Goal: Communication & Community: Ask a question

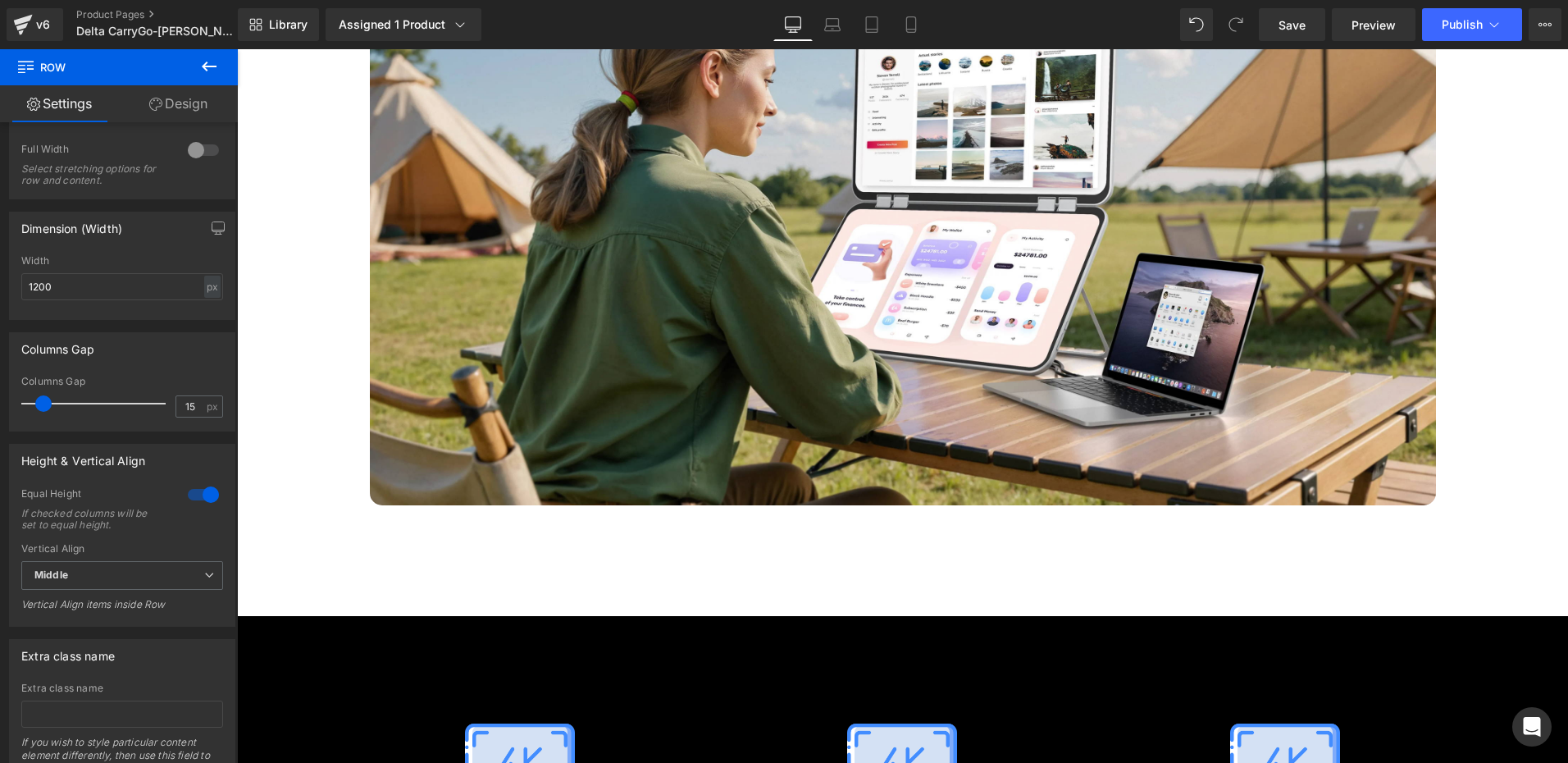
scroll to position [6497, 0]
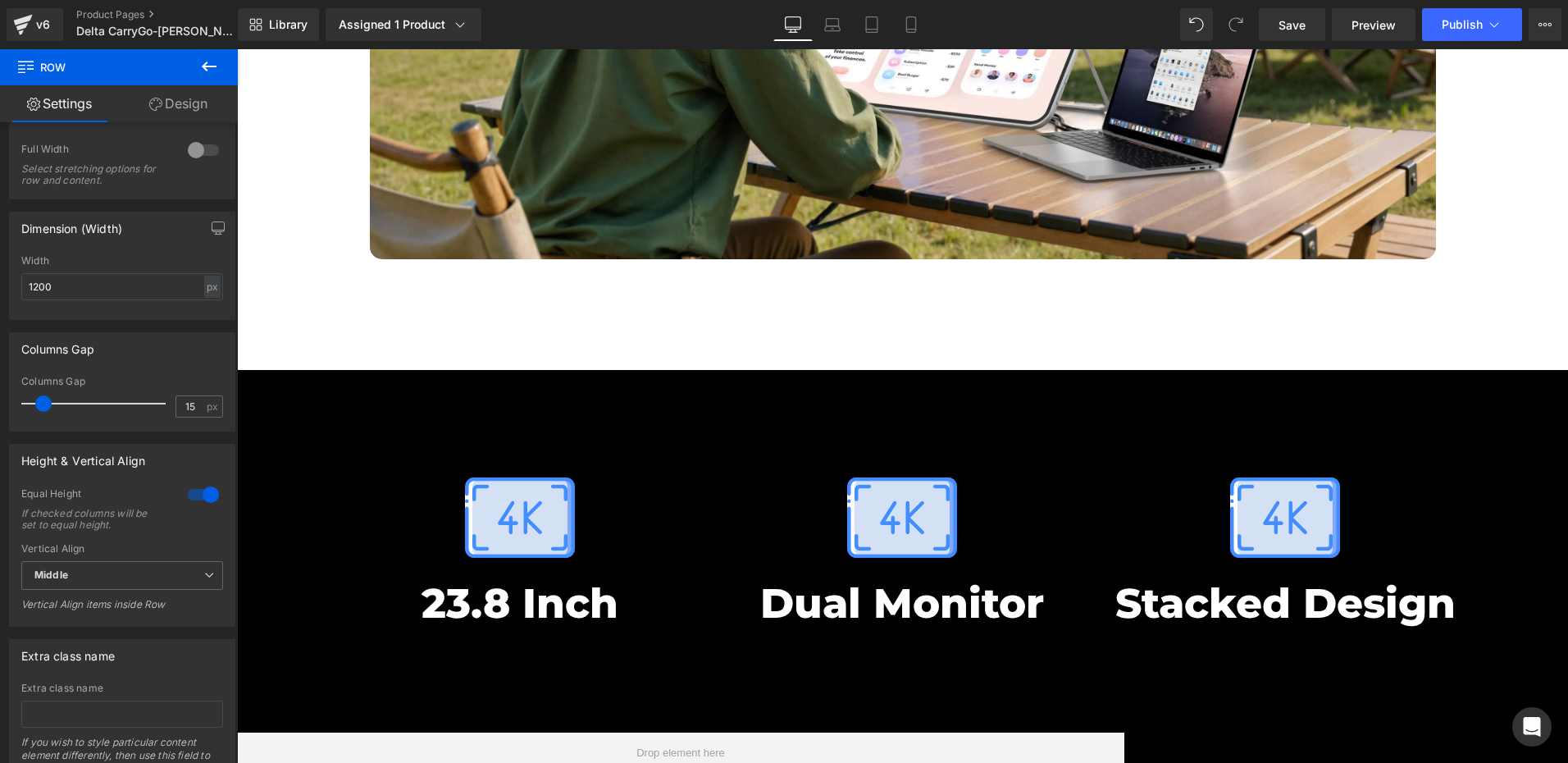
click at [479, 462] on div "Image" at bounding box center [520, 517] width 367 height 110
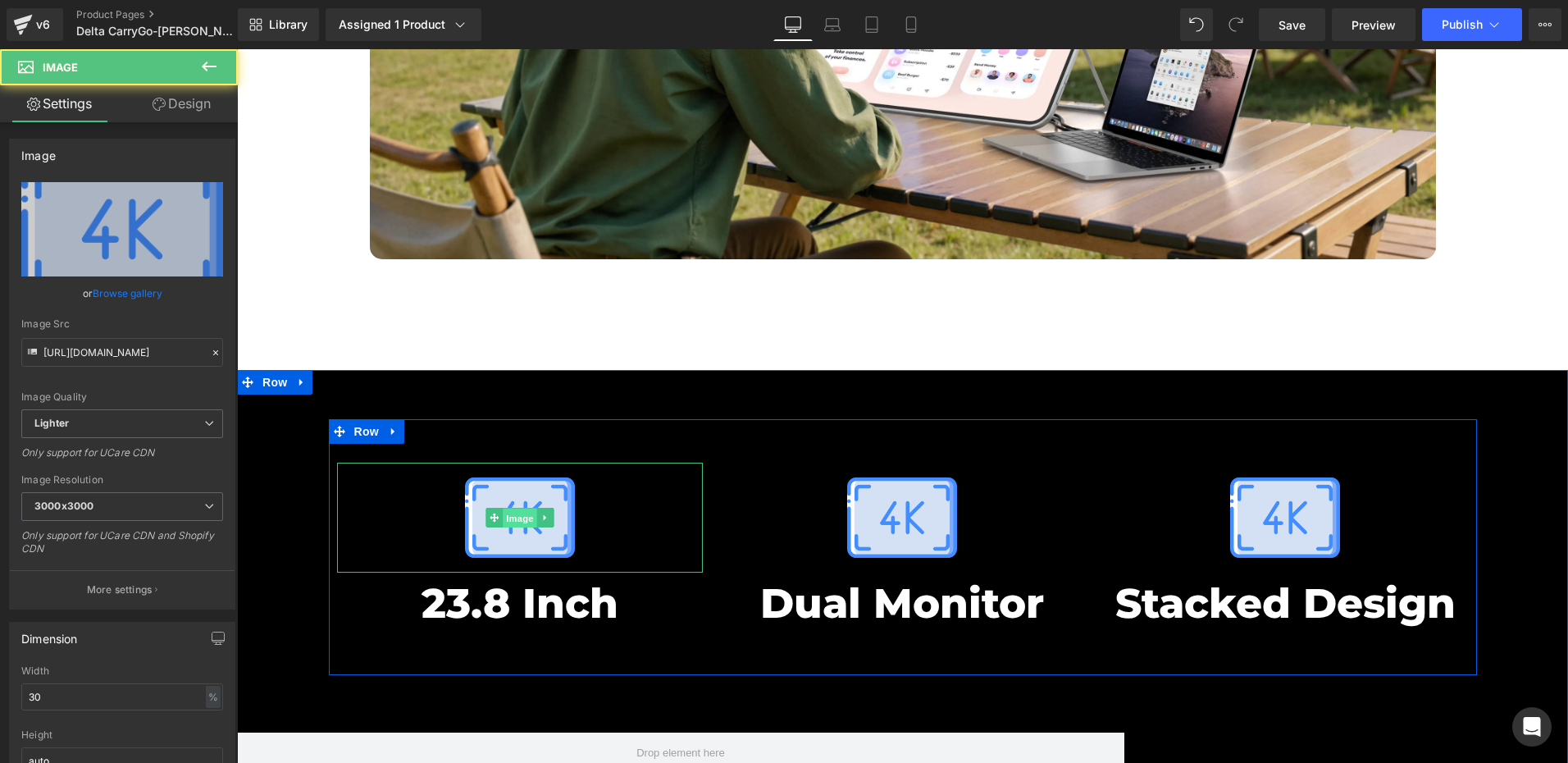
click at [520, 508] on span "Image" at bounding box center [520, 518] width 35 height 20
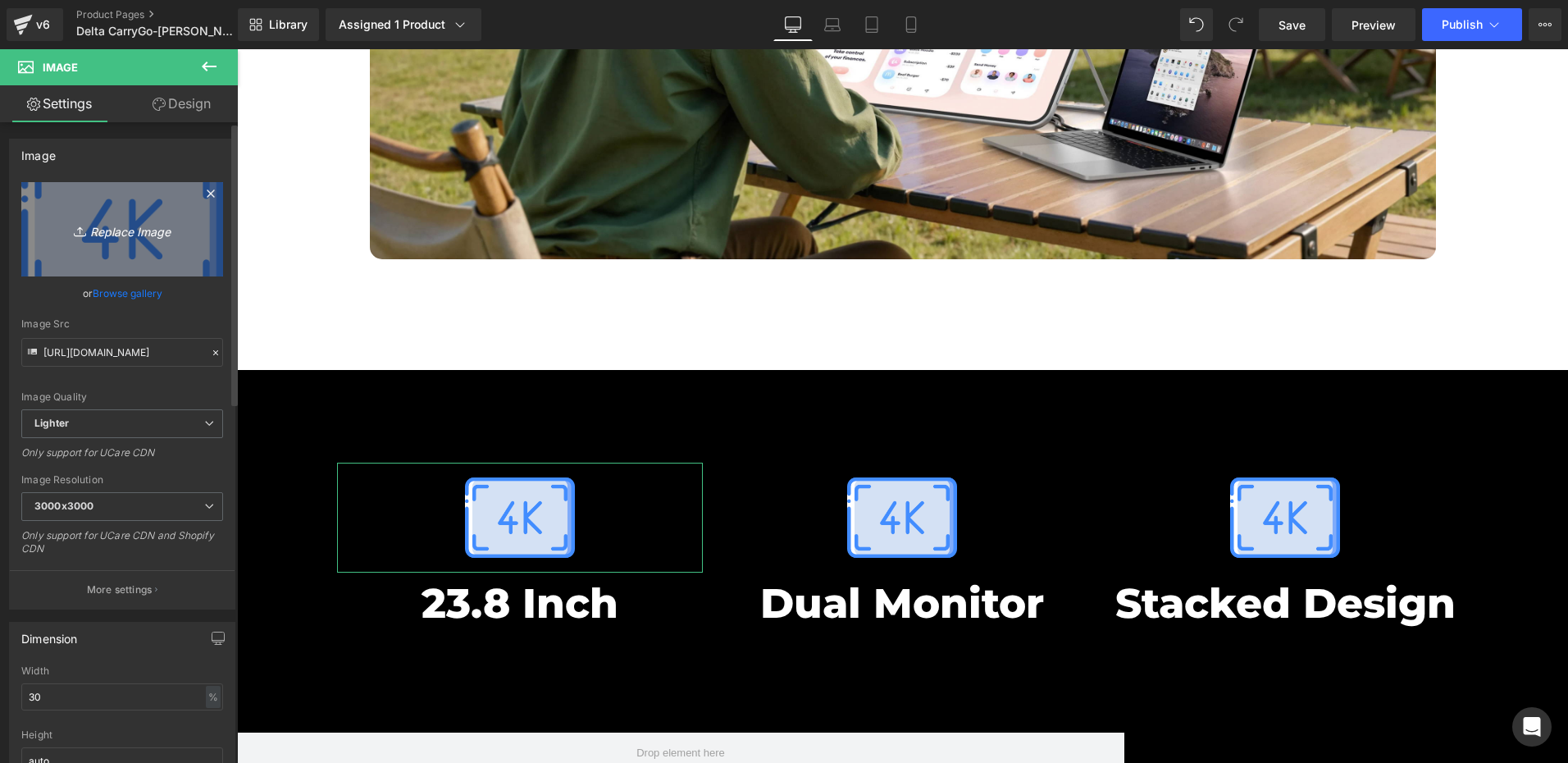
click at [110, 252] on link "Replace Image" at bounding box center [123, 229] width 202 height 94
type input "C:\fakepath\双屏.png"
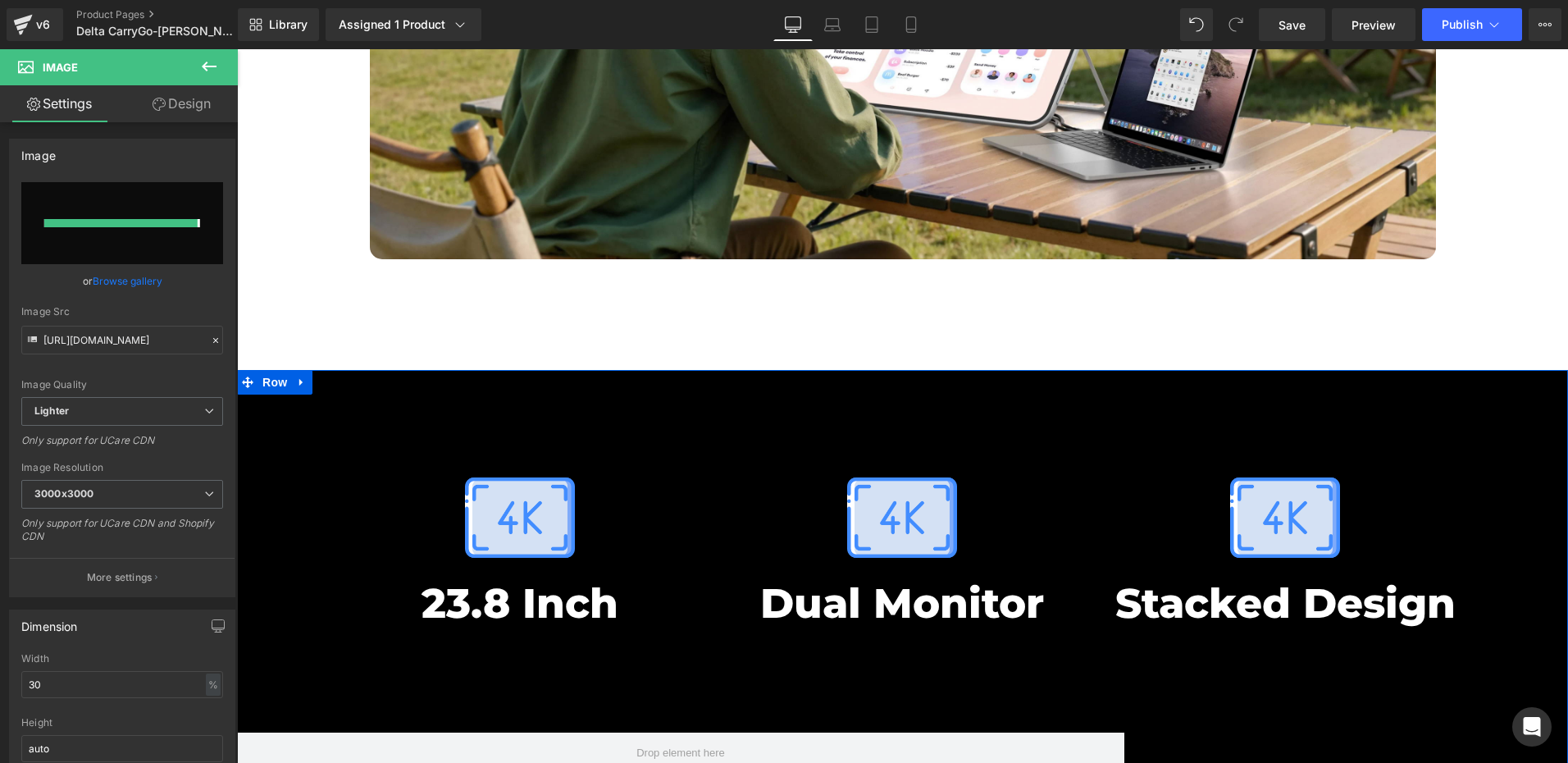
type input "[URL][DOMAIN_NAME]"
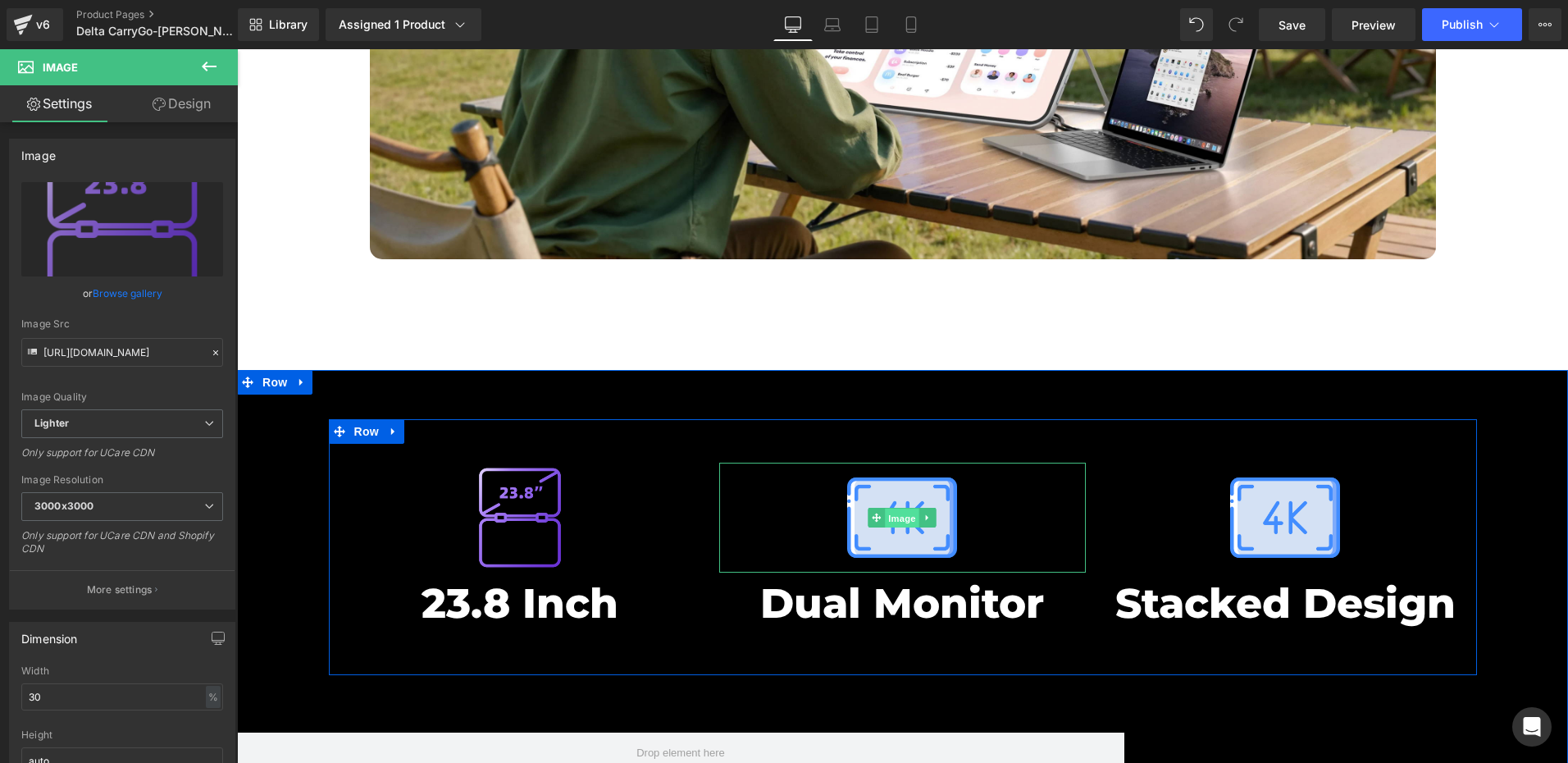
click at [891, 508] on span "Image" at bounding box center [902, 518] width 35 height 20
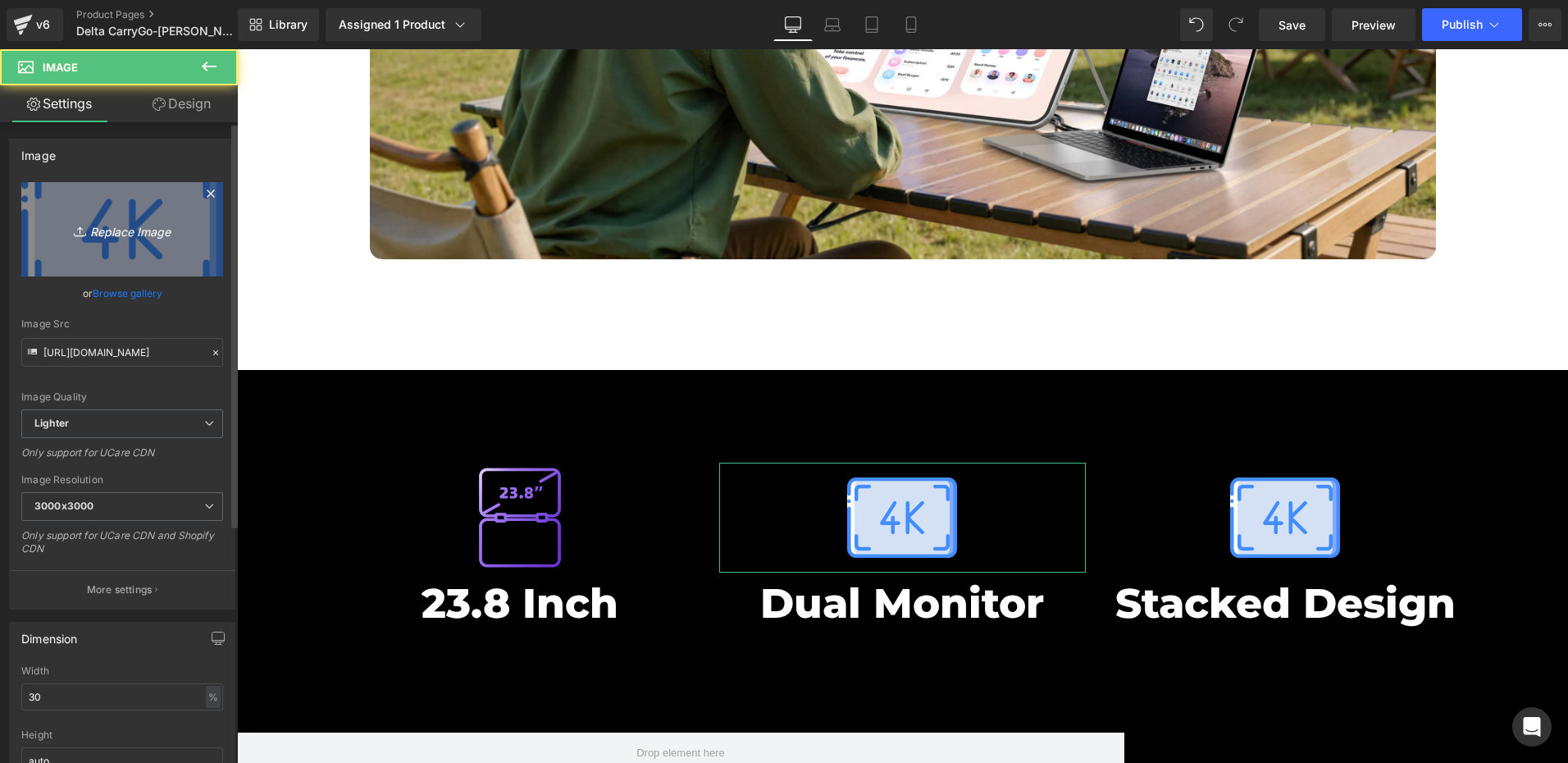
click at [141, 244] on link "Replace Image" at bounding box center [123, 229] width 202 height 94
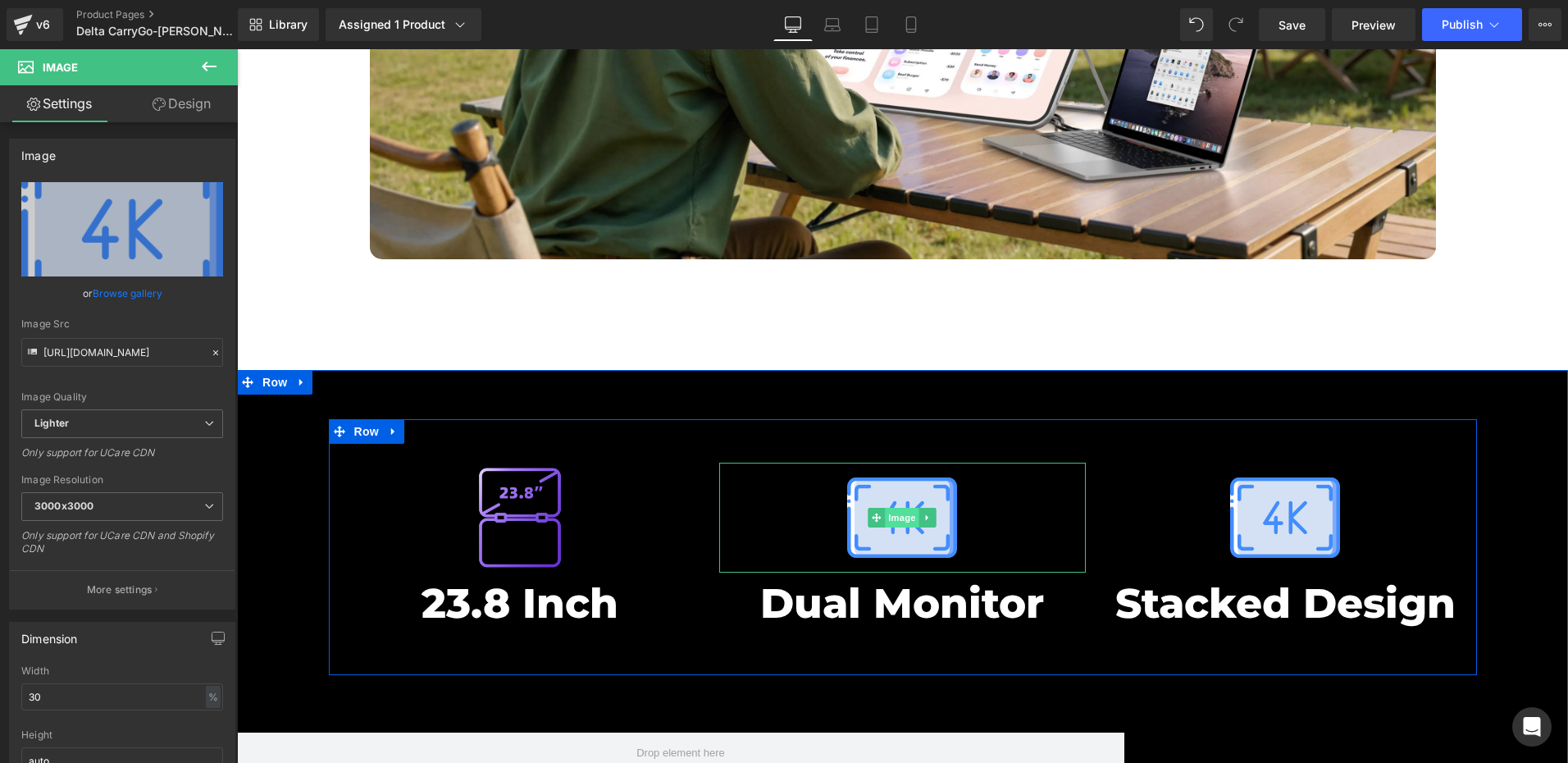
click at [890, 507] on span "Image" at bounding box center [902, 517] width 35 height 20
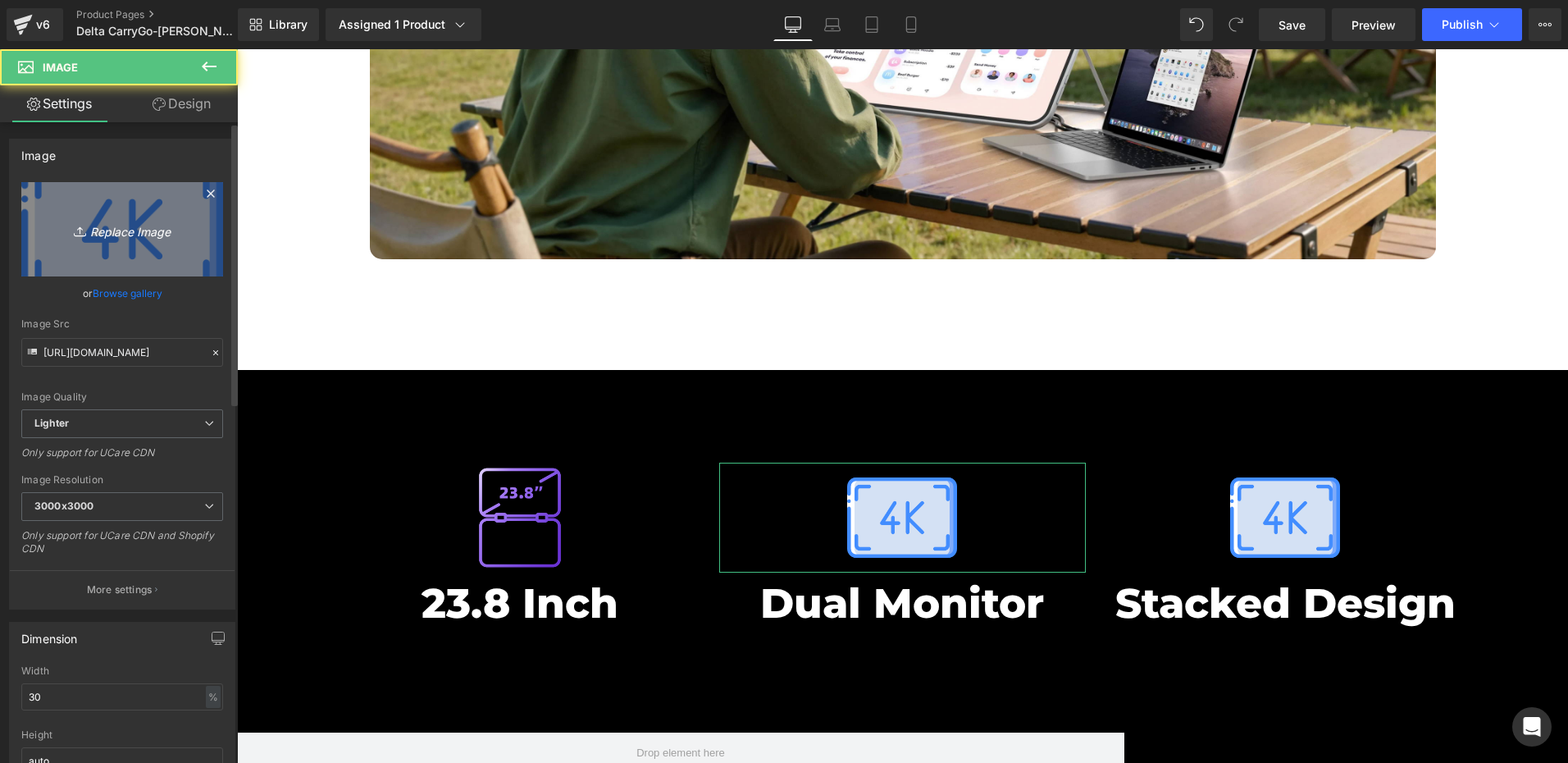
click at [111, 230] on icon "Replace Image" at bounding box center [122, 229] width 131 height 21
type input "C:\fakepath\4K.png"
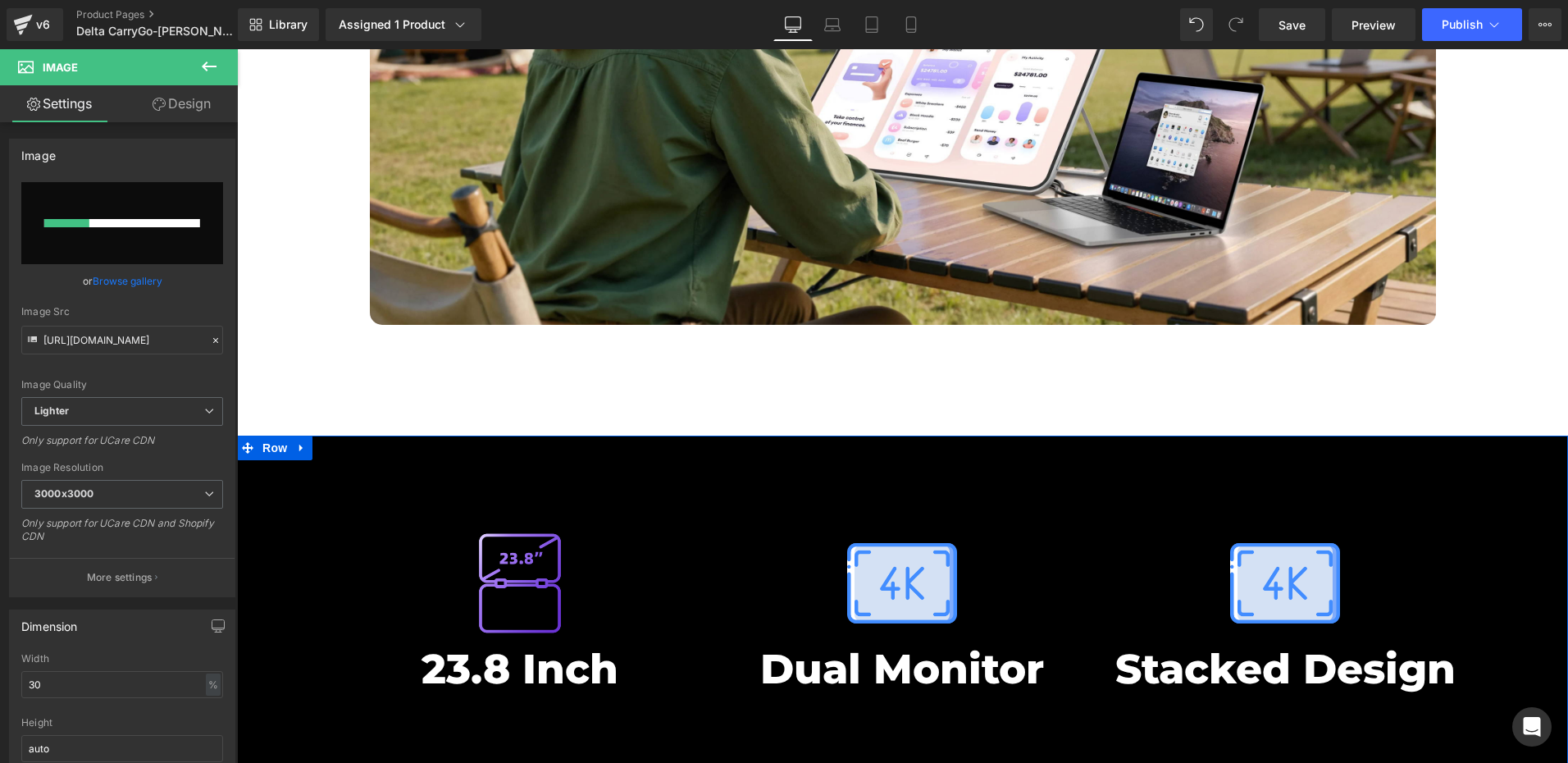
scroll to position [6415, 0]
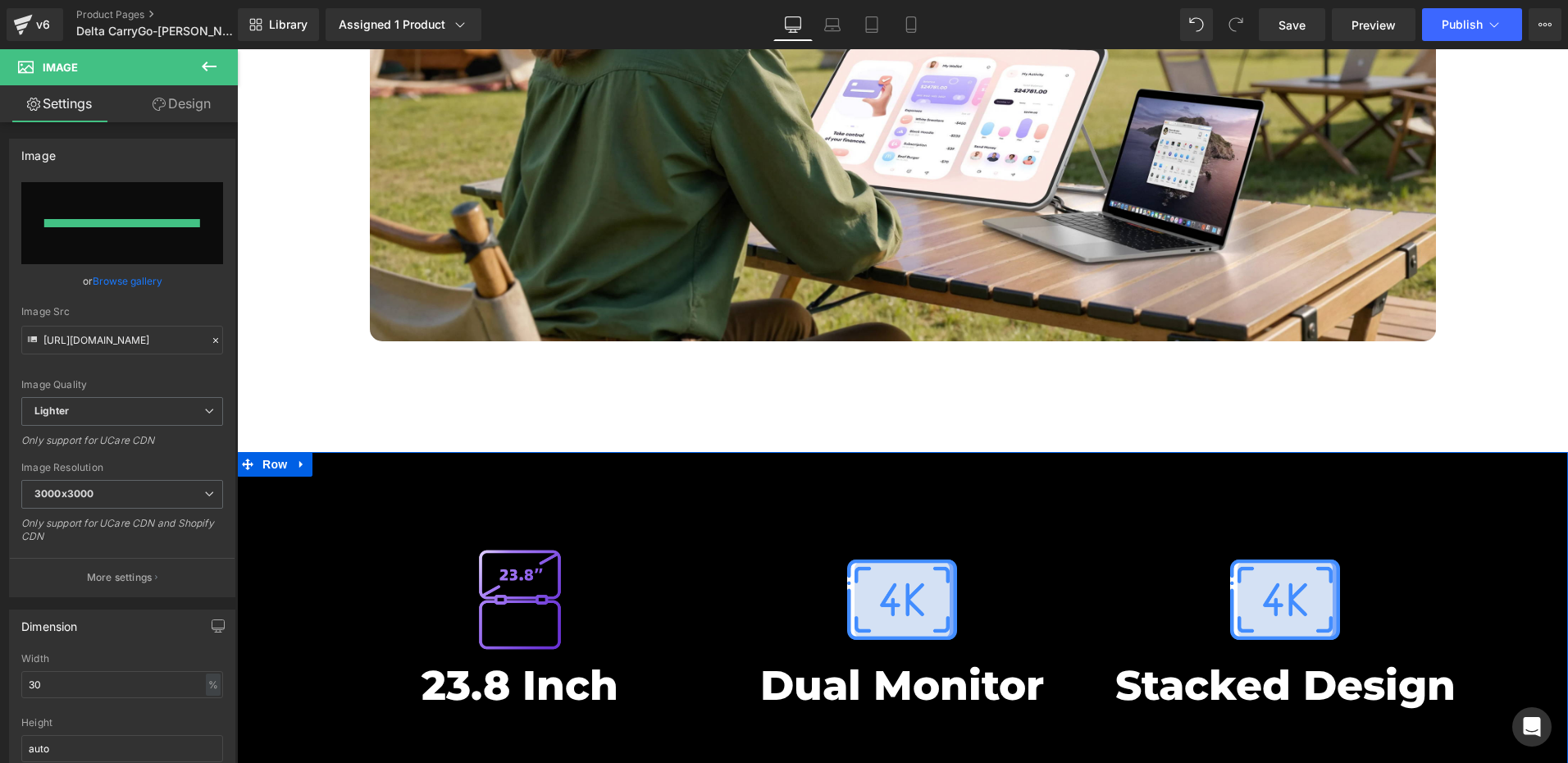
type input "[URL][DOMAIN_NAME]"
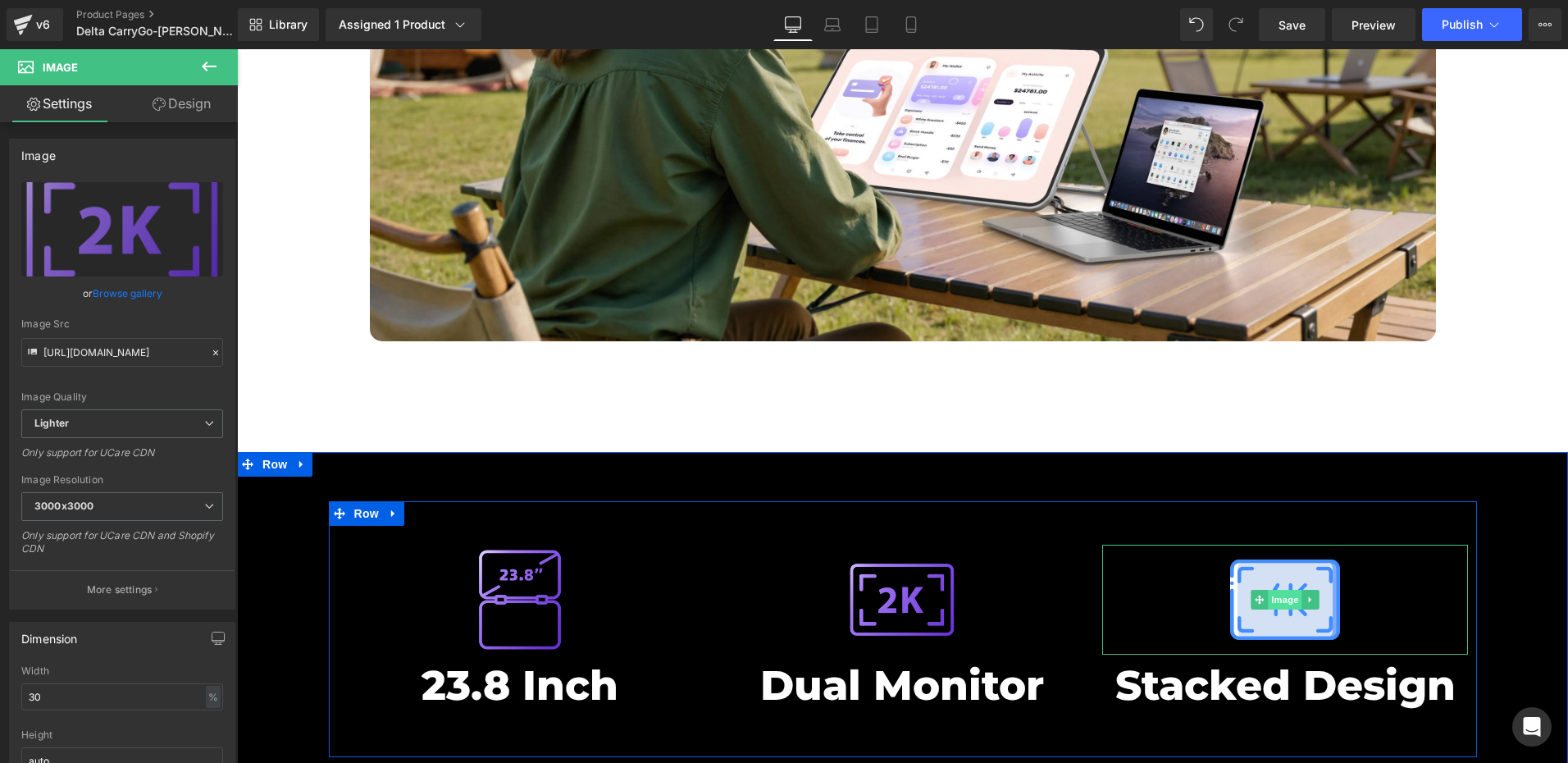
click at [1277, 589] on span "Image" at bounding box center [1284, 599] width 35 height 20
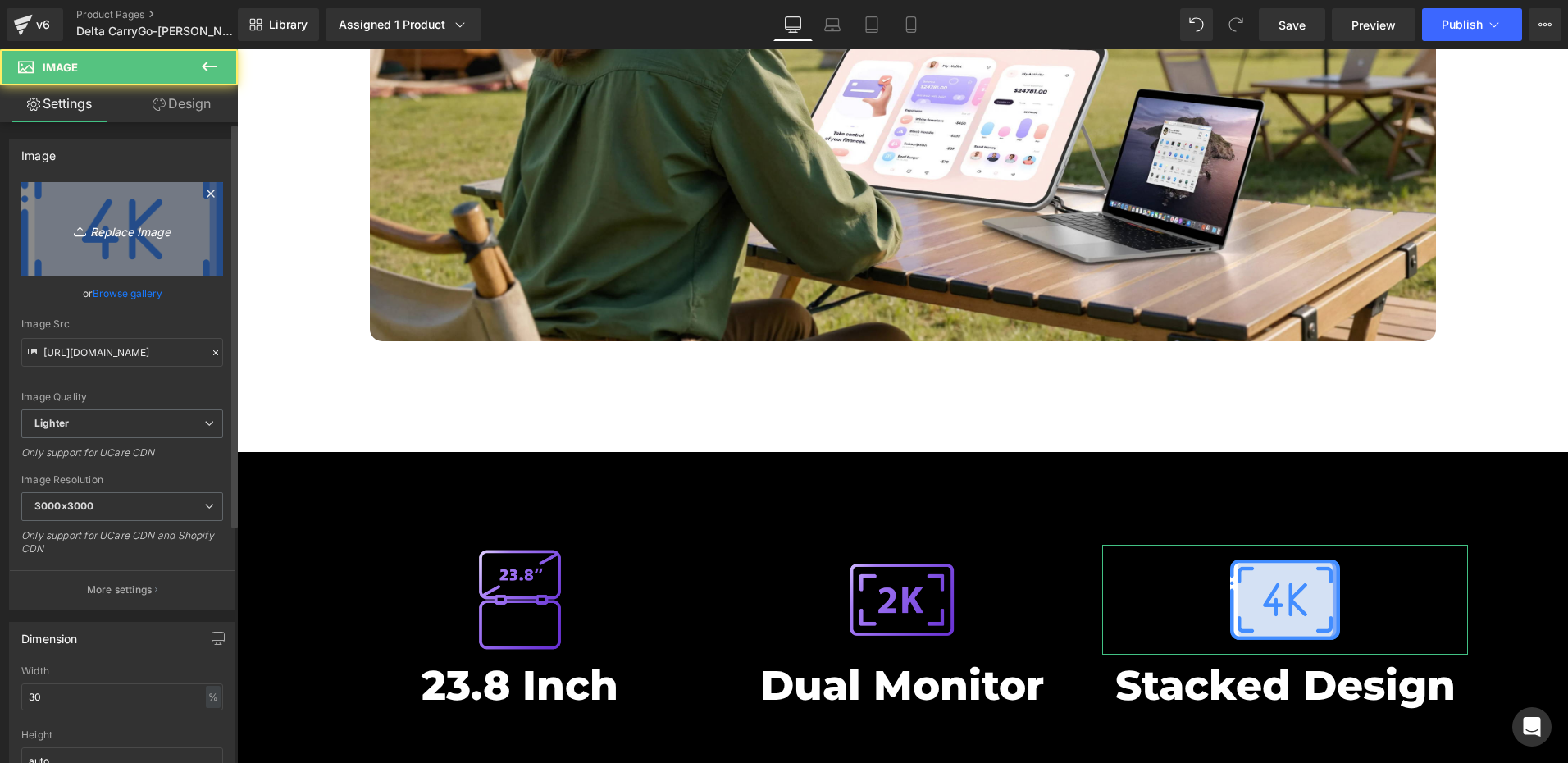
click at [170, 270] on link "Replace Image" at bounding box center [123, 229] width 202 height 94
type input "C:\fakepath\刷新率.png"
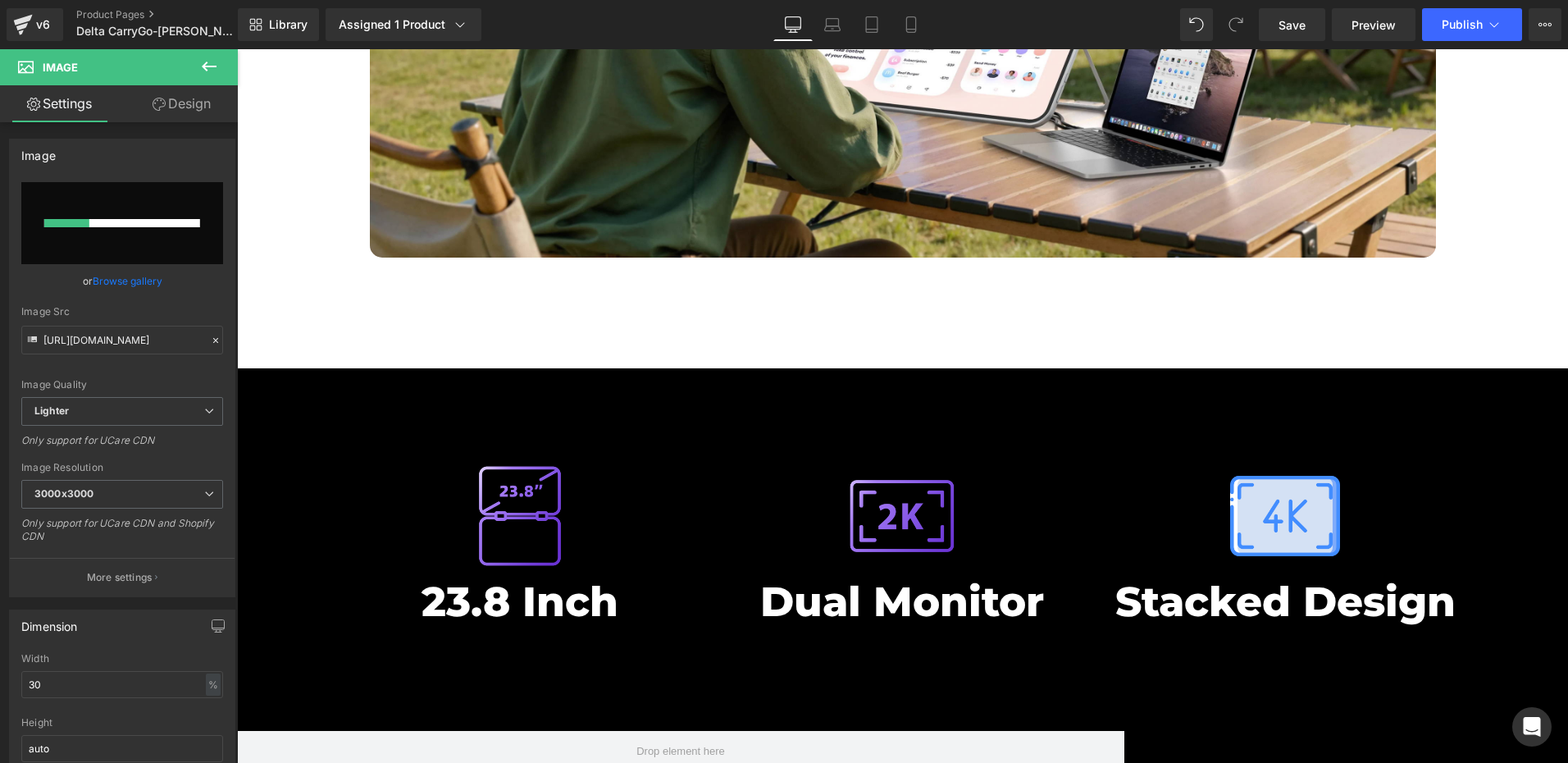
scroll to position [6497, 0]
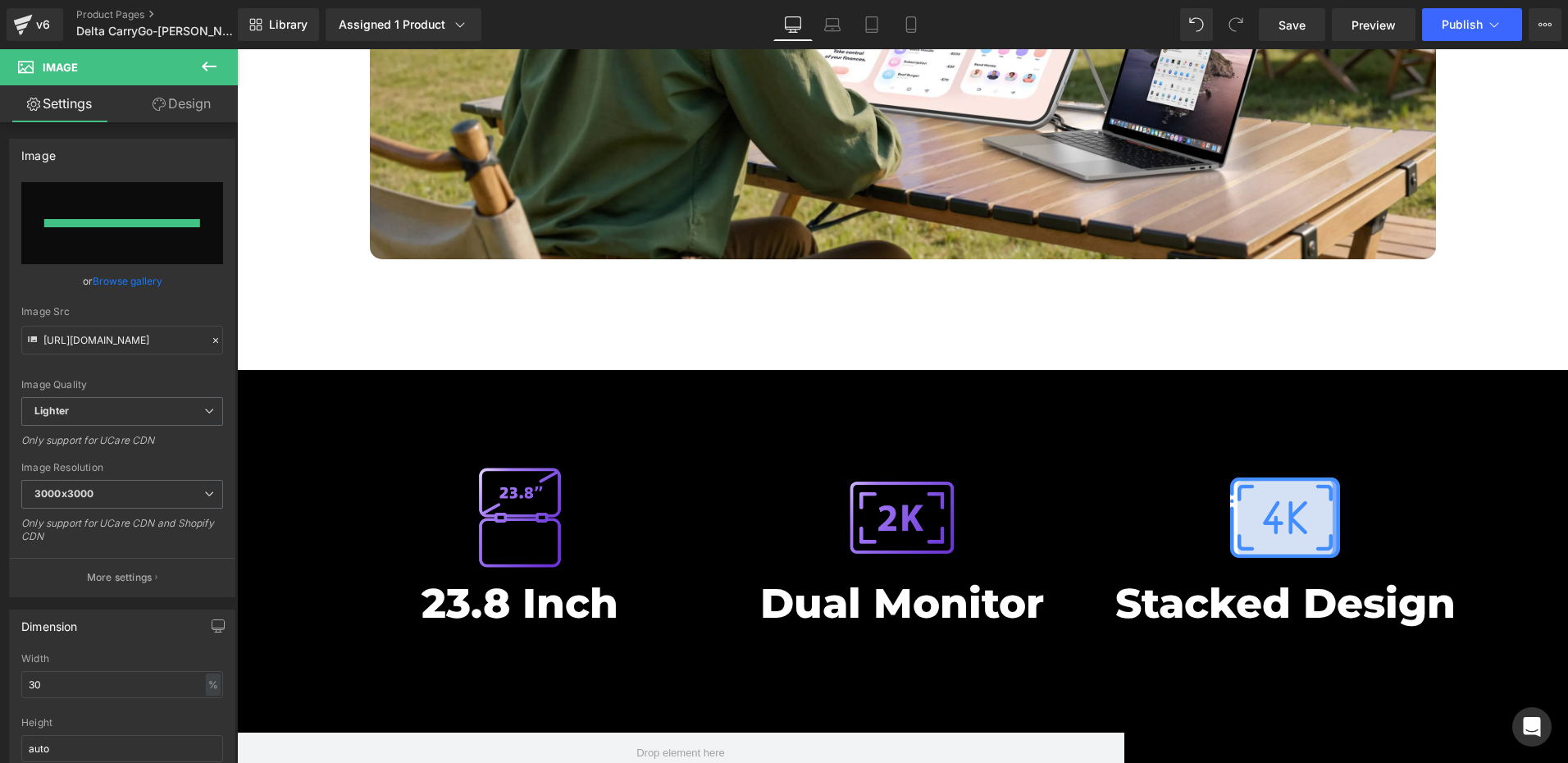
type input "[URL][DOMAIN_NAME]"
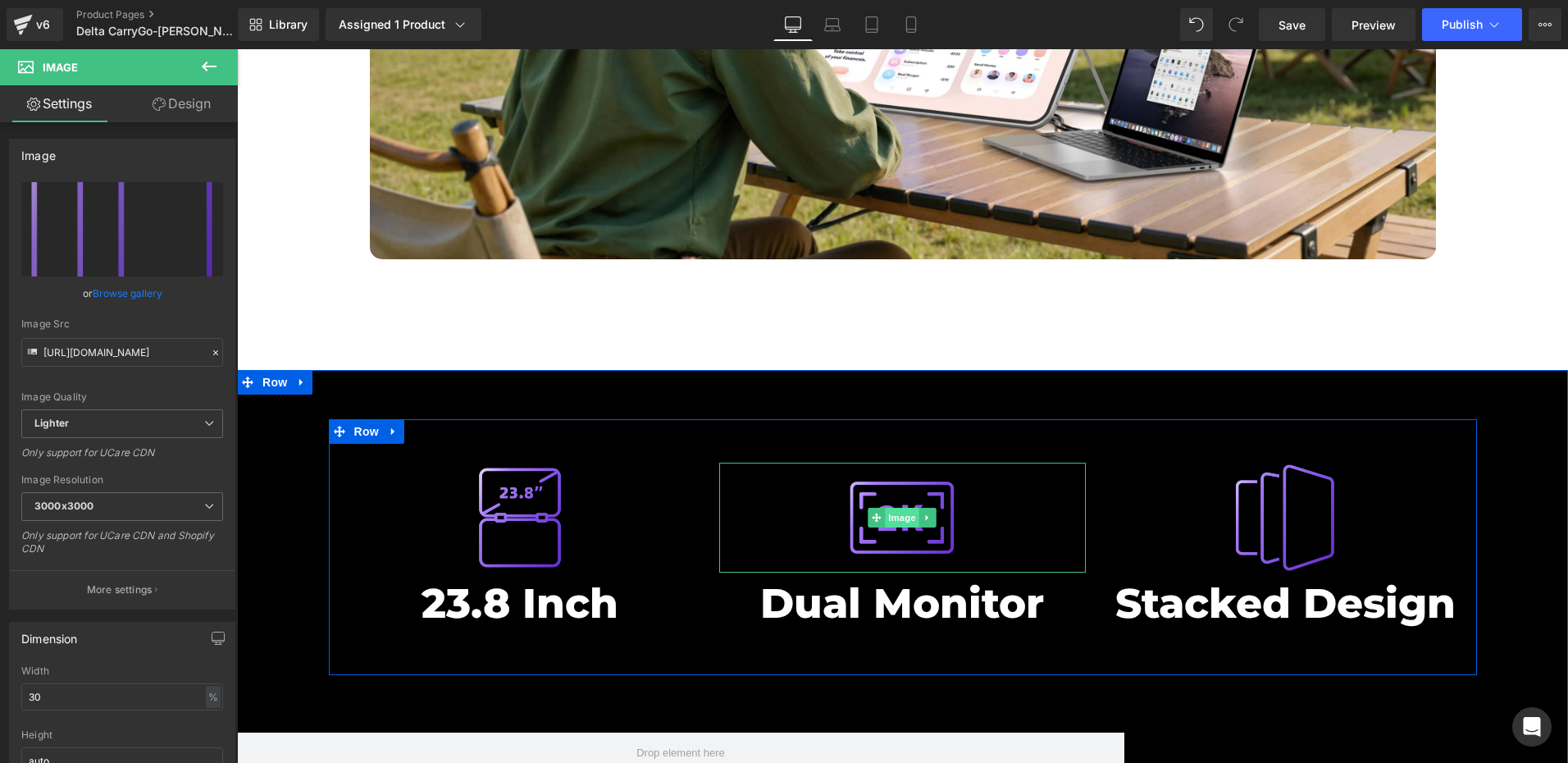
click at [896, 507] on span "Image" at bounding box center [902, 517] width 35 height 20
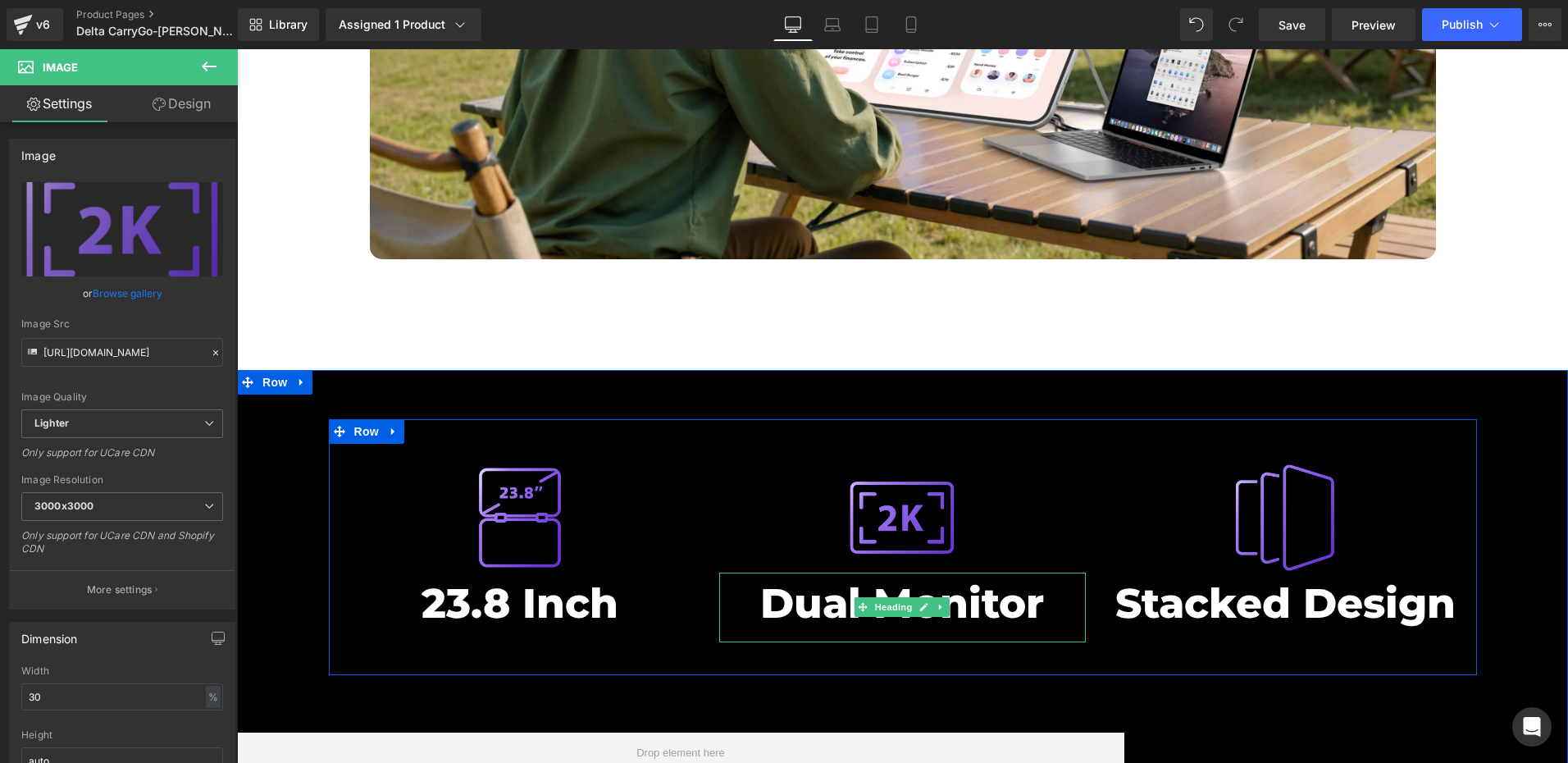
click at [789, 572] on h2 "Dual Monitor" at bounding box center [902, 603] width 367 height 61
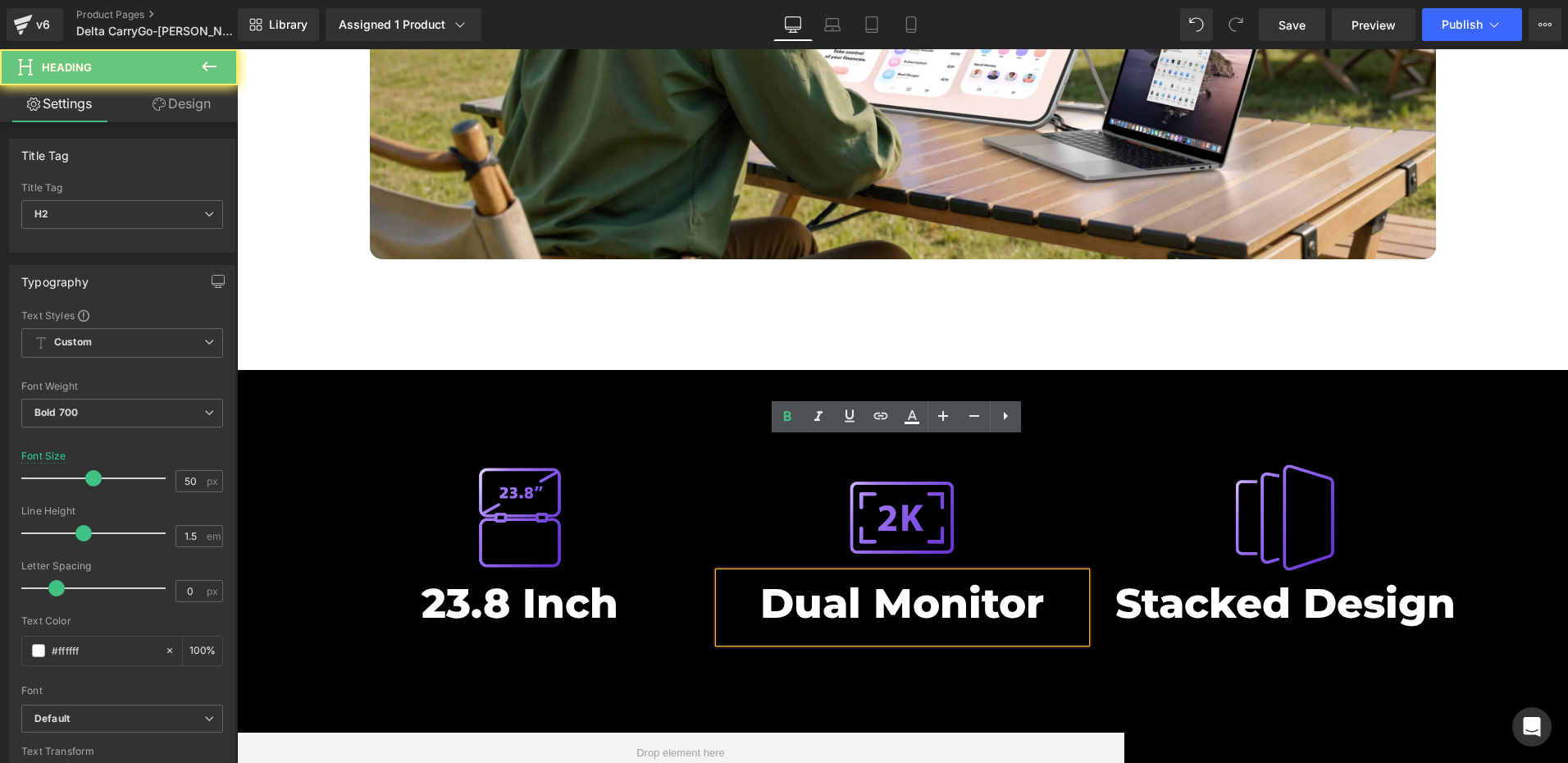
click at [821, 572] on h2 "Dual Monitor" at bounding box center [902, 603] width 367 height 61
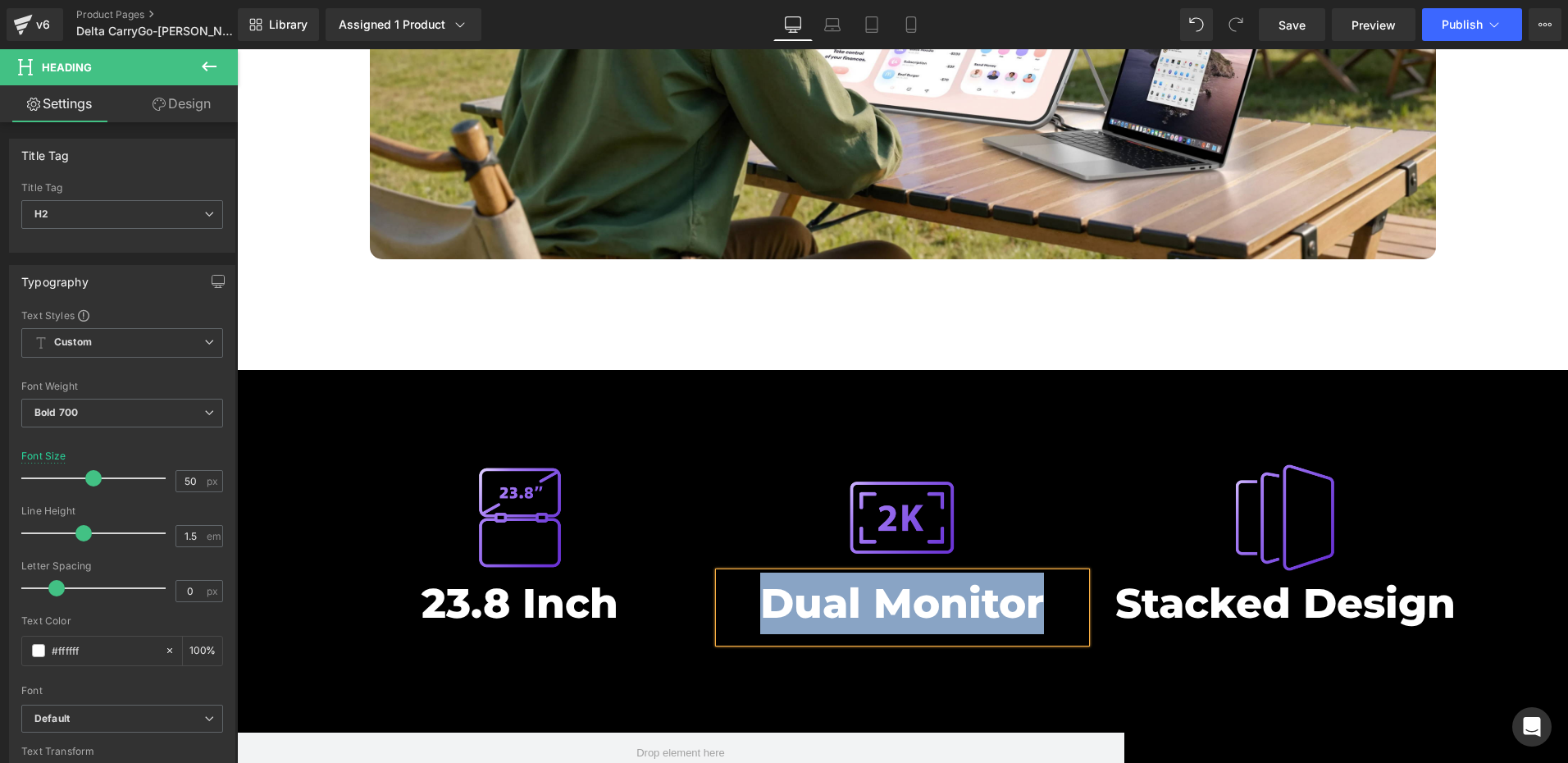
copy h2 "Dual Monitor"
click at [497, 598] on span "Heading" at bounding box center [510, 607] width 44 height 20
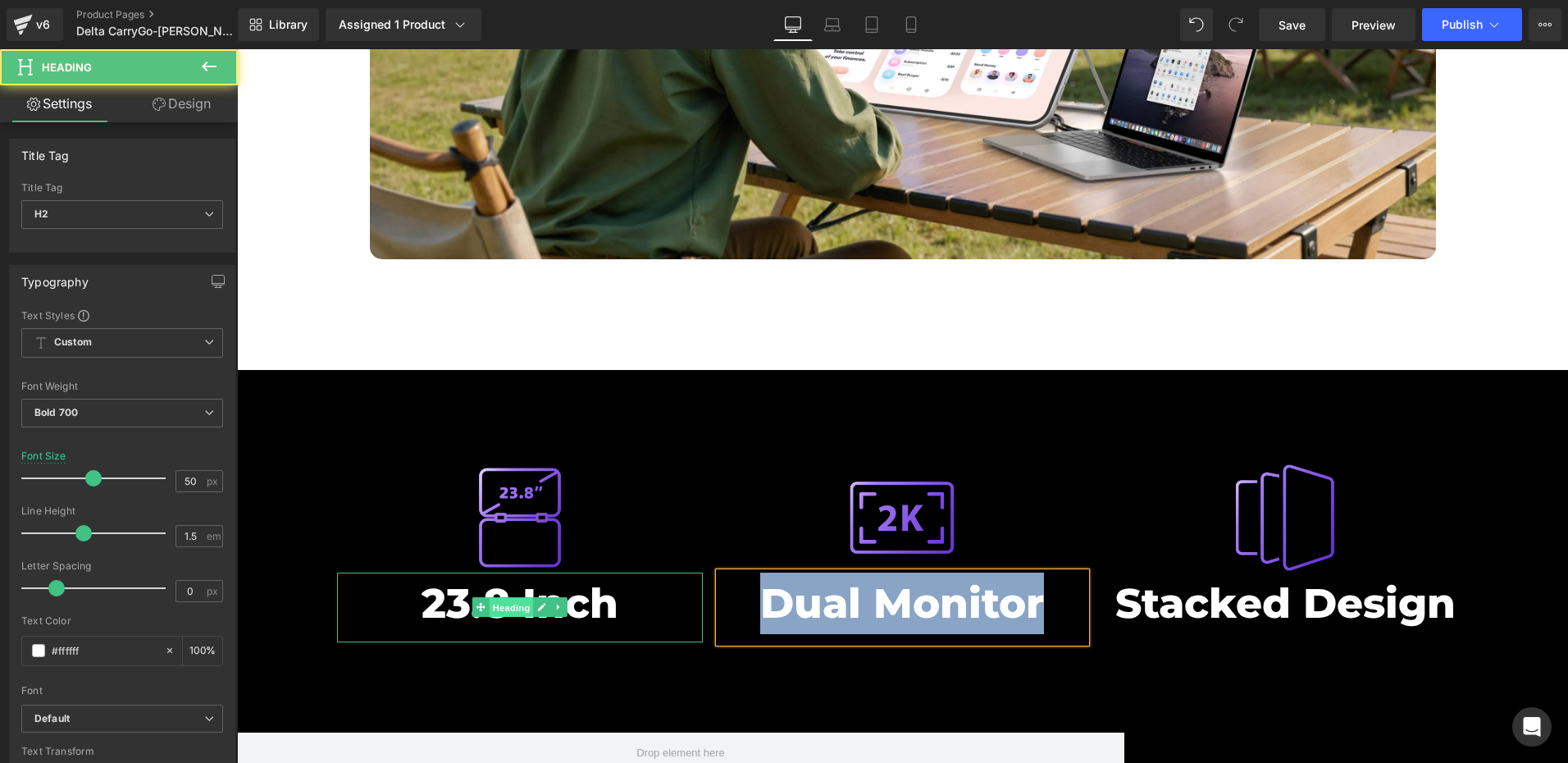
click at [522, 598] on span "Heading" at bounding box center [510, 607] width 44 height 20
click at [533, 597] on link at bounding box center [541, 606] width 17 height 20
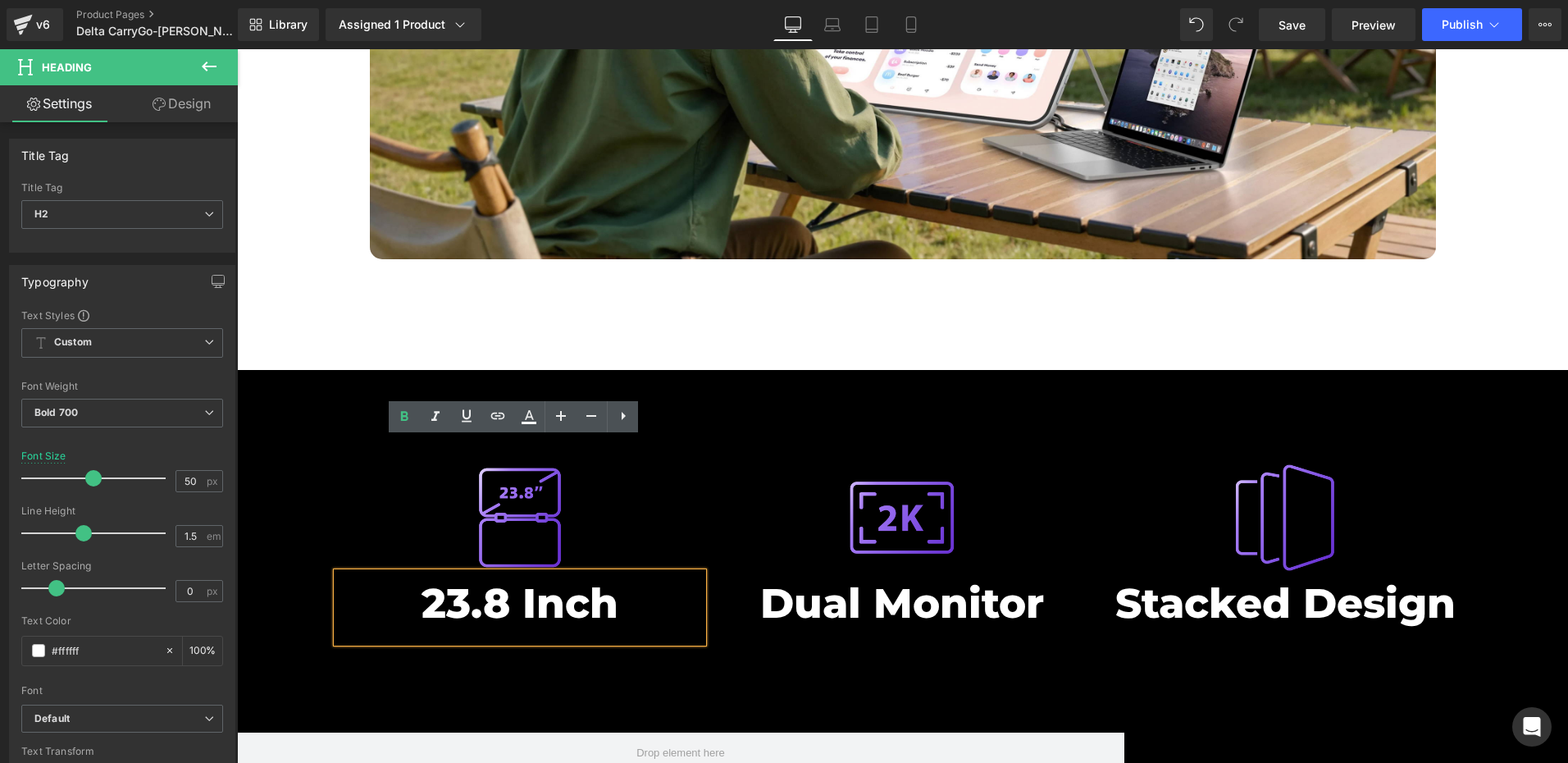
click at [505, 572] on h2 "23.8 Inch" at bounding box center [520, 603] width 367 height 61
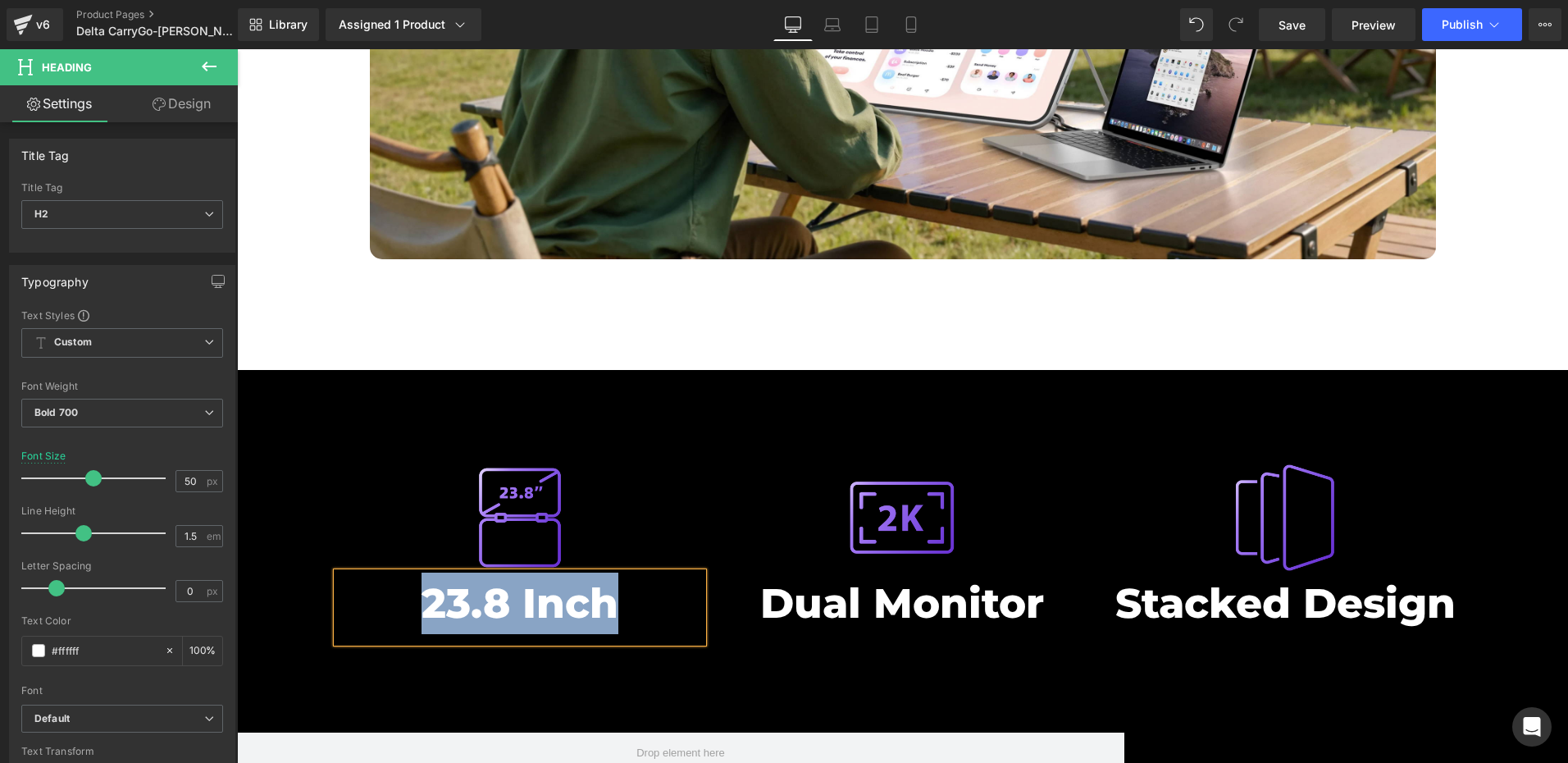
paste div
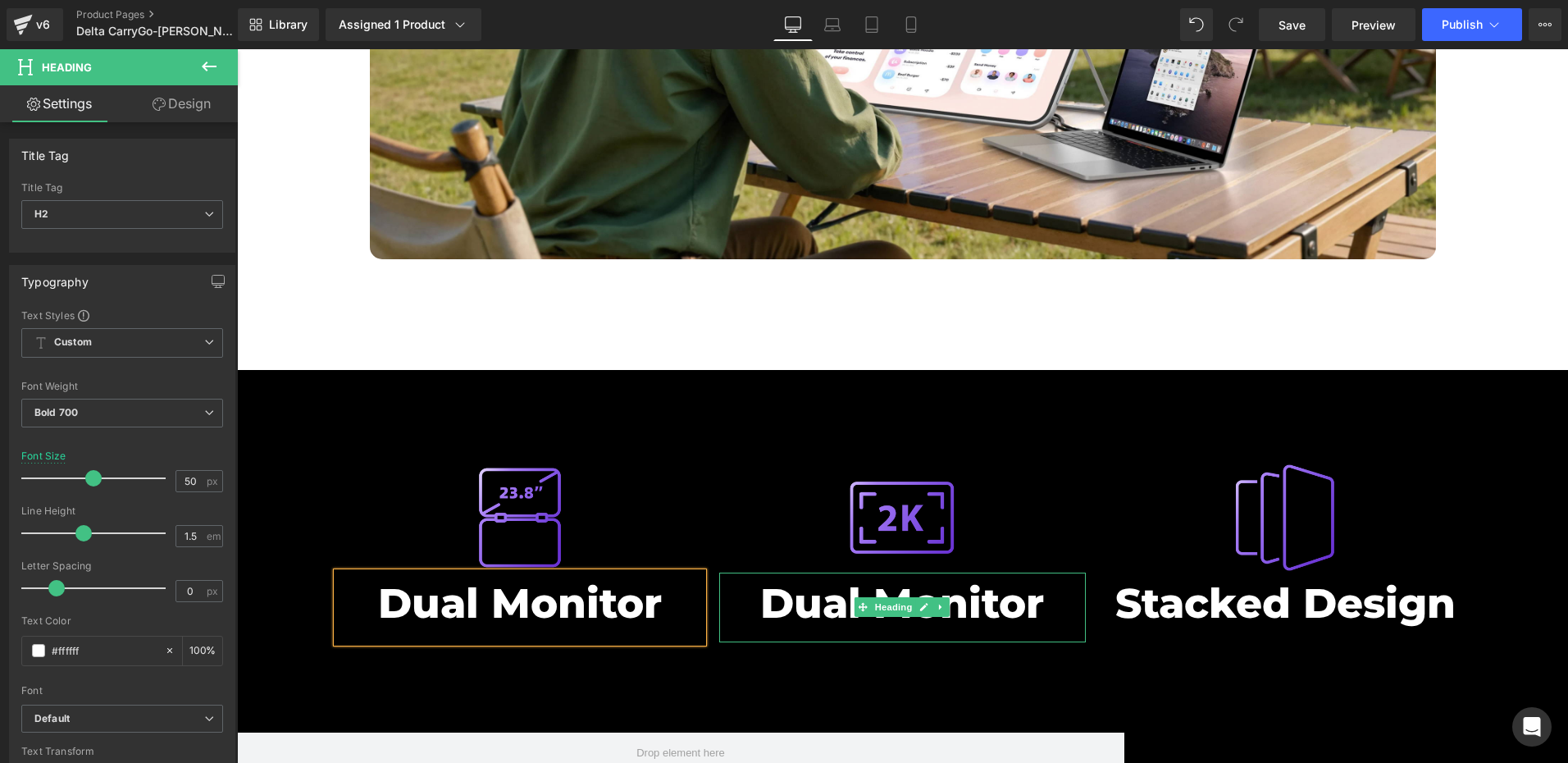
click at [831, 572] on h2 "Dual Monitor" at bounding box center [902, 603] width 367 height 61
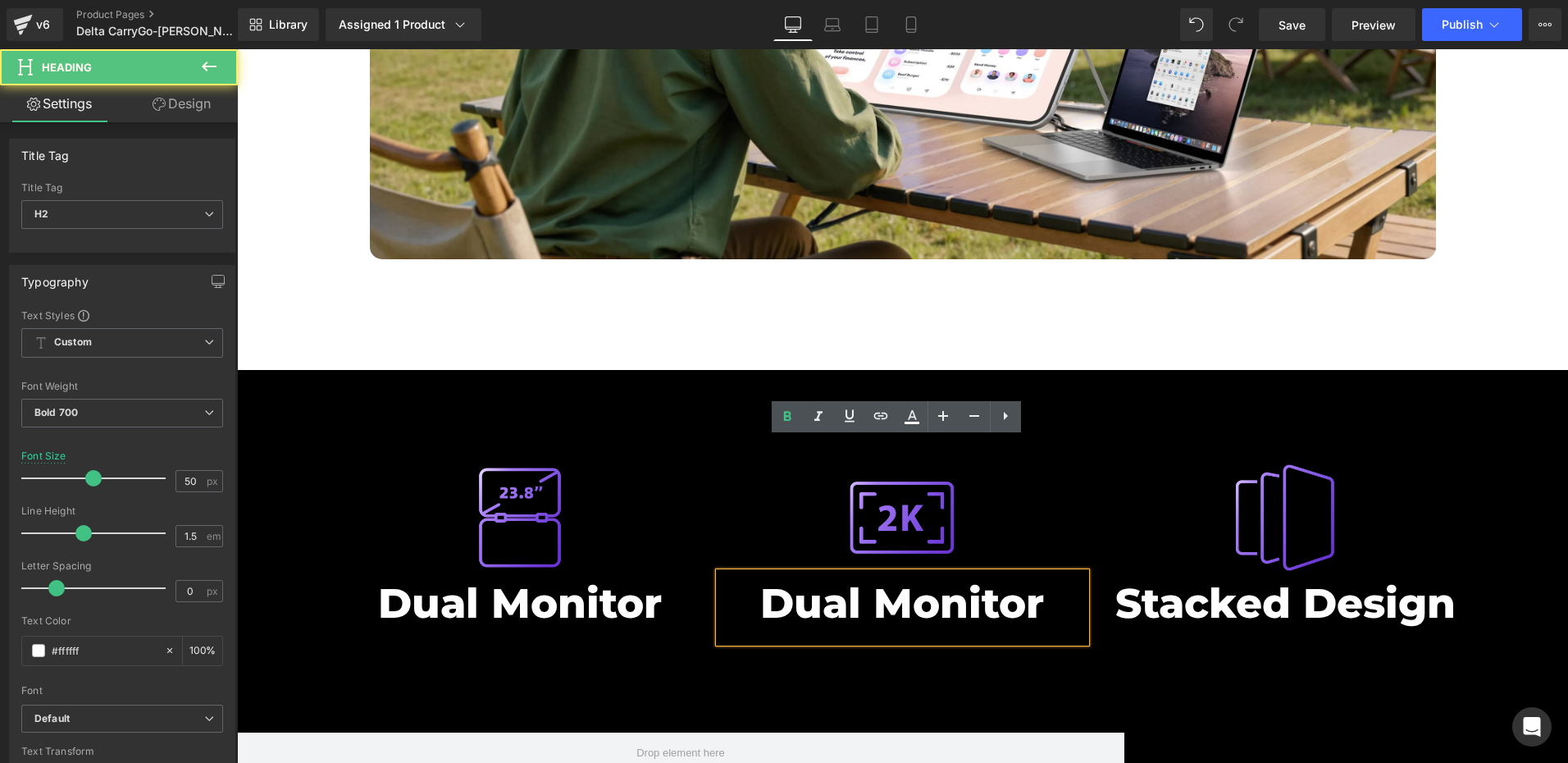
click at [837, 572] on h2 "Dual Monitor" at bounding box center [902, 603] width 367 height 61
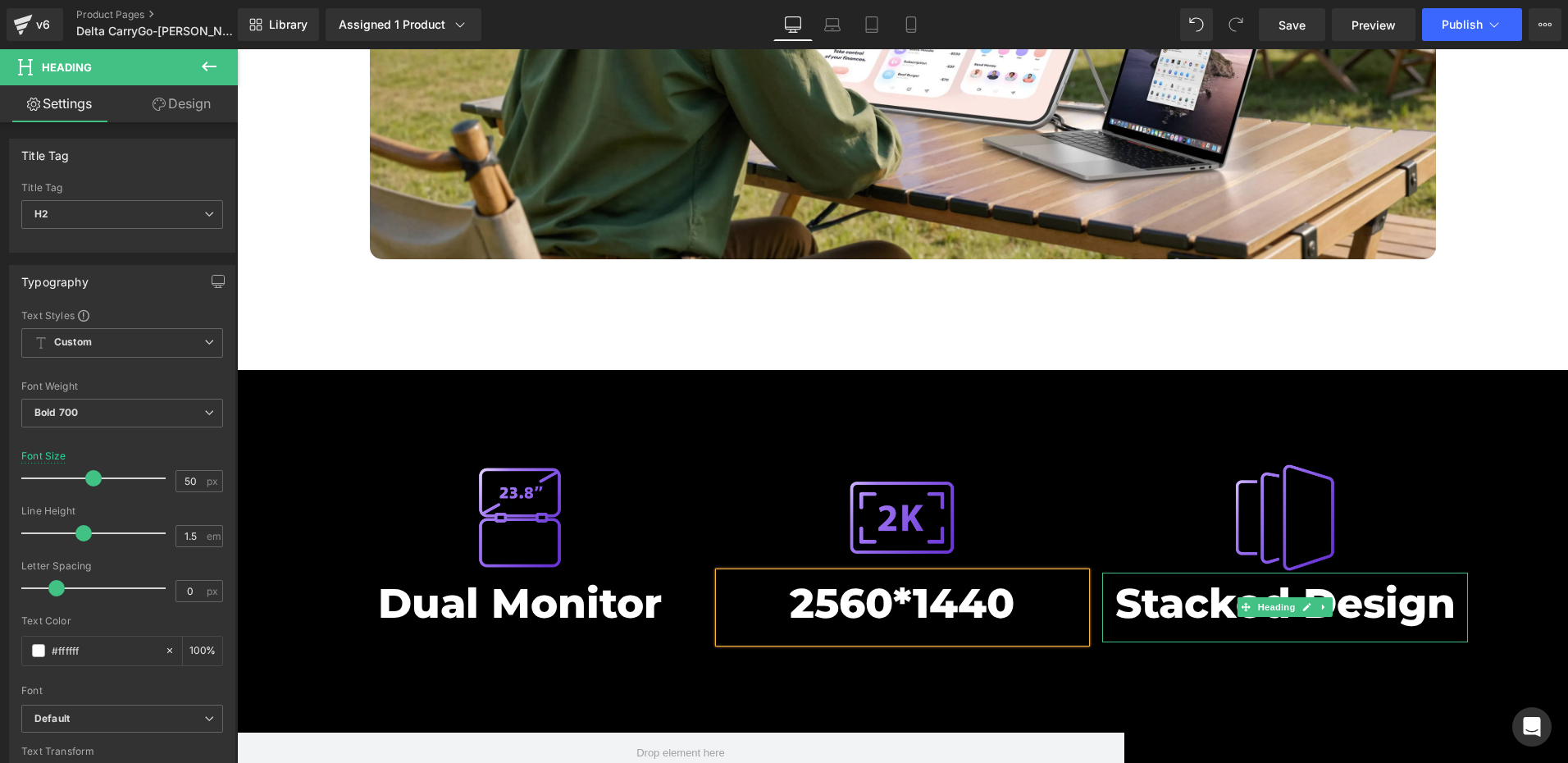
click at [1197, 572] on h2 "Stacked Design" at bounding box center [1285, 603] width 367 height 61
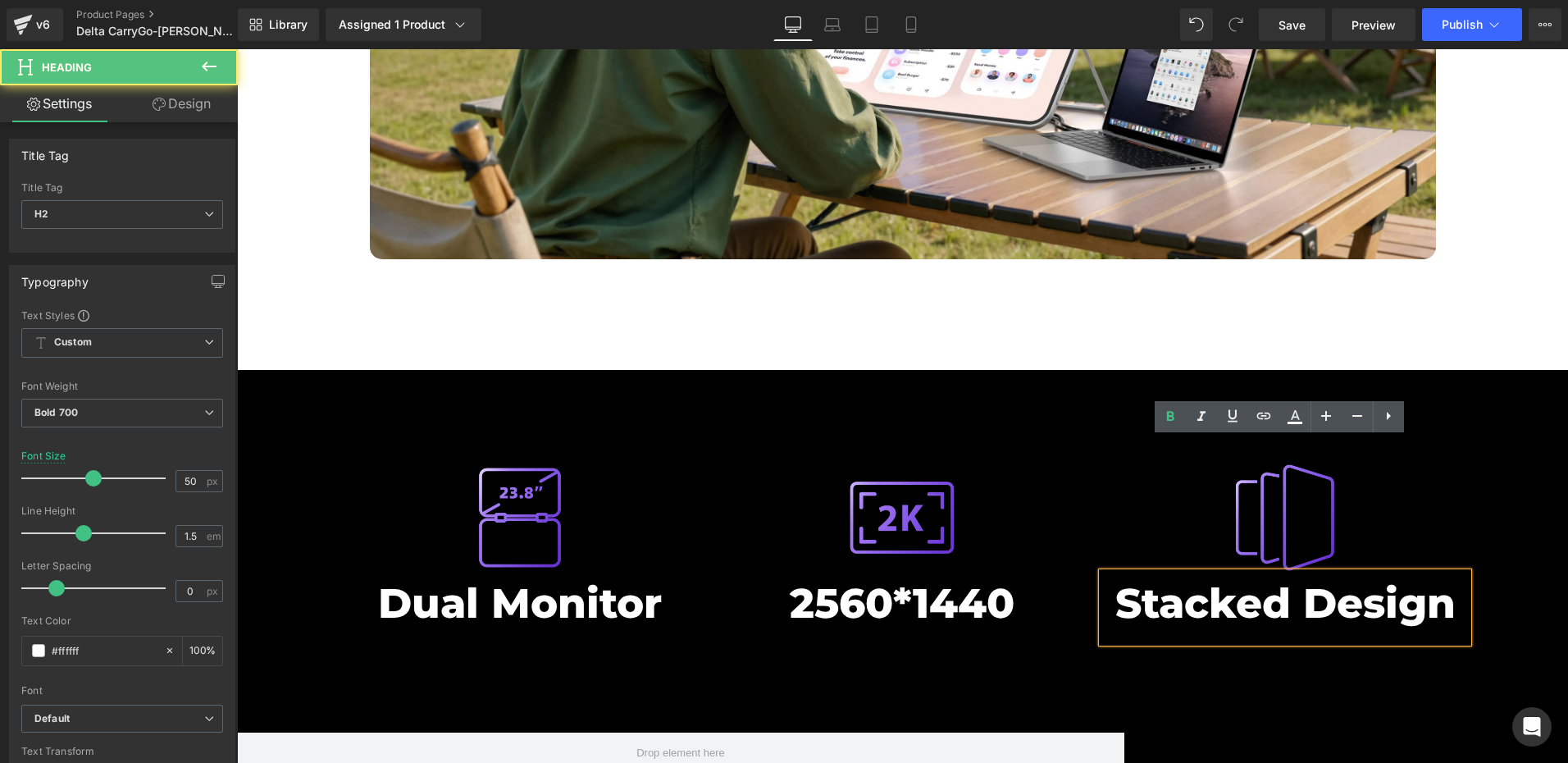
click at [1211, 572] on h2 "Stacked Design" at bounding box center [1285, 603] width 367 height 61
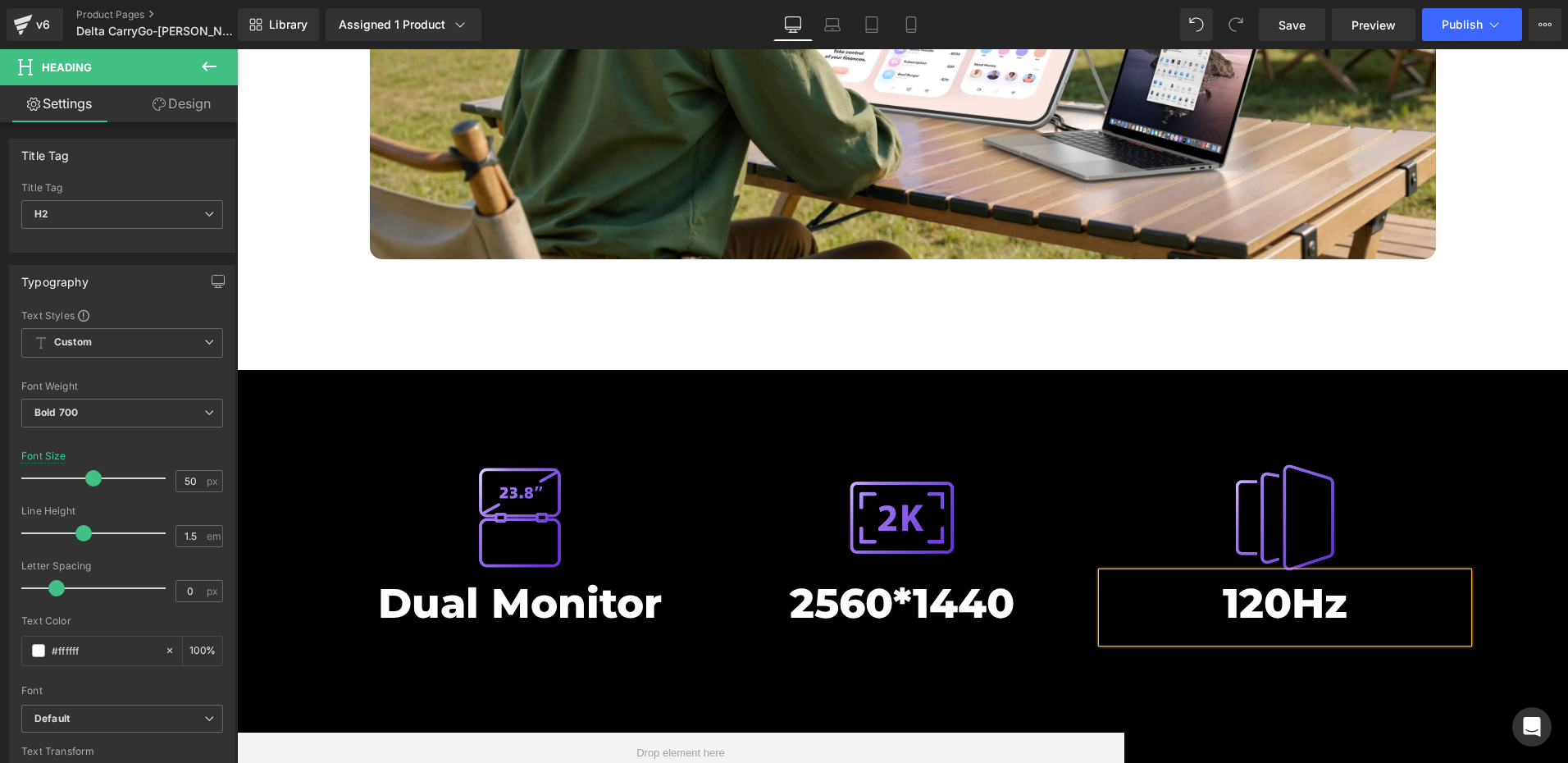
click at [1143, 419] on div "Image Dual Monitor Heading Image 2560*1440 Heading Image 120Hz Heading Row 53px" at bounding box center [902, 546] width 1147 height 256
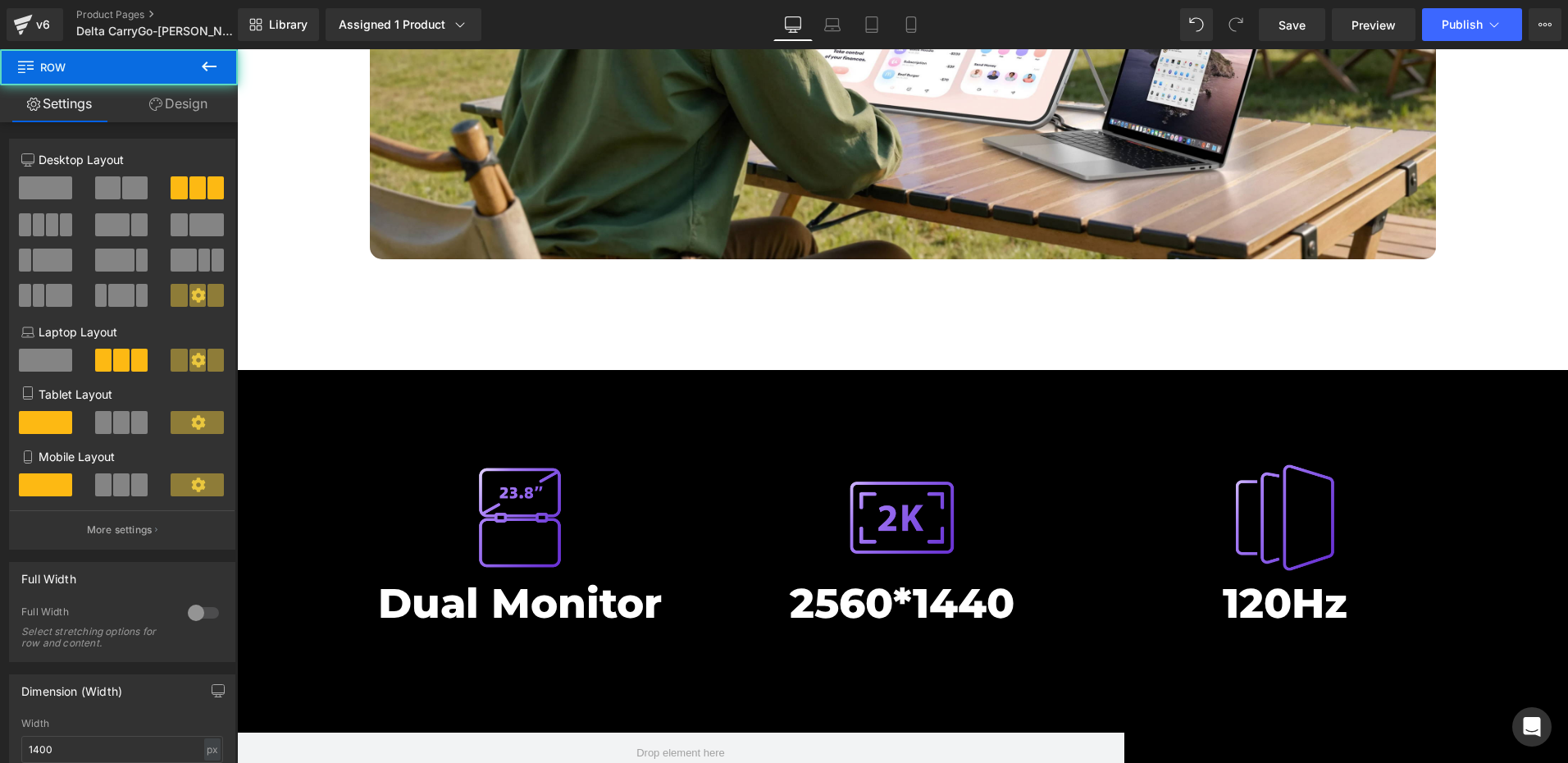
click at [1304, 8] on div "Library Assigned 1 Product Product Preview Pre-launch | Delta CarryGo - 23.8 In…" at bounding box center [902, 25] width 1330 height 49
click at [1301, 35] on link "Save" at bounding box center [1292, 25] width 66 height 33
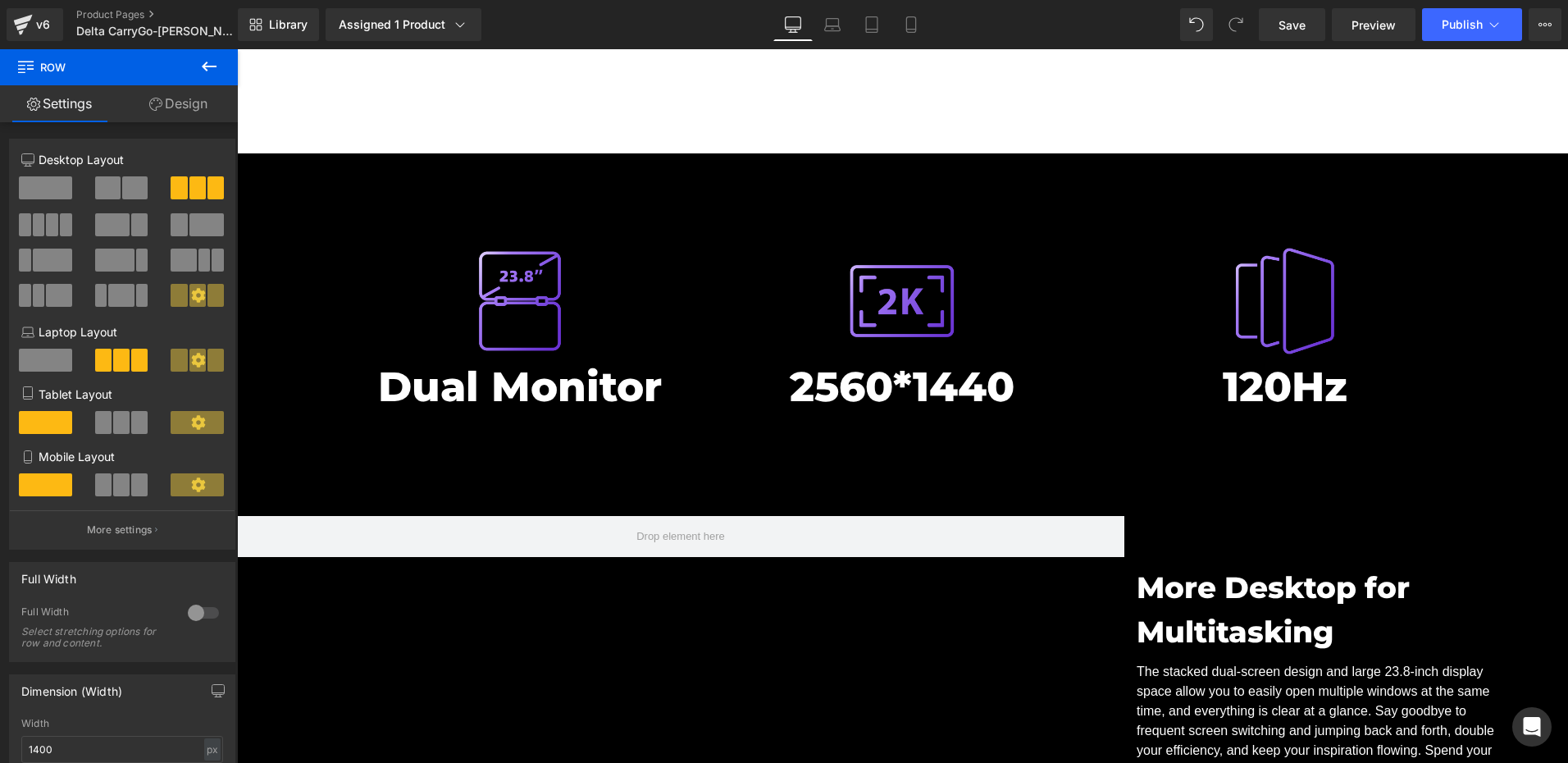
scroll to position [6579, 0]
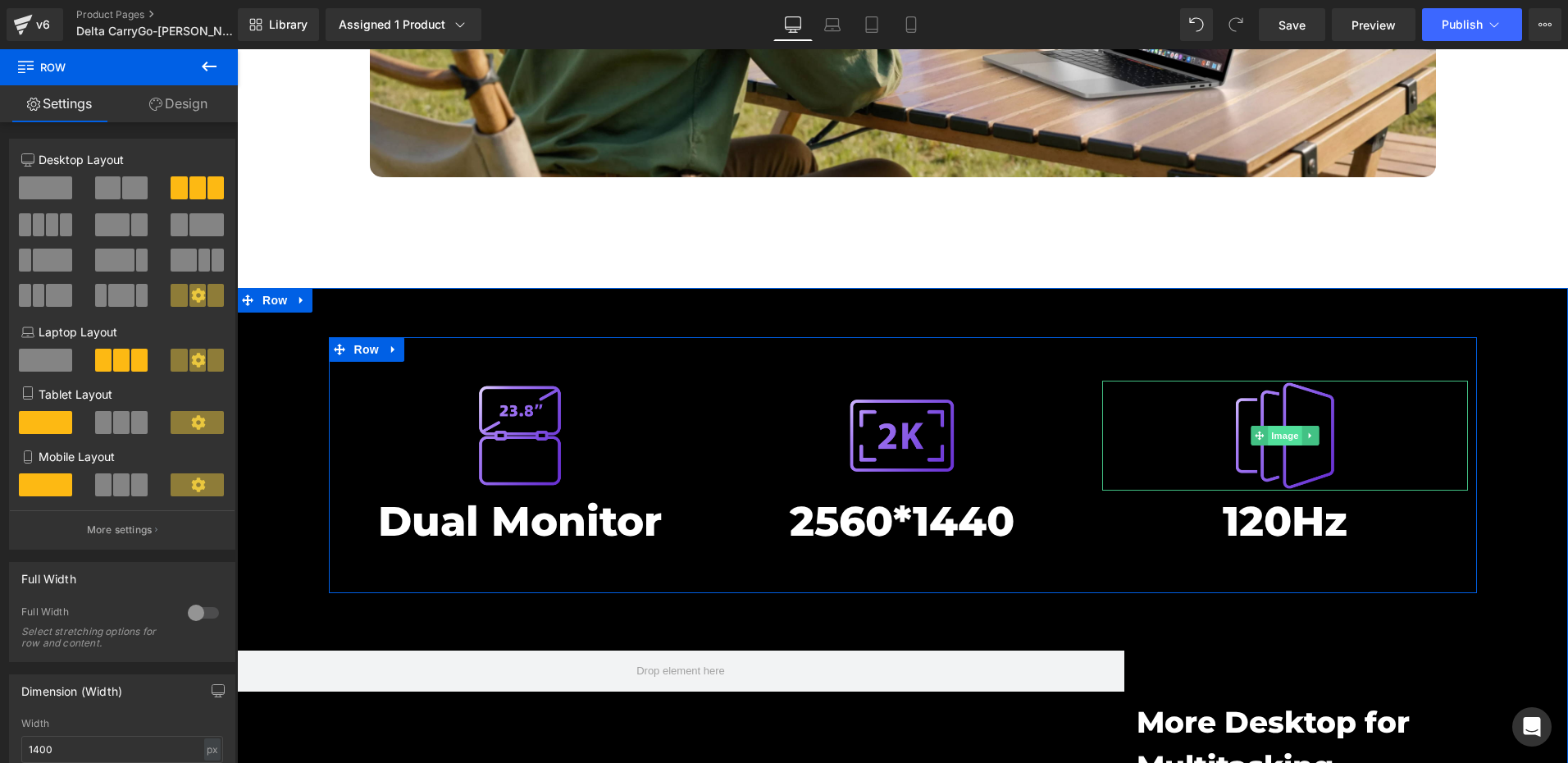
click at [1274, 425] on span "Image" at bounding box center [1284, 435] width 35 height 20
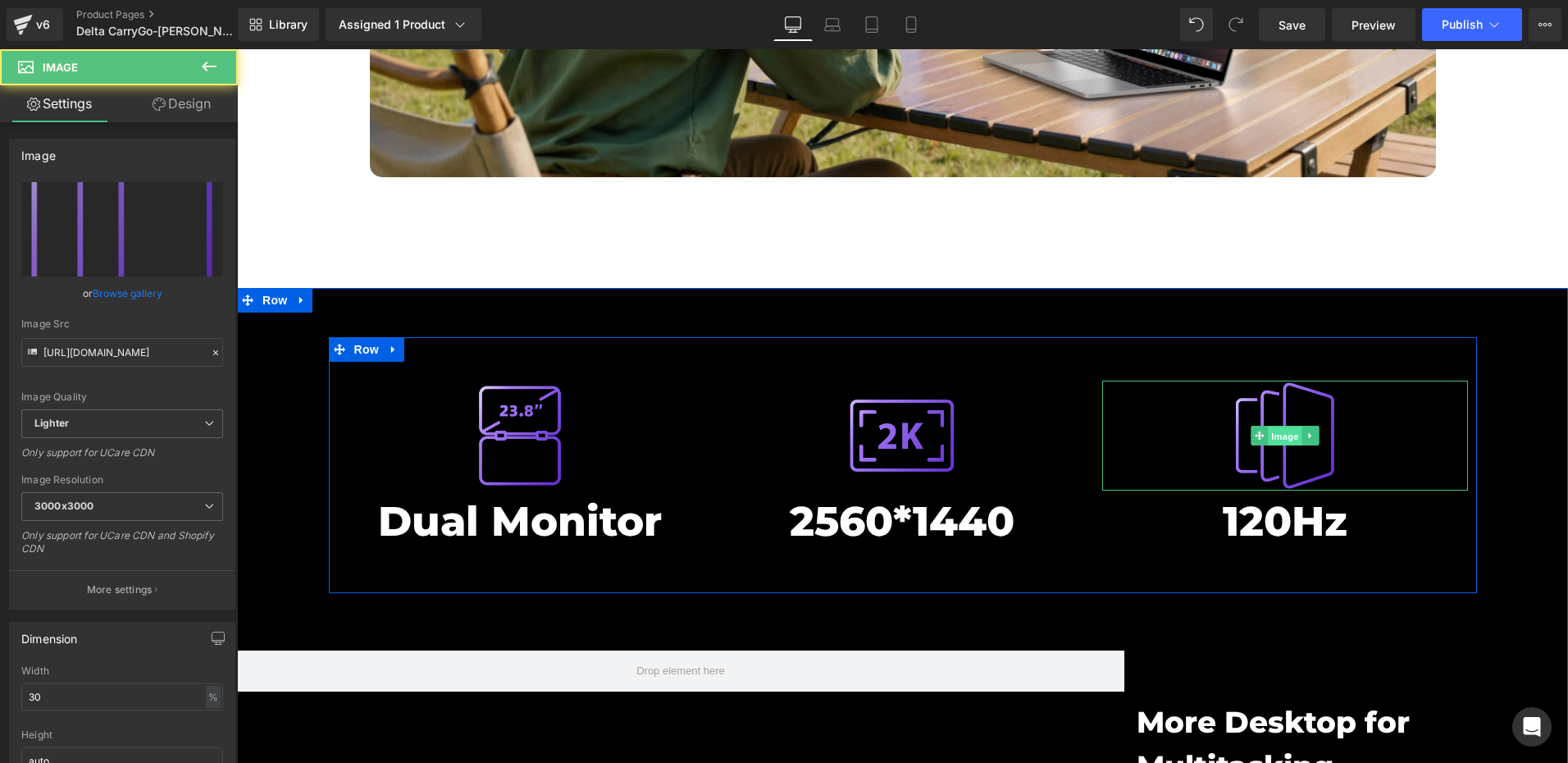
click at [1274, 426] on span "Image" at bounding box center [1284, 436] width 35 height 20
click at [1274, 425] on span "Image" at bounding box center [1284, 435] width 35 height 20
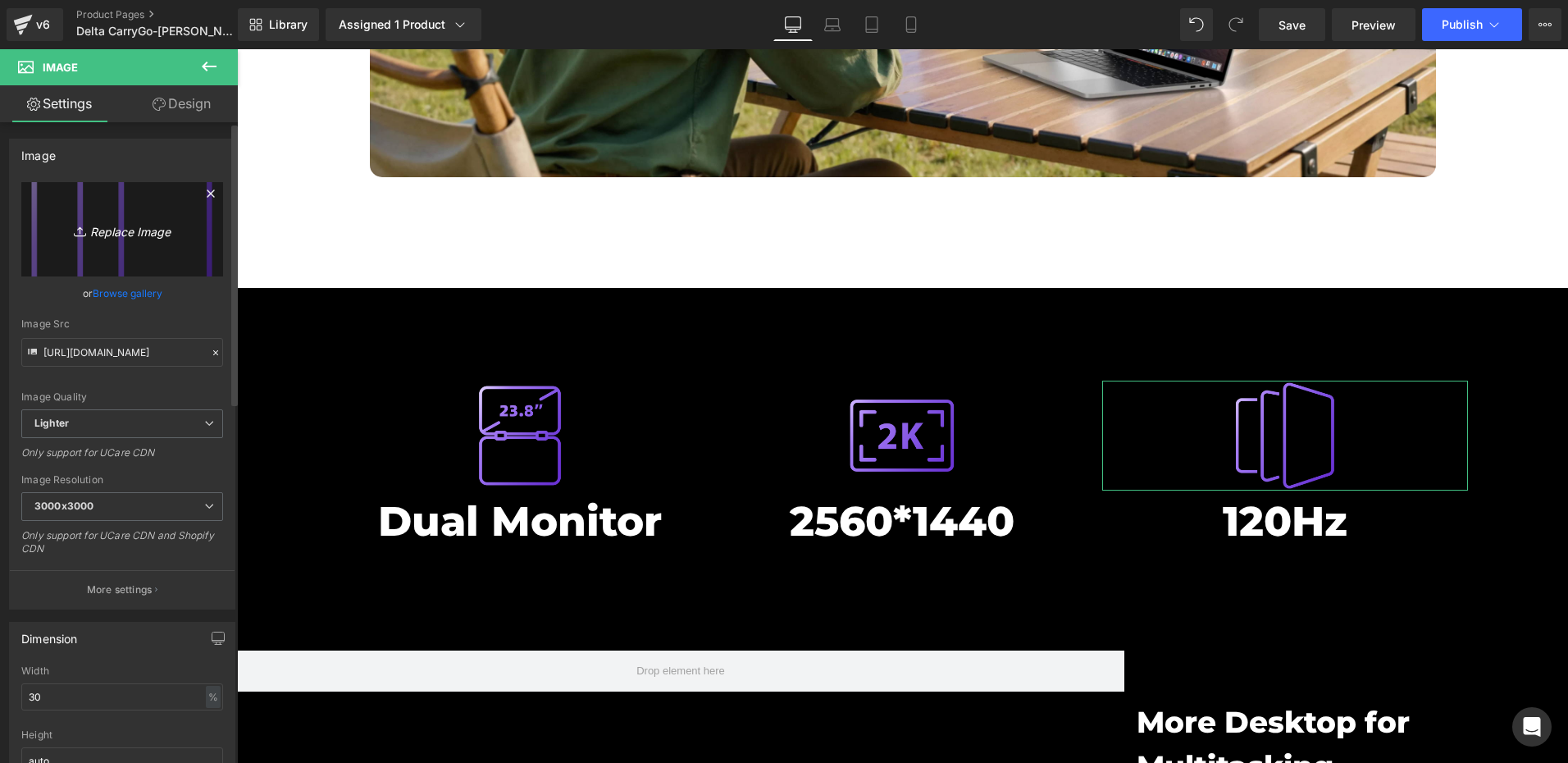
click at [134, 233] on icon "Replace Image" at bounding box center [122, 229] width 131 height 21
type input "C:\fakepath\刷新率.png"
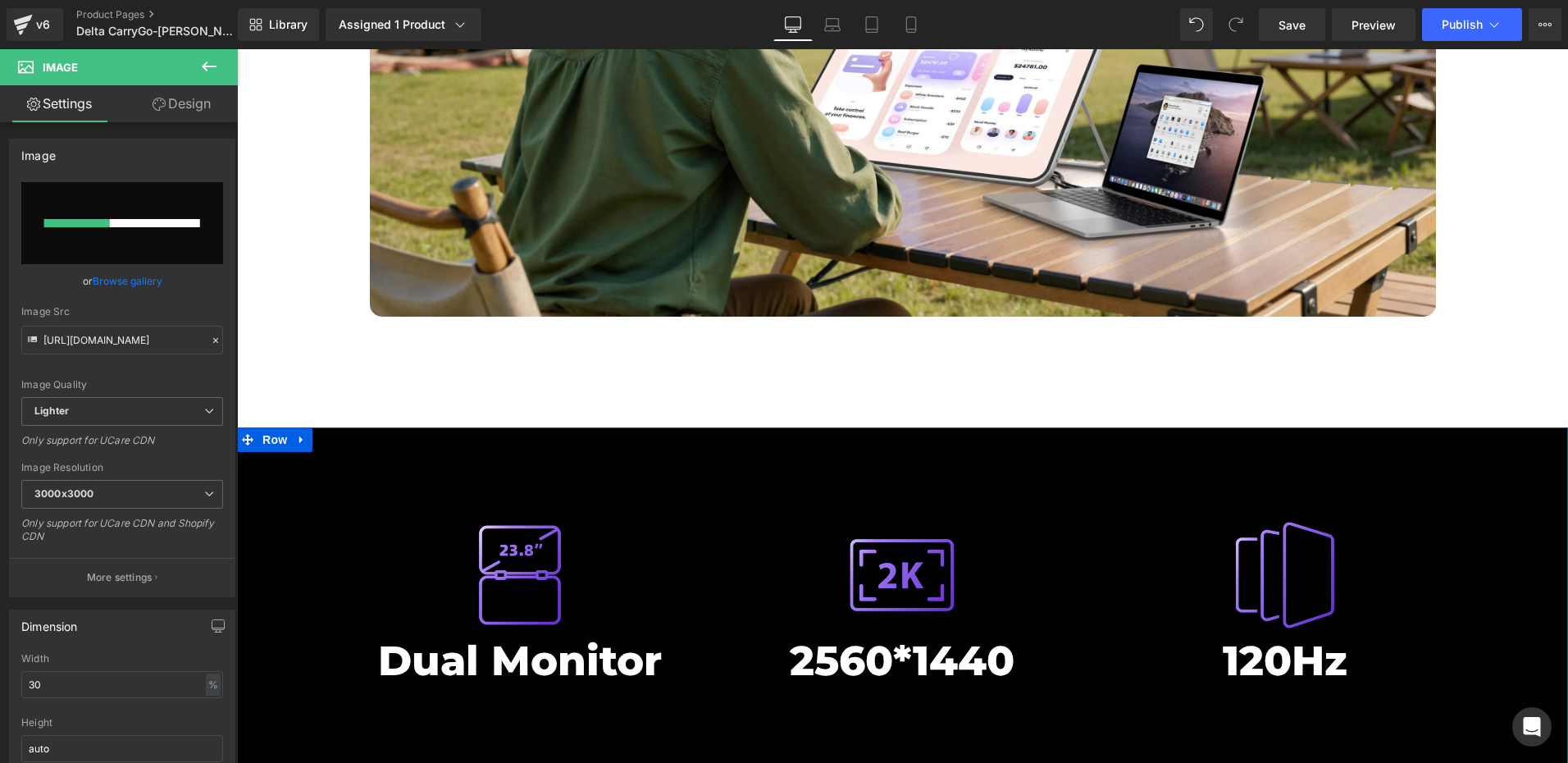
scroll to position [6415, 0]
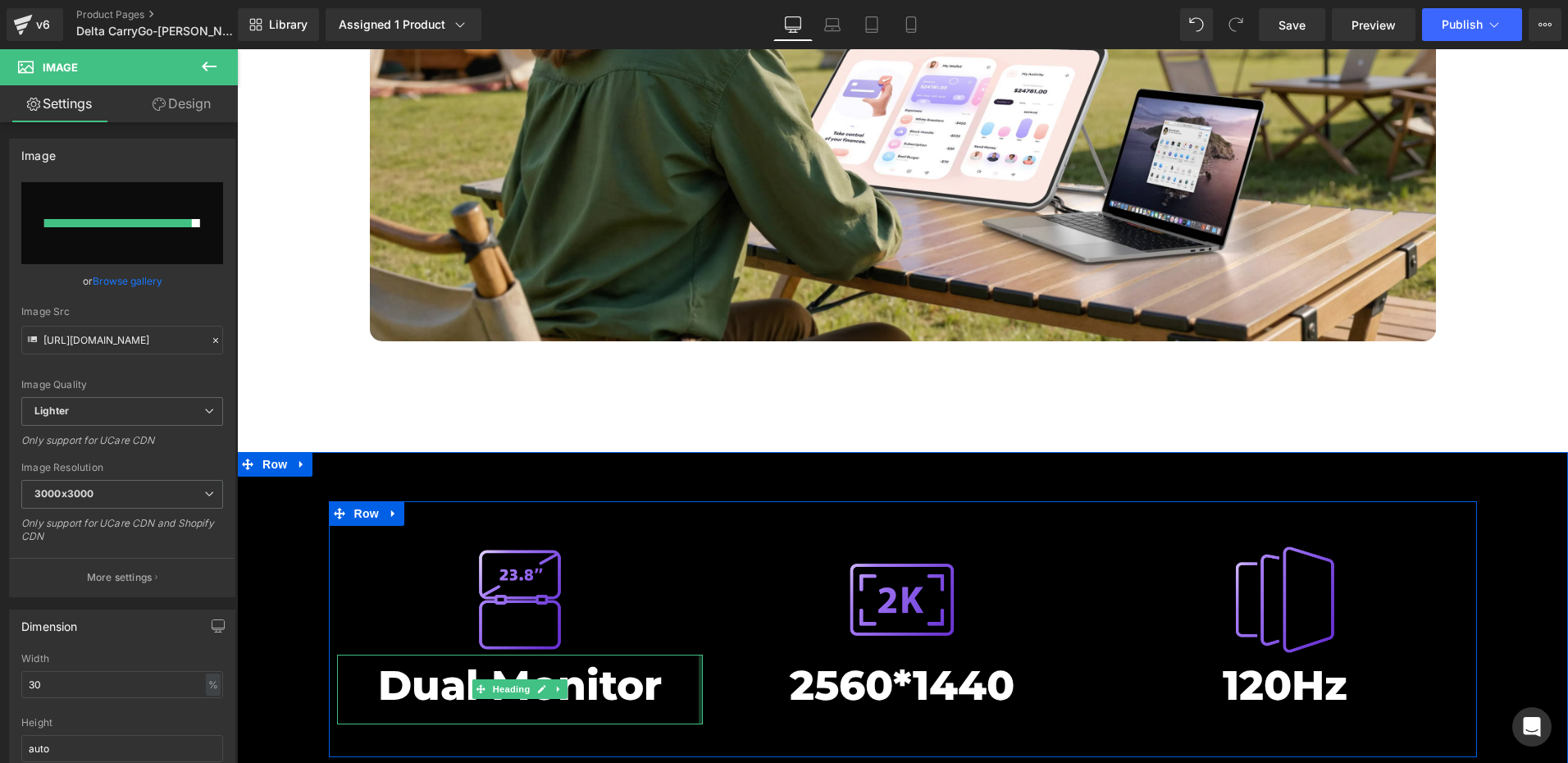
type input "[URL][DOMAIN_NAME]"
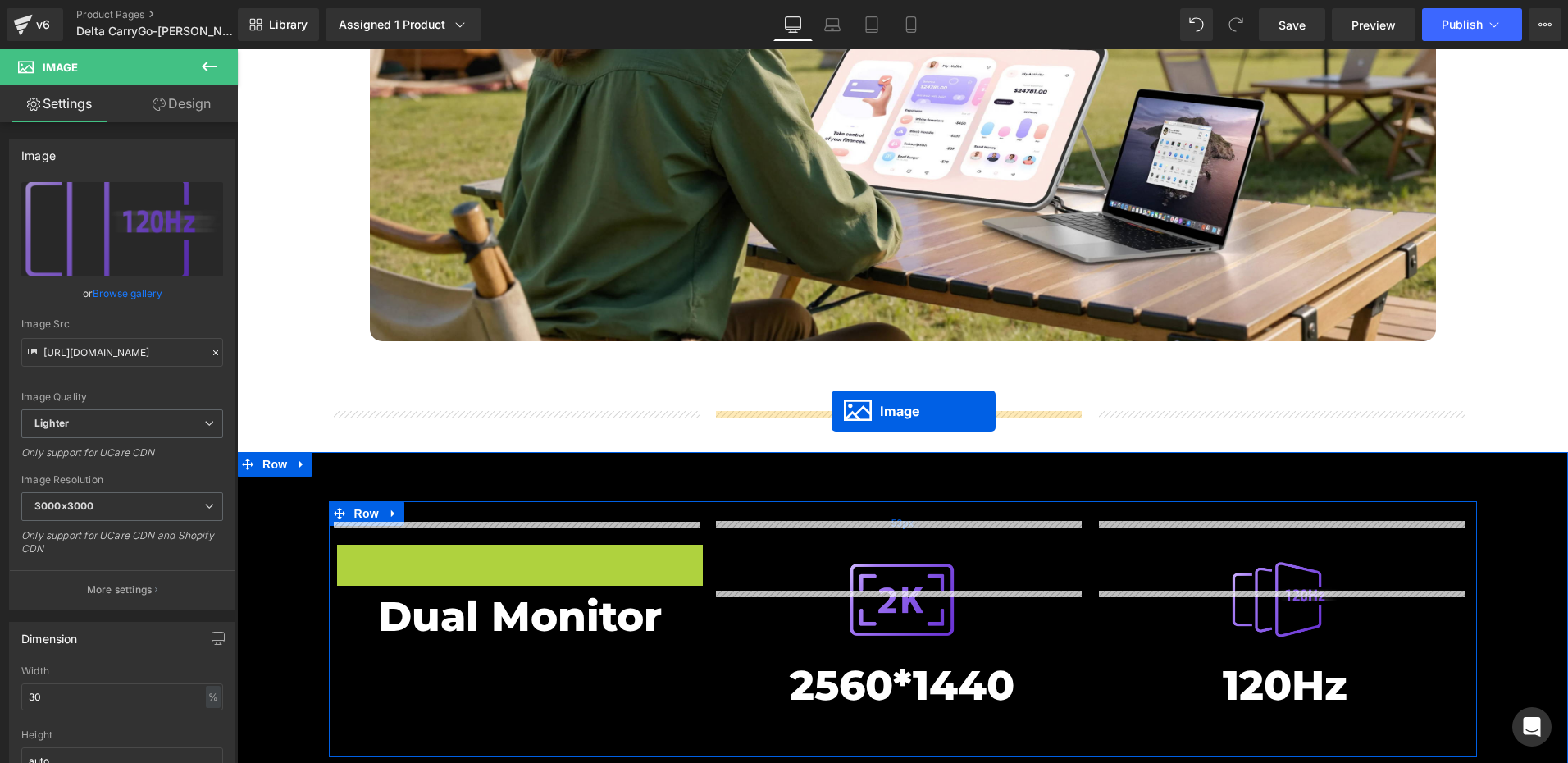
drag, startPoint x: 487, startPoint y: 467, endPoint x: 832, endPoint y: 411, distance: 349.5
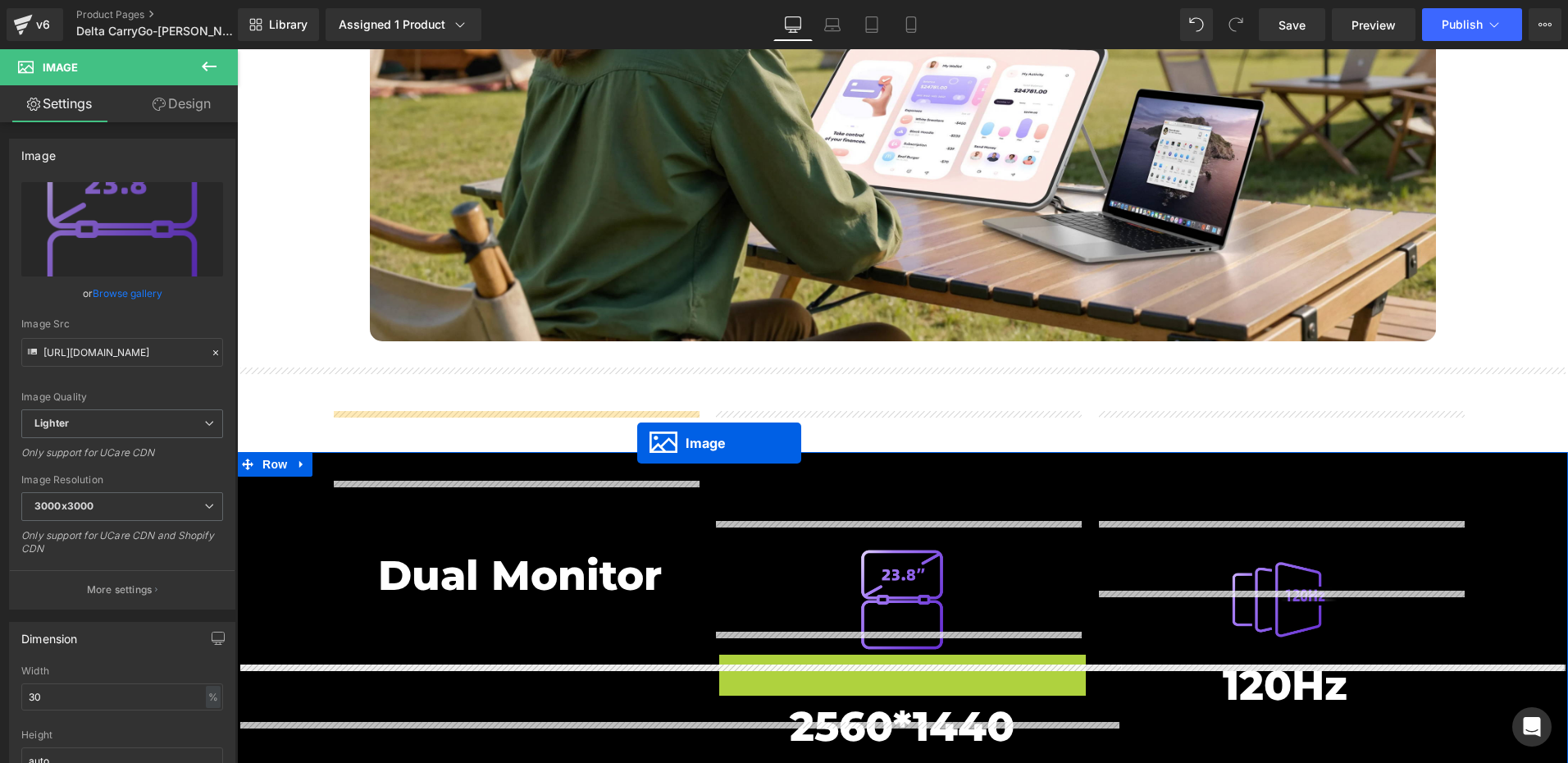
drag, startPoint x: 877, startPoint y: 575, endPoint x: 626, endPoint y: 443, distance: 283.6
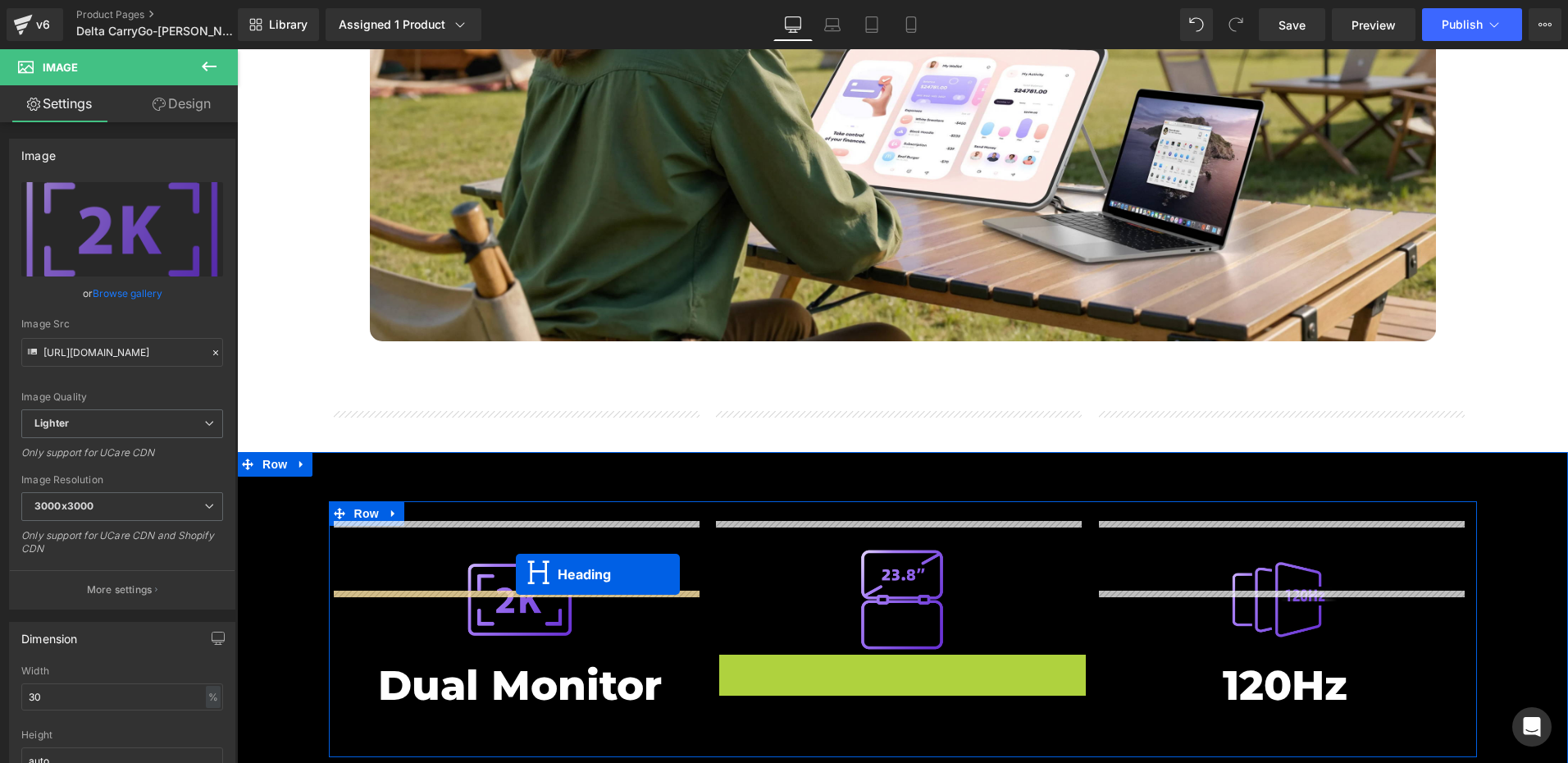
drag, startPoint x: 858, startPoint y: 556, endPoint x: 516, endPoint y: 574, distance: 342.5
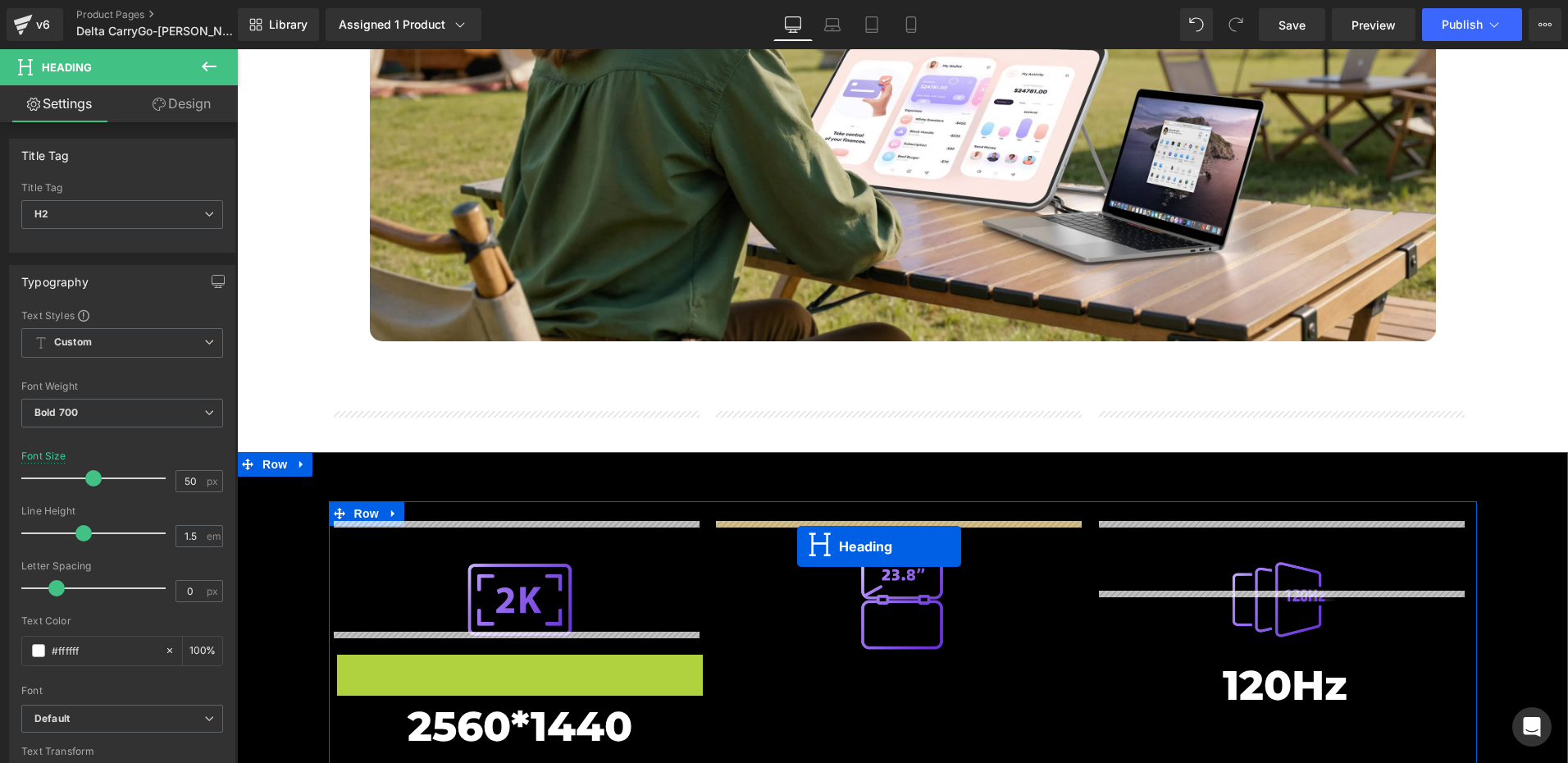
drag, startPoint x: 475, startPoint y: 556, endPoint x: 797, endPoint y: 546, distance: 322.2
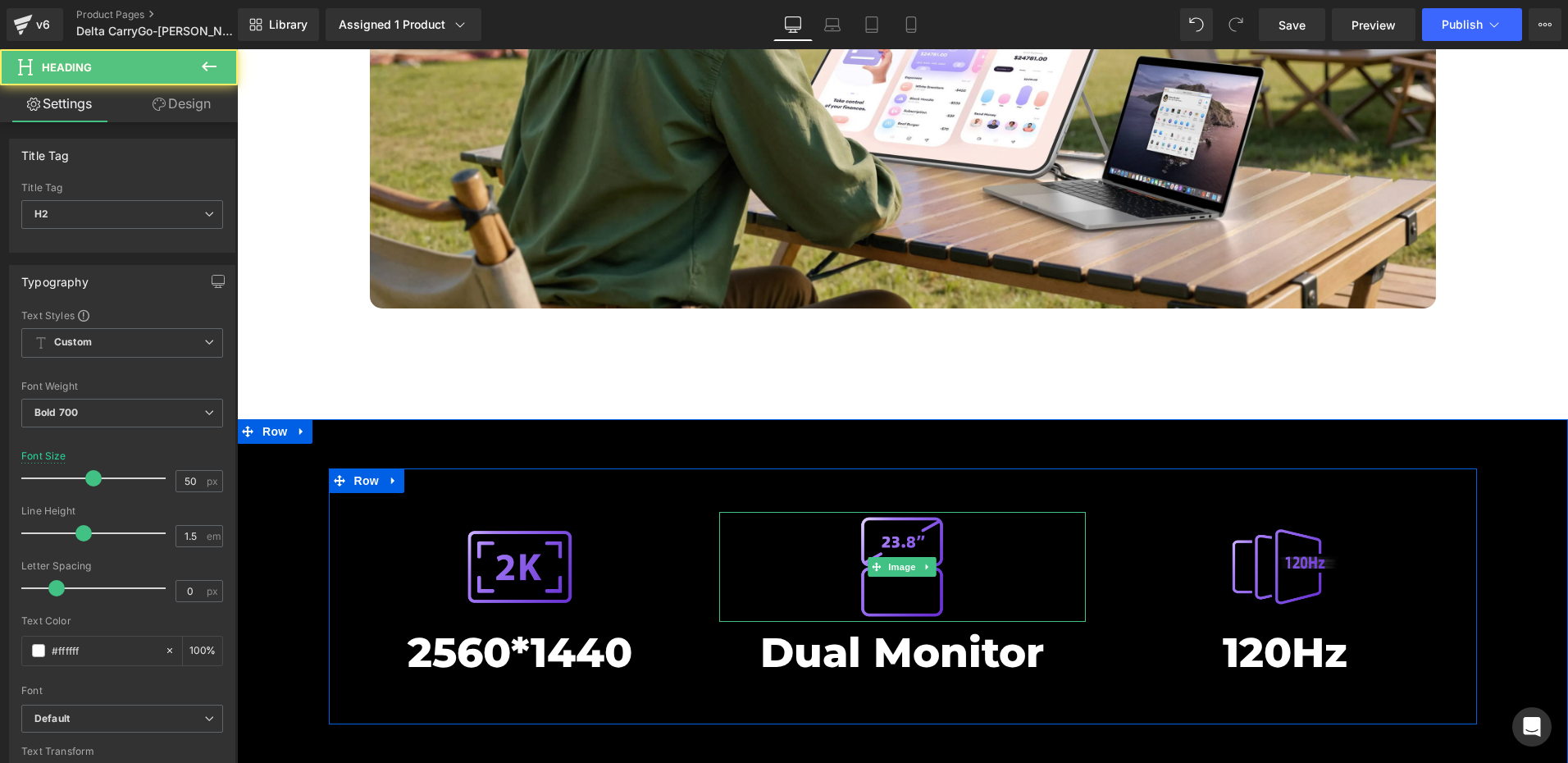
scroll to position [6497, 0]
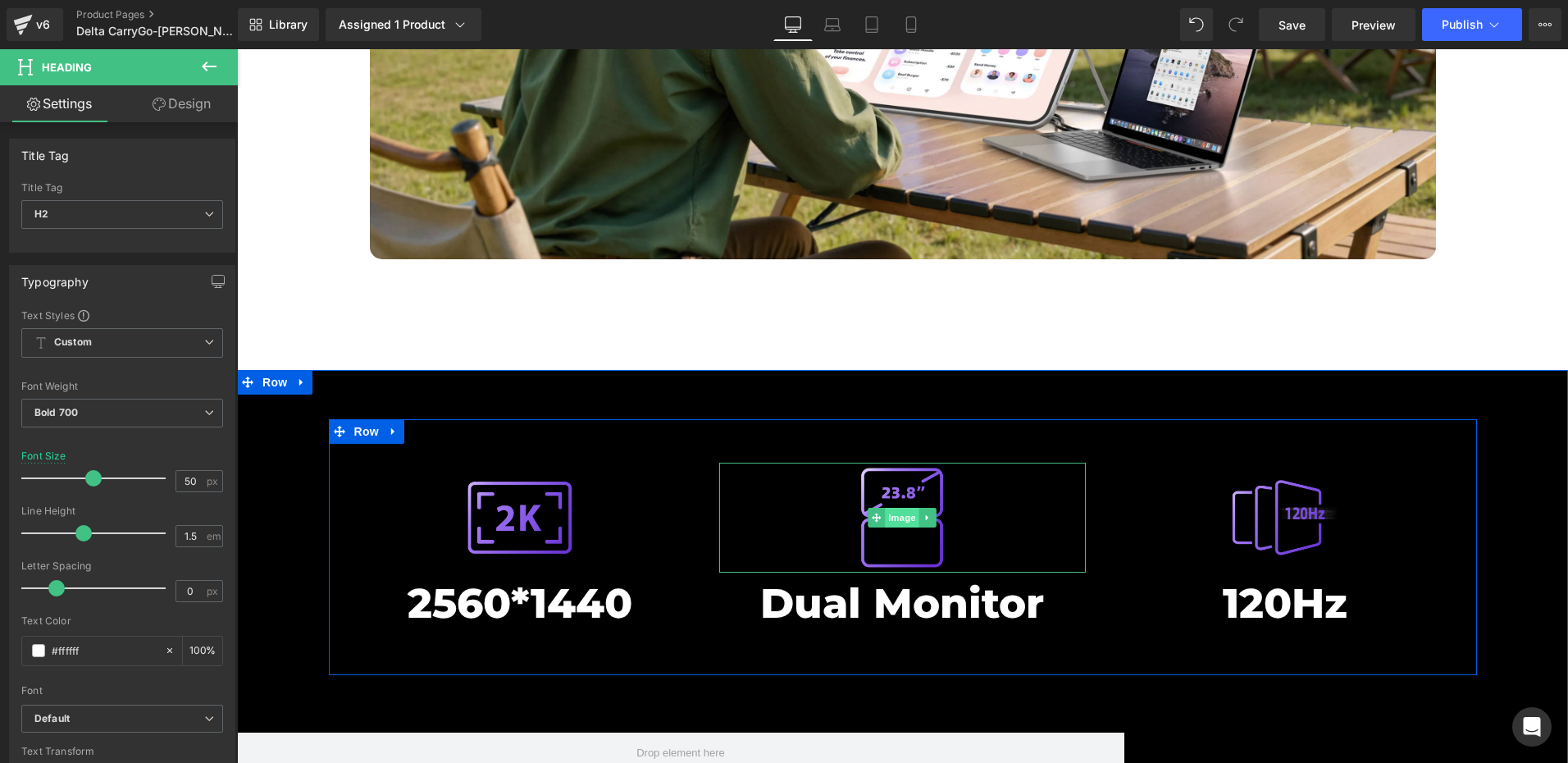
click at [900, 507] on span "Image" at bounding box center [902, 517] width 35 height 20
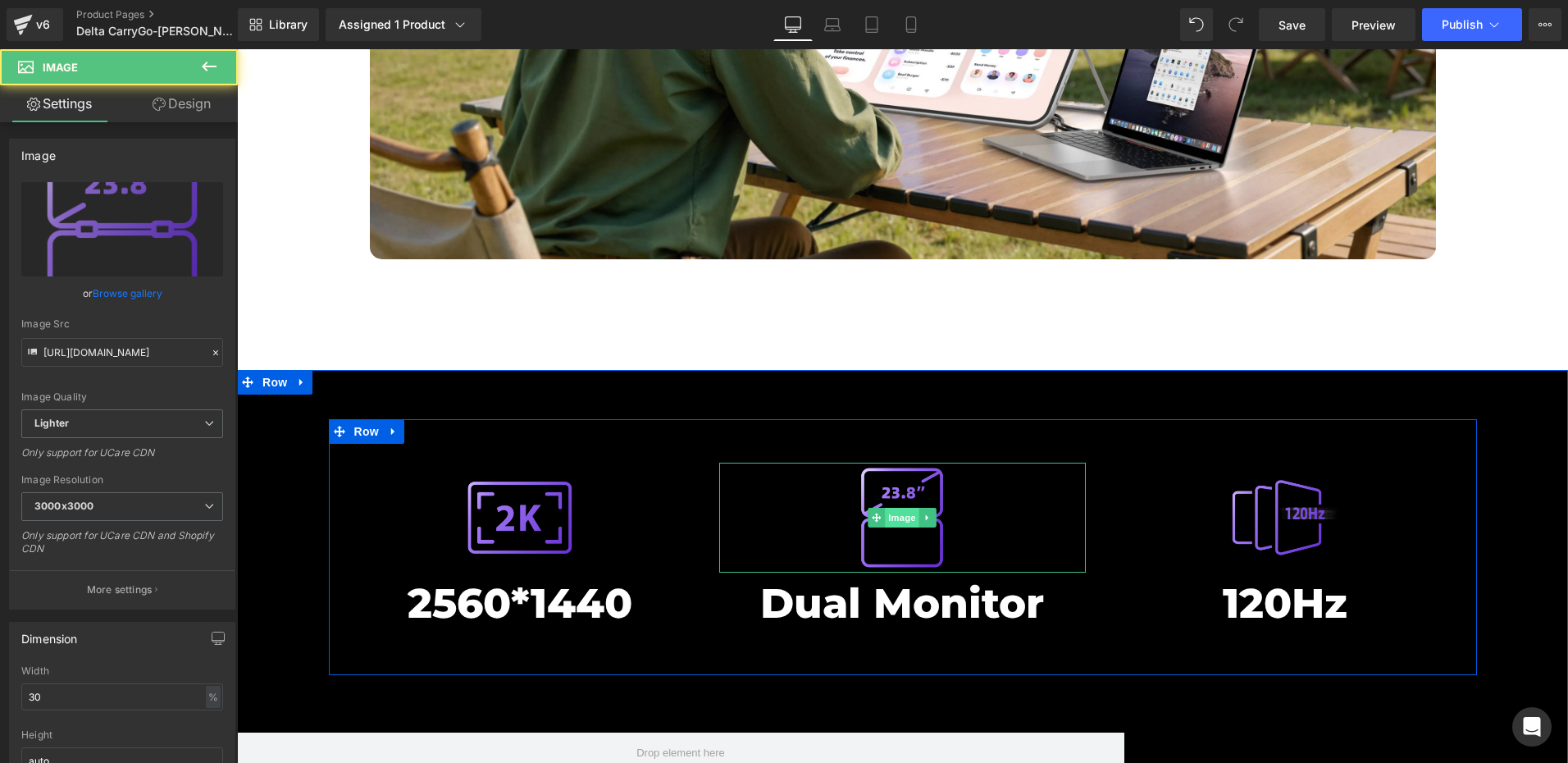
click at [890, 507] on span "Image" at bounding box center [902, 517] width 35 height 20
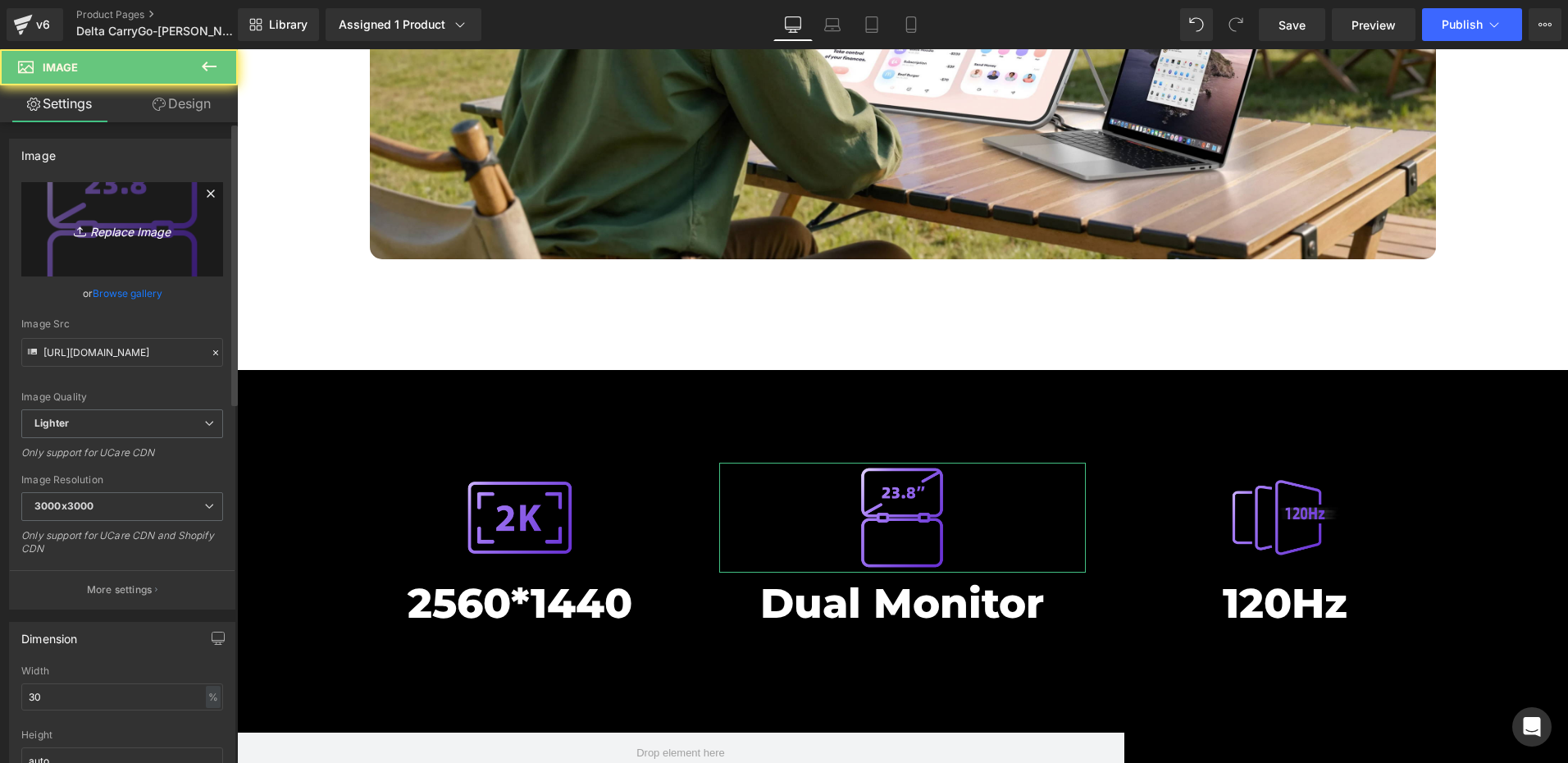
click at [80, 237] on icon at bounding box center [81, 231] width 16 height 16
type input "C:\fakepath\双屏1.png"
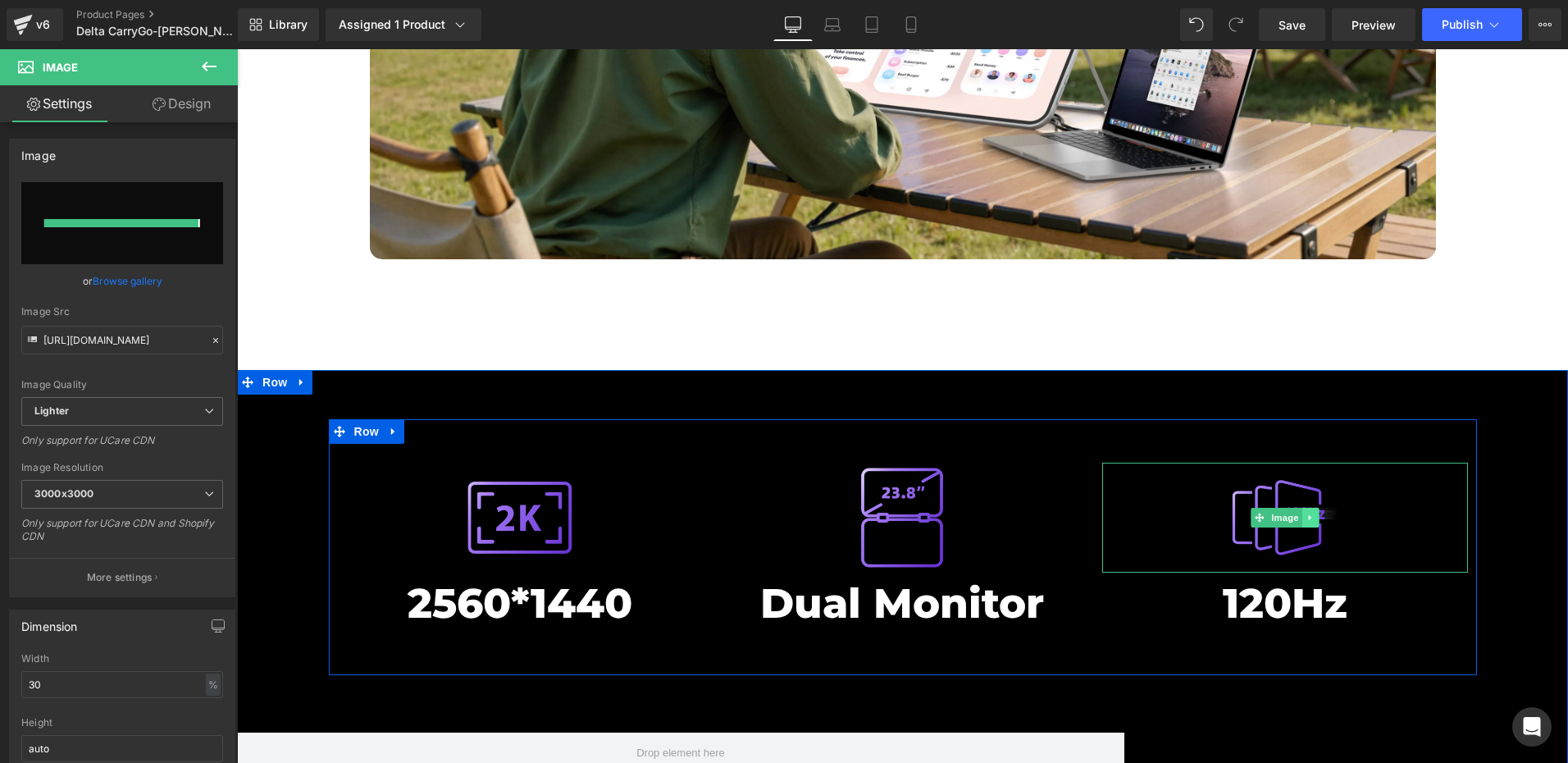
type input "[URL][DOMAIN_NAME]"
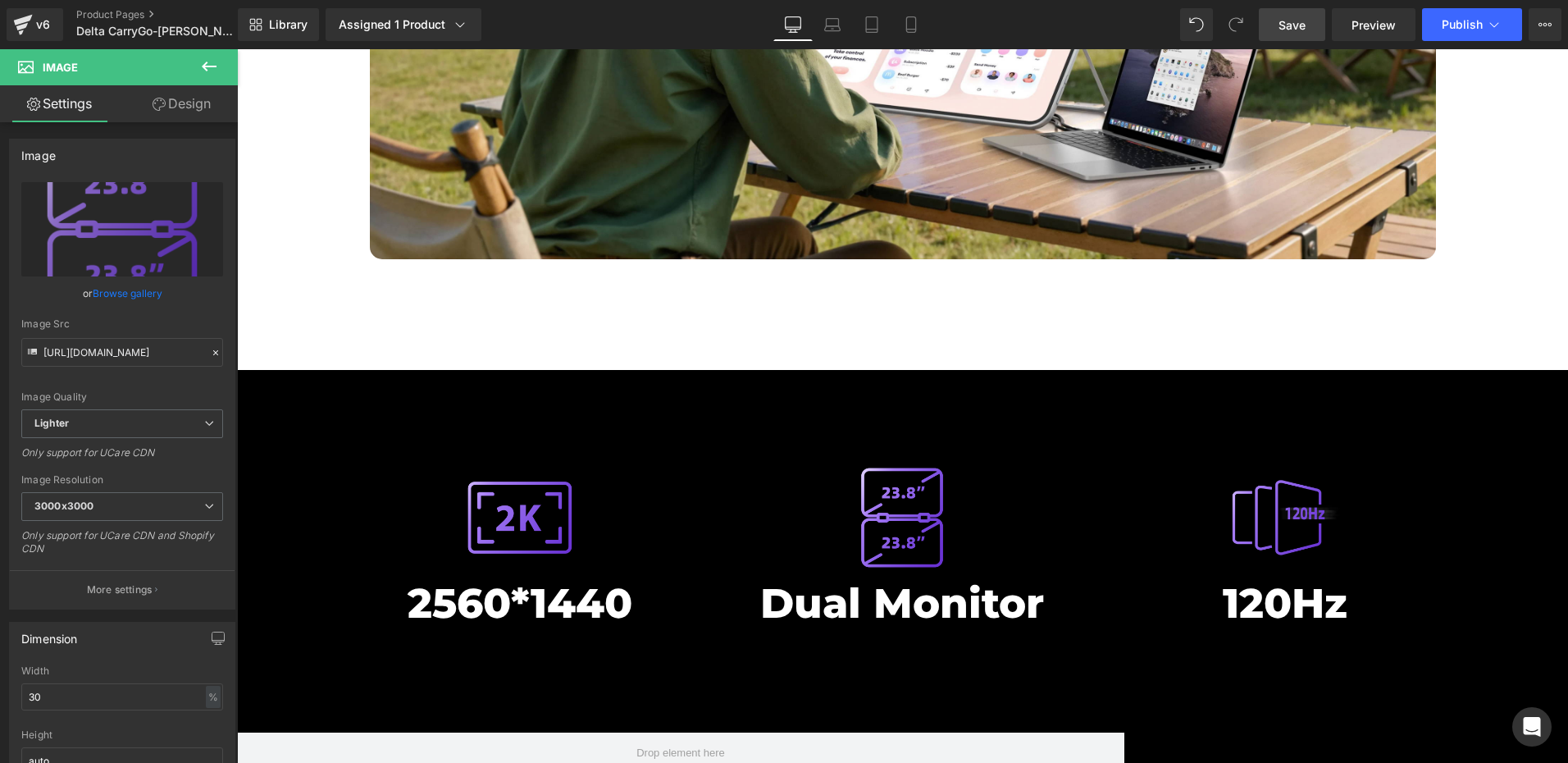
click at [1296, 24] on span "Save" at bounding box center [1292, 25] width 27 height 17
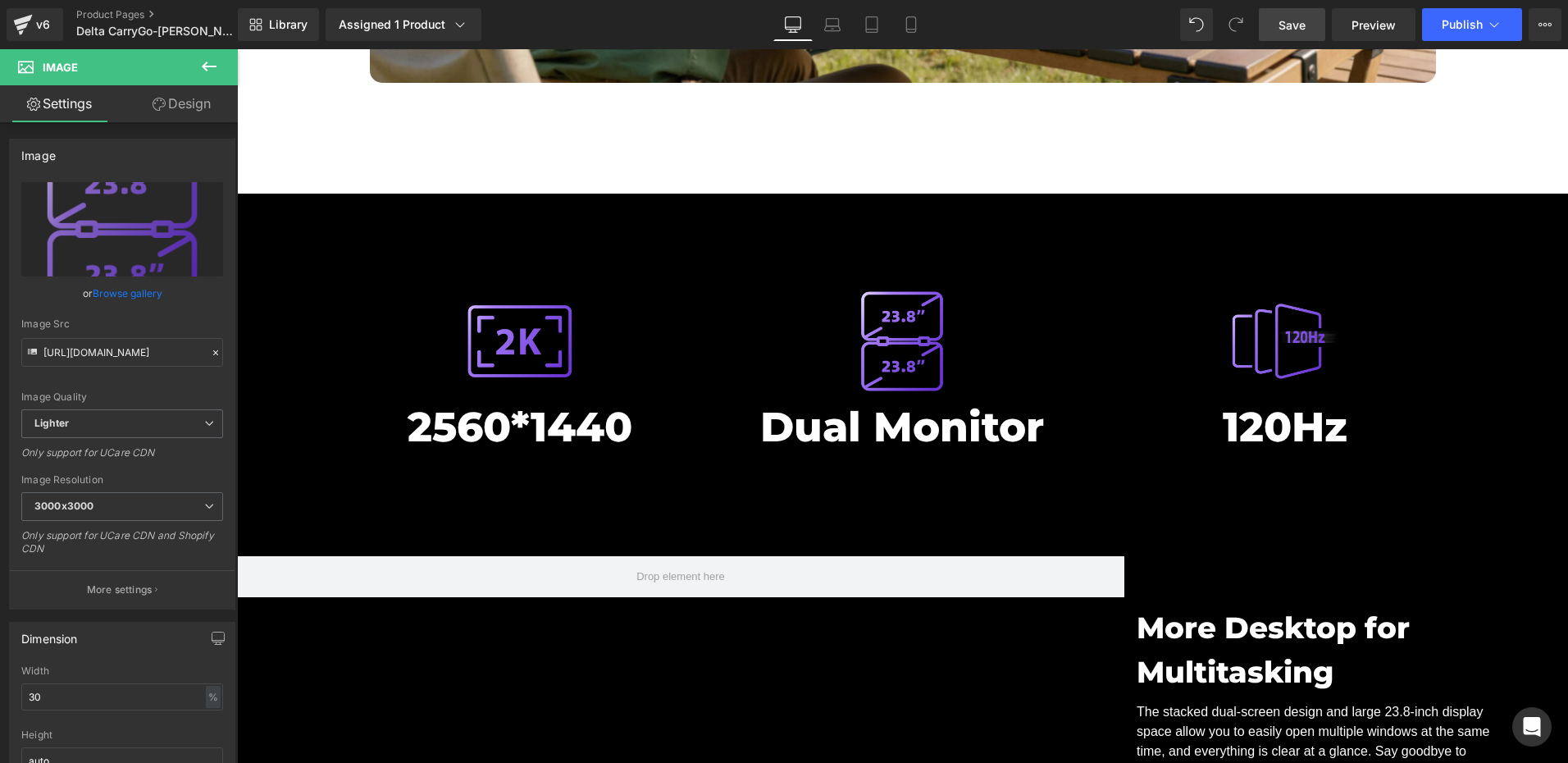
scroll to position [6661, 0]
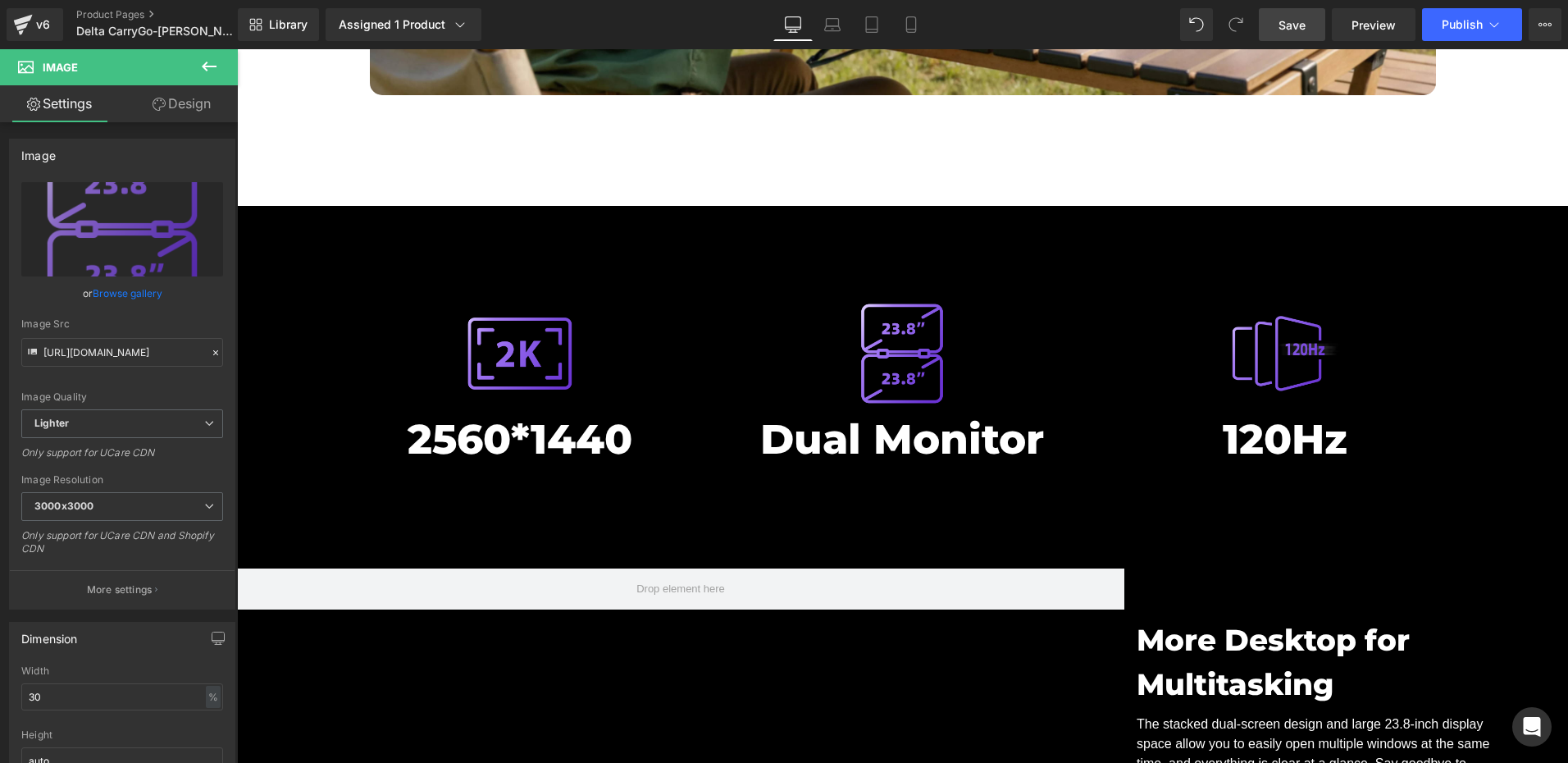
click at [1293, 34] on link "Save" at bounding box center [1292, 25] width 66 height 33
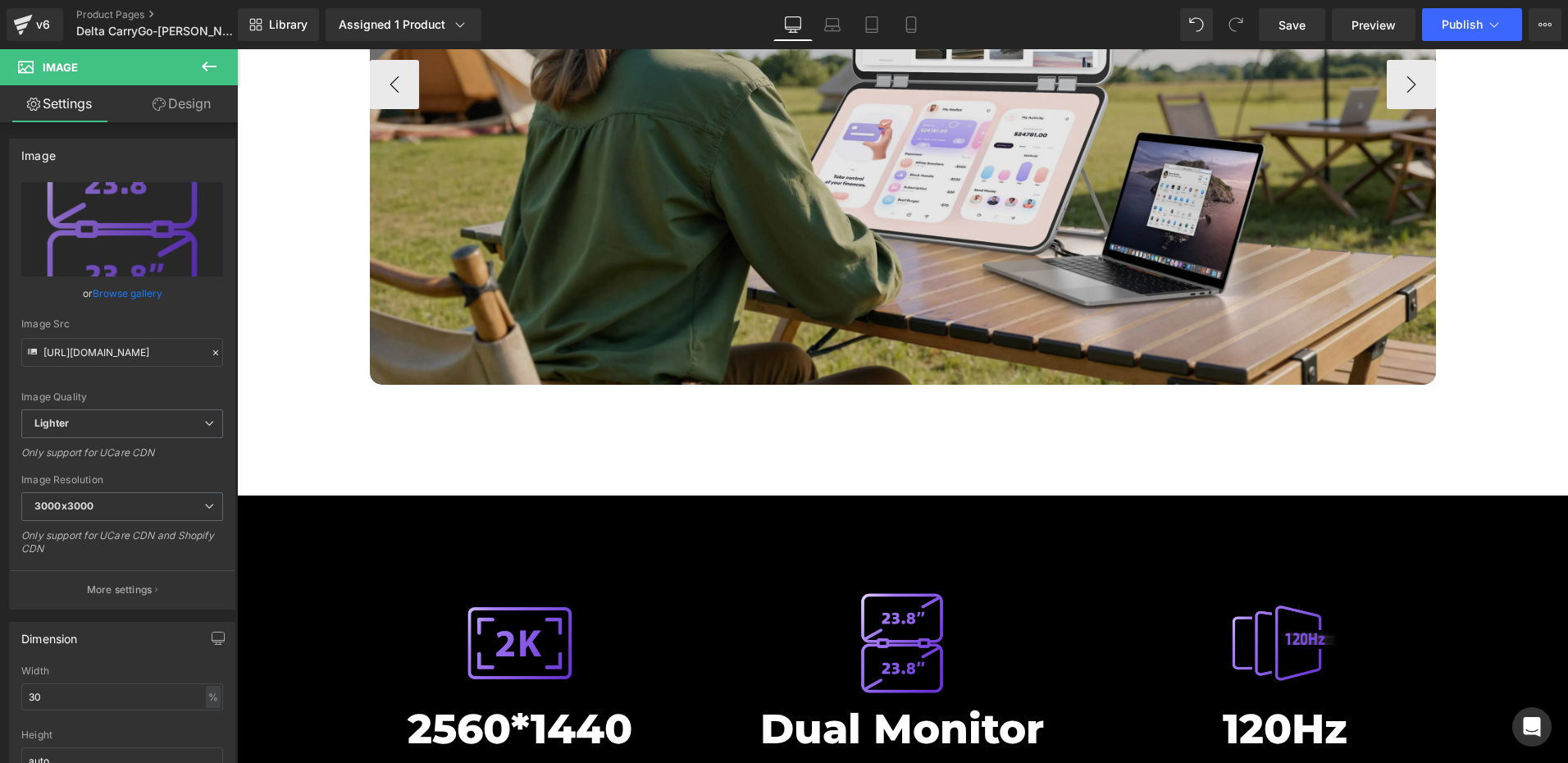
scroll to position [6333, 0]
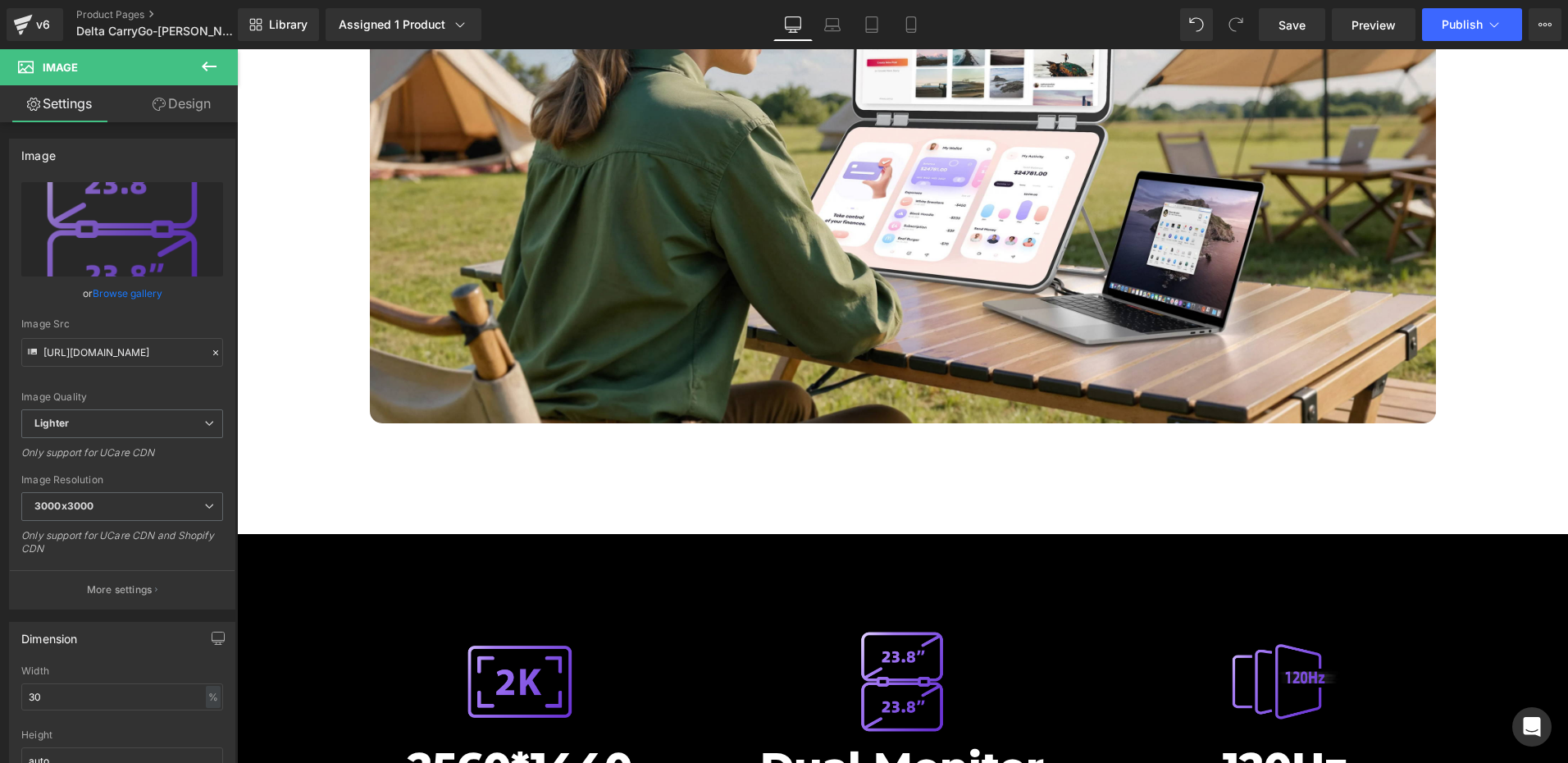
click at [1293, 16] on span "Save" at bounding box center [1292, 25] width 27 height 17
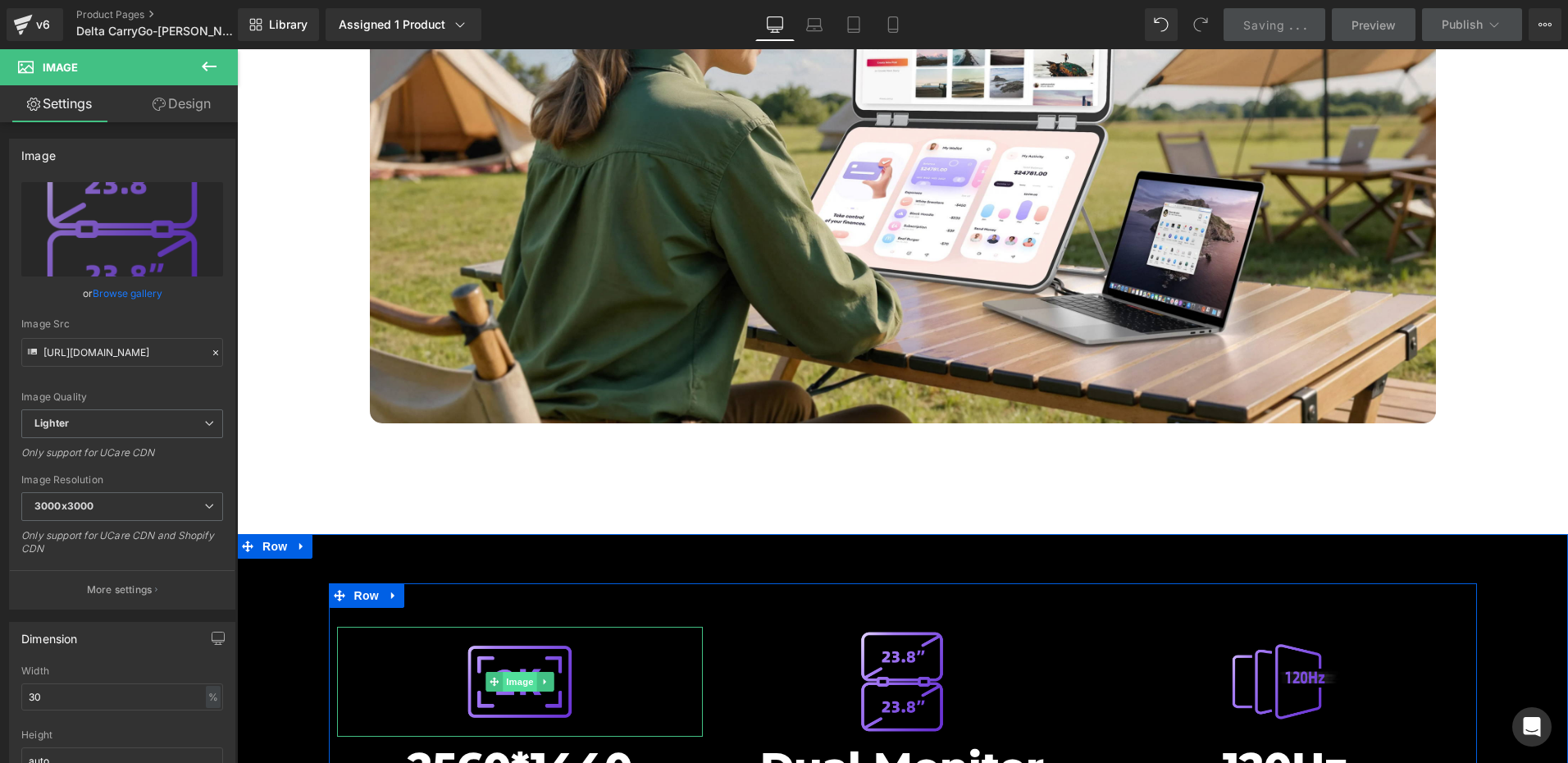
click at [513, 672] on span "Image" at bounding box center [520, 681] width 35 height 20
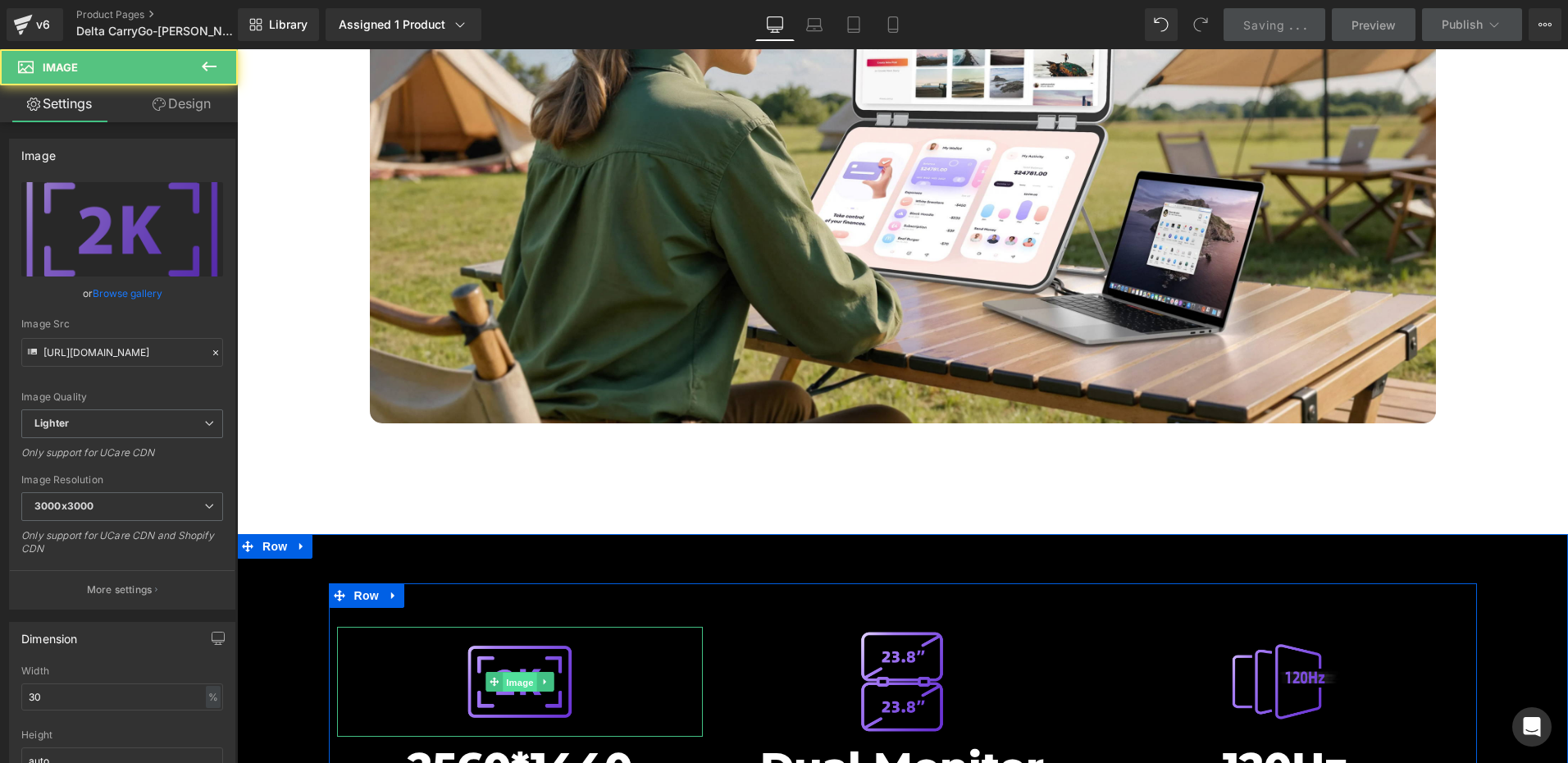
click at [513, 672] on span "Image" at bounding box center [520, 682] width 35 height 20
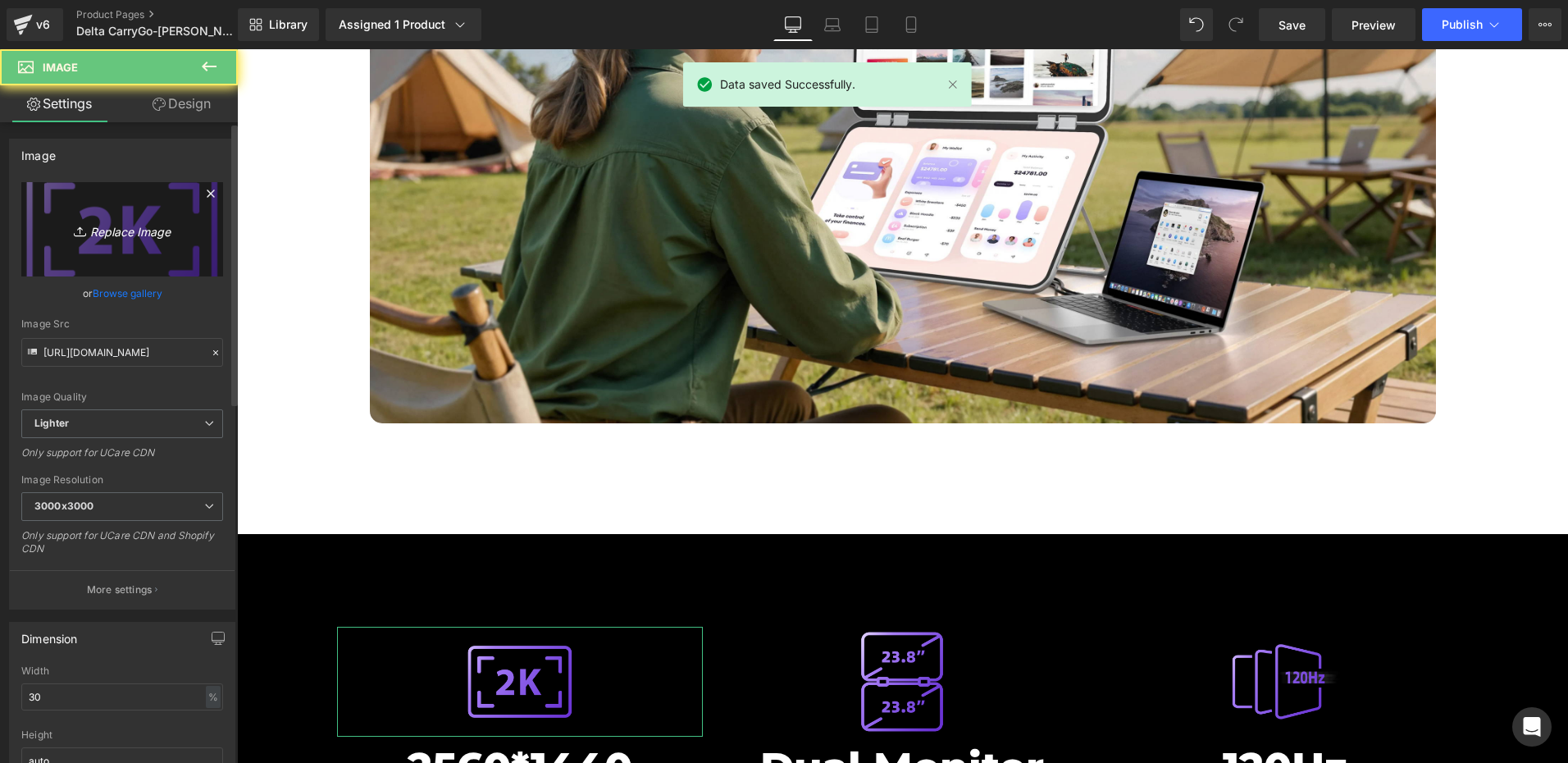
click at [84, 237] on icon at bounding box center [81, 231] width 16 height 16
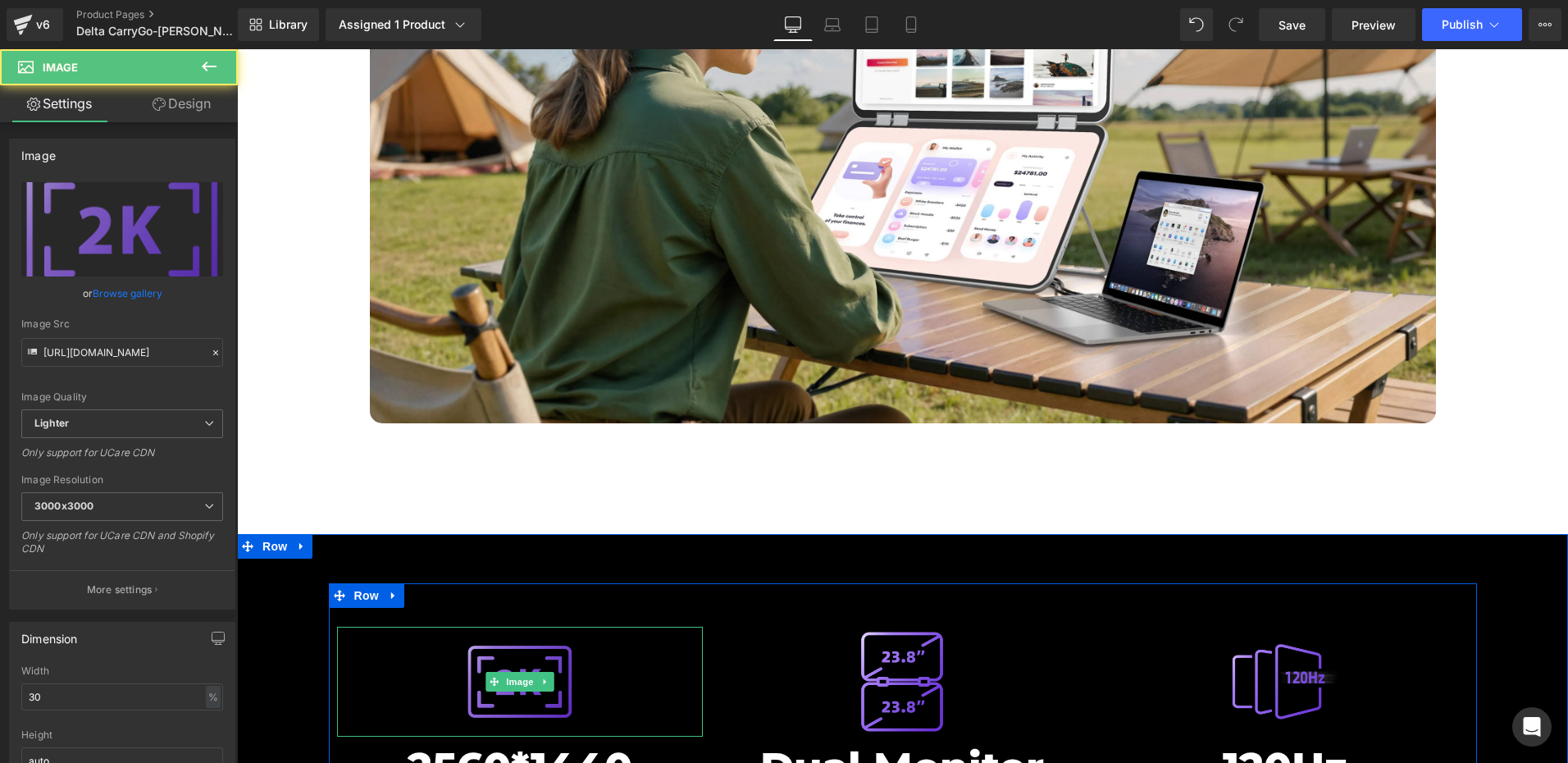
click at [505, 626] on img at bounding box center [520, 681] width 110 height 110
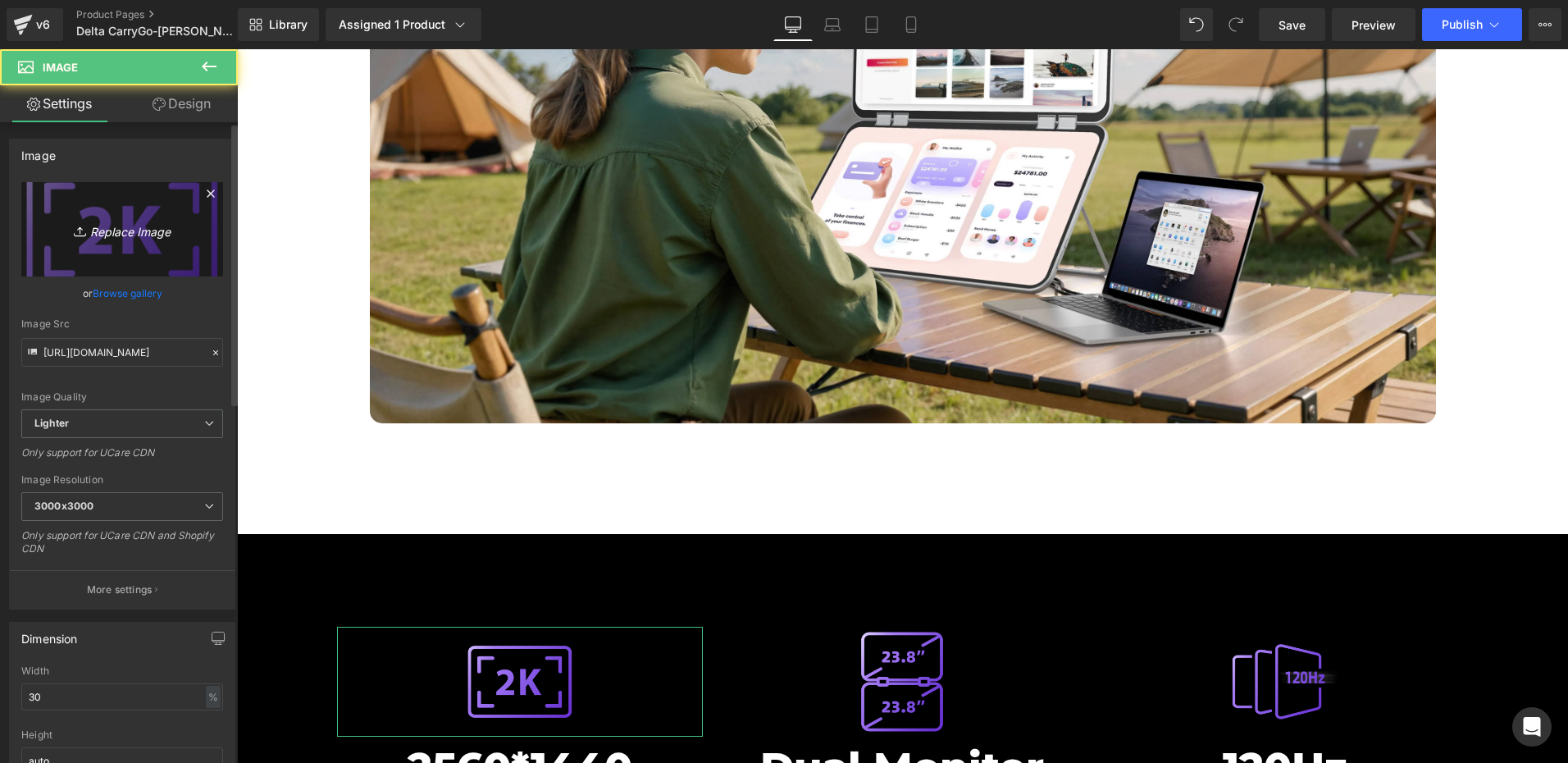
click at [114, 219] on icon "Replace Image" at bounding box center [122, 229] width 131 height 21
type input "C:\fakepath\4K.png"
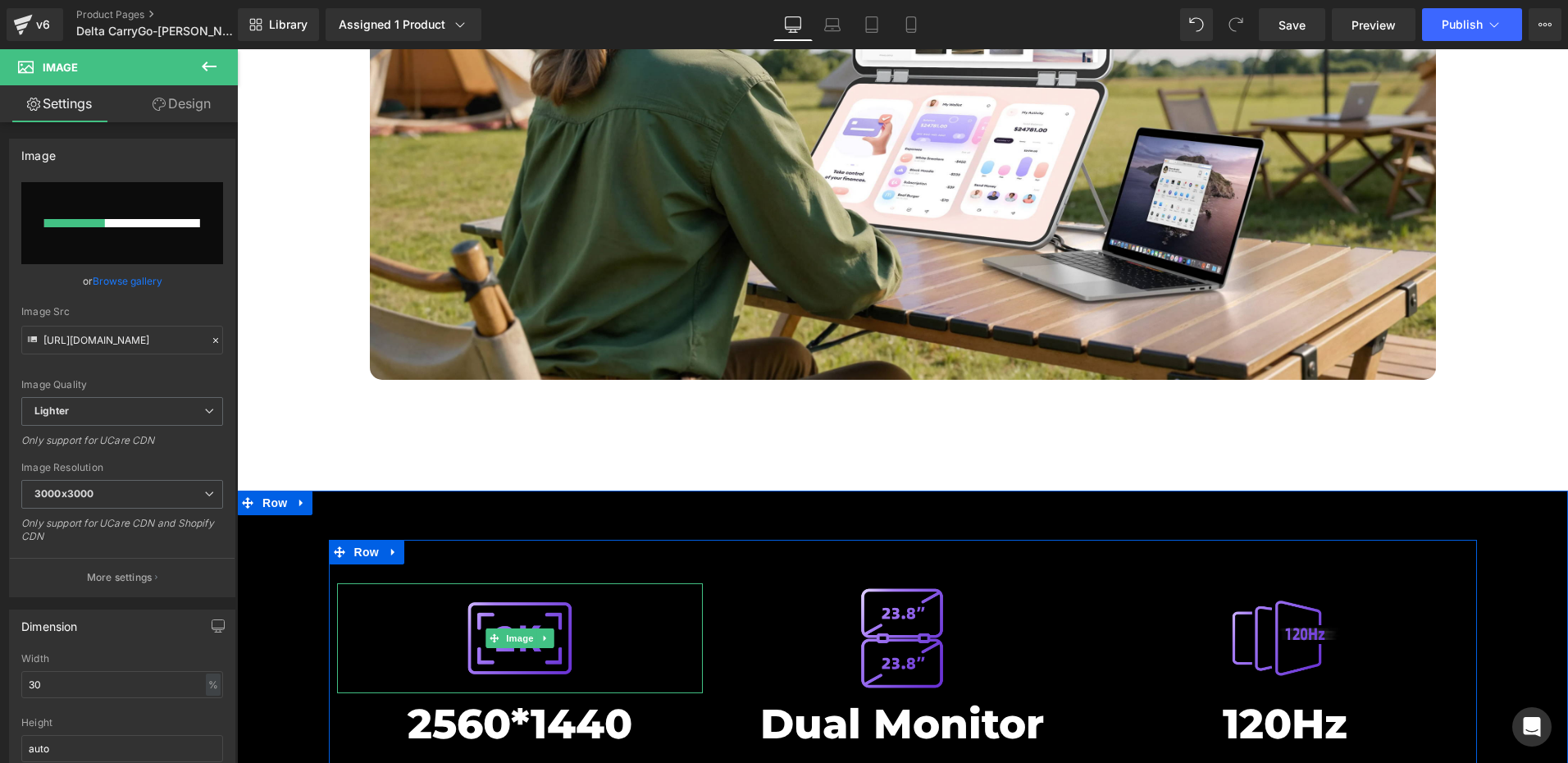
scroll to position [6415, 0]
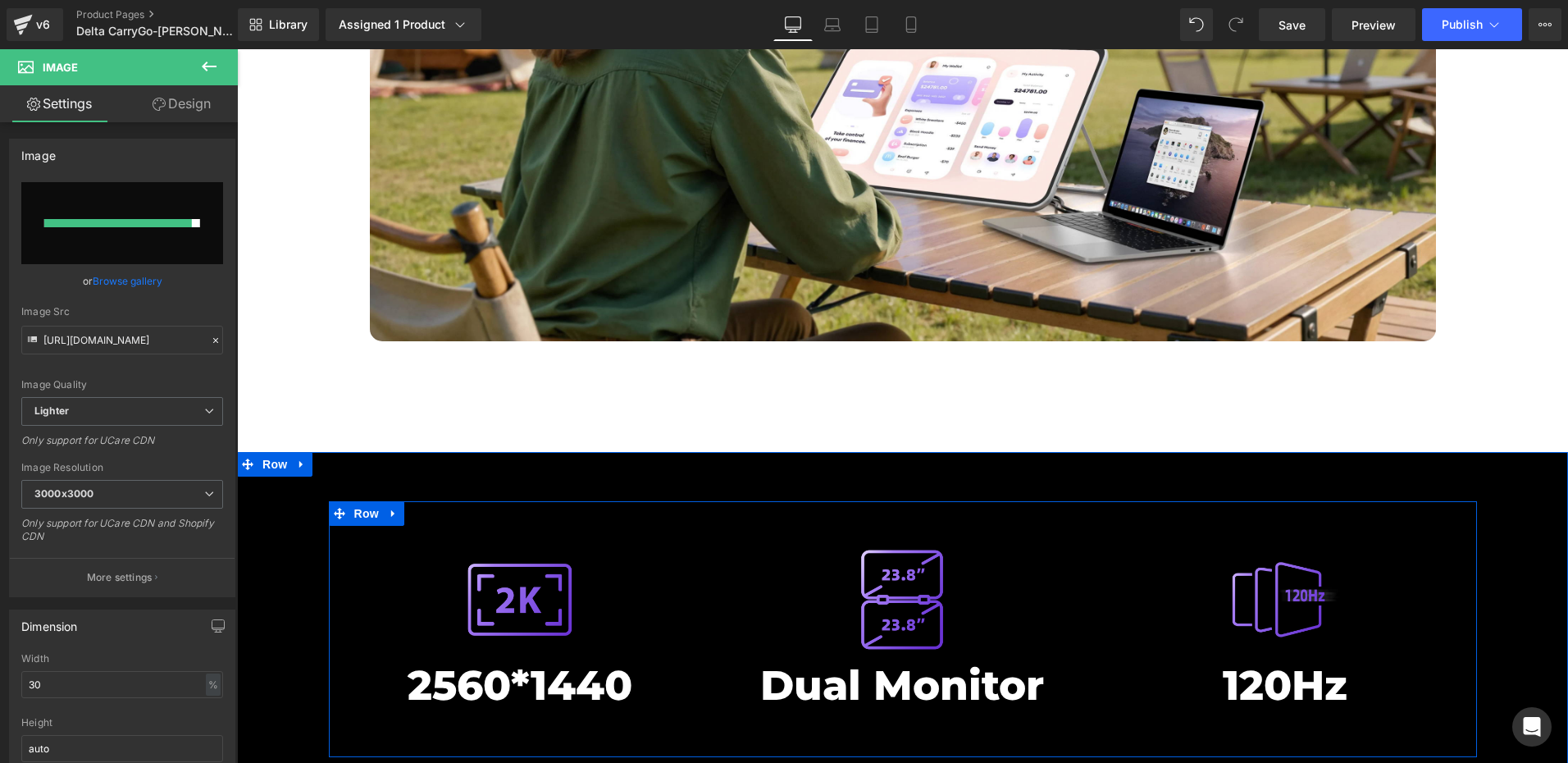
type input "[URL][DOMAIN_NAME]"
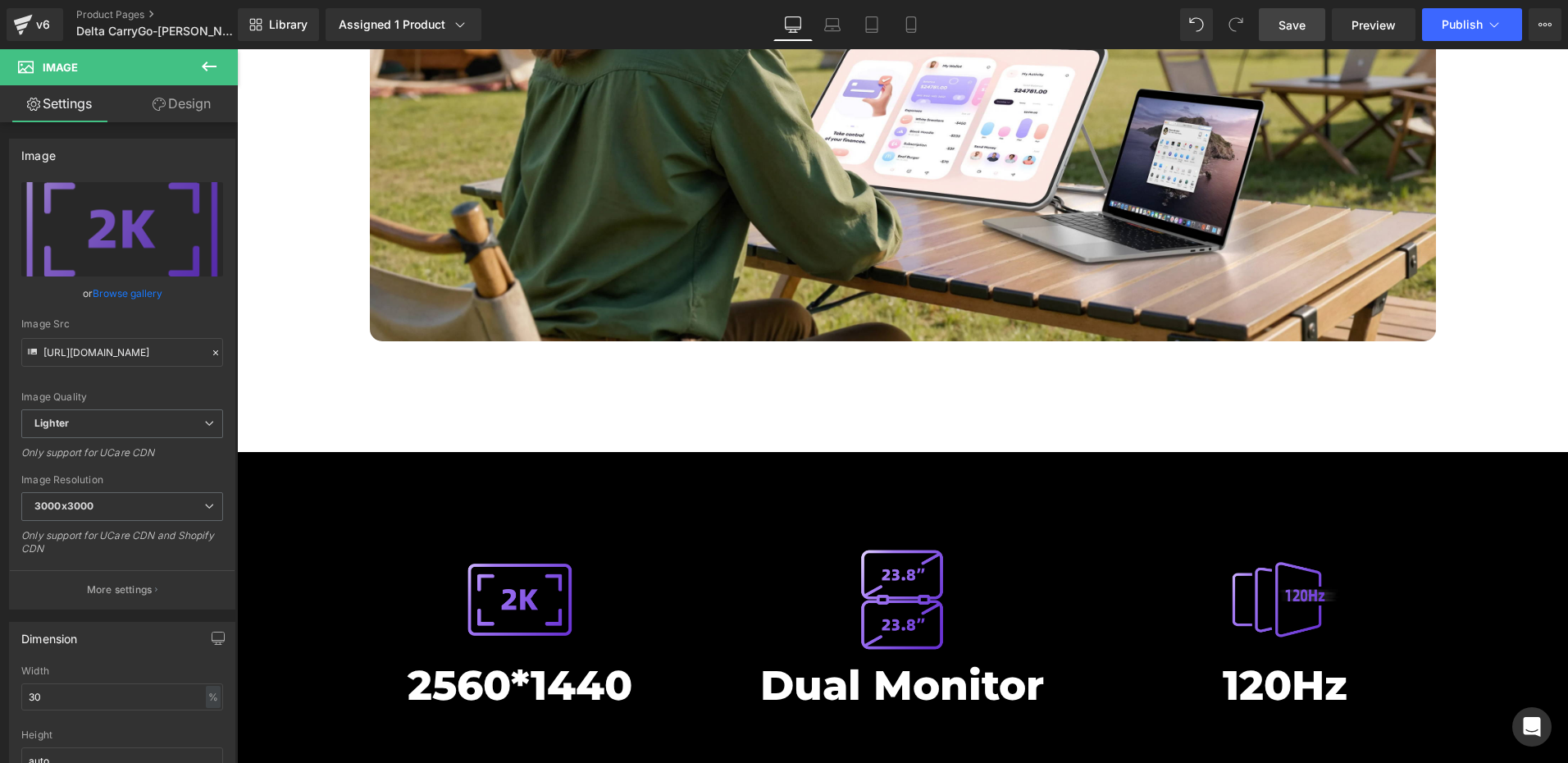
click at [1295, 25] on span "Save" at bounding box center [1292, 25] width 27 height 17
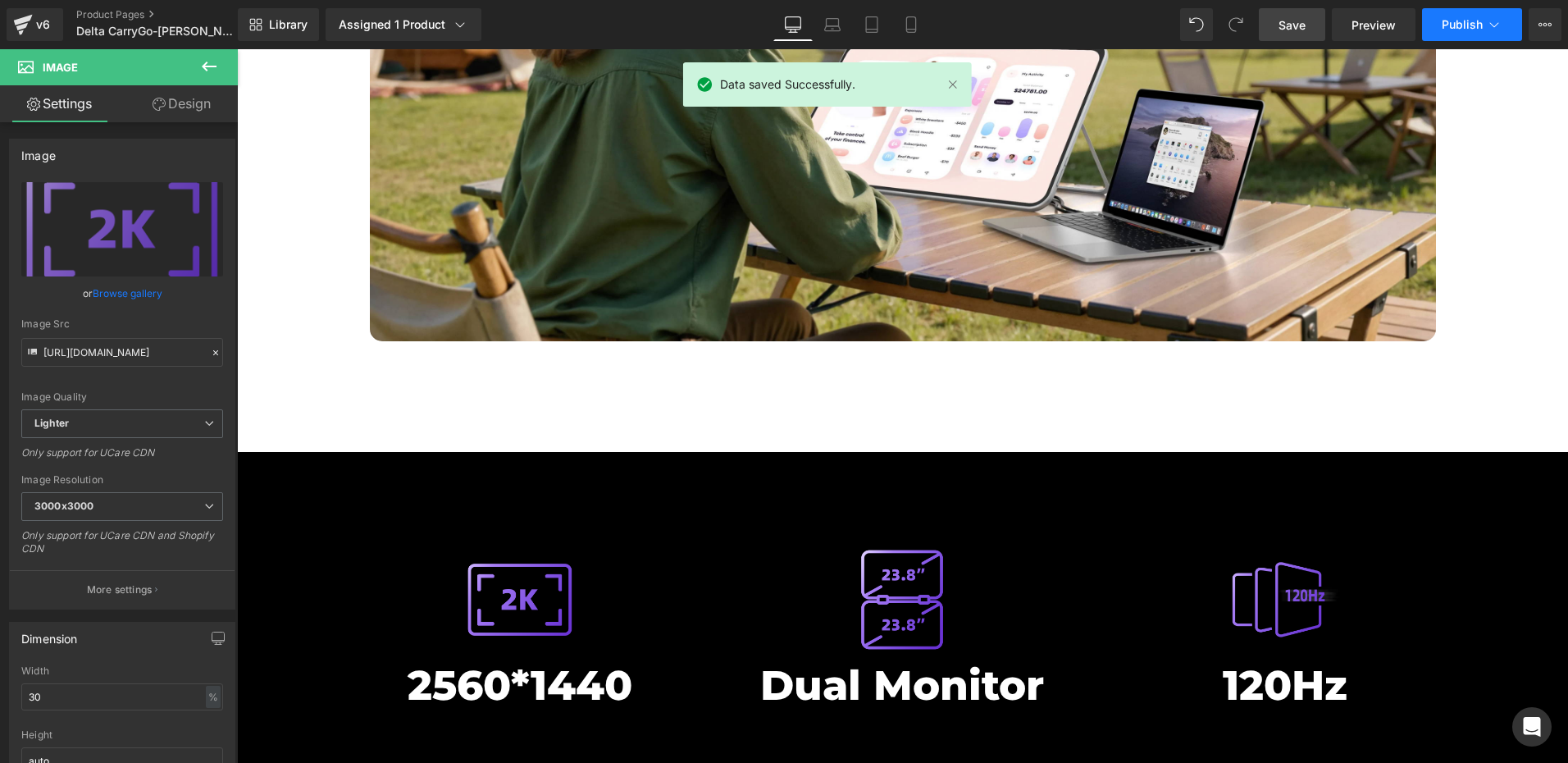
click at [1445, 16] on button "Publish" at bounding box center [1472, 25] width 100 height 33
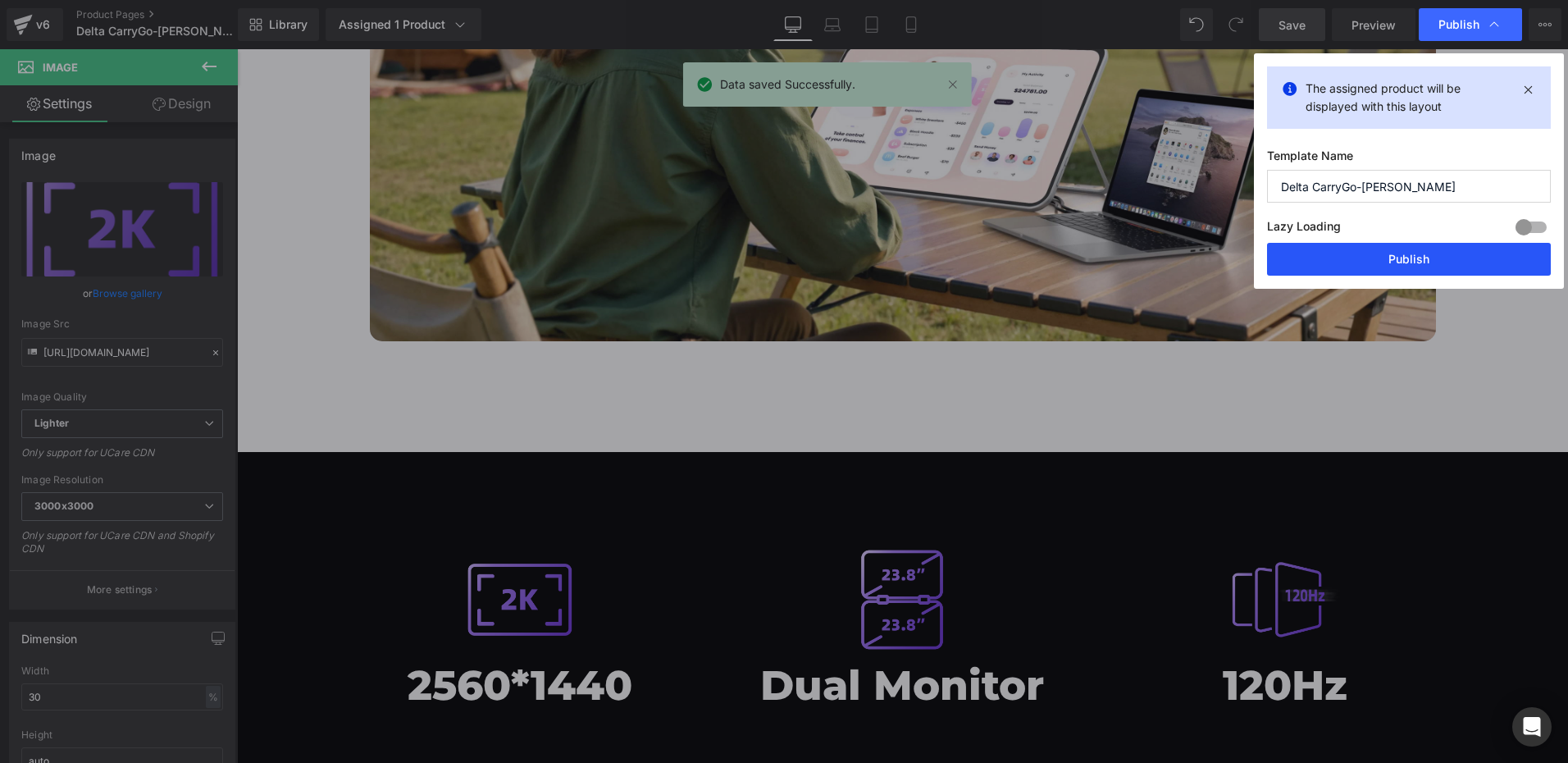
click at [1372, 257] on button "Publish" at bounding box center [1409, 258] width 284 height 33
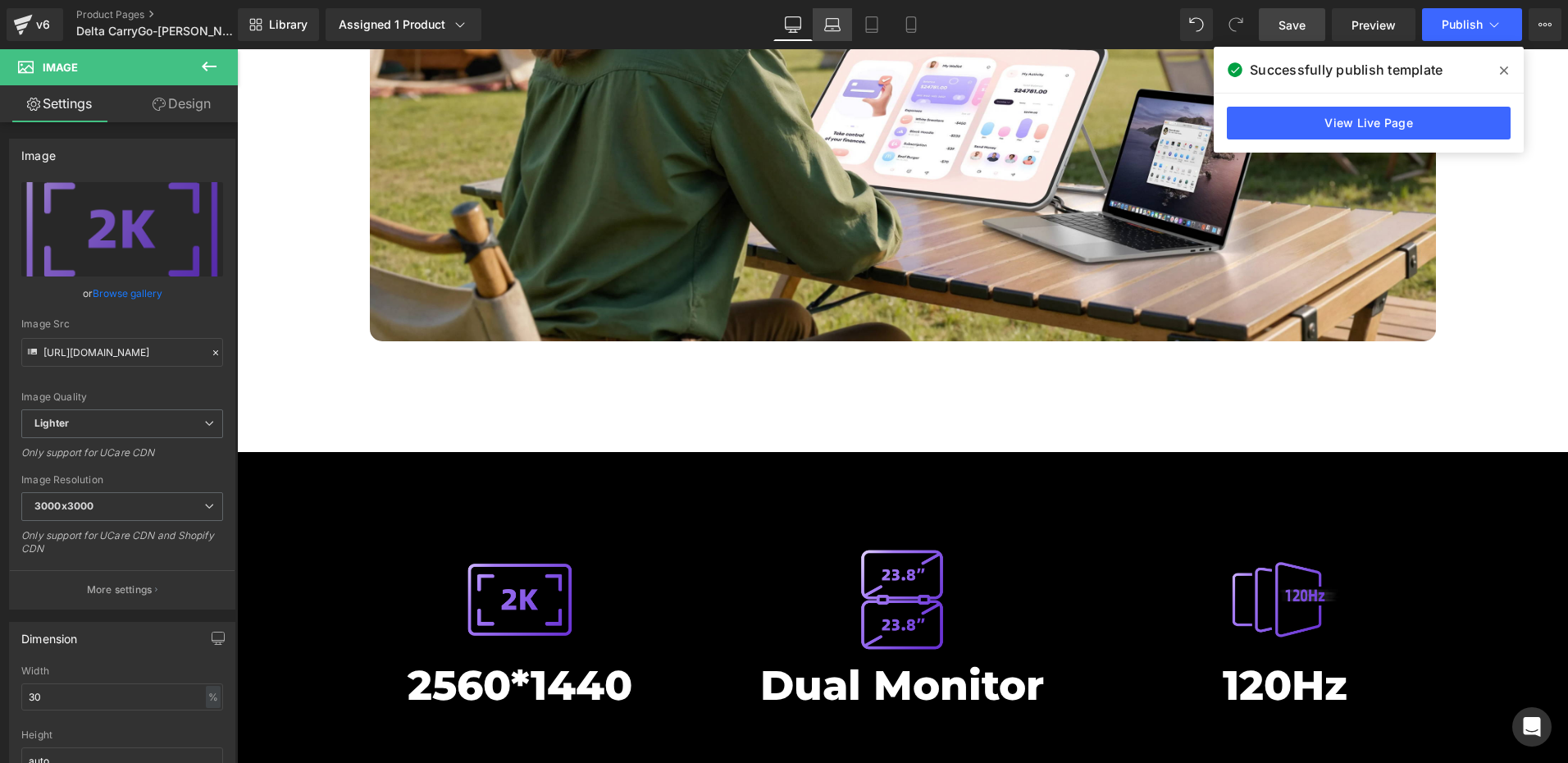
click at [841, 21] on link "Laptop" at bounding box center [833, 25] width 40 height 33
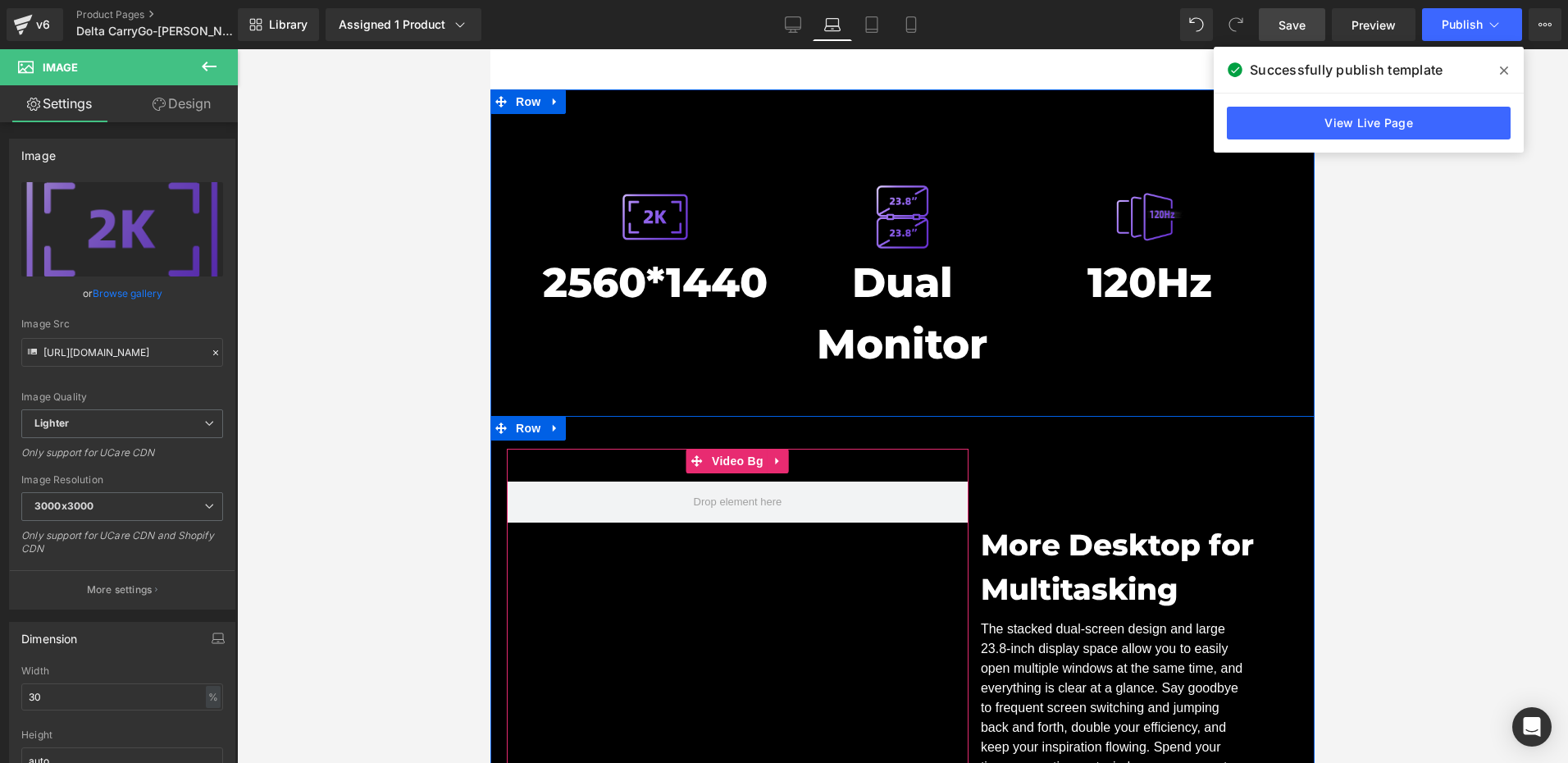
scroll to position [6087, 0]
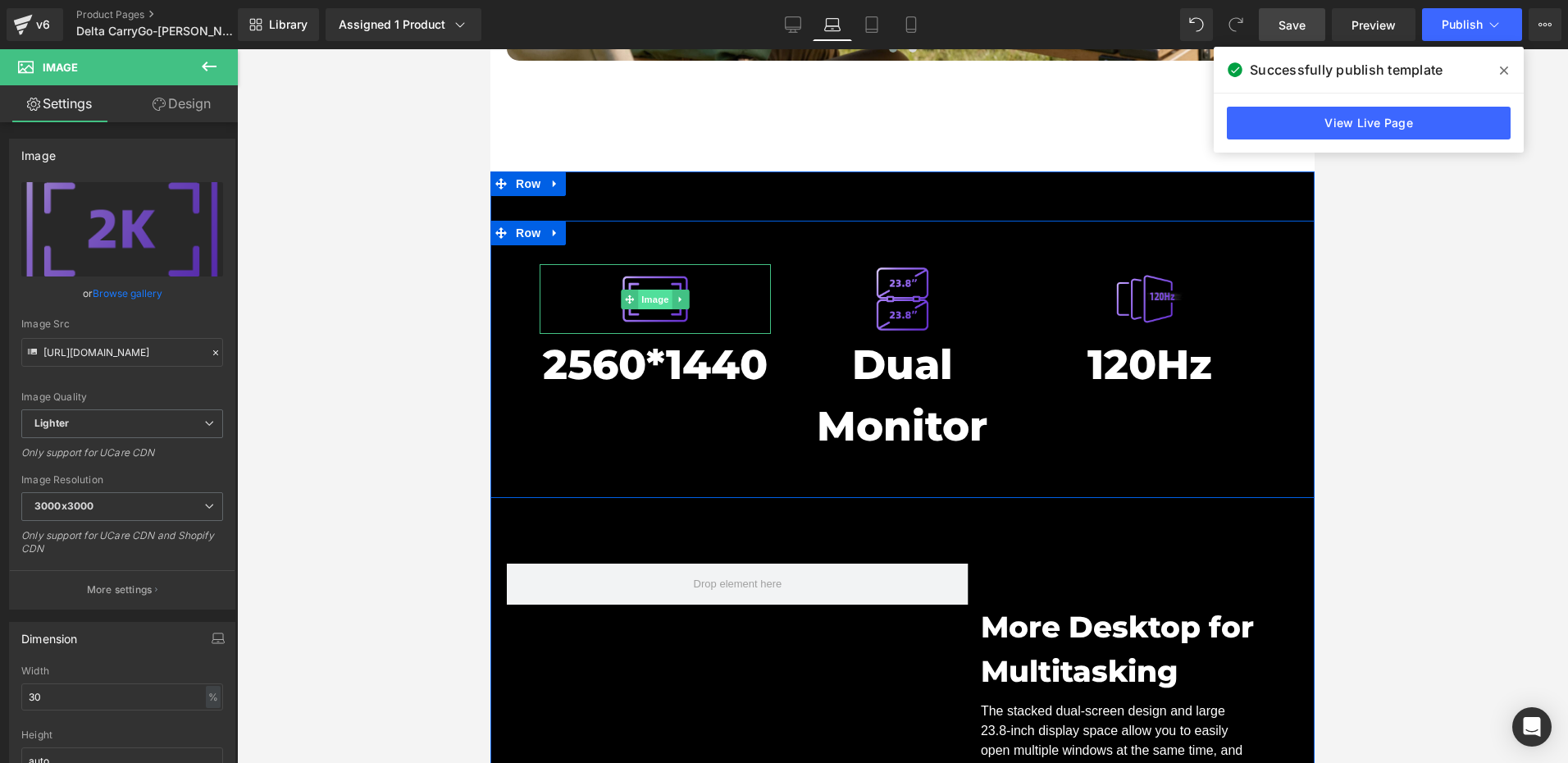
click at [651, 290] on span "Image" at bounding box center [655, 299] width 35 height 20
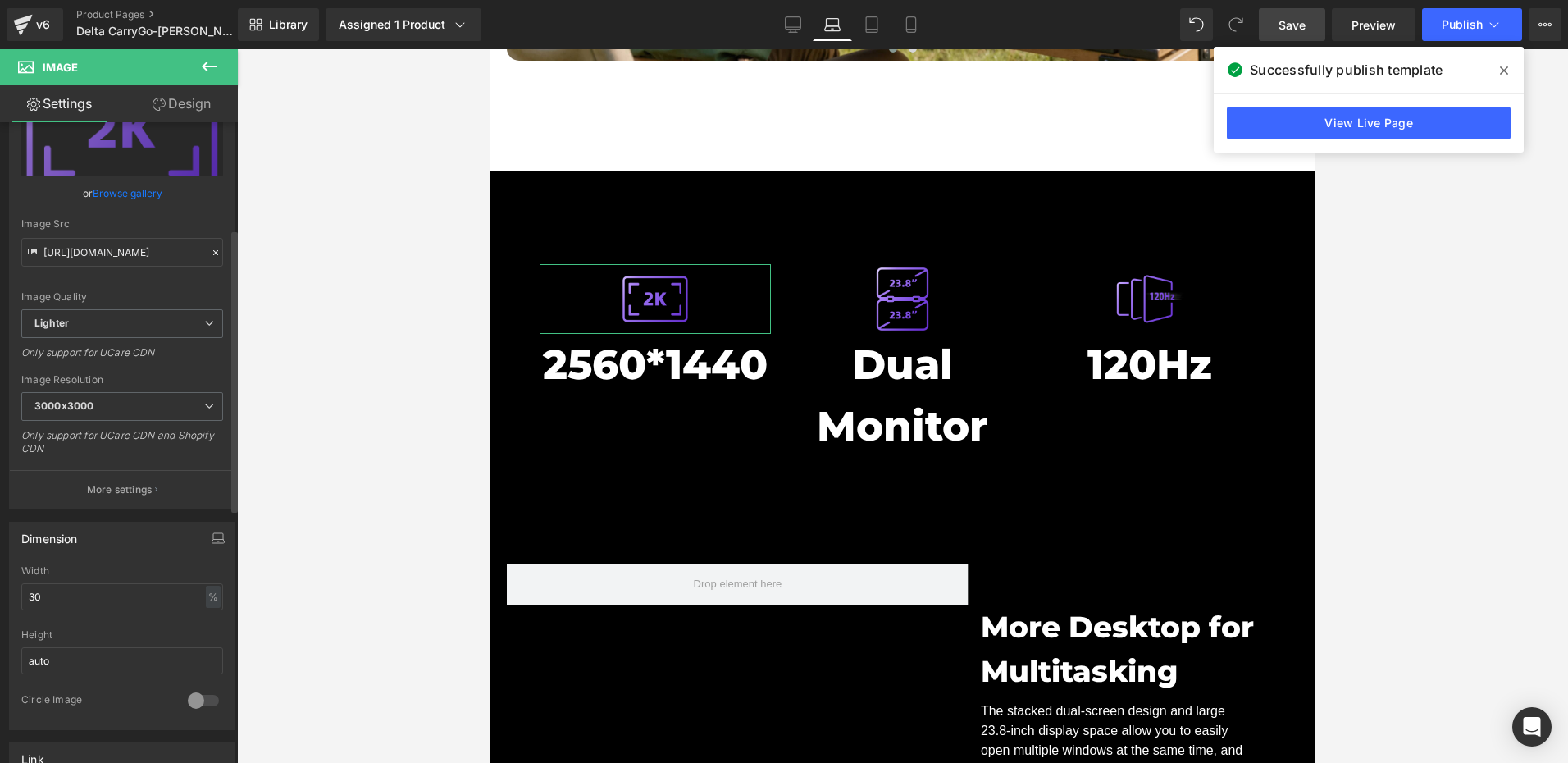
scroll to position [246, 0]
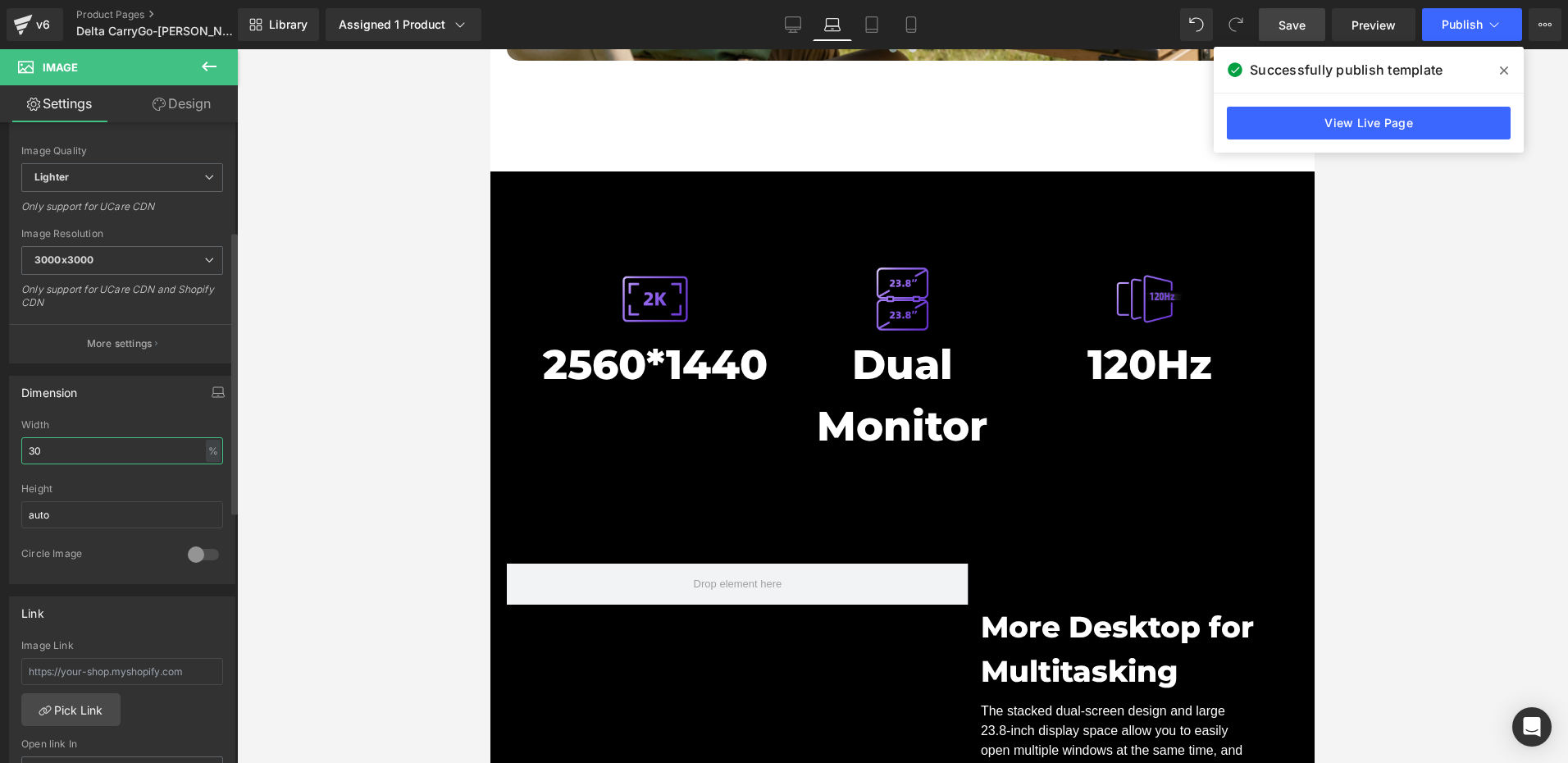
drag, startPoint x: 50, startPoint y: 452, endPoint x: 0, endPoint y: 440, distance: 51.4
click at [0, 449] on html "Image You are previewing how the will restyle your page. You can not edit Eleme…" at bounding box center [784, 381] width 1568 height 763
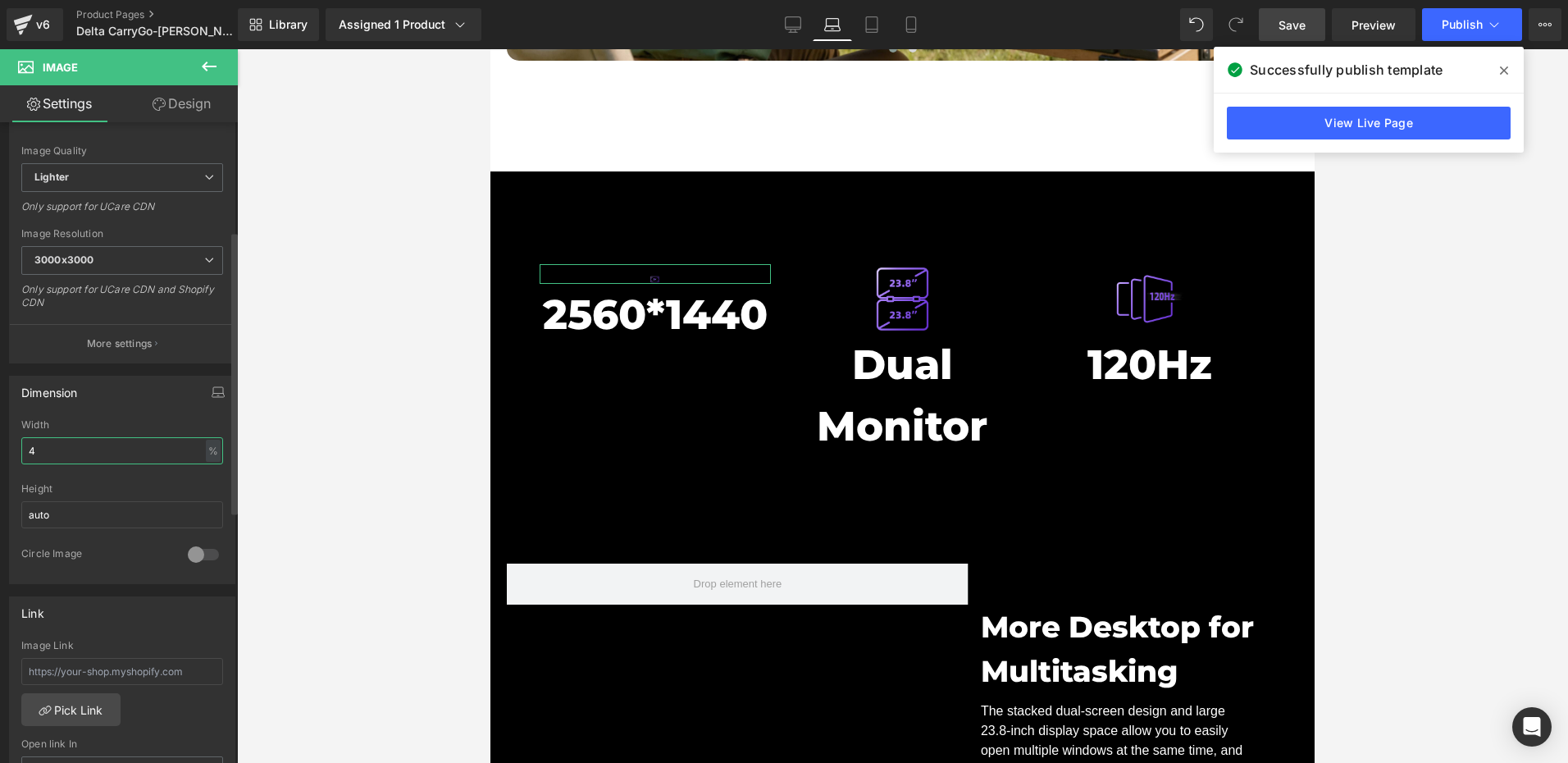
type input "40"
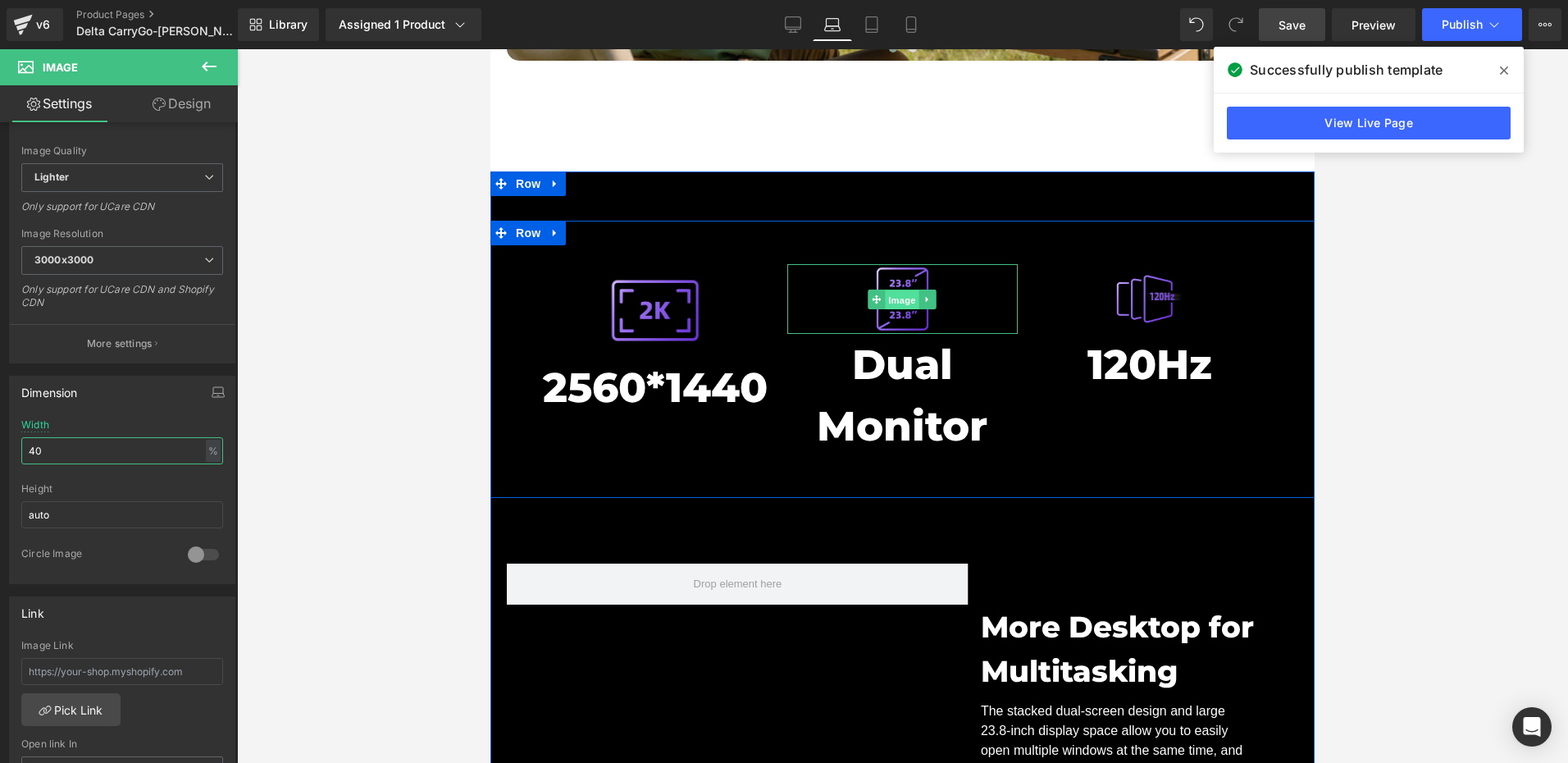
drag, startPoint x: 897, startPoint y: 257, endPoint x: 950, endPoint y: 366, distance: 121.2
click at [897, 290] on span "Image" at bounding box center [902, 299] width 35 height 20
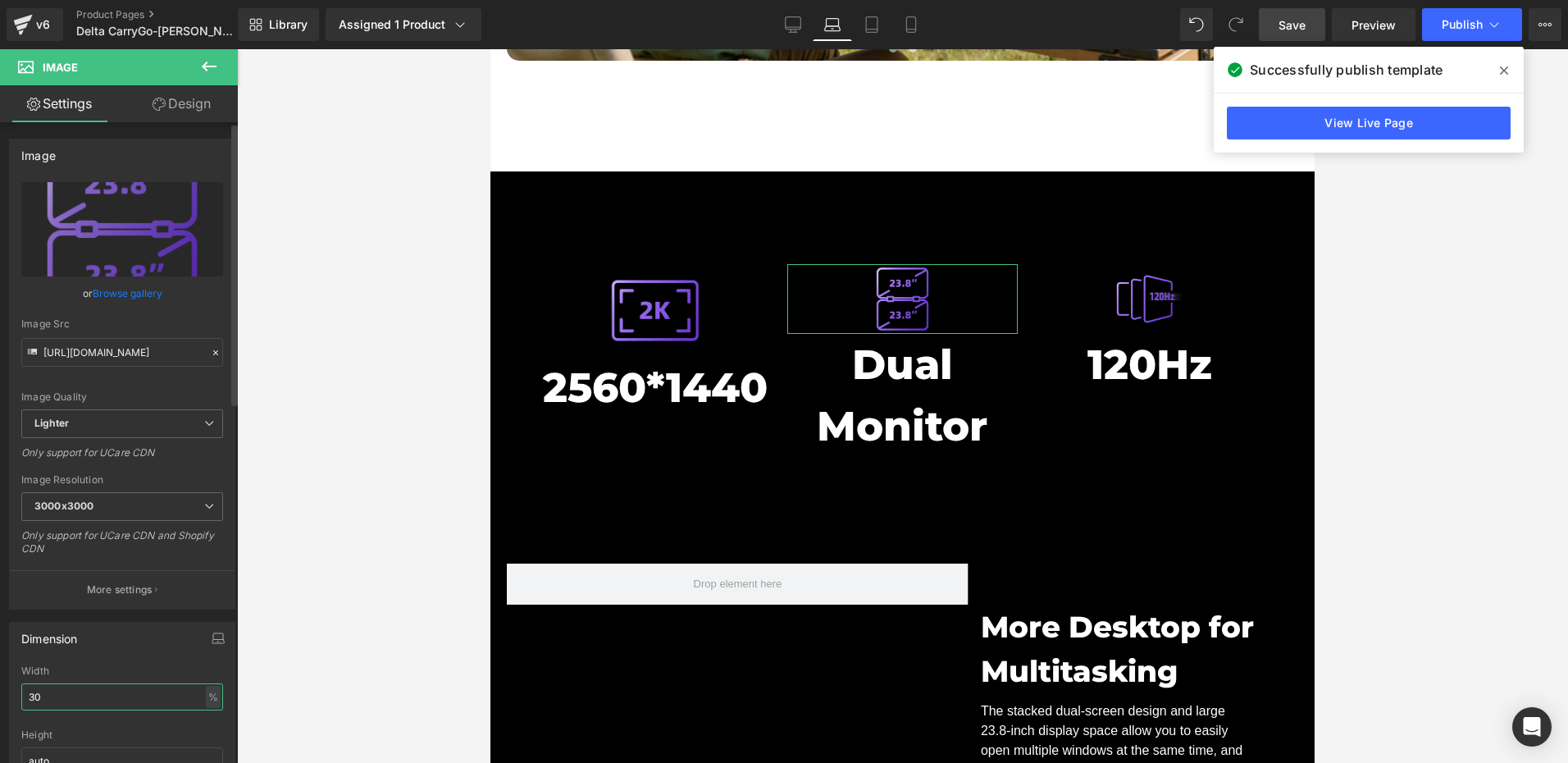
click at [73, 697] on input "30" at bounding box center [123, 696] width 202 height 27
paste input "4"
type input "40"
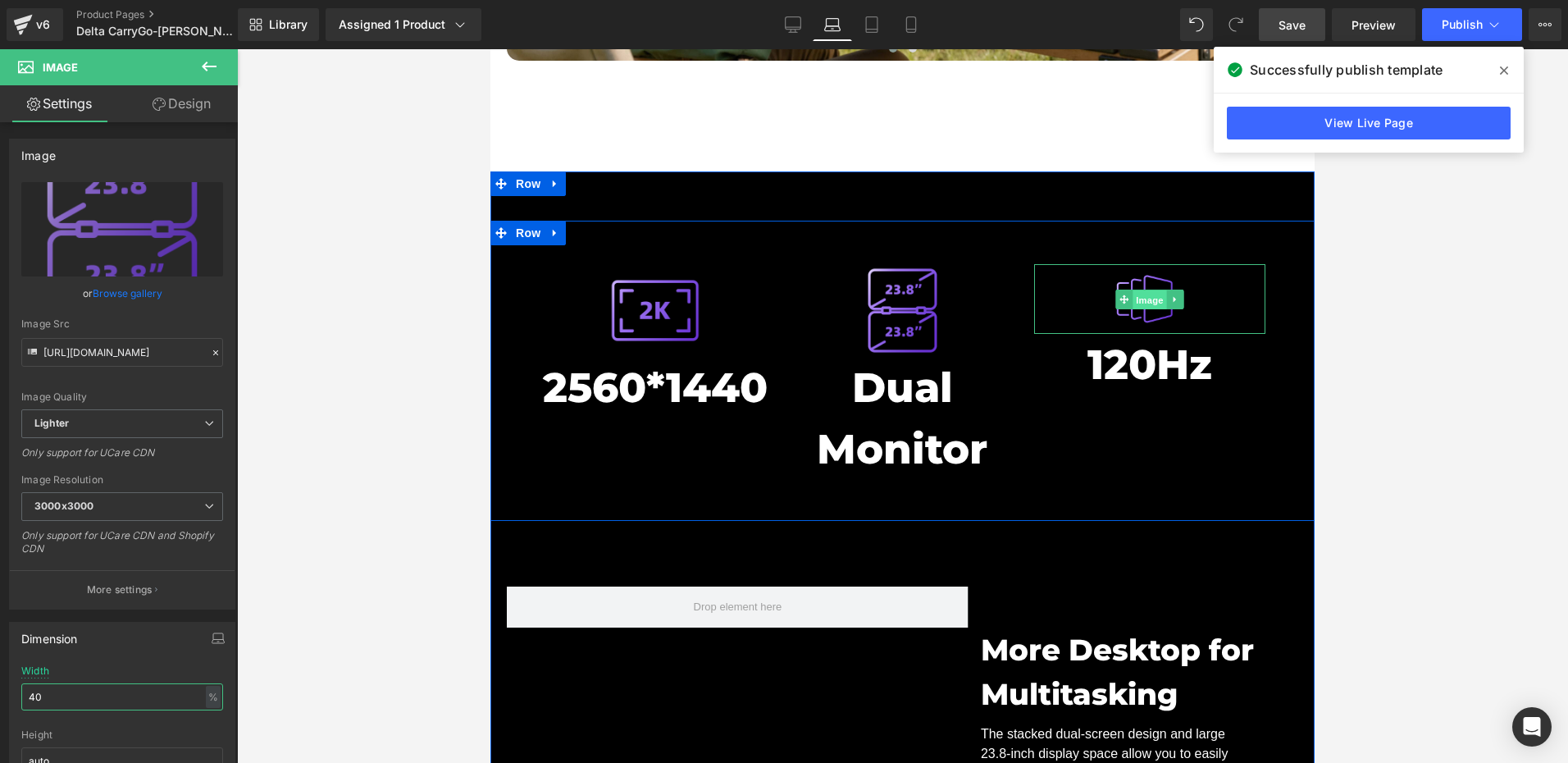
drag, startPoint x: 1153, startPoint y: 245, endPoint x: 790, endPoint y: 521, distance: 456.0
click at [1153, 290] on span "Image" at bounding box center [1149, 299] width 35 height 20
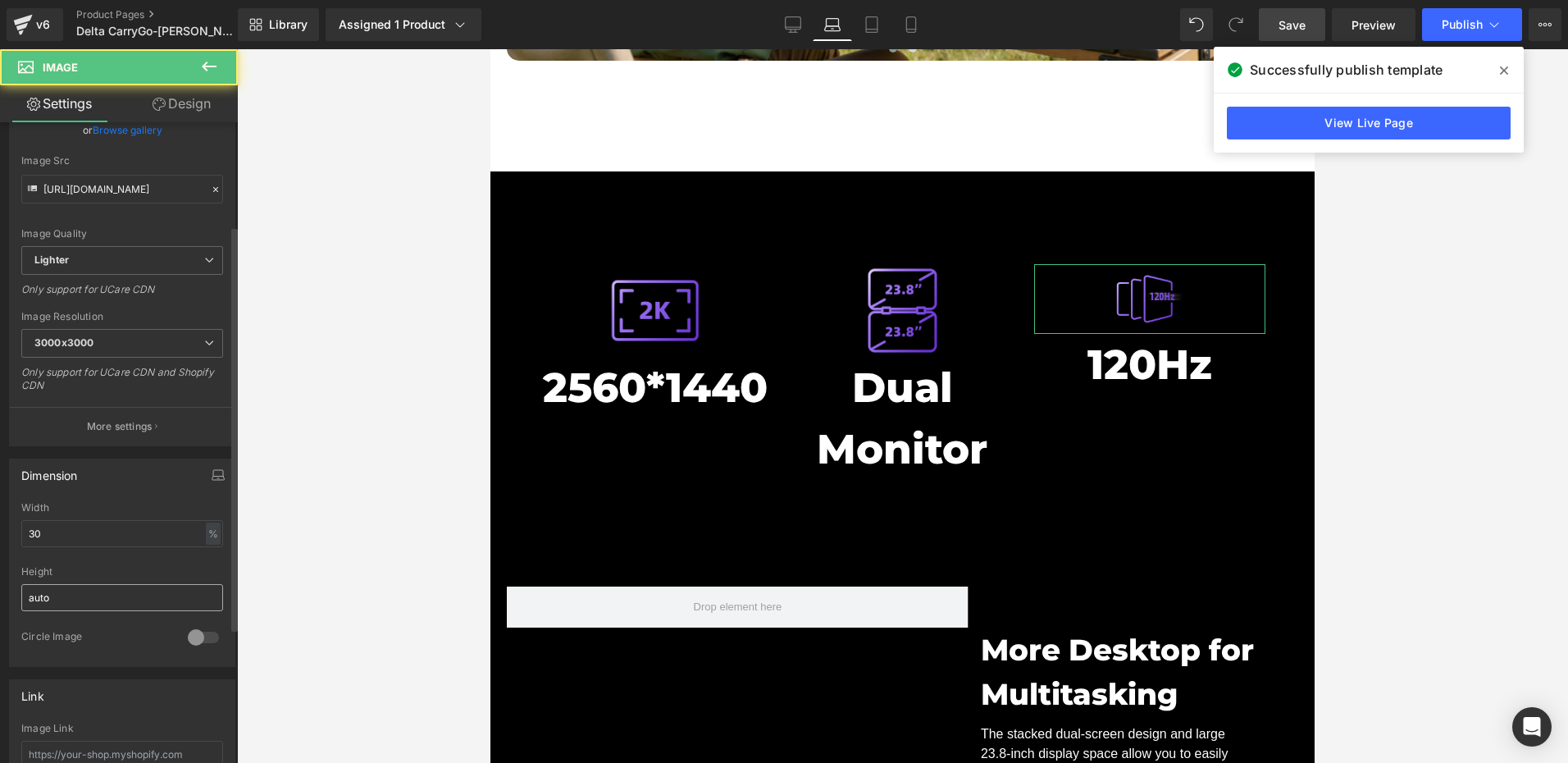
scroll to position [164, 0]
click at [81, 532] on input "30" at bounding box center [123, 532] width 202 height 27
paste input "4"
type input "40"
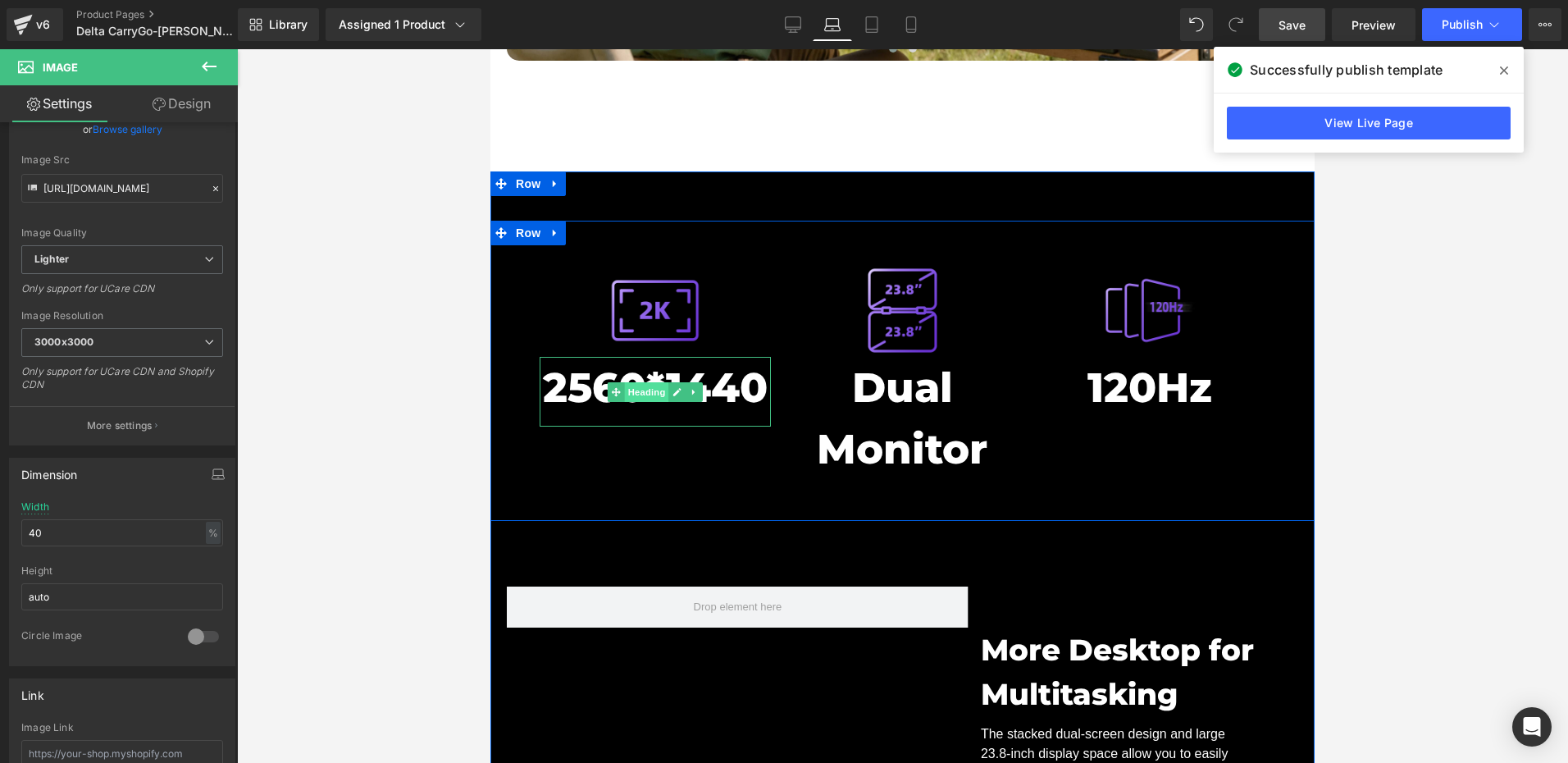
click at [633, 382] on span "Heading" at bounding box center [646, 391] width 44 height 20
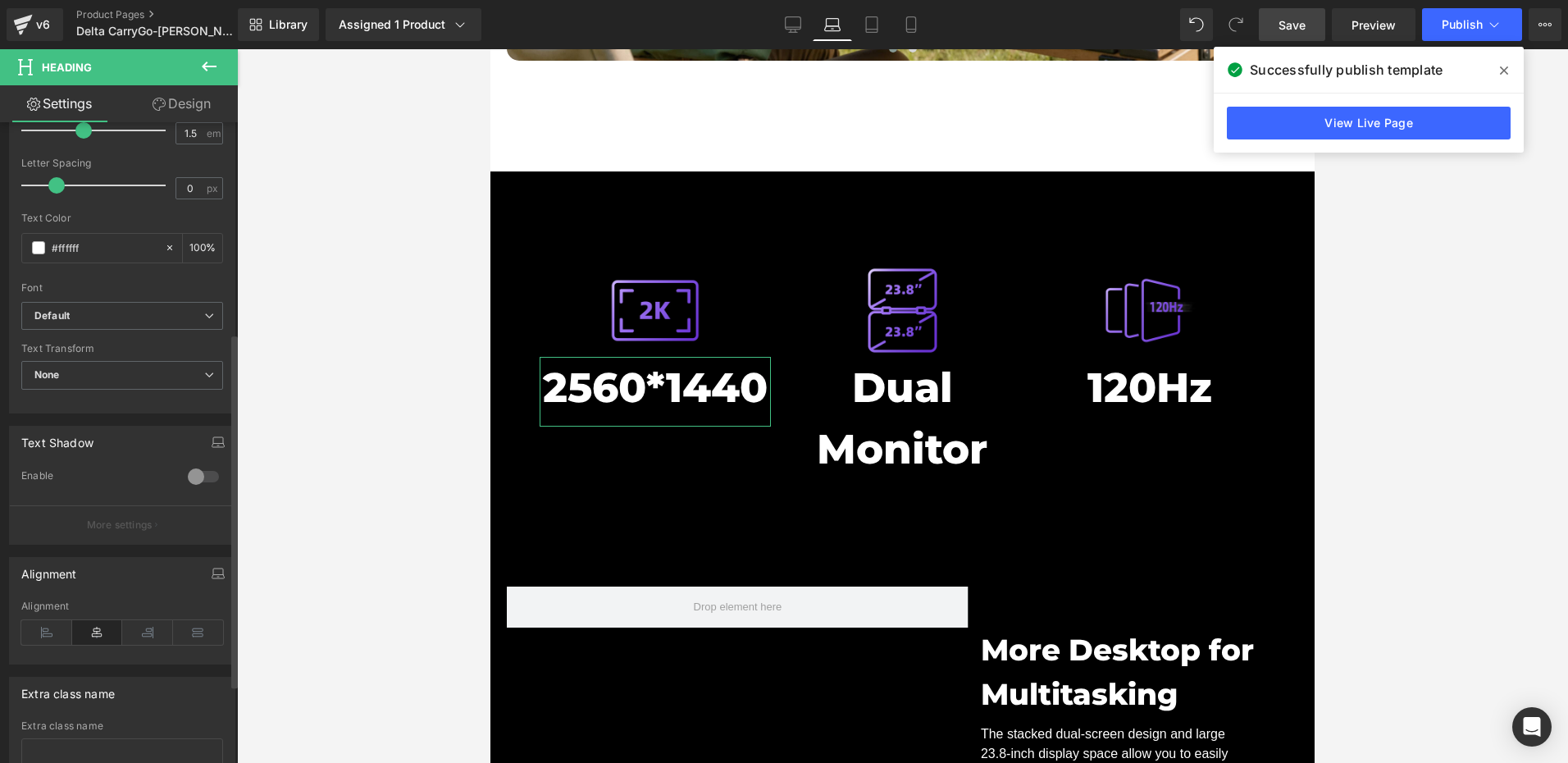
scroll to position [492, 0]
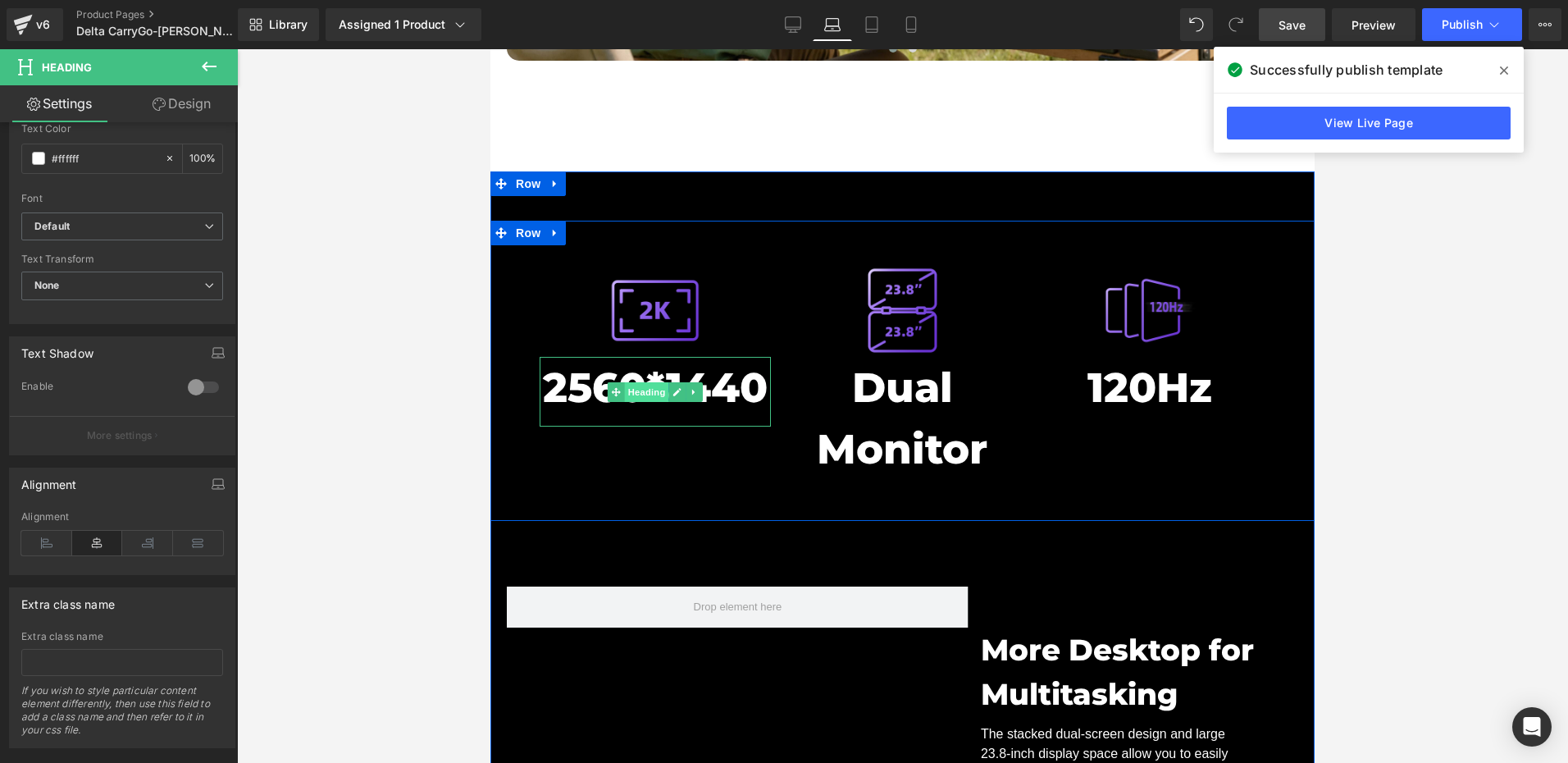
click at [644, 382] on span "Heading" at bounding box center [646, 391] width 44 height 20
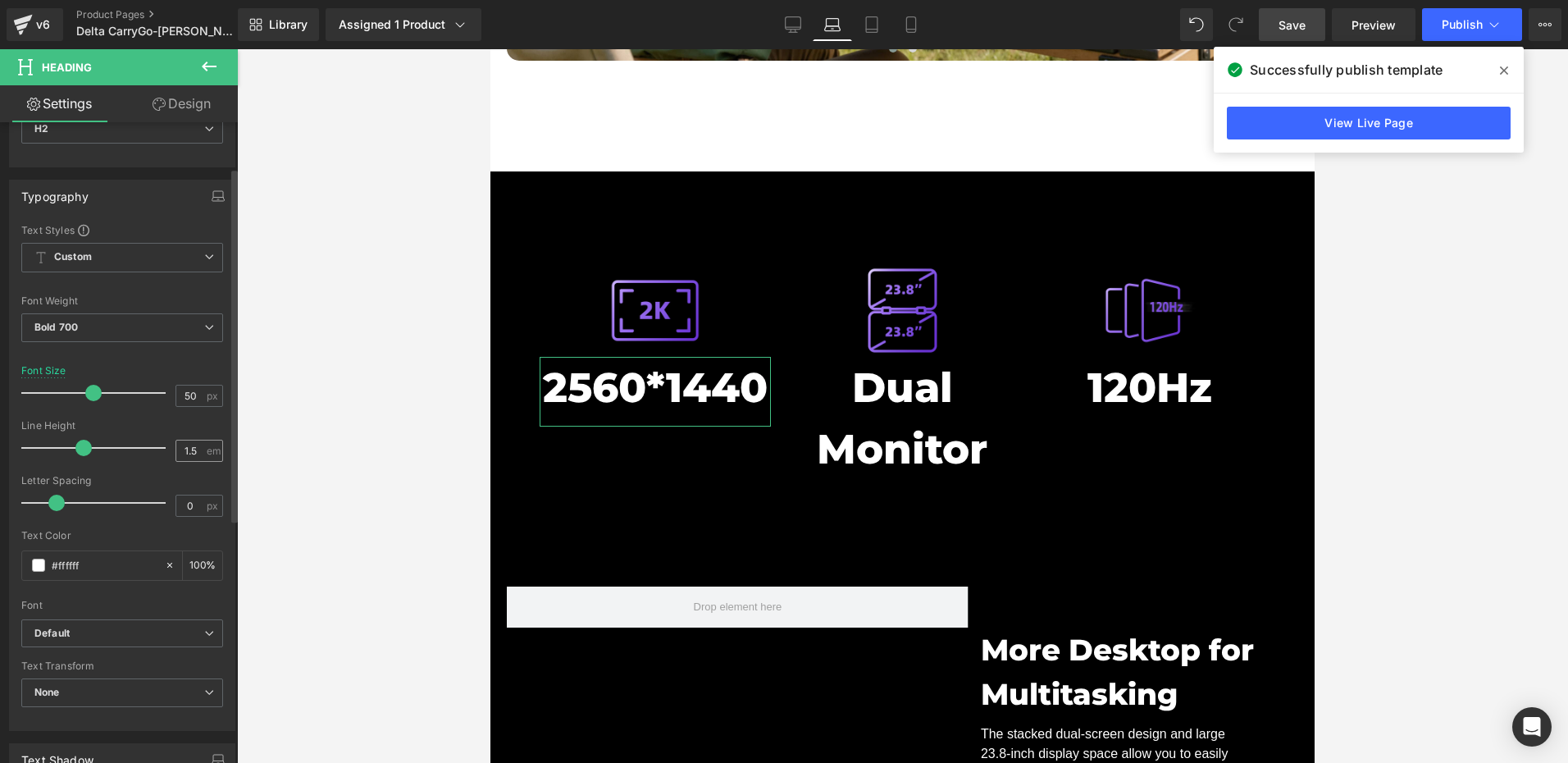
scroll to position [82, 0]
click at [192, 395] on input "50" at bounding box center [190, 399] width 28 height 21
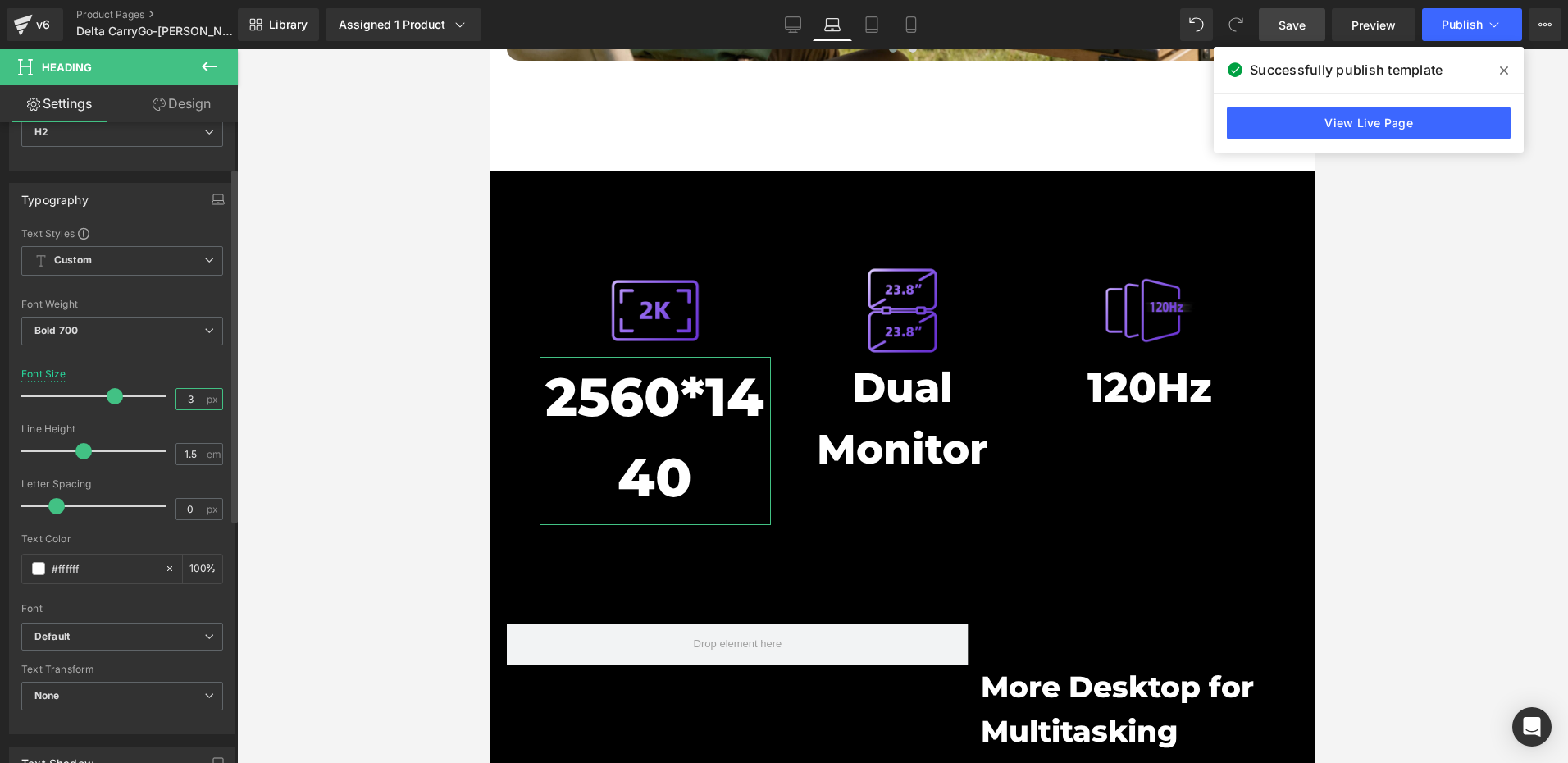
type input "35"
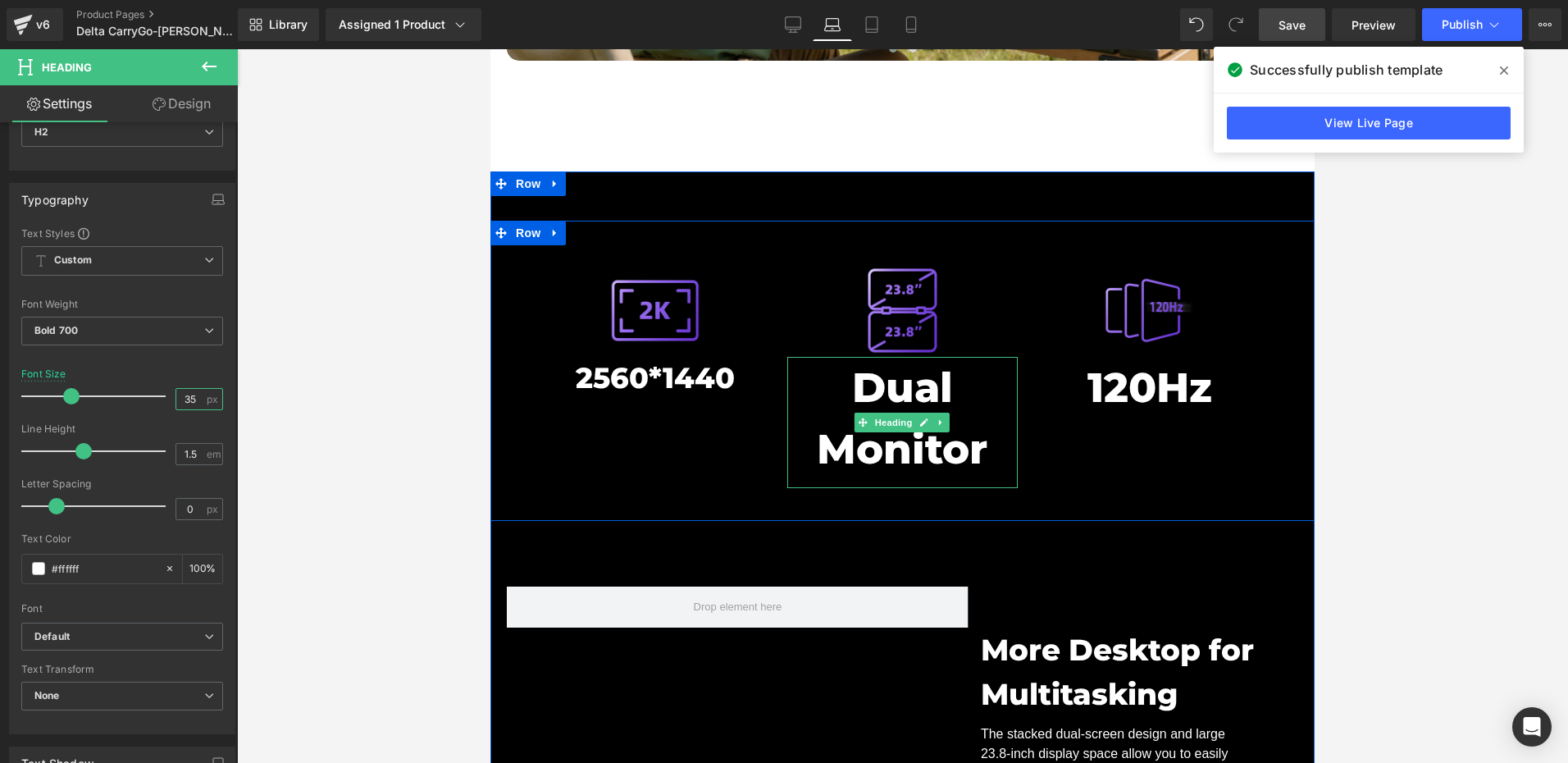
drag, startPoint x: 886, startPoint y: 373, endPoint x: 785, endPoint y: 374, distance: 101.0
click at [886, 412] on span "Heading" at bounding box center [893, 422] width 44 height 20
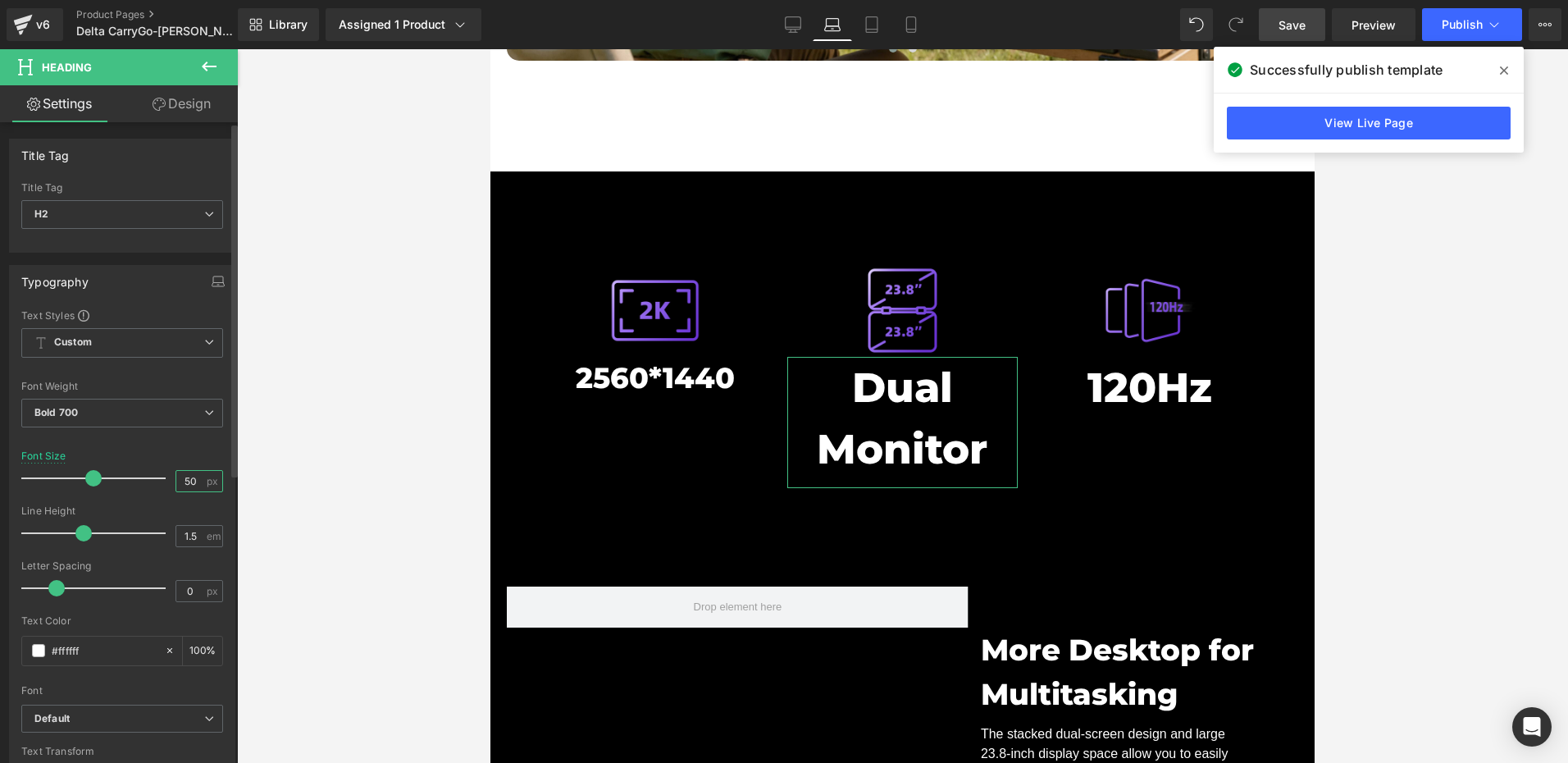
click at [195, 486] on input "50" at bounding box center [190, 481] width 28 height 21
paste input "35"
type input "35"
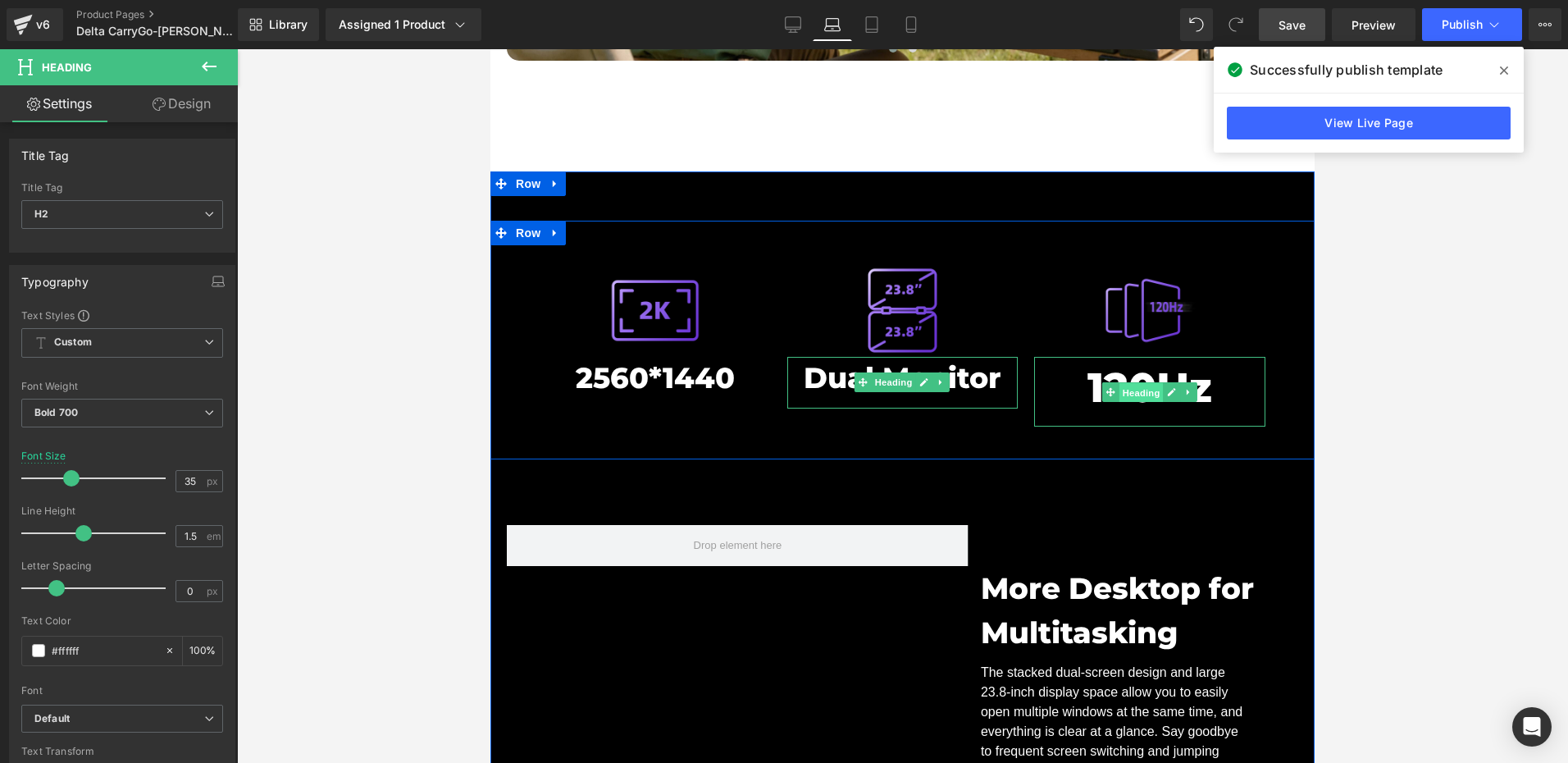
click at [1127, 382] on span "Heading" at bounding box center [1141, 391] width 44 height 20
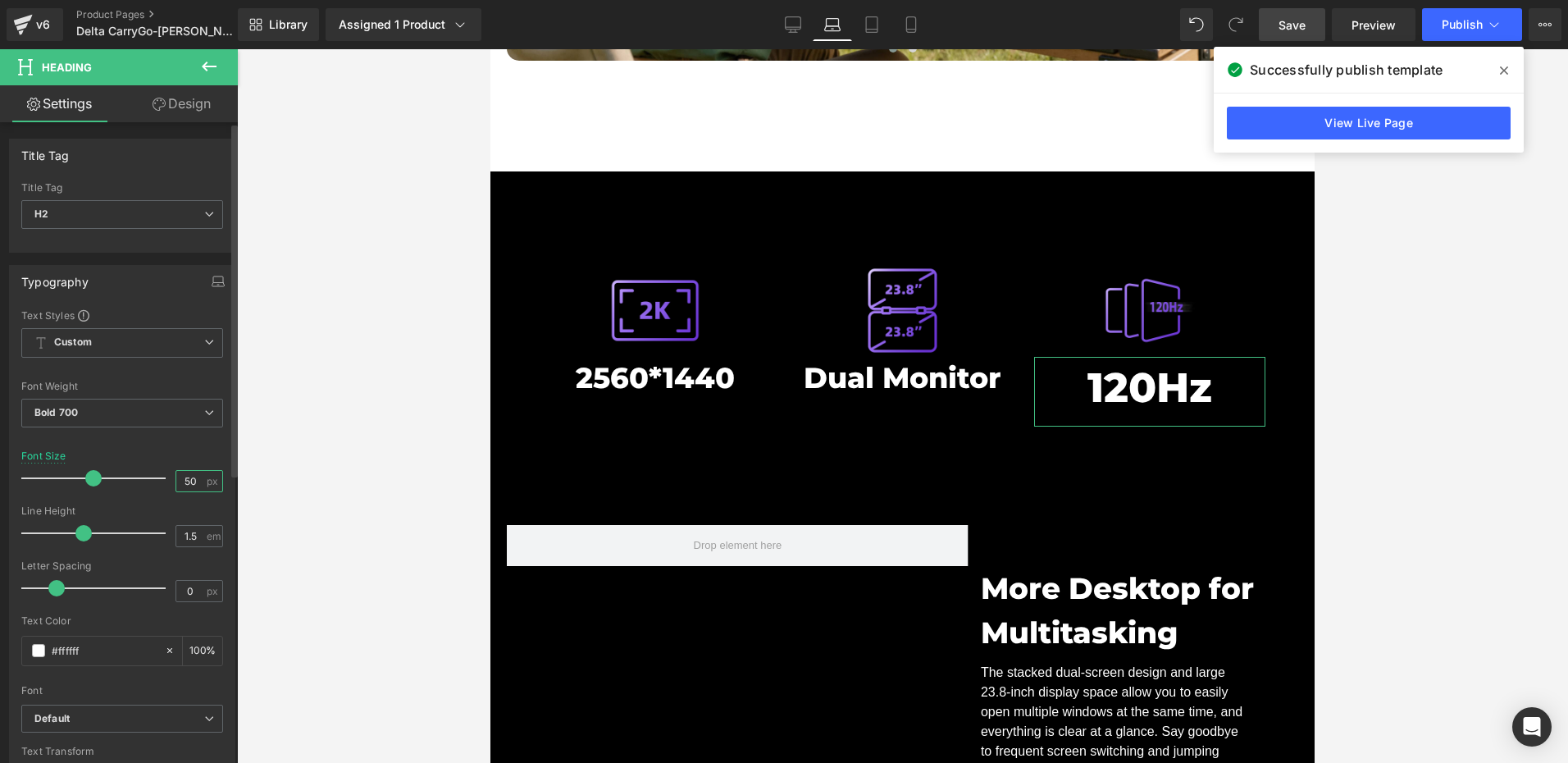
click at [195, 482] on input "50" at bounding box center [190, 481] width 28 height 21
paste input "35"
type input "35"
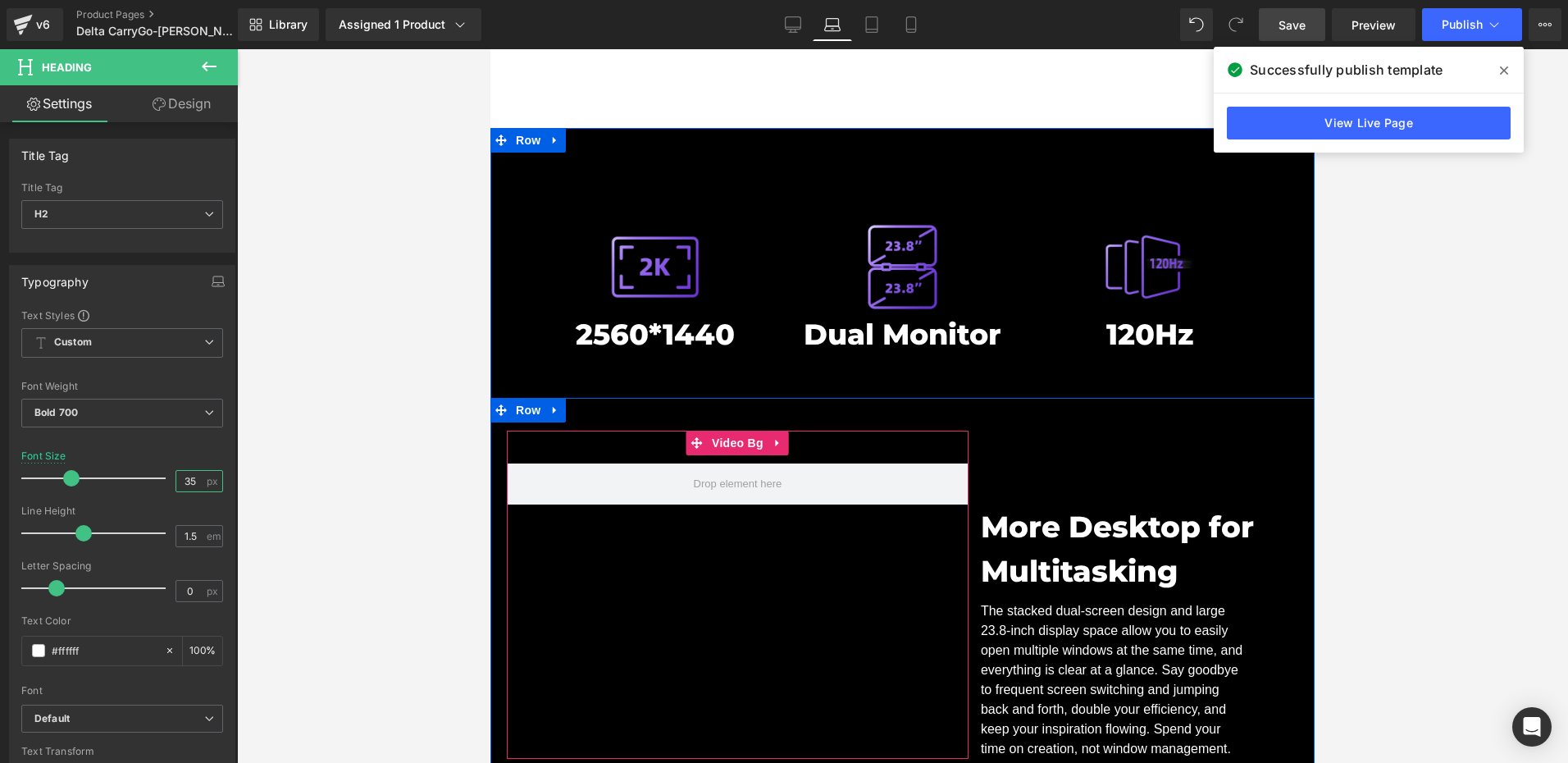
scroll to position [6169, 0]
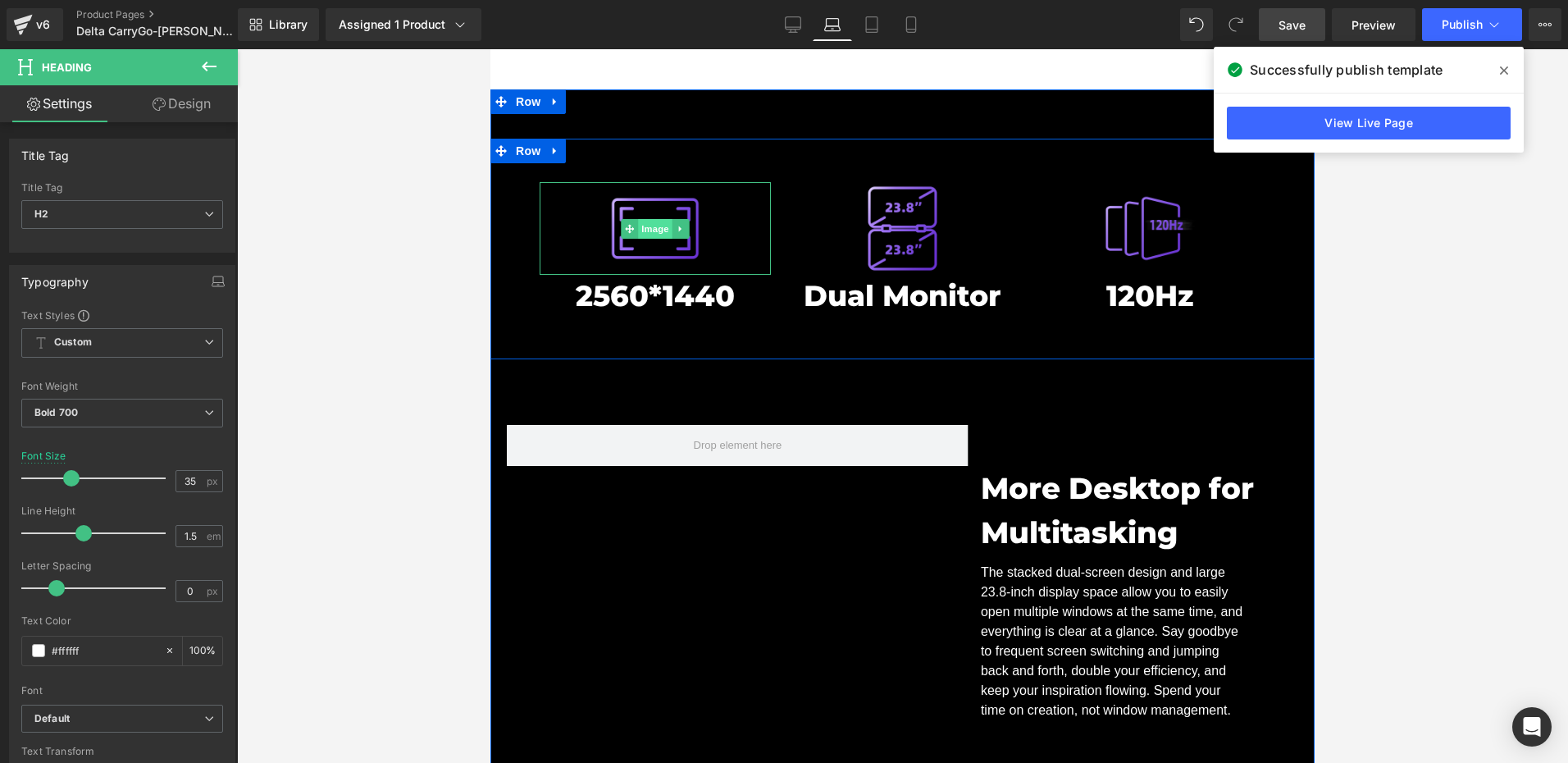
click at [642, 219] on span "Image" at bounding box center [655, 228] width 35 height 20
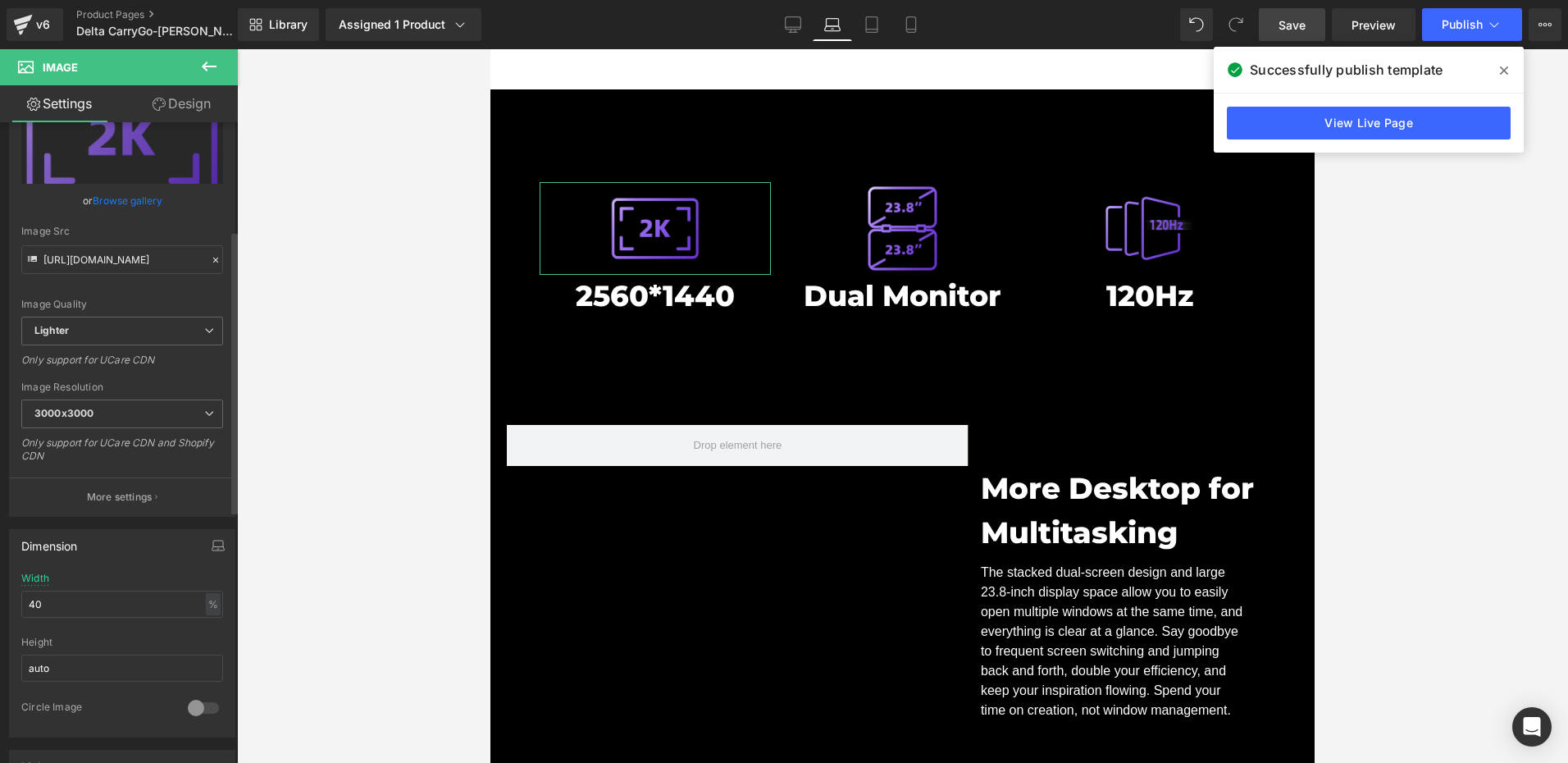
scroll to position [246, 0]
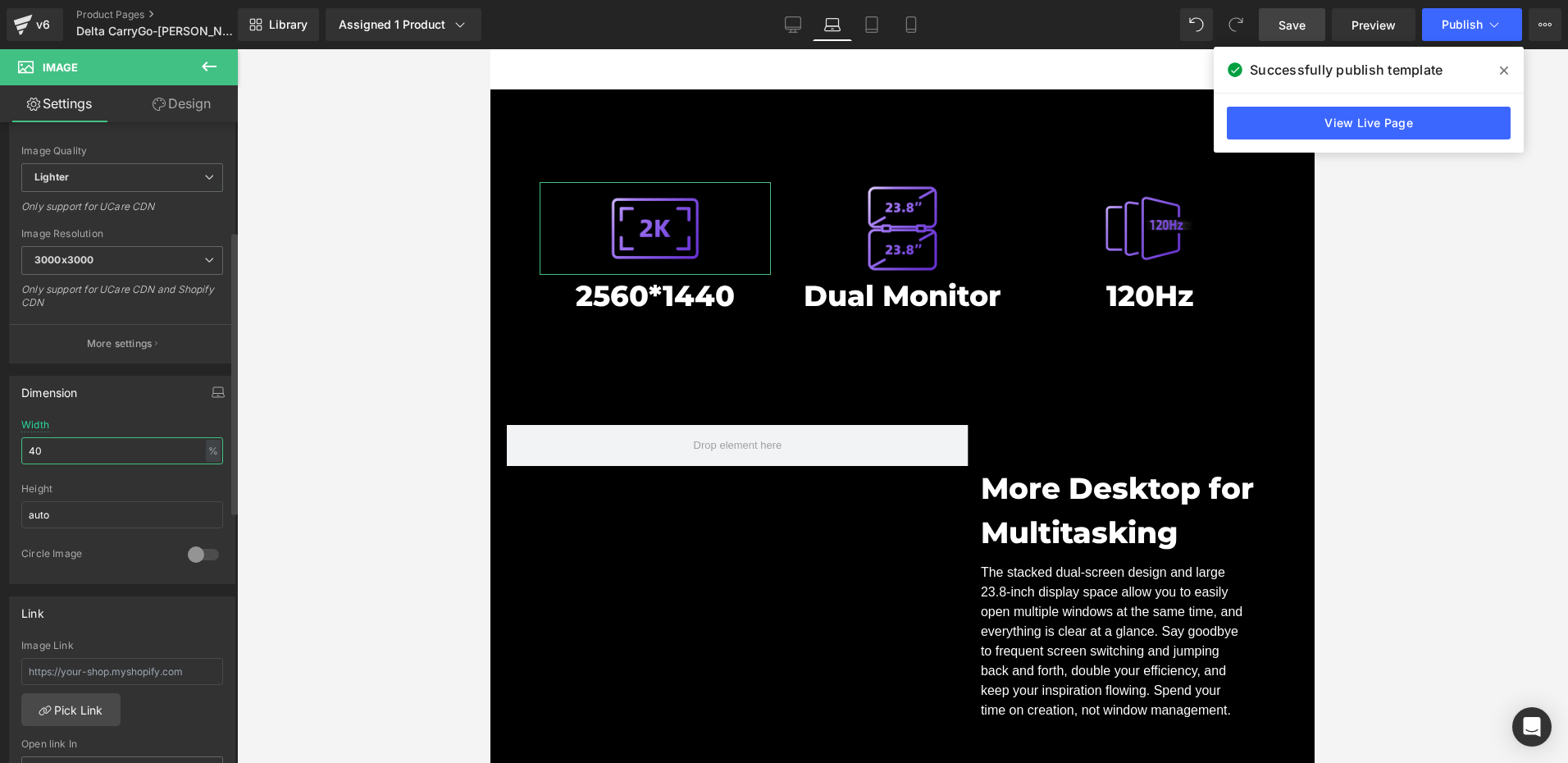
click at [54, 453] on input "40" at bounding box center [123, 451] width 202 height 27
type input "35"
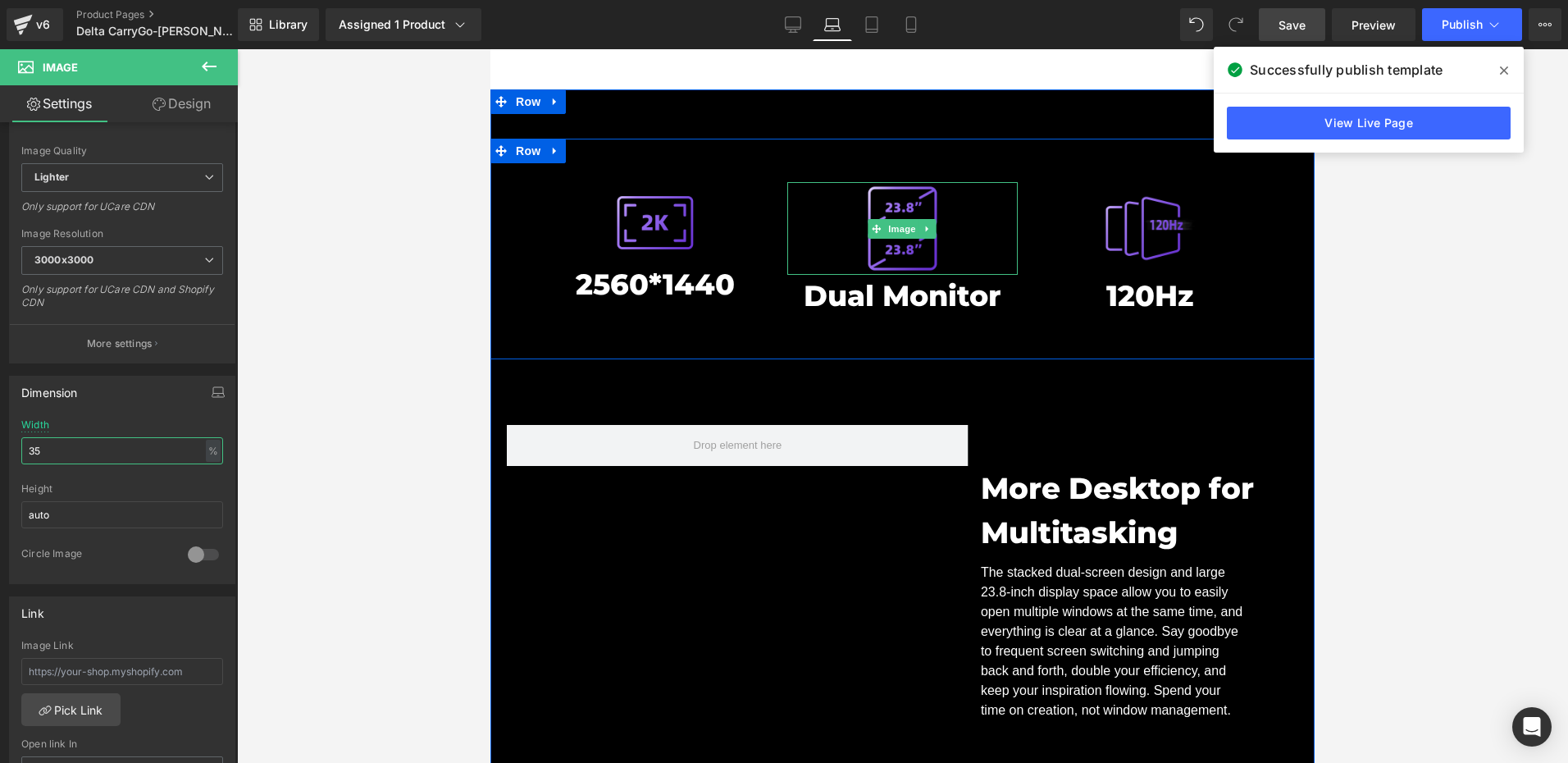
drag, startPoint x: 890, startPoint y: 179, endPoint x: 768, endPoint y: 224, distance: 130.0
click at [890, 219] on span "Image" at bounding box center [902, 228] width 35 height 20
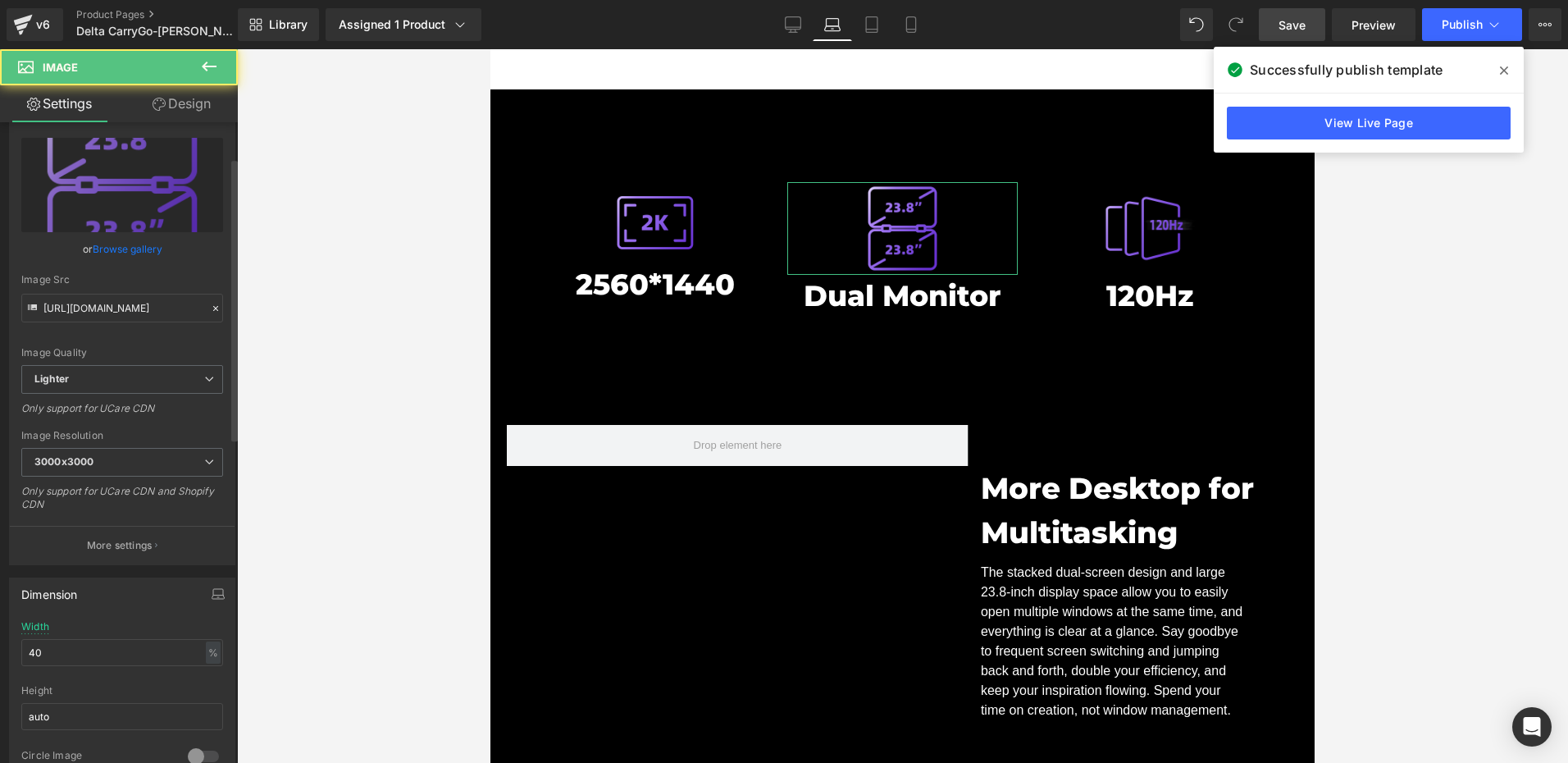
scroll to position [82, 0]
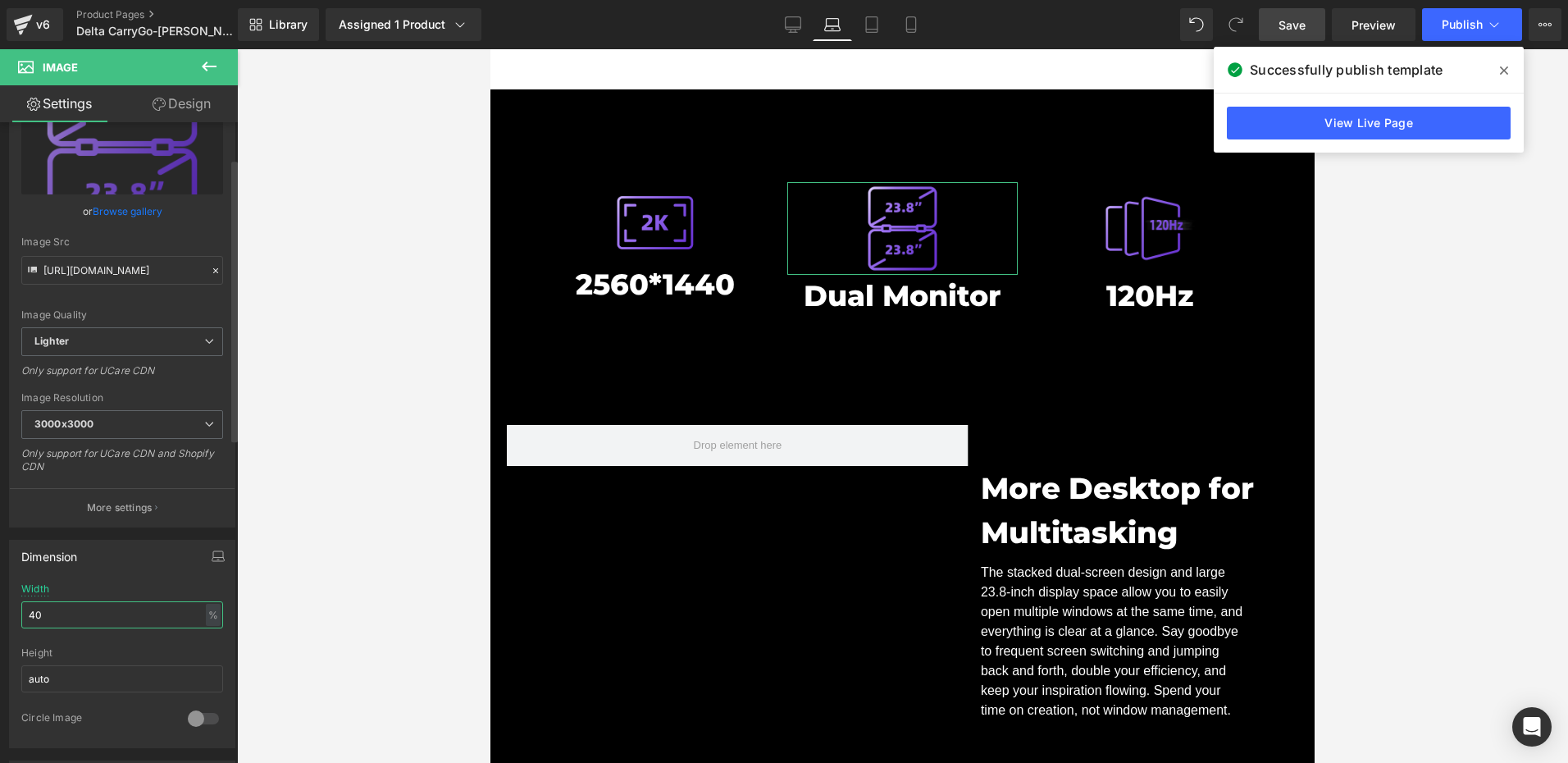
click at [67, 612] on input "40" at bounding box center [123, 614] width 202 height 27
paste input "35"
type input "35"
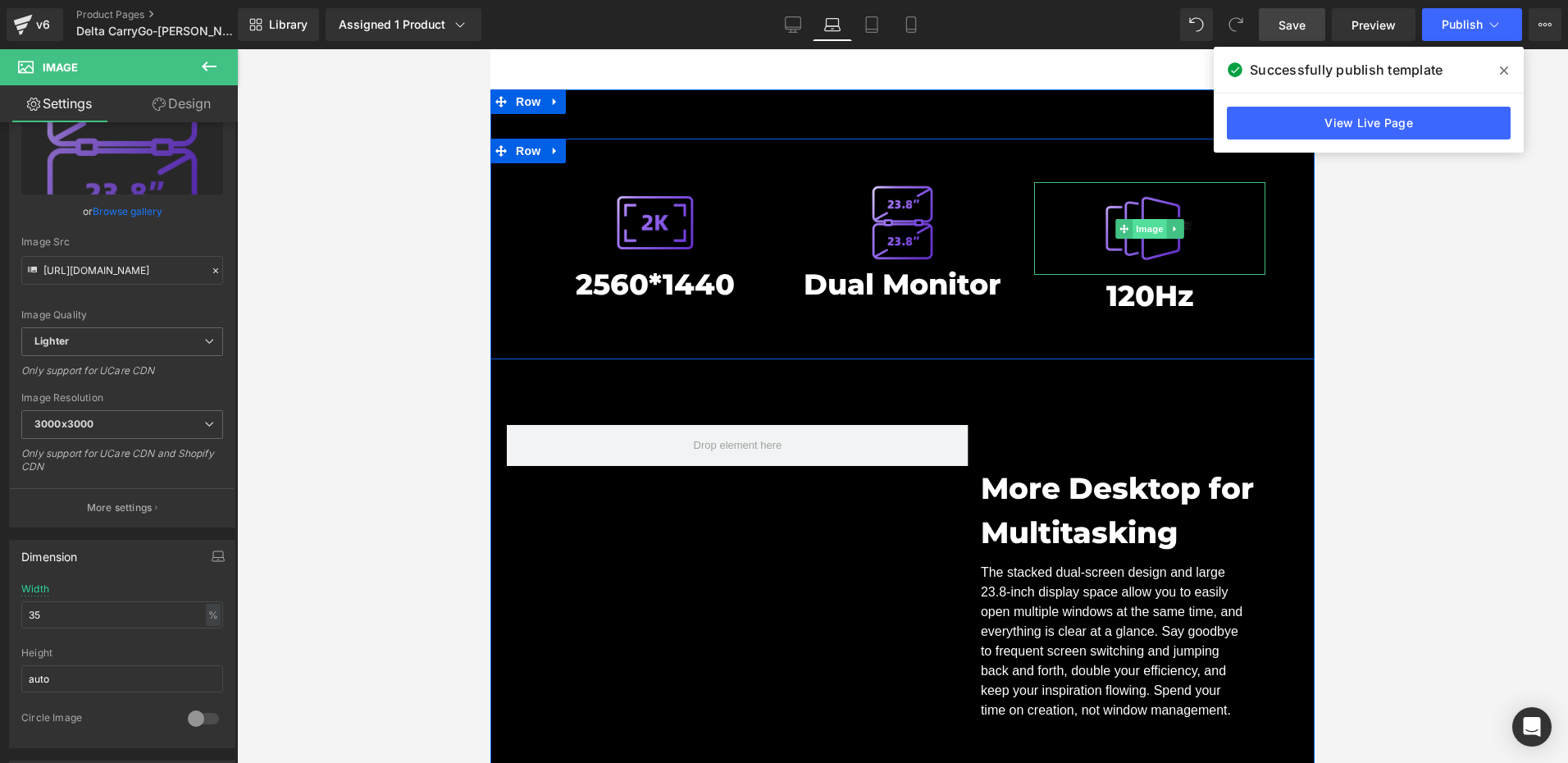
click at [1132, 219] on span "Image" at bounding box center [1149, 228] width 35 height 20
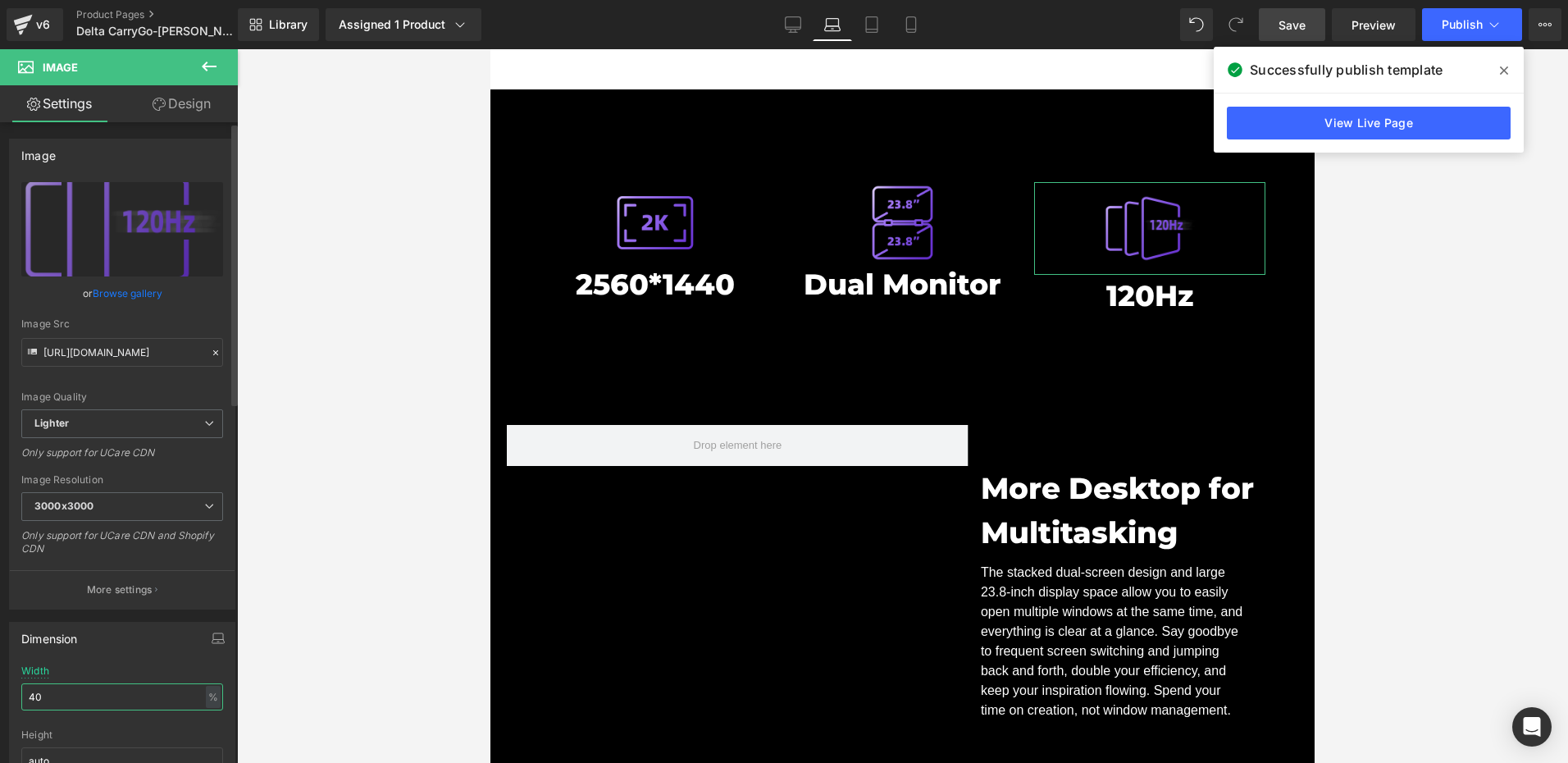
click at [56, 700] on input "40" at bounding box center [123, 696] width 202 height 27
paste input "35"
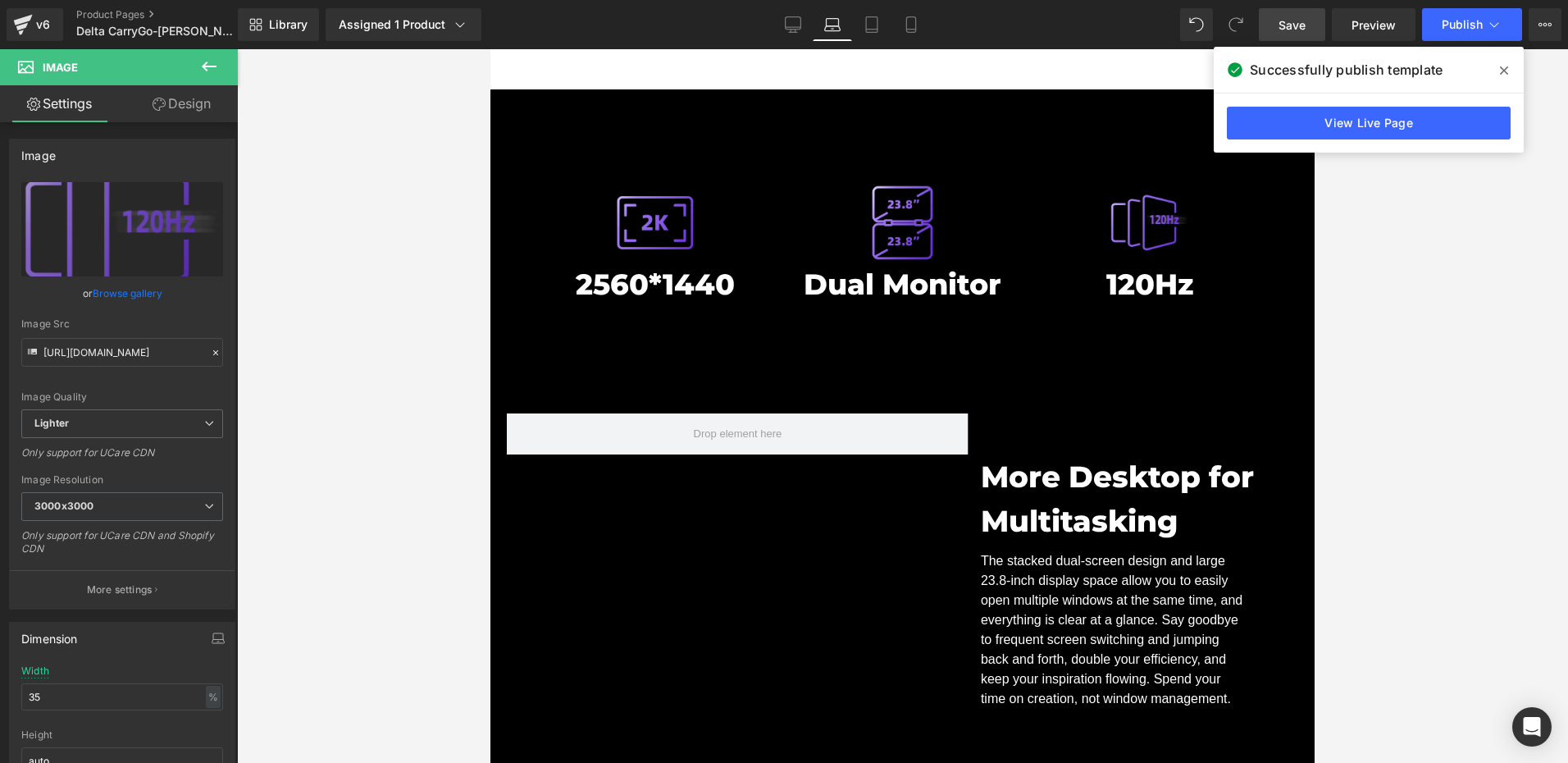
click at [1271, 25] on link "Save" at bounding box center [1292, 25] width 66 height 33
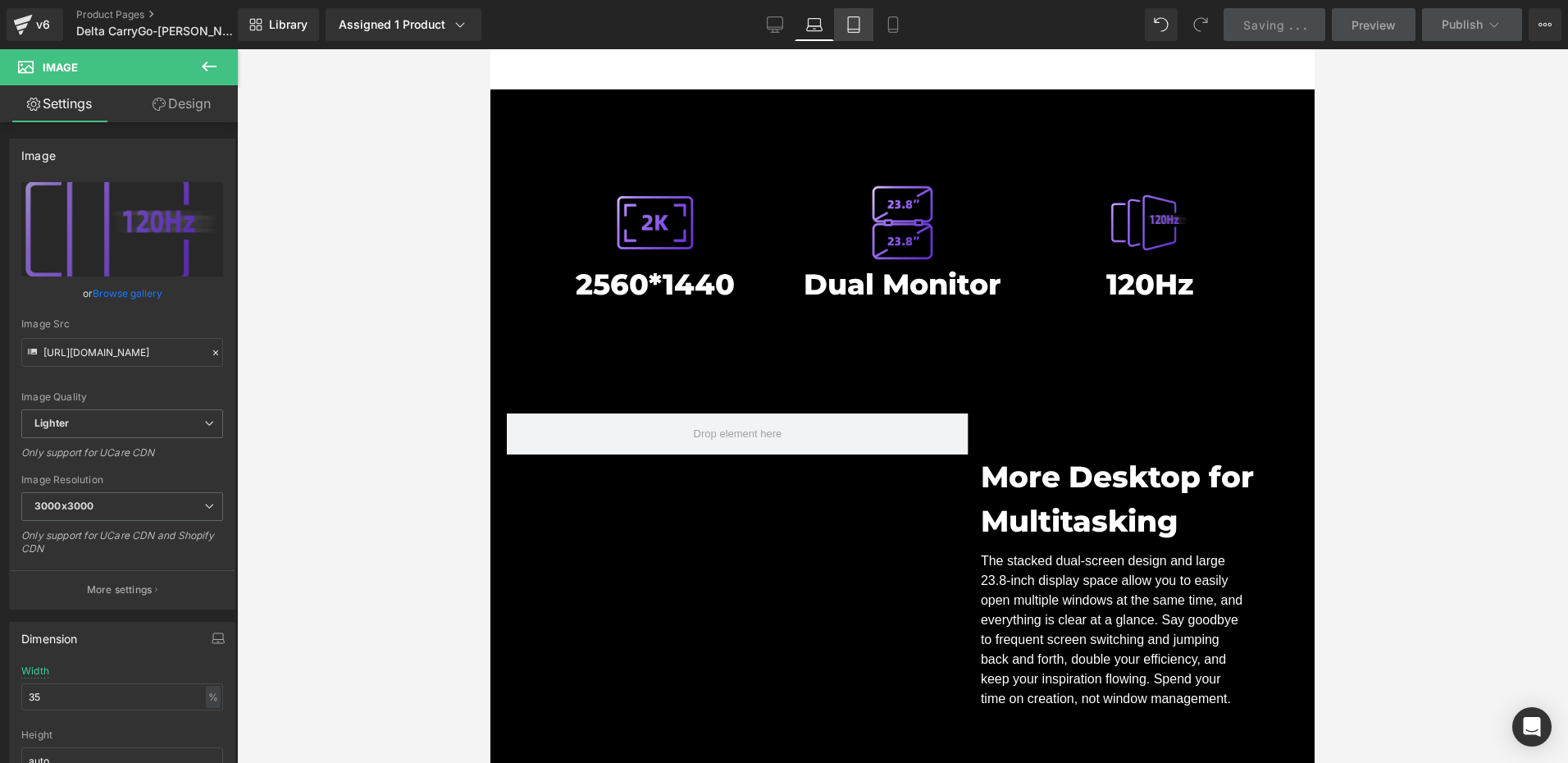
click at [854, 35] on link "Tablet" at bounding box center [853, 25] width 40 height 33
type input "30"
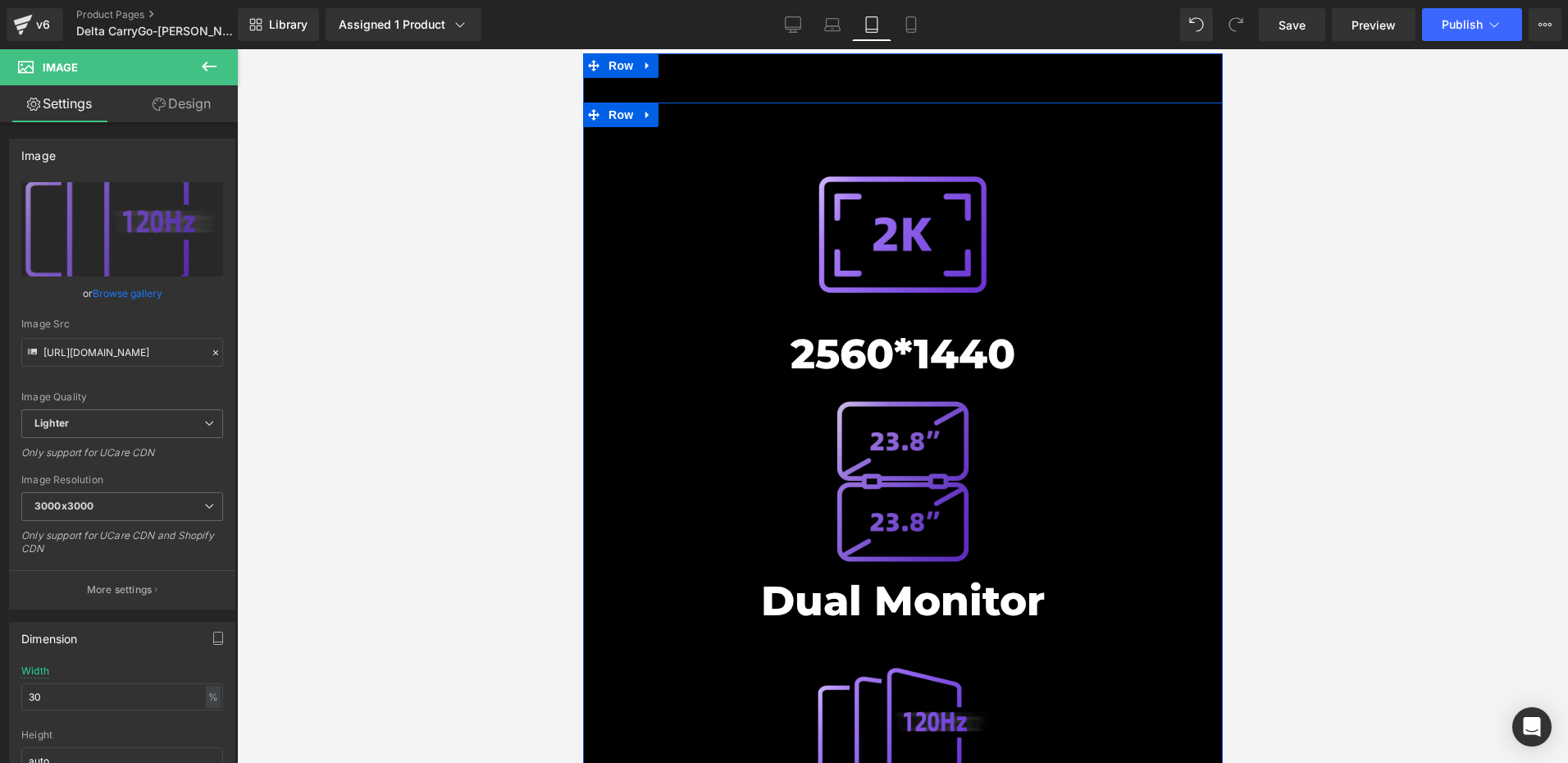
scroll to position [7050, 0]
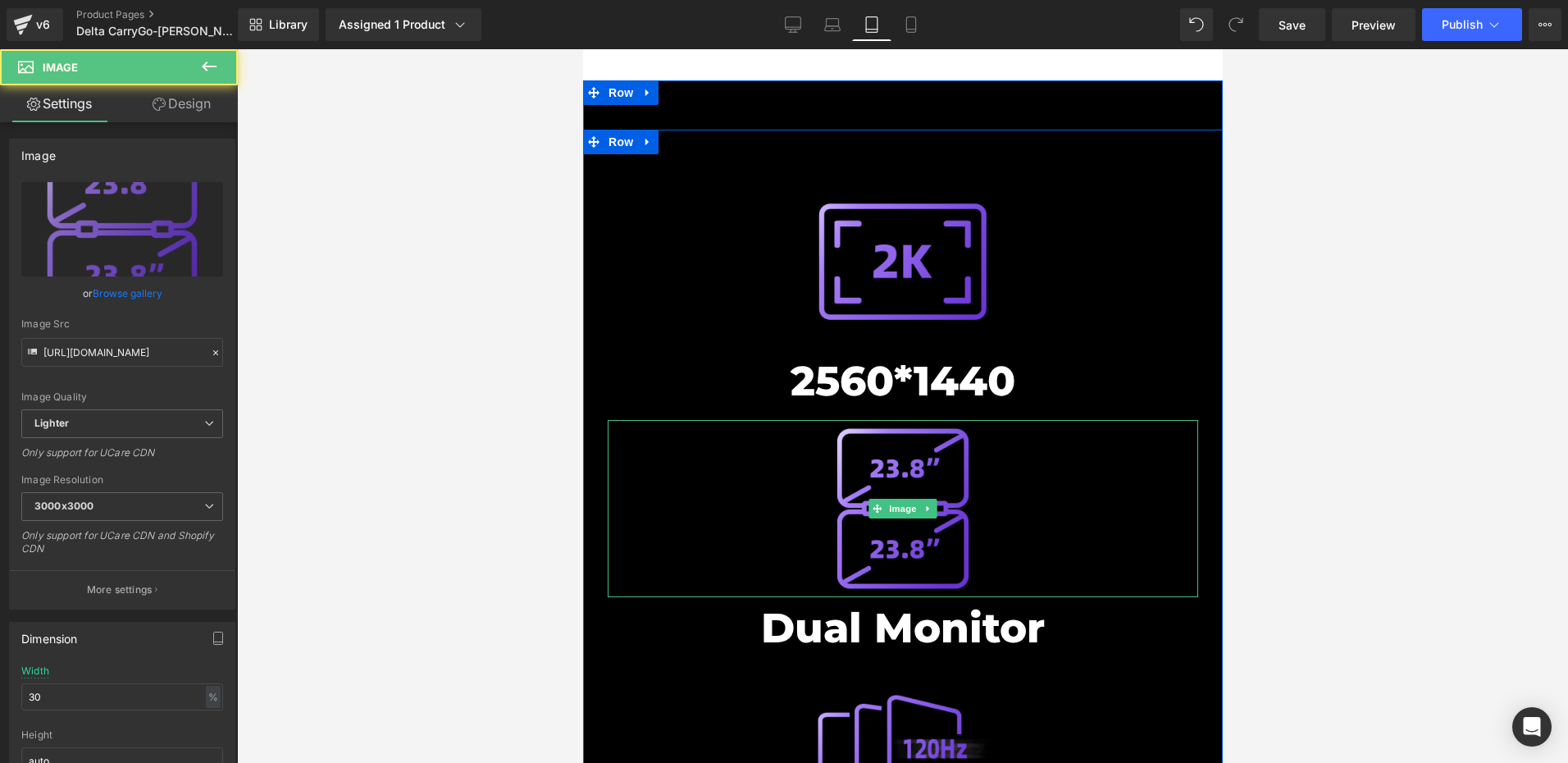
click at [732, 420] on div at bounding box center [902, 508] width 590 height 177
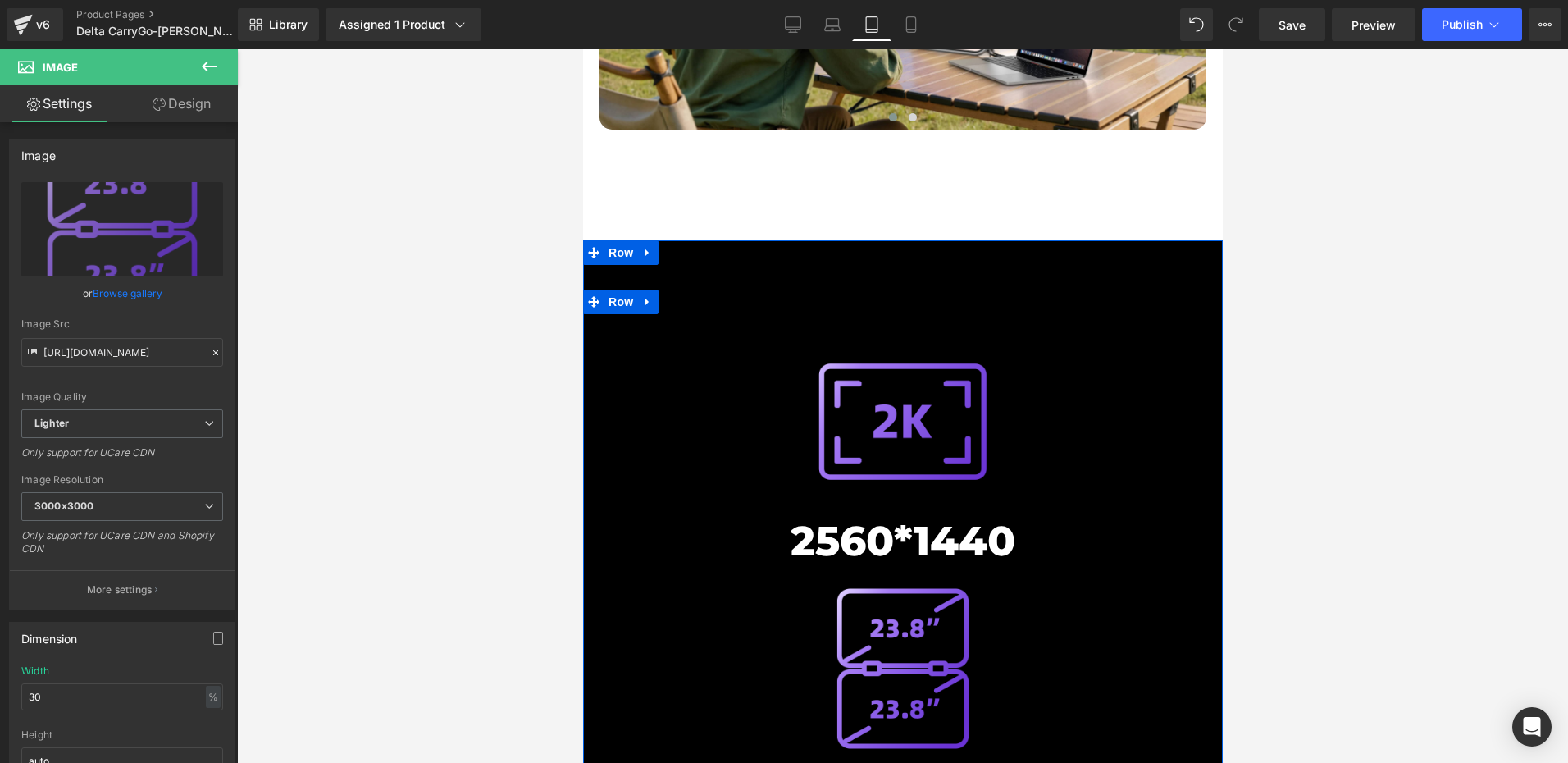
scroll to position [6886, 0]
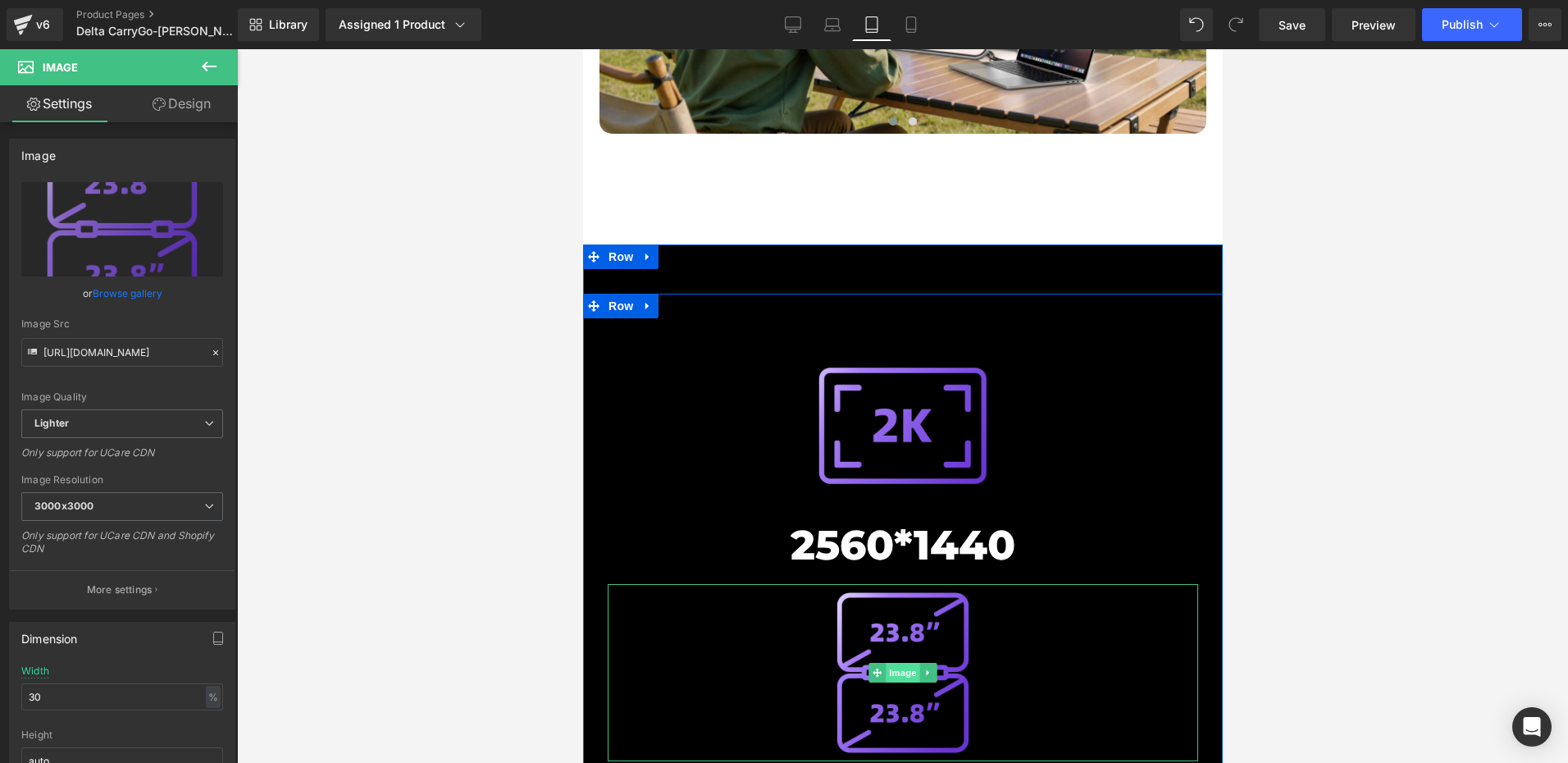
click at [898, 663] on span "Image" at bounding box center [901, 672] width 35 height 20
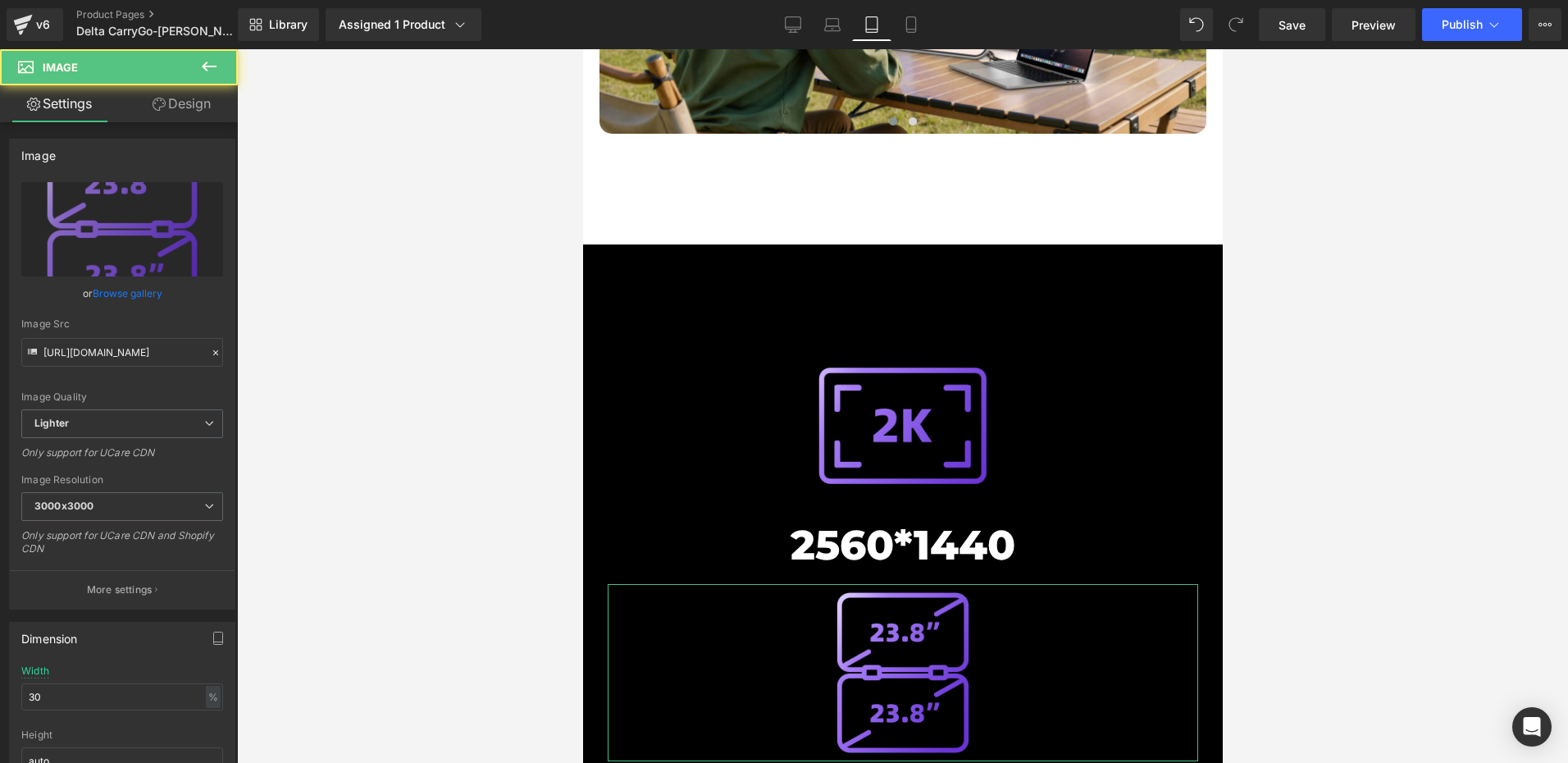
click at [195, 110] on link "Design" at bounding box center [182, 103] width 119 height 37
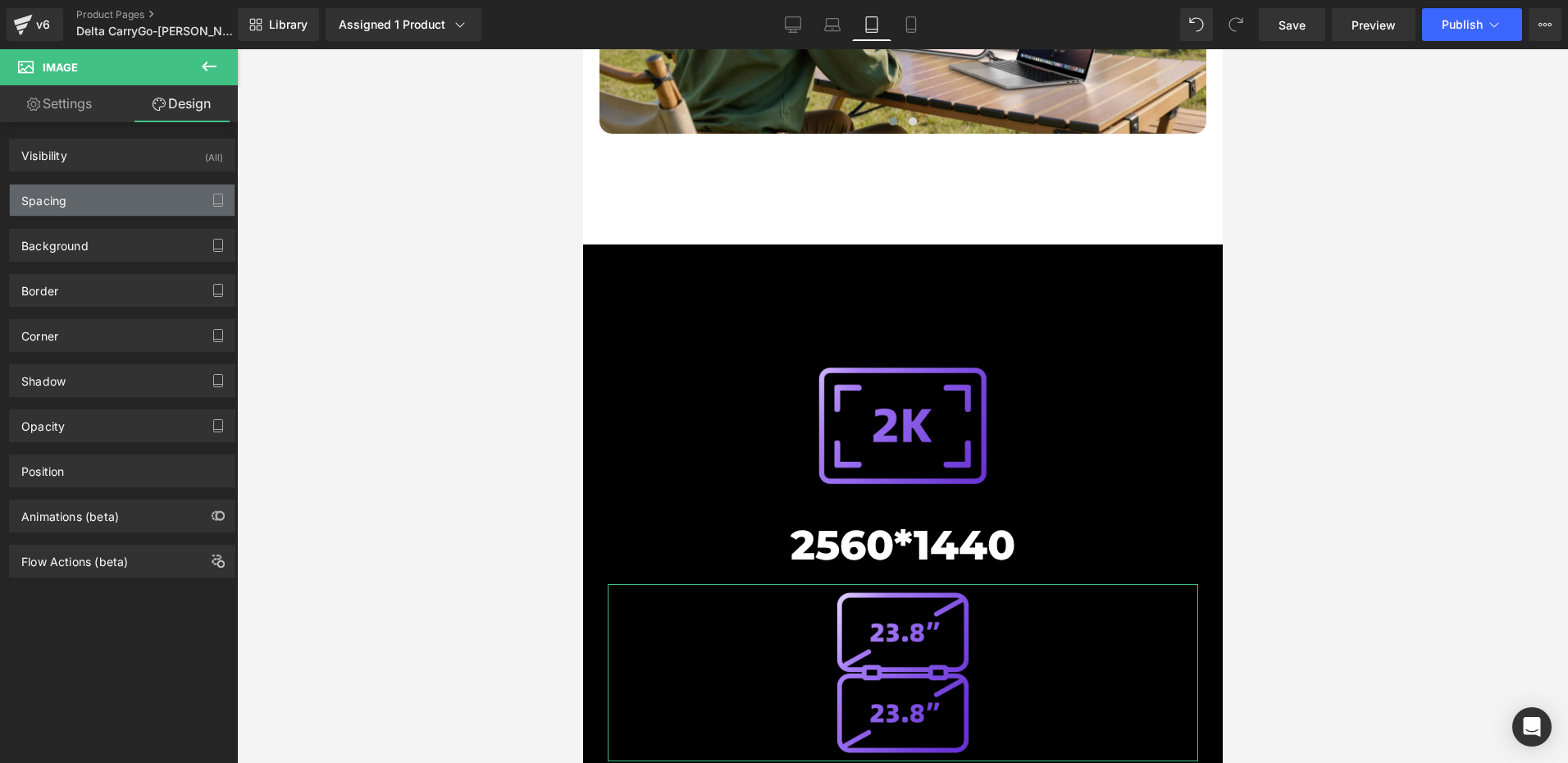
click at [91, 197] on div "Spacing" at bounding box center [122, 200] width 224 height 31
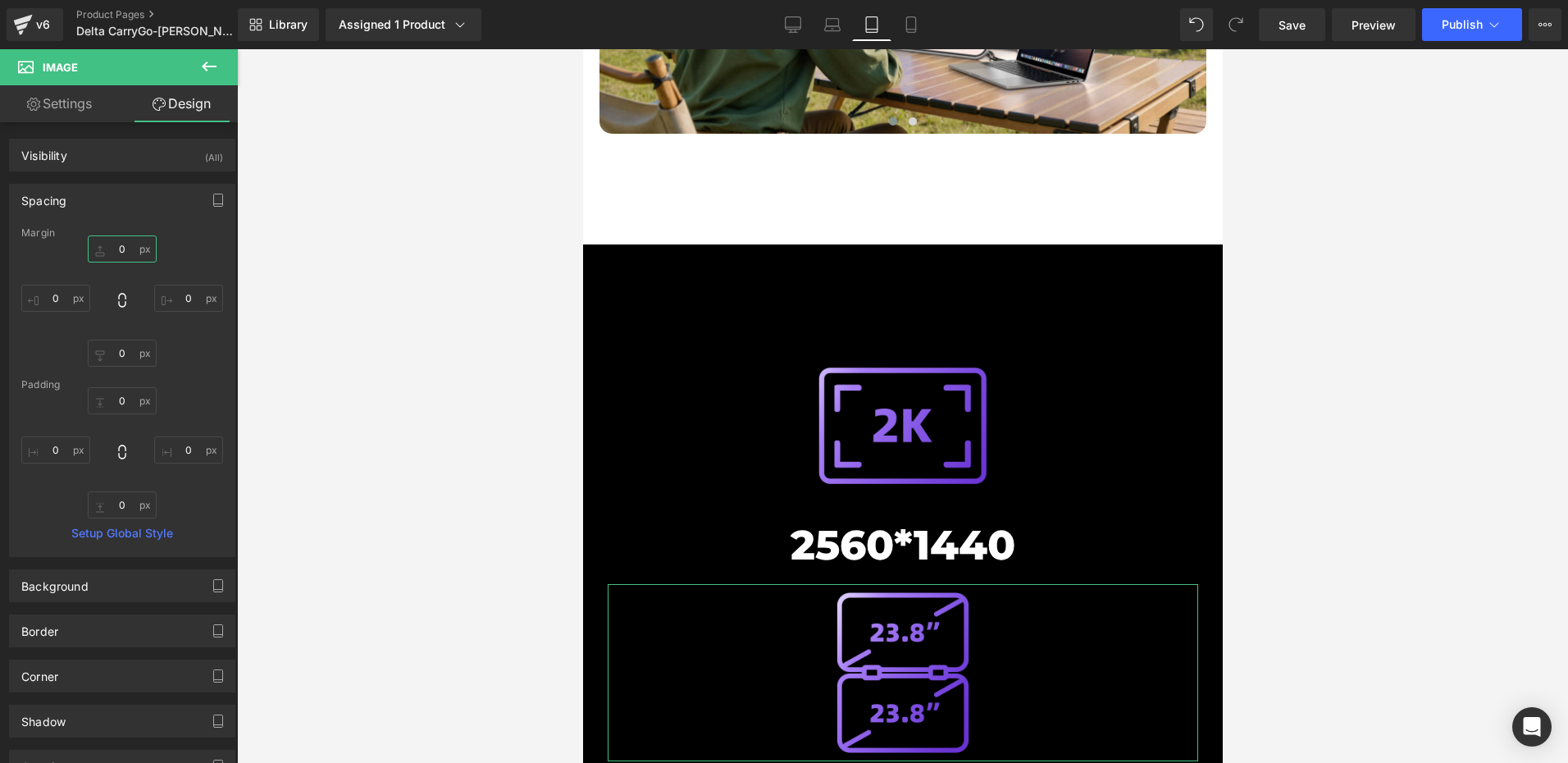
click at [135, 247] on input "0" at bounding box center [122, 249] width 69 height 27
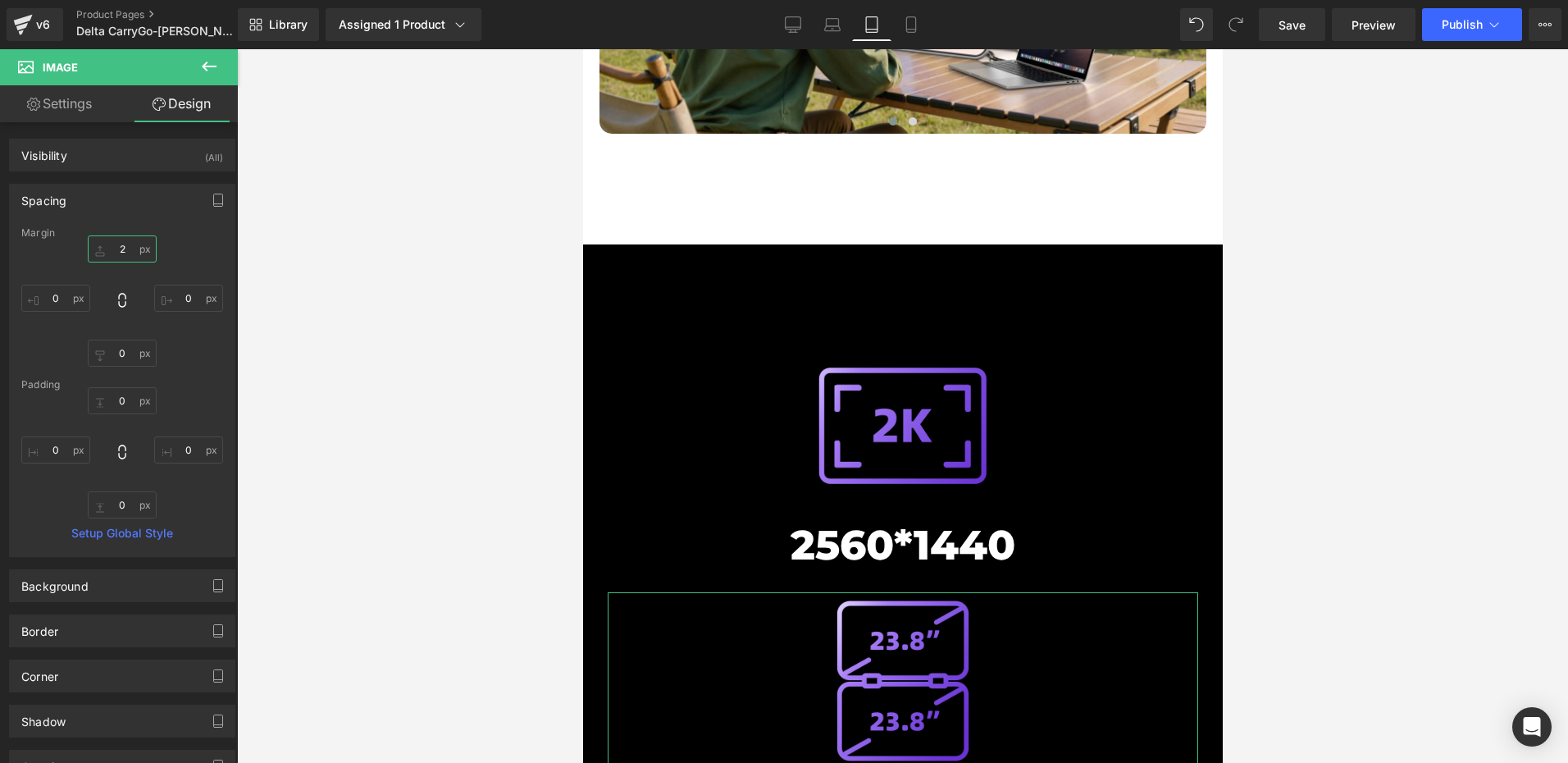
type input "20"
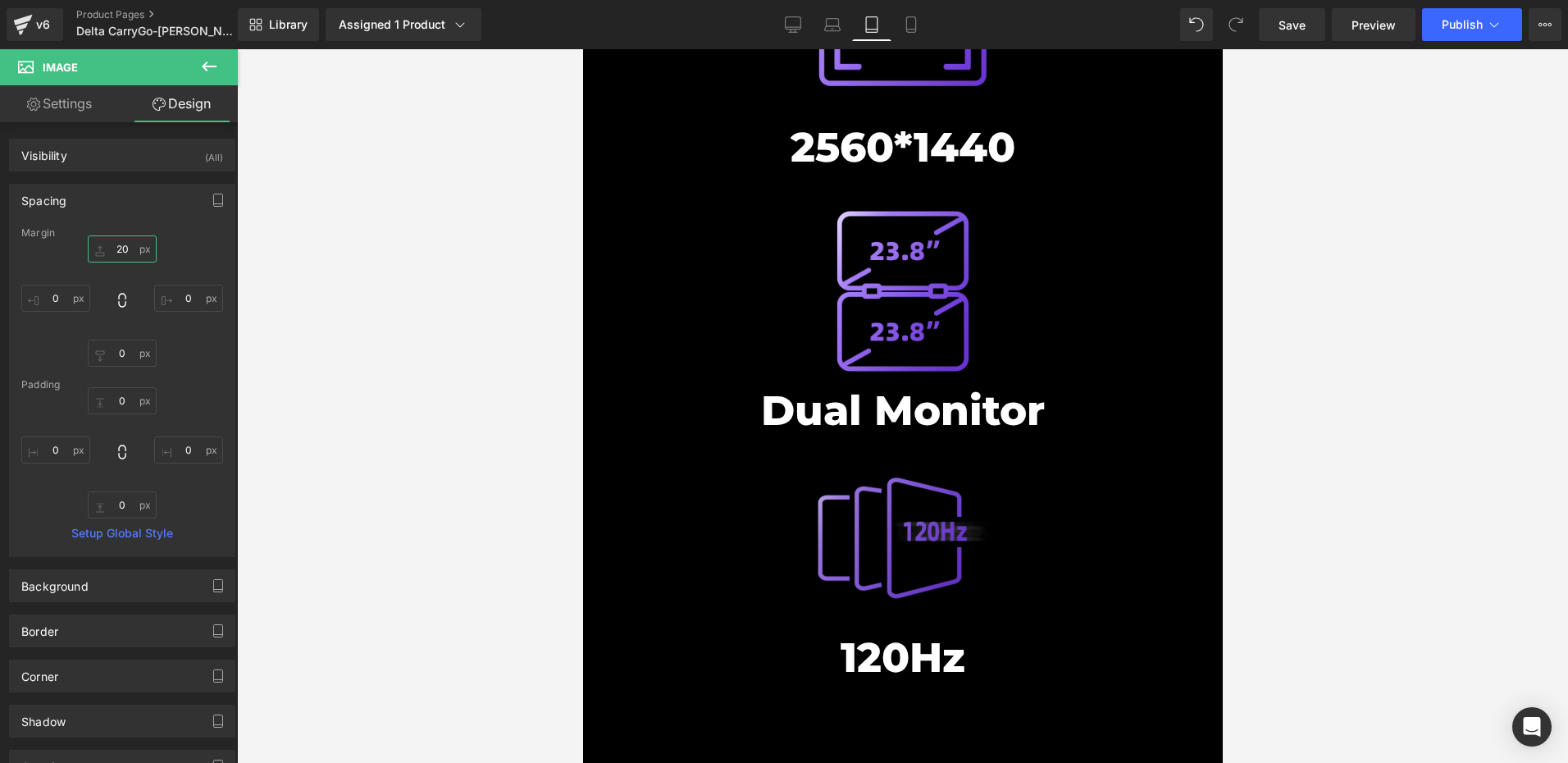
scroll to position [7378, 0]
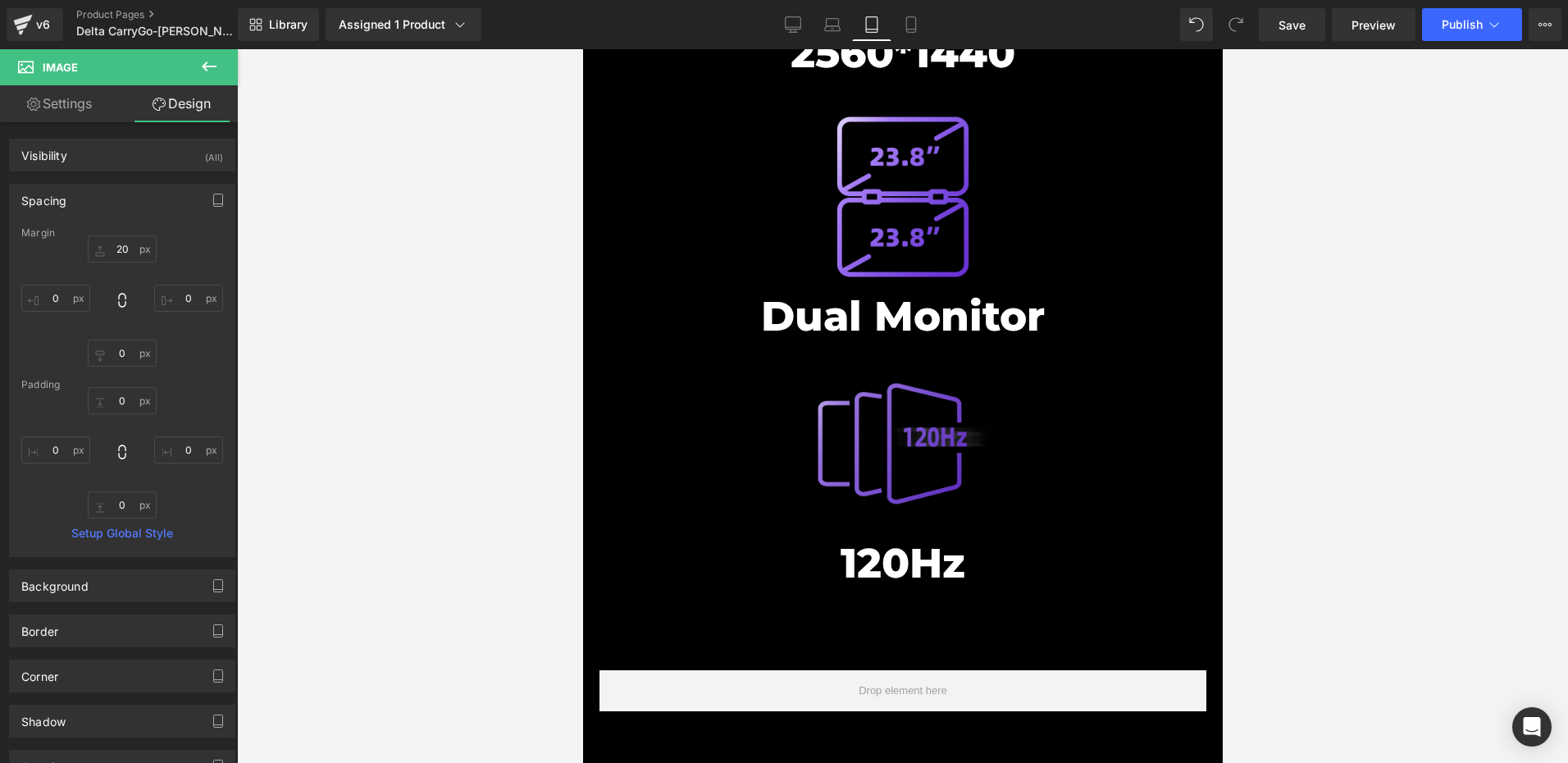
click at [874, 356] on img at bounding box center [902, 444] width 177 height 177
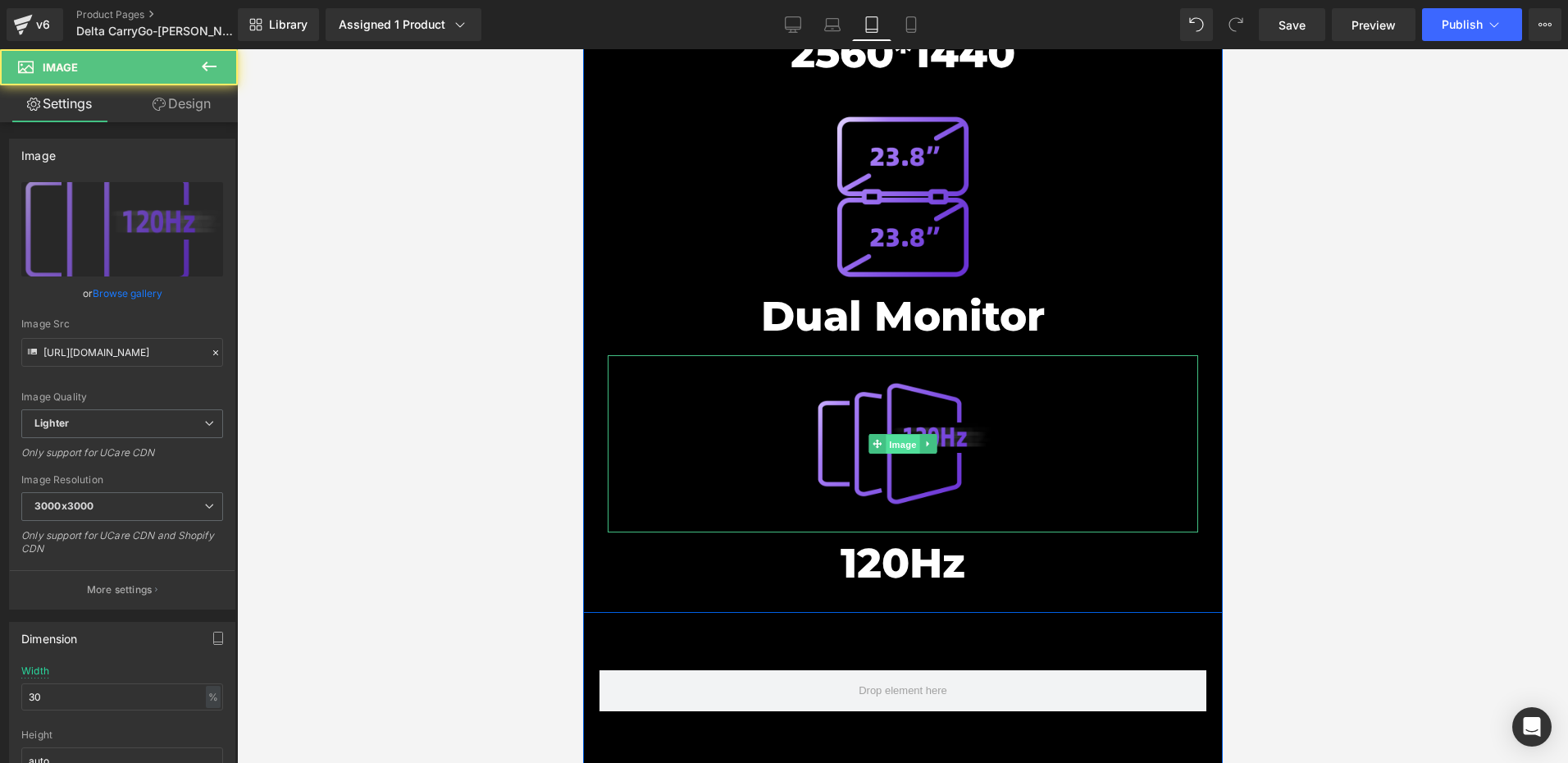
click at [900, 435] on span "Image" at bounding box center [901, 444] width 35 height 20
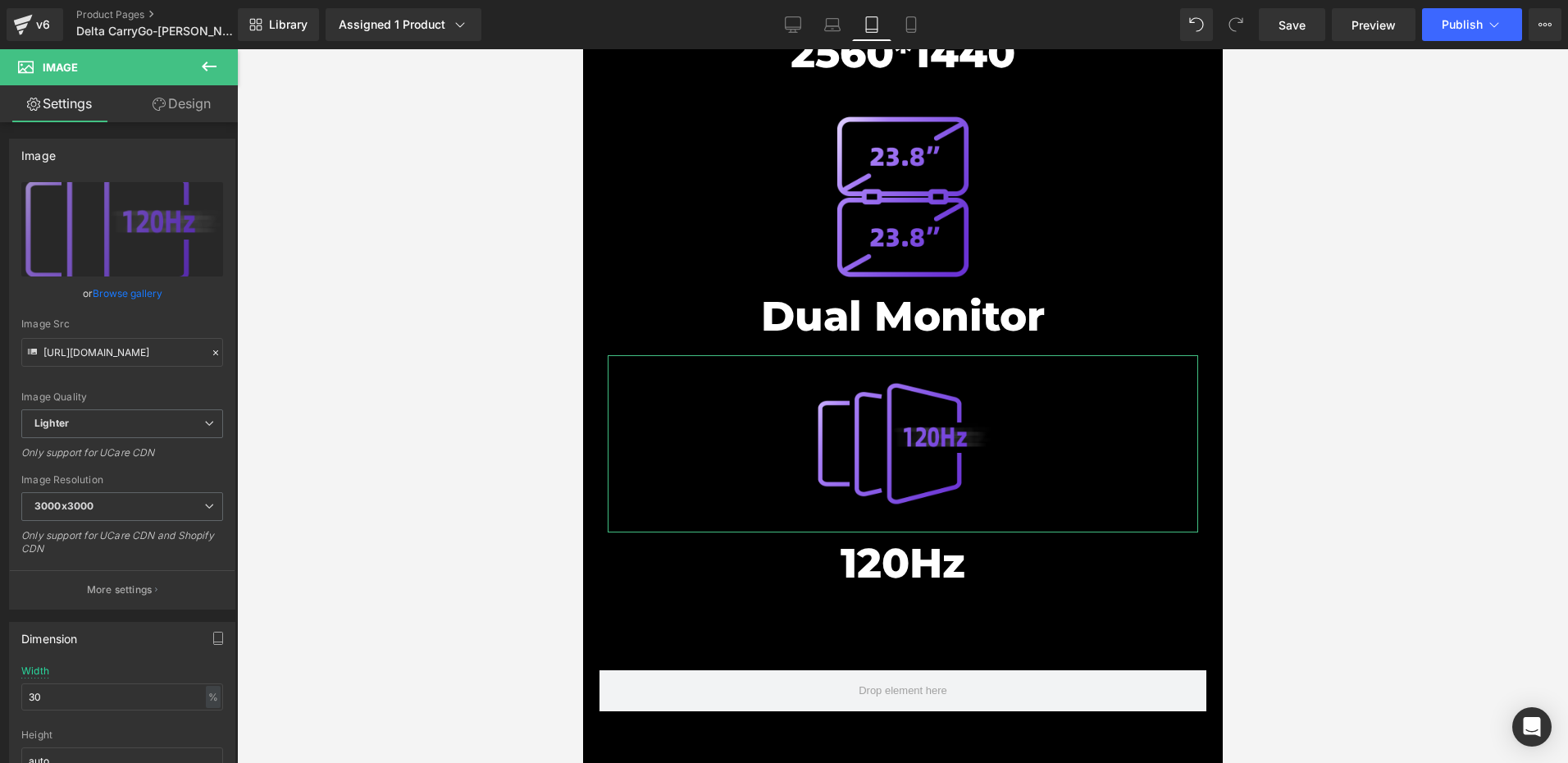
click at [183, 91] on link "Design" at bounding box center [182, 103] width 119 height 37
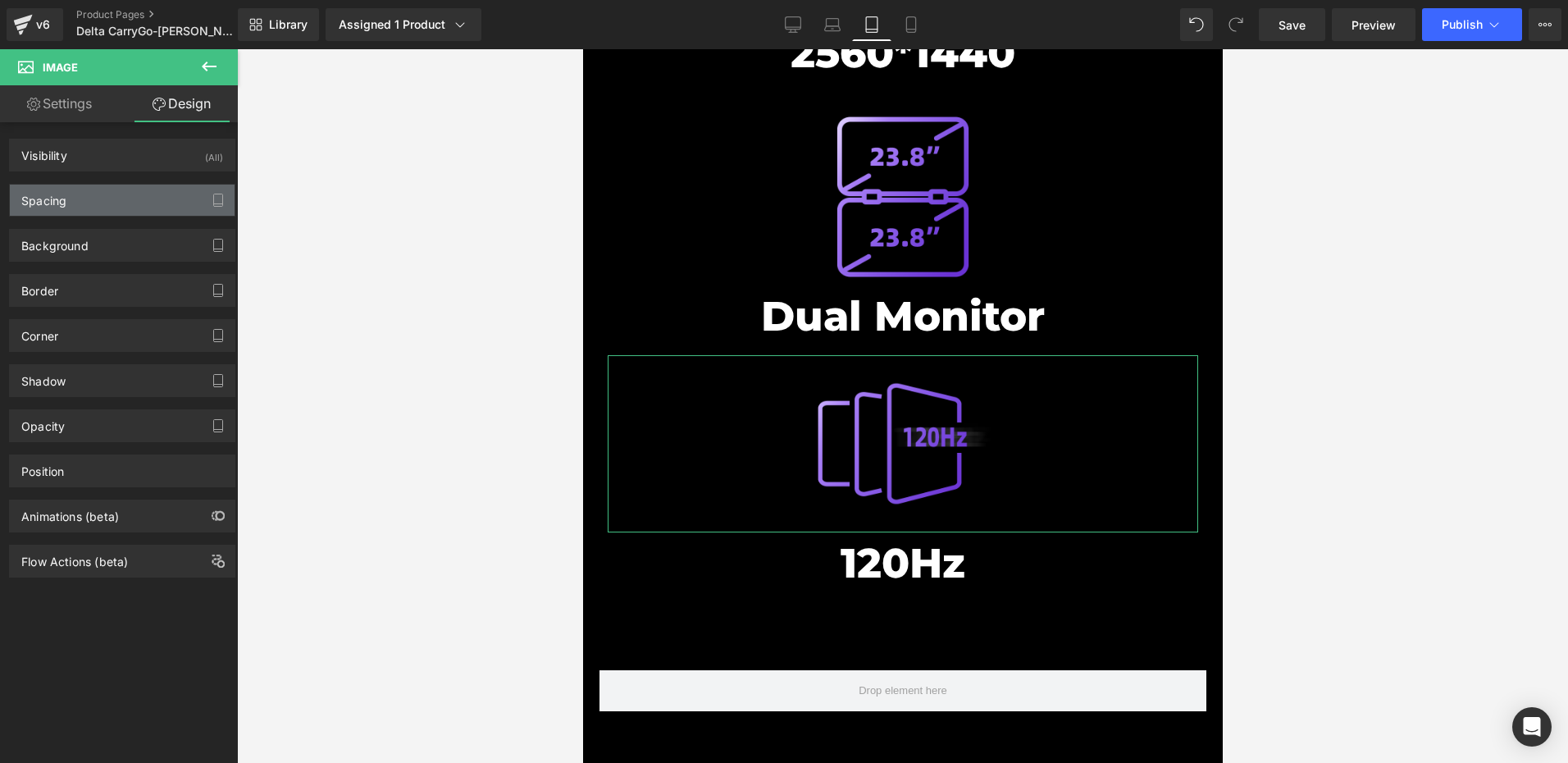
click at [78, 193] on div "Spacing" at bounding box center [122, 200] width 224 height 31
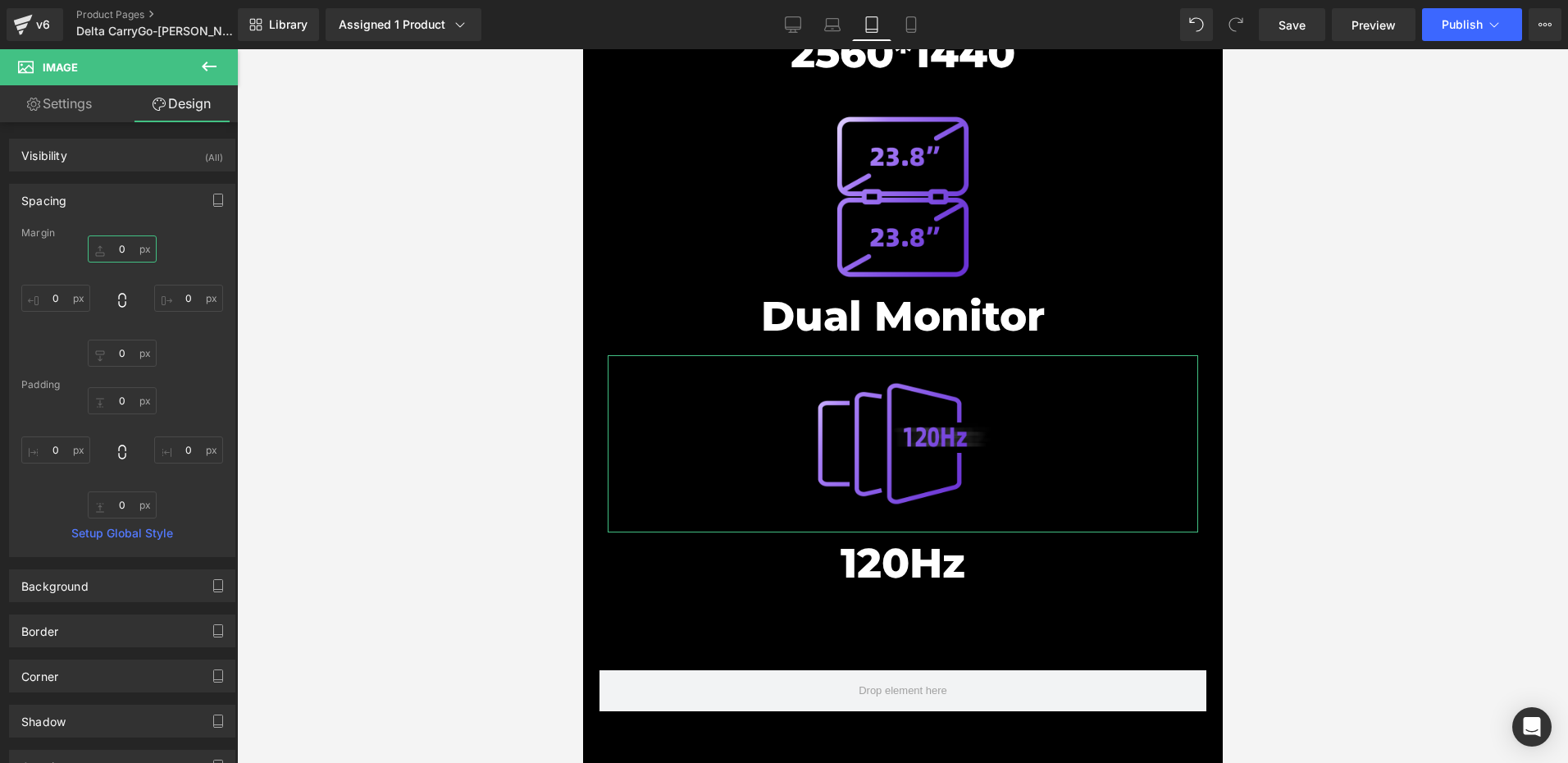
click at [119, 247] on input "0" at bounding box center [122, 249] width 69 height 27
paste input "2"
type input "20"
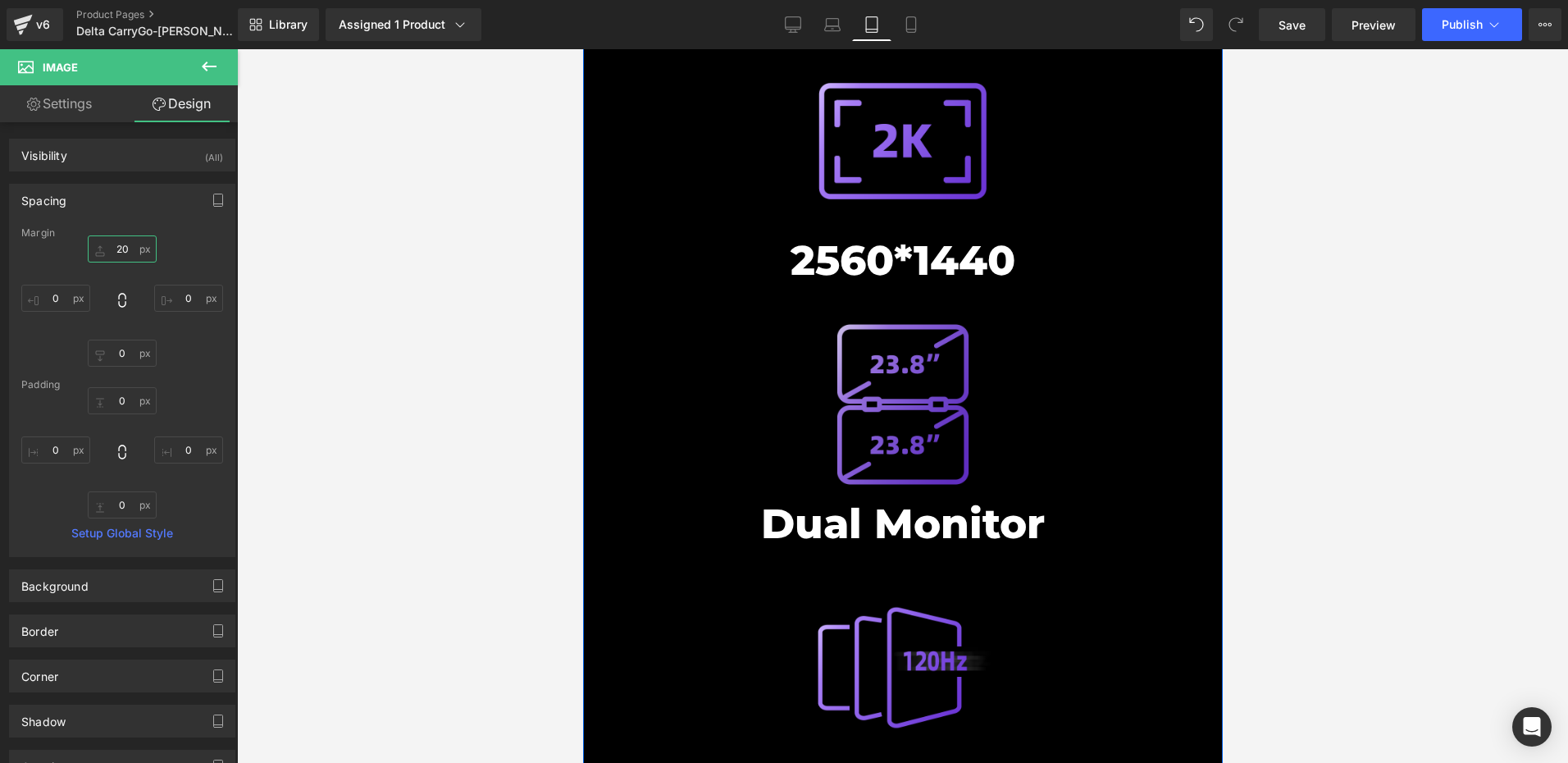
scroll to position [7132, 0]
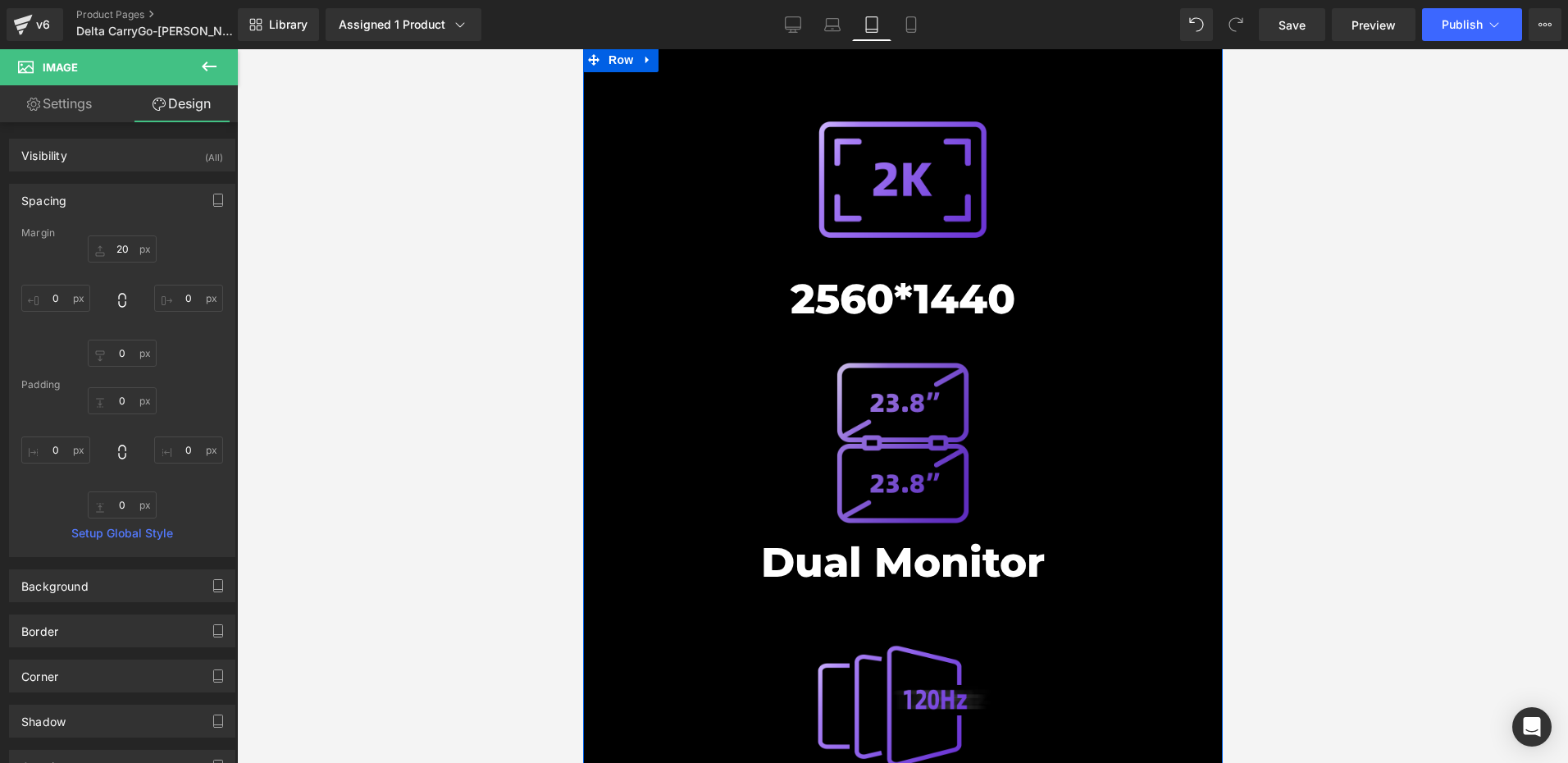
drag, startPoint x: 801, startPoint y: 282, endPoint x: 822, endPoint y: 292, distance: 23.3
click at [801, 355] on div at bounding box center [902, 443] width 590 height 177
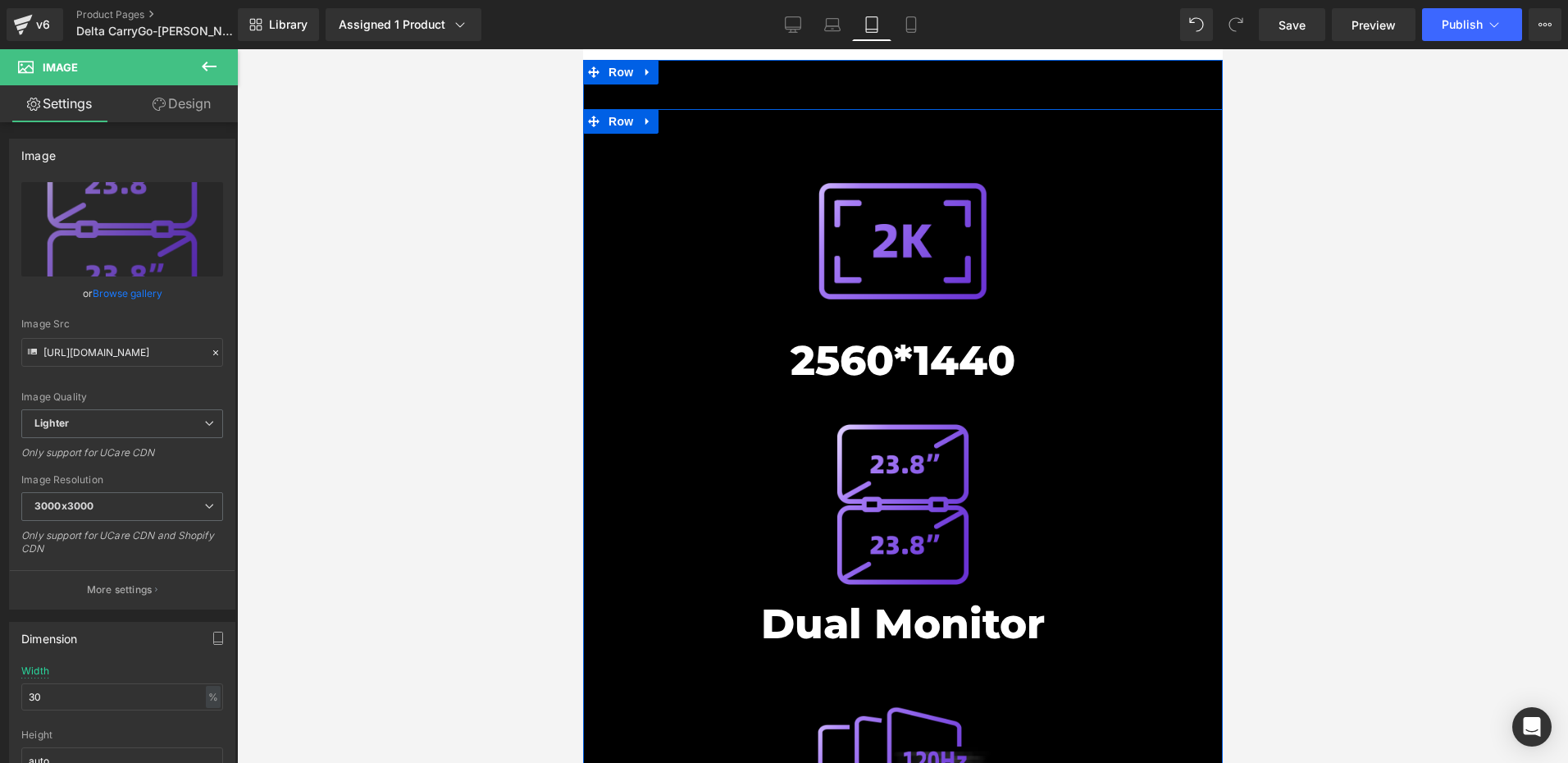
scroll to position [7050, 0]
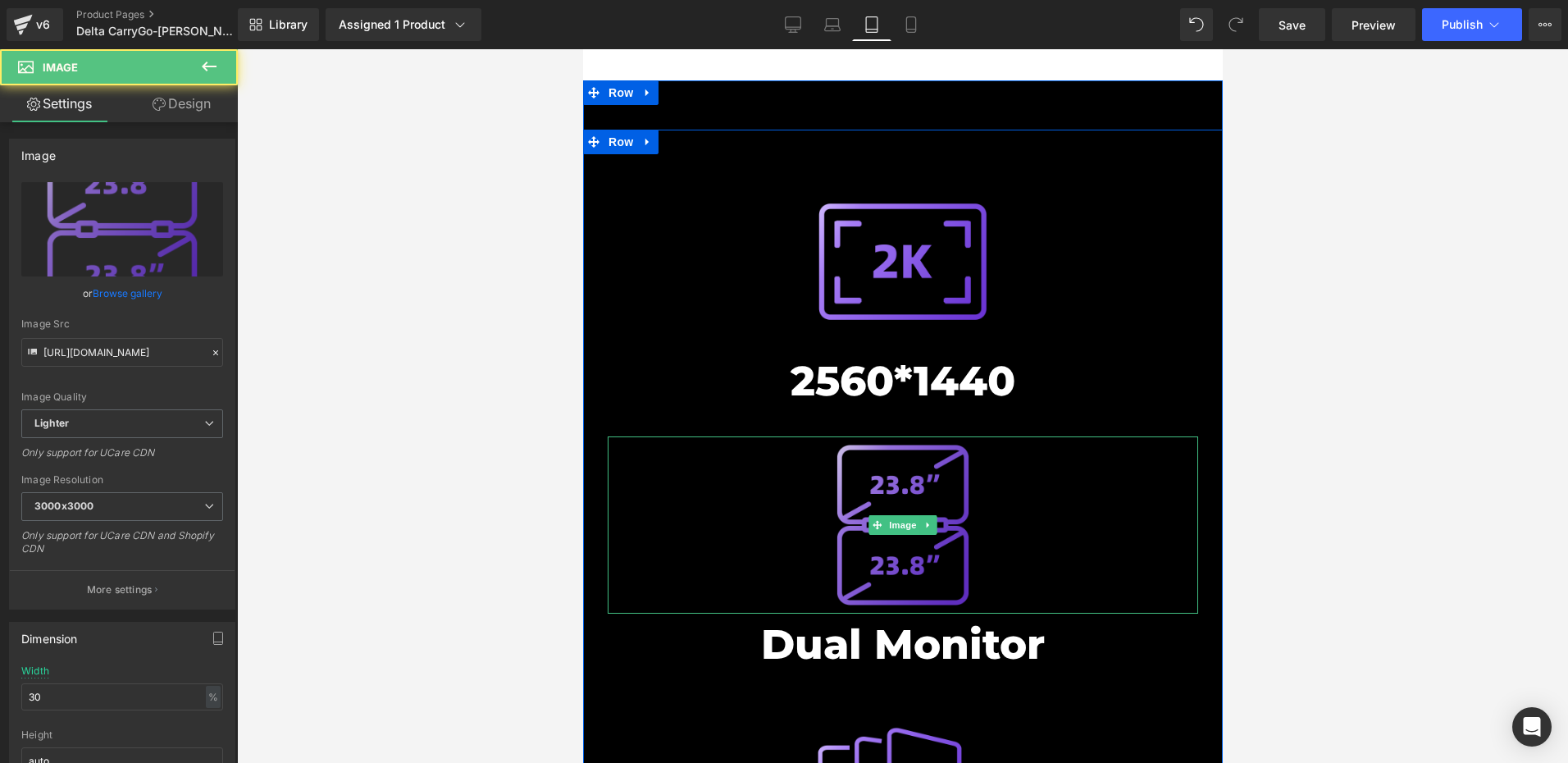
click at [851, 437] on img at bounding box center [902, 525] width 177 height 177
click at [901, 515] on span "Image" at bounding box center [901, 524] width 35 height 20
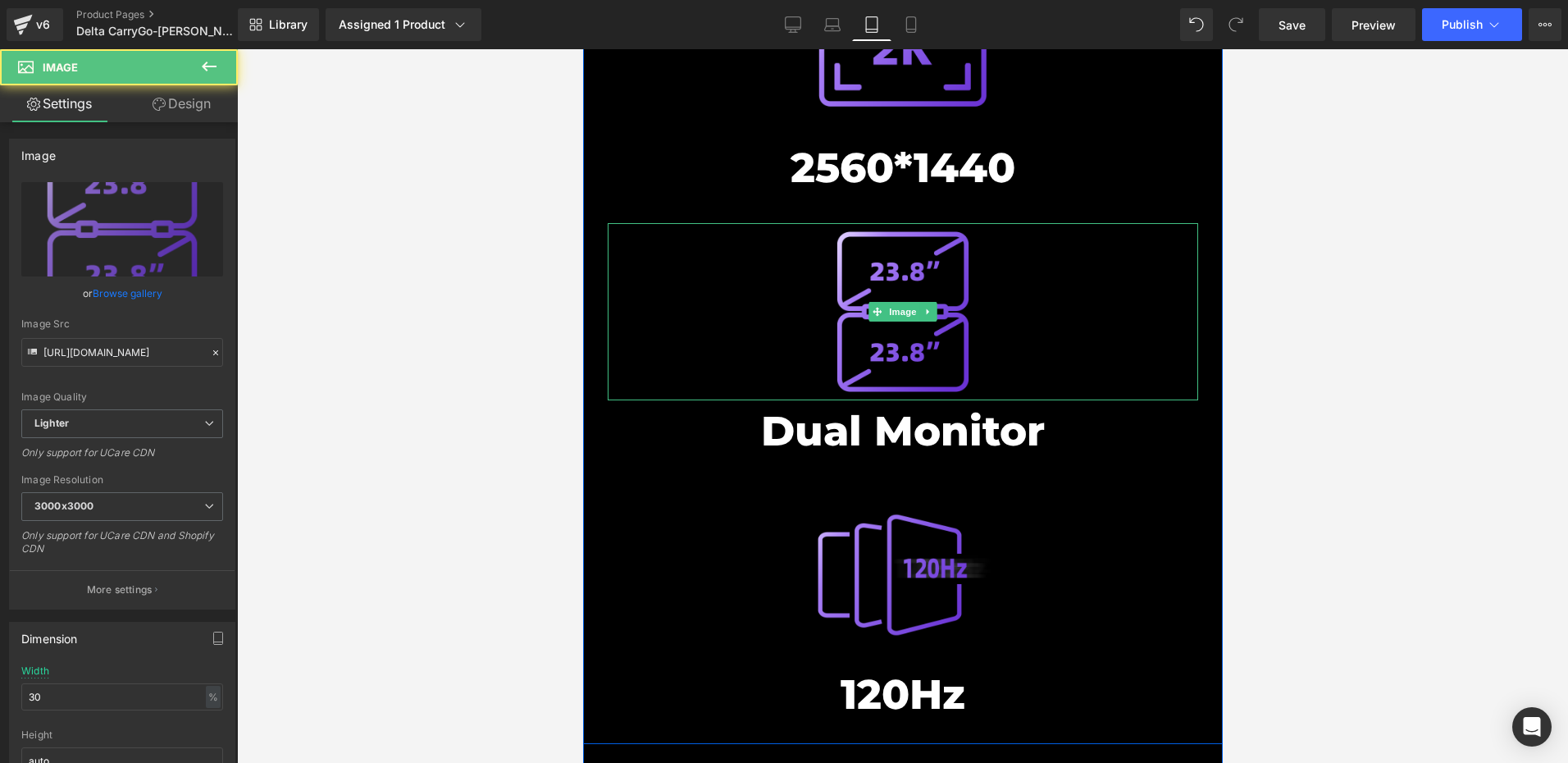
scroll to position [7296, 0]
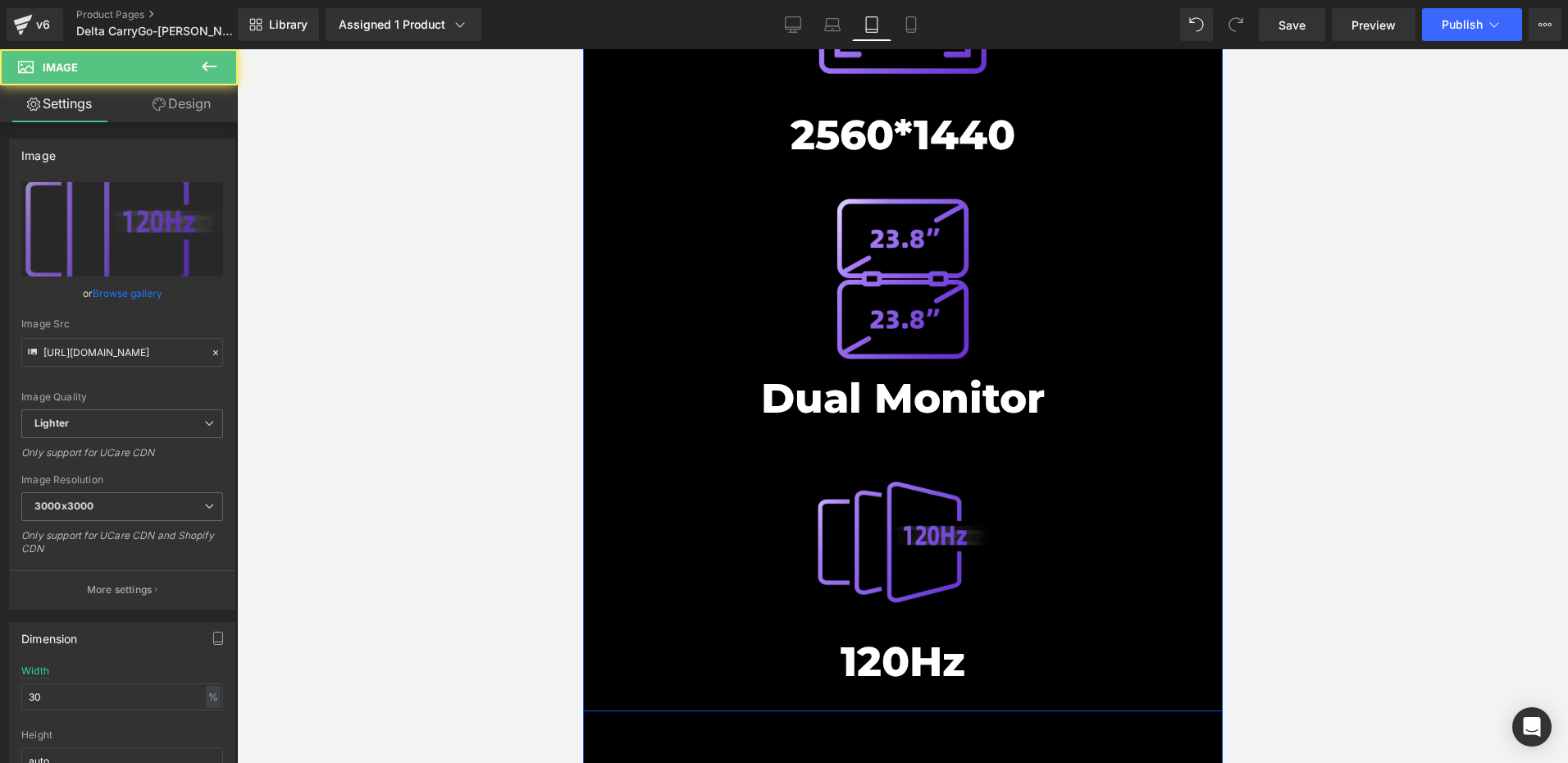
click at [783, 454] on div at bounding box center [902, 542] width 590 height 177
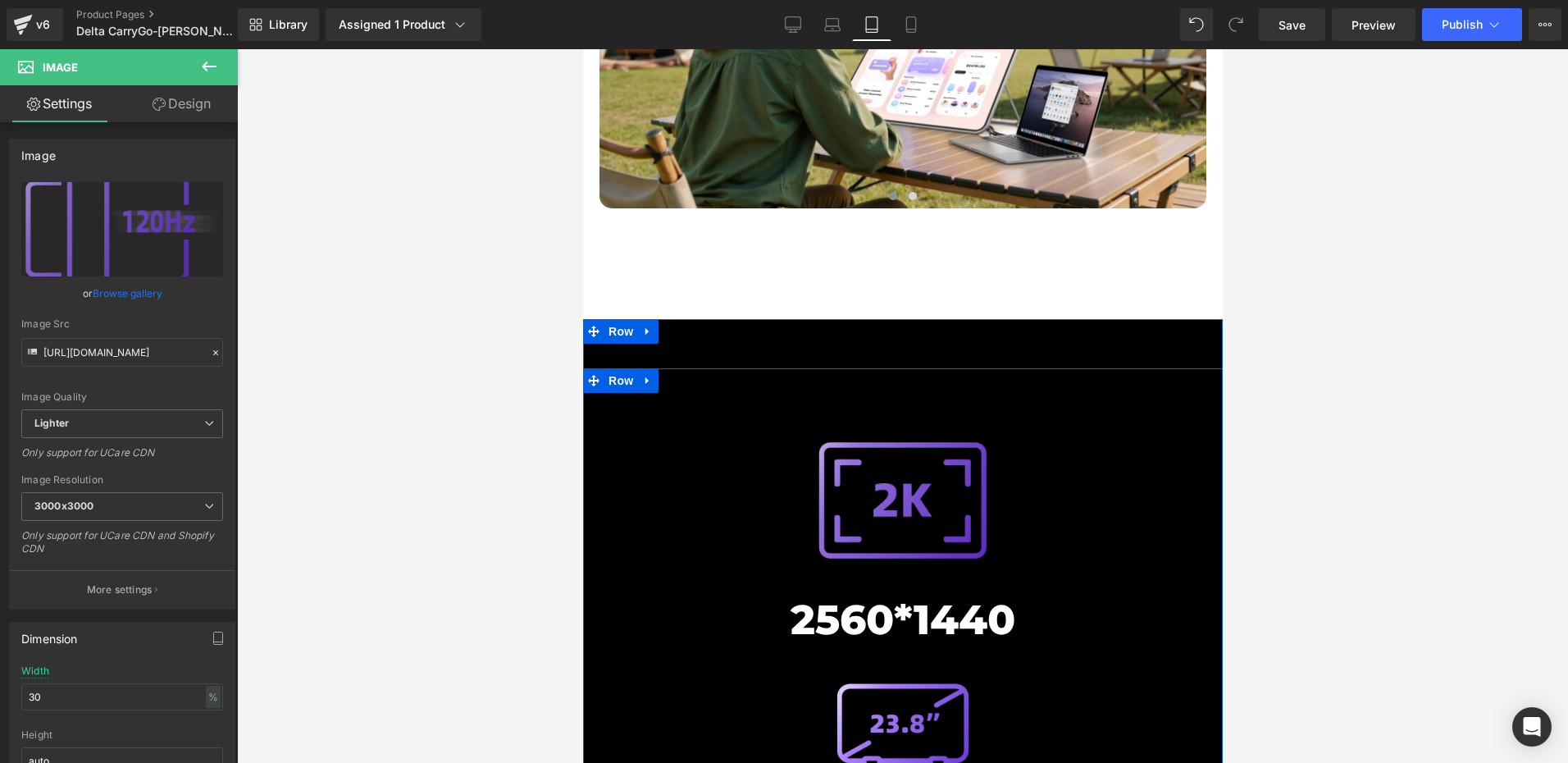
scroll to position [6804, 0]
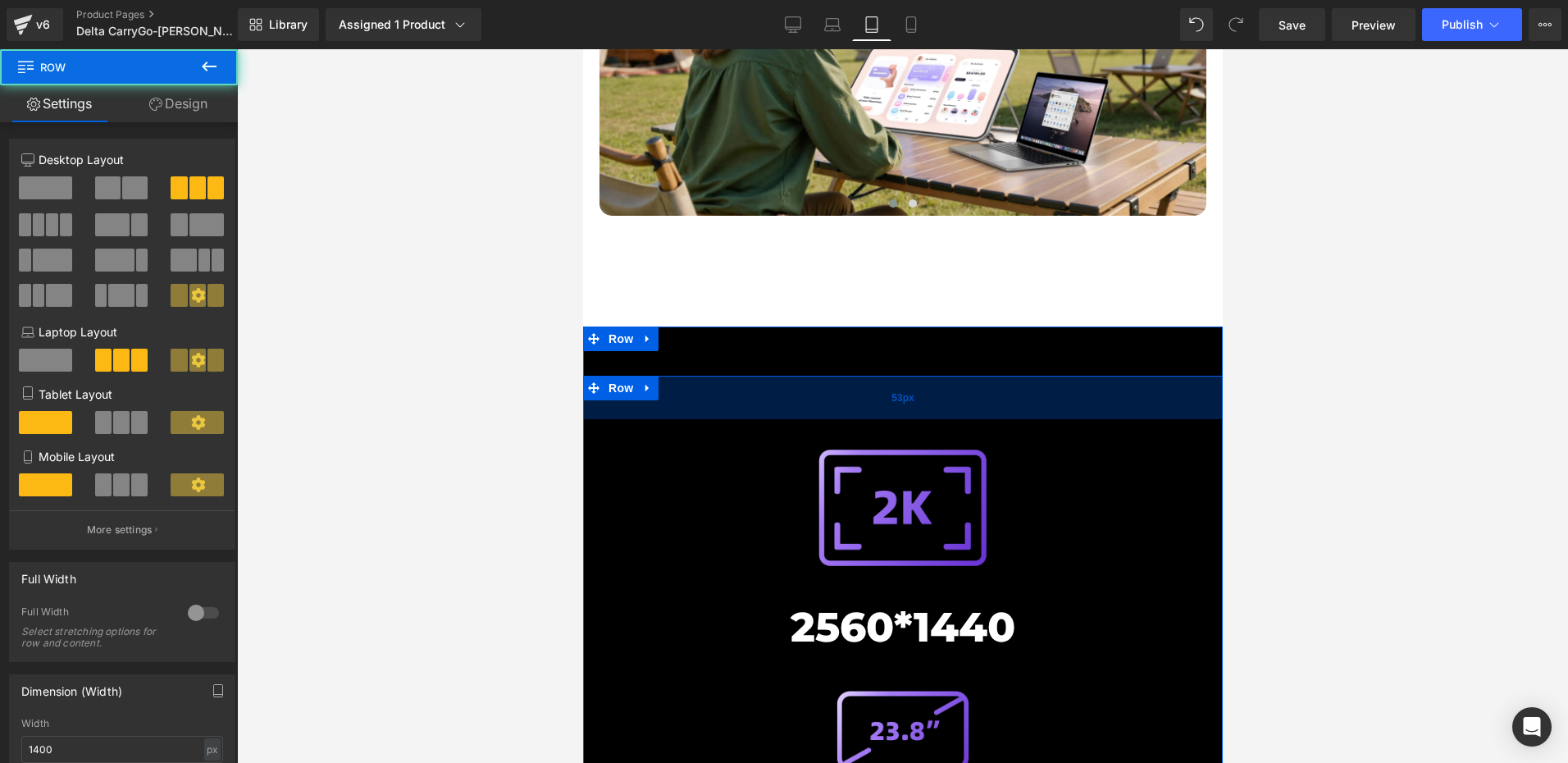
click at [876, 375] on div "53px" at bounding box center [901, 397] width 639 height 43
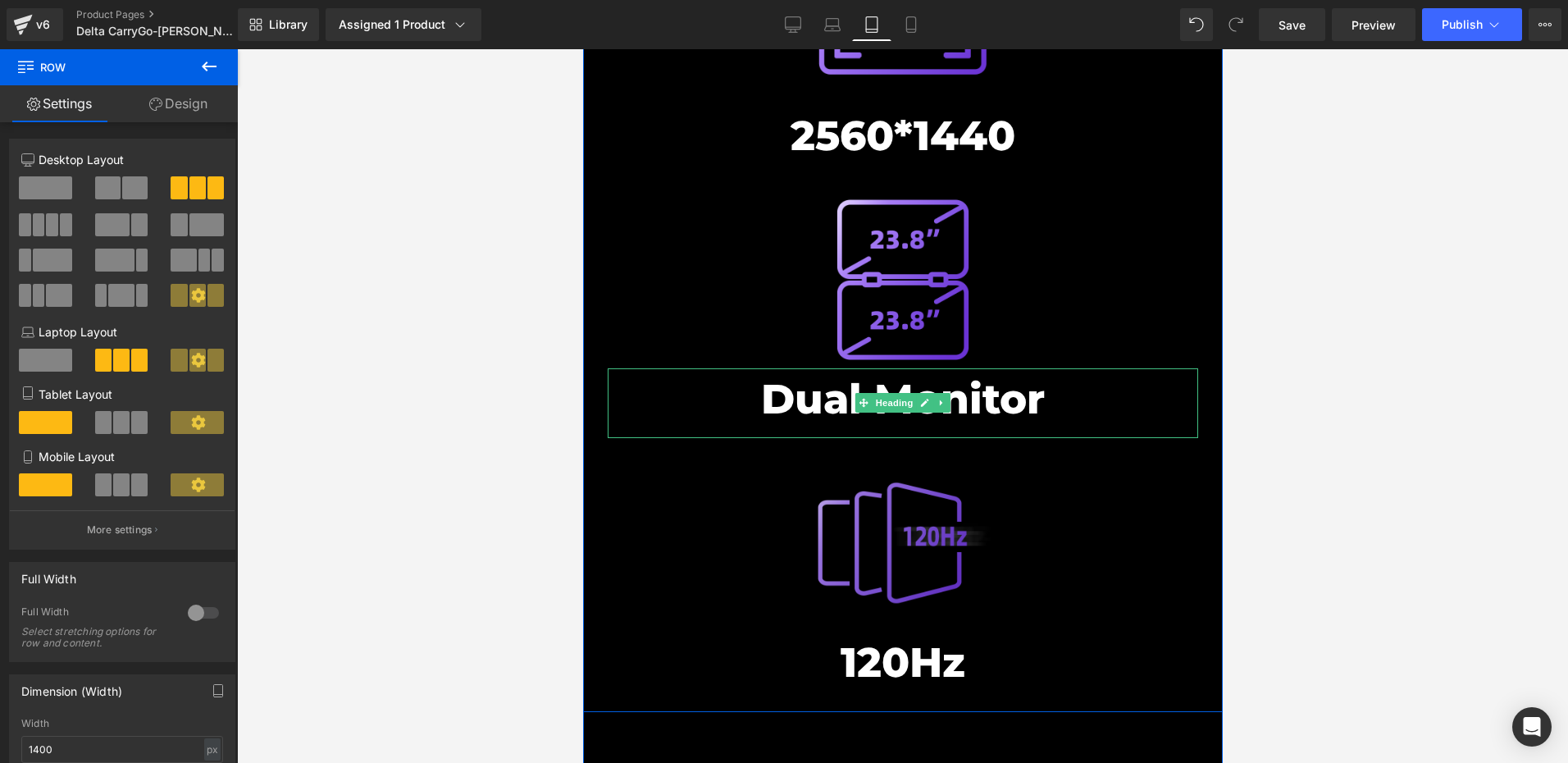
scroll to position [7296, 0]
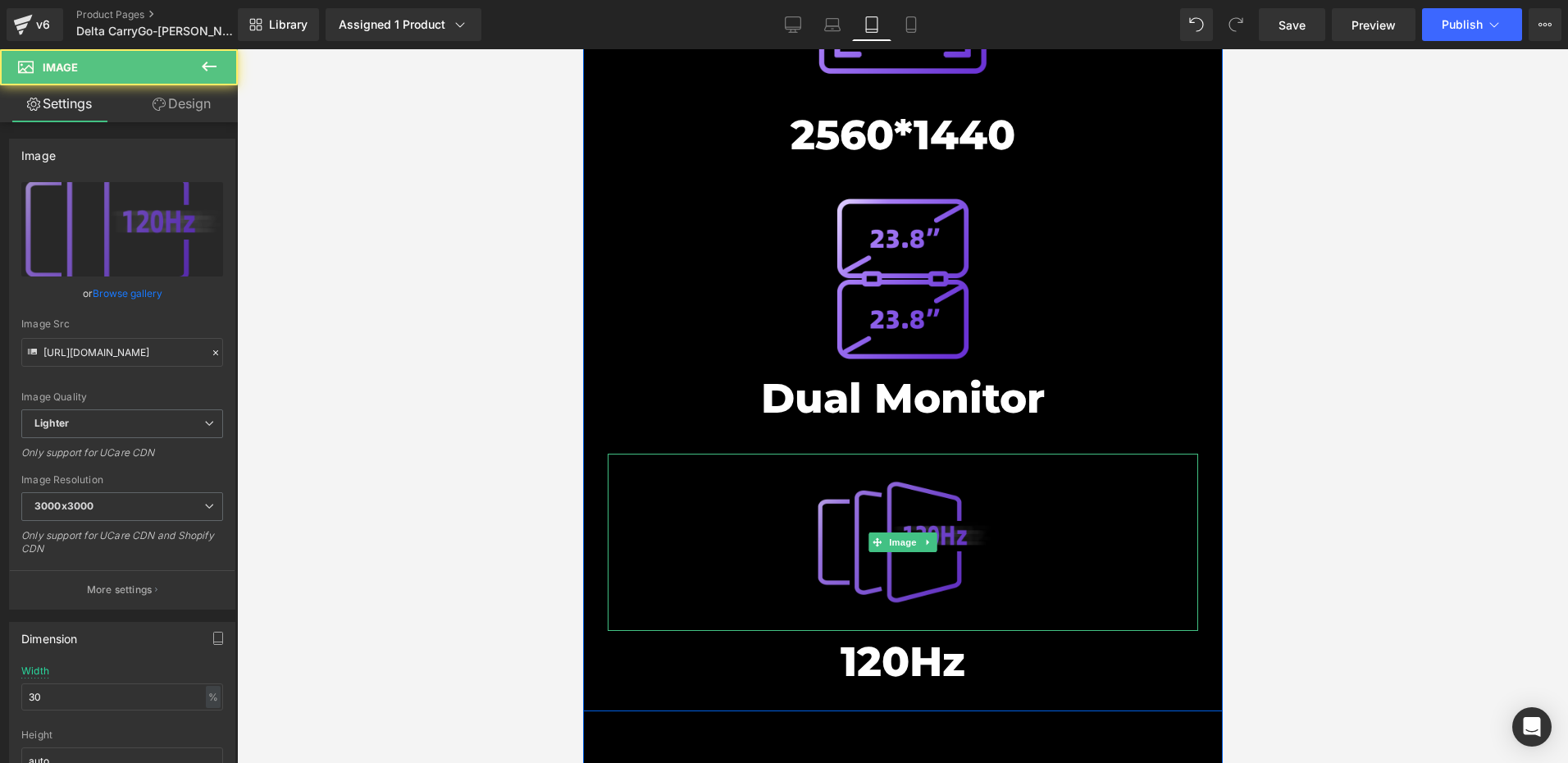
click at [864, 454] on img at bounding box center [902, 542] width 177 height 177
click at [902, 532] on span "Image" at bounding box center [901, 541] width 35 height 20
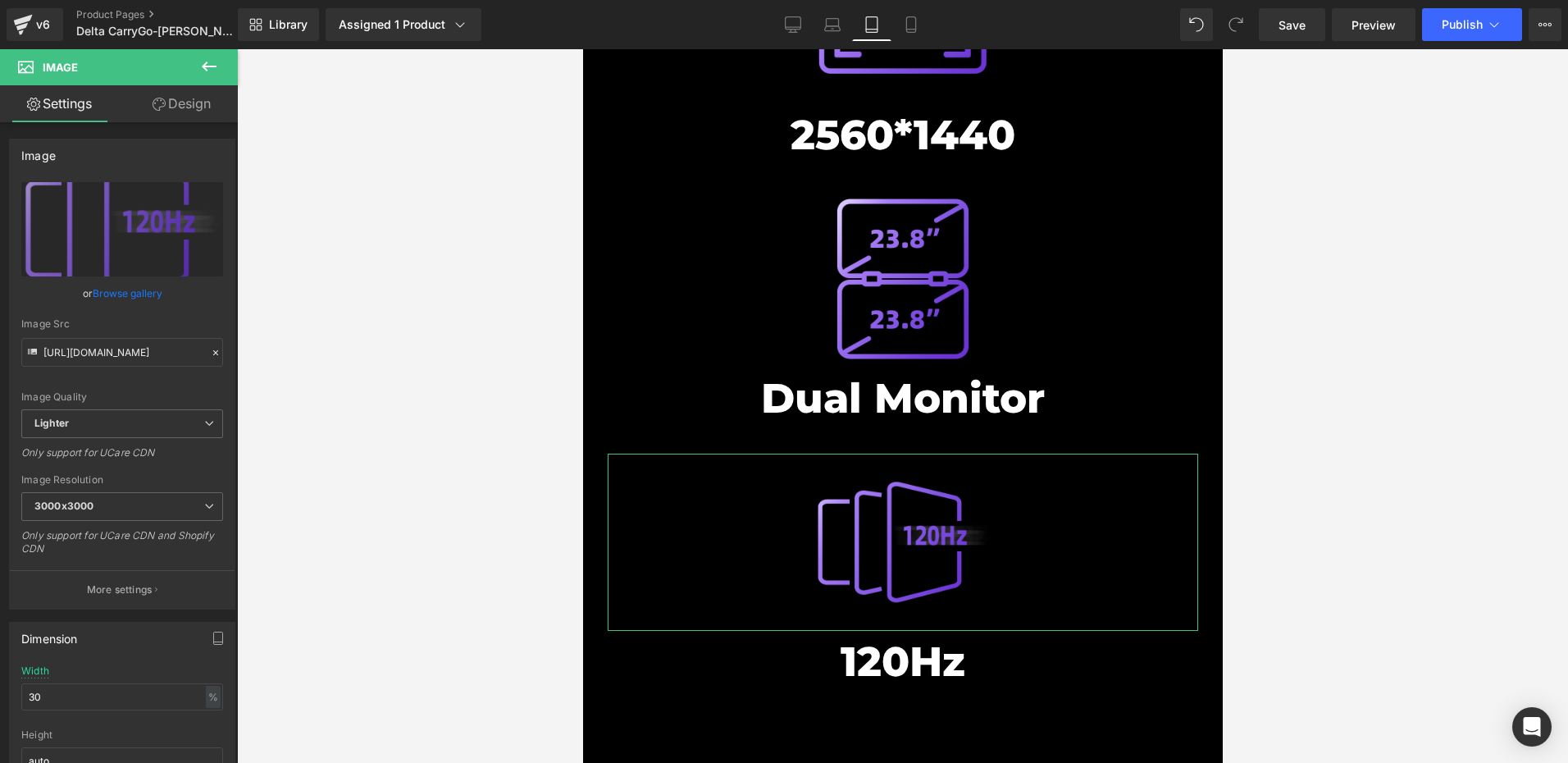
click at [181, 103] on link "Design" at bounding box center [182, 103] width 119 height 37
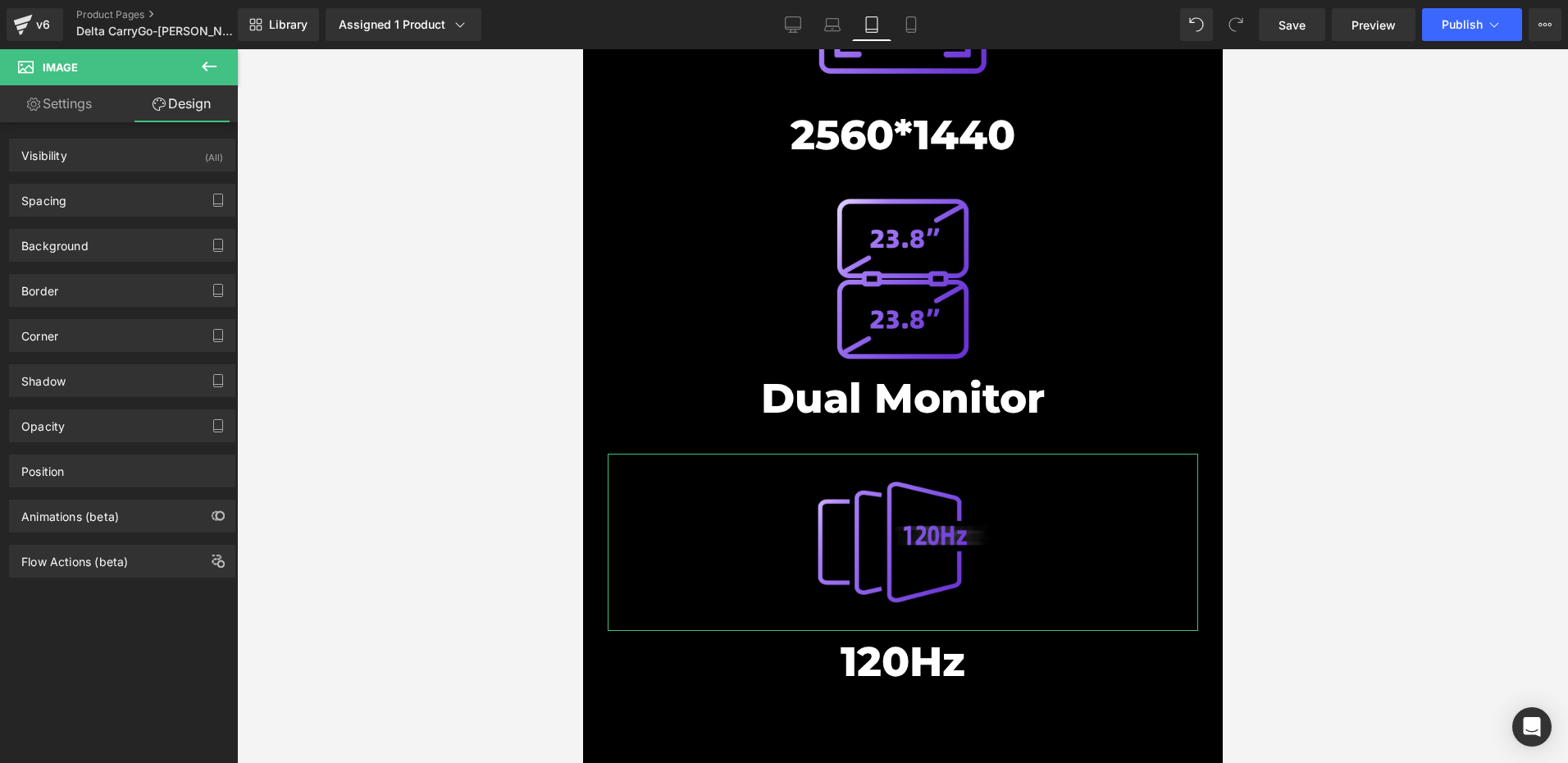
drag, startPoint x: 107, startPoint y: 211, endPoint x: 134, endPoint y: 239, distance: 38.9
click at [107, 210] on div "Spacing" at bounding box center [122, 200] width 224 height 31
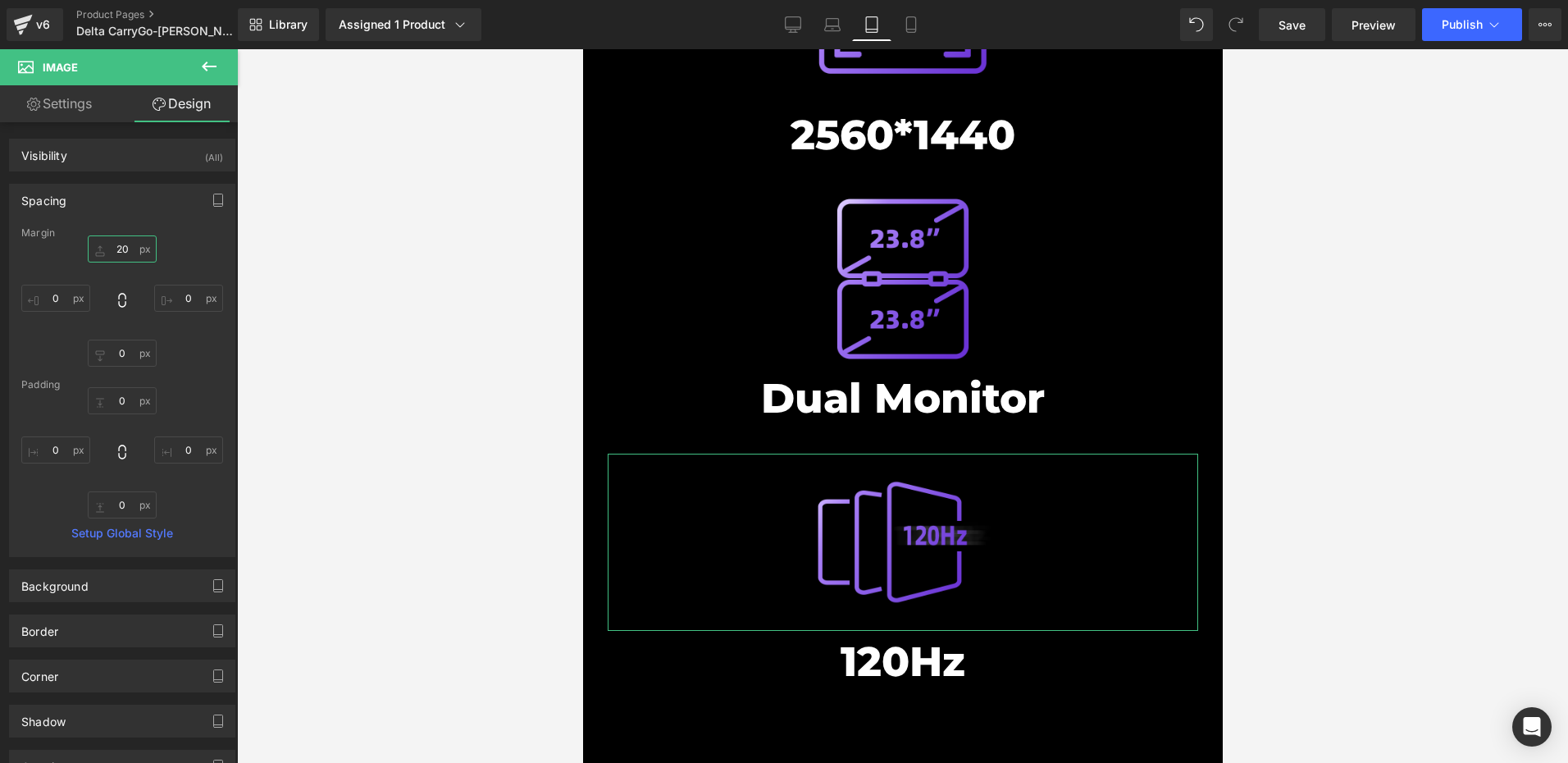
click at [130, 248] on input "20" at bounding box center [122, 249] width 69 height 27
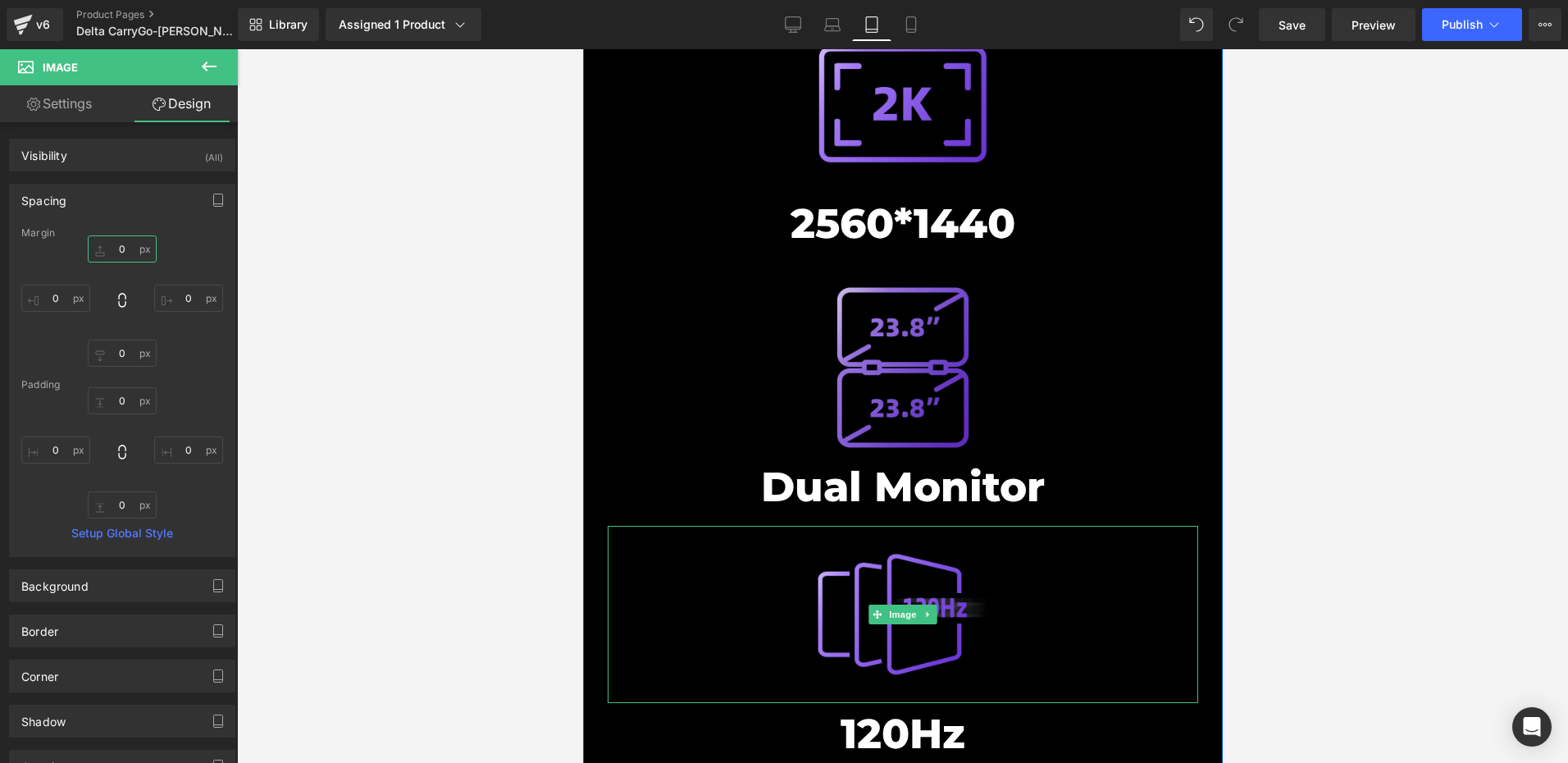
scroll to position [7132, 0]
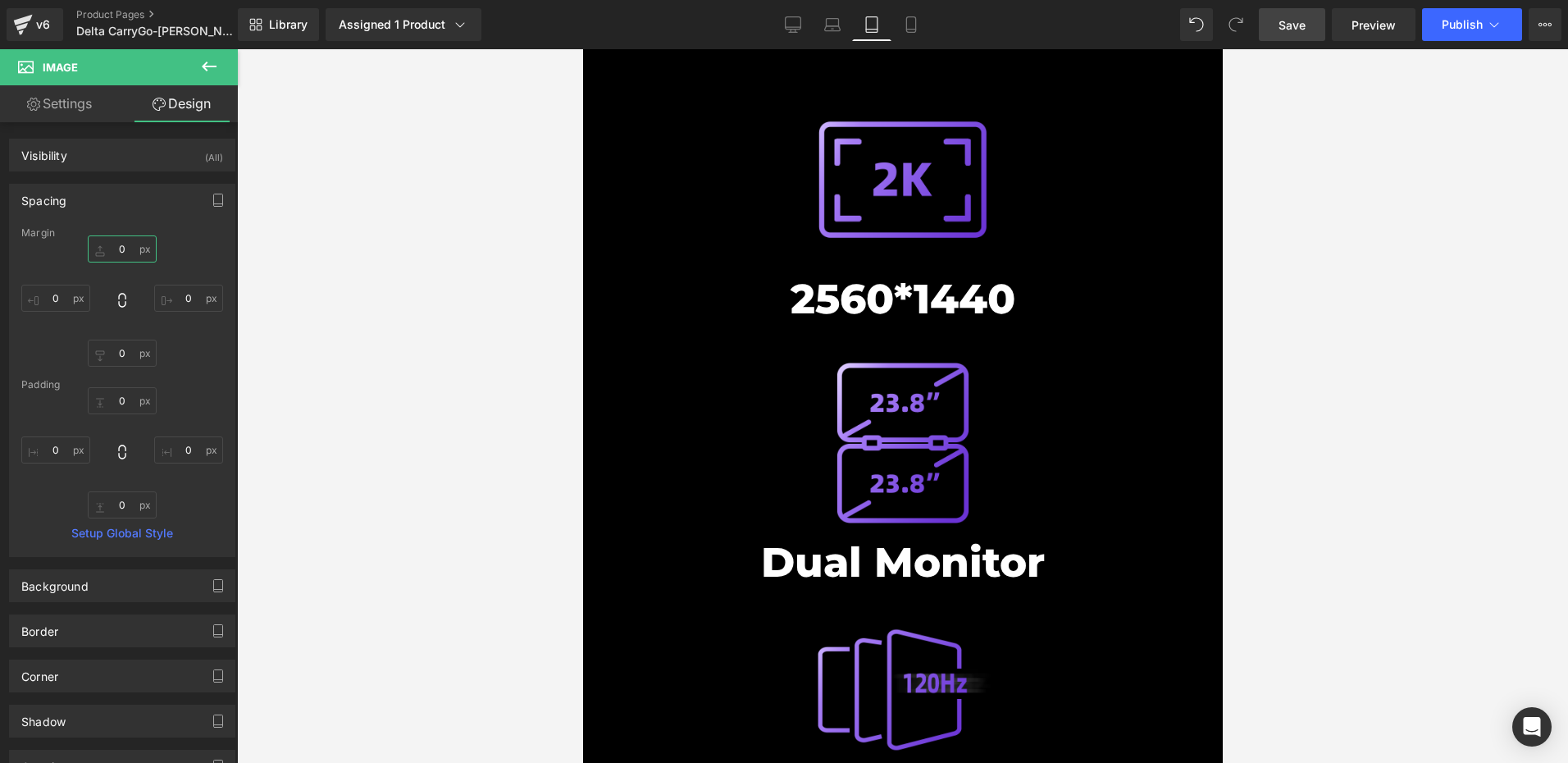
type input "0"
click at [1296, 25] on span "Save" at bounding box center [1292, 25] width 27 height 17
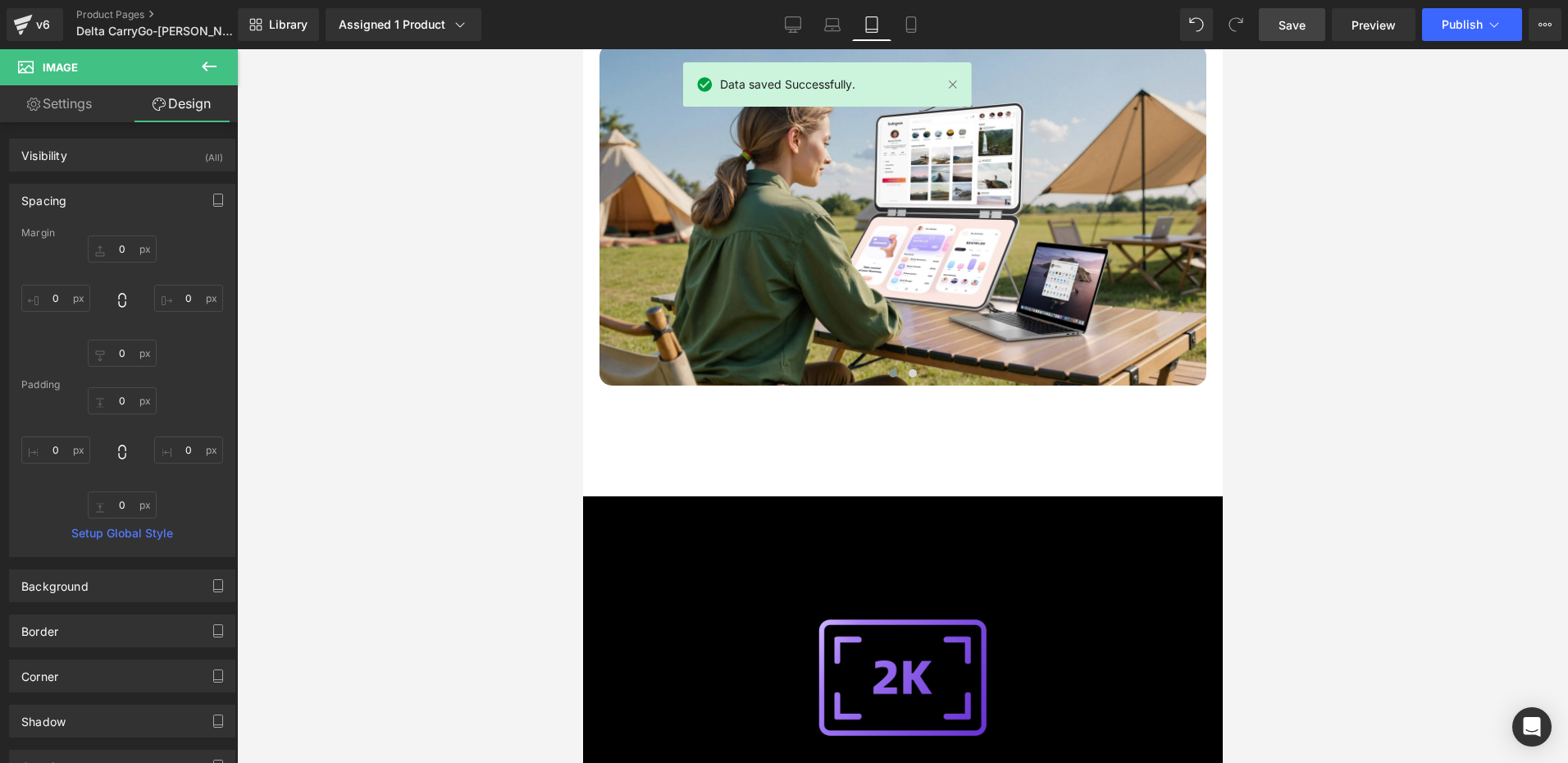
scroll to position [6804, 0]
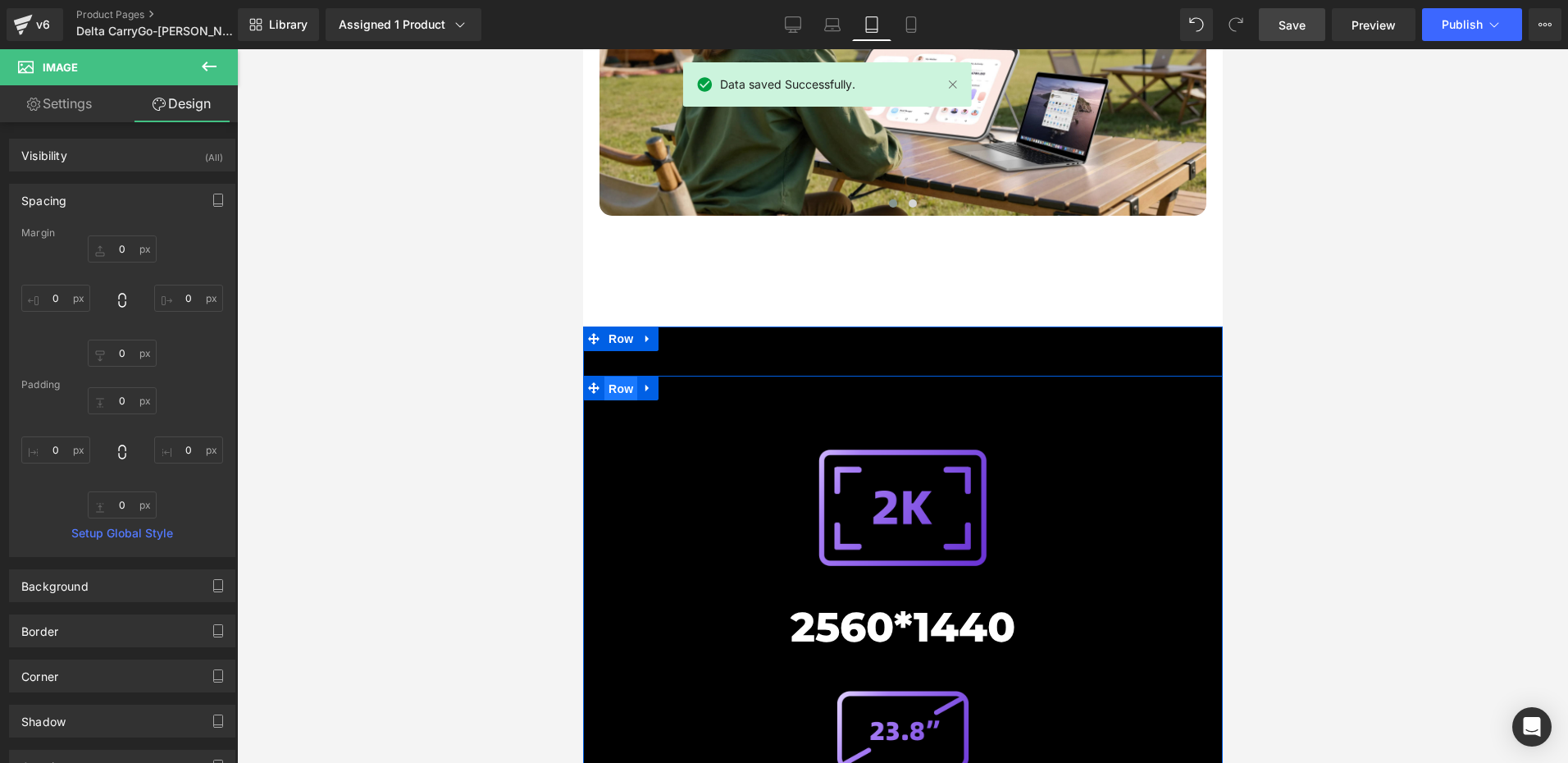
click at [607, 376] on span "Row" at bounding box center [619, 389] width 33 height 25
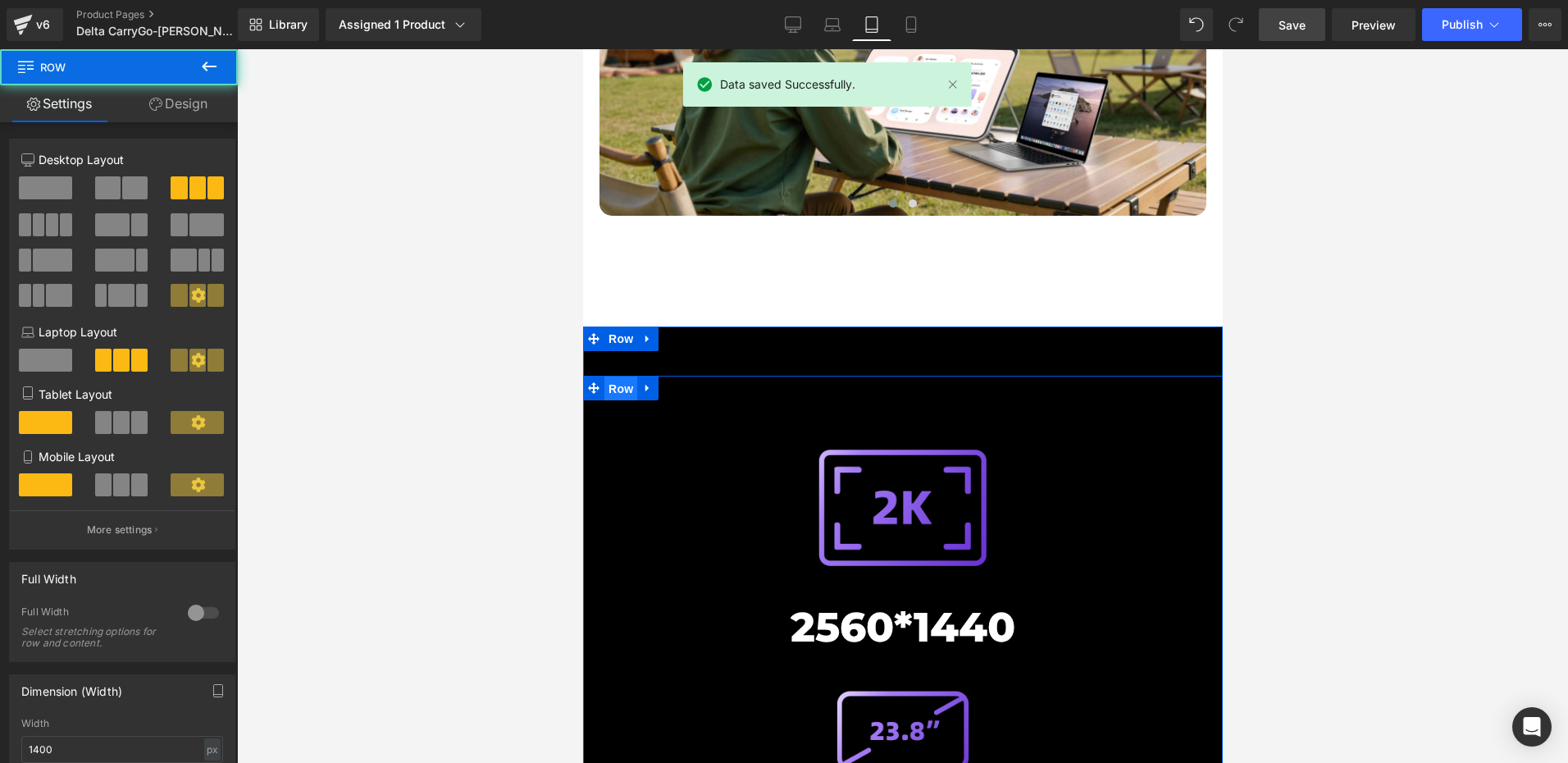
click at [606, 376] on span "Row" at bounding box center [619, 389] width 33 height 25
click at [606, 375] on span "Row" at bounding box center [619, 388] width 33 height 25
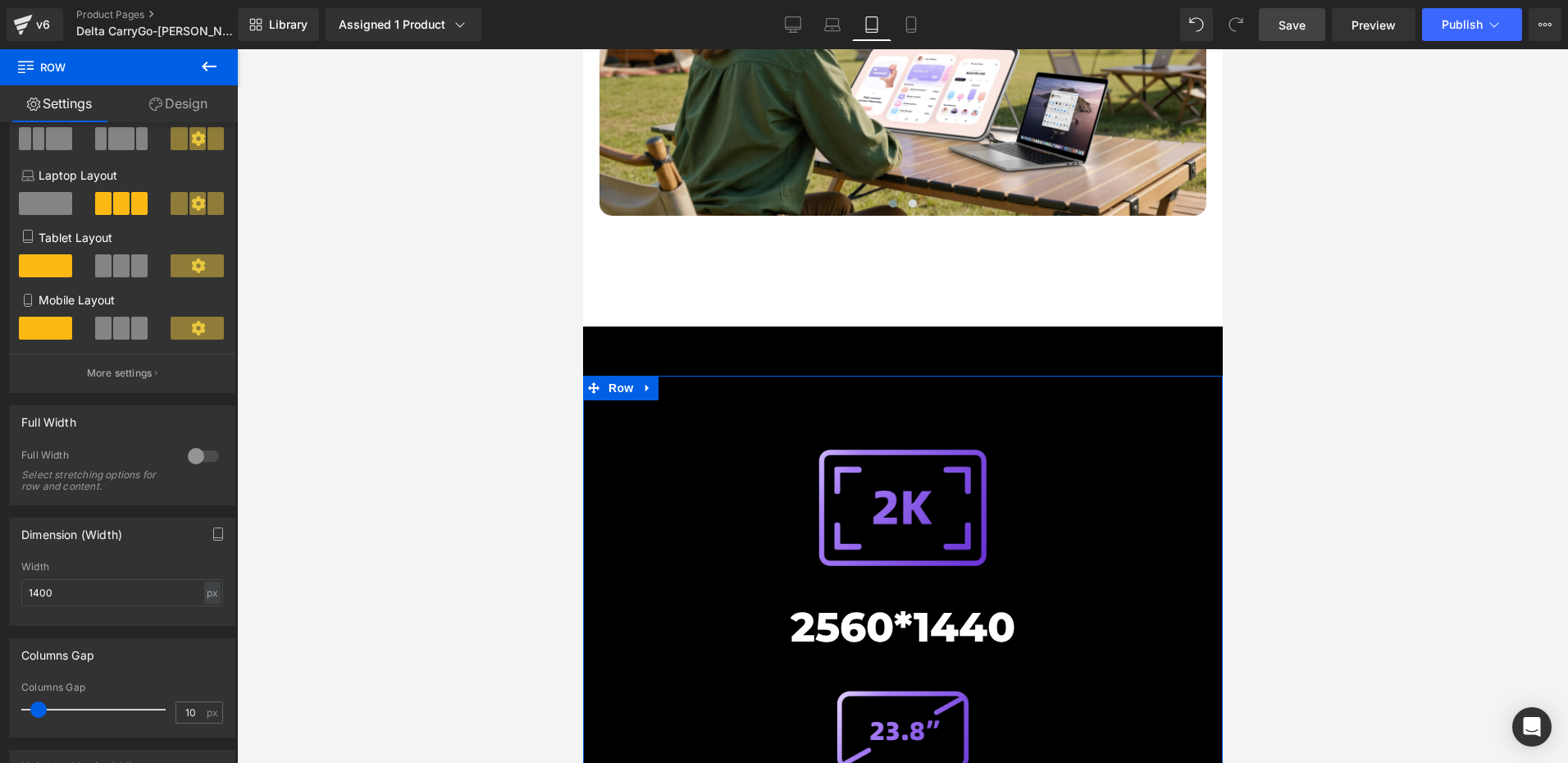
scroll to position [164, 0]
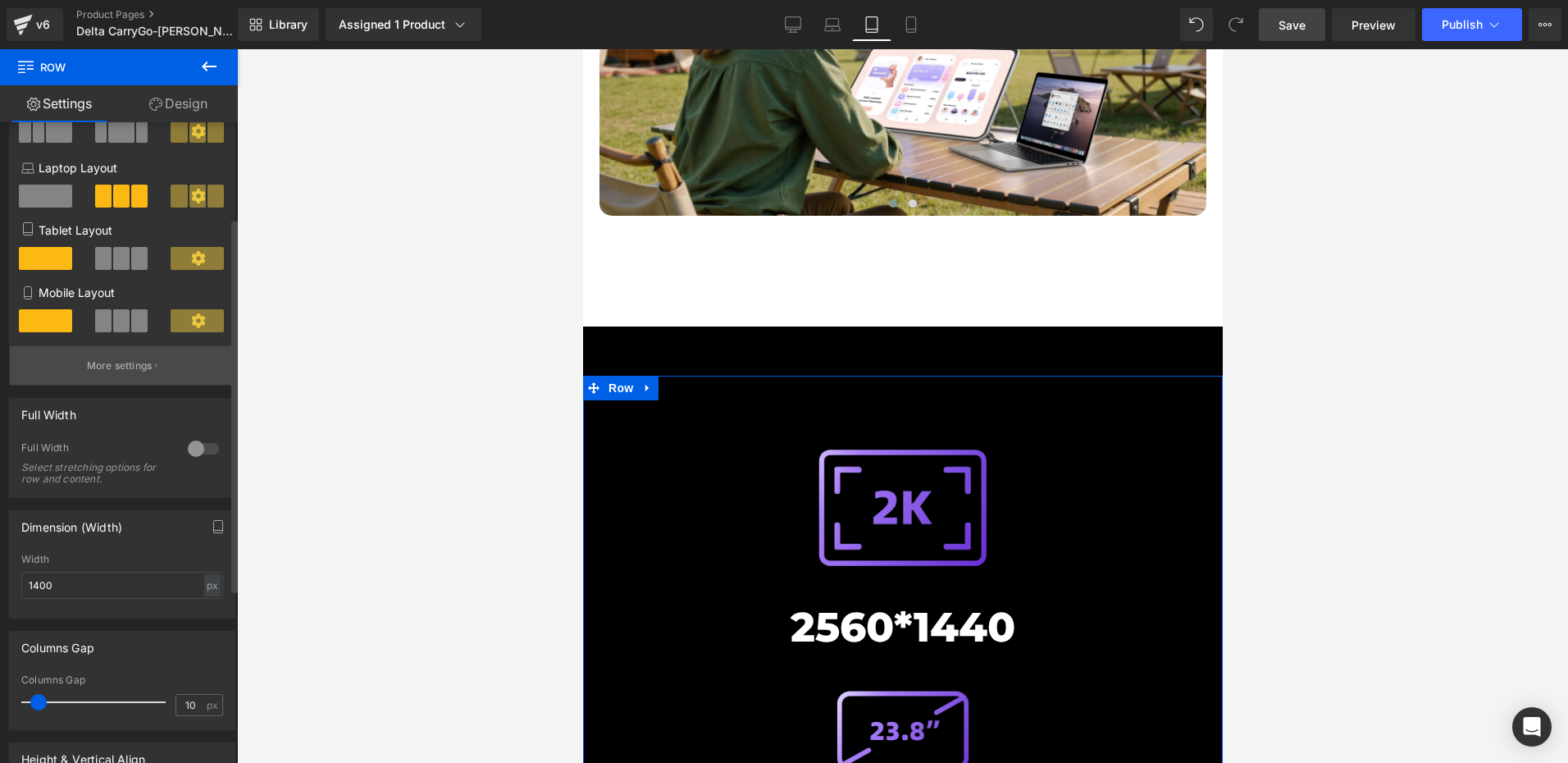
click at [116, 363] on p "More settings" at bounding box center [120, 366] width 66 height 15
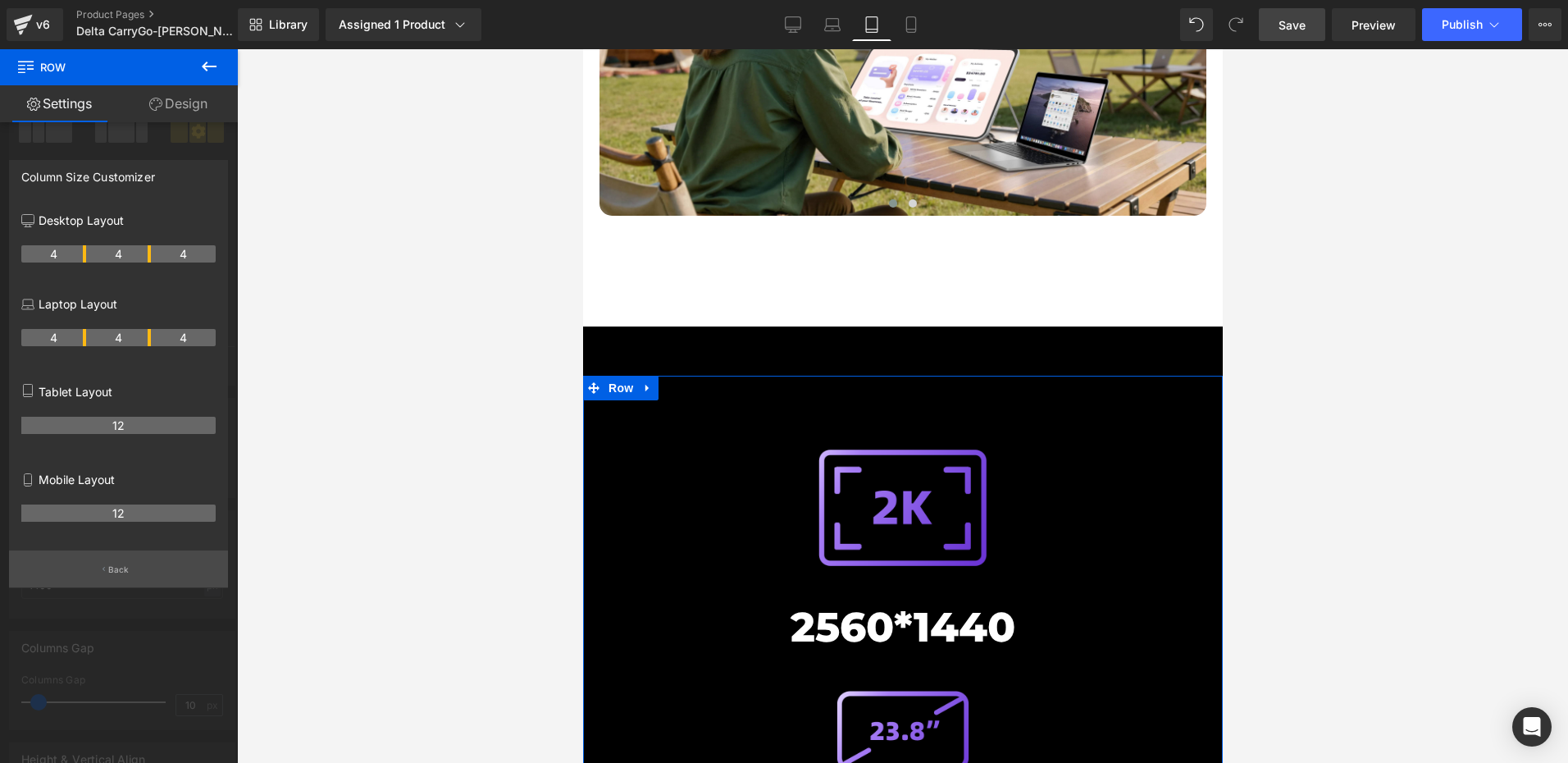
click at [110, 563] on button "Back" at bounding box center [119, 569] width 219 height 37
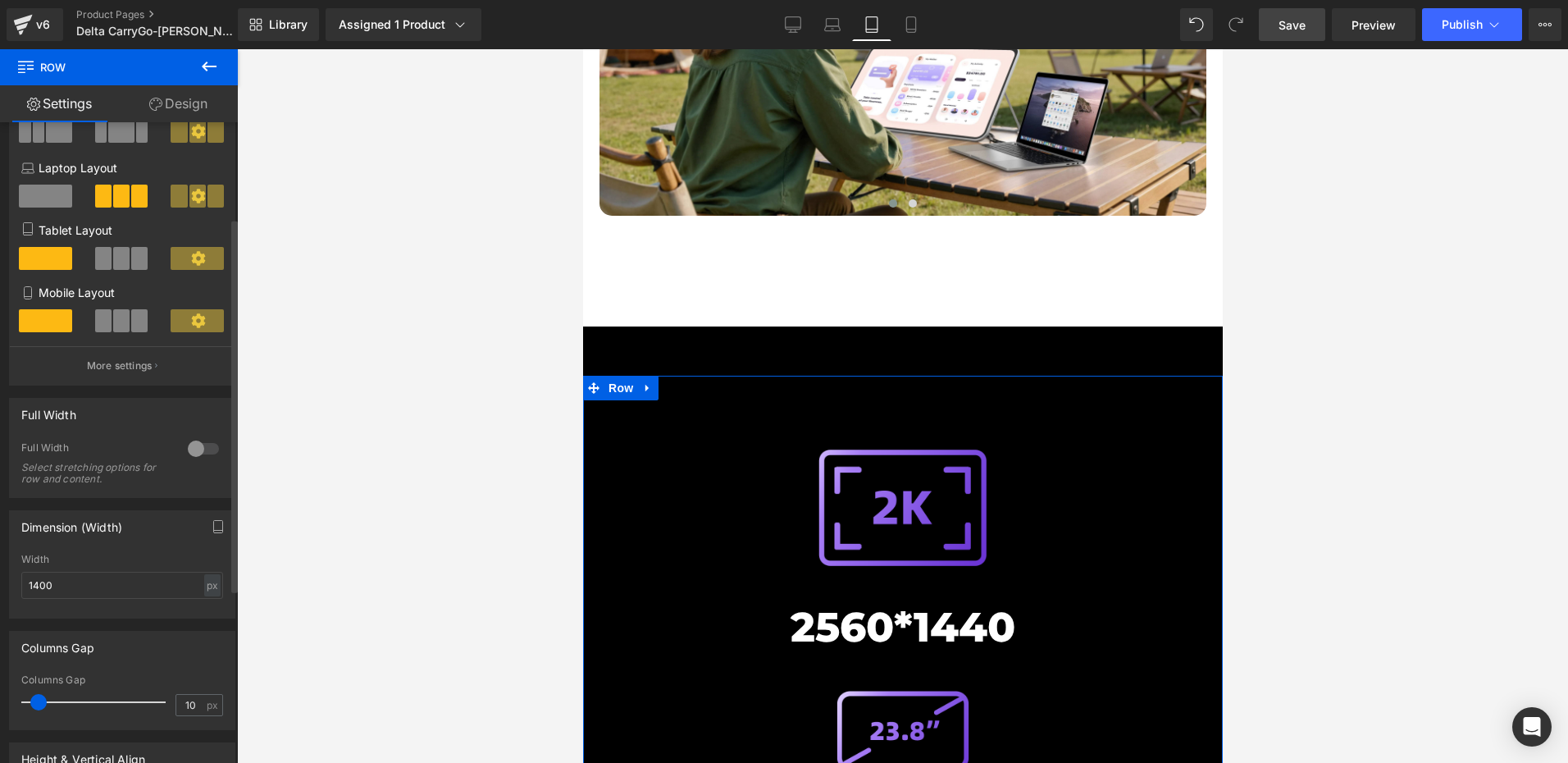
click at [118, 261] on span at bounding box center [121, 258] width 16 height 23
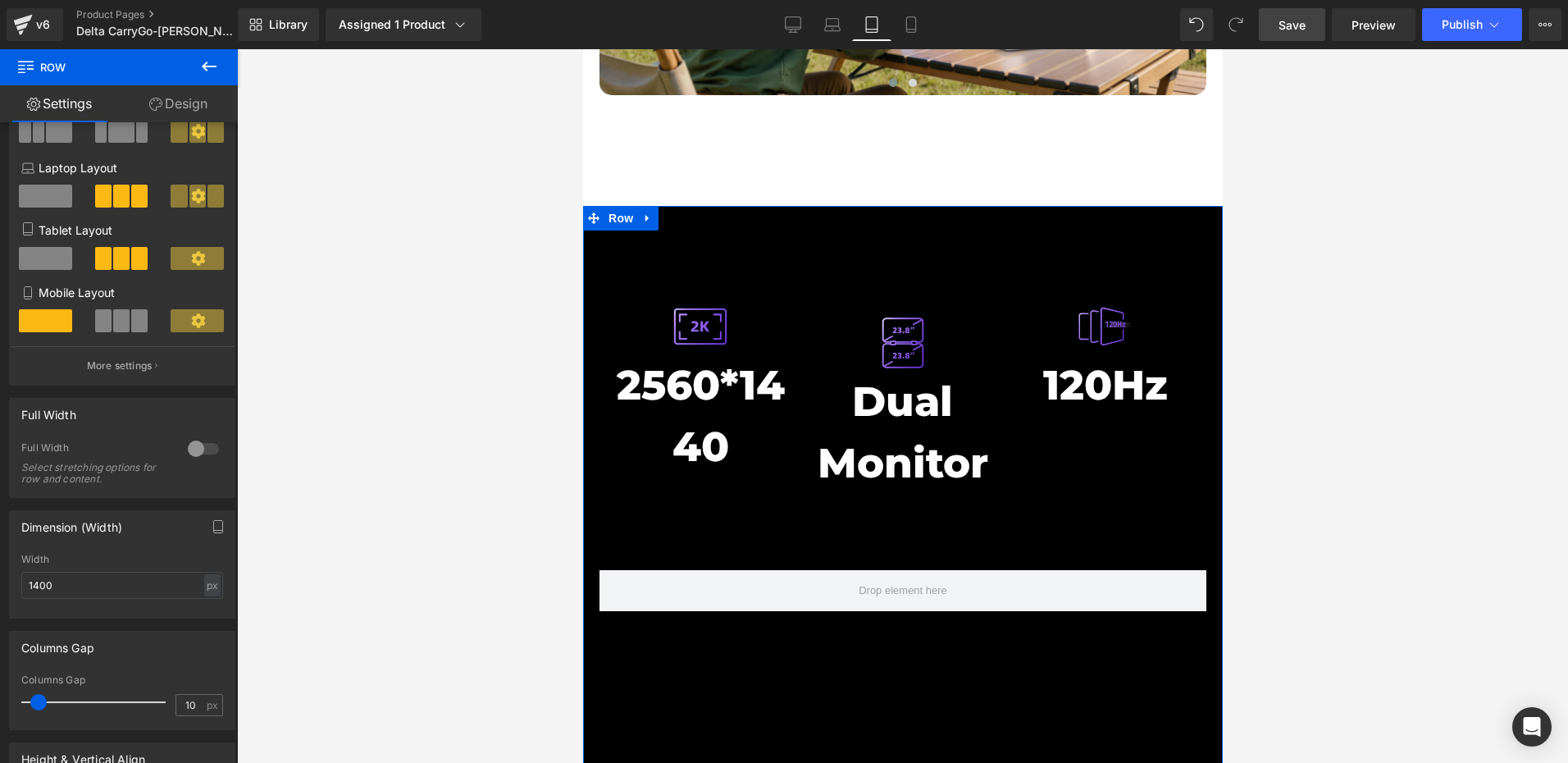
scroll to position [6886, 0]
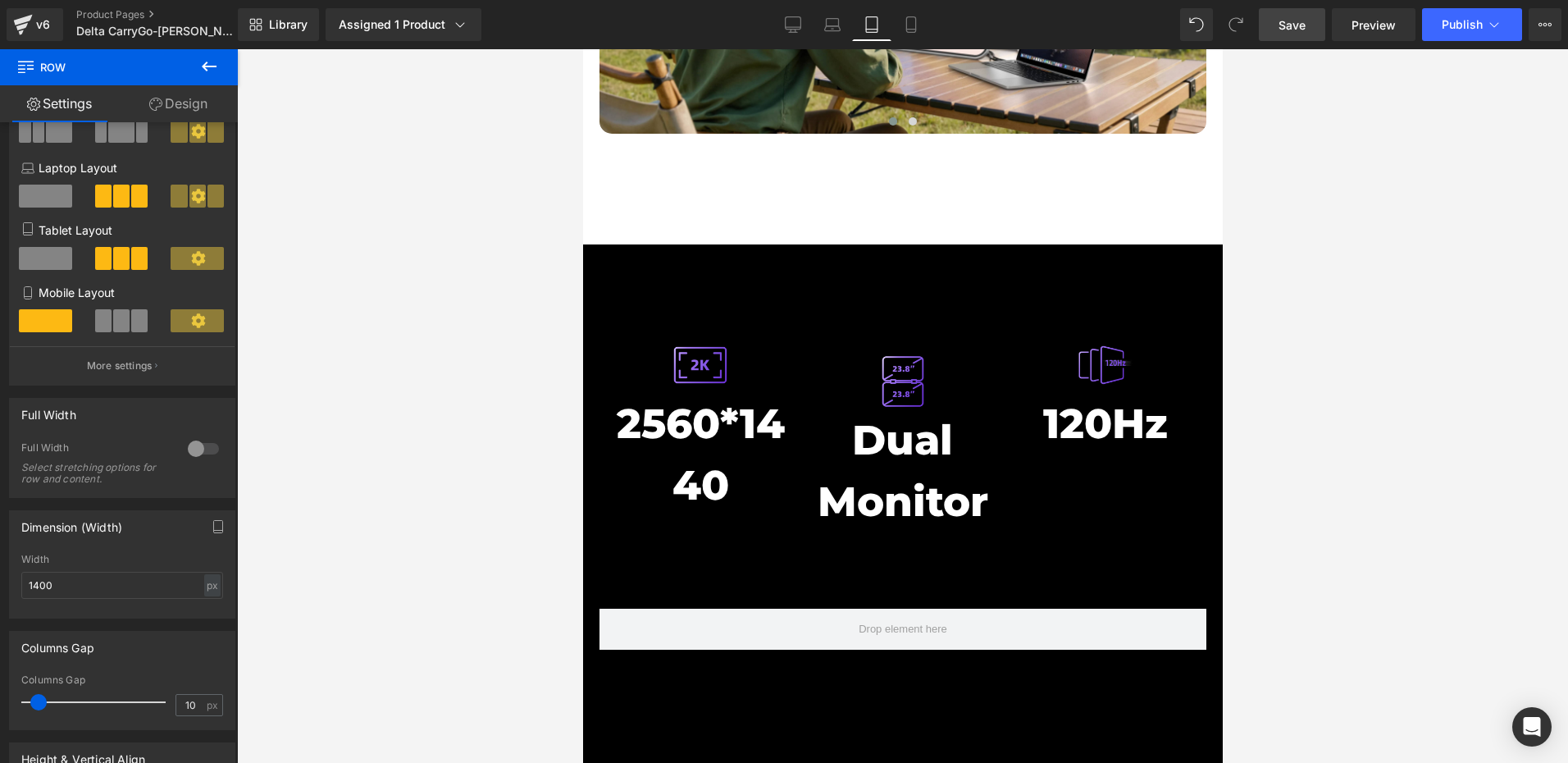
click at [513, 412] on div at bounding box center [901, 406] width 1330 height 714
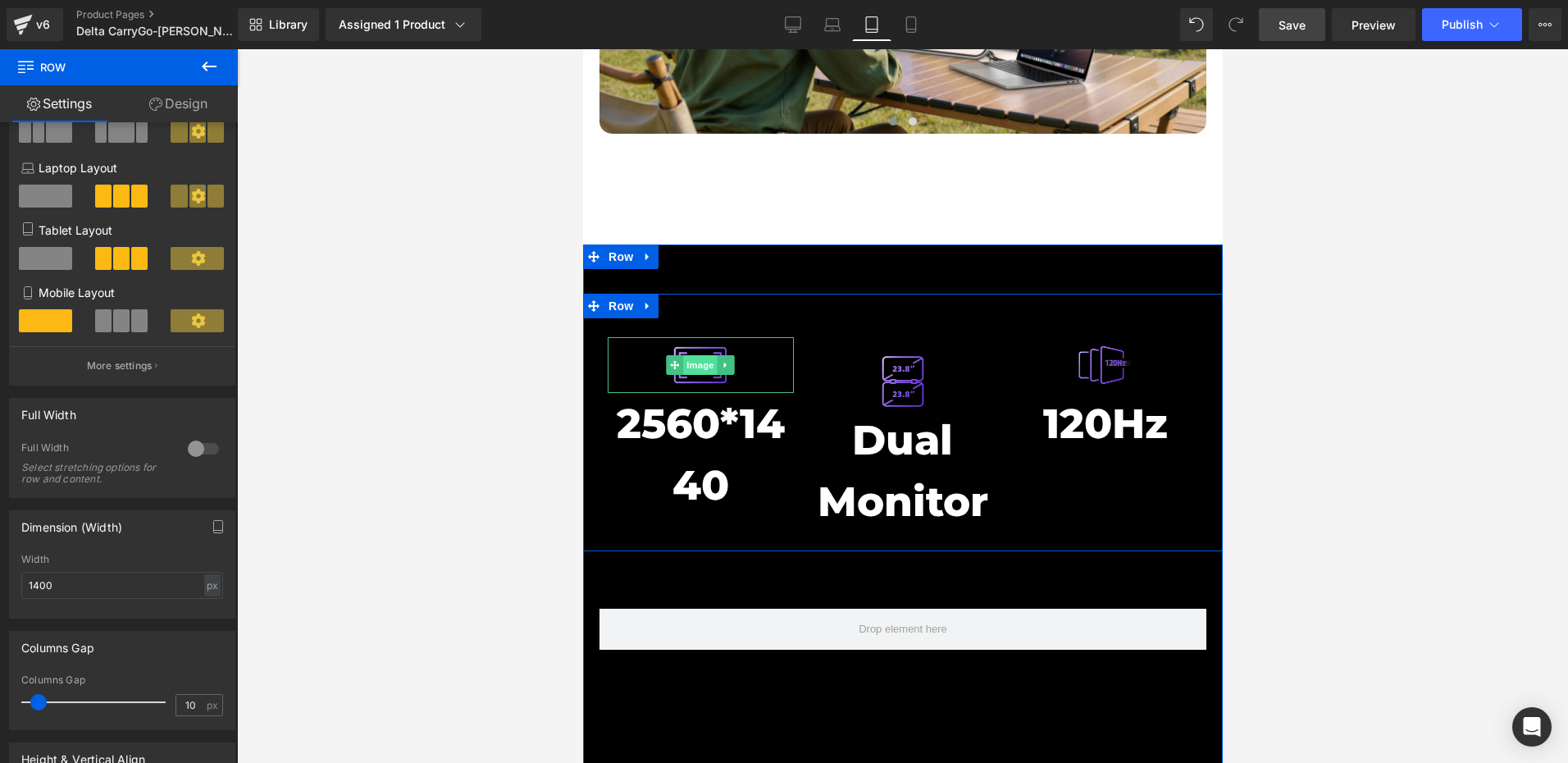
click at [693, 356] on span "Image" at bounding box center [700, 365] width 35 height 20
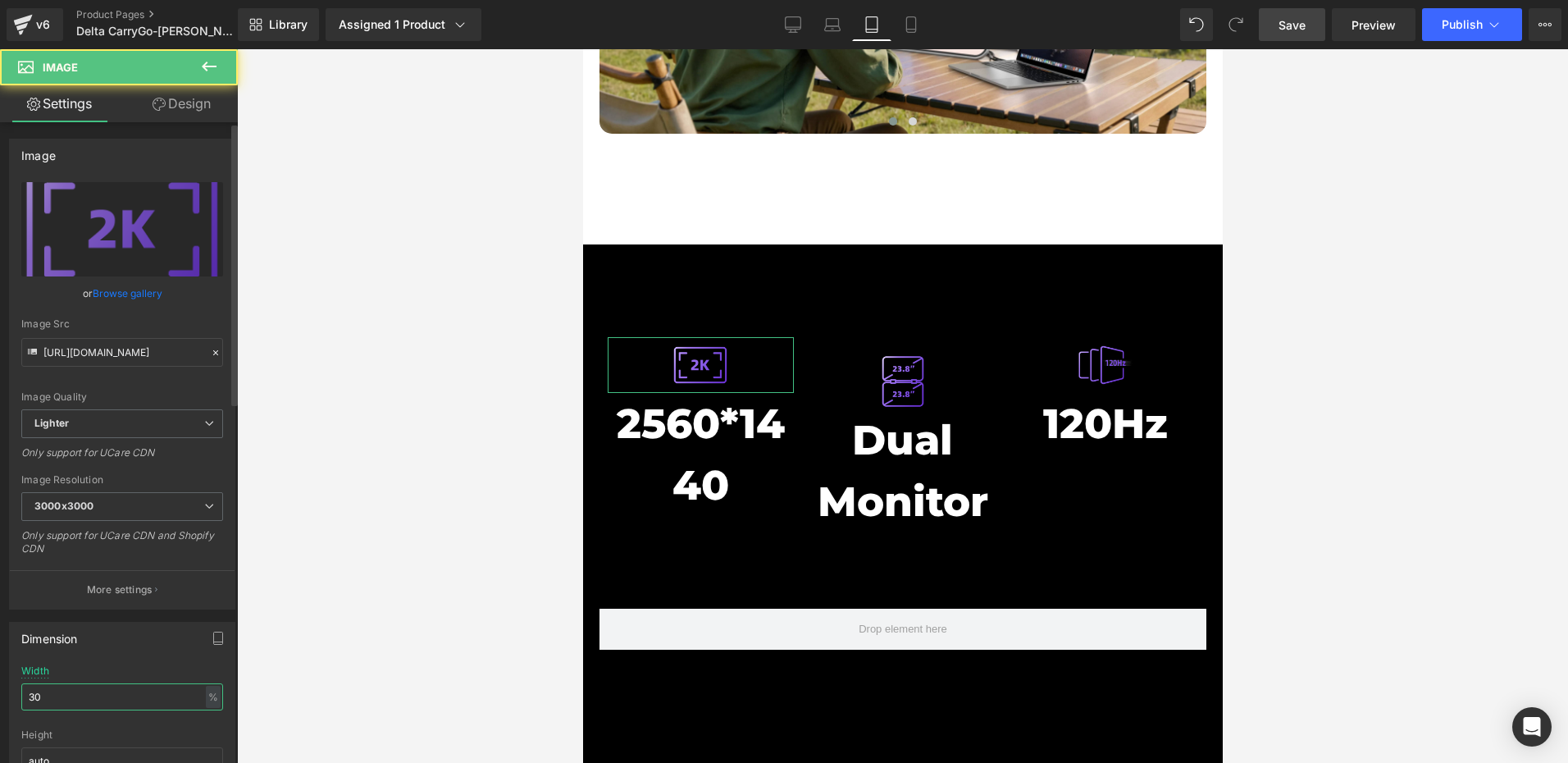
click at [90, 689] on input "30" at bounding box center [123, 696] width 202 height 27
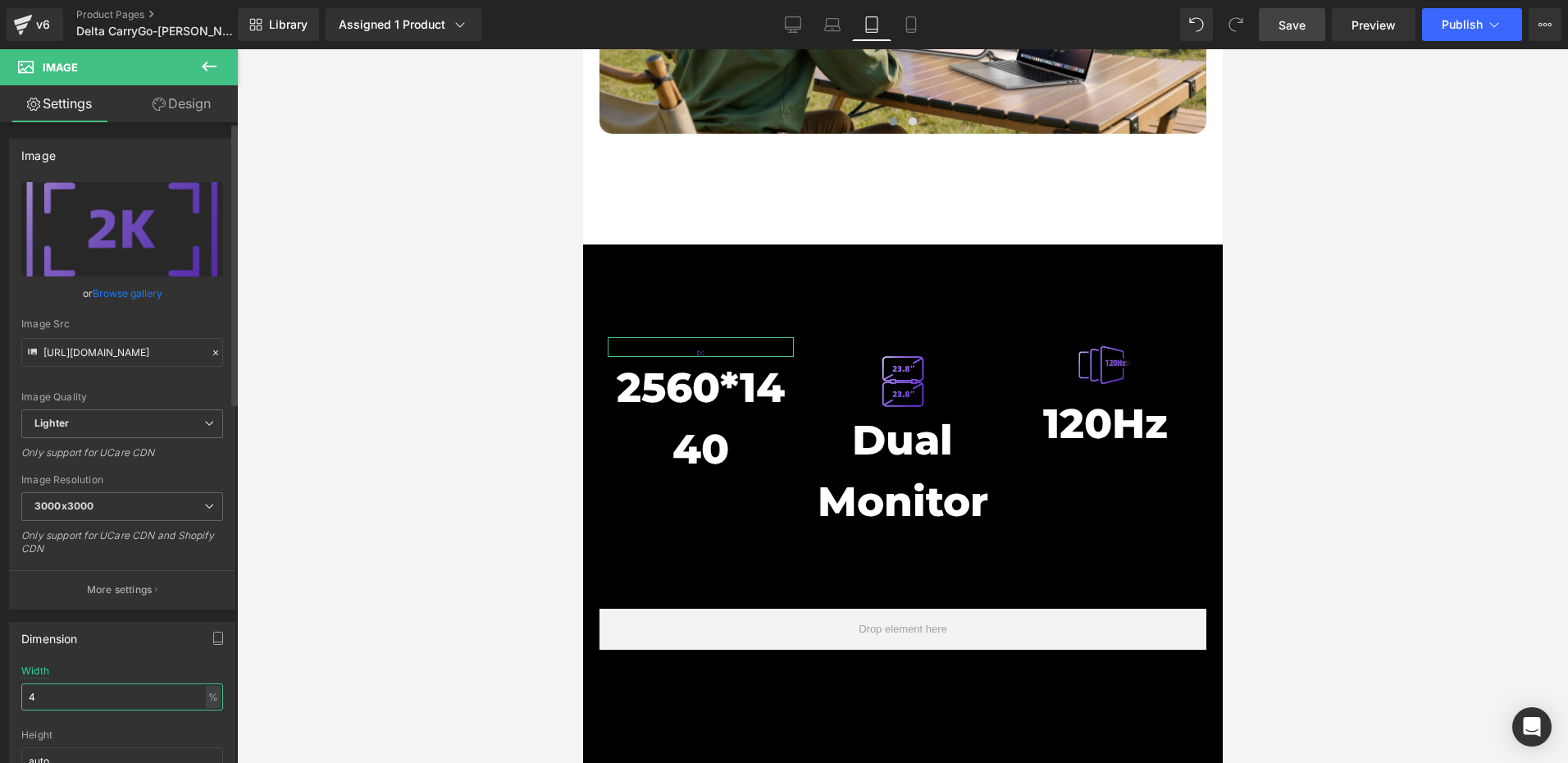
type input "40"
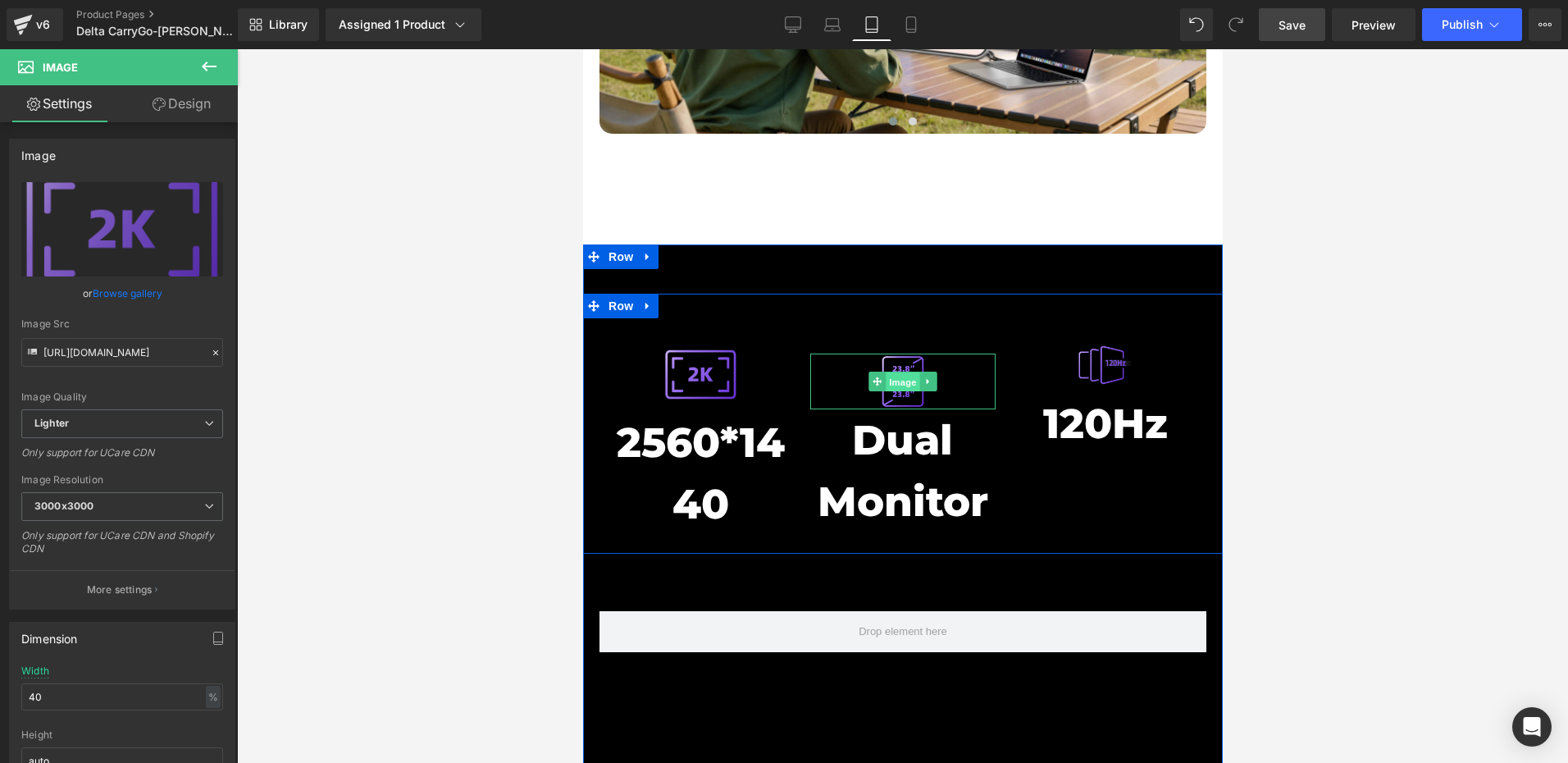
click at [884, 373] on span "Image" at bounding box center [901, 382] width 35 height 20
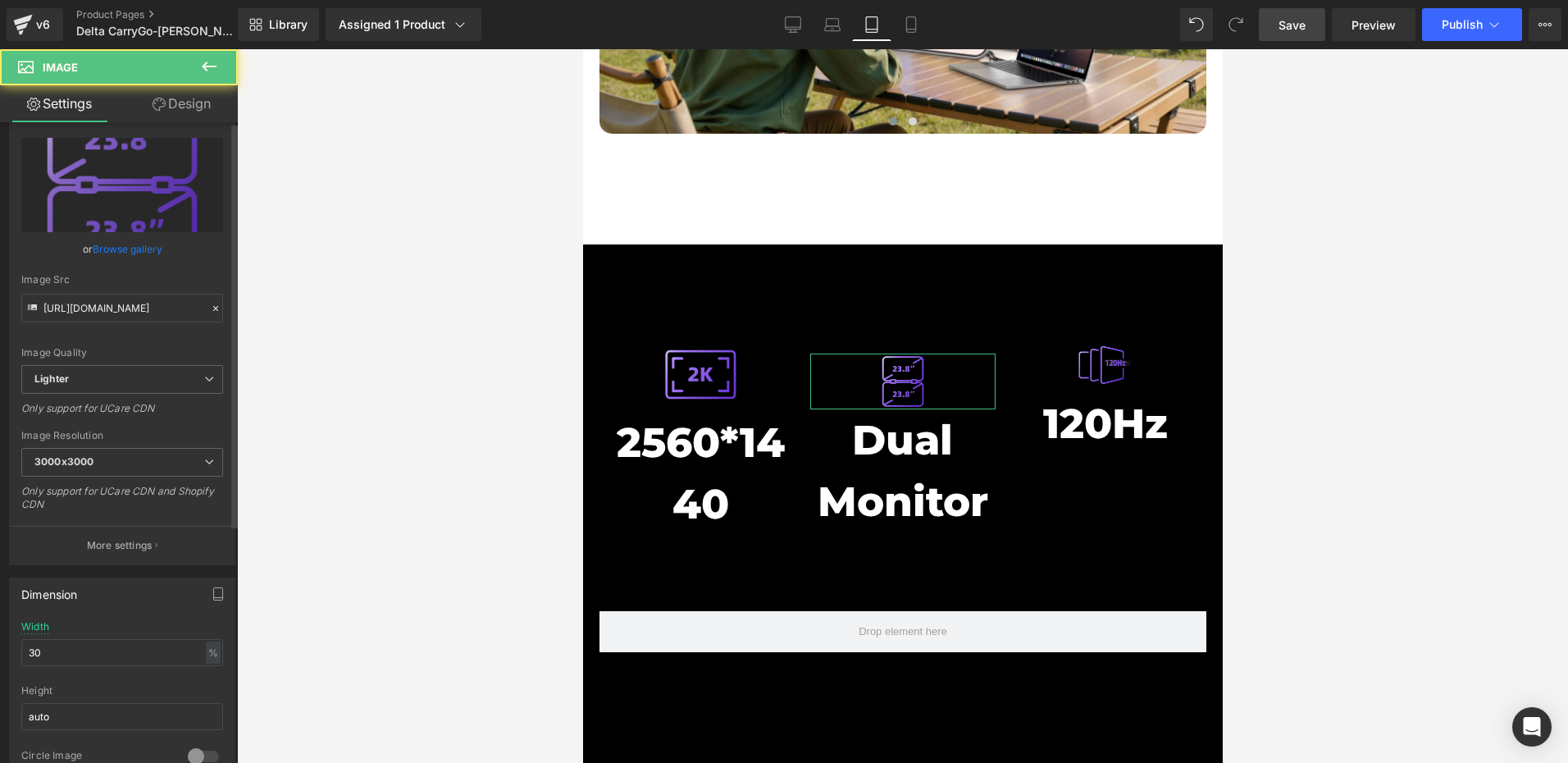
scroll to position [82, 0]
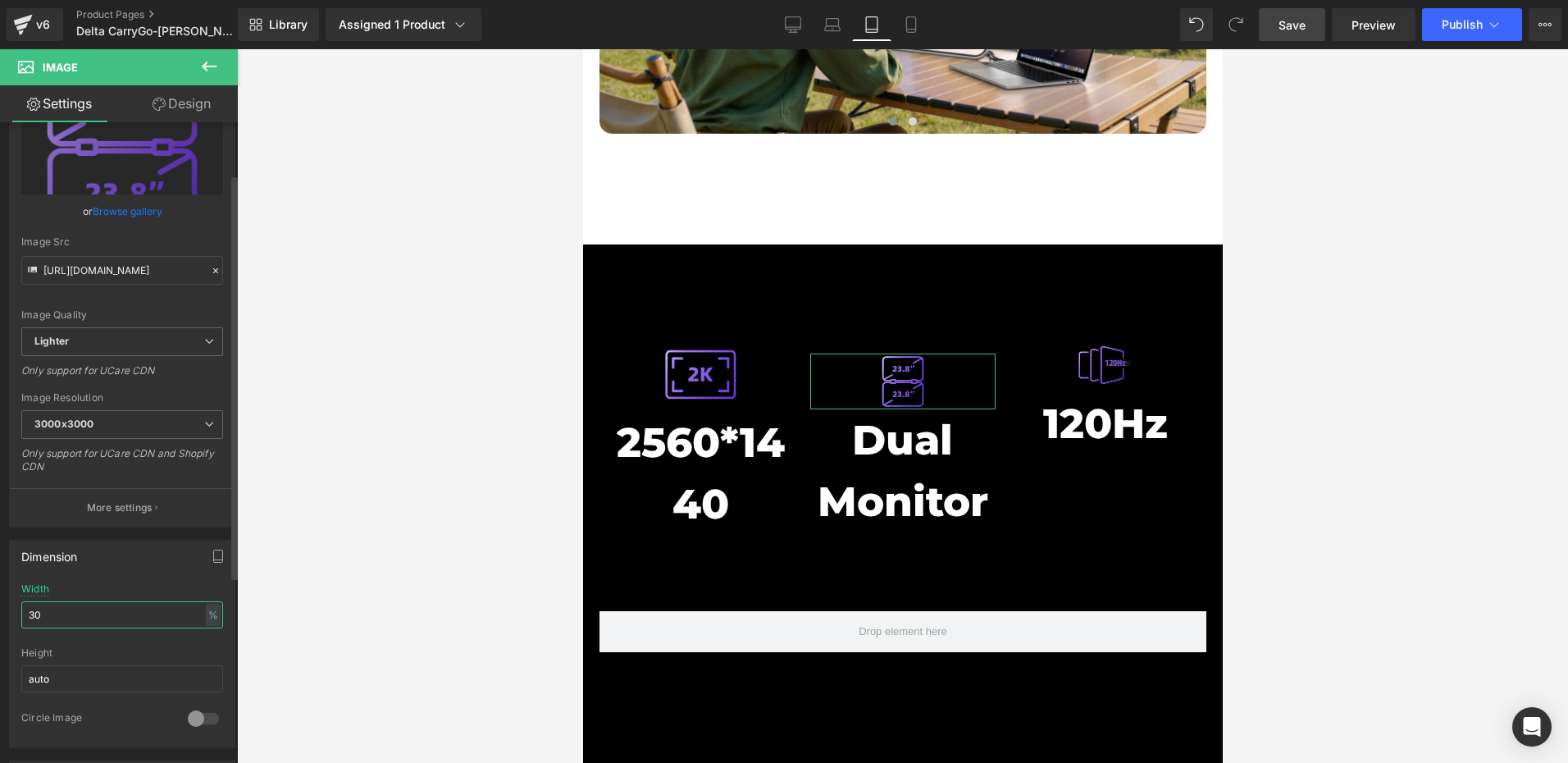
click at [68, 613] on input "30" at bounding box center [123, 614] width 202 height 27
paste input "4"
type input "40"
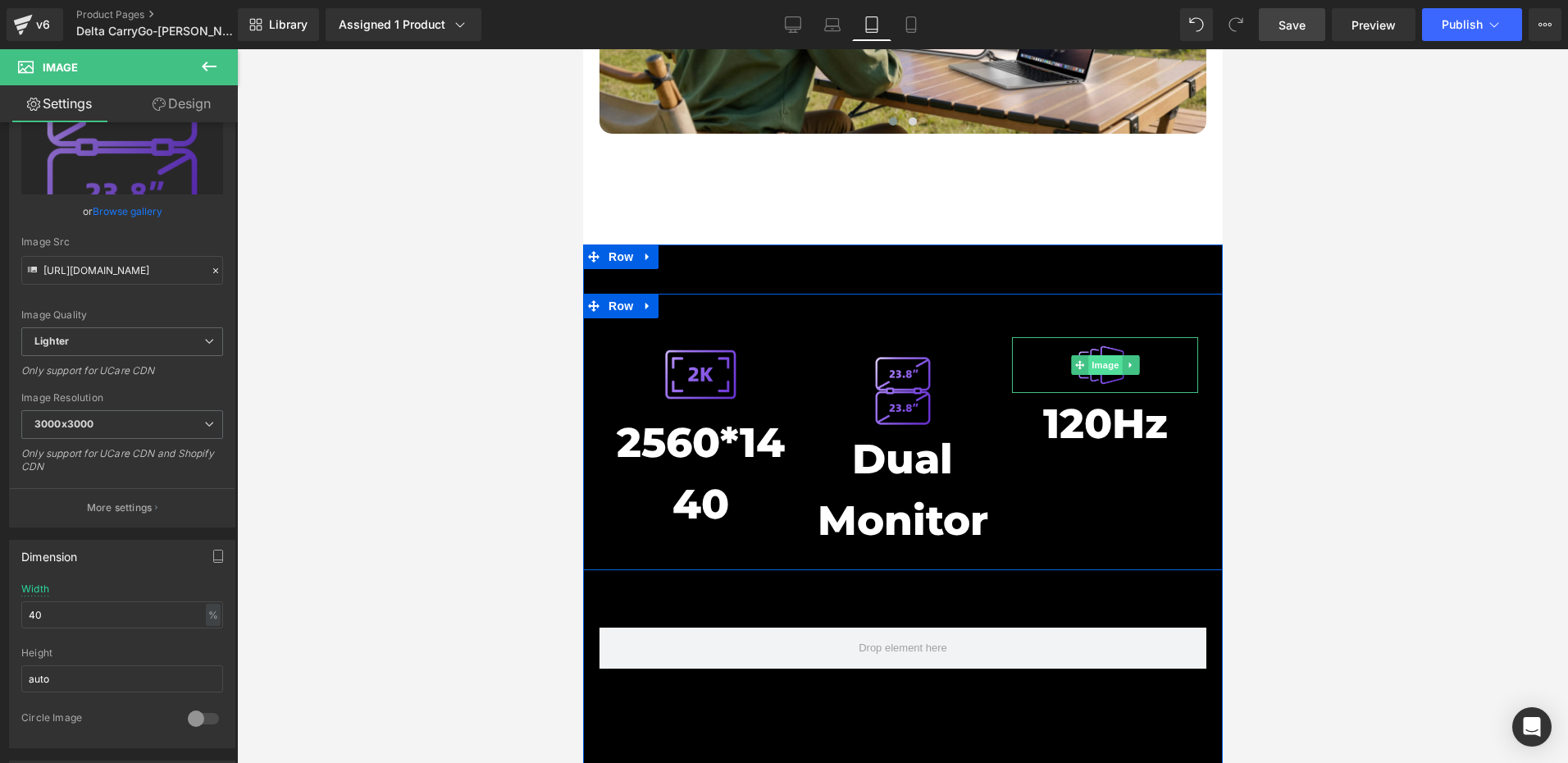
click at [1098, 356] on span "Image" at bounding box center [1104, 365] width 35 height 20
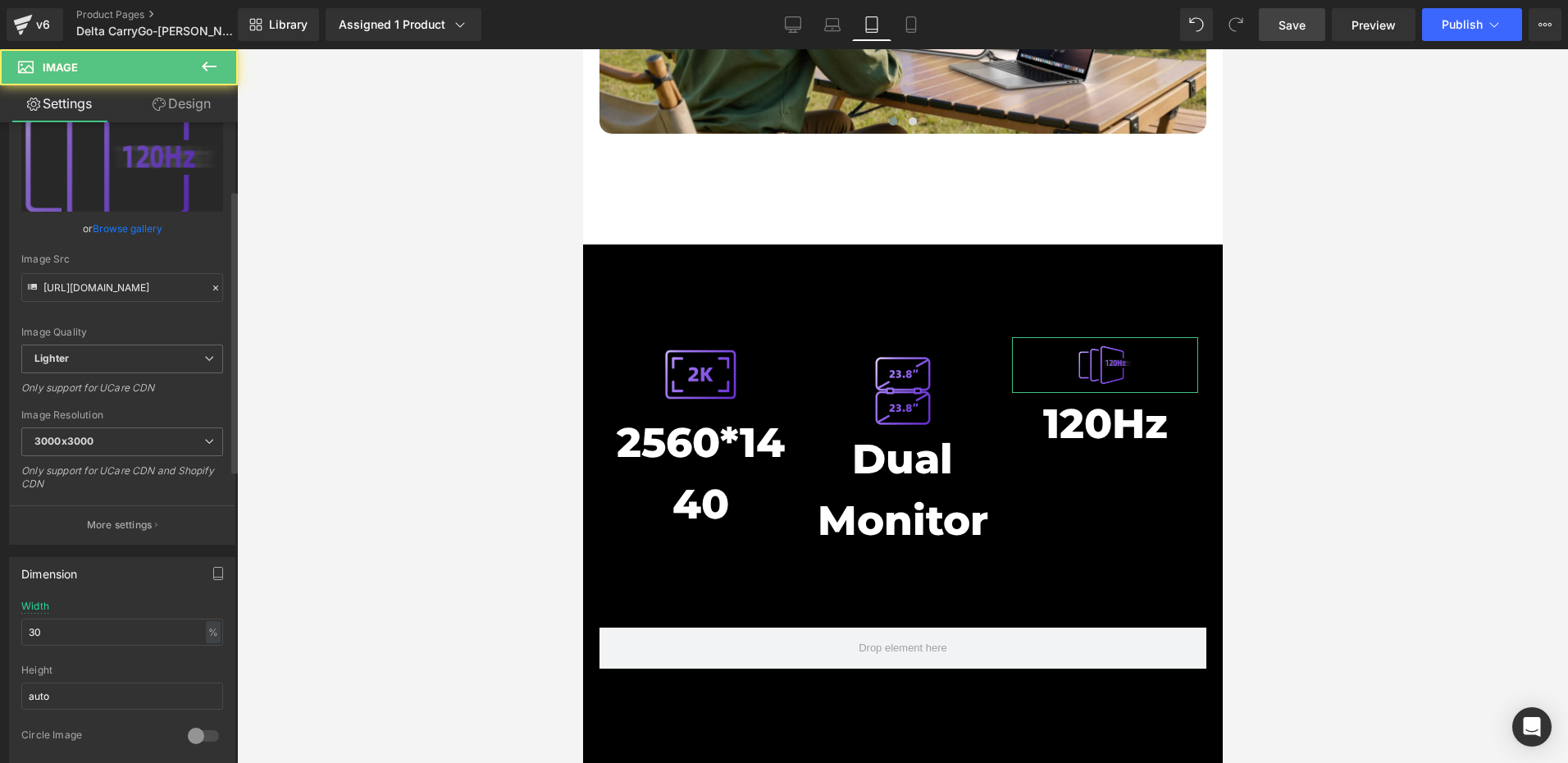
scroll to position [164, 0]
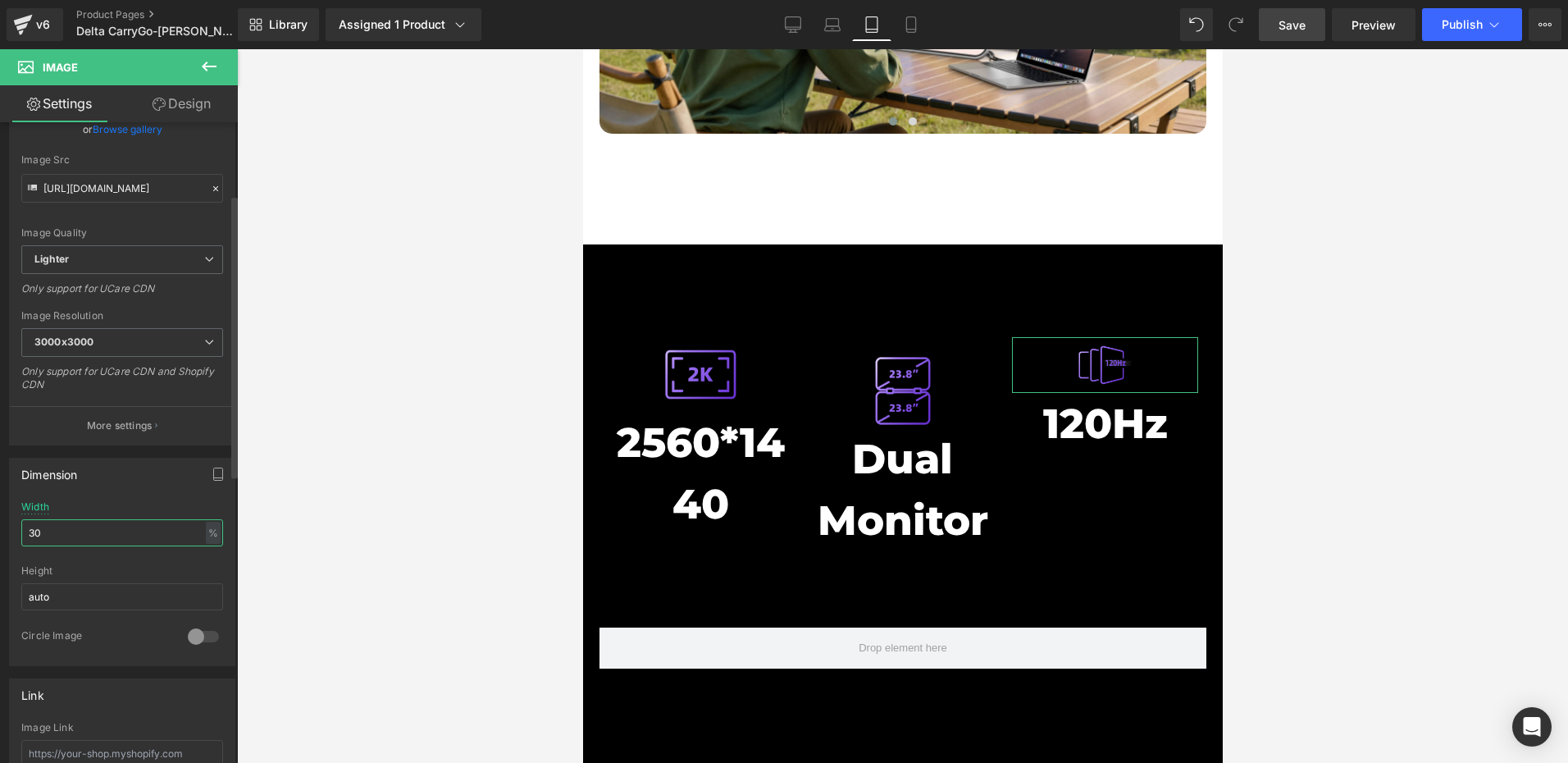
click at [58, 534] on input "30" at bounding box center [123, 532] width 202 height 27
paste input "4"
type input "40"
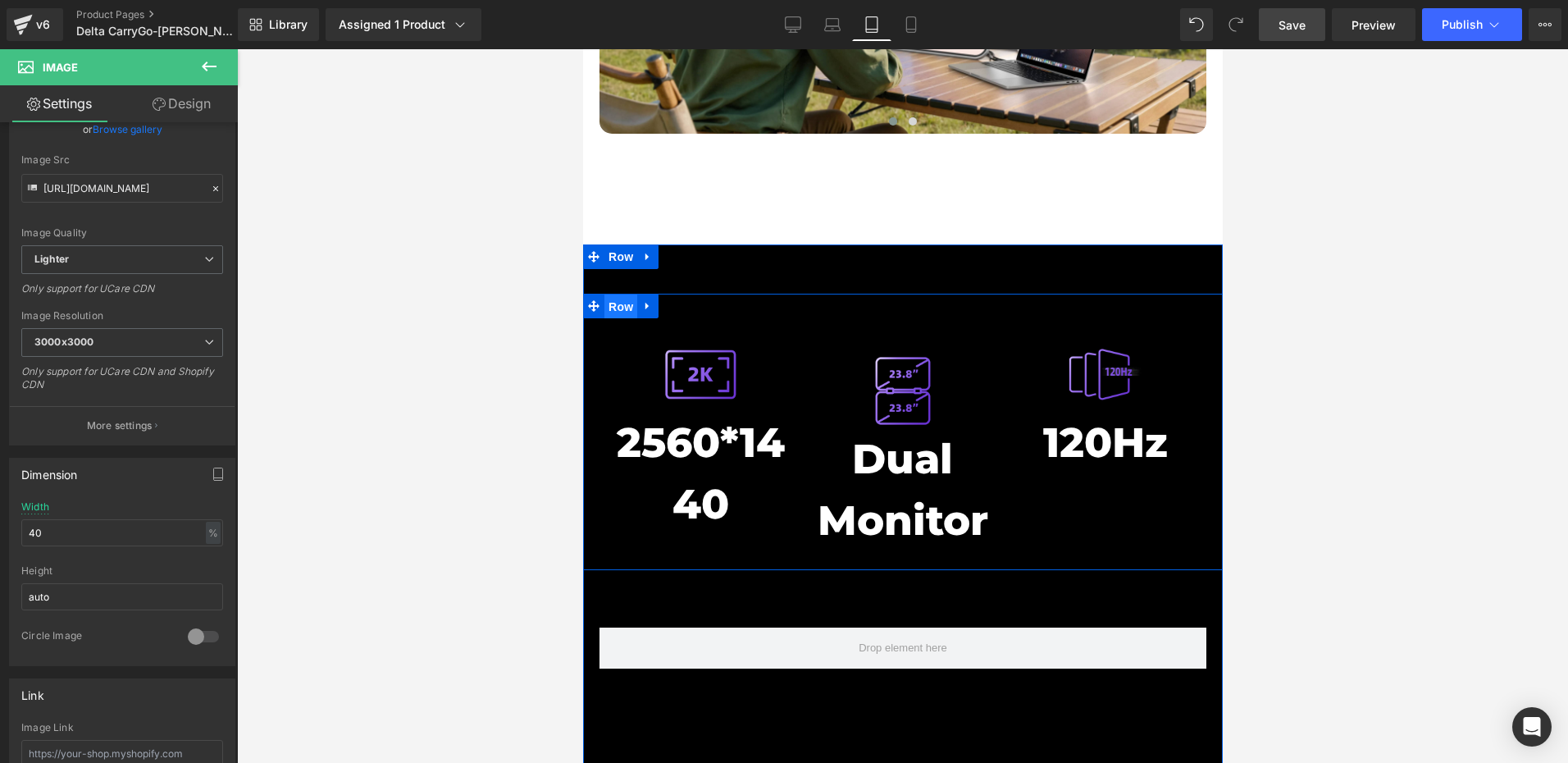
click at [610, 294] on span "Row" at bounding box center [619, 307] width 33 height 25
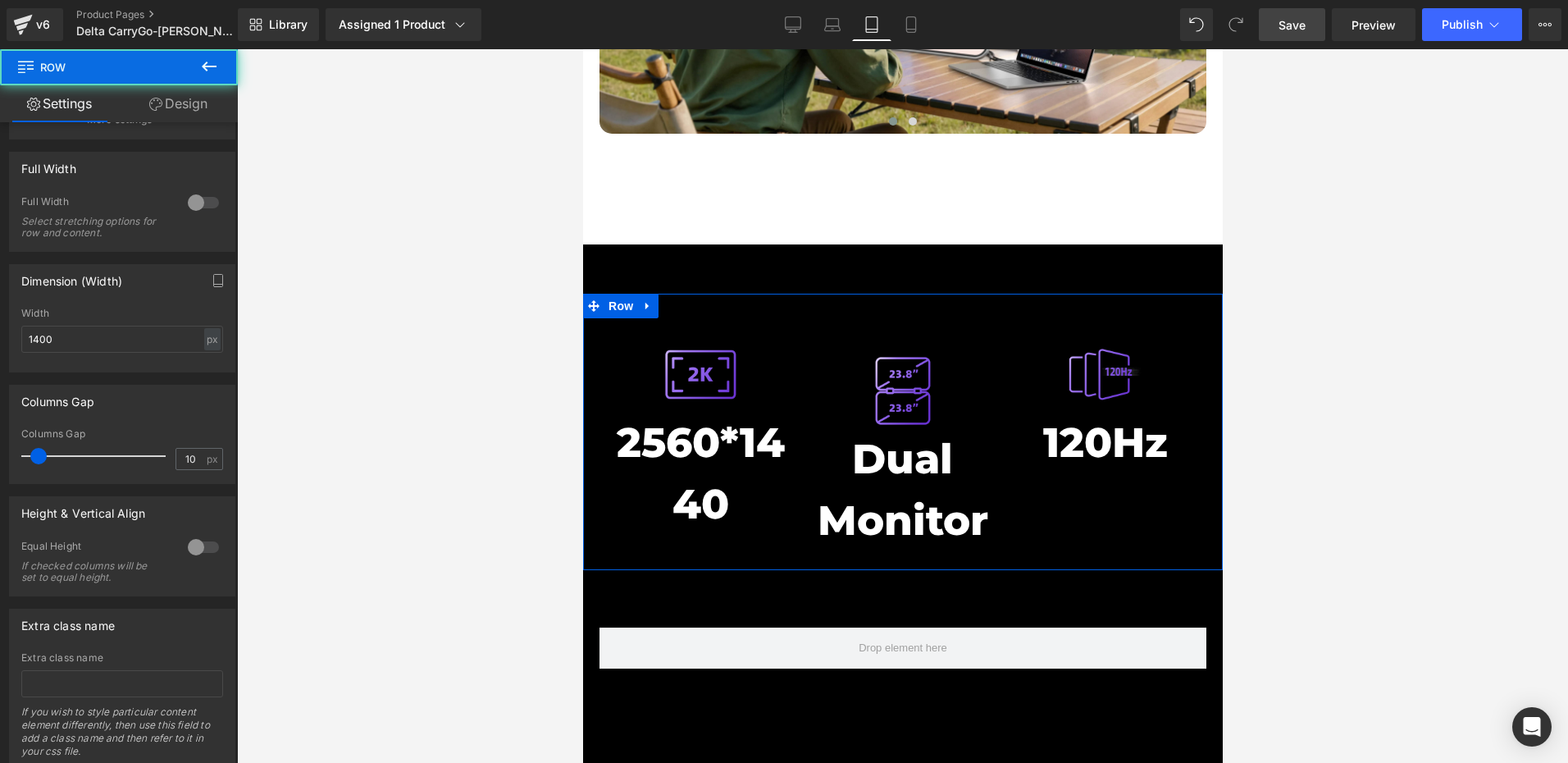
scroll to position [462, 0]
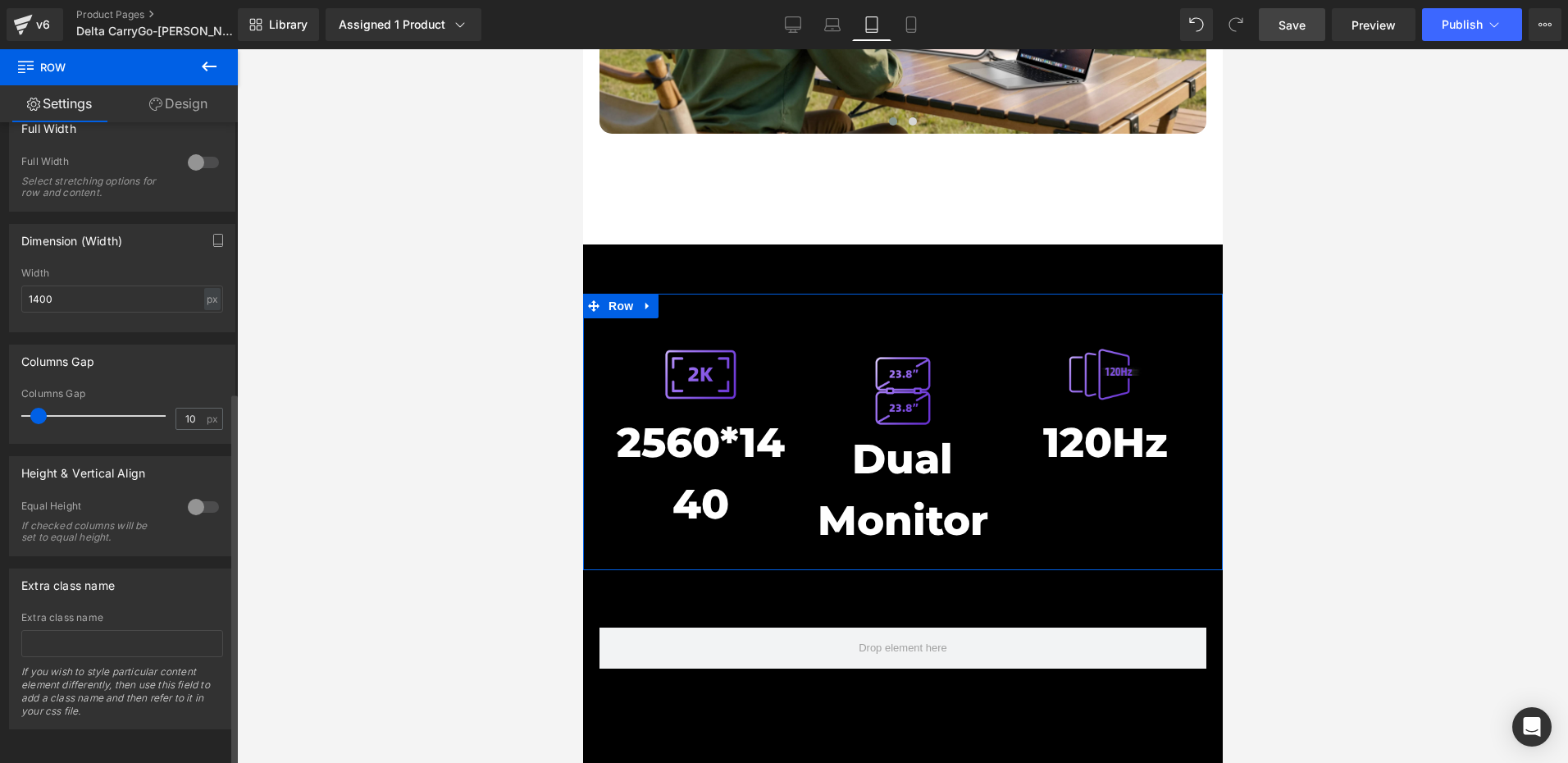
drag, startPoint x: 192, startPoint y: 488, endPoint x: 179, endPoint y: 493, distance: 13.9
click at [192, 494] on div at bounding box center [204, 507] width 40 height 26
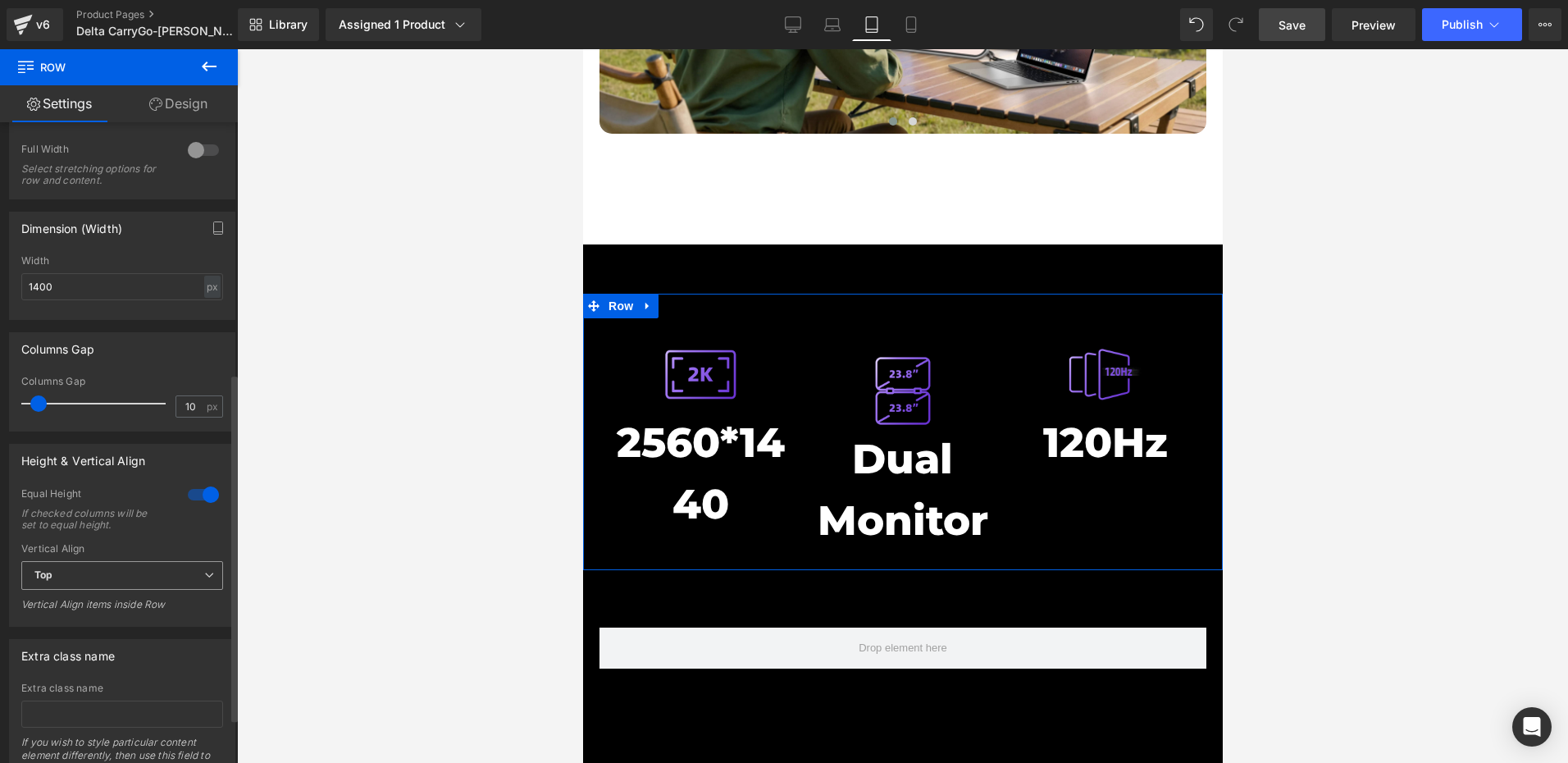
drag, startPoint x: 101, startPoint y: 580, endPoint x: 89, endPoint y: 613, distance: 35.1
click at [102, 580] on span "Top" at bounding box center [123, 575] width 202 height 28
click at [78, 610] on li "Top" at bounding box center [119, 605] width 195 height 25
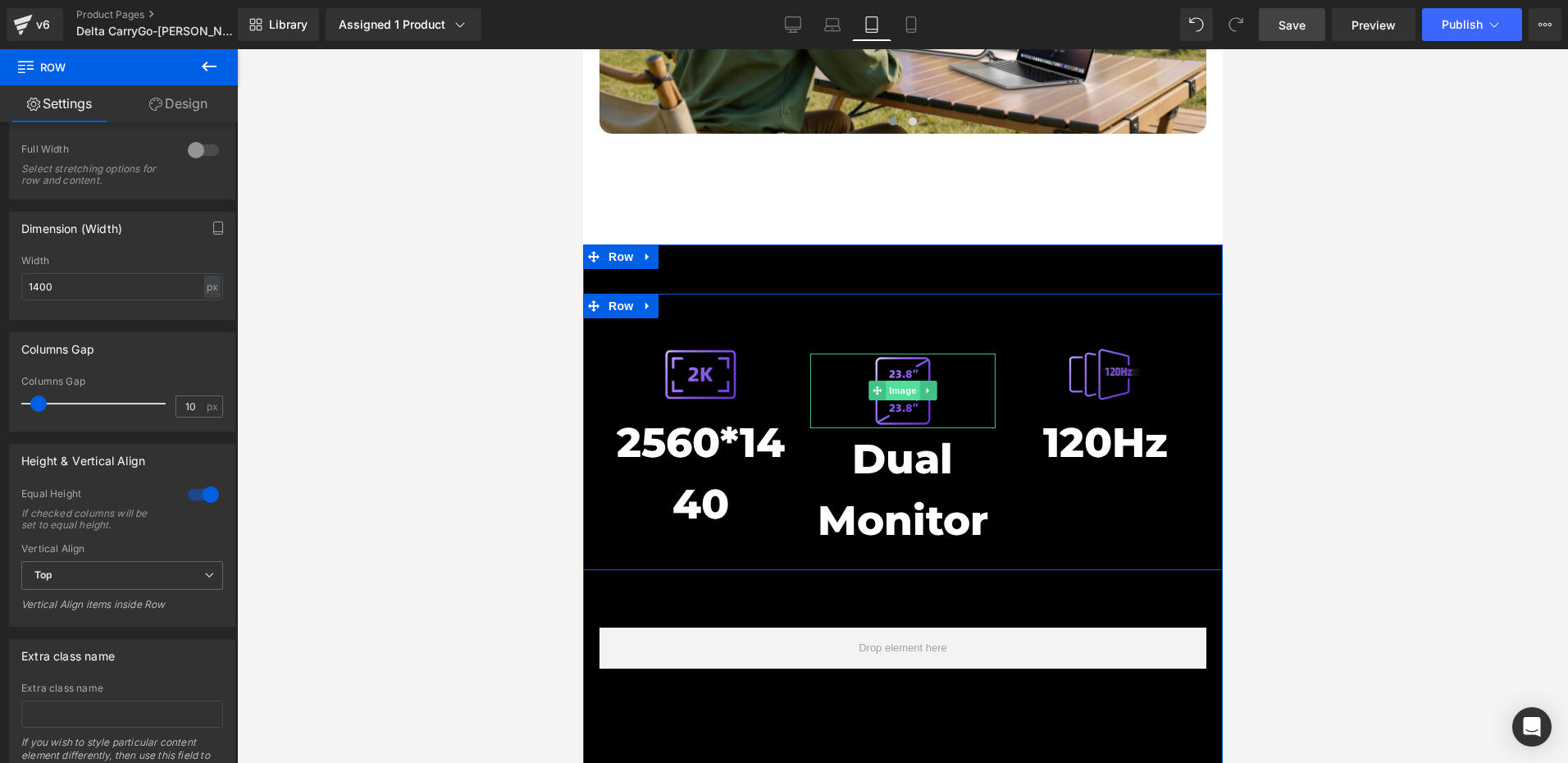
click at [897, 381] on span "Image" at bounding box center [901, 390] width 35 height 20
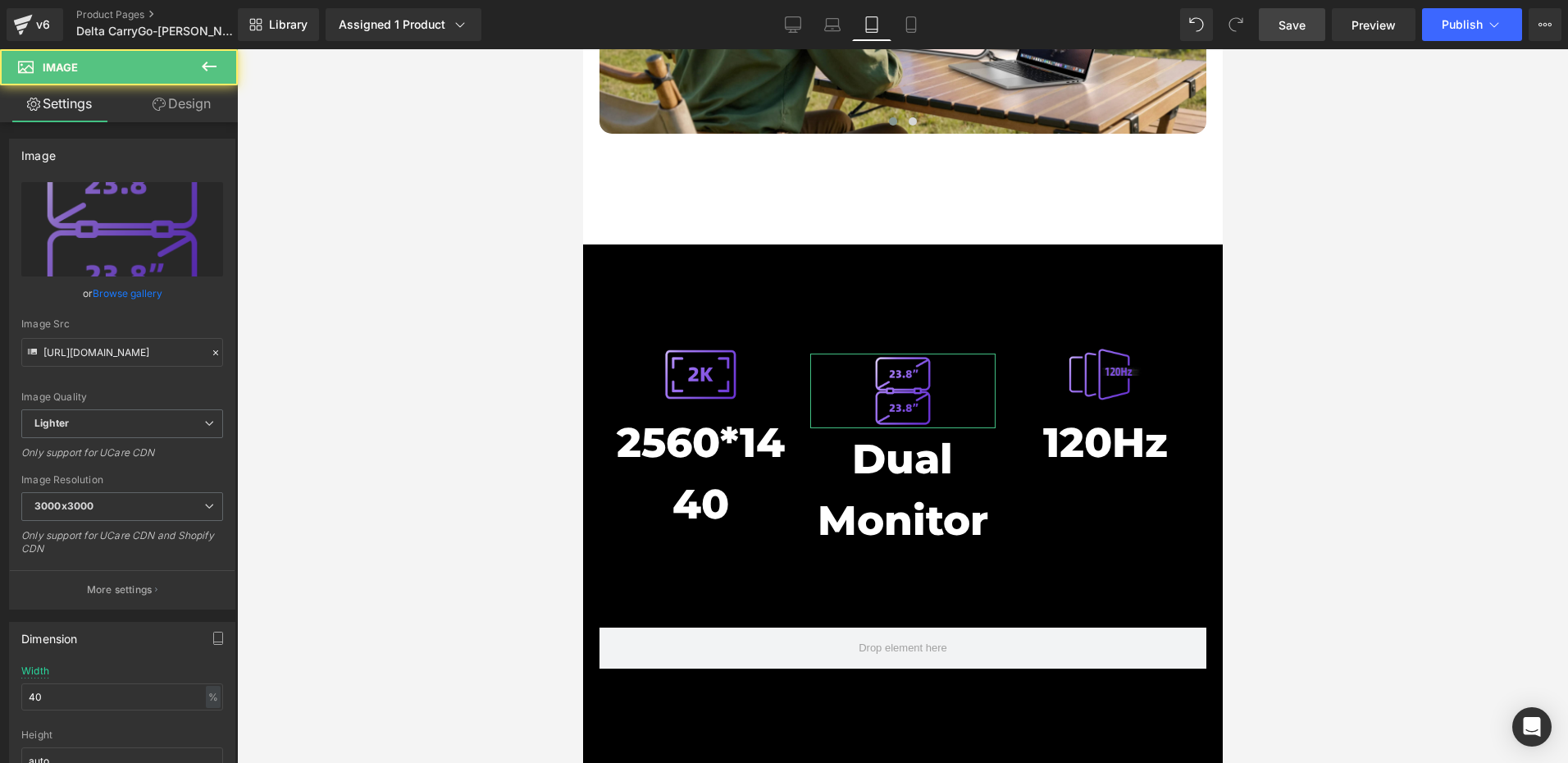
click at [198, 106] on link "Design" at bounding box center [182, 103] width 119 height 37
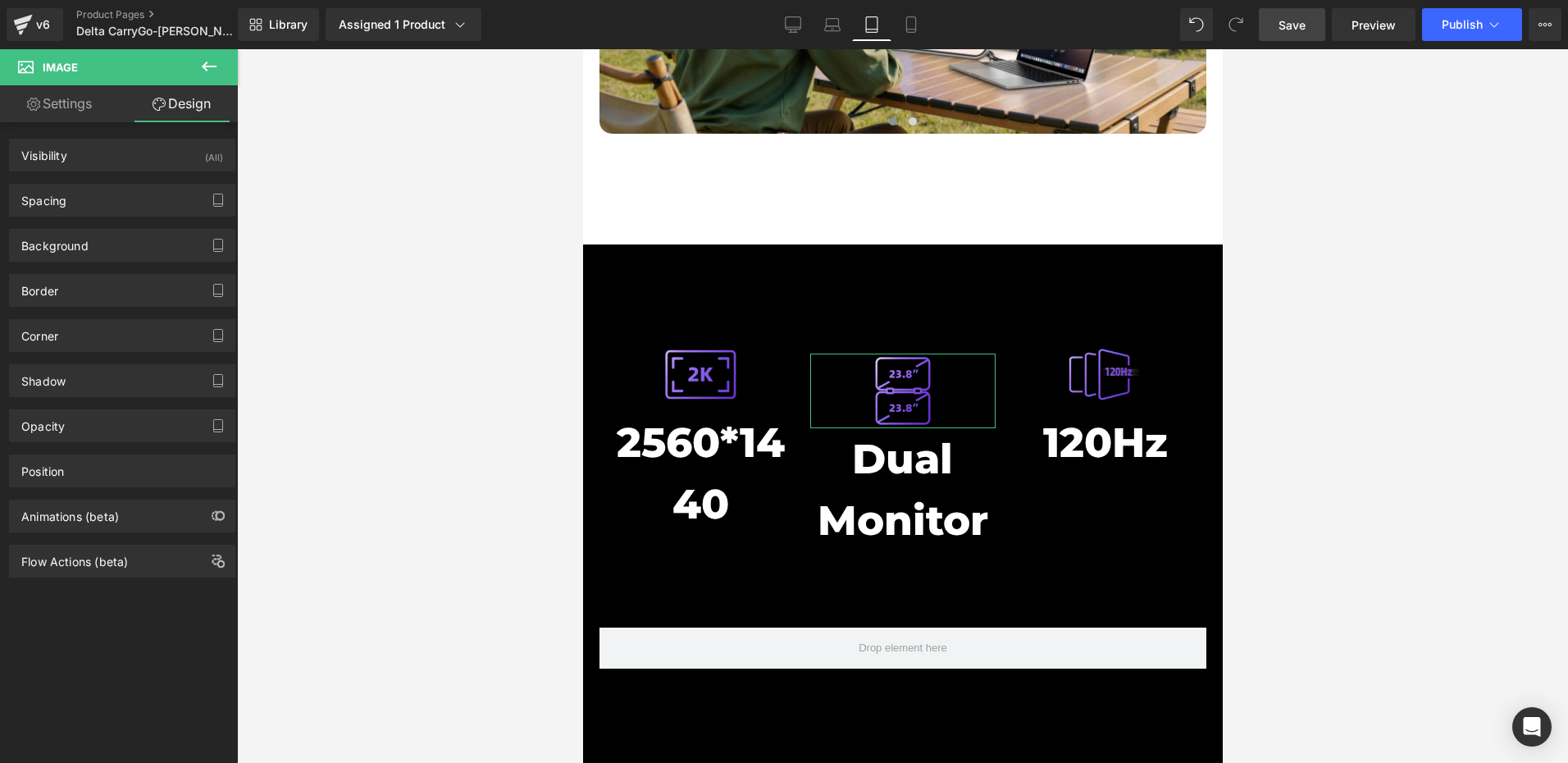
drag, startPoint x: 100, startPoint y: 199, endPoint x: 124, endPoint y: 283, distance: 87.4
click at [100, 199] on div "Spacing" at bounding box center [122, 200] width 224 height 31
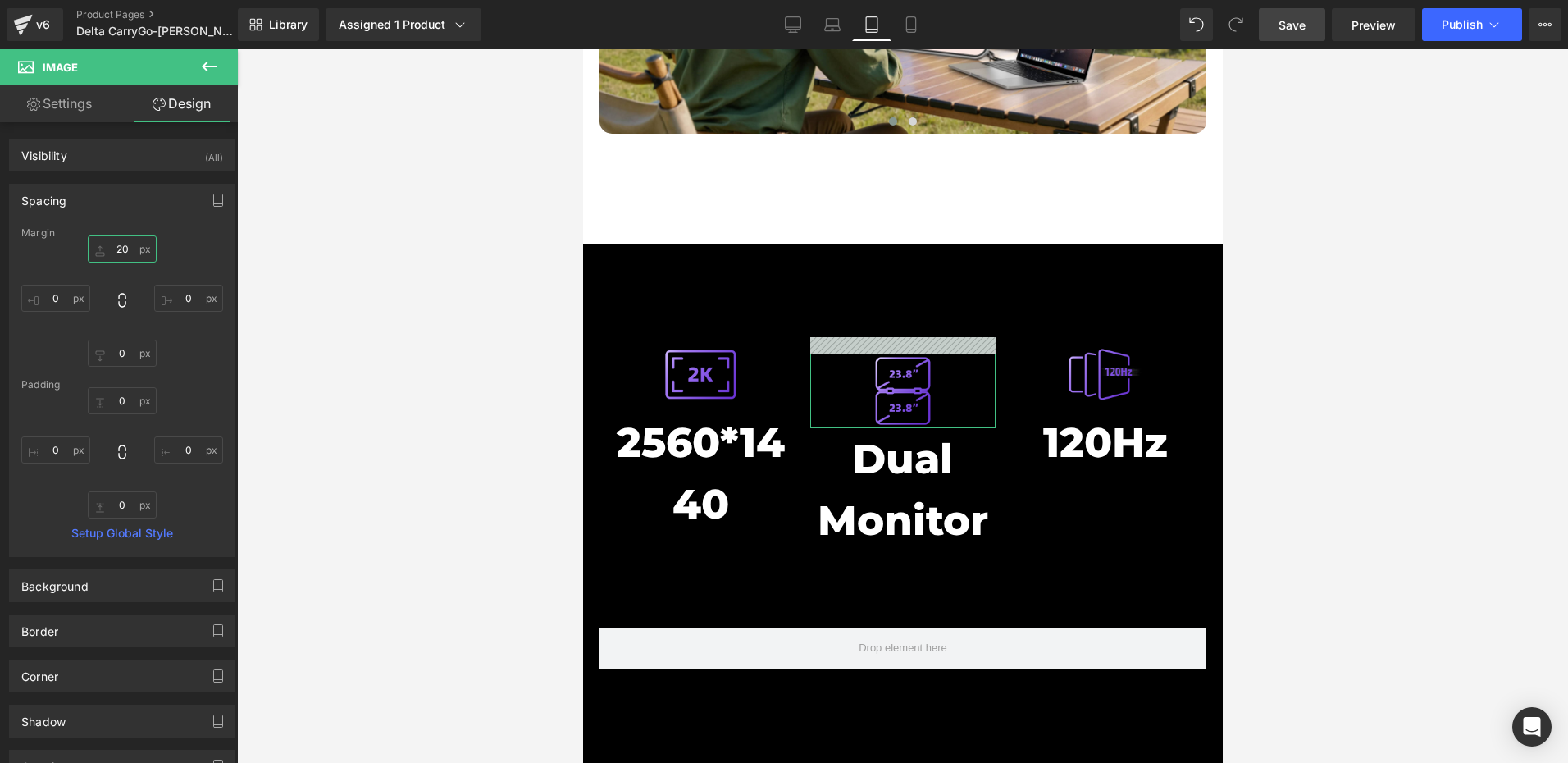
click at [126, 253] on input "20" at bounding box center [122, 249] width 69 height 27
type input "0"
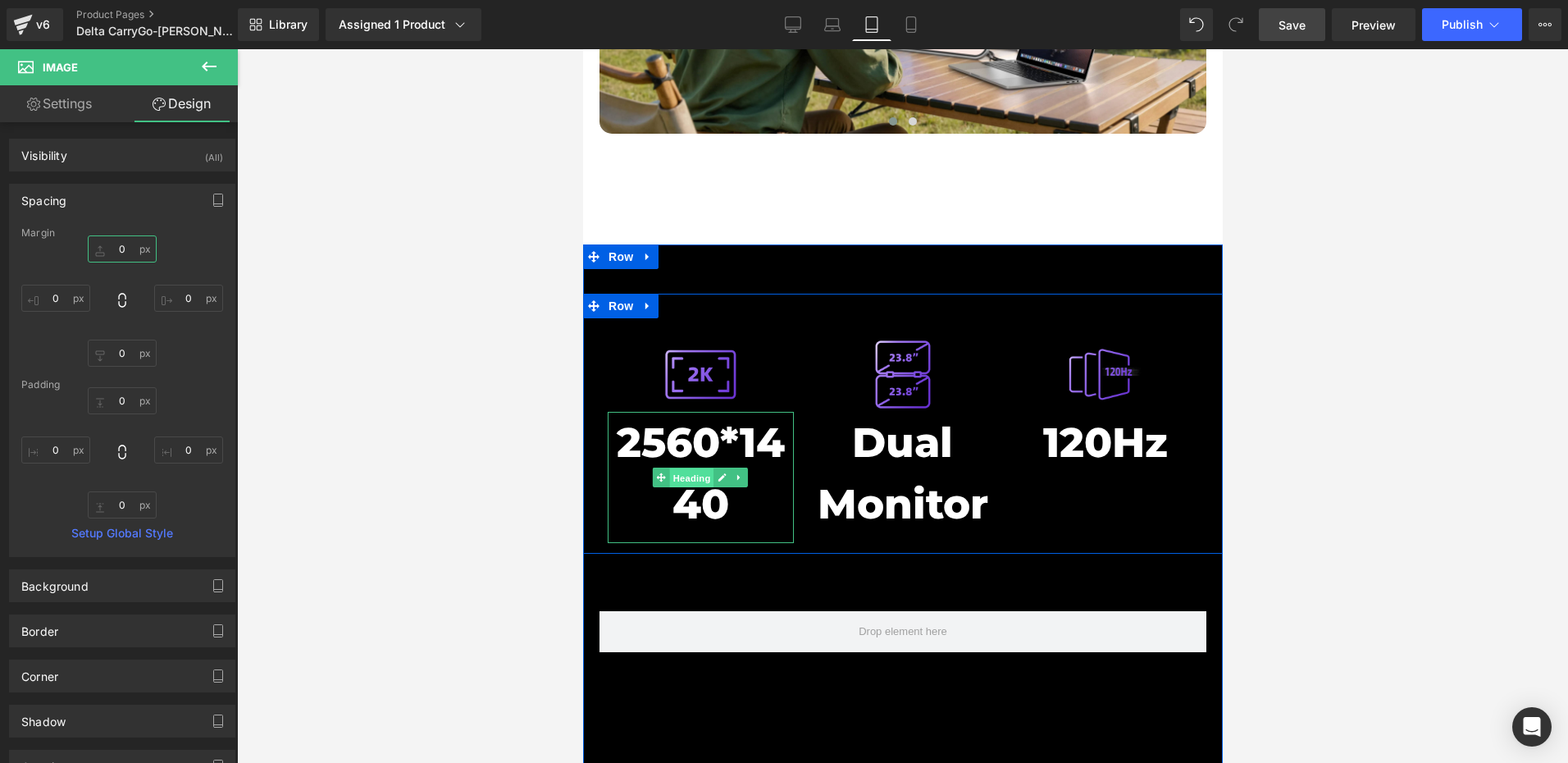
drag, startPoint x: 684, startPoint y: 400, endPoint x: 925, endPoint y: 464, distance: 249.4
click at [684, 468] on span "Heading" at bounding box center [691, 477] width 44 height 20
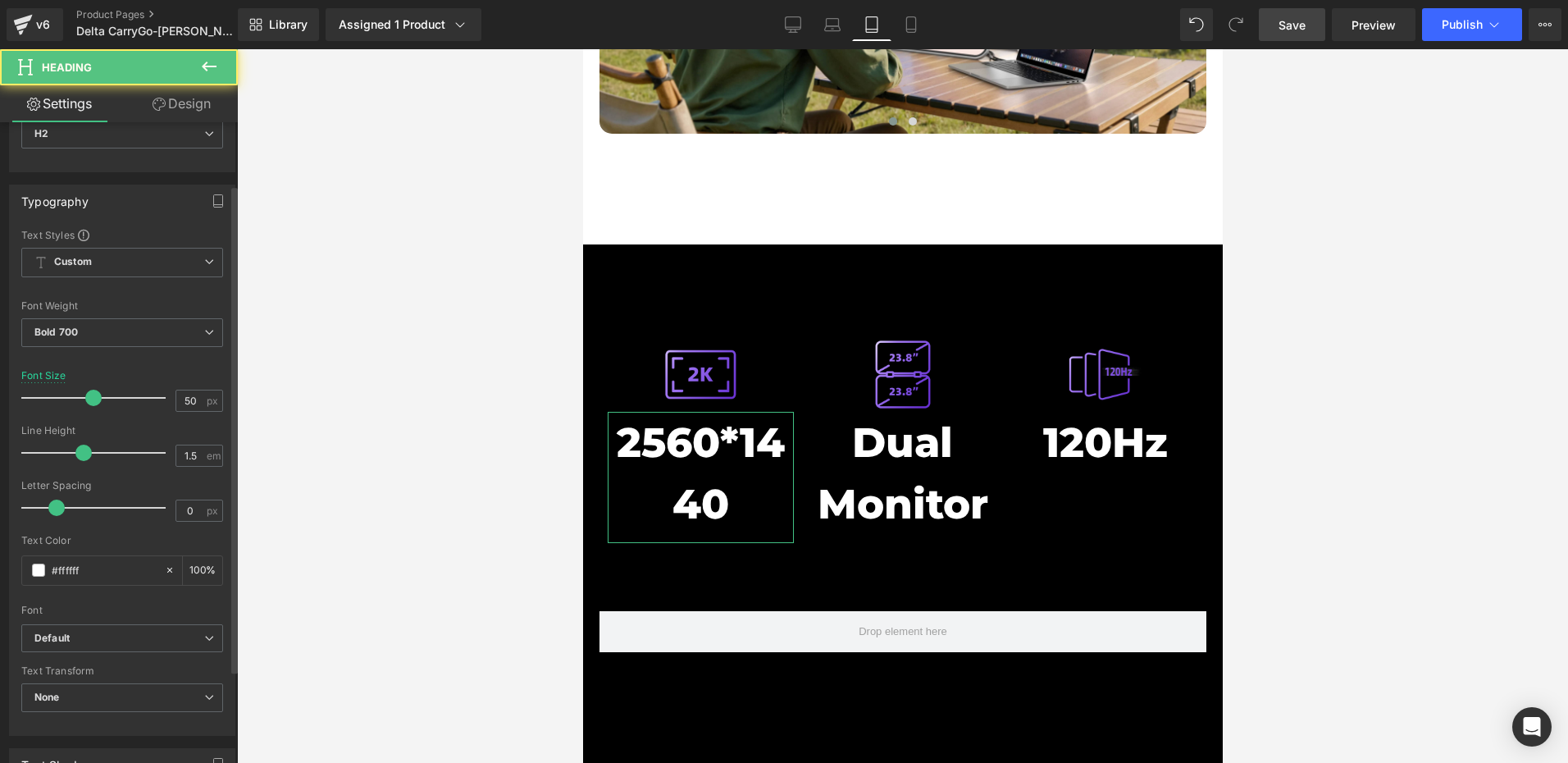
scroll to position [82, 0]
click at [197, 404] on input "50" at bounding box center [190, 399] width 28 height 21
type input "35"
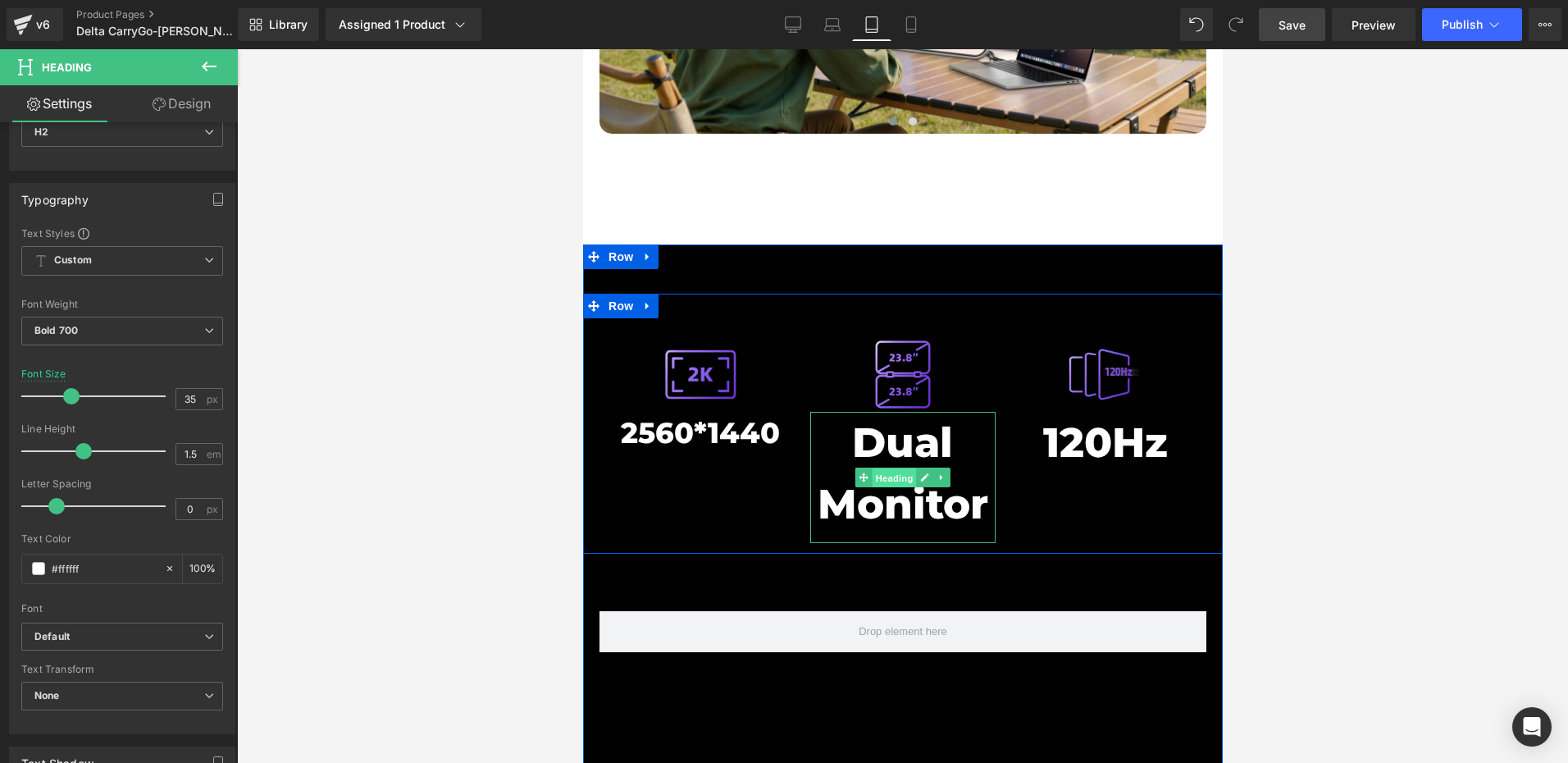
click at [890, 468] on span "Heading" at bounding box center [893, 477] width 44 height 20
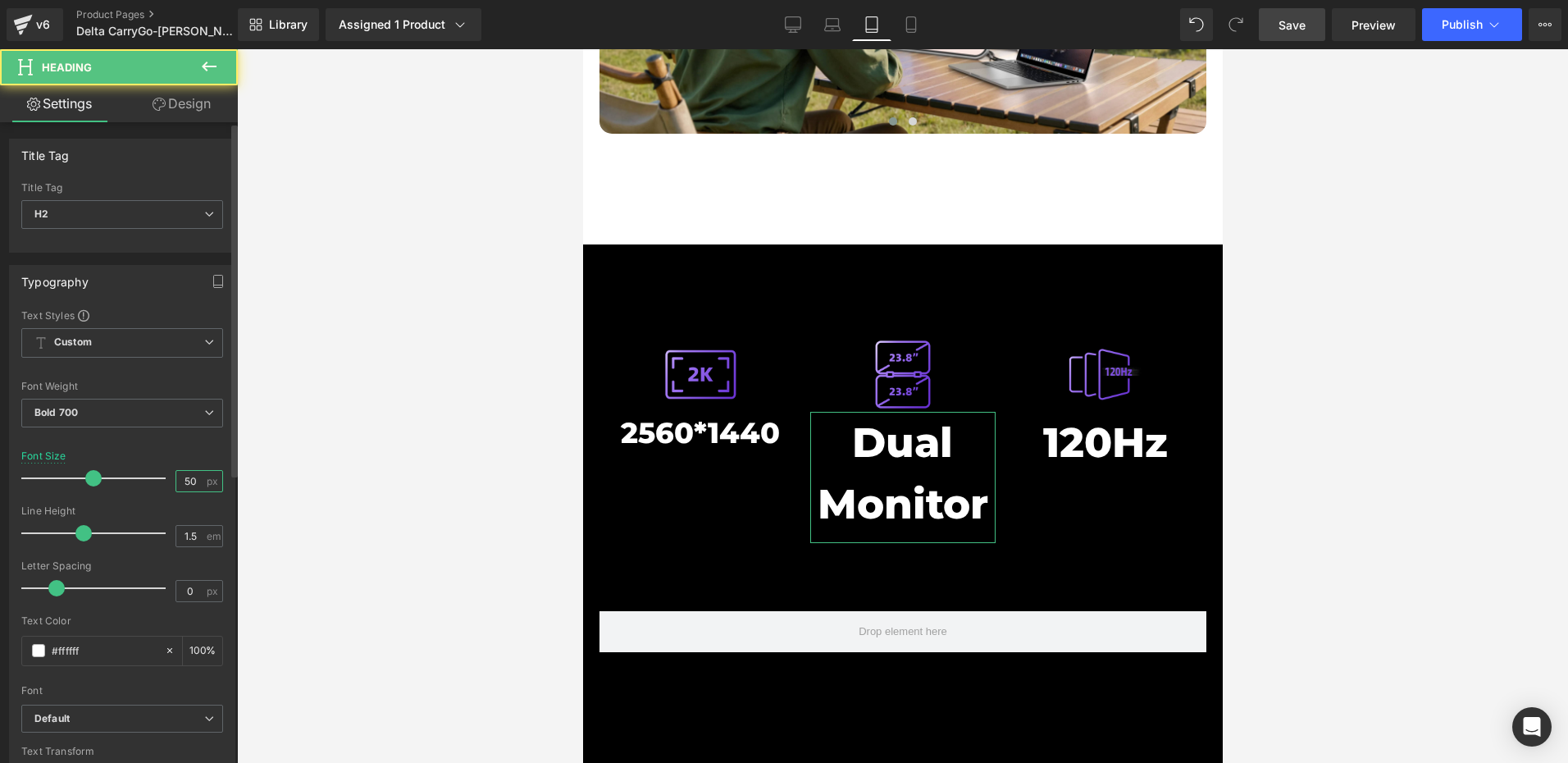
click at [190, 484] on input "50" at bounding box center [190, 481] width 28 height 21
paste input "35"
type input "35"
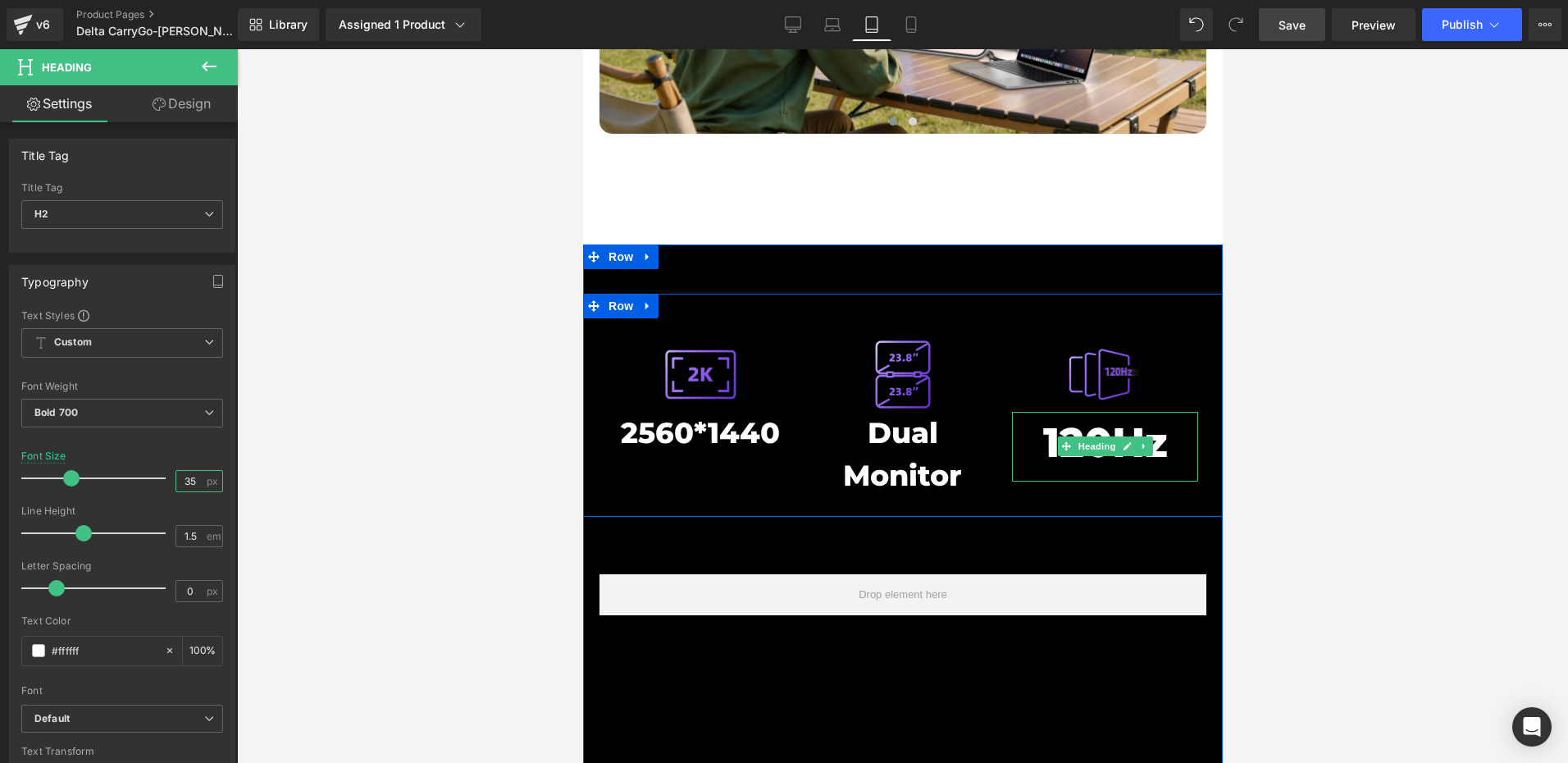
drag, startPoint x: 1098, startPoint y: 372, endPoint x: 997, endPoint y: 374, distance: 101.0
click at [1098, 437] on span "Heading" at bounding box center [1095, 446] width 44 height 20
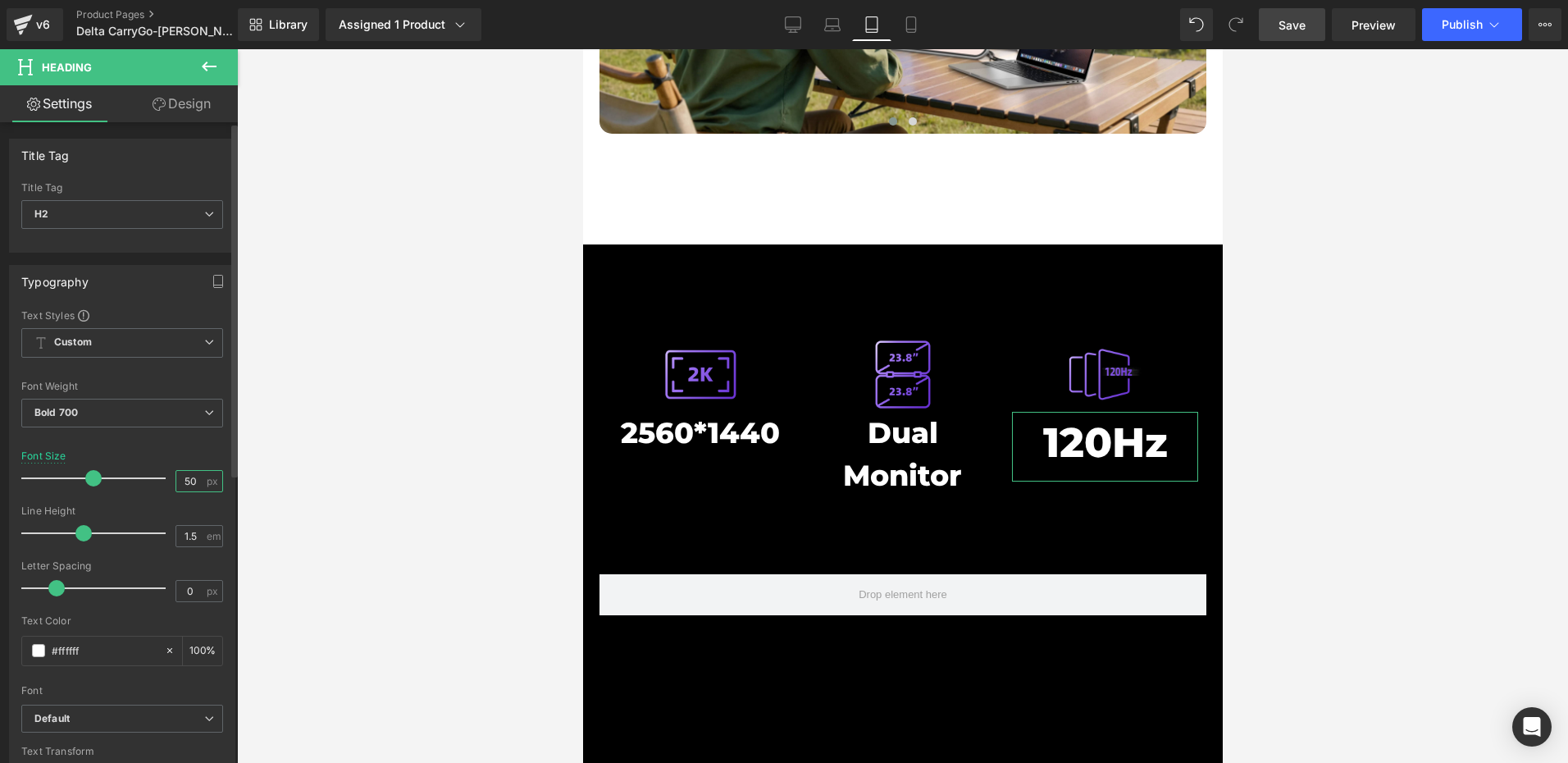
click at [192, 479] on input "50" at bounding box center [190, 481] width 28 height 21
paste input "35"
click at [914, 23] on icon at bounding box center [910, 24] width 16 height 16
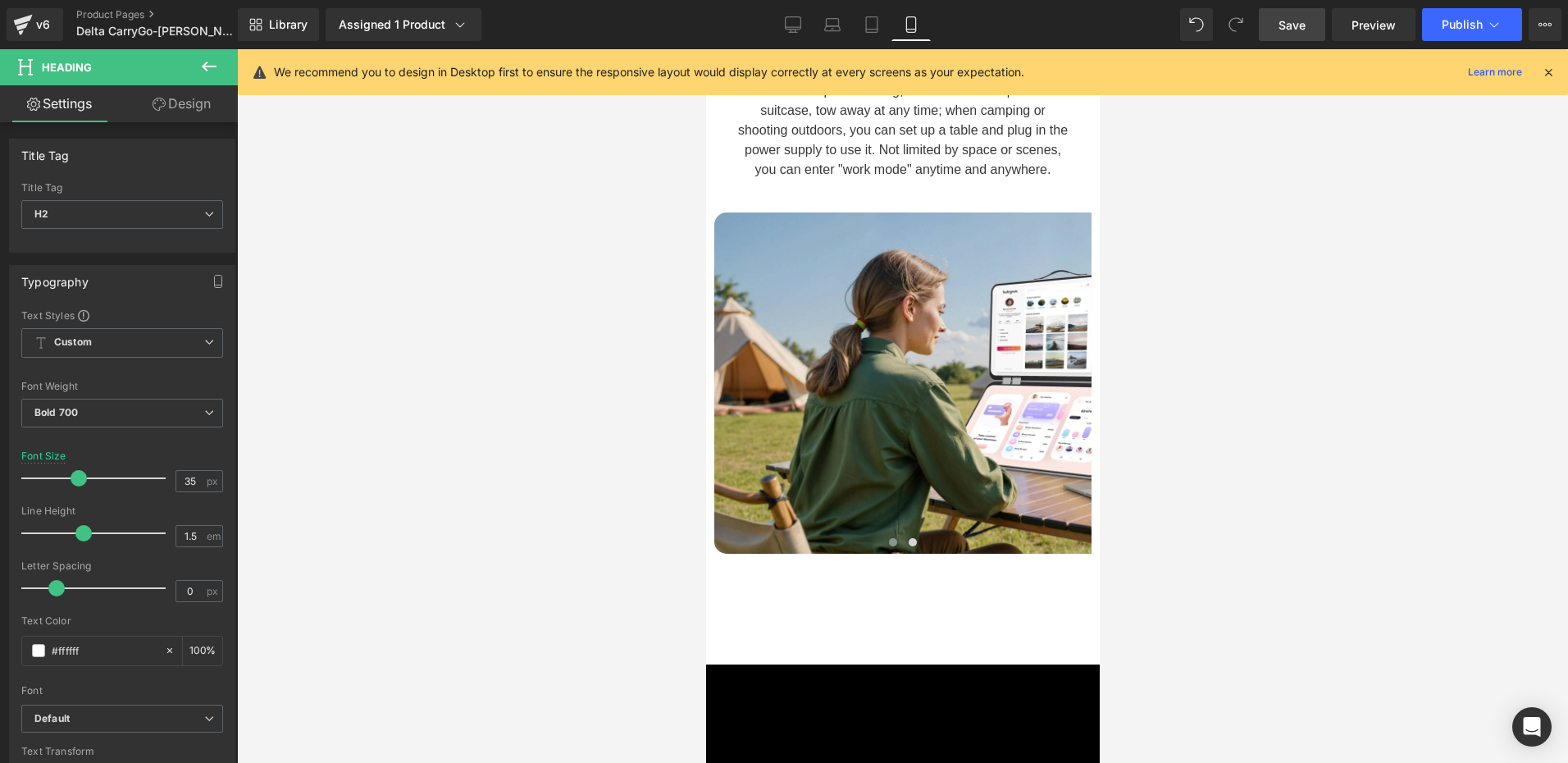
type input "40"
type input "100"
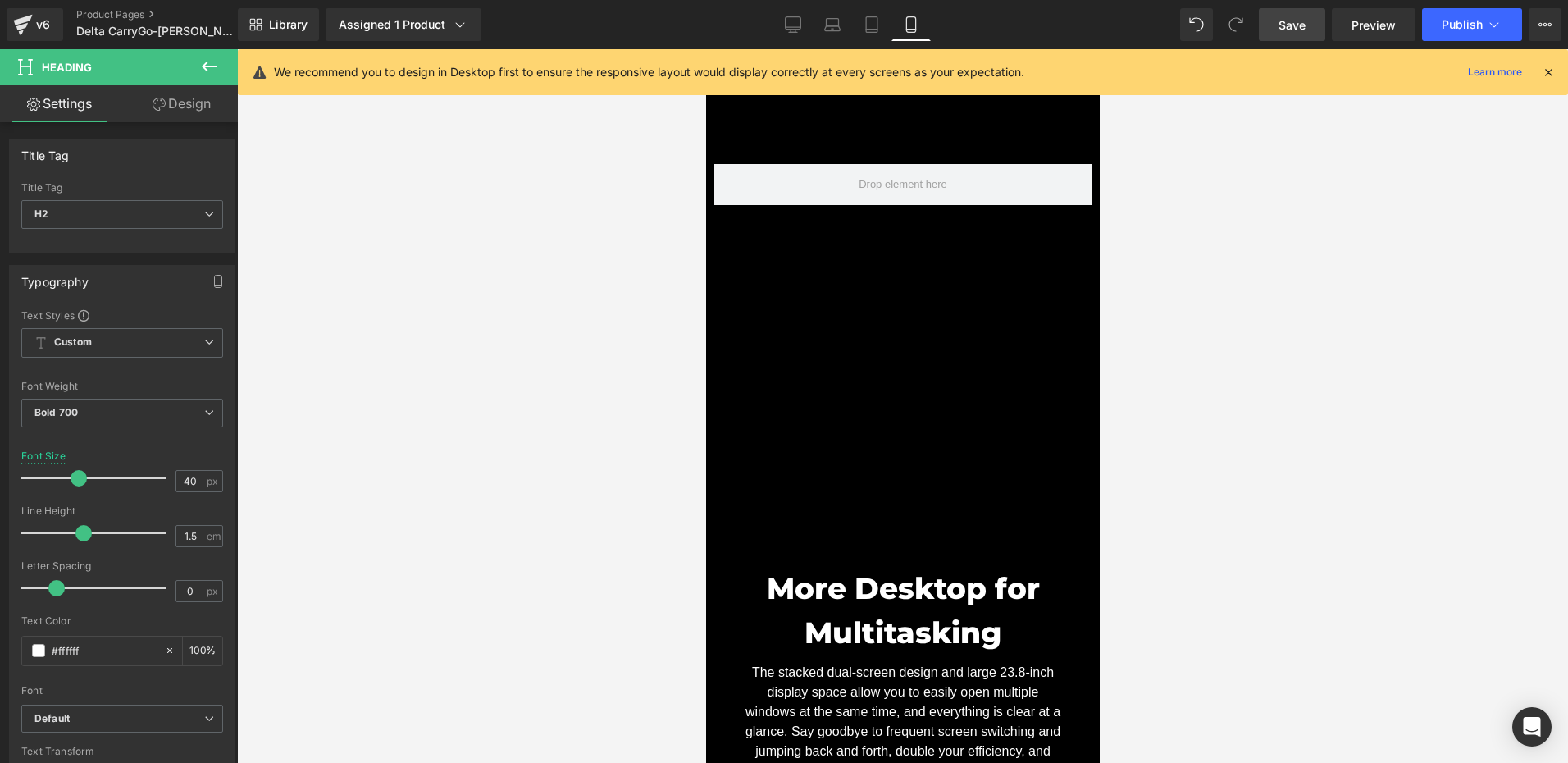
scroll to position [7912, 0]
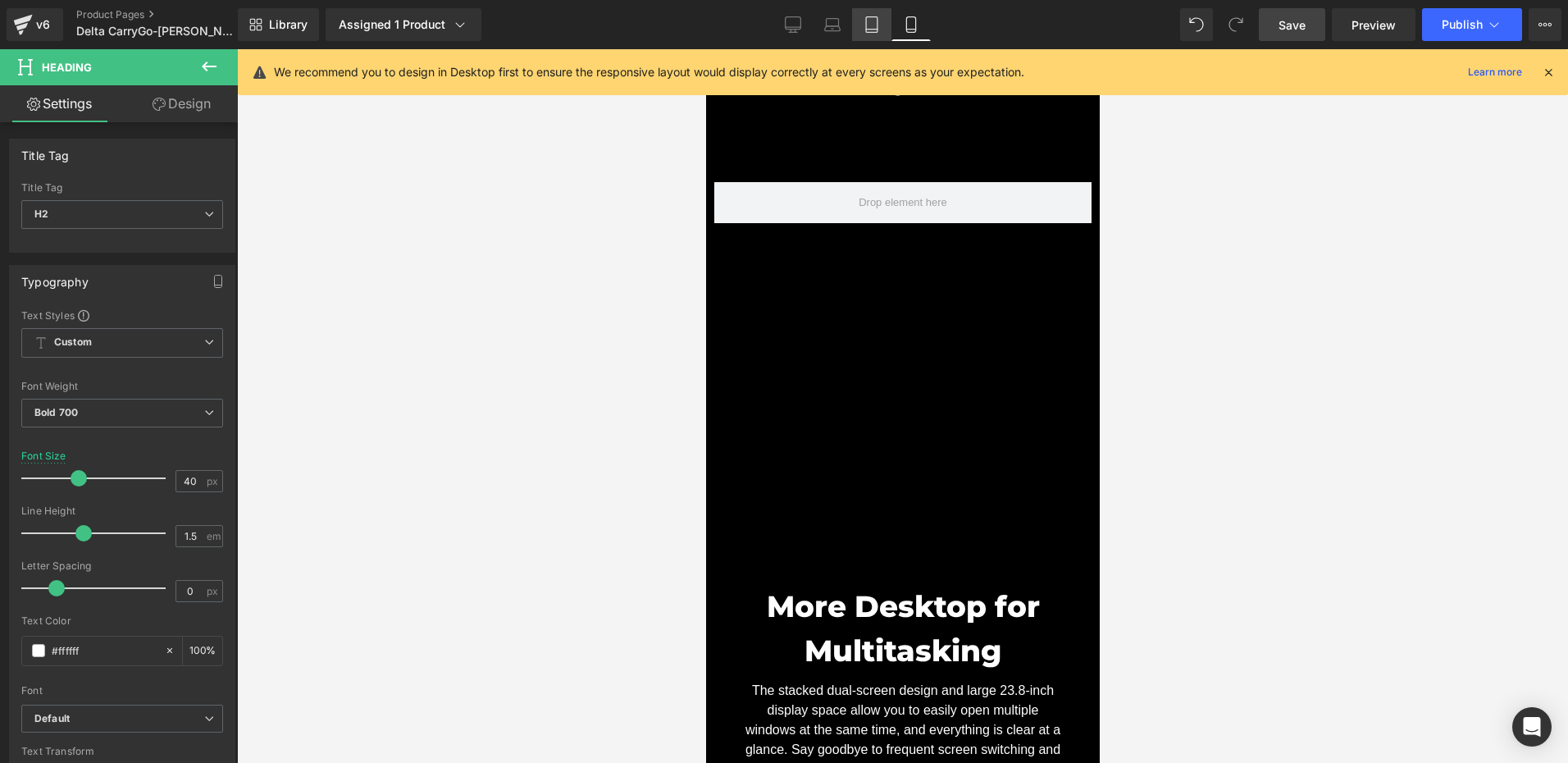
click at [871, 25] on icon at bounding box center [871, 24] width 16 height 16
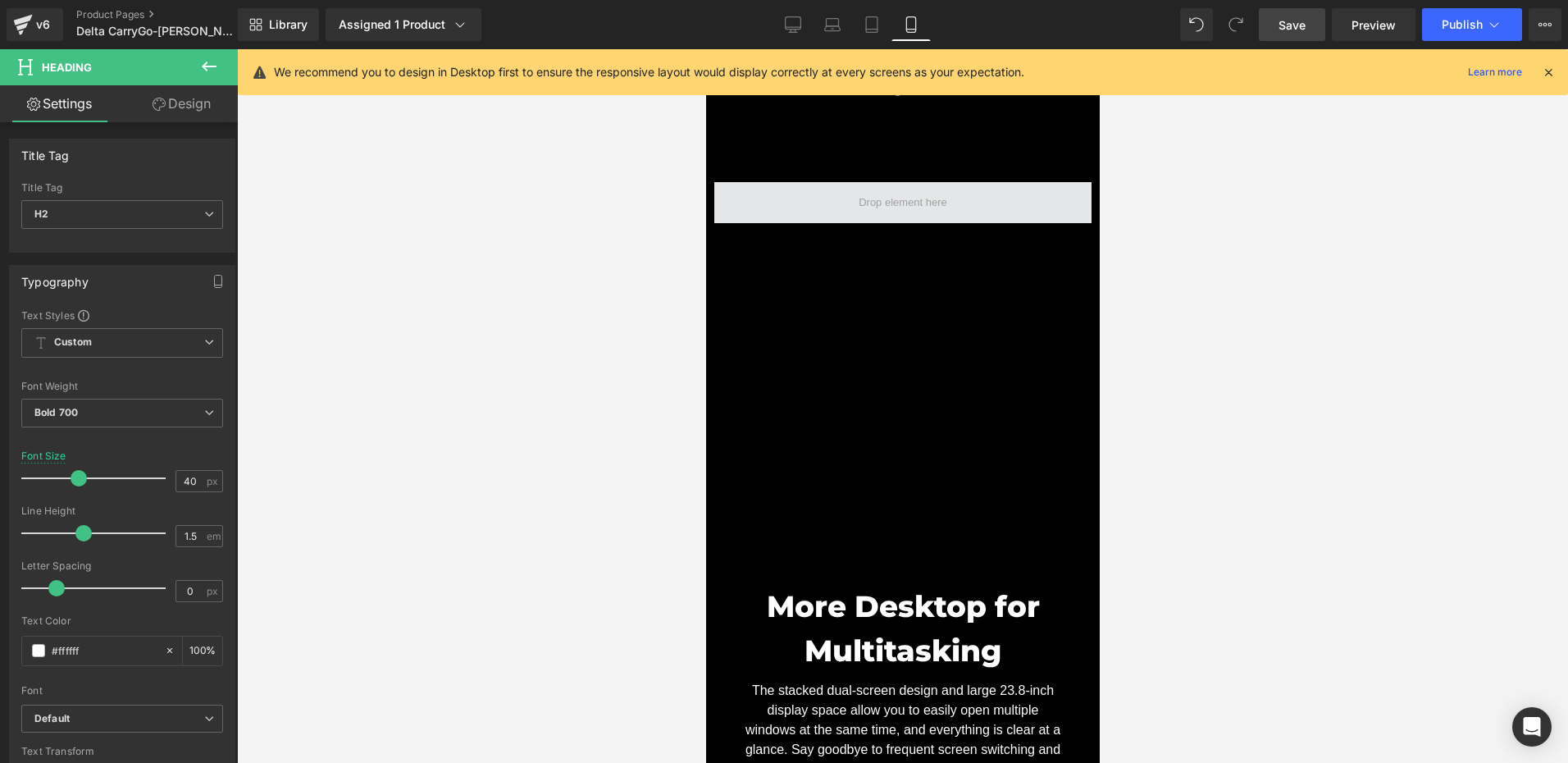
type input "35"
type input "100"
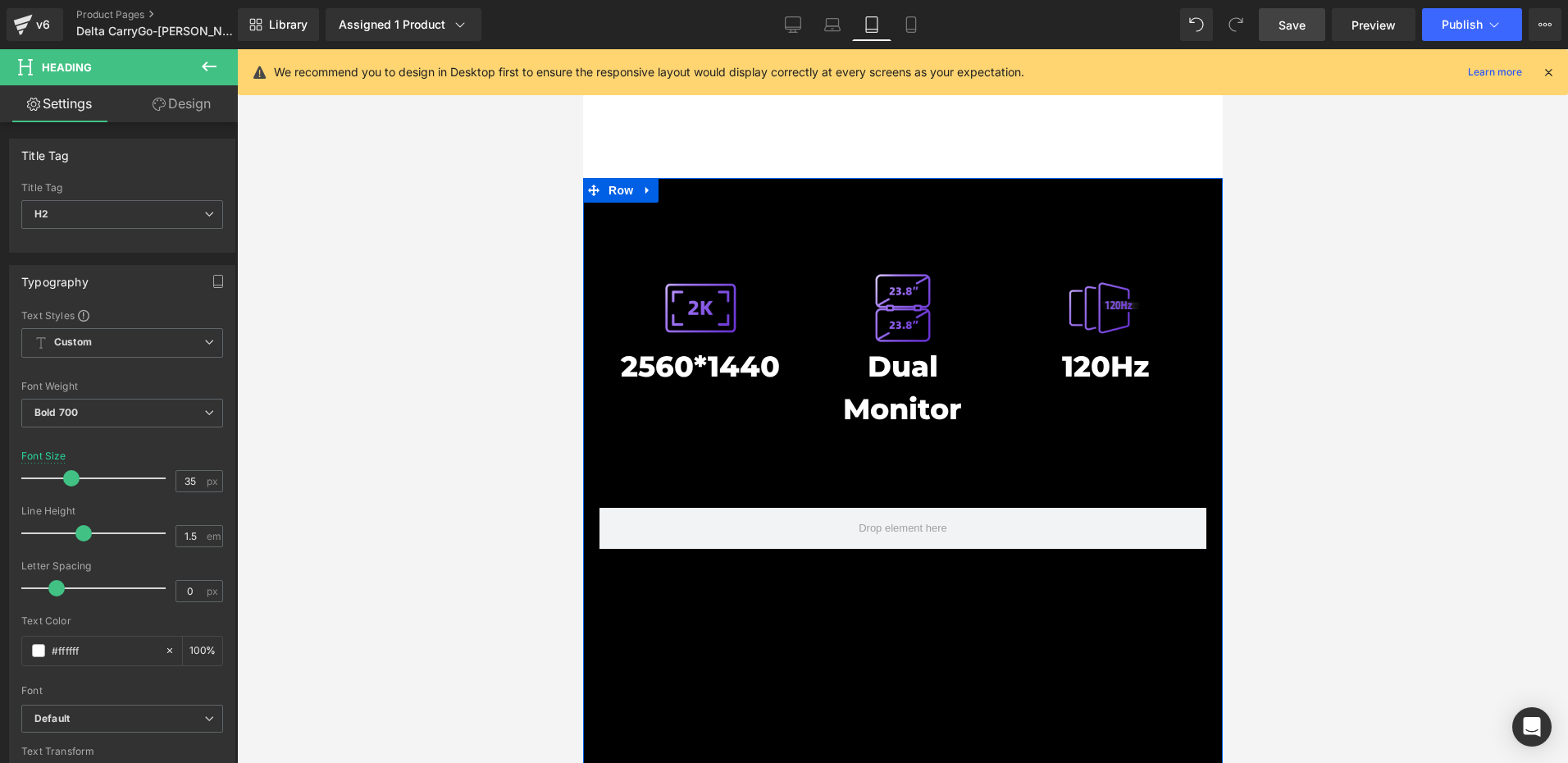
scroll to position [6947, 0]
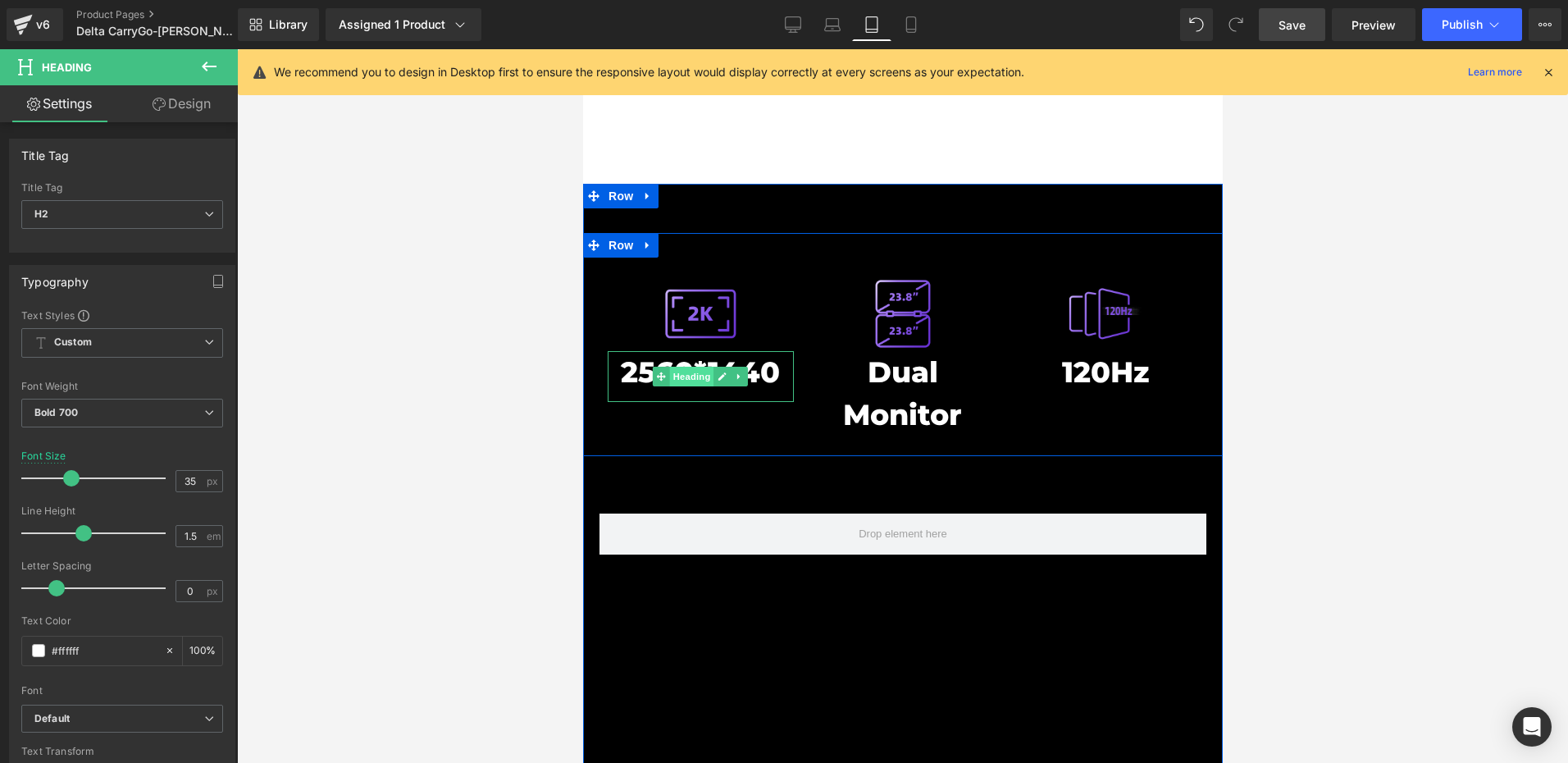
drag, startPoint x: 698, startPoint y: 302, endPoint x: 888, endPoint y: 460, distance: 247.1
click at [698, 367] on span "Heading" at bounding box center [691, 376] width 44 height 20
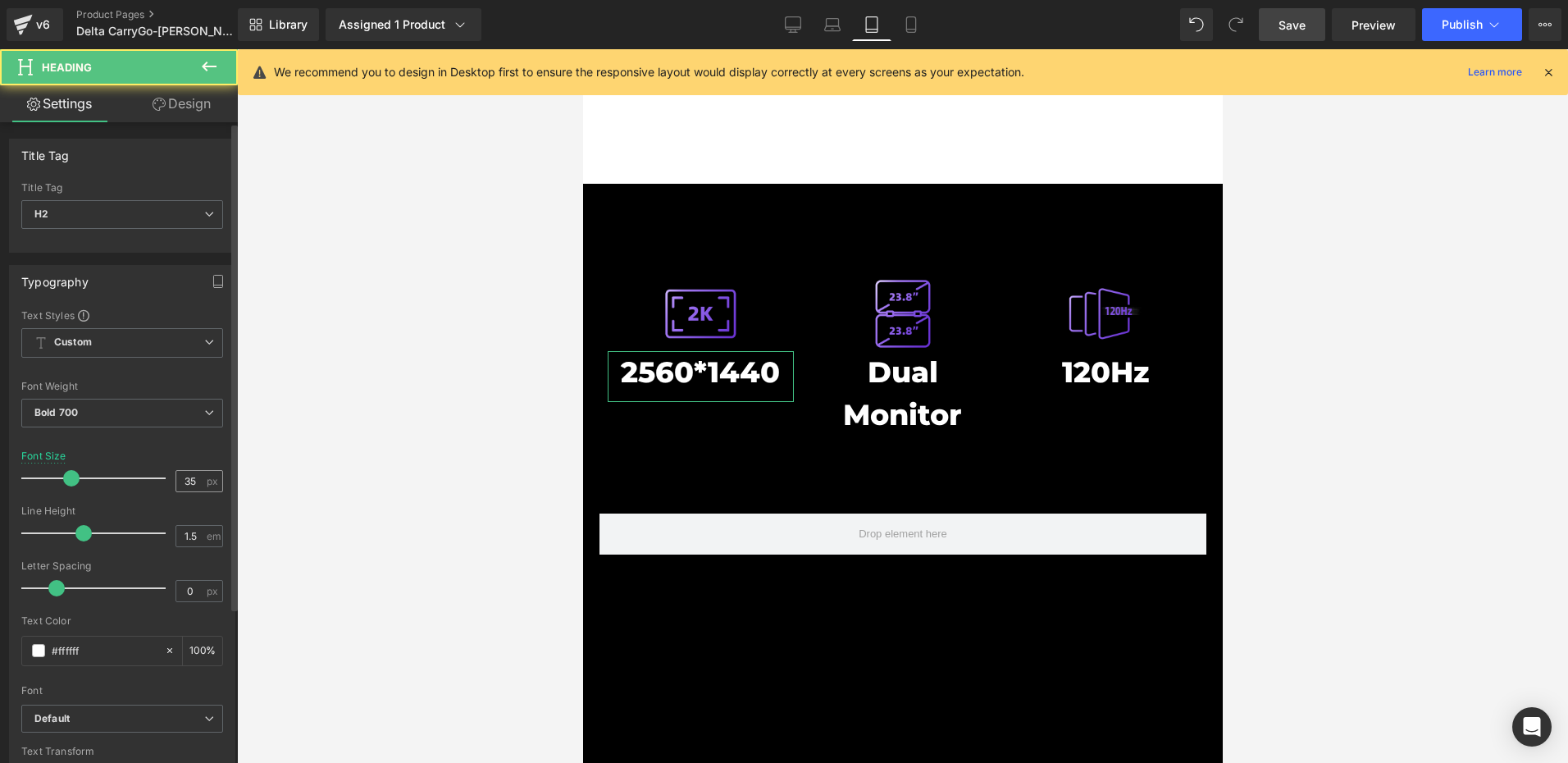
click at [206, 479] on span "px" at bounding box center [213, 480] width 14 height 10
click at [189, 481] on input "35" at bounding box center [190, 481] width 28 height 21
type input "30"
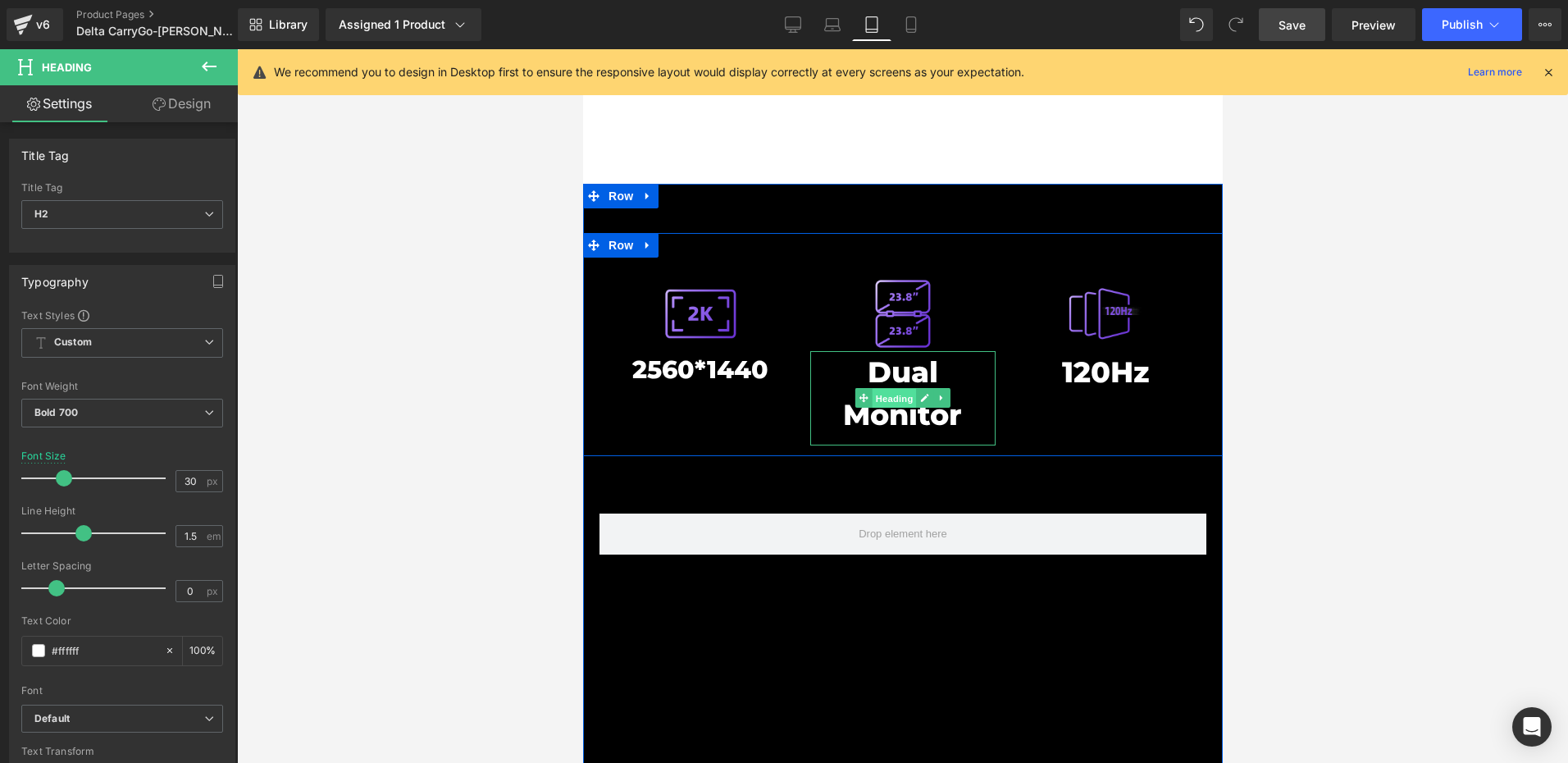
click at [887, 389] on span "Heading" at bounding box center [893, 398] width 44 height 20
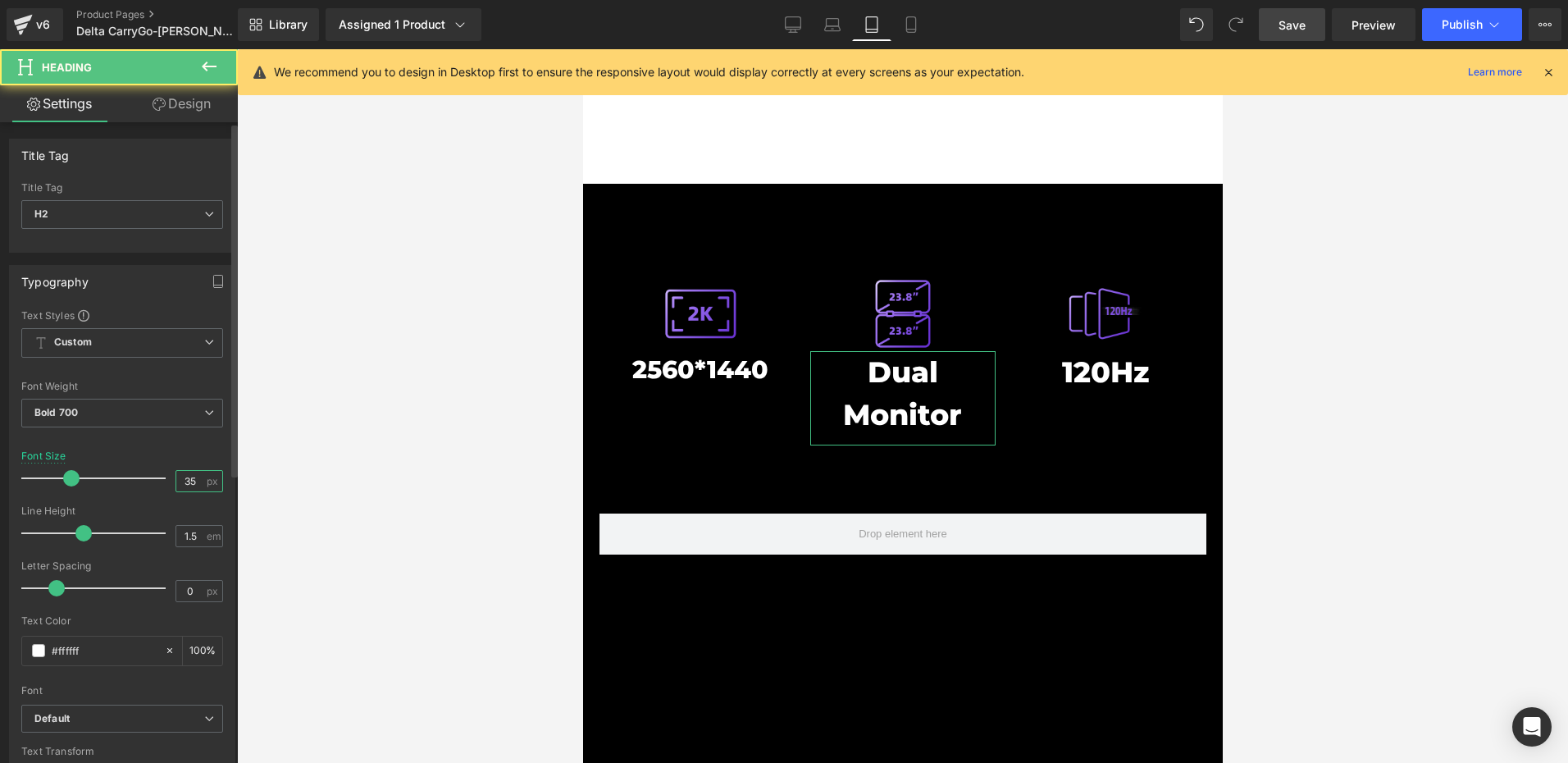
click at [194, 484] on input "35" at bounding box center [190, 481] width 28 height 21
paste input "0"
type input "30"
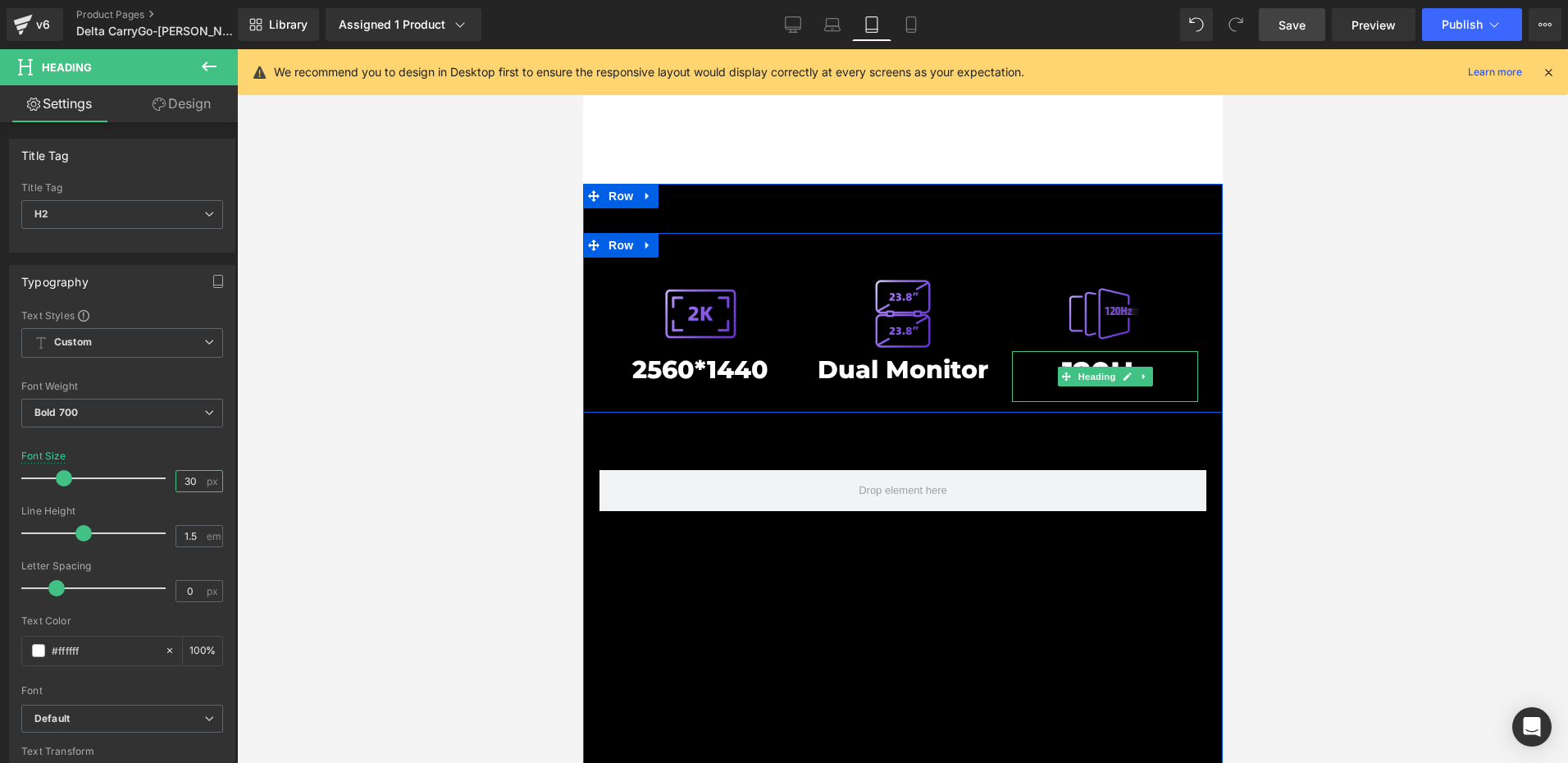
drag, startPoint x: 1090, startPoint y: 298, endPoint x: 938, endPoint y: 348, distance: 160.0
click at [1090, 367] on span "Heading" at bounding box center [1095, 376] width 44 height 20
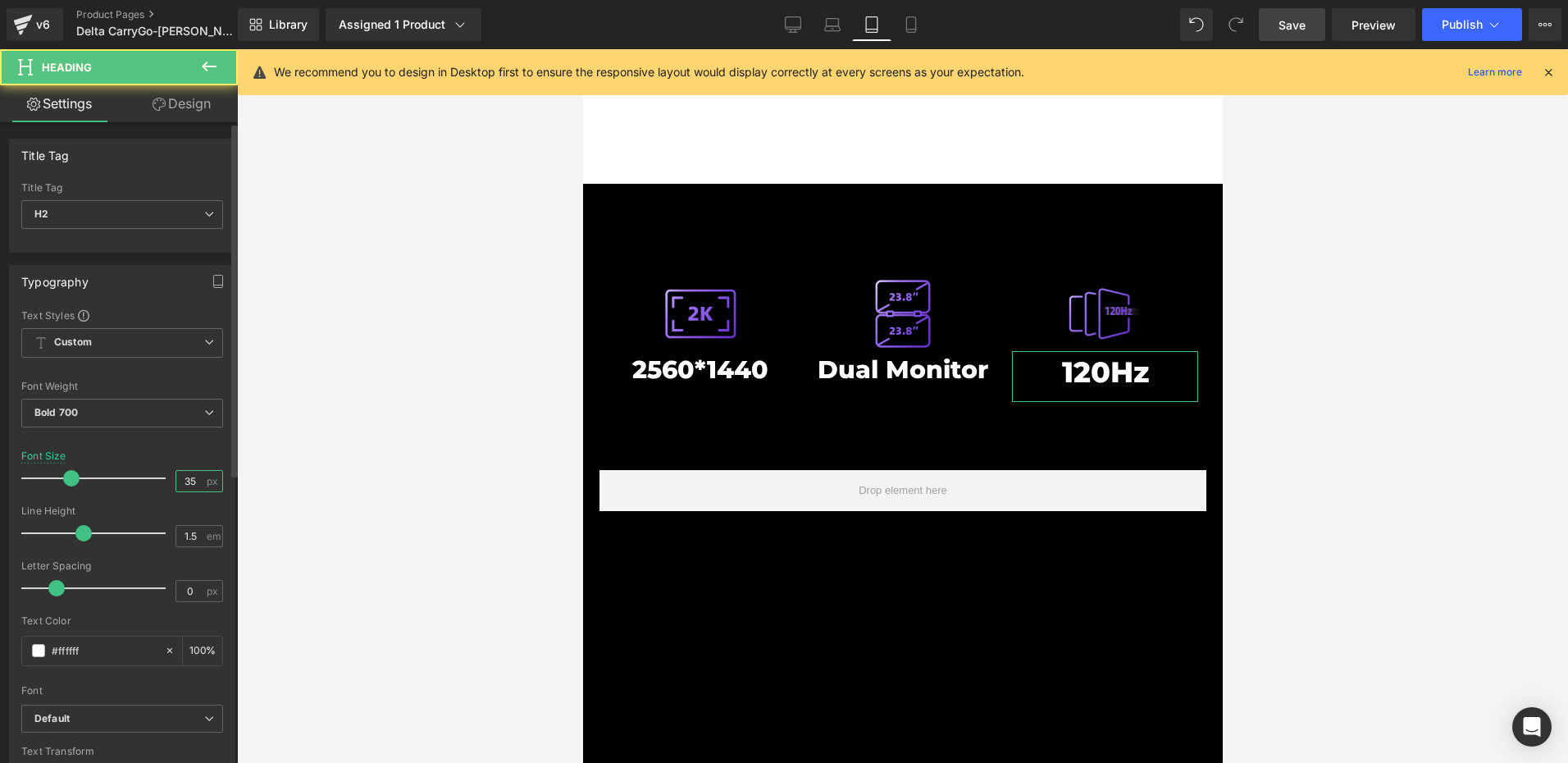
click at [197, 475] on input "35" at bounding box center [190, 481] width 28 height 21
paste input "0"
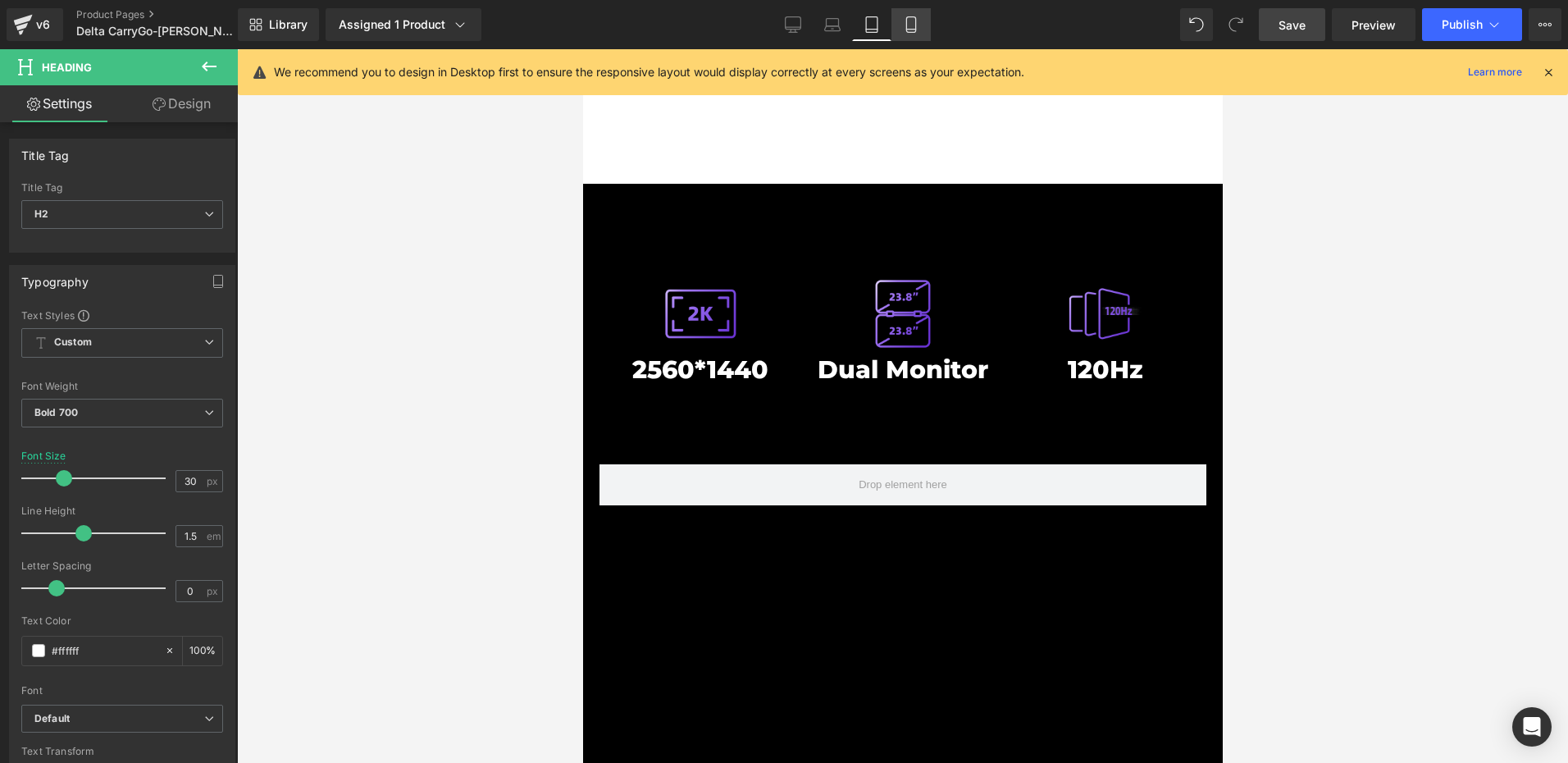
click at [911, 24] on icon at bounding box center [910, 24] width 16 height 16
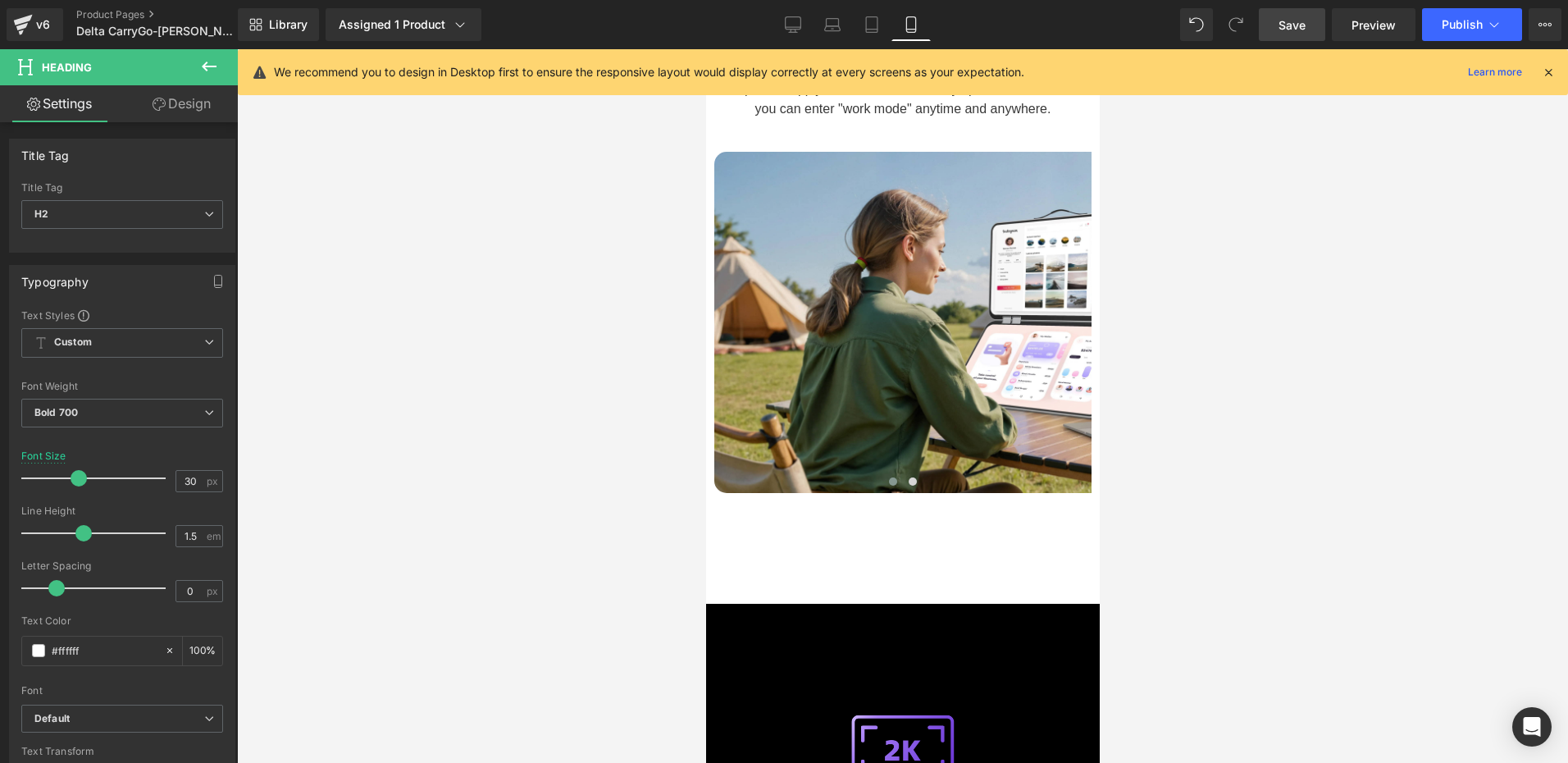
type input "40"
type input "100"
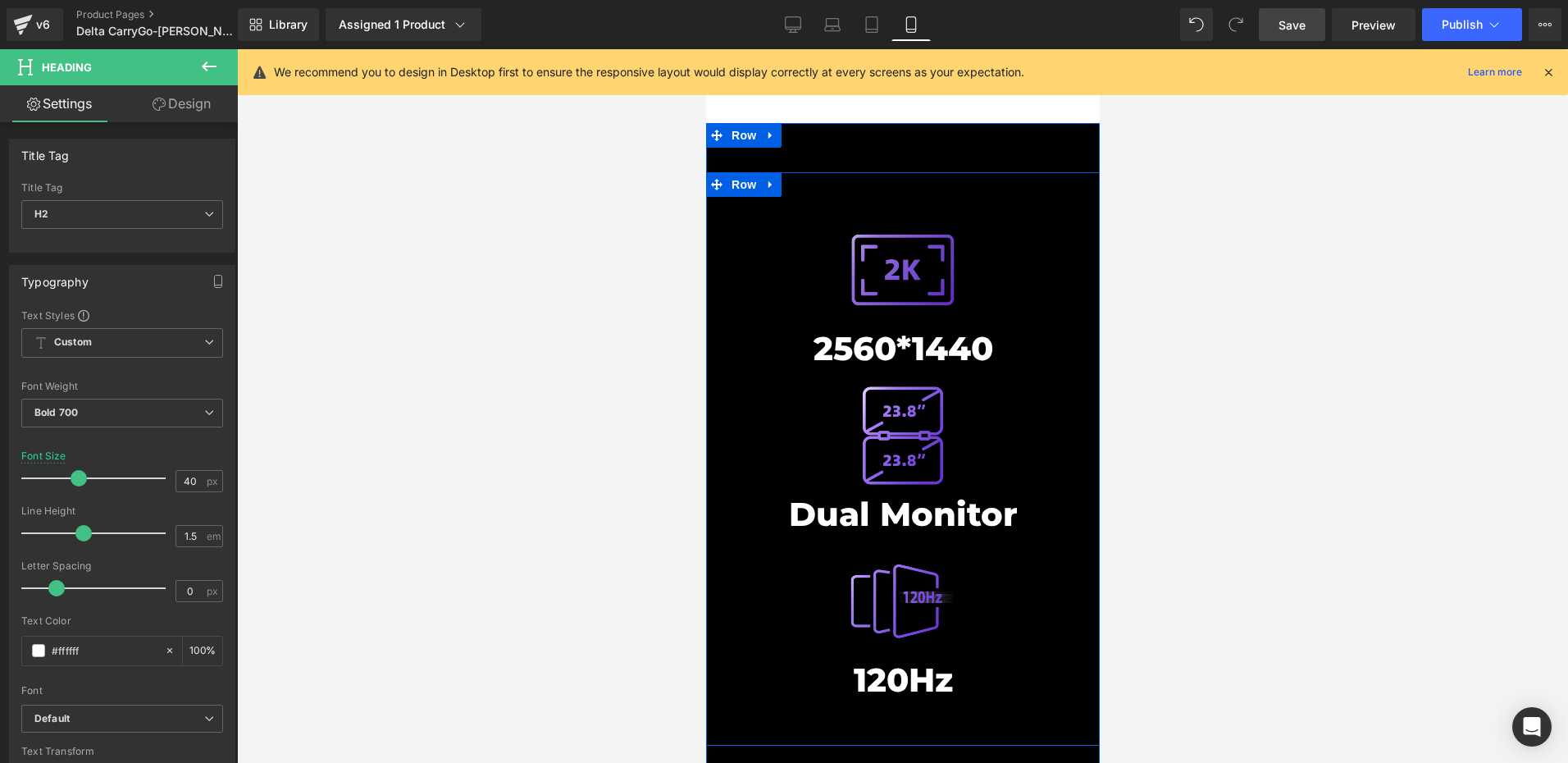
scroll to position [7207, 0]
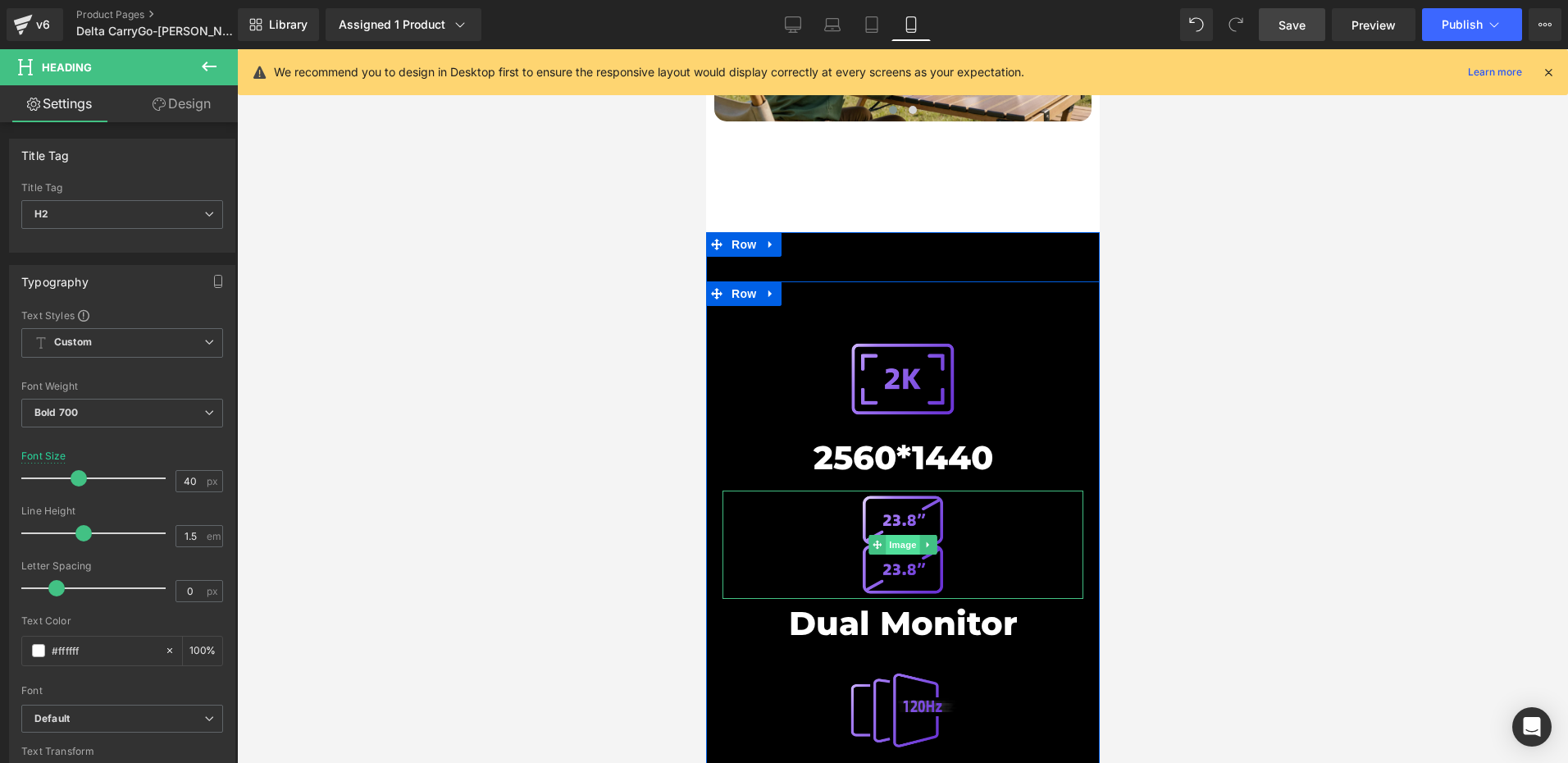
click at [894, 535] on span "Image" at bounding box center [901, 544] width 35 height 20
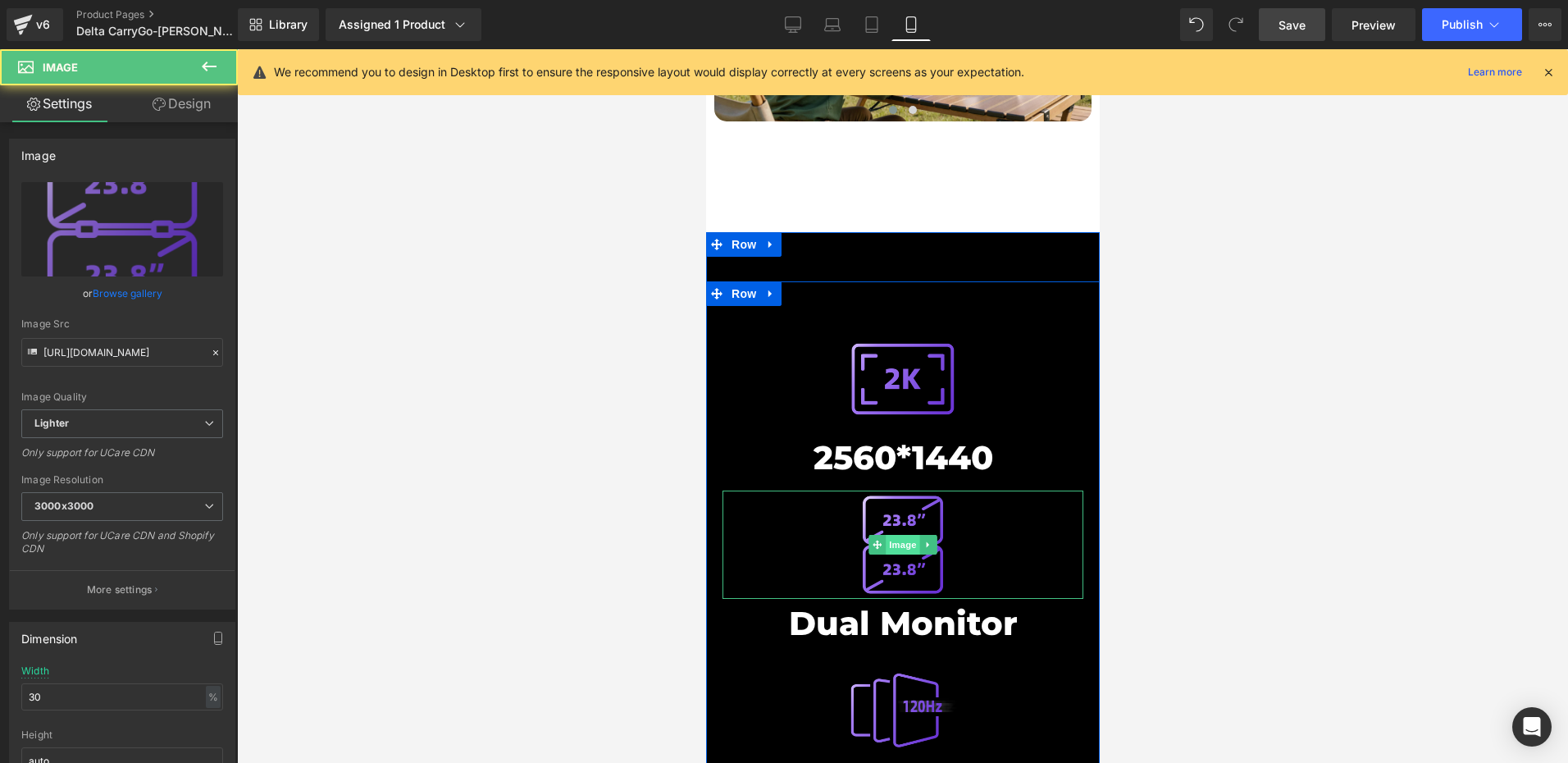
click at [894, 535] on span "Image" at bounding box center [901, 544] width 35 height 20
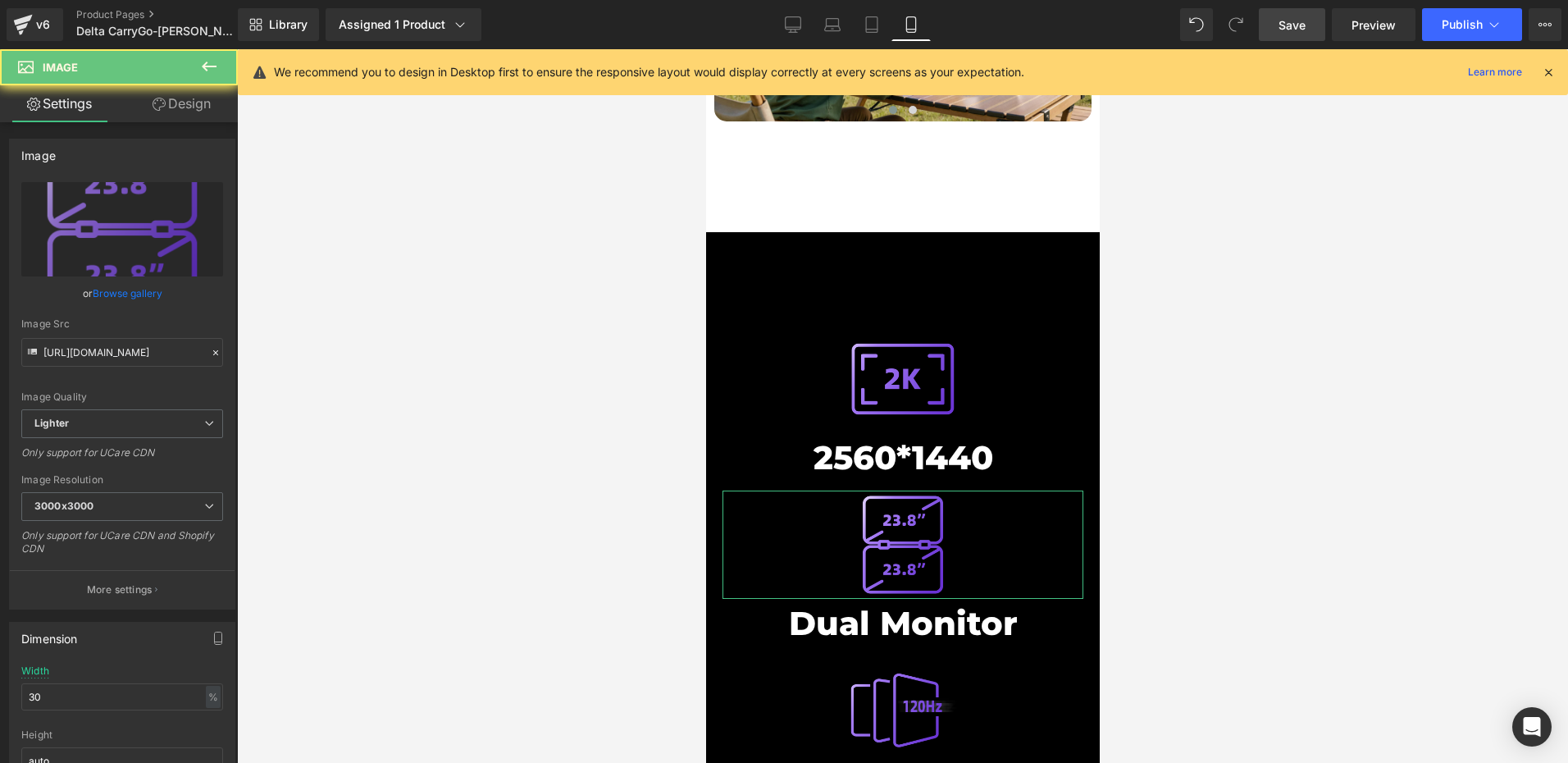
click at [183, 110] on link "Design" at bounding box center [182, 103] width 119 height 37
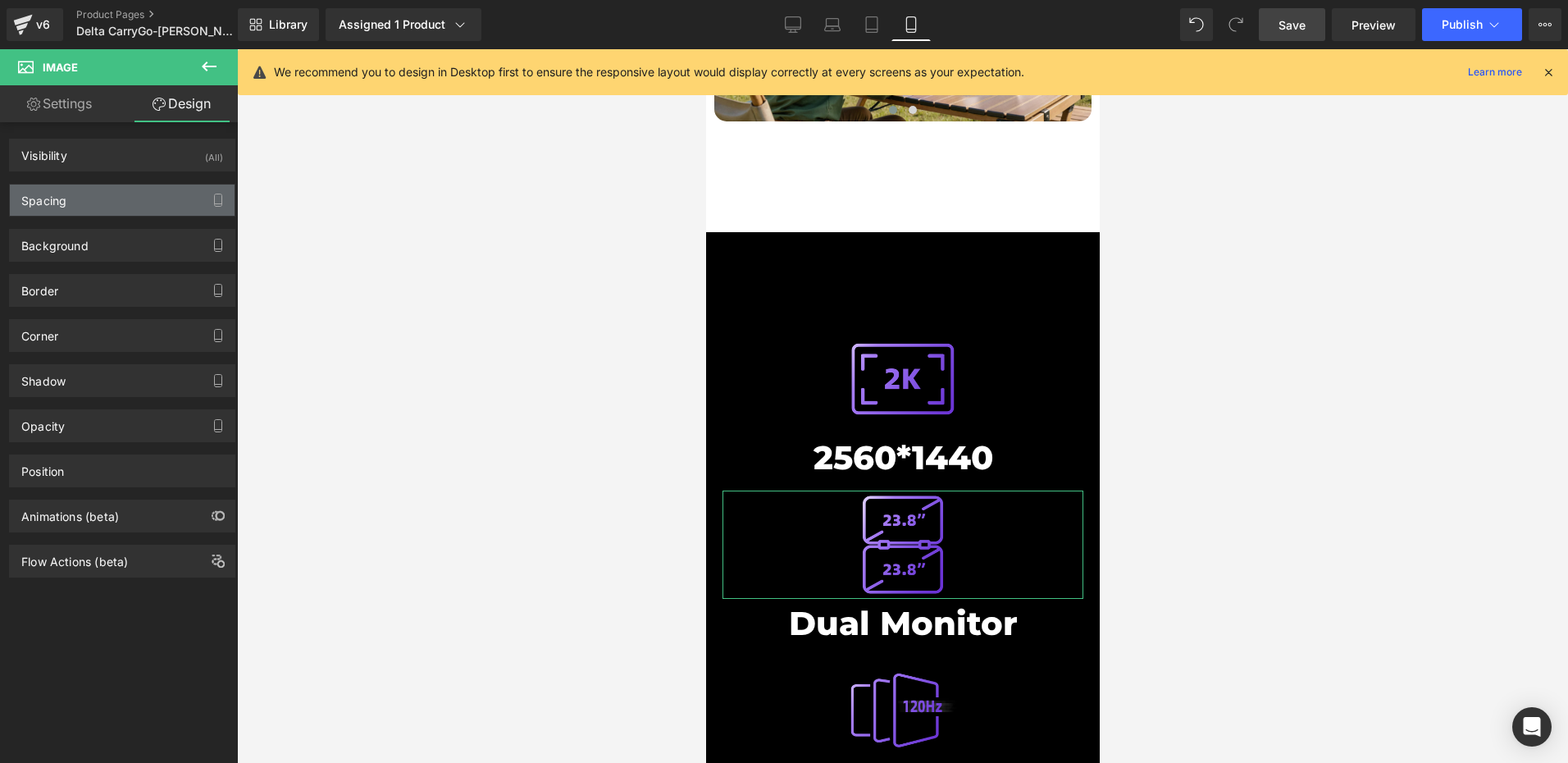
click at [89, 207] on div "Spacing" at bounding box center [122, 200] width 224 height 31
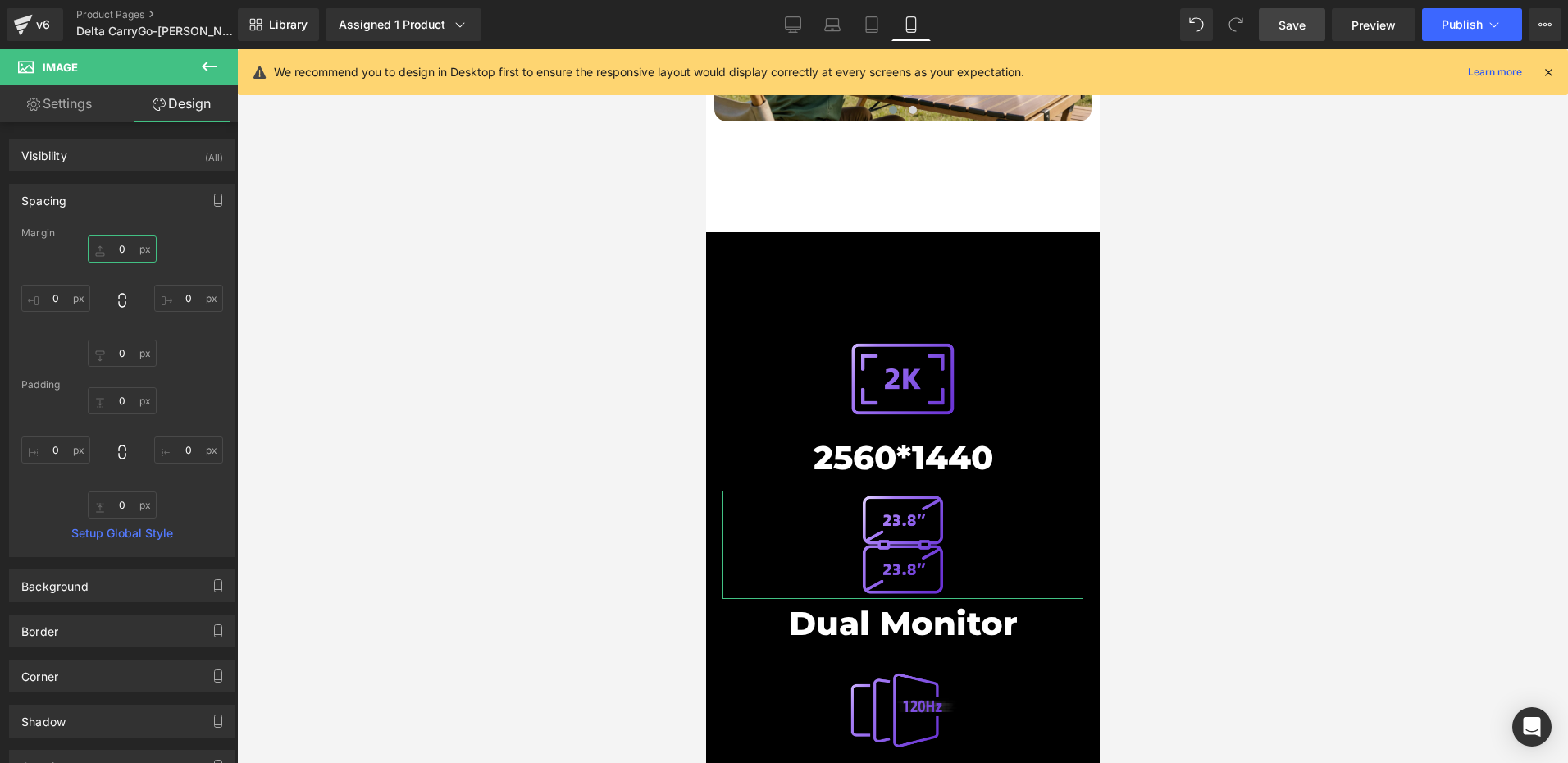
click at [127, 246] on input "0" at bounding box center [122, 249] width 69 height 27
type input "20"
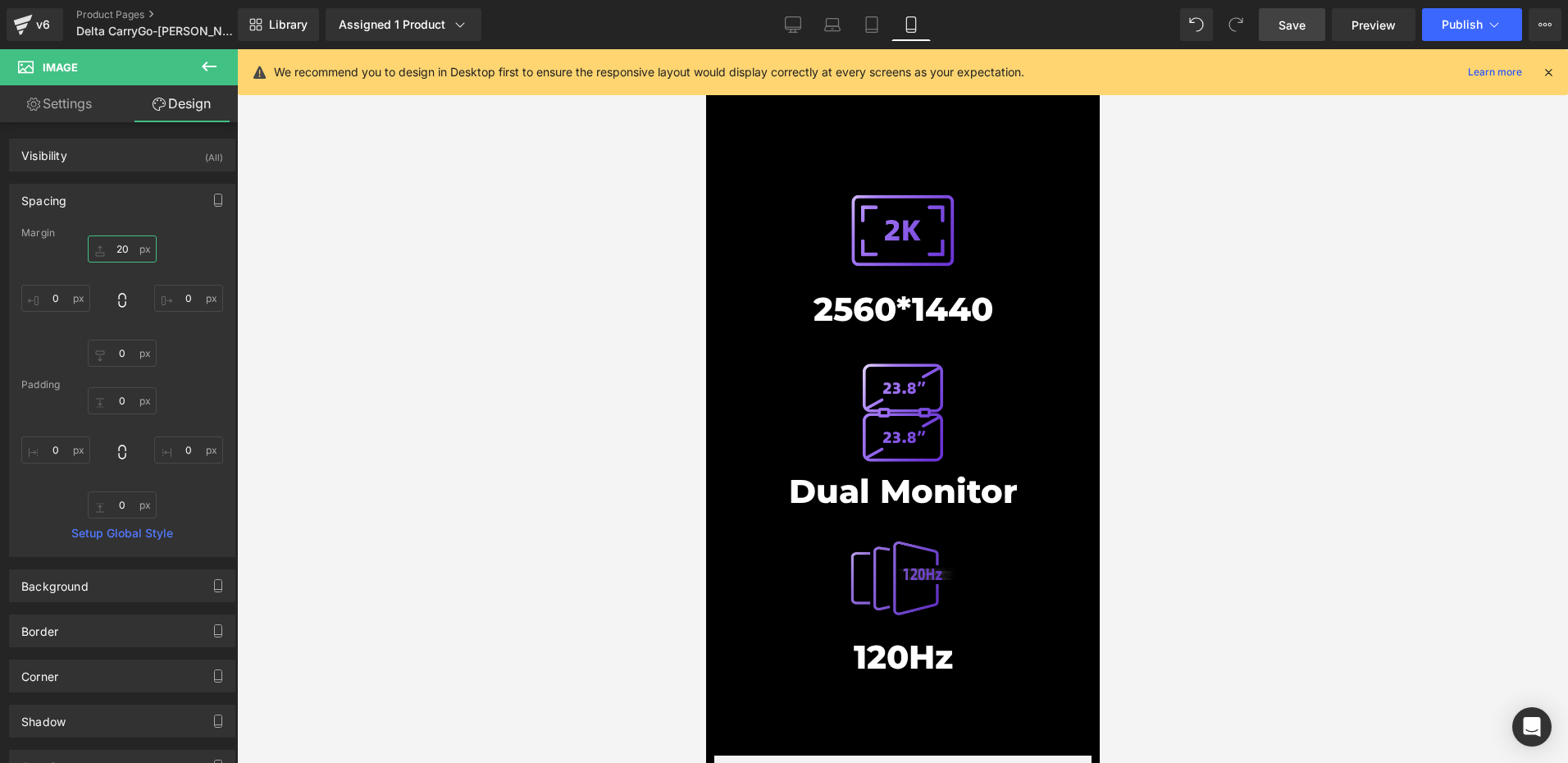
scroll to position [7371, 0]
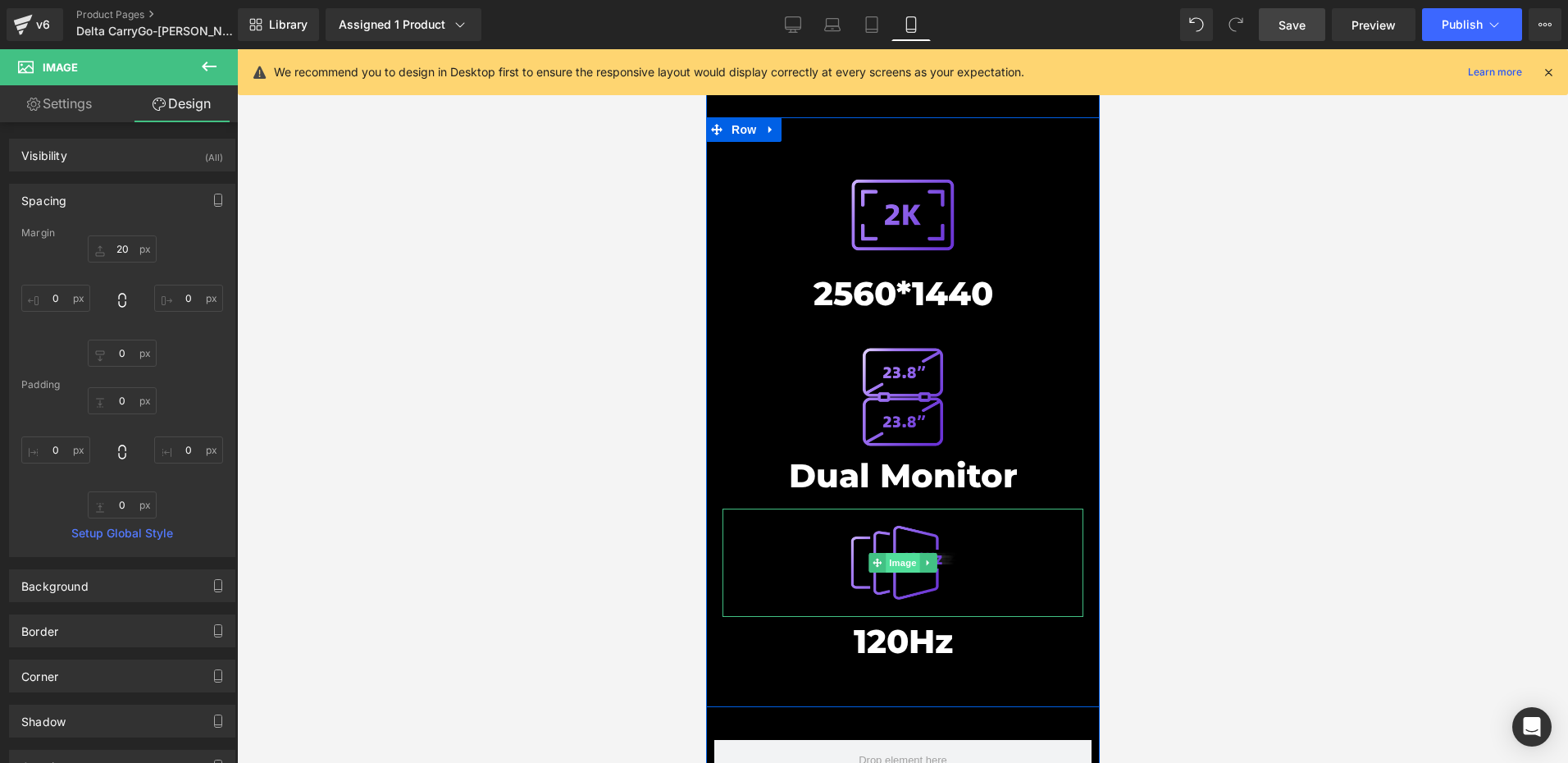
click at [896, 553] on span "Image" at bounding box center [901, 562] width 35 height 20
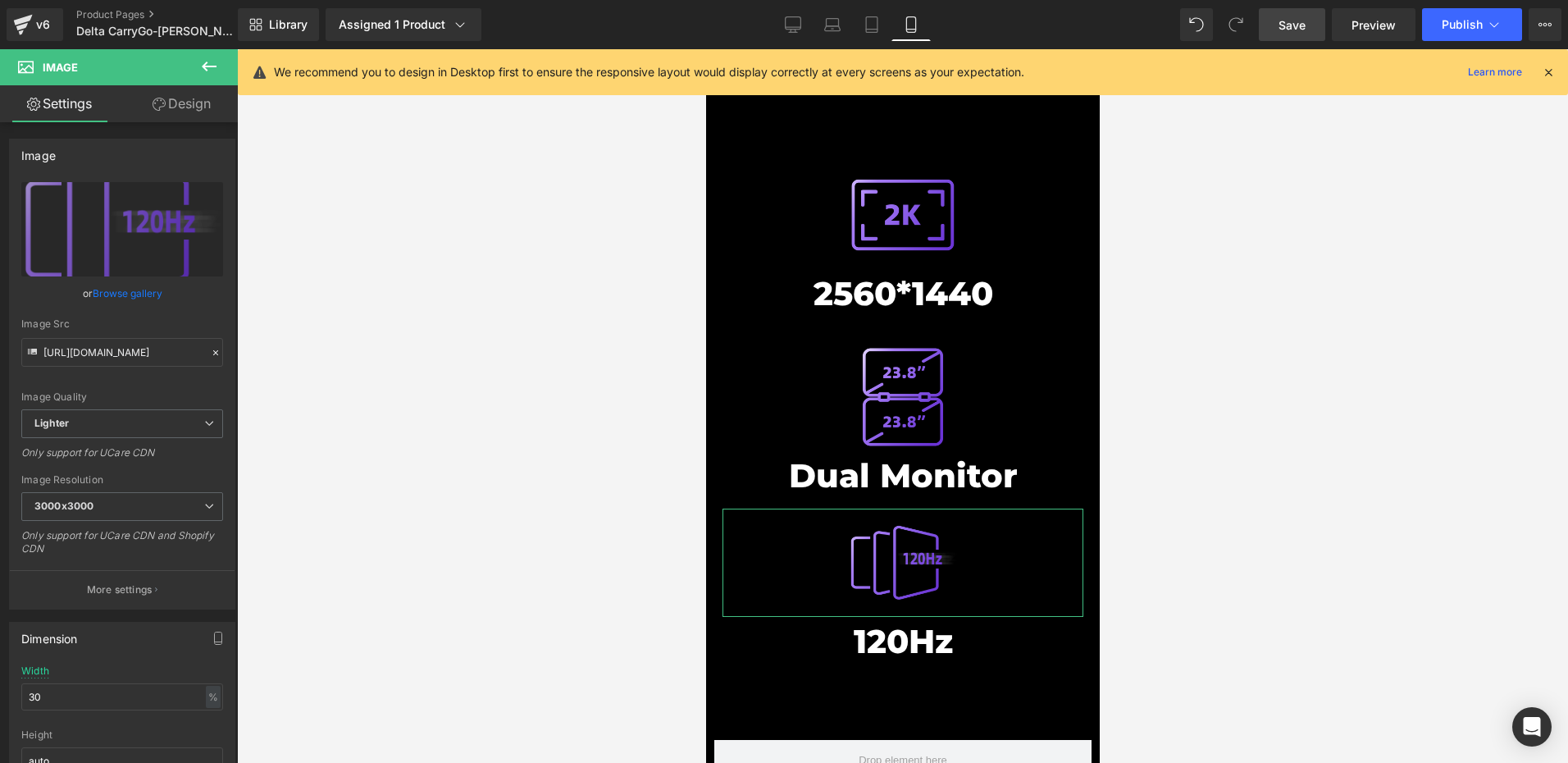
click at [167, 100] on link "Design" at bounding box center [182, 103] width 119 height 37
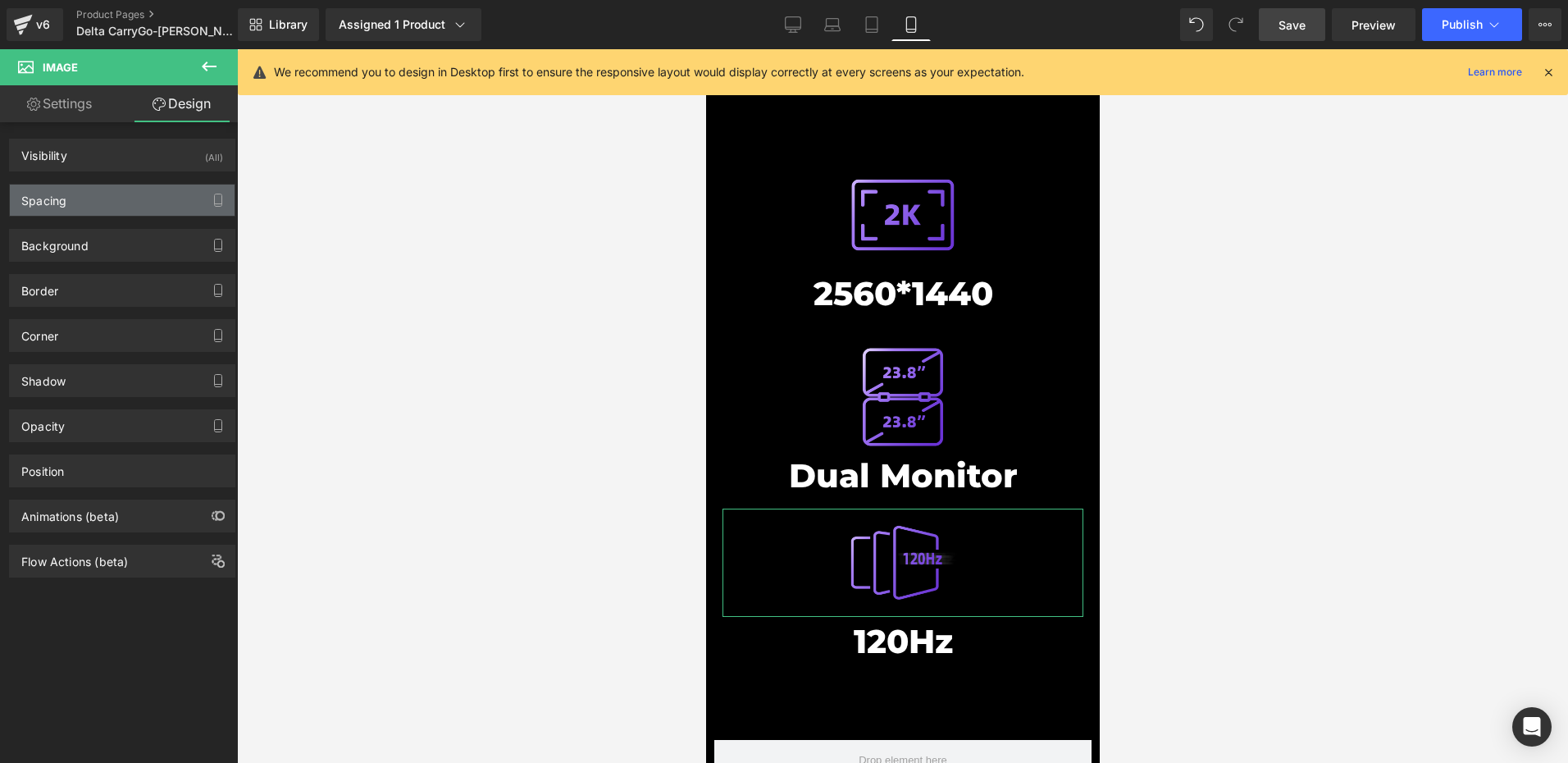
click at [83, 206] on div "Spacing" at bounding box center [122, 200] width 224 height 31
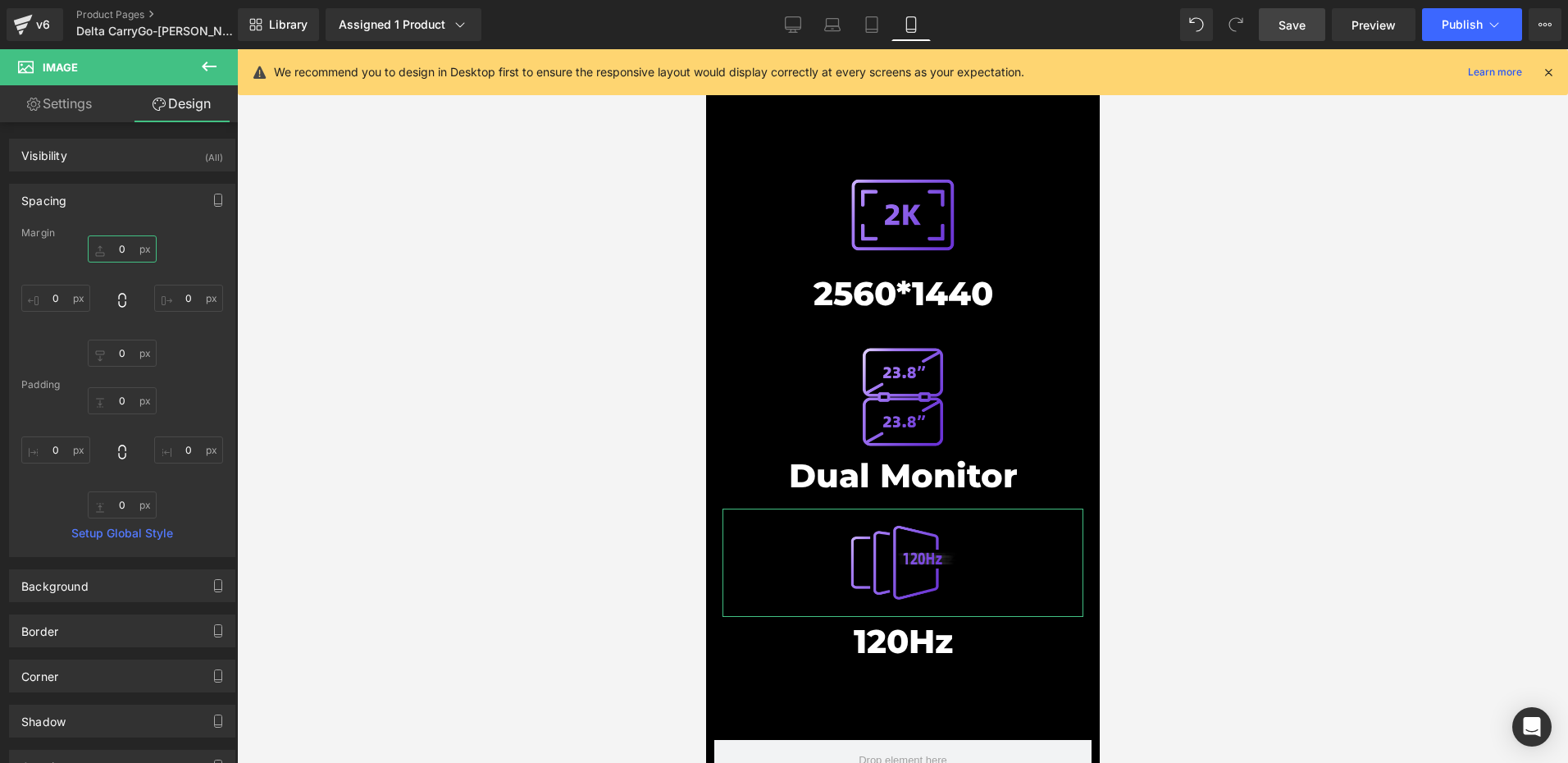
click at [124, 254] on input "0" at bounding box center [122, 249] width 69 height 27
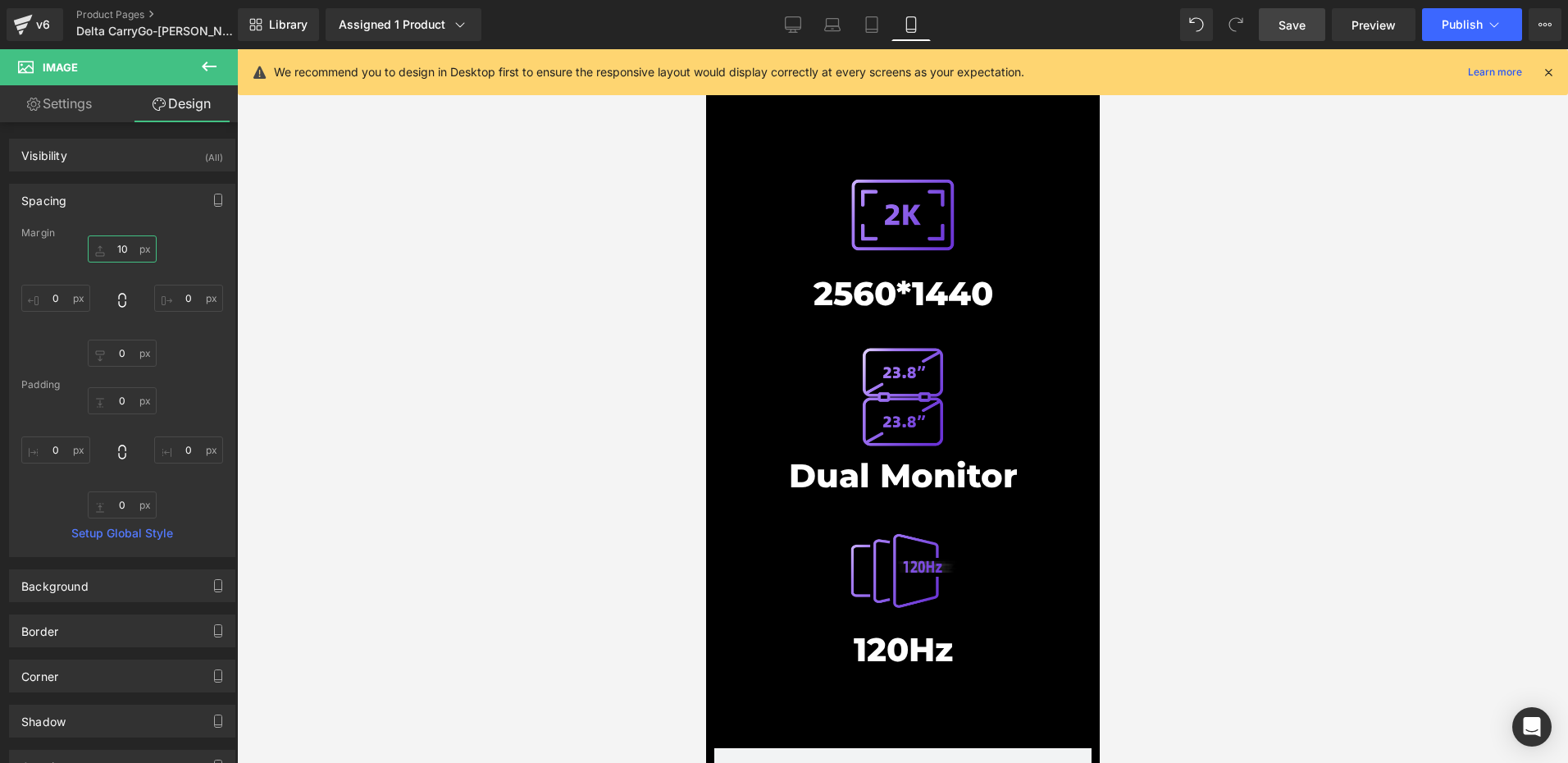
type input "10"
click at [1289, 32] on span "Save" at bounding box center [1292, 25] width 27 height 17
drag, startPoint x: 872, startPoint y: 431, endPoint x: 887, endPoint y: 385, distance: 48.4
click at [872, 470] on span "Heading" at bounding box center [893, 479] width 44 height 20
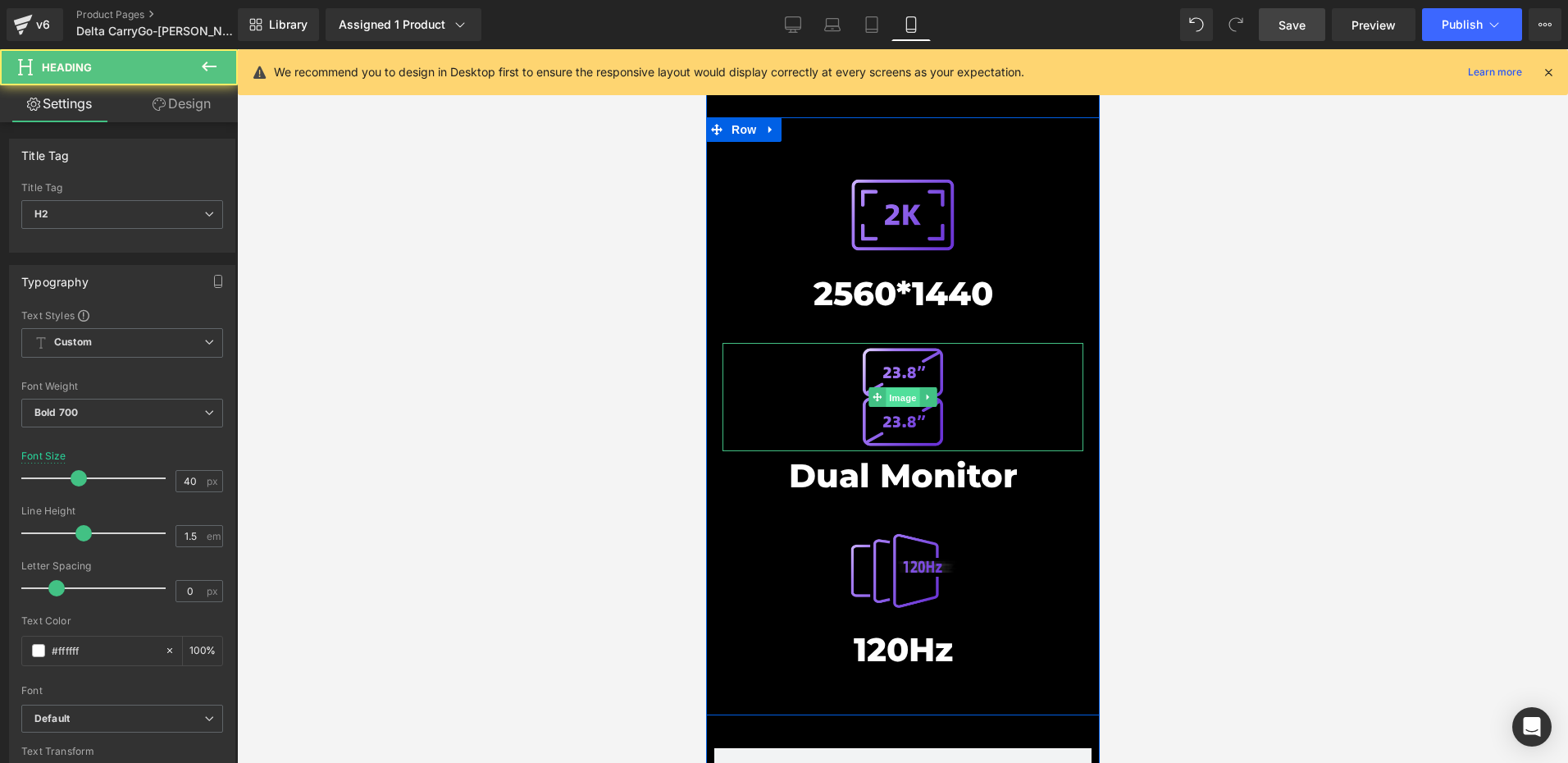
click at [894, 388] on span "Image" at bounding box center [901, 397] width 35 height 20
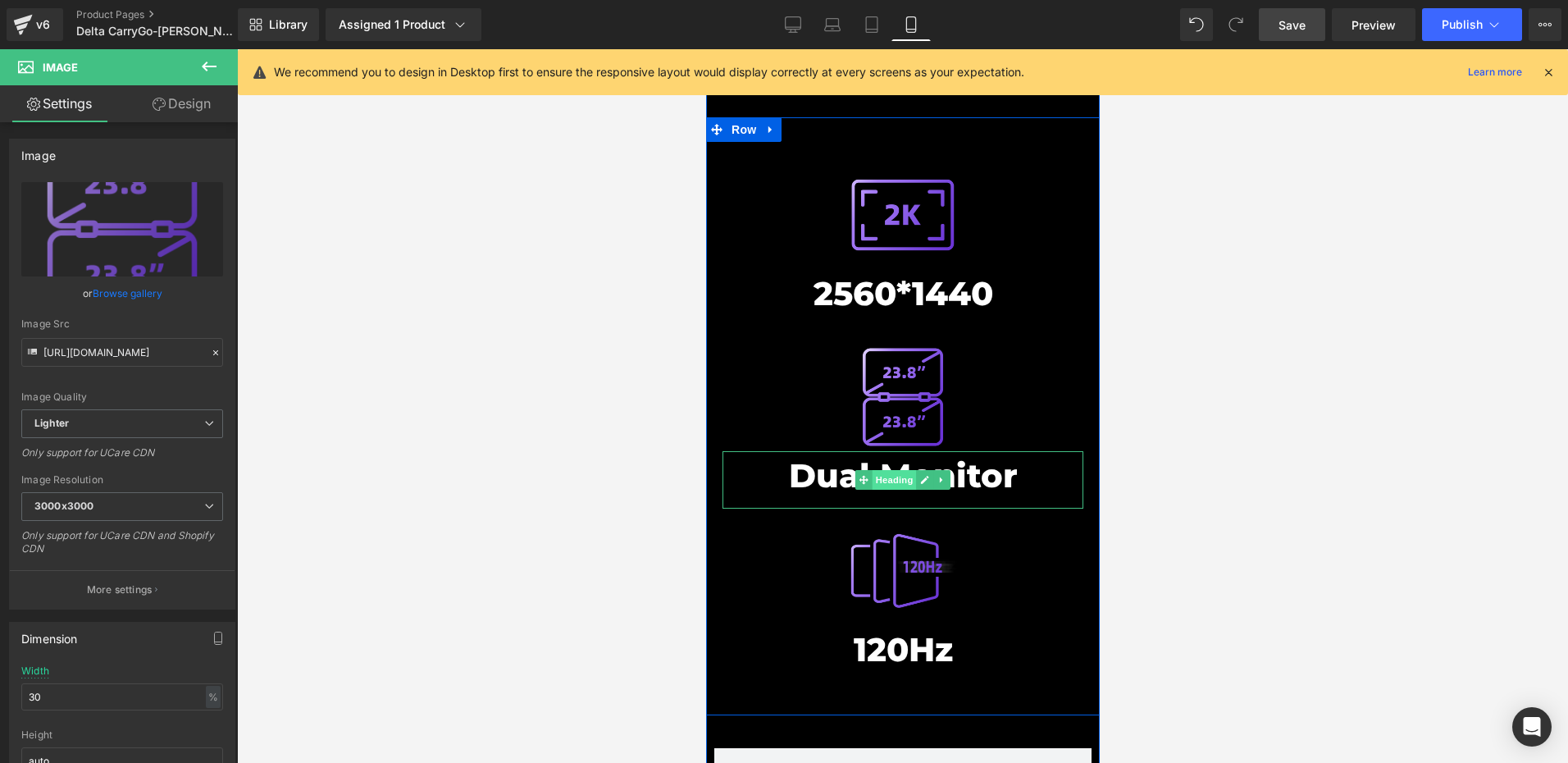
click at [905, 470] on span "Heading" at bounding box center [893, 479] width 44 height 20
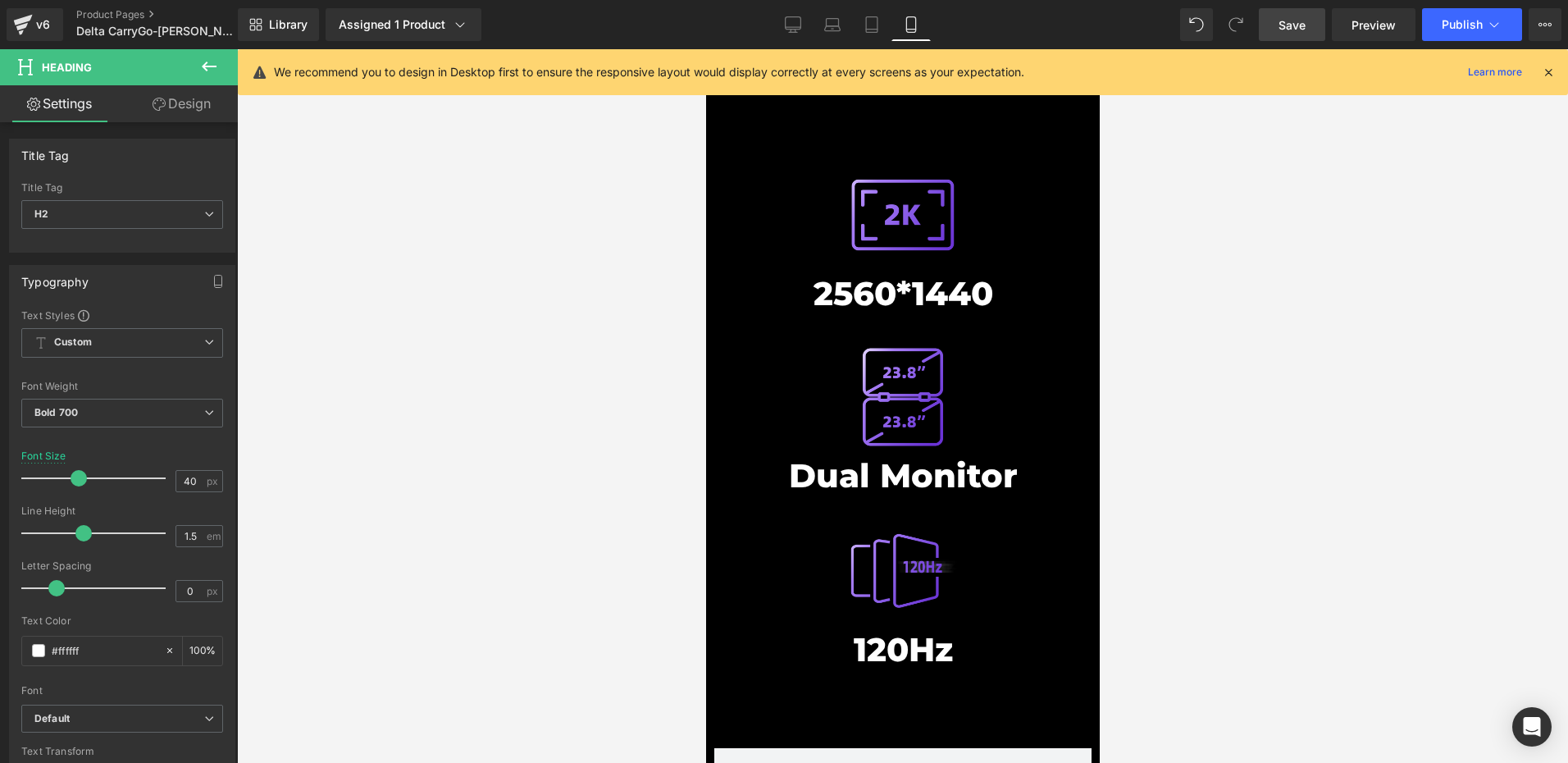
drag, startPoint x: 1267, startPoint y: 24, endPoint x: 160, endPoint y: 279, distance: 1136.0
click at [1267, 24] on link "Save" at bounding box center [1292, 25] width 66 height 33
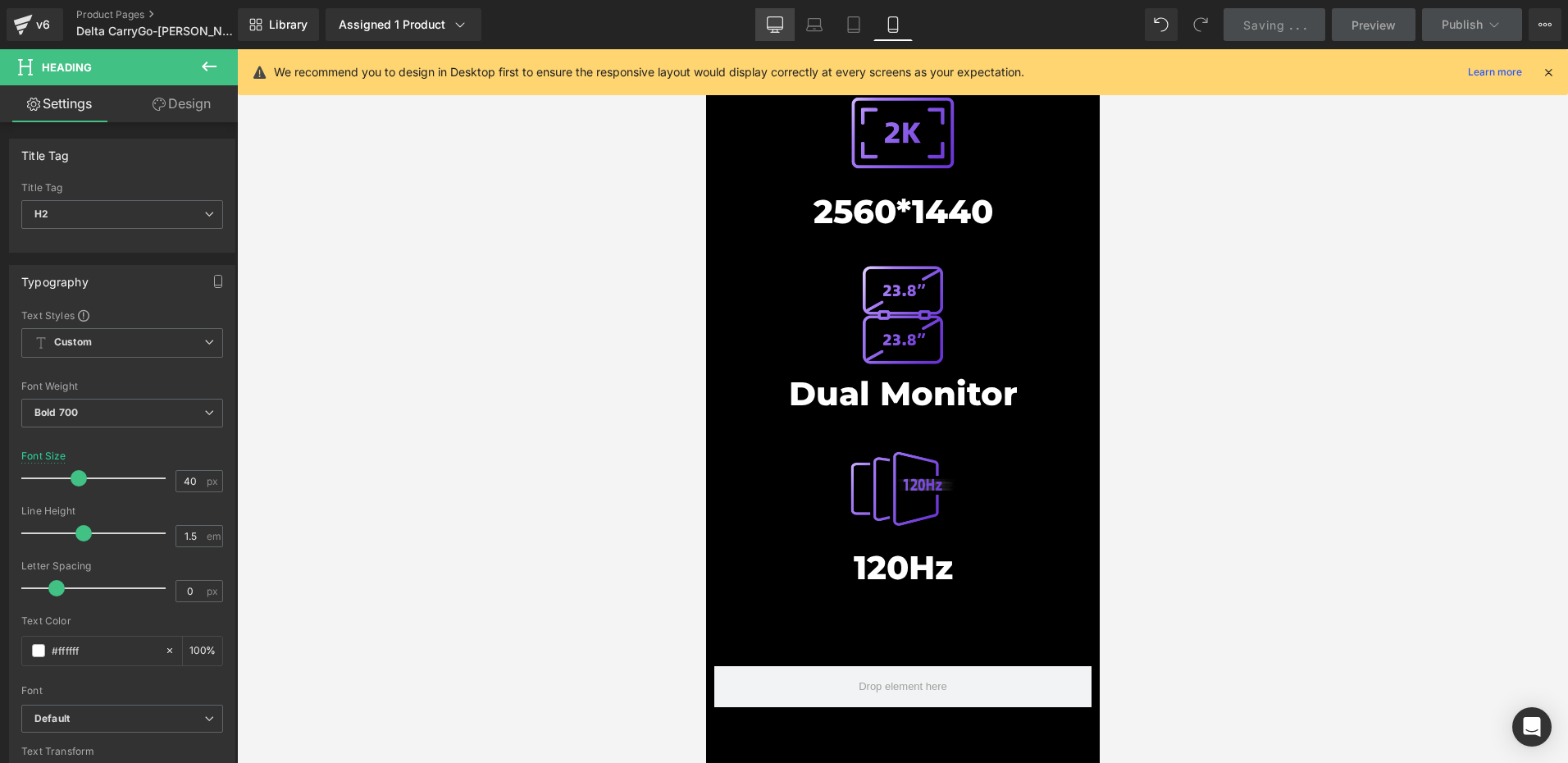
click at [773, 28] on icon at bounding box center [775, 23] width 16 height 12
type input "50"
type input "100"
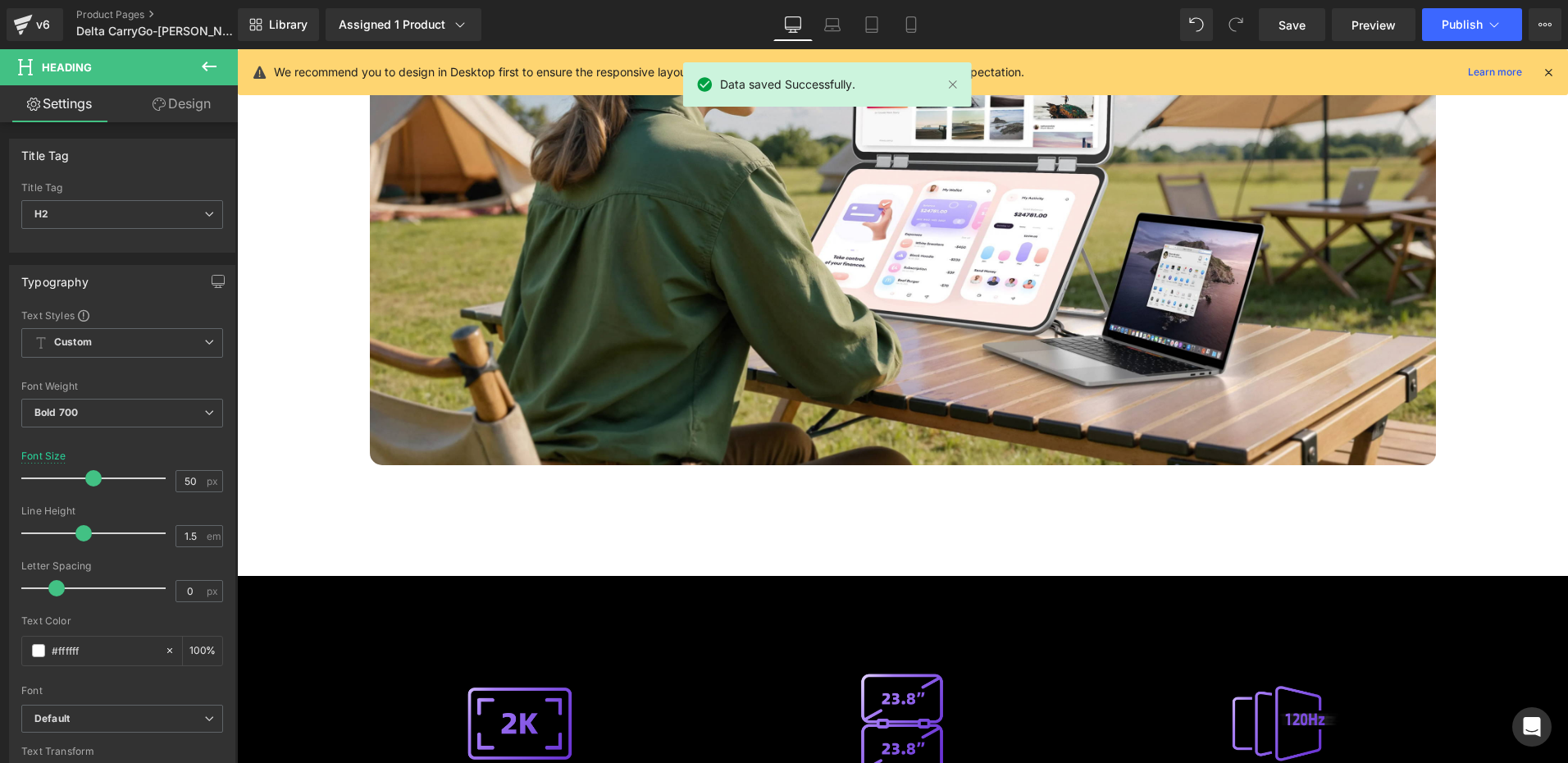
scroll to position [6469, 0]
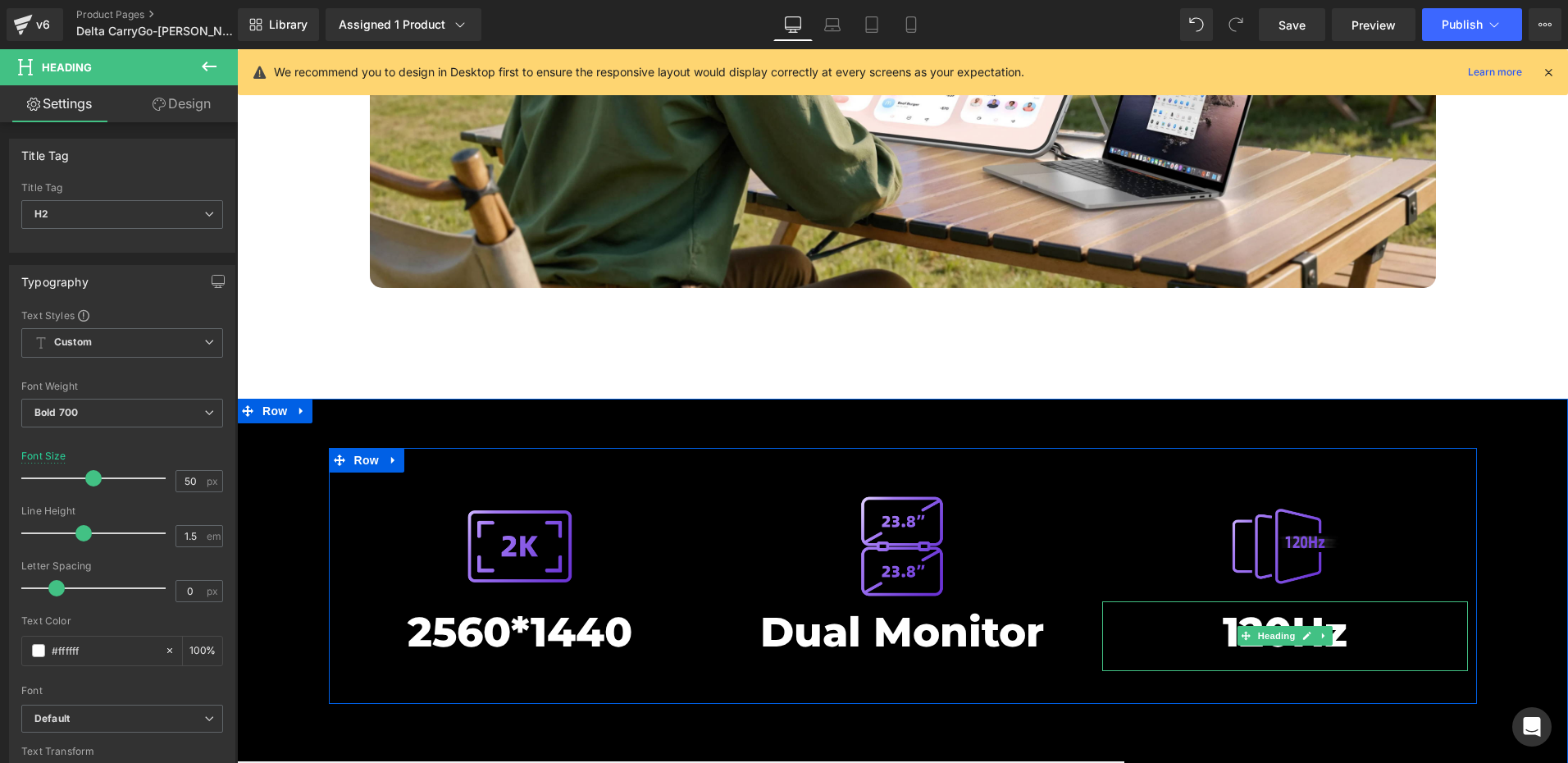
click at [1270, 626] on span "Heading" at bounding box center [1277, 636] width 44 height 20
click at [1290, 626] on span "Heading" at bounding box center [1277, 636] width 44 height 20
click at [1303, 632] on icon at bounding box center [1307, 636] width 8 height 8
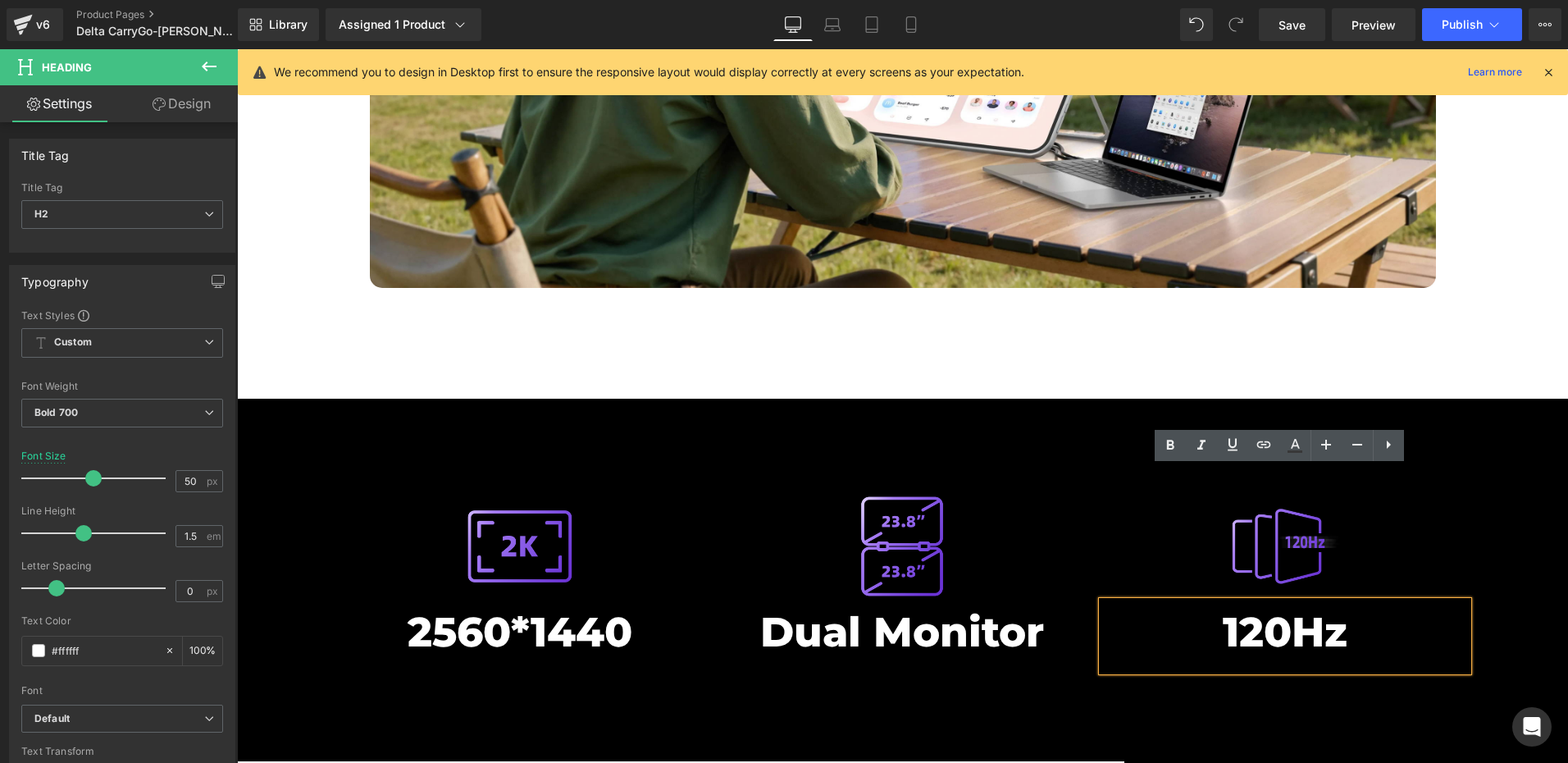
click at [1283, 601] on h2 "120Hz" at bounding box center [1285, 631] width 367 height 61
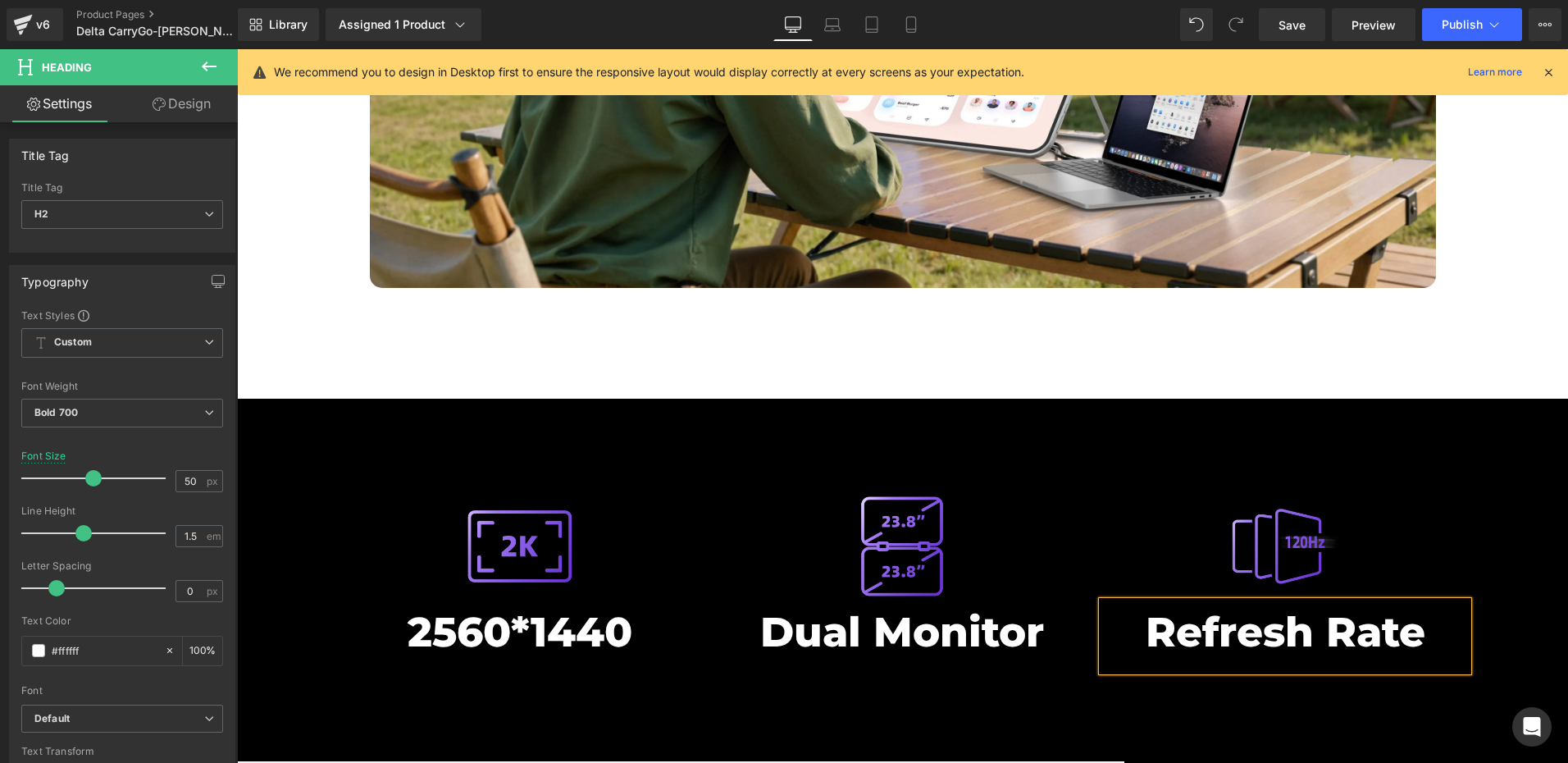
drag, startPoint x: 1290, startPoint y: 26, endPoint x: 1276, endPoint y: 47, distance: 25.2
click at [1290, 26] on span "Save" at bounding box center [1292, 25] width 27 height 17
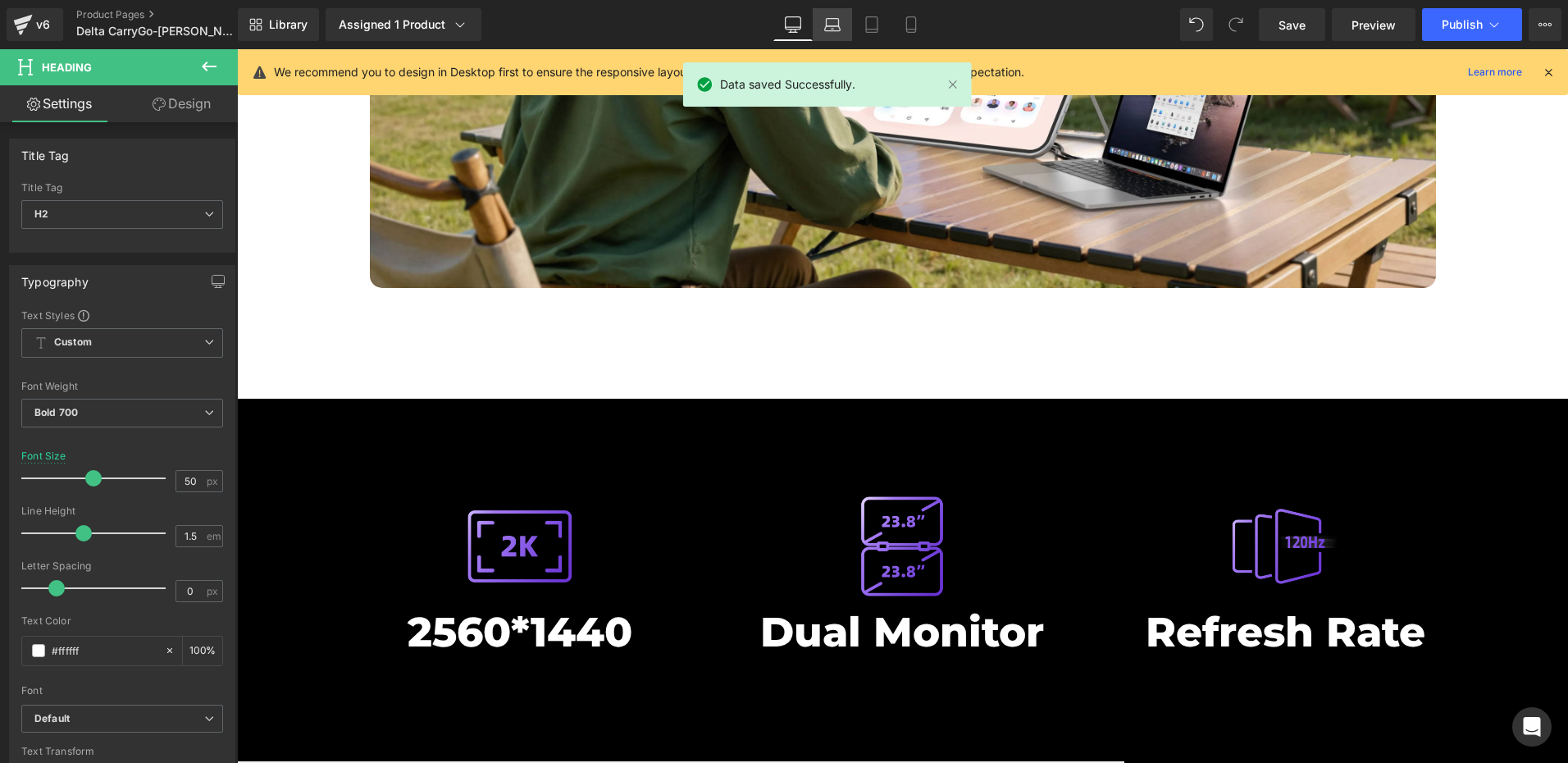
click at [842, 32] on link "Laptop" at bounding box center [833, 25] width 40 height 33
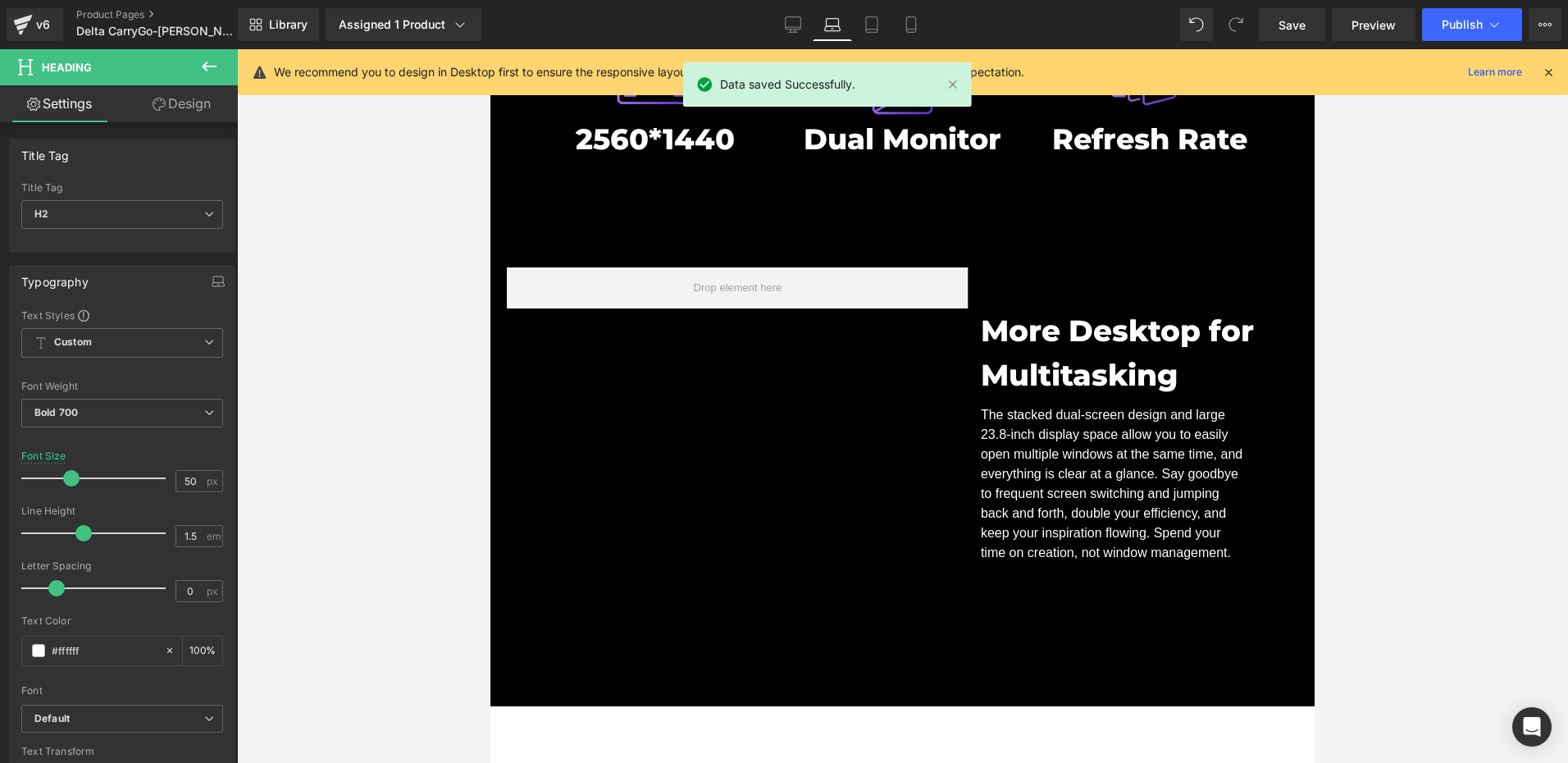
type input "35"
type input "100"
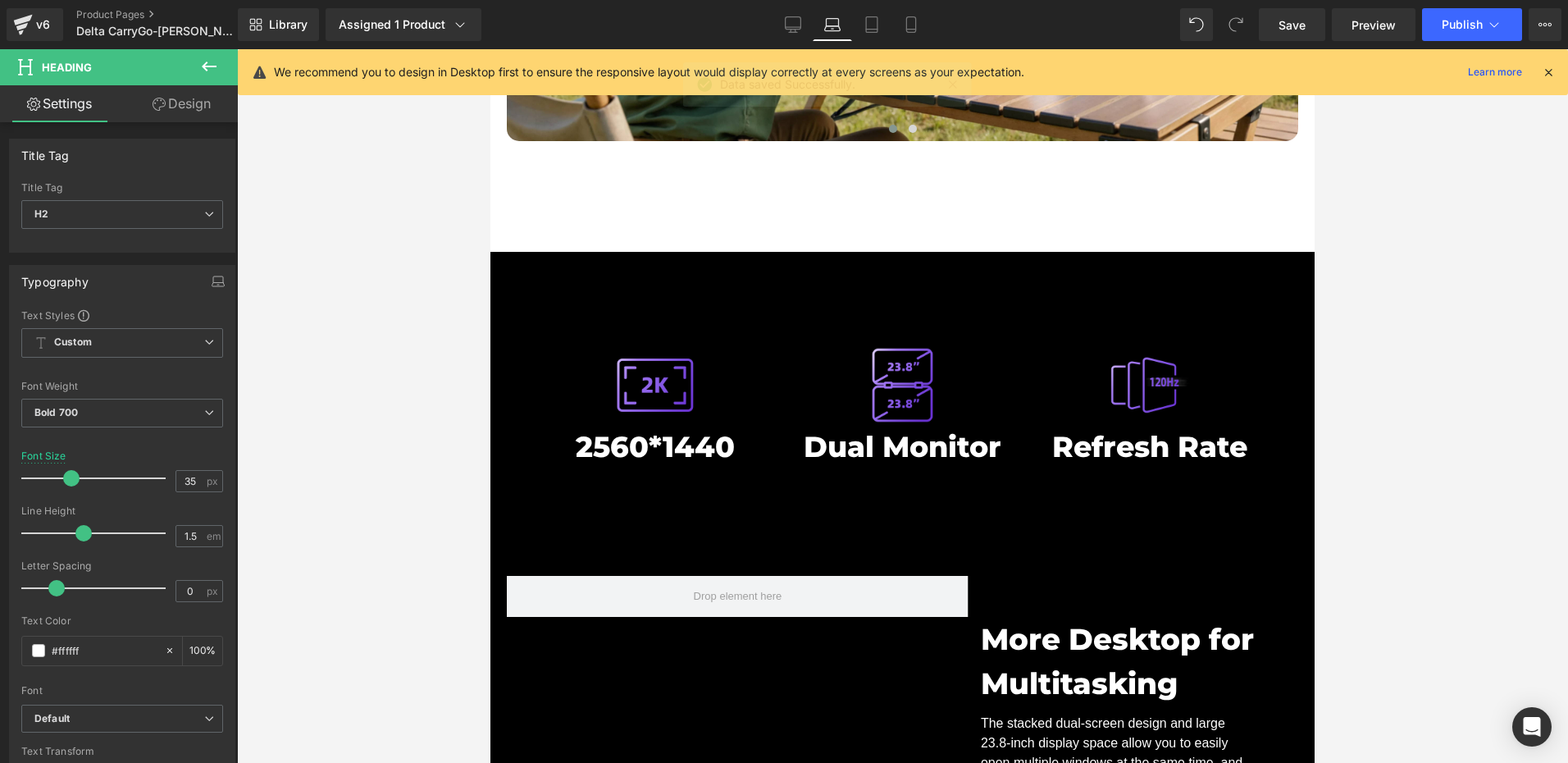
scroll to position [5979, 0]
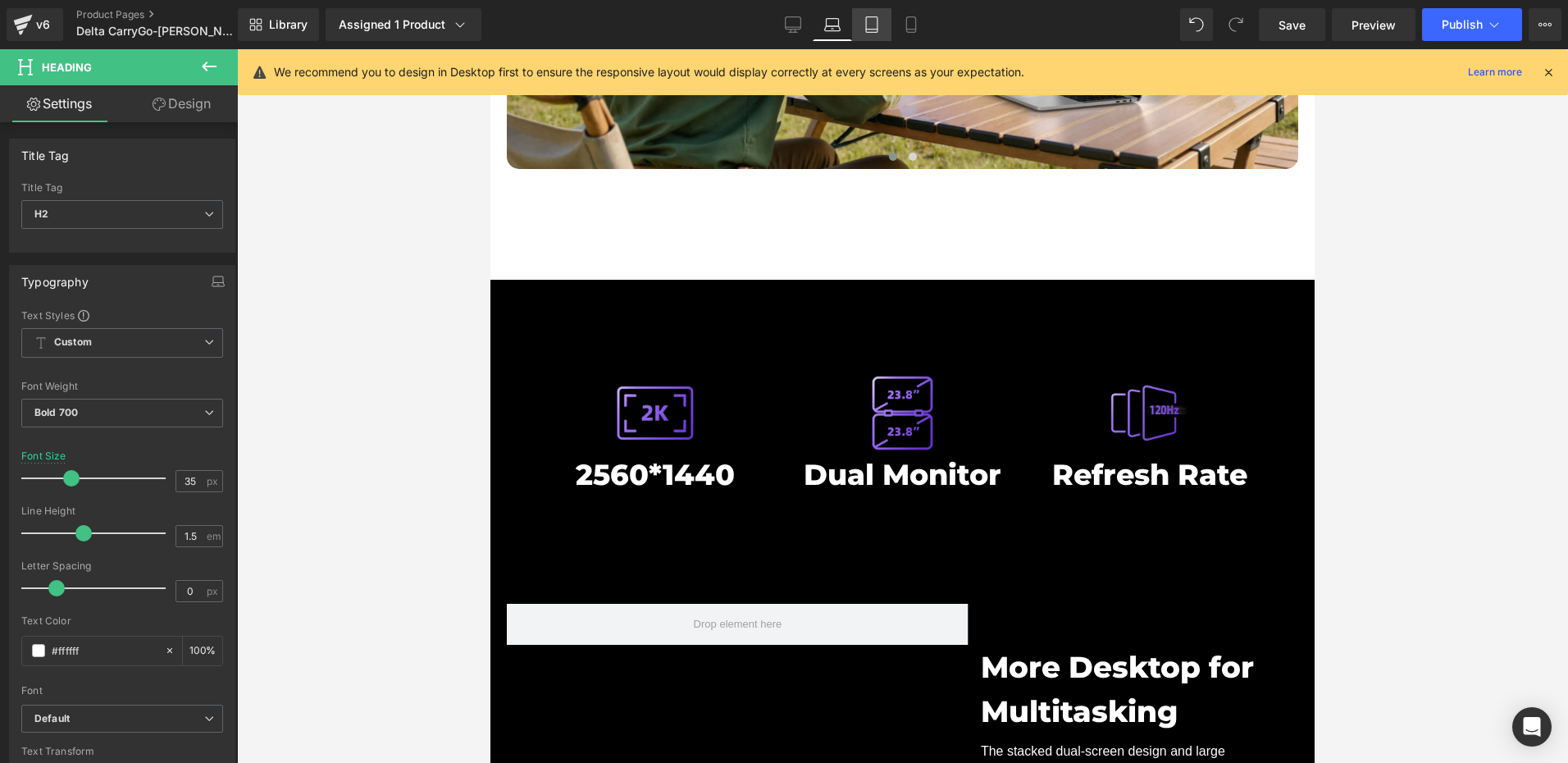
click at [878, 24] on icon at bounding box center [871, 25] width 11 height 16
type input "30"
type input "100"
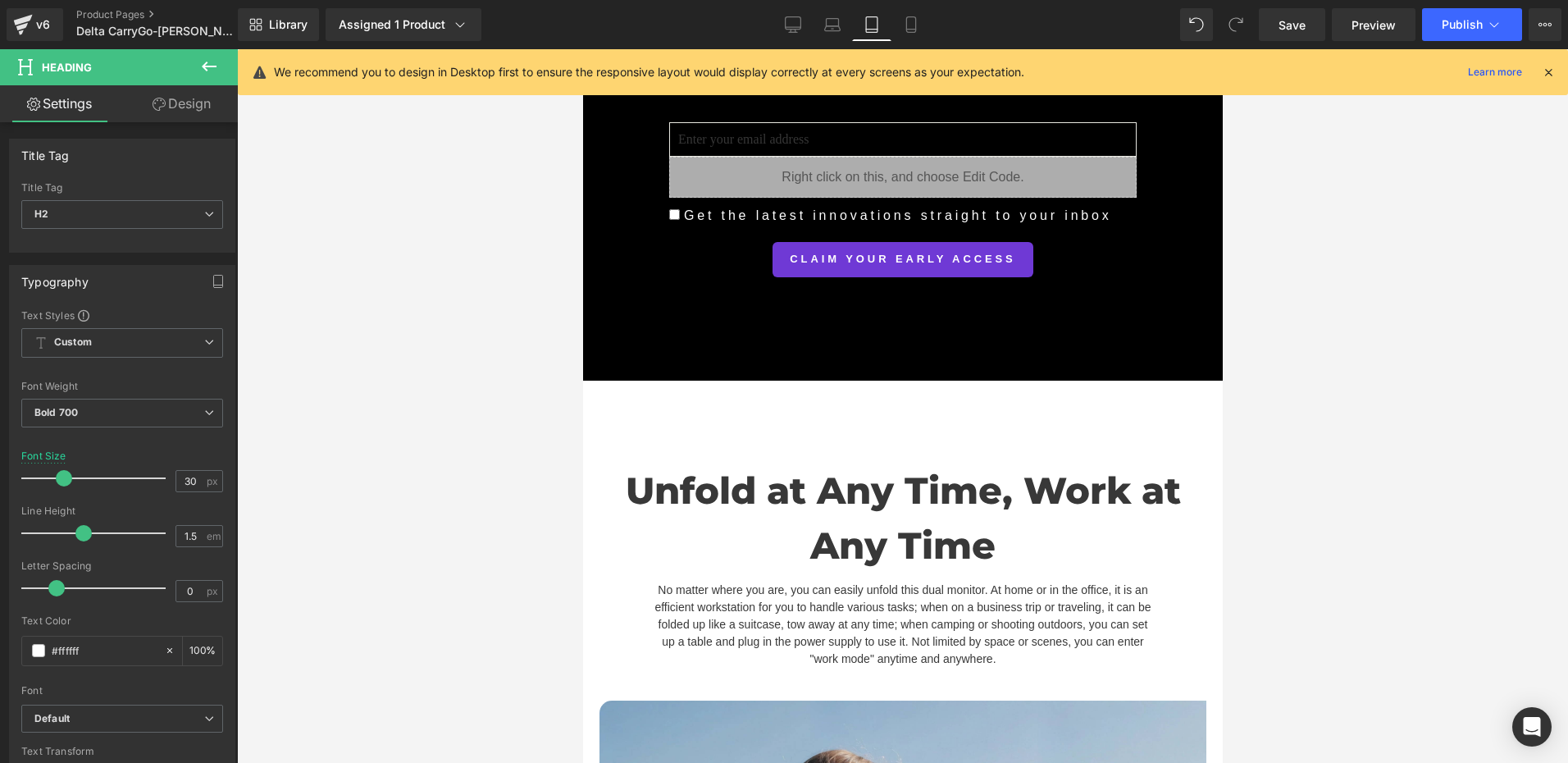
scroll to position [6908, 0]
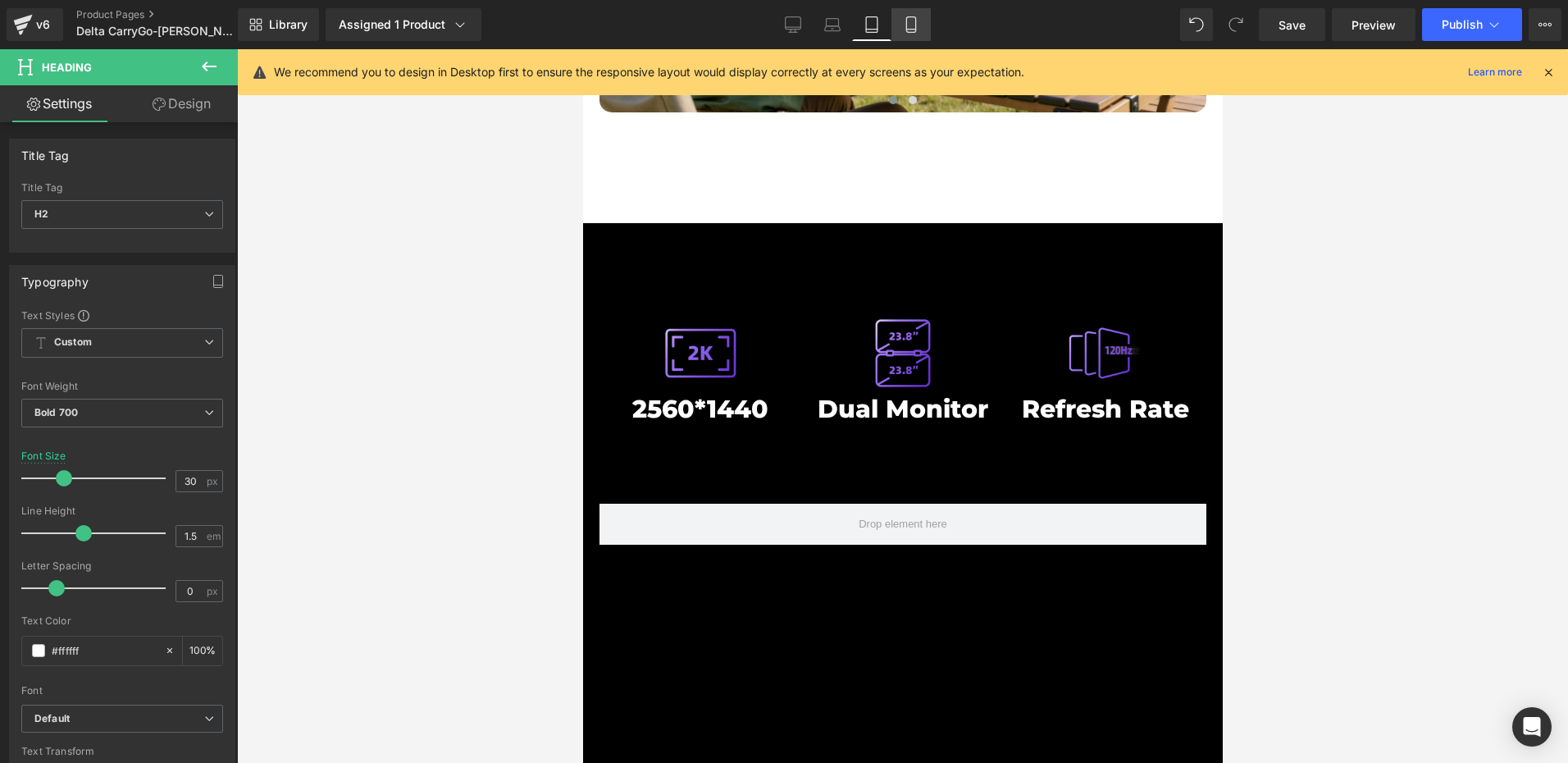
click at [922, 25] on link "Mobile" at bounding box center [911, 25] width 40 height 33
type input "40"
type input "100"
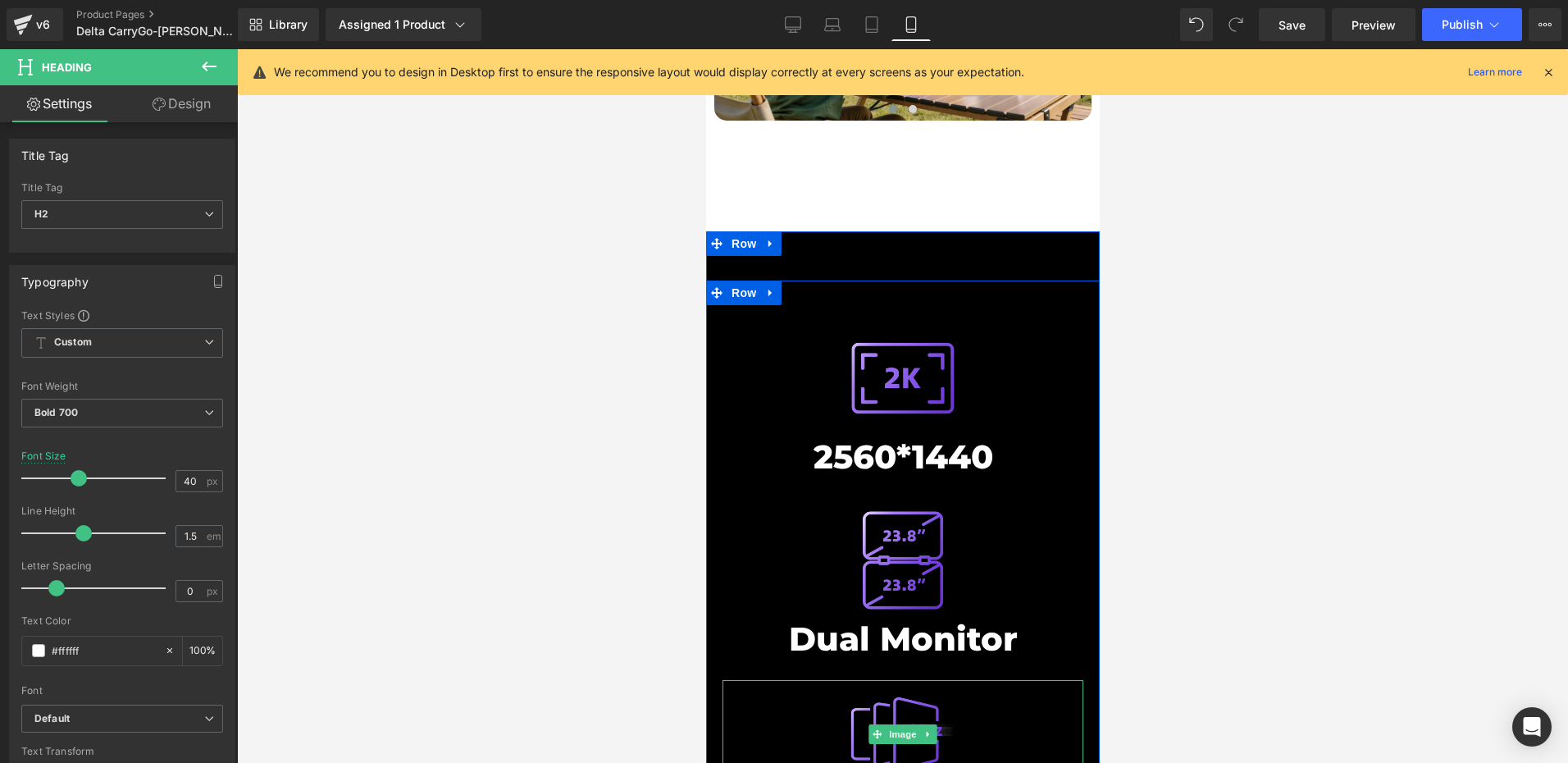
scroll to position [7175, 0]
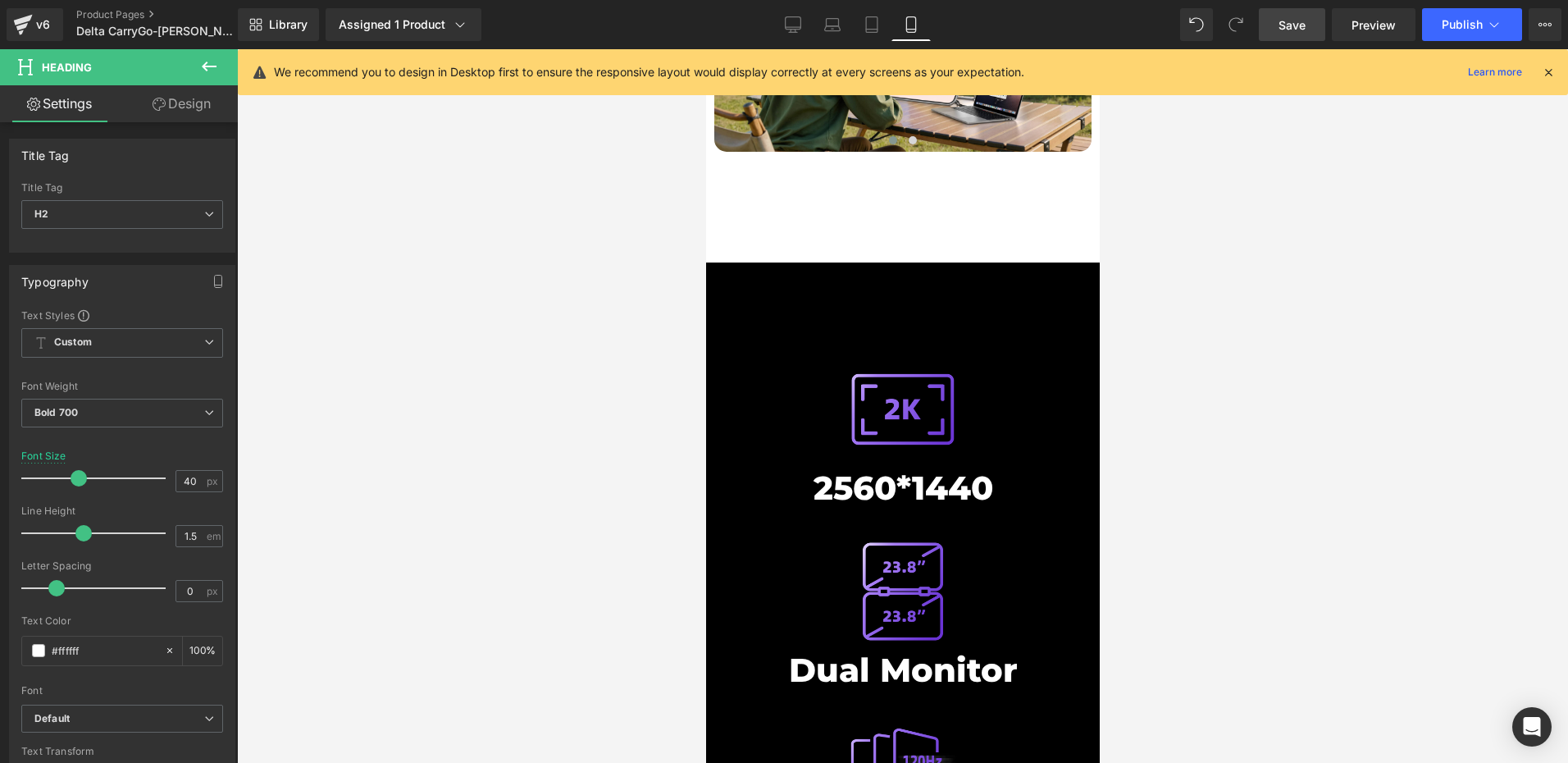
click at [1293, 19] on span "Save" at bounding box center [1292, 25] width 27 height 17
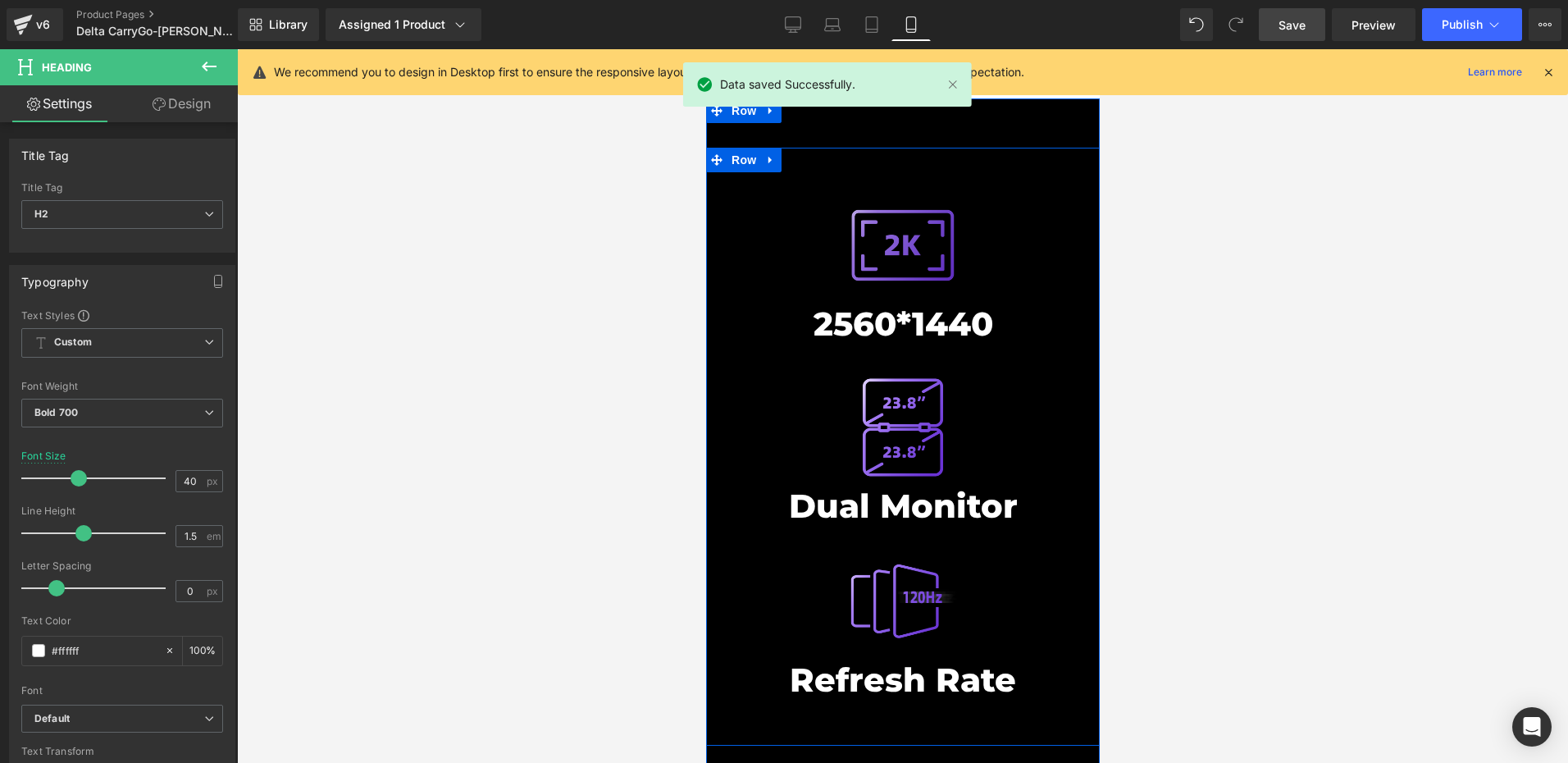
scroll to position [7257, 0]
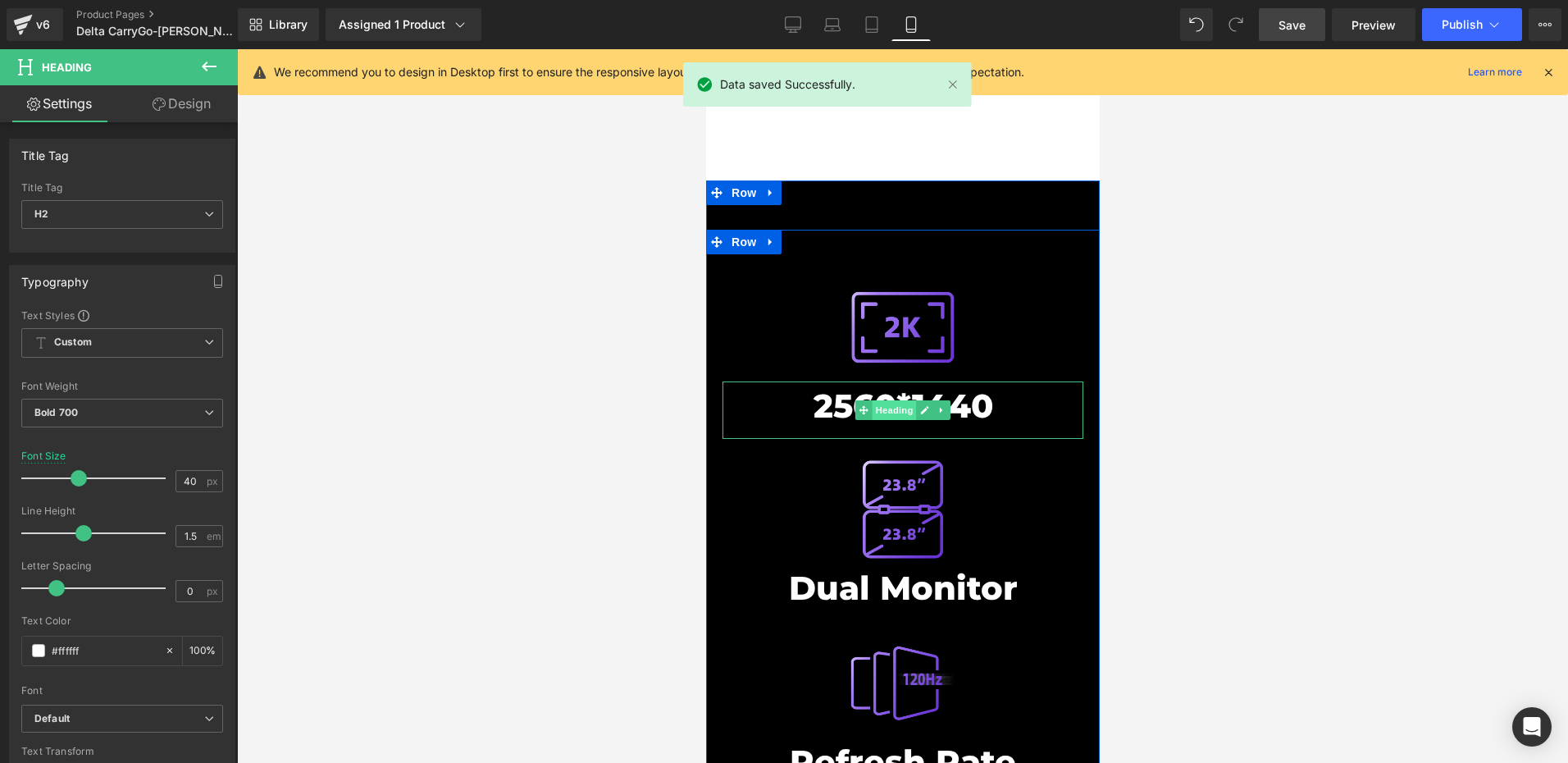
drag, startPoint x: 898, startPoint y: 368, endPoint x: 1402, endPoint y: 425, distance: 507.2
click at [898, 400] on span "Heading" at bounding box center [893, 409] width 44 height 20
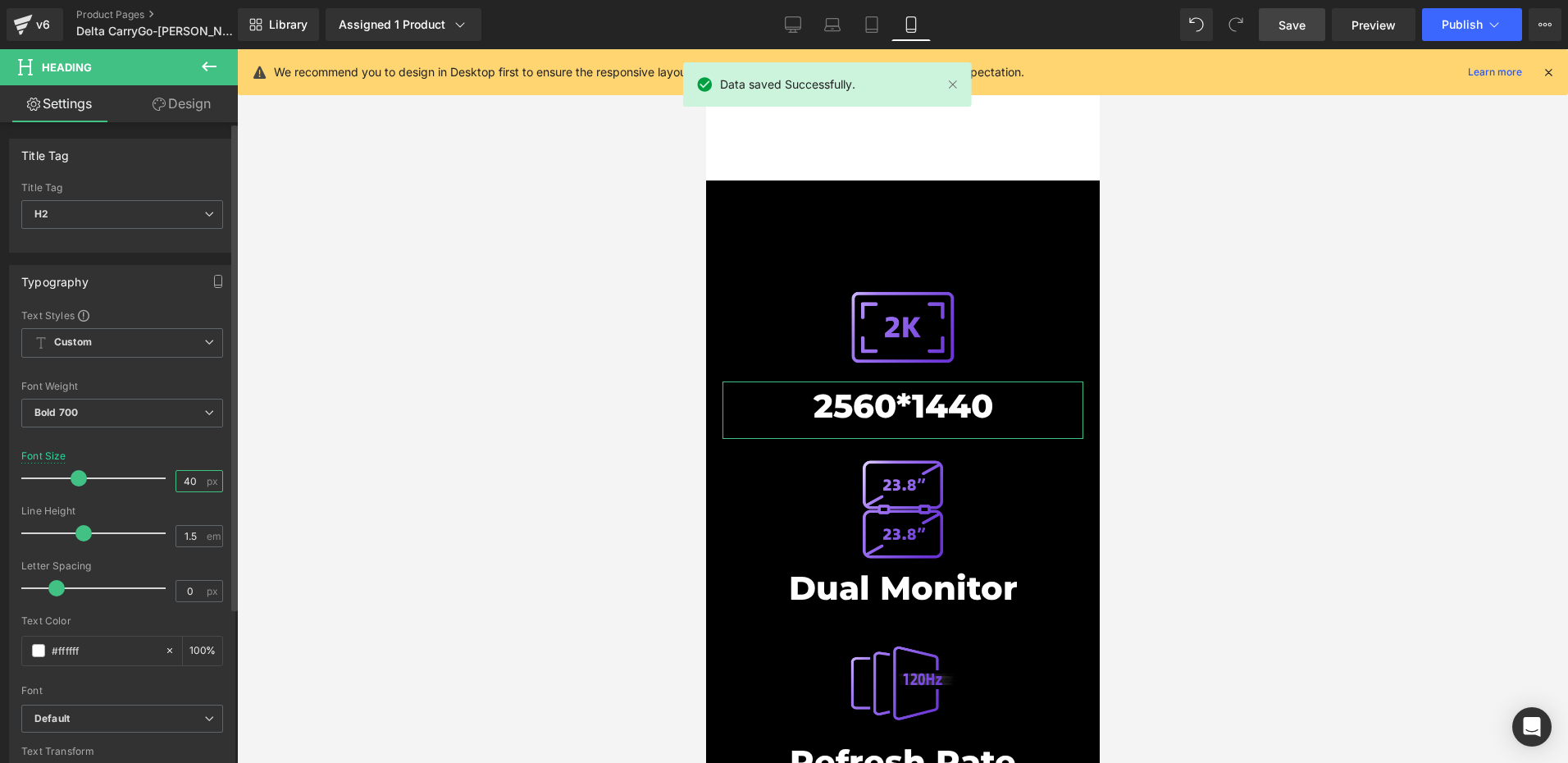
click at [191, 478] on input "40" at bounding box center [190, 481] width 28 height 21
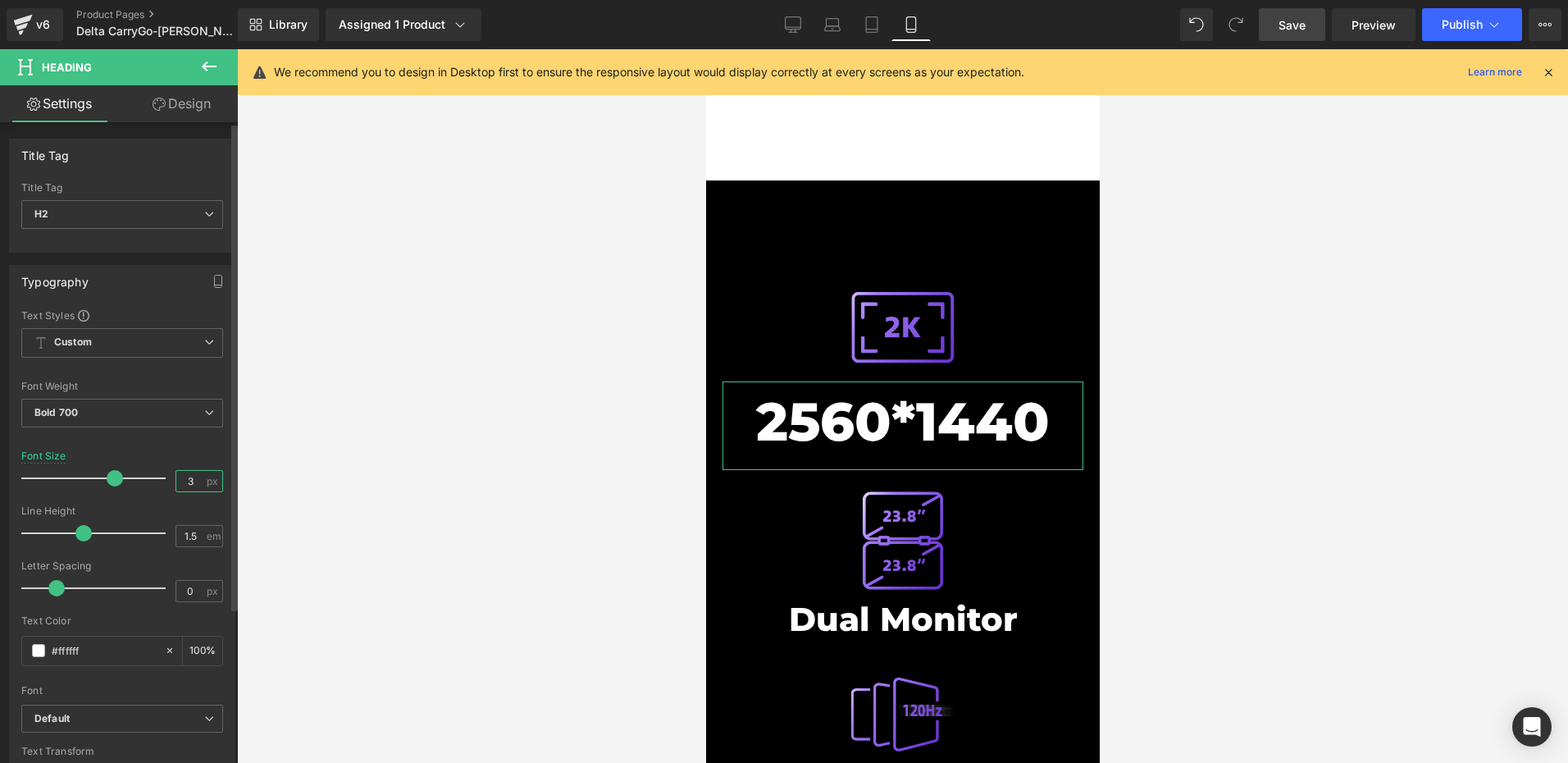
type input "35"
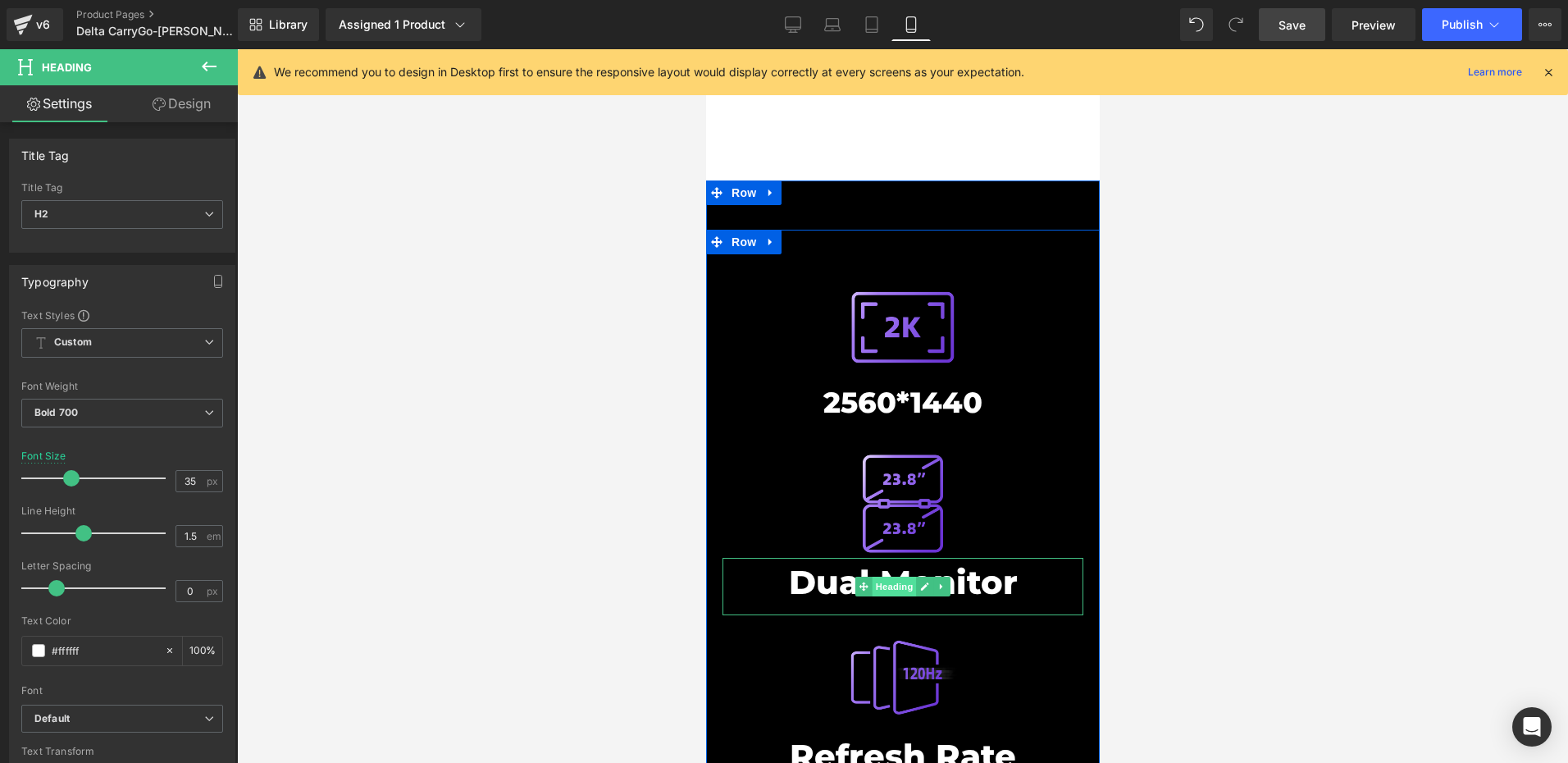
click at [893, 576] on span "Heading" at bounding box center [893, 586] width 44 height 20
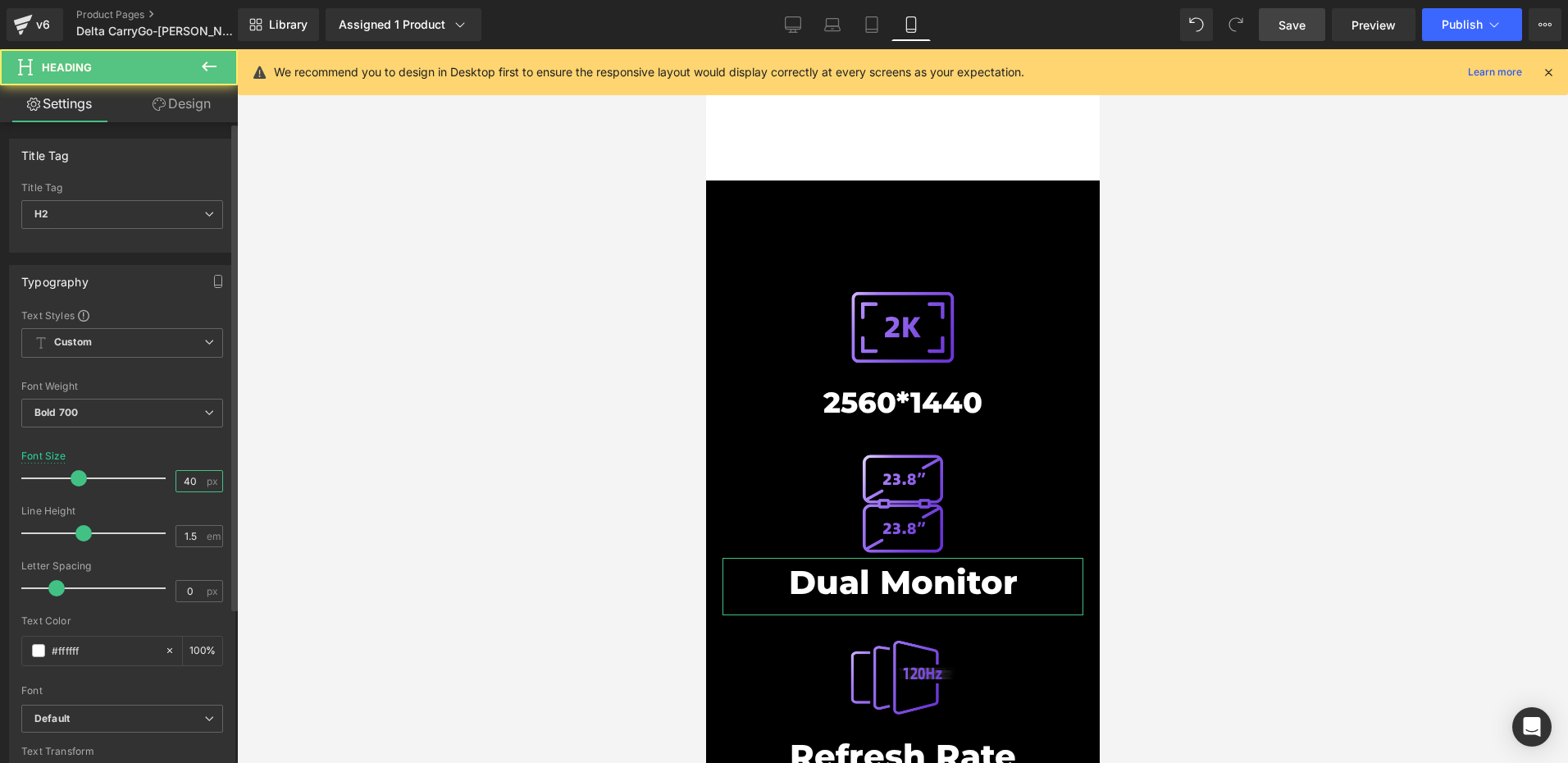
click at [186, 481] on input "40" at bounding box center [190, 481] width 28 height 21
paste input "35"
type input "35"
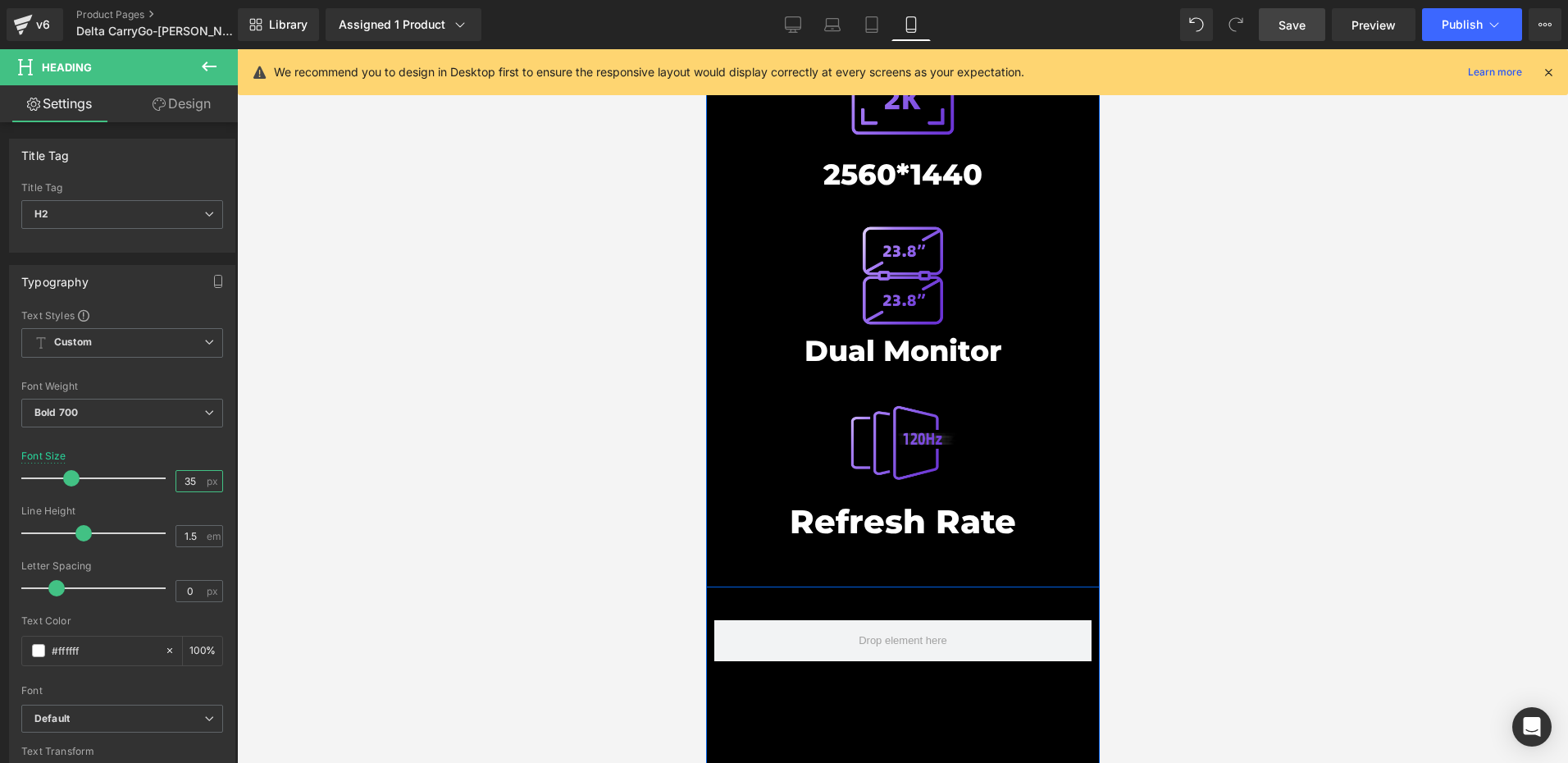
scroll to position [7504, 0]
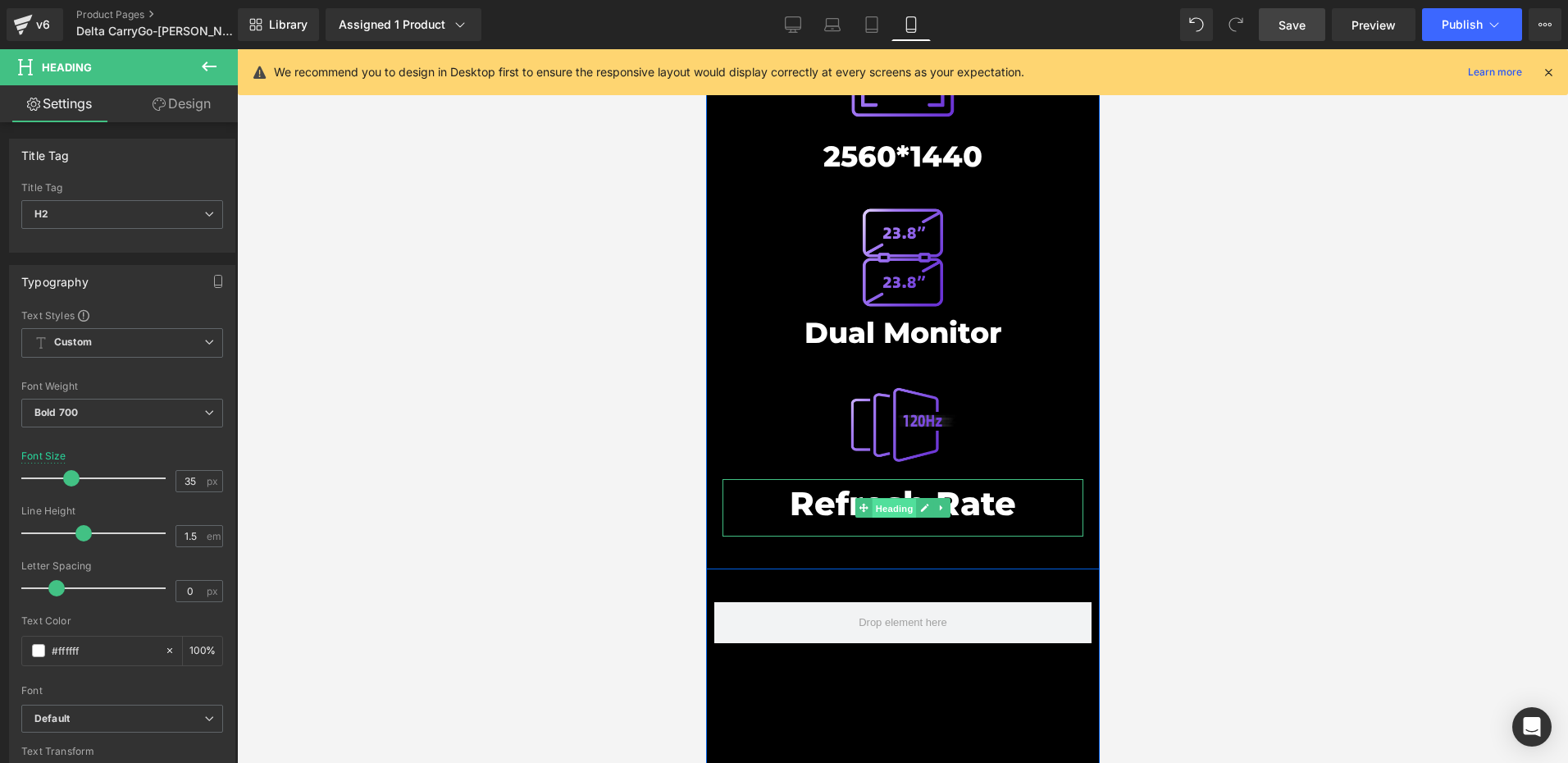
click at [897, 499] on span "Heading" at bounding box center [893, 508] width 44 height 20
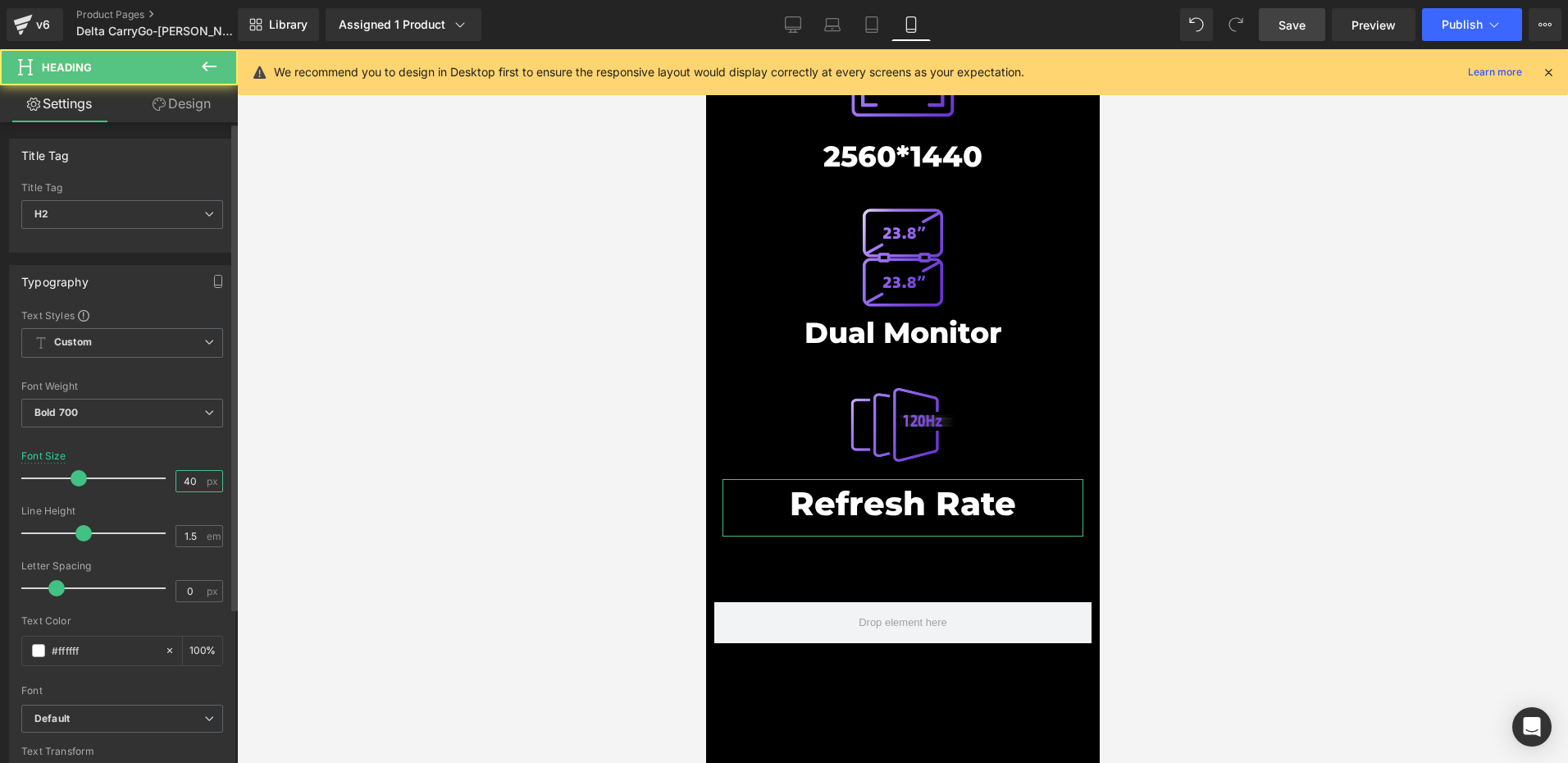
click at [197, 478] on input "40" at bounding box center [190, 481] width 28 height 21
paste input "35"
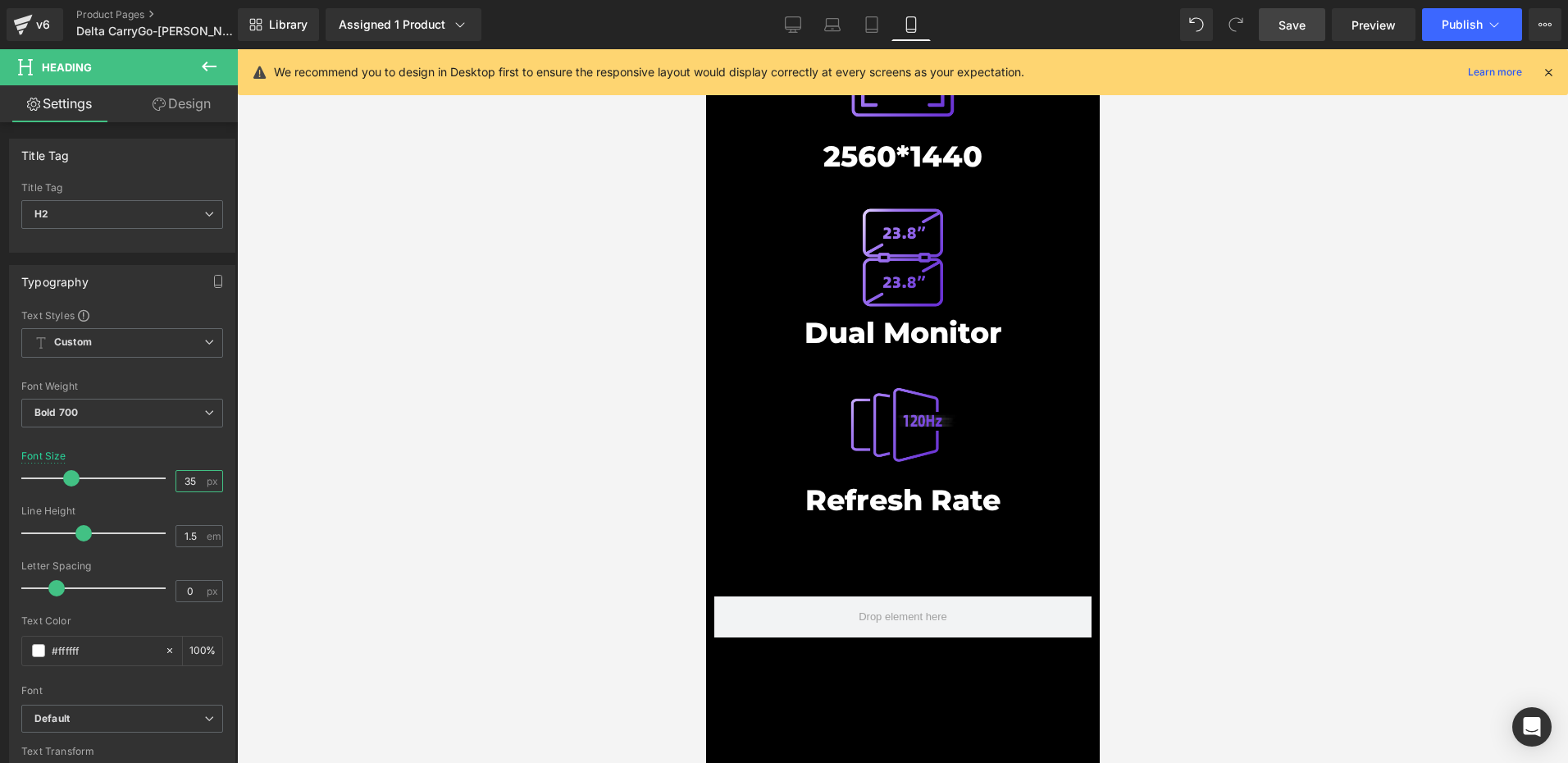
type input "35"
click at [1281, 26] on span "Save" at bounding box center [1292, 25] width 27 height 17
click at [1544, 76] on icon at bounding box center [1548, 73] width 15 height 15
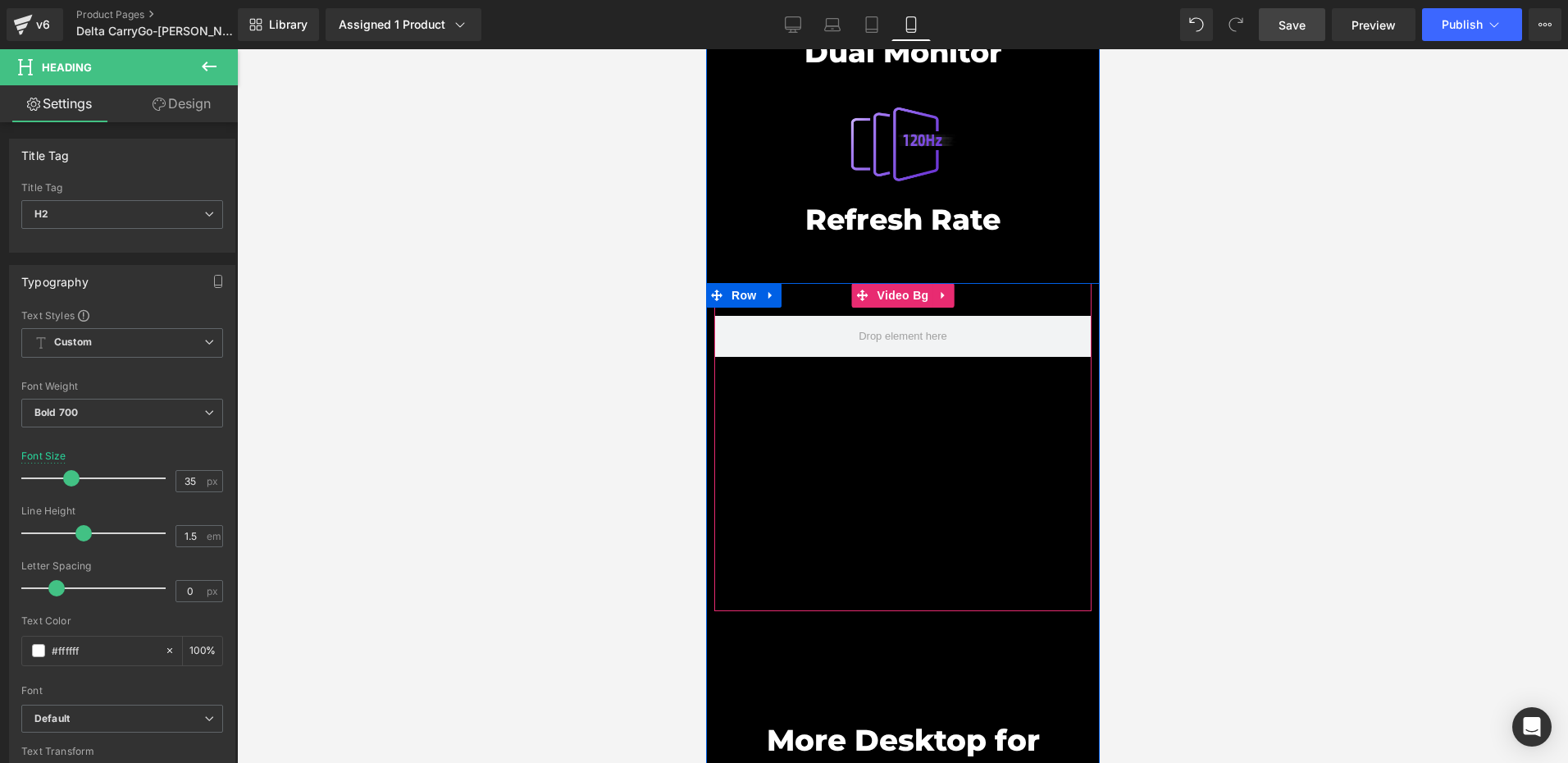
scroll to position [7750, 0]
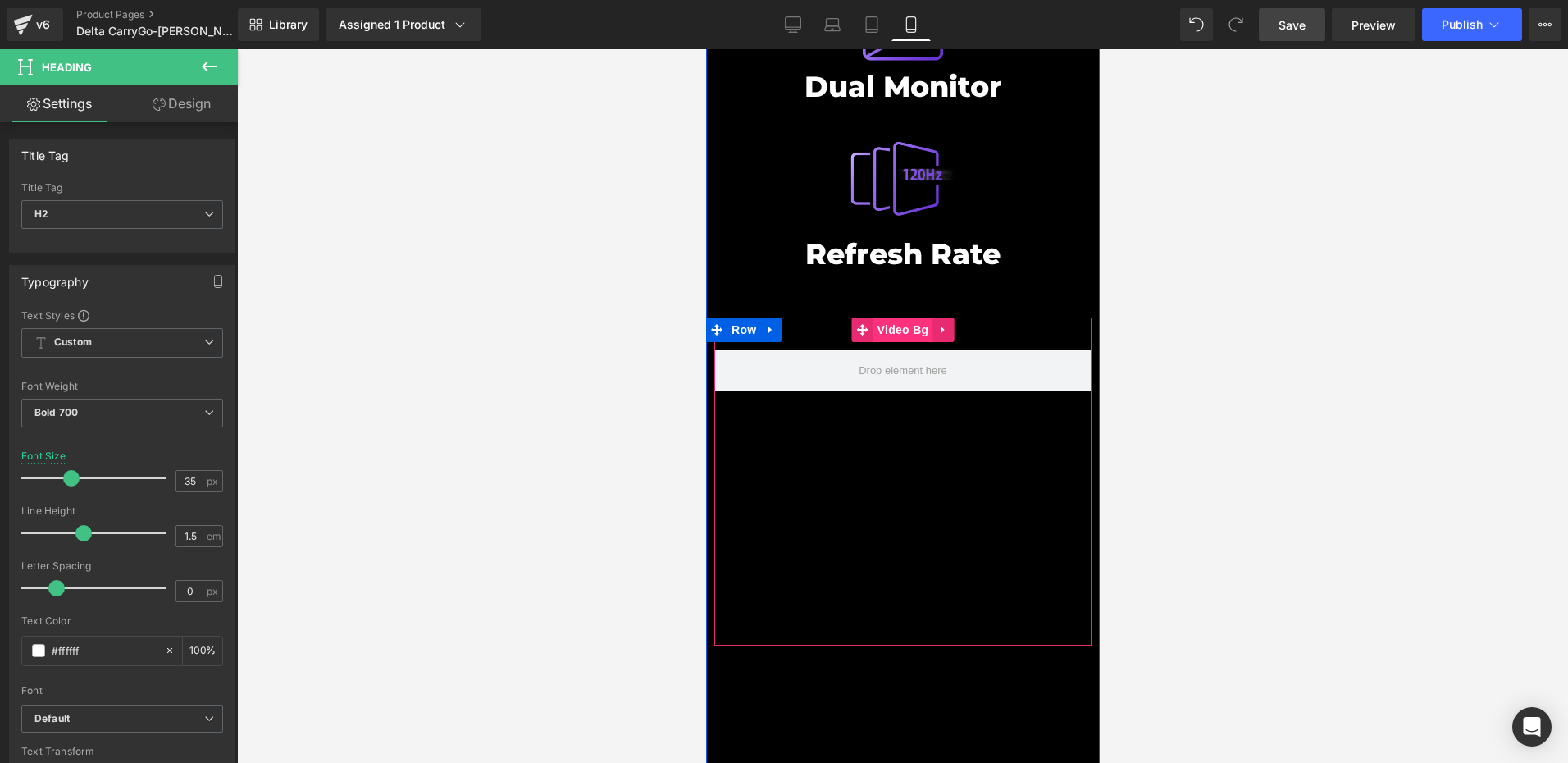
click at [898, 318] on span "Video Bg" at bounding box center [901, 330] width 59 height 25
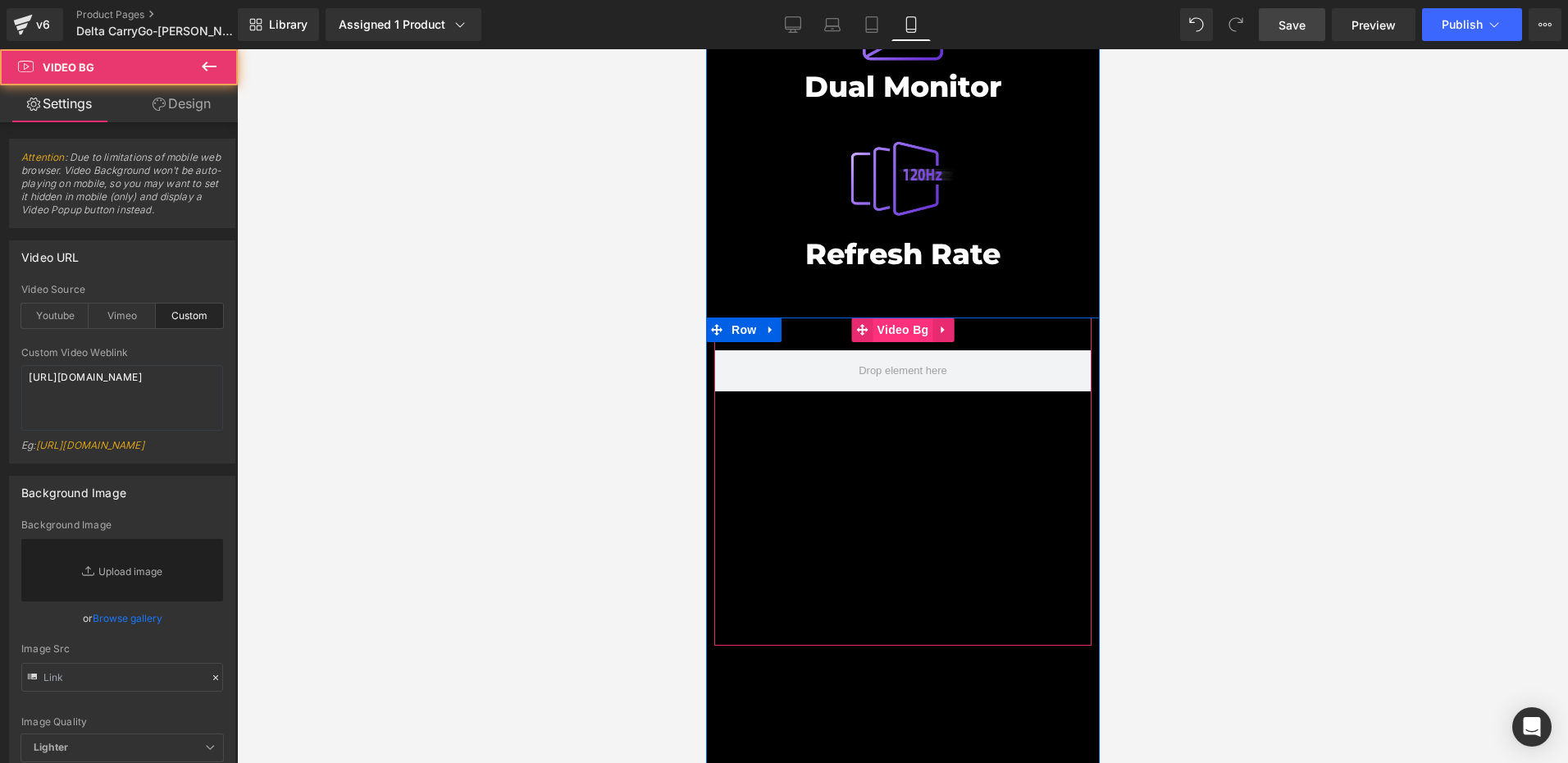
drag, startPoint x: 898, startPoint y: 280, endPoint x: 1064, endPoint y: 367, distance: 187.4
click at [898, 318] on span "Video Bg" at bounding box center [901, 330] width 59 height 25
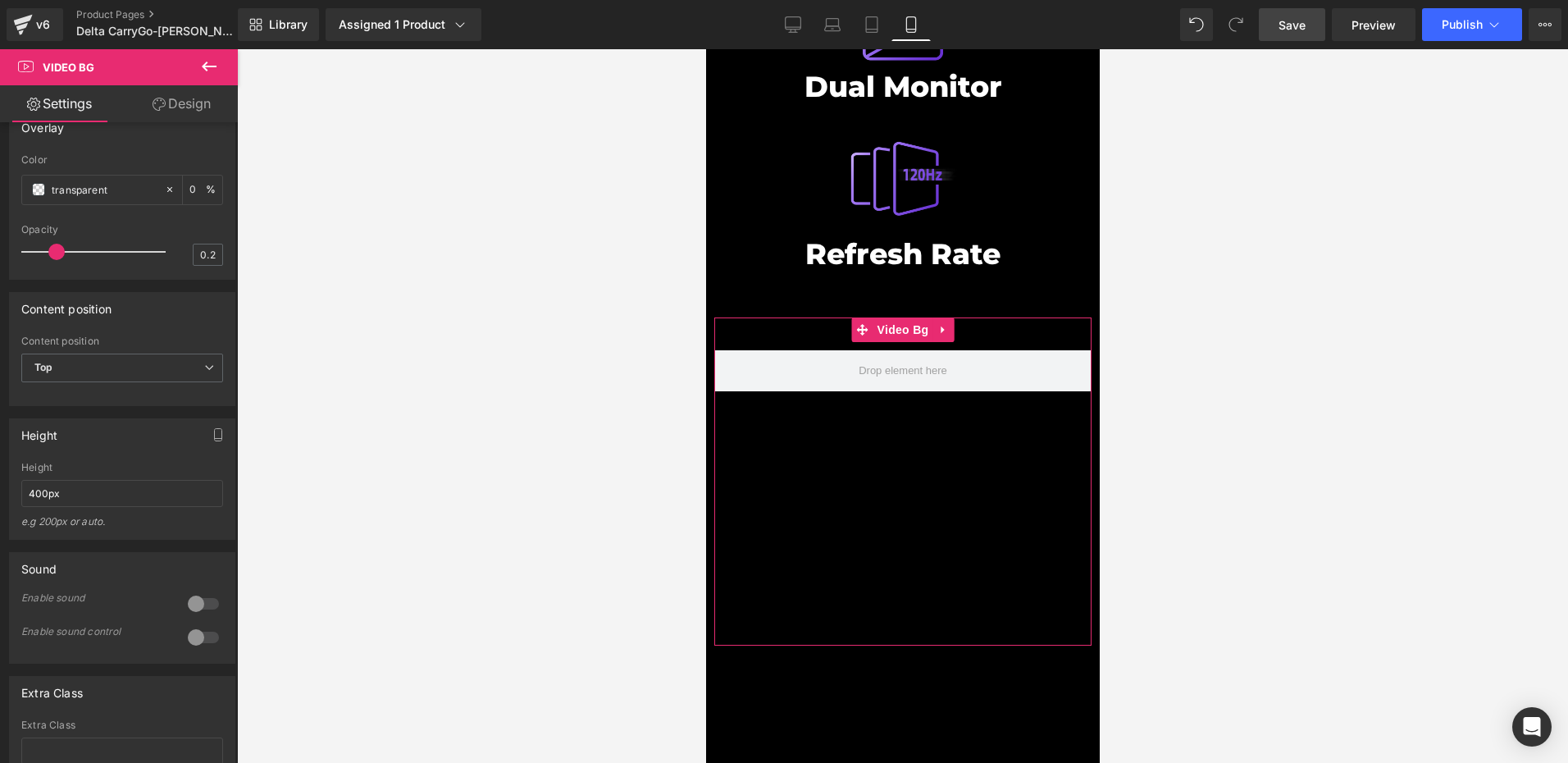
scroll to position [738, 0]
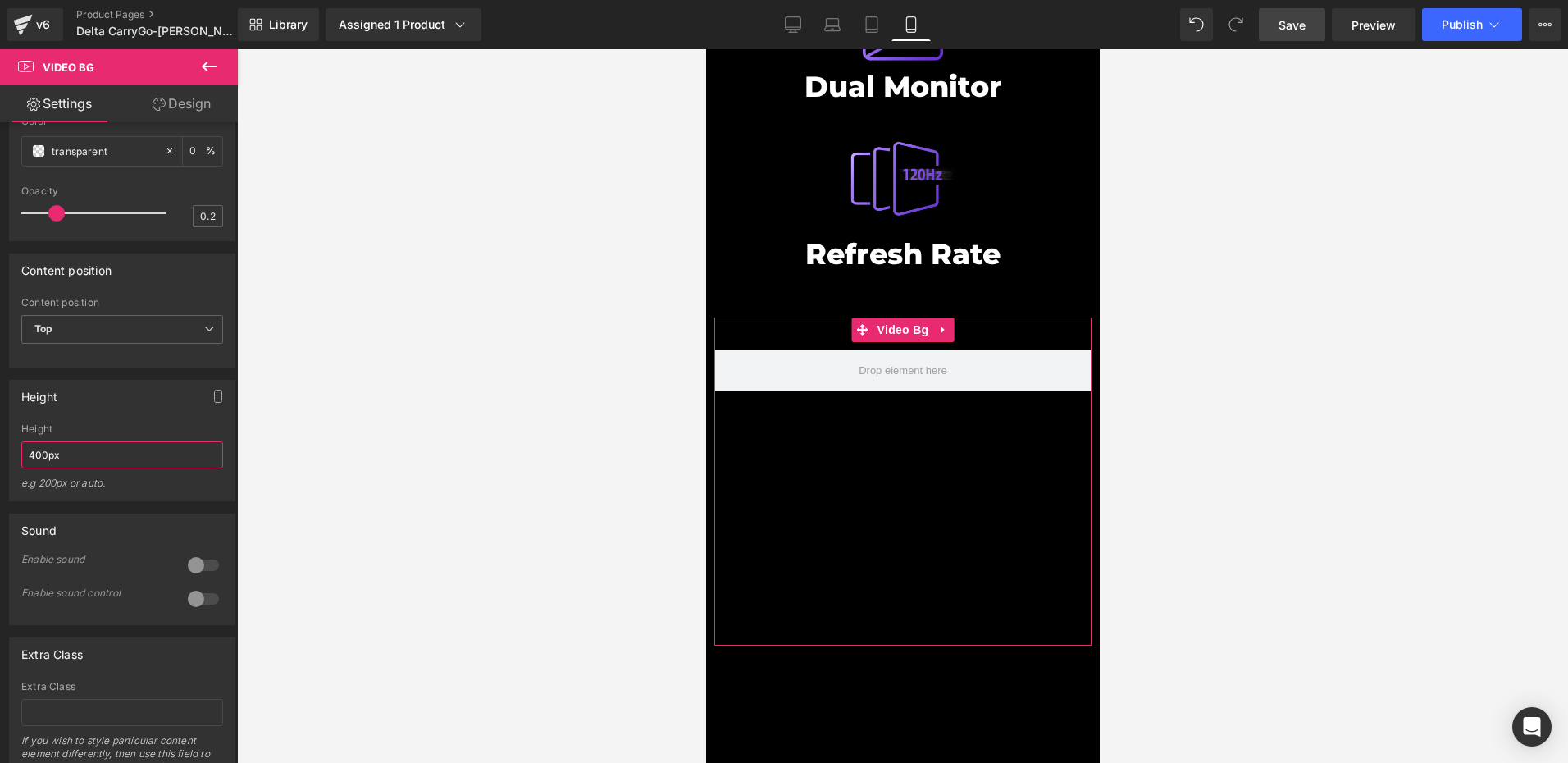
drag, startPoint x: 35, startPoint y: 500, endPoint x: 0, endPoint y: 475, distance: 43.0
click at [0, 499] on html "Video Bg You are previewing how the will restyle your page. You can not edit El…" at bounding box center [784, 381] width 1568 height 763
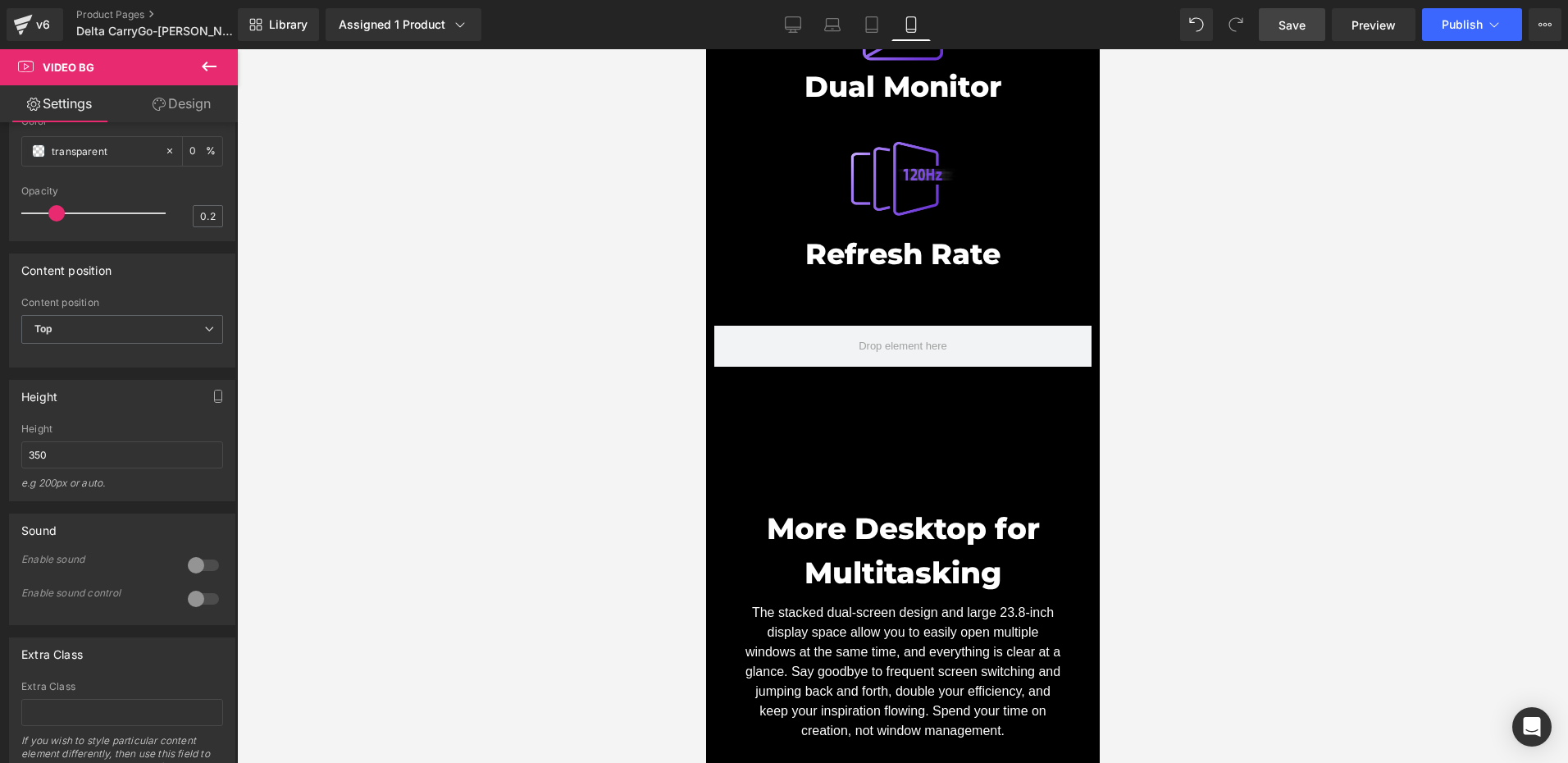
click at [454, 463] on div at bounding box center [901, 406] width 1330 height 714
click at [81, 469] on input "350" at bounding box center [123, 455] width 202 height 27
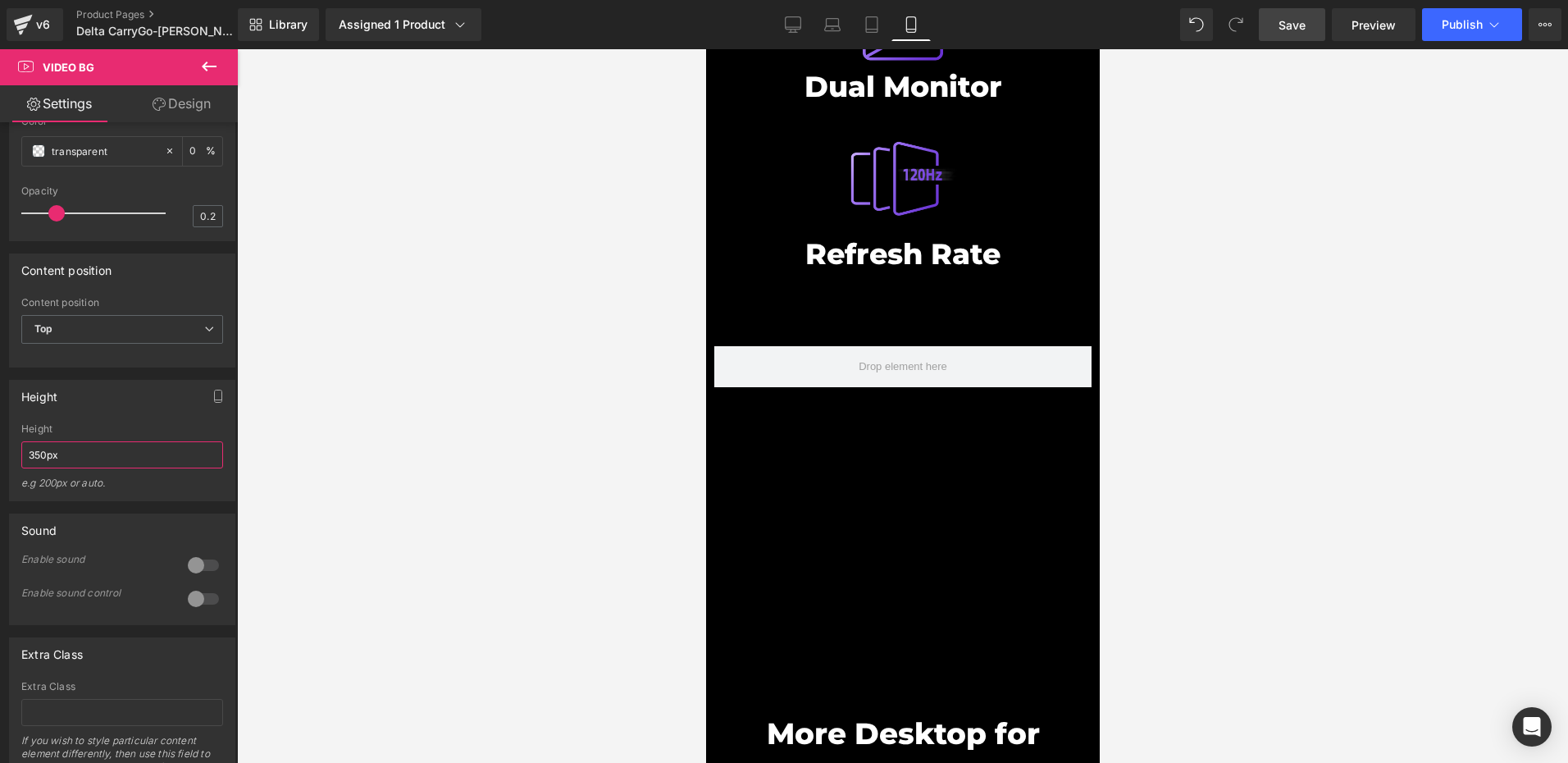
type input "350px"
drag, startPoint x: 1296, startPoint y: 27, endPoint x: 1270, endPoint y: 48, distance: 33.4
click at [1296, 27] on span "Save" at bounding box center [1292, 25] width 27 height 17
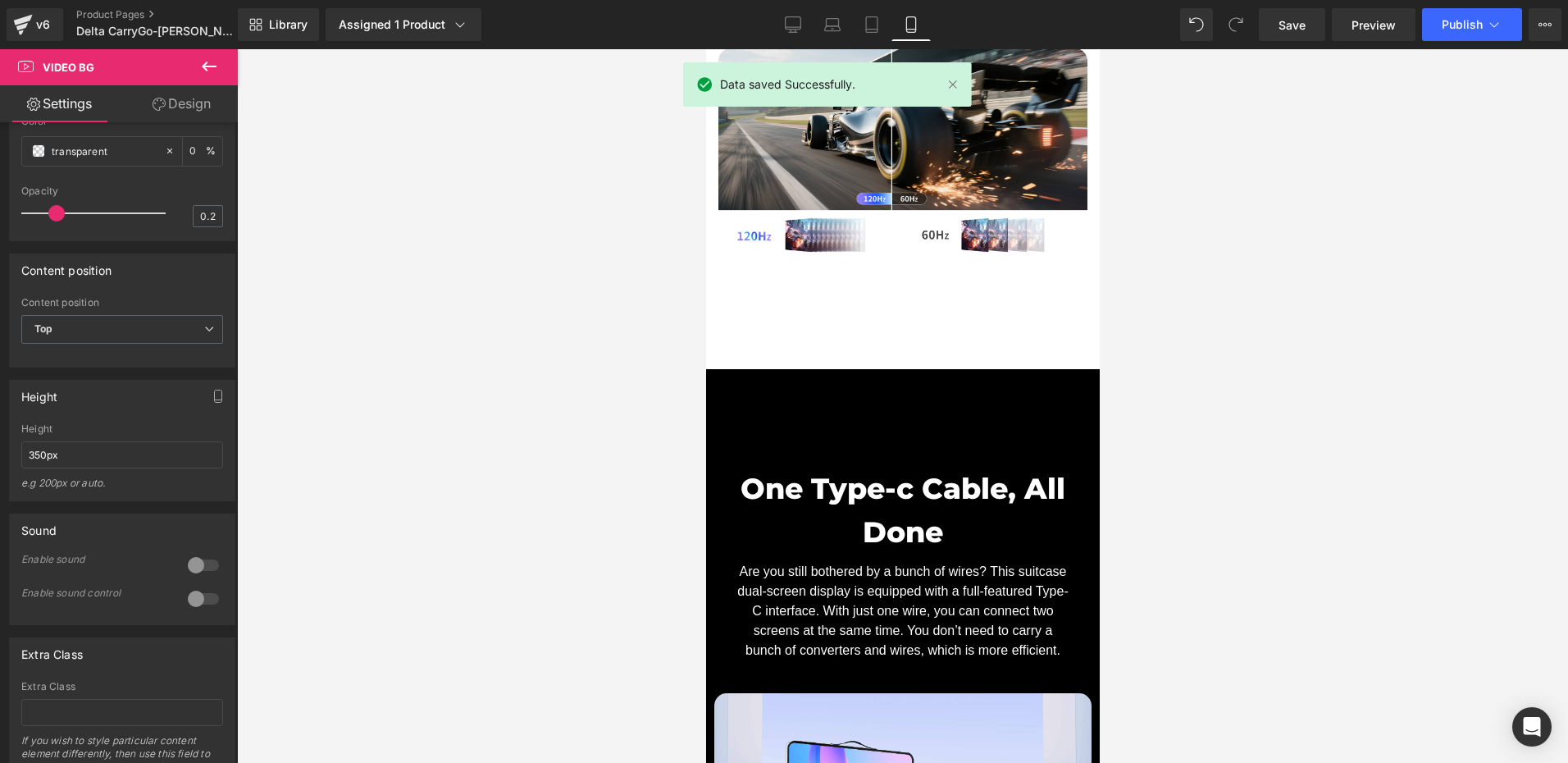
scroll to position [10292, 0]
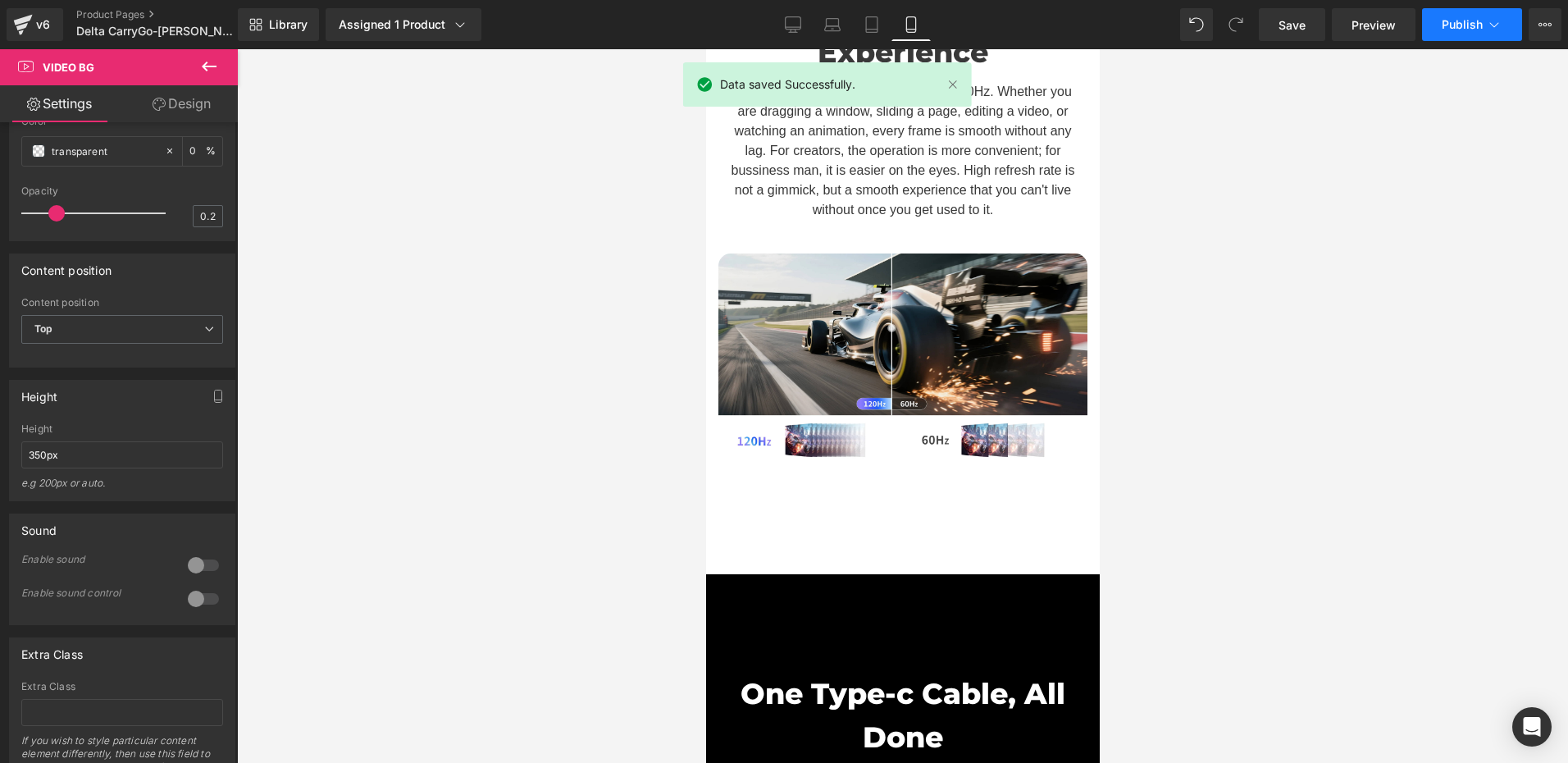
click at [1477, 35] on button "Publish" at bounding box center [1472, 25] width 100 height 33
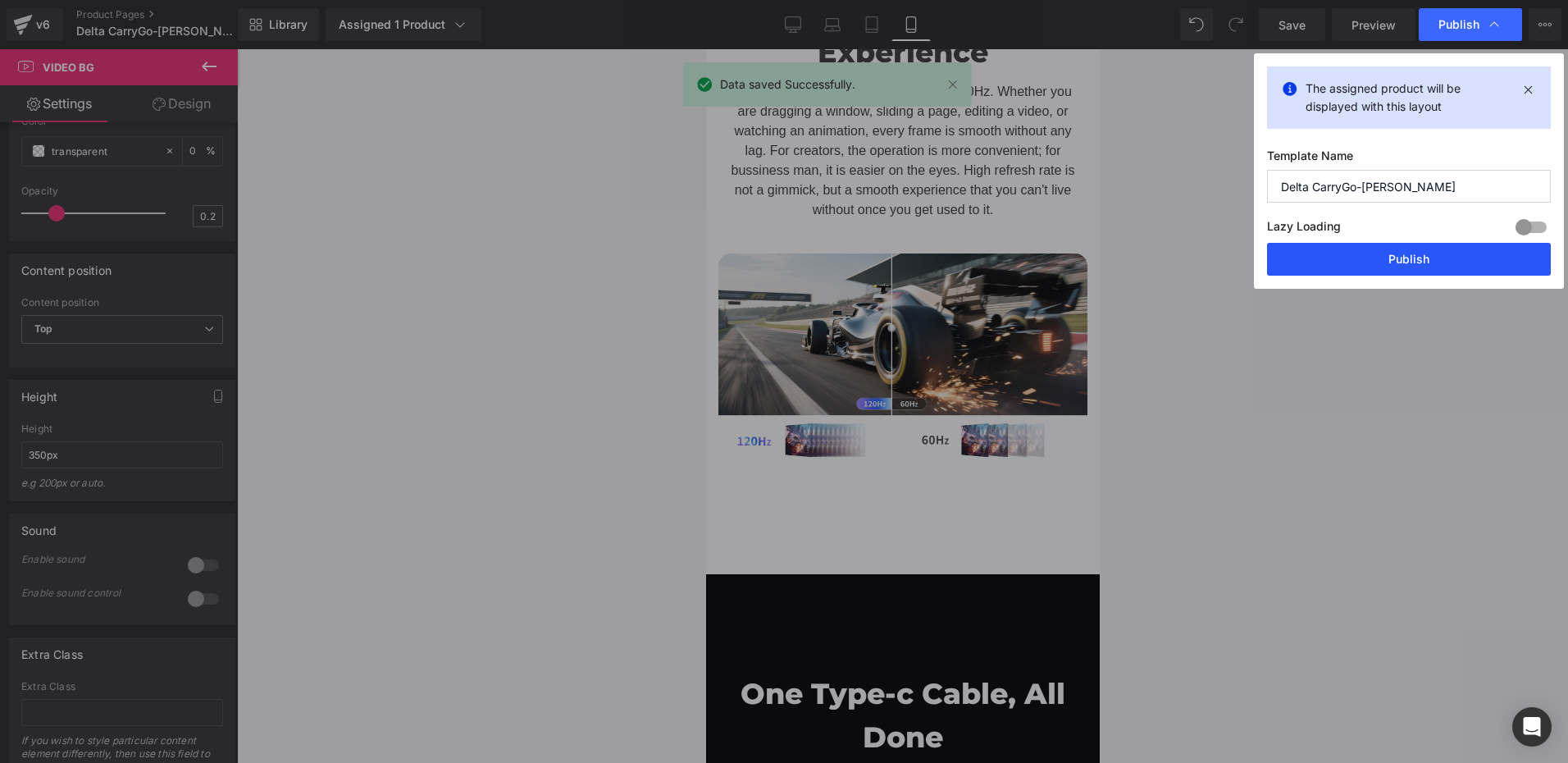
click at [1369, 261] on button "Publish" at bounding box center [1409, 258] width 284 height 33
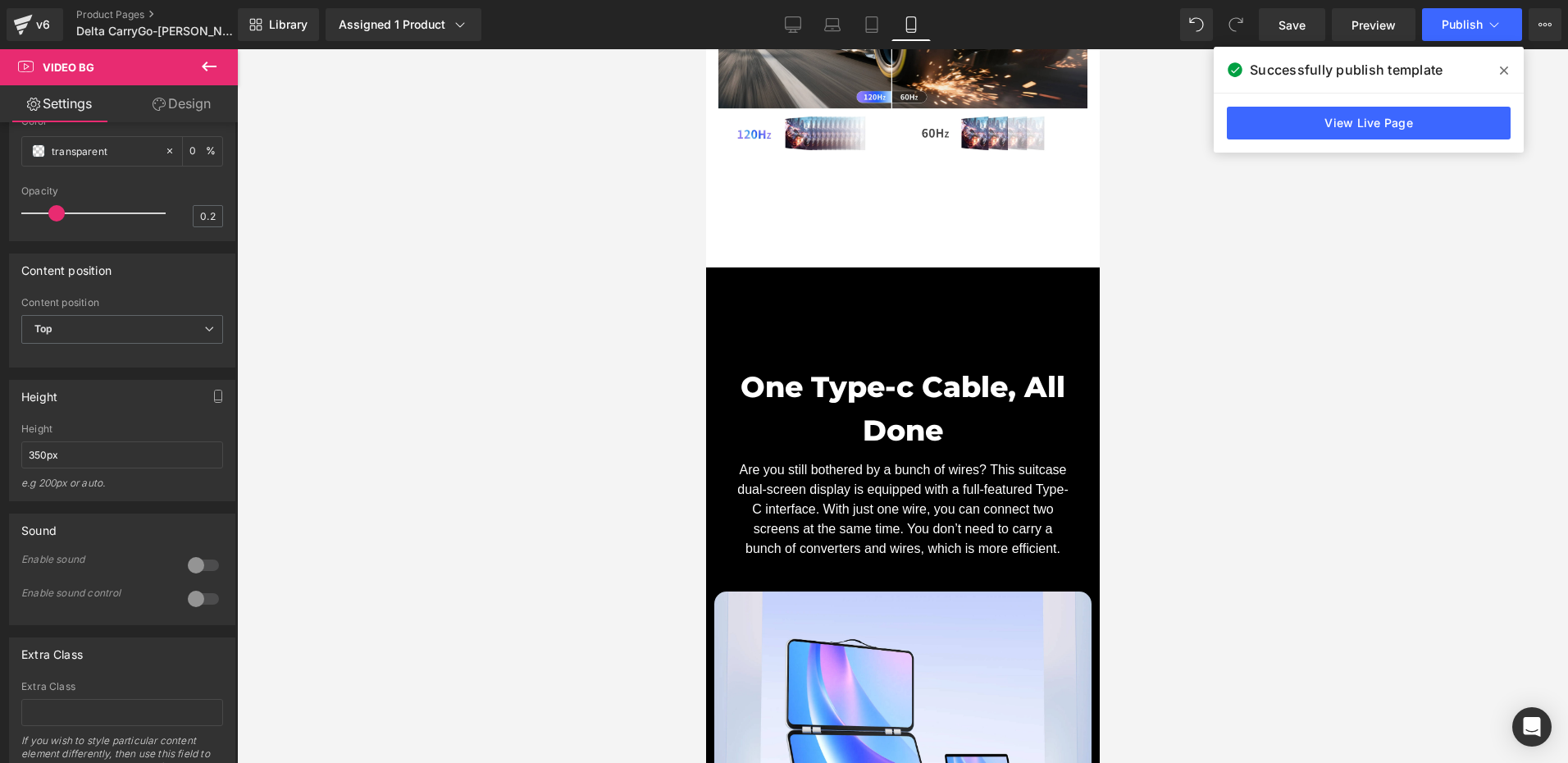
scroll to position [10621, 0]
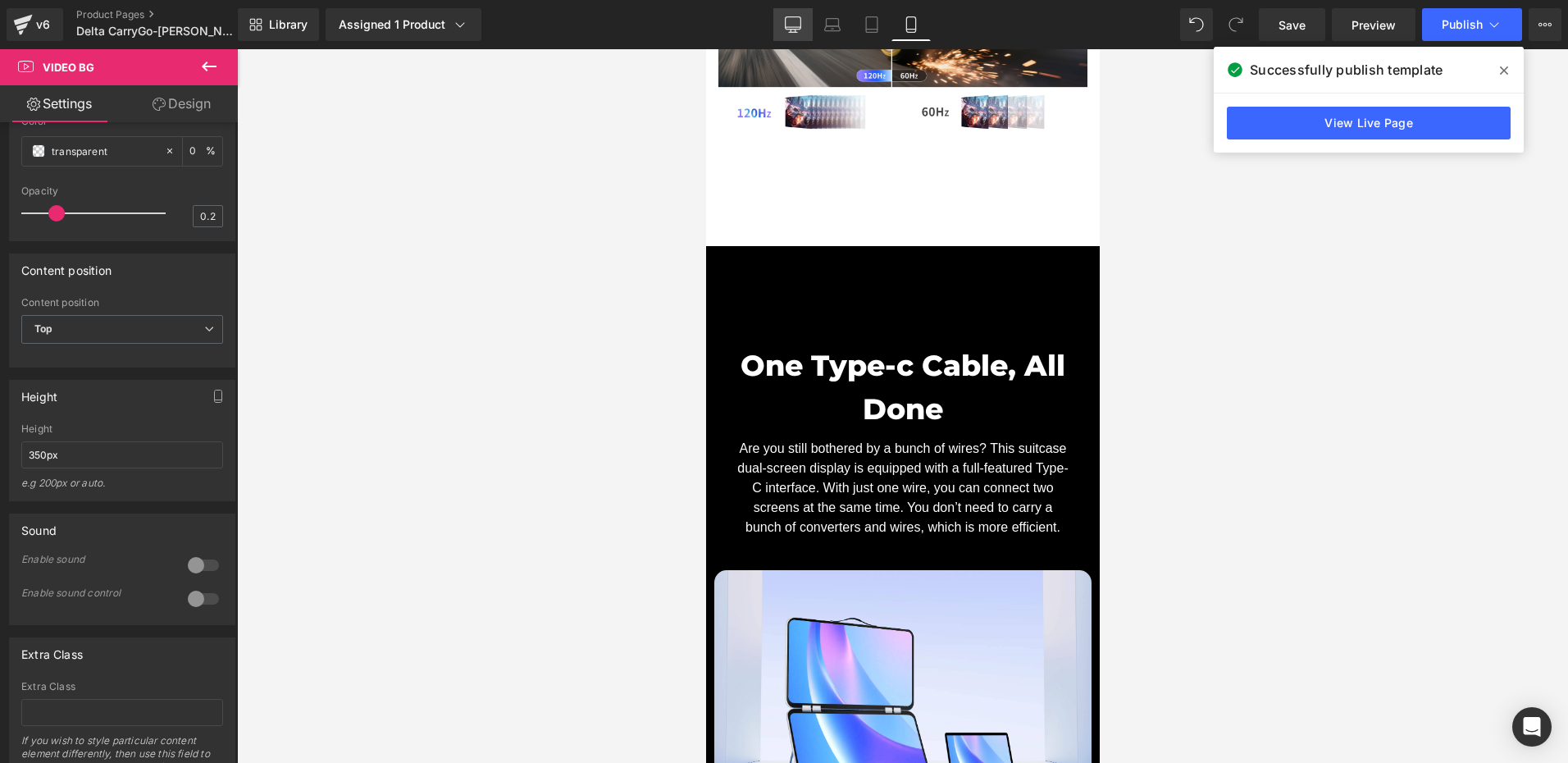
click at [801, 34] on link "Desktop" at bounding box center [793, 25] width 40 height 33
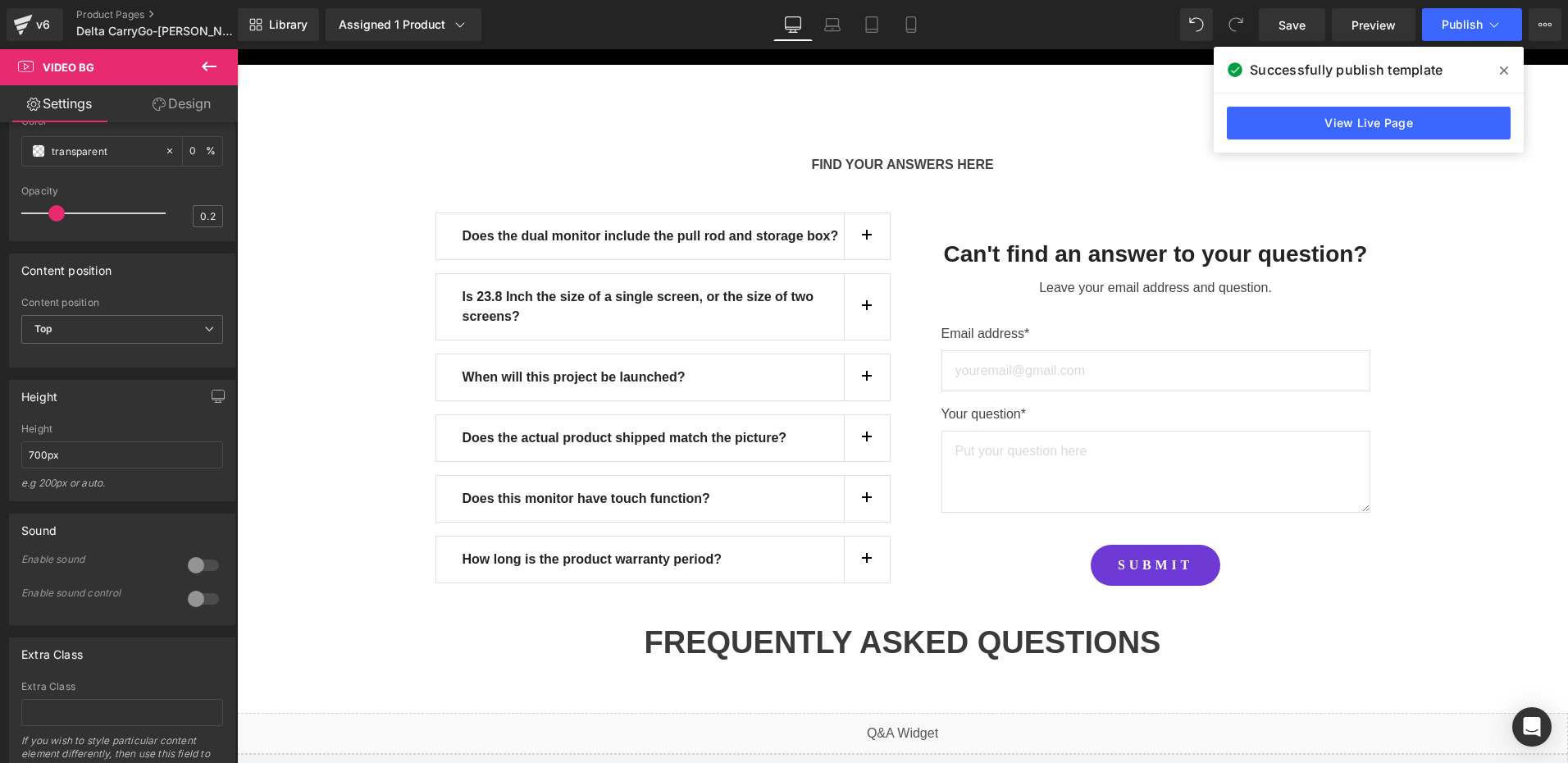
scroll to position [14802, 0]
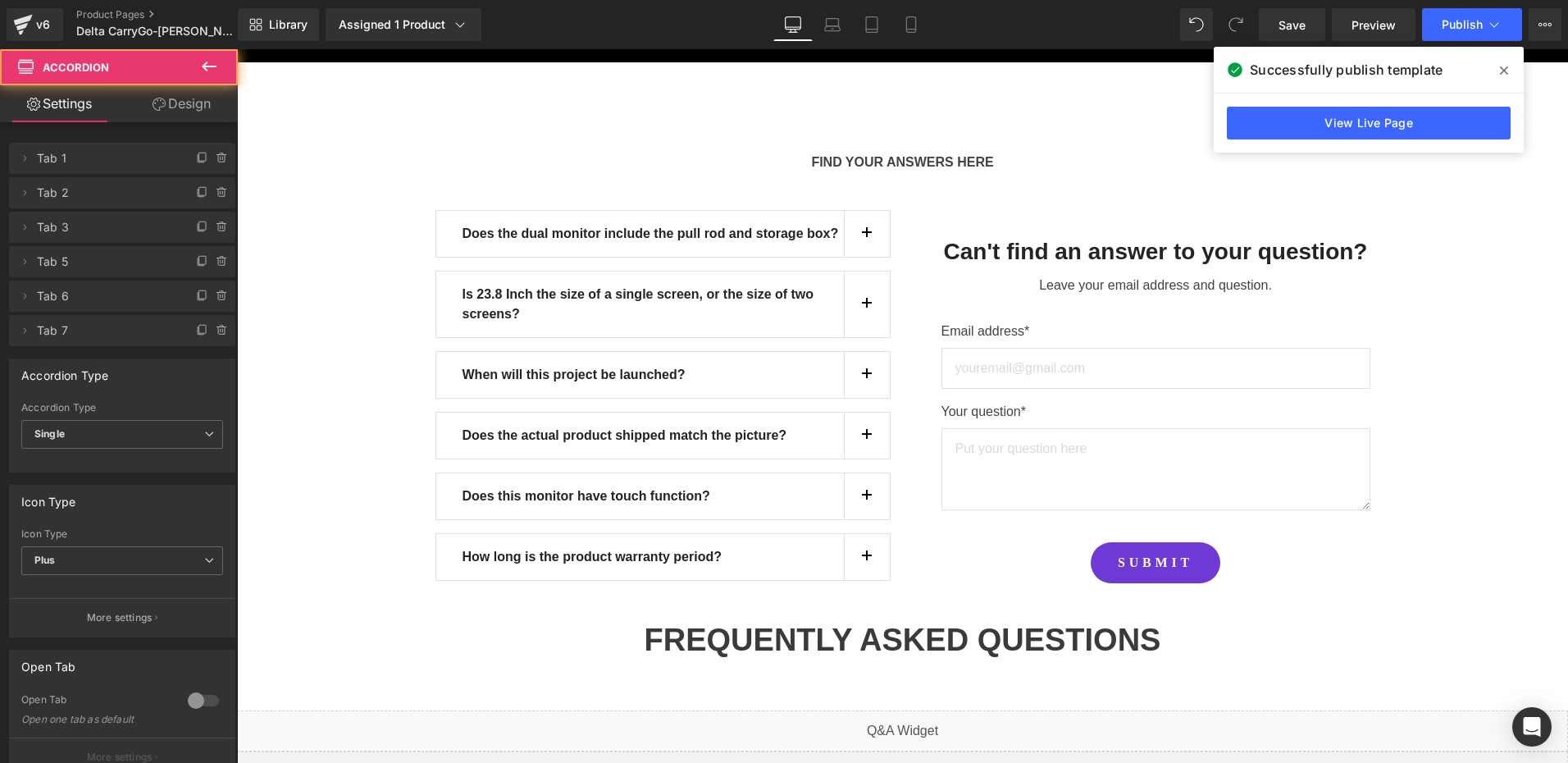
click at [867, 534] on button "button" at bounding box center [867, 556] width 46 height 46
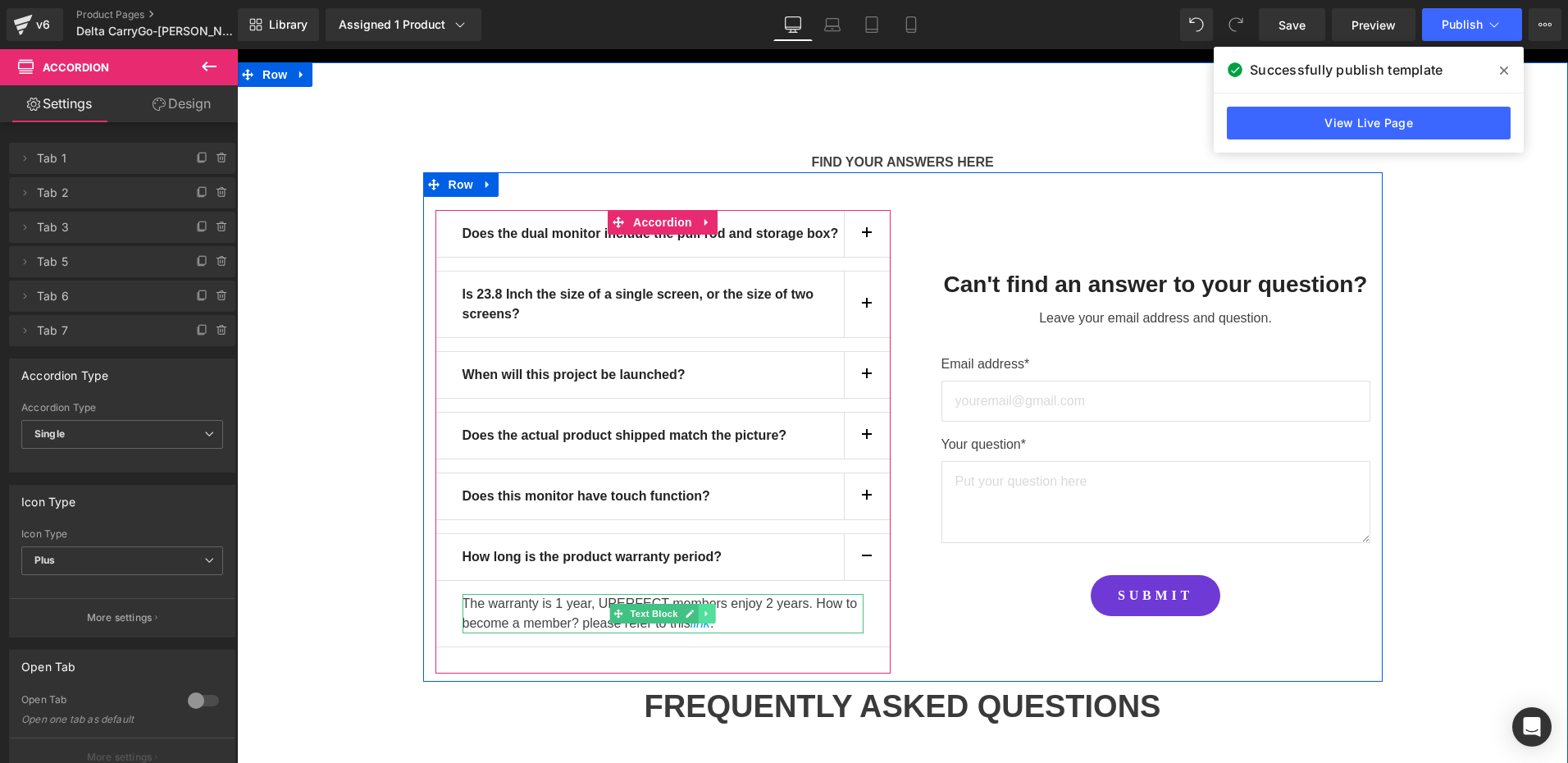
click at [699, 604] on link at bounding box center [707, 613] width 17 height 20
click at [701, 629] on div at bounding box center [662, 631] width 401 height 4
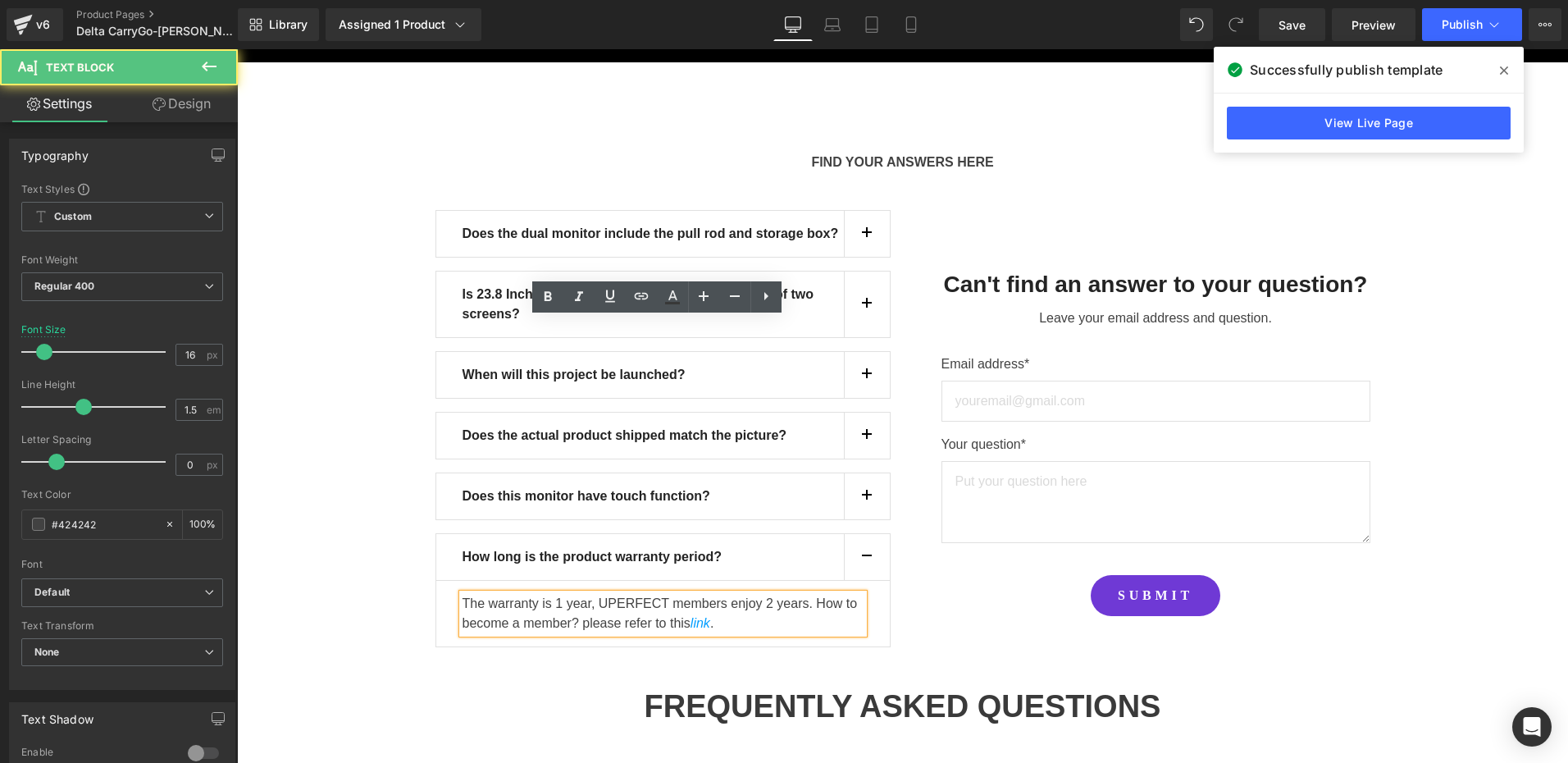
drag, startPoint x: 691, startPoint y: 348, endPoint x: 701, endPoint y: 352, distance: 10.8
click at [692, 616] on icon "link" at bounding box center [700, 622] width 20 height 14
drag, startPoint x: 685, startPoint y: 347, endPoint x: 705, endPoint y: 349, distance: 20.1
click at [705, 616] on icon "link" at bounding box center [700, 622] width 20 height 14
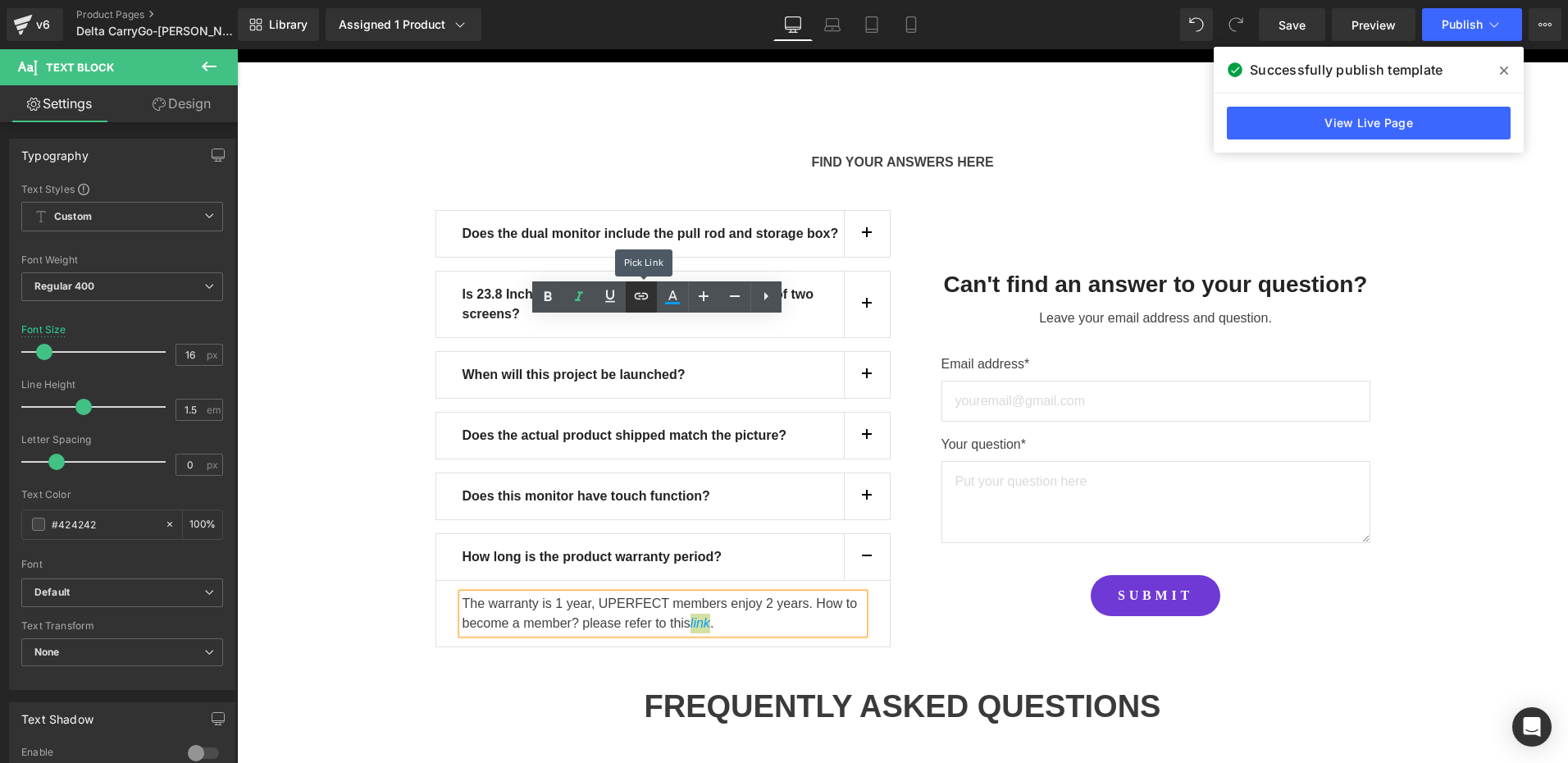
click at [643, 297] on icon at bounding box center [641, 296] width 20 height 20
click at [651, 298] on icon at bounding box center [641, 296] width 20 height 20
click at [650, 302] on icon at bounding box center [641, 296] width 20 height 20
click at [603, 386] on input "text" at bounding box center [655, 383] width 253 height 41
paste input "[URL][DOMAIN_NAME]"
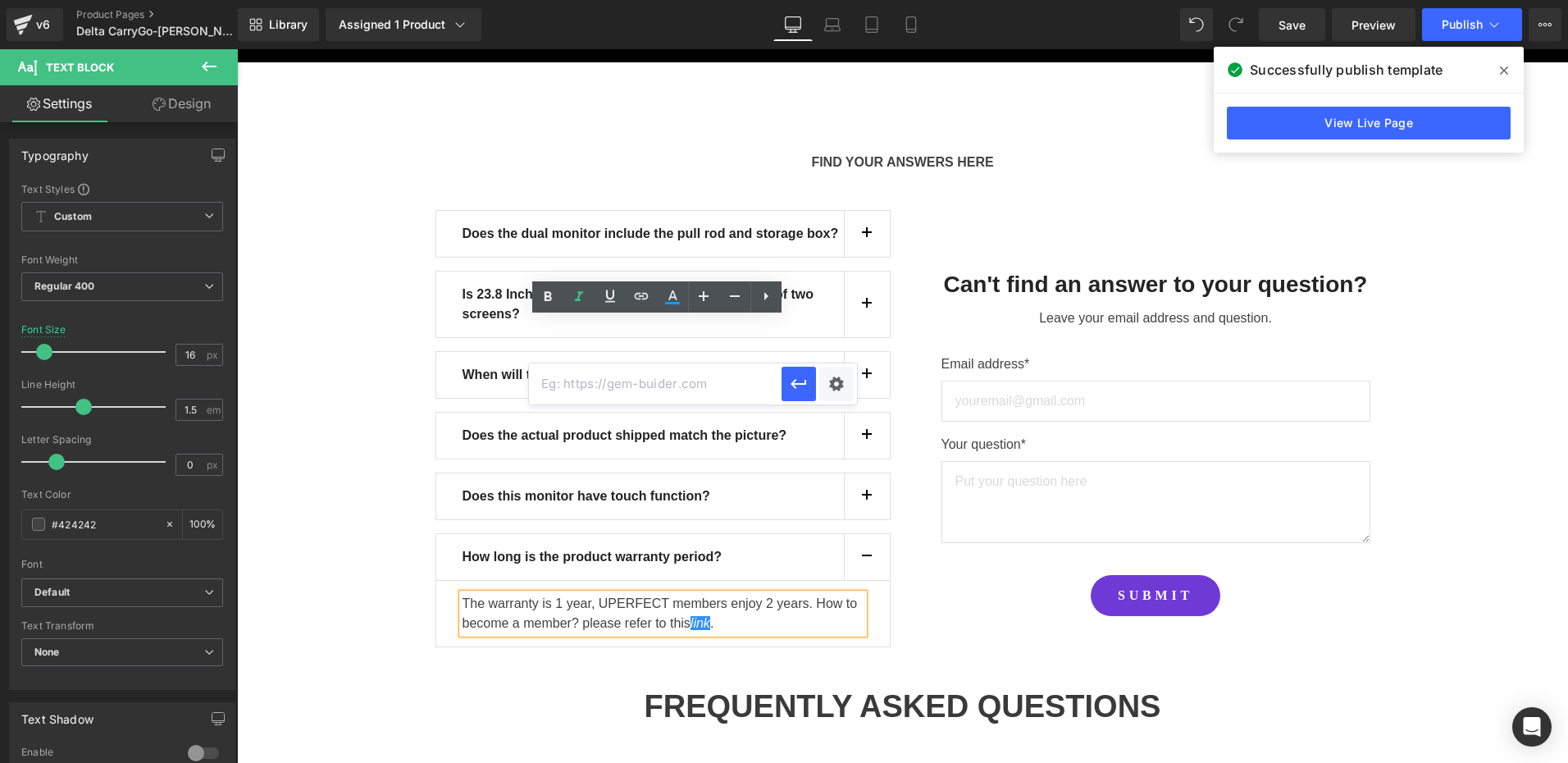
type input "[URL][DOMAIN_NAME]"
click at [808, 395] on button "button" at bounding box center [799, 384] width 35 height 35
click at [1293, 35] on link "Save" at bounding box center [1292, 25] width 66 height 33
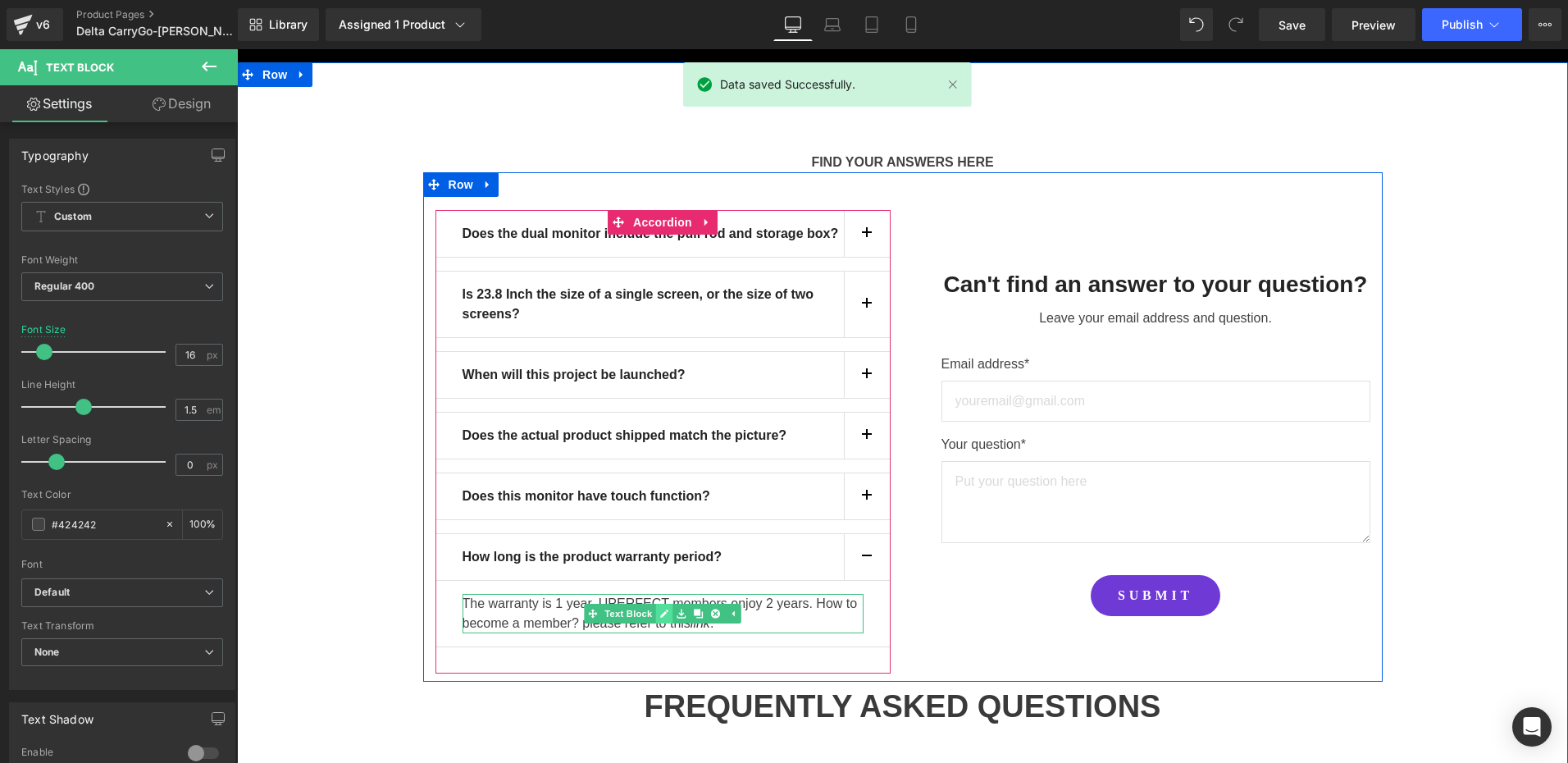
click at [656, 604] on link at bounding box center [665, 613] width 17 height 20
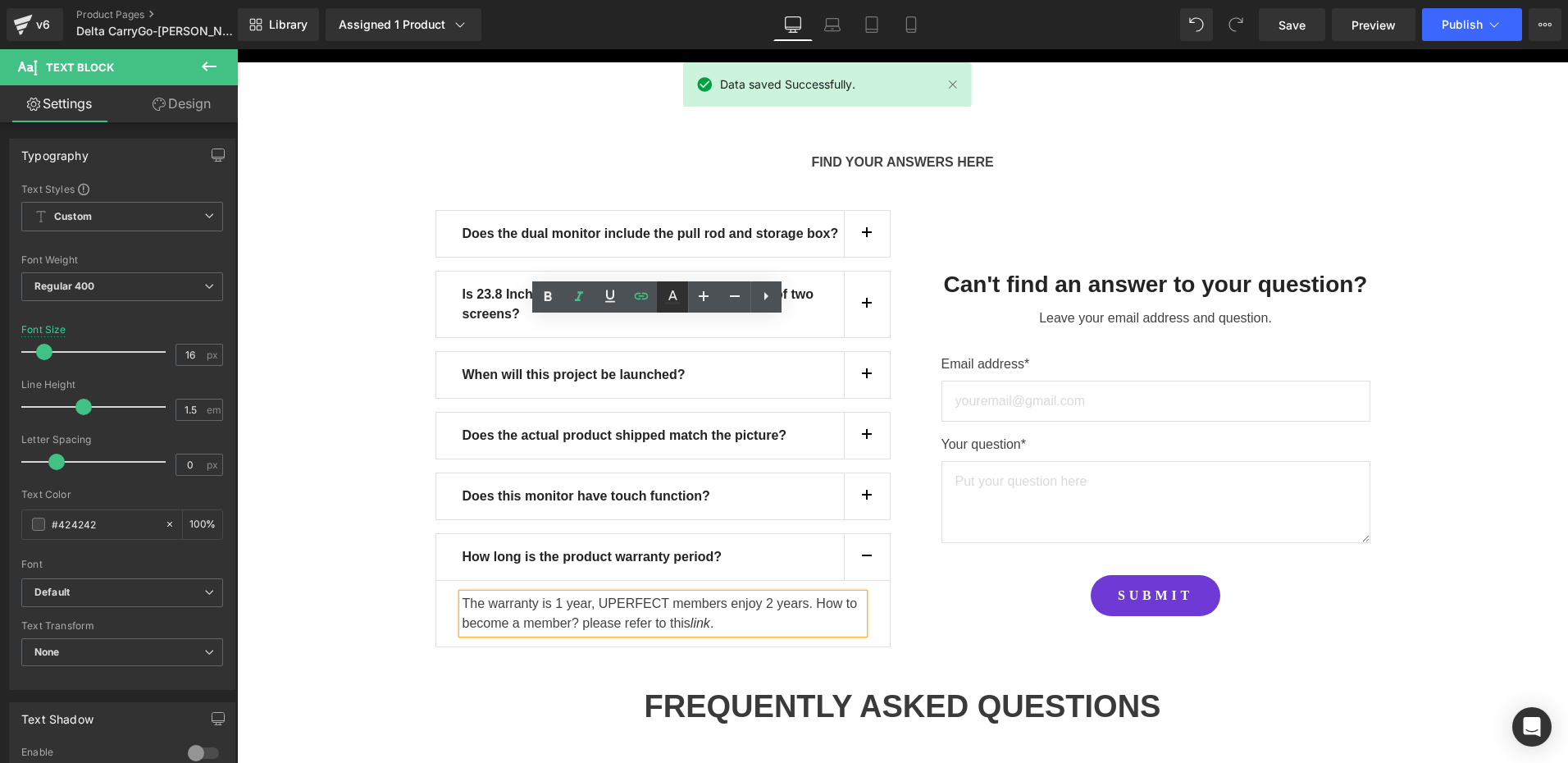
click at [679, 302] on icon at bounding box center [672, 303] width 15 height 3
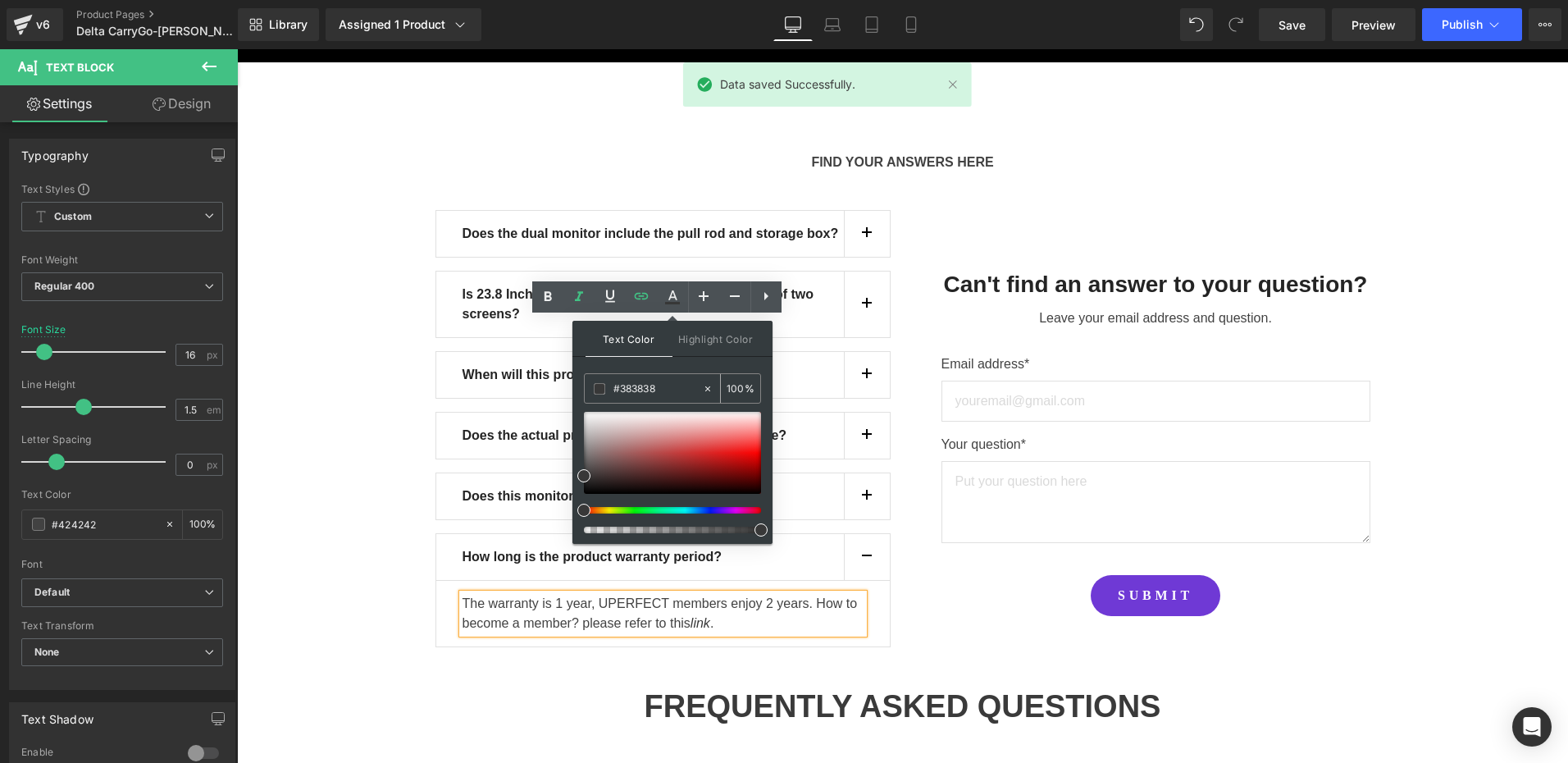
click at [677, 382] on input "#383838" at bounding box center [657, 389] width 89 height 18
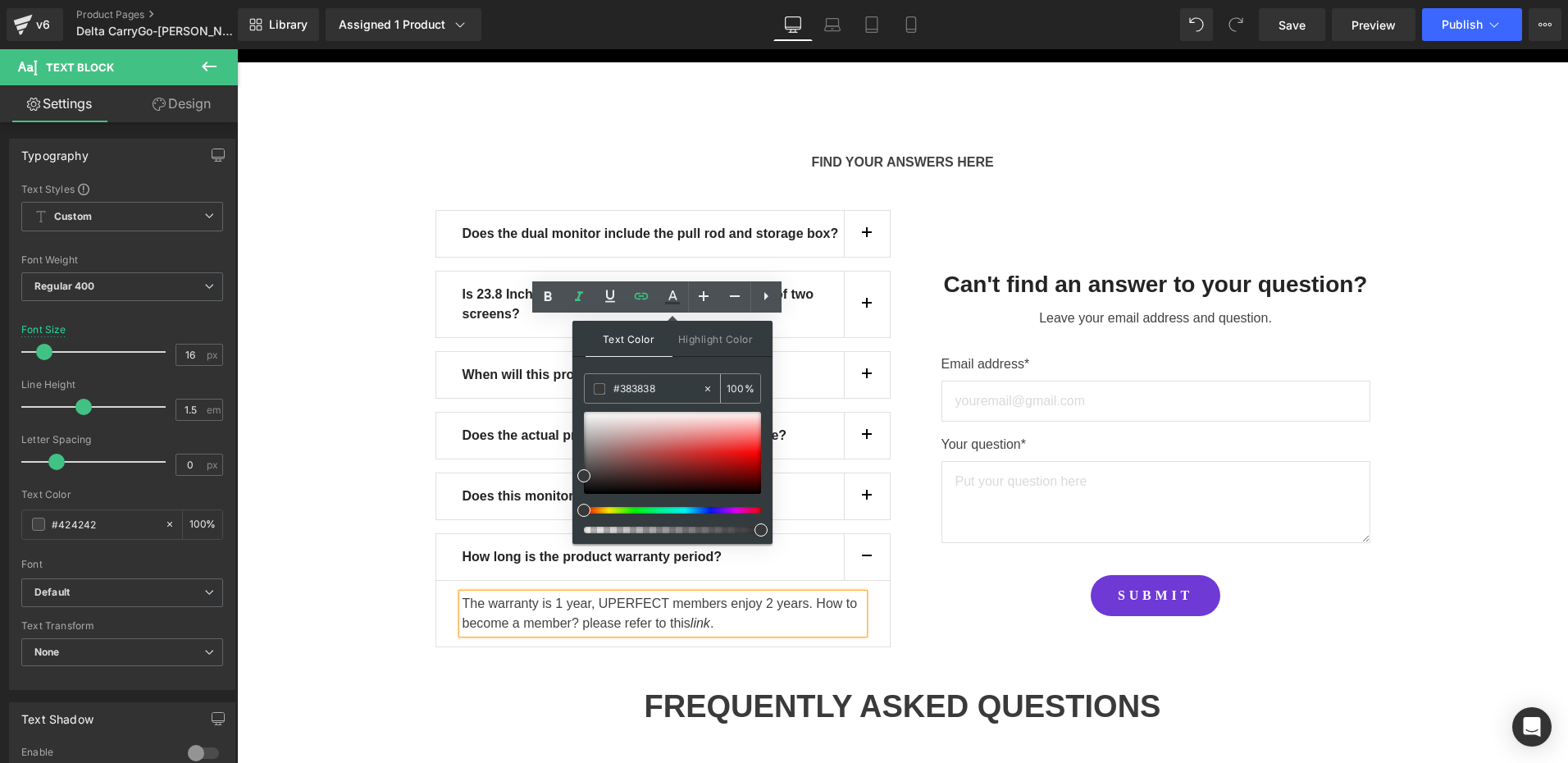
type input "0"
type input "009"
type input "100"
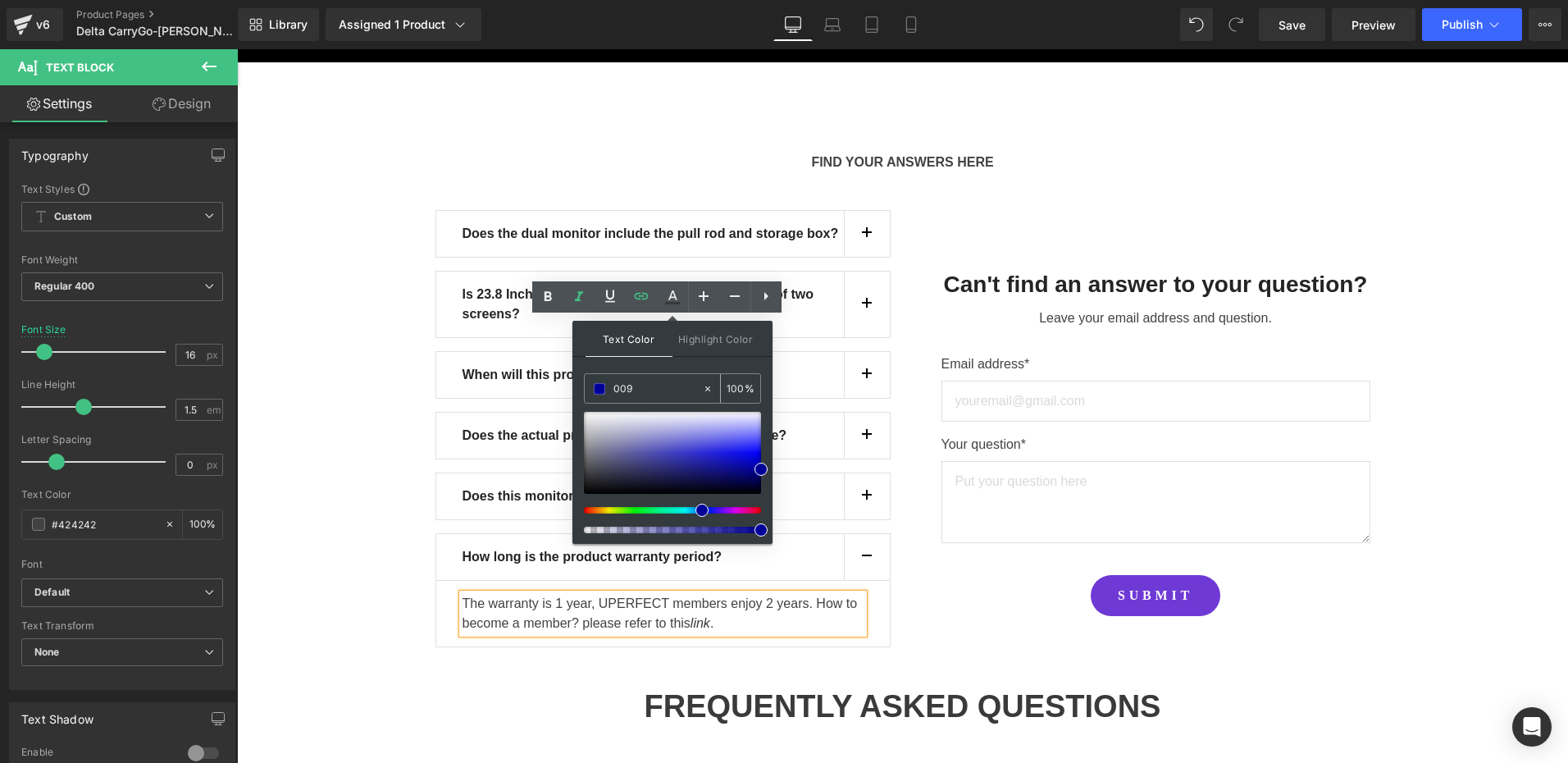
type input "009d"
type input "87"
type input "009df"
type input "0"
type input "009dff"
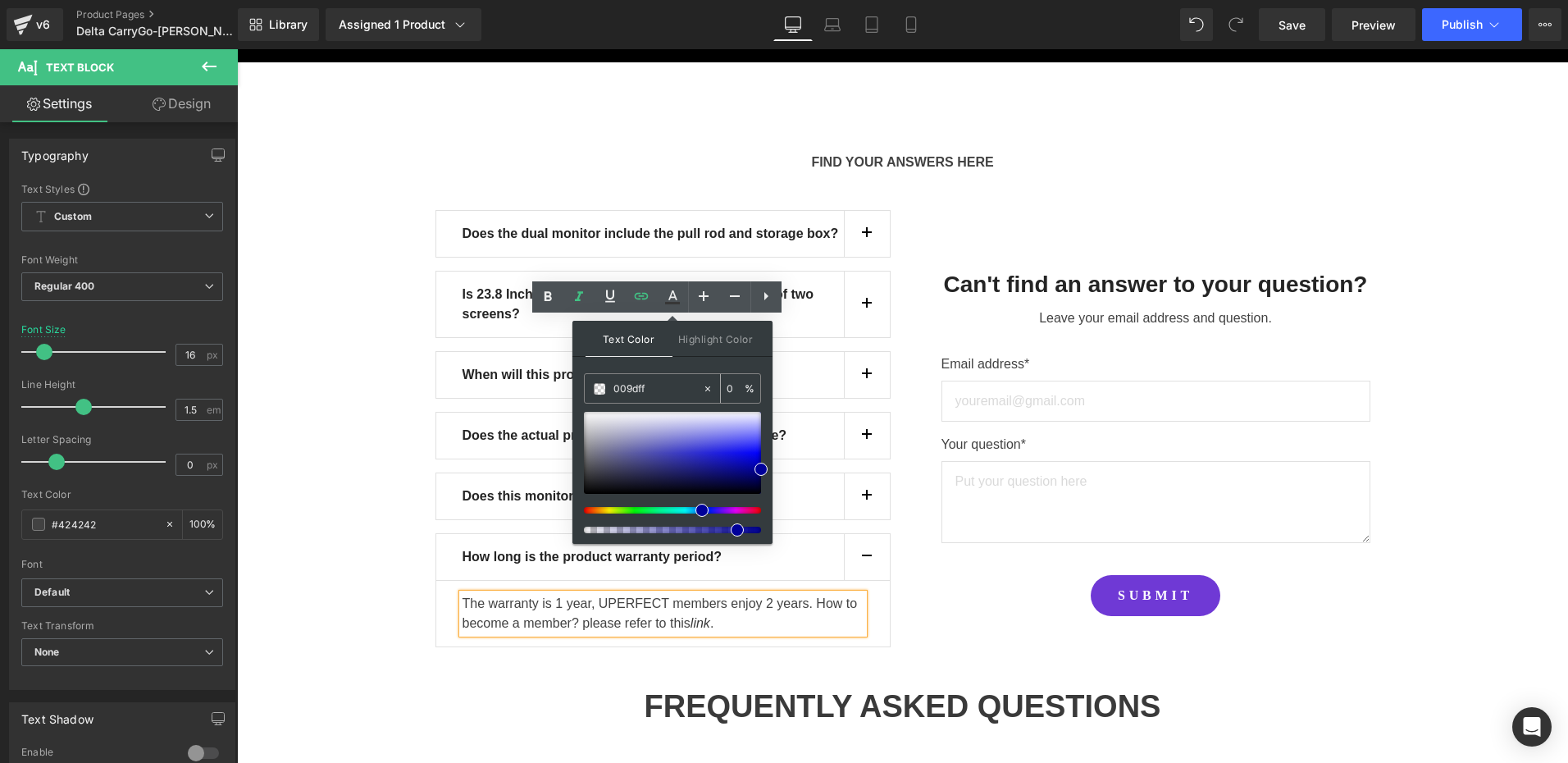
type input "100"
type input "#009dff"
click at [765, 454] on span at bounding box center [761, 453] width 13 height 13
click at [974, 343] on div "Can't find an answer to your question? Text Block Leave your email address and …" at bounding box center [1142, 441] width 480 height 463
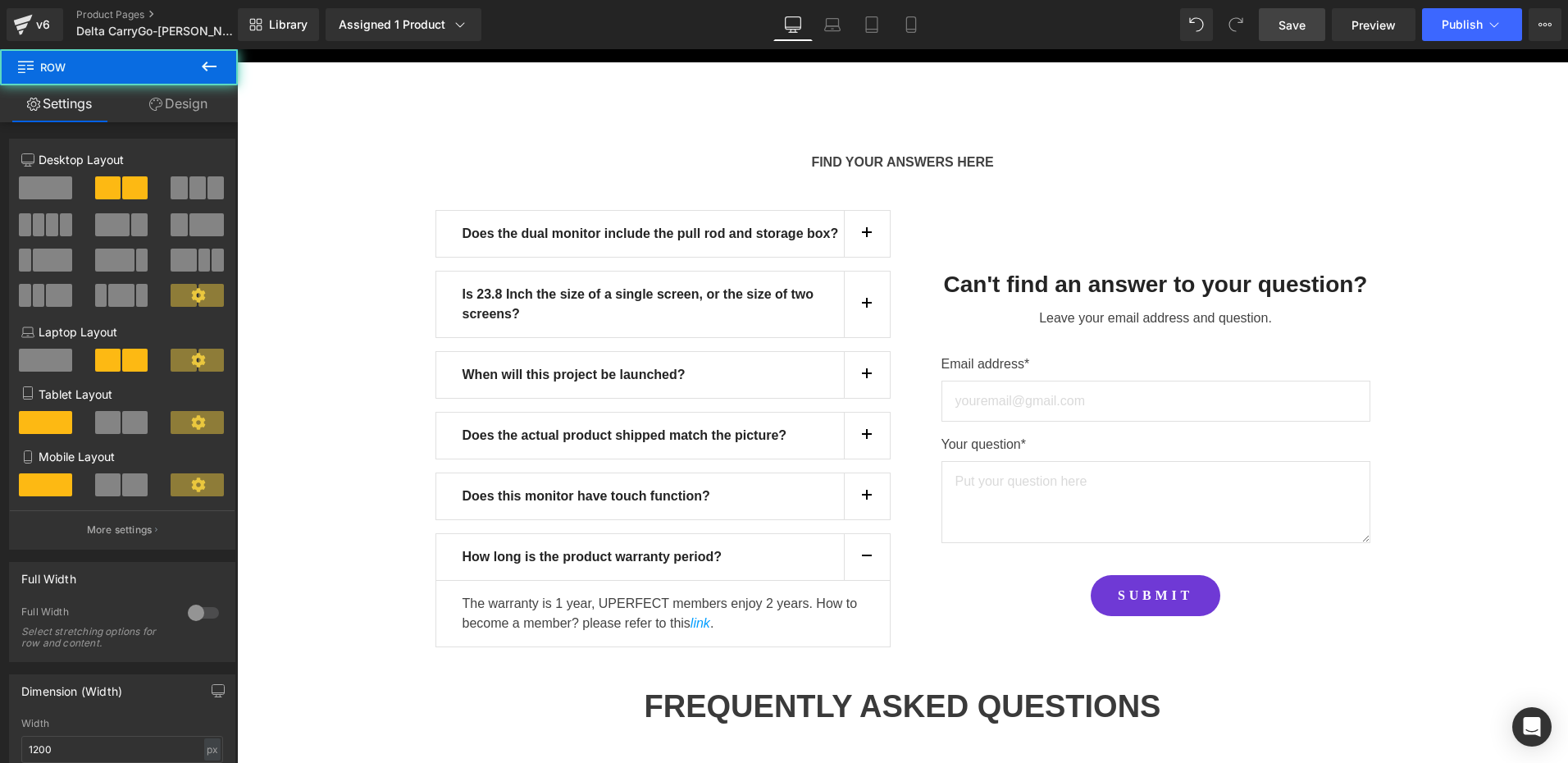
drag, startPoint x: 1287, startPoint y: 25, endPoint x: 766, endPoint y: 468, distance: 683.9
click at [1287, 25] on span "Save" at bounding box center [1292, 25] width 27 height 17
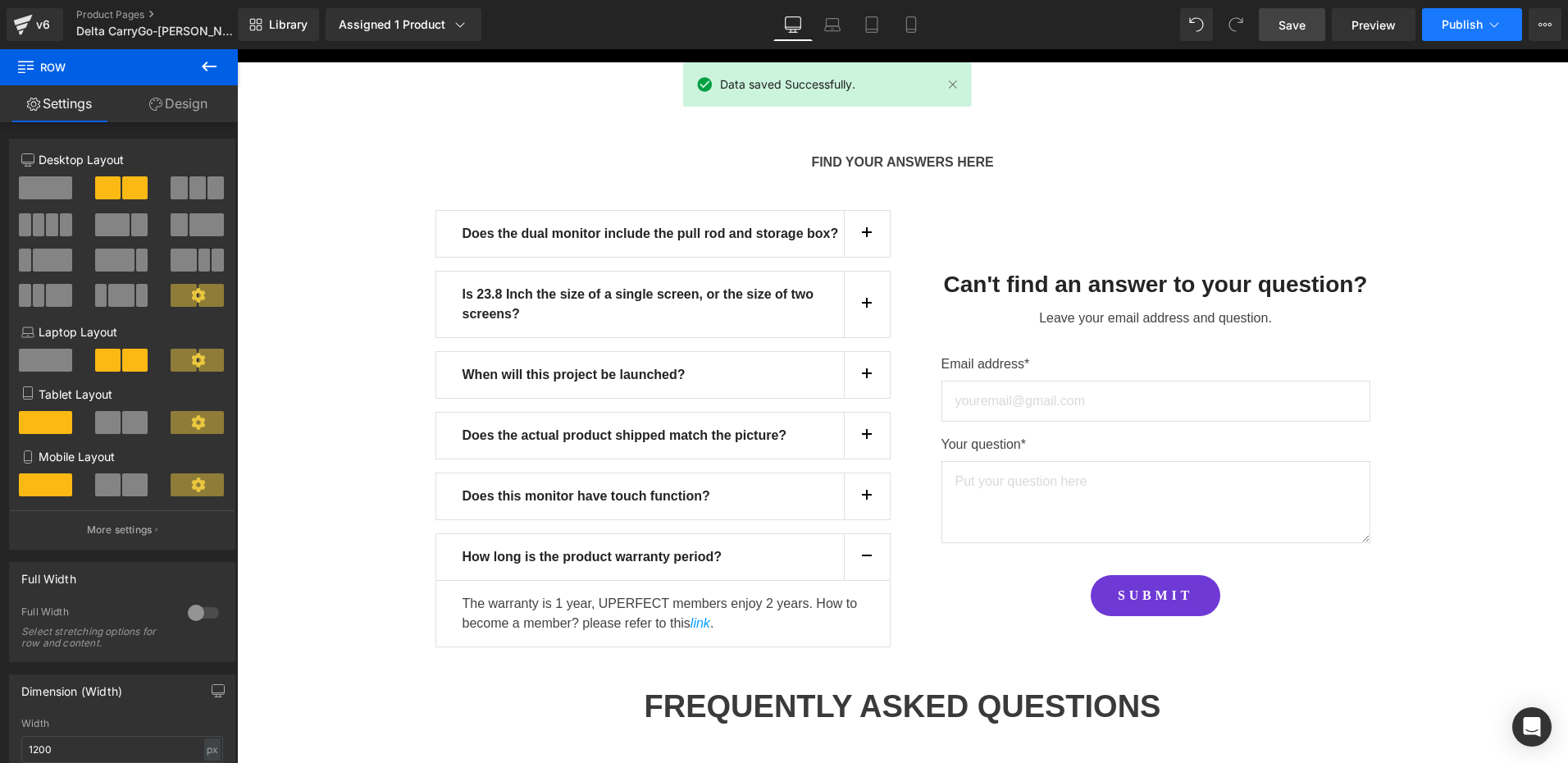
click at [1461, 20] on span "Publish" at bounding box center [1461, 25] width 41 height 13
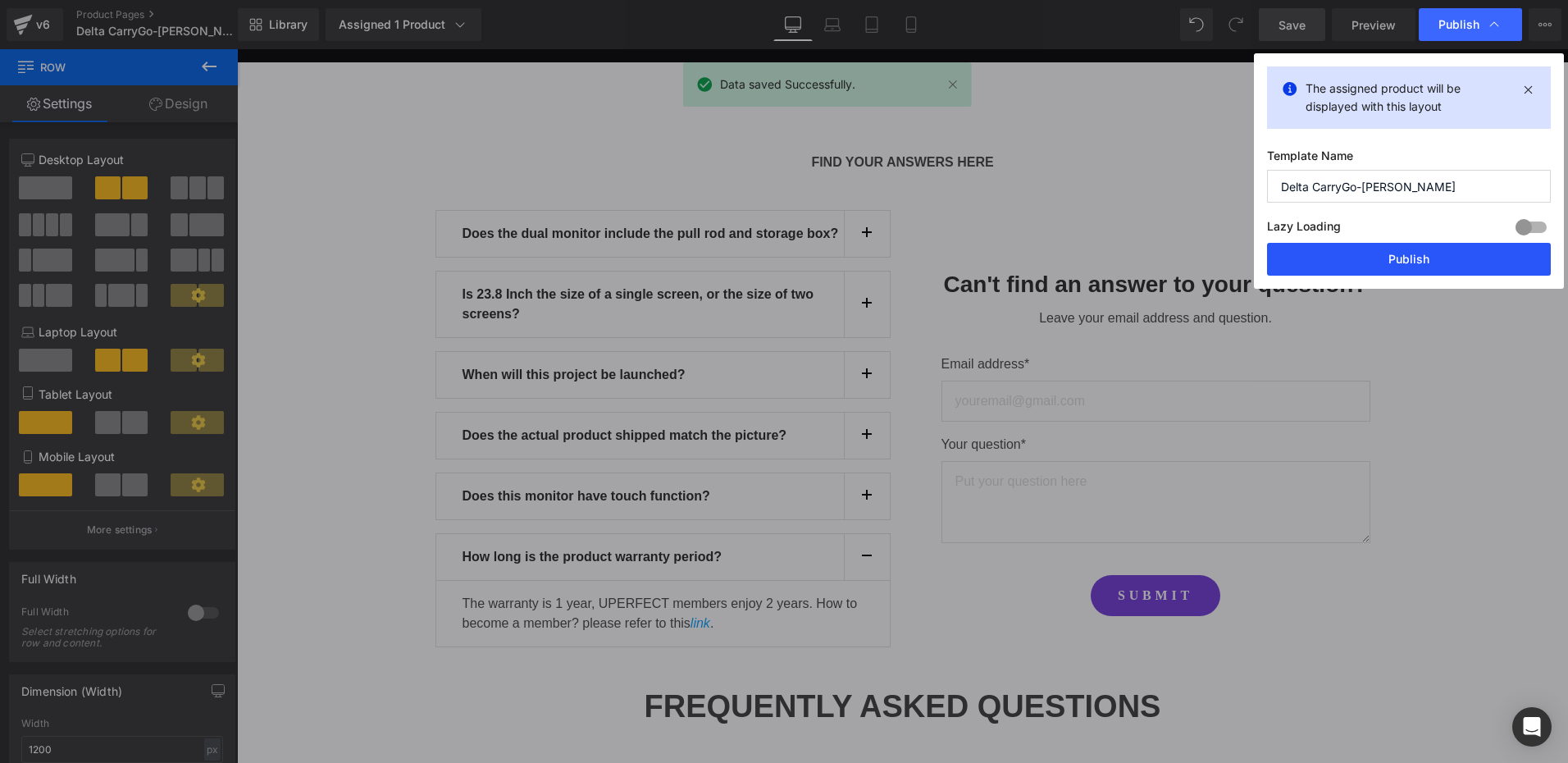
click at [1416, 268] on button "Publish" at bounding box center [1409, 258] width 284 height 33
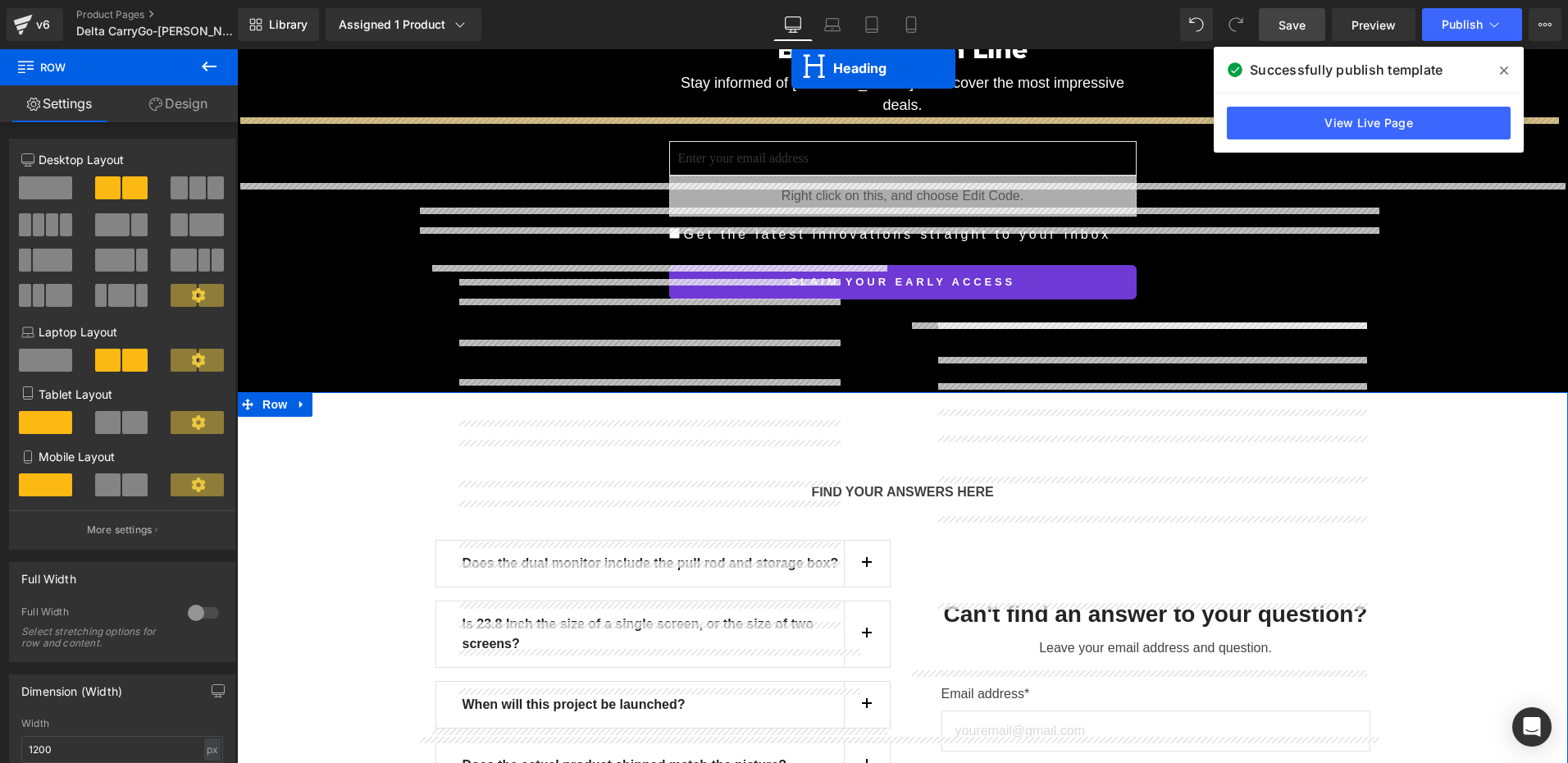
scroll to position [14406, 0]
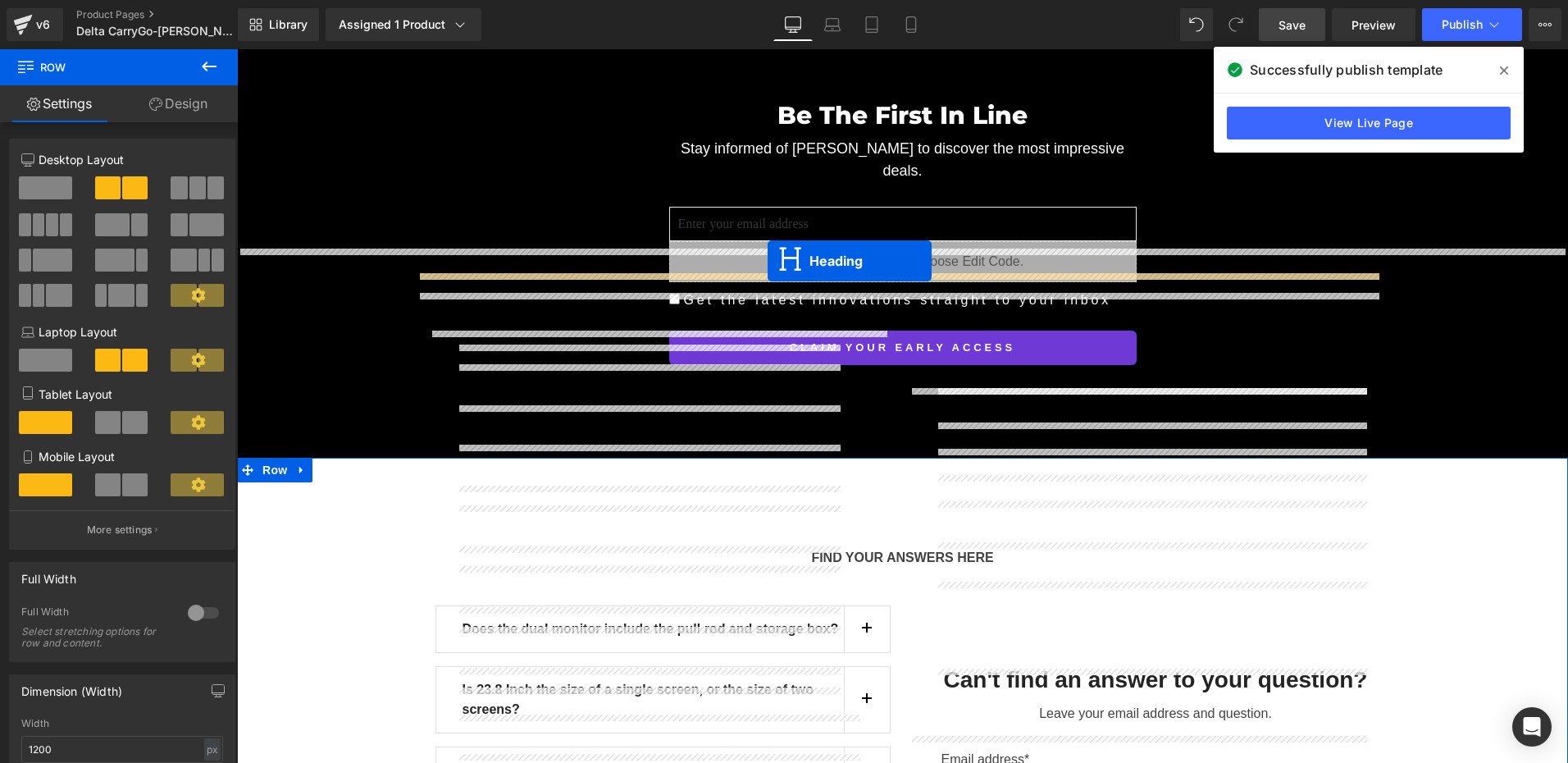
drag, startPoint x: 859, startPoint y: 543, endPoint x: 767, endPoint y: 261, distance: 296.6
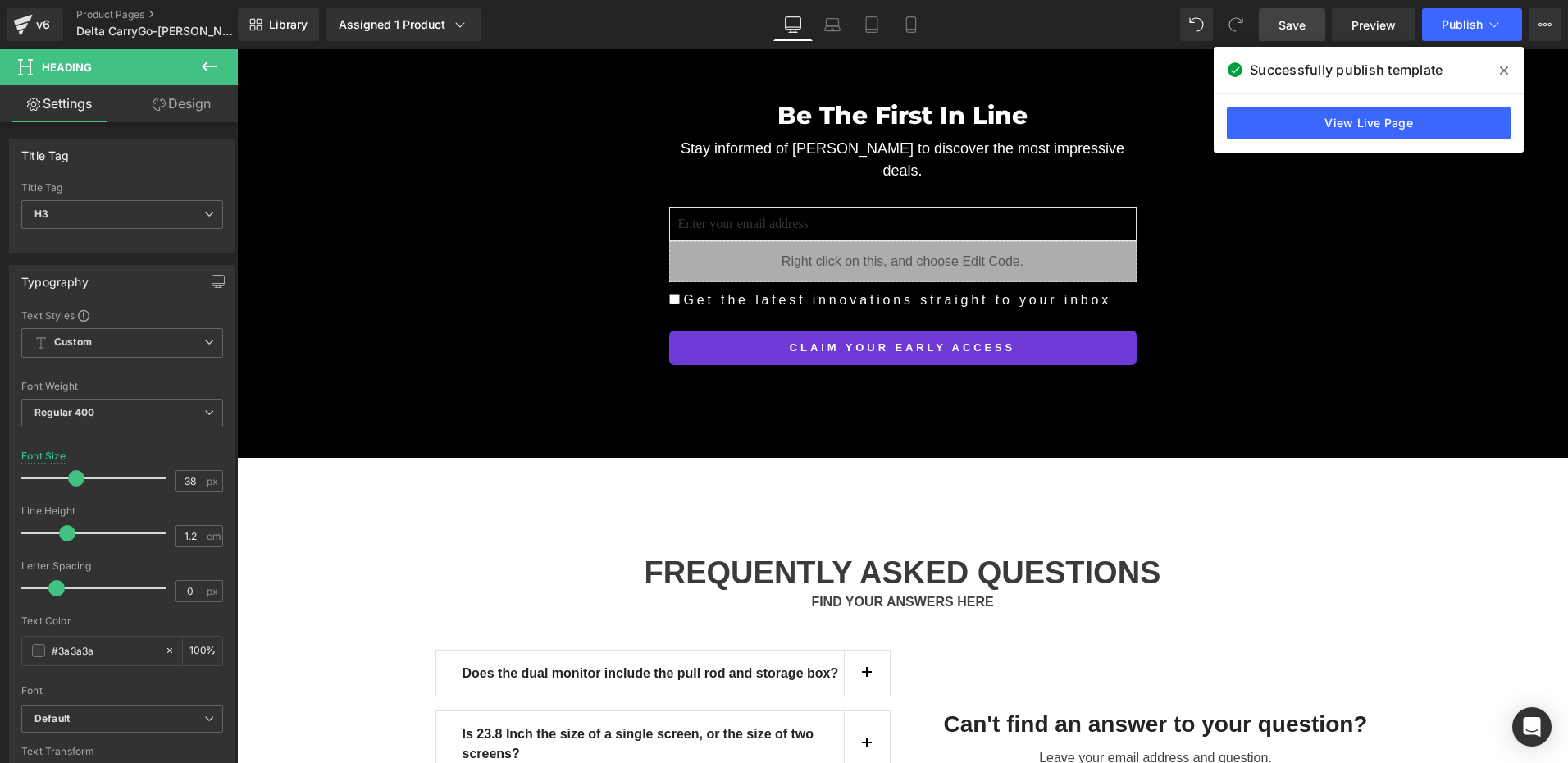
click at [1295, 24] on span "Save" at bounding box center [1292, 25] width 27 height 17
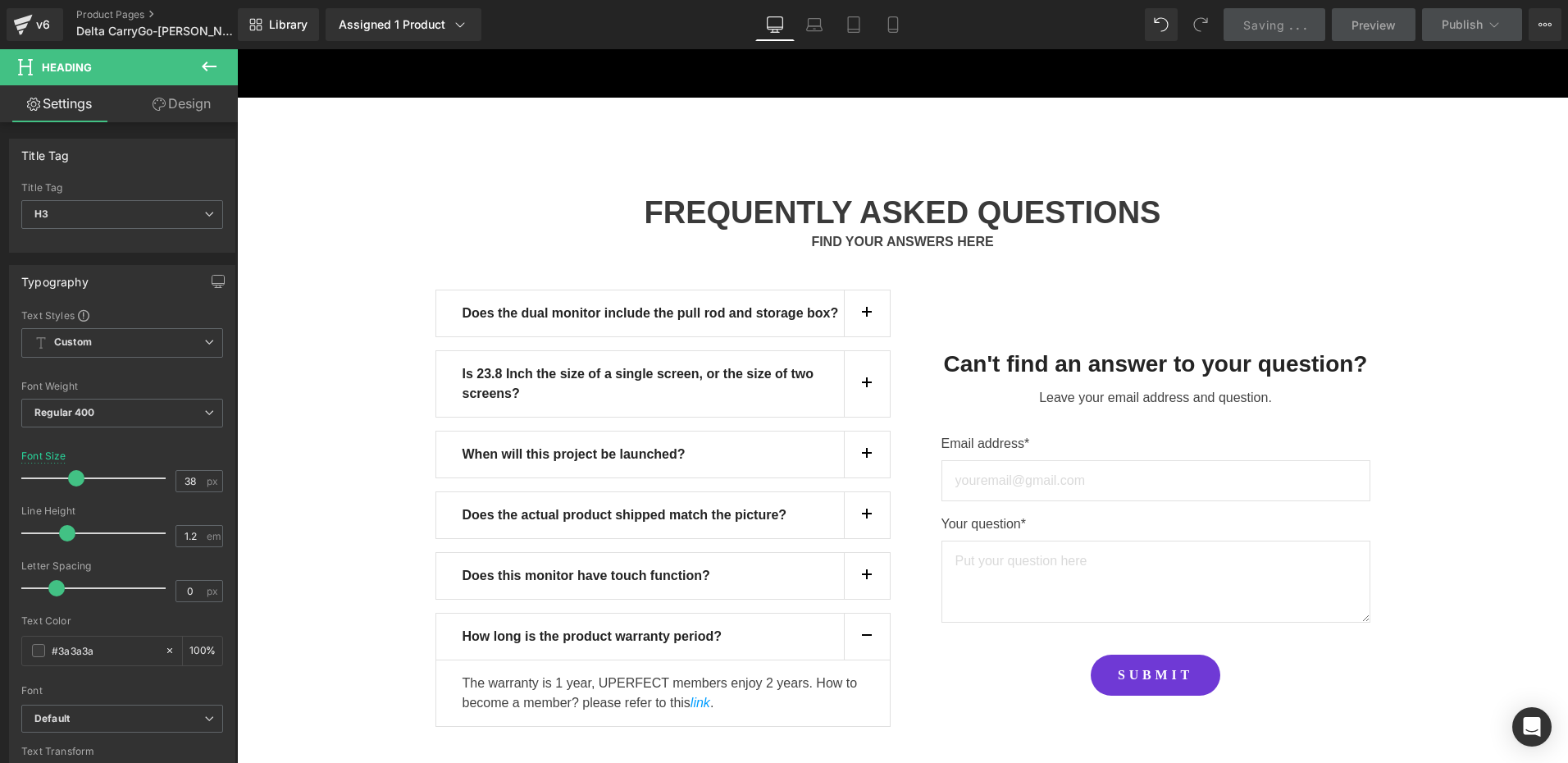
scroll to position [14686, 0]
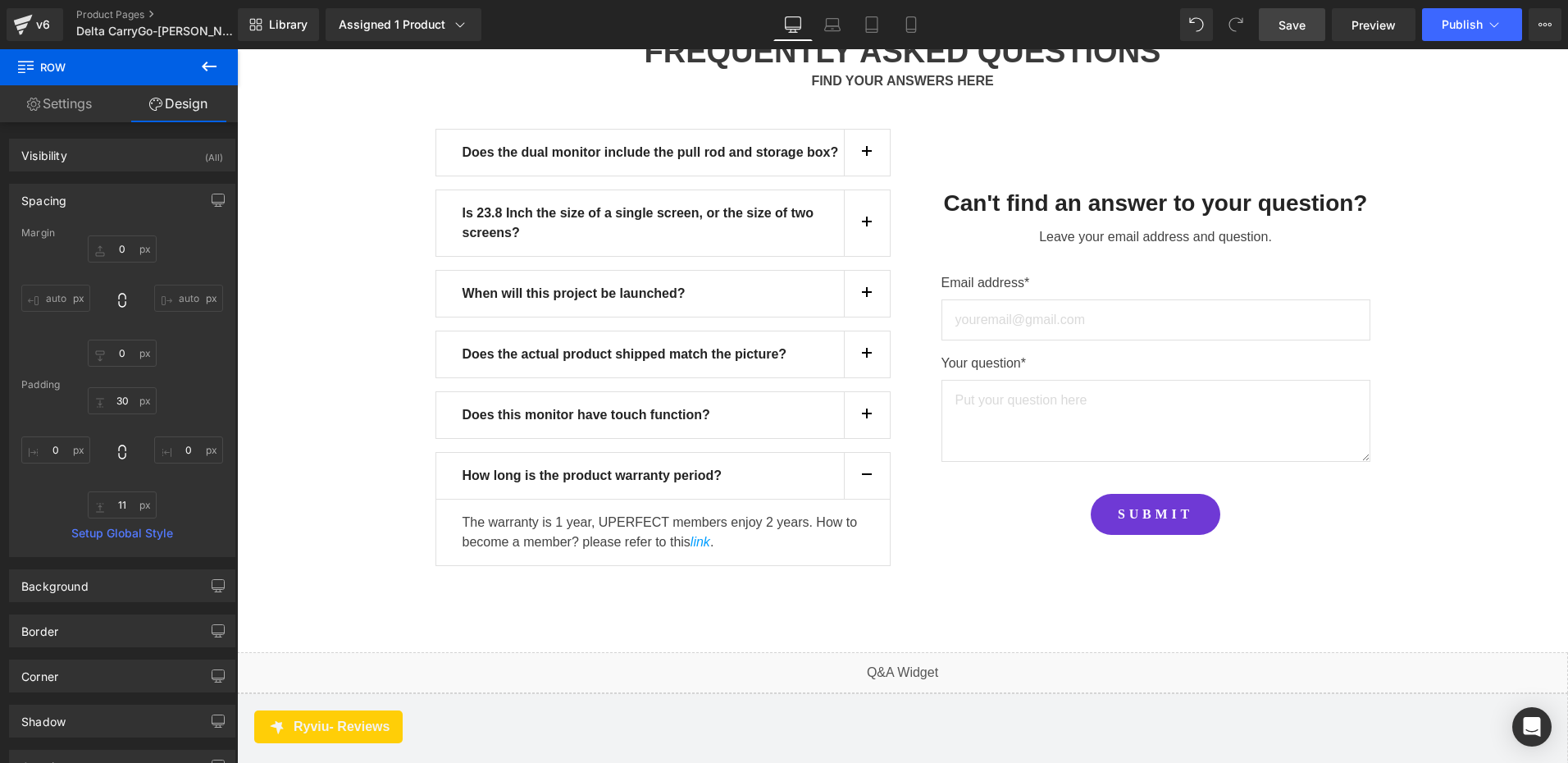
scroll to position [14933, 0]
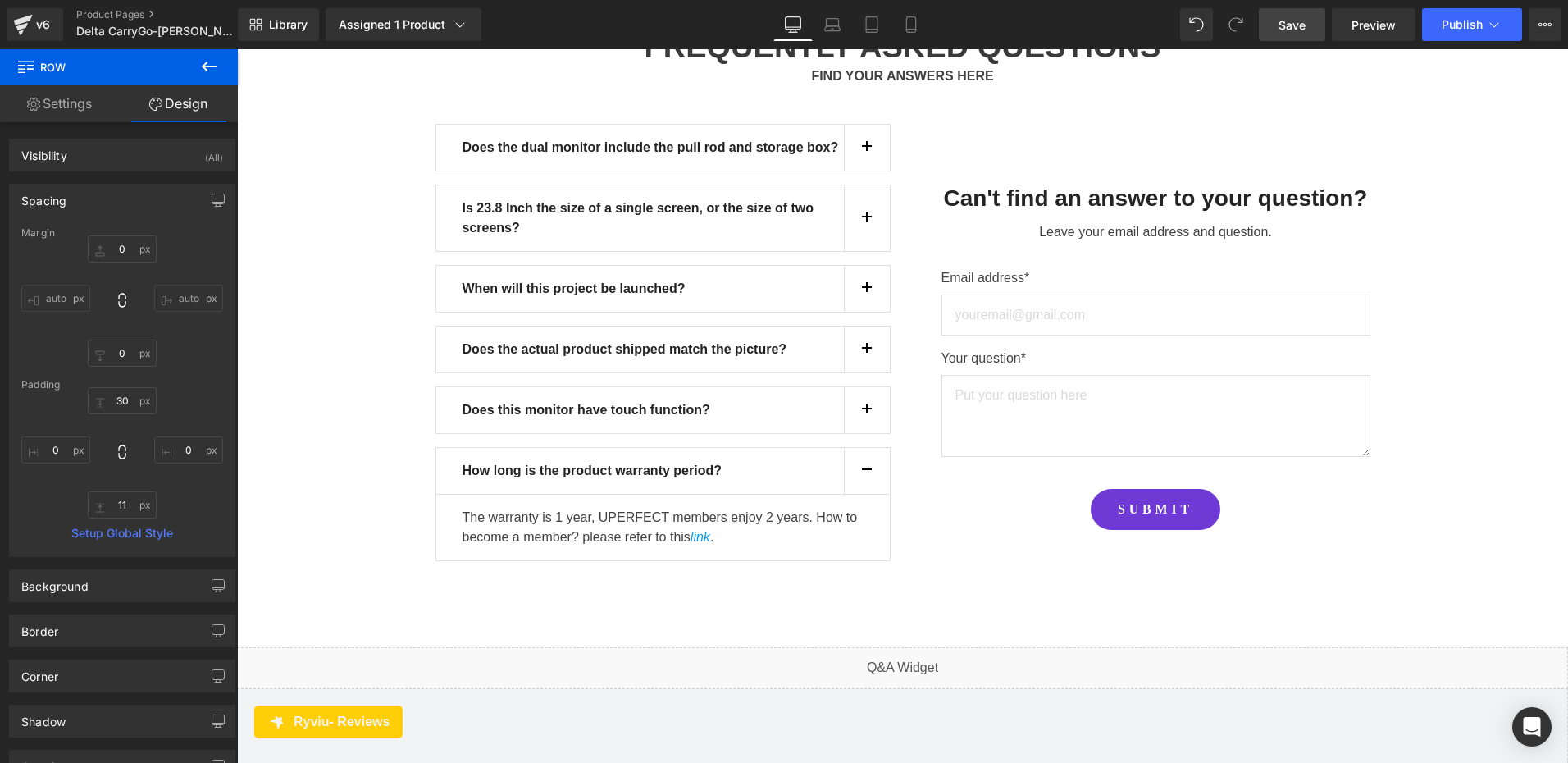
drag, startPoint x: 1291, startPoint y: 31, endPoint x: 1291, endPoint y: 41, distance: 10.0
click at [1289, 32] on span "Save" at bounding box center [1292, 25] width 27 height 17
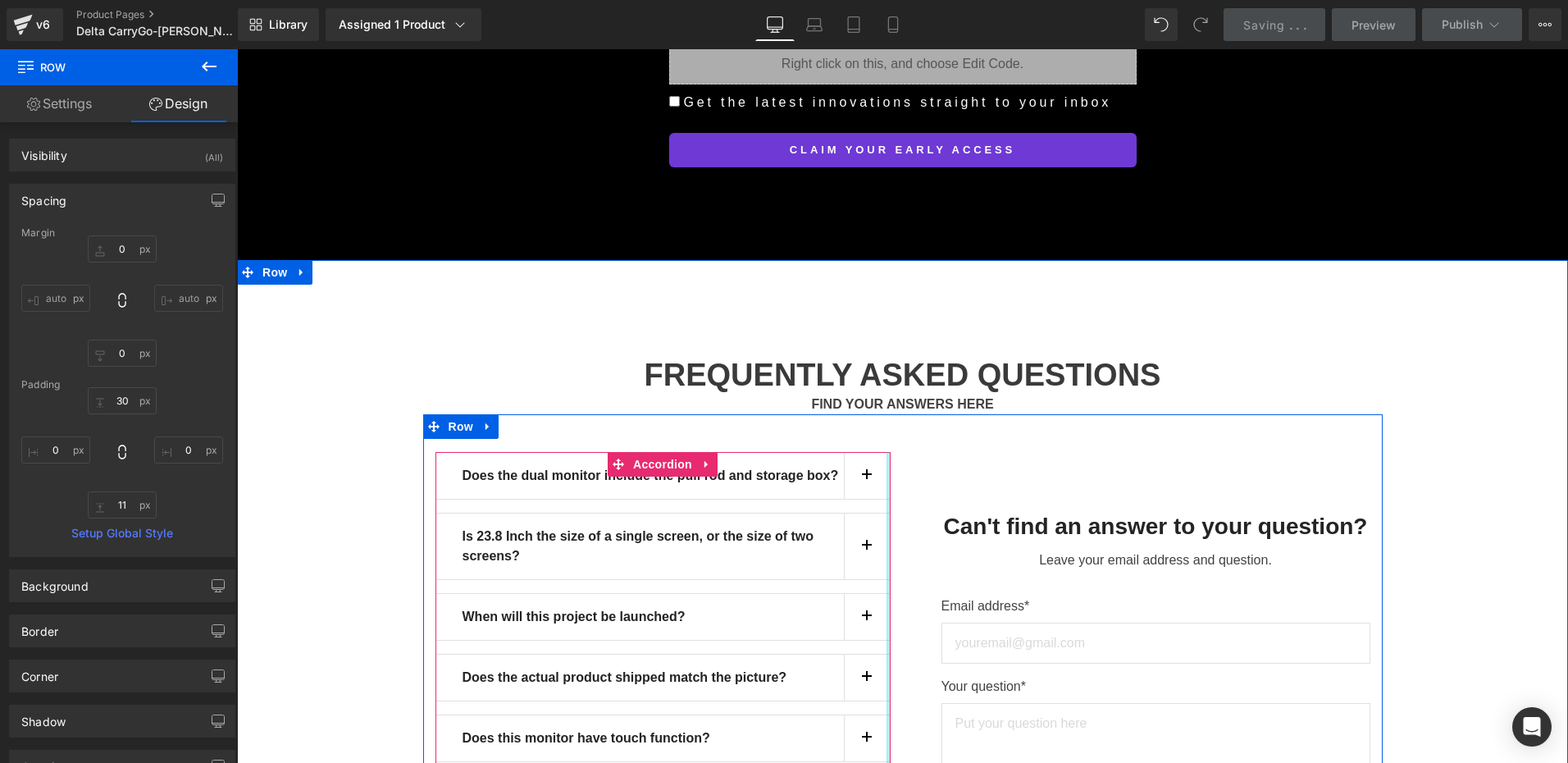
scroll to position [14440, 0]
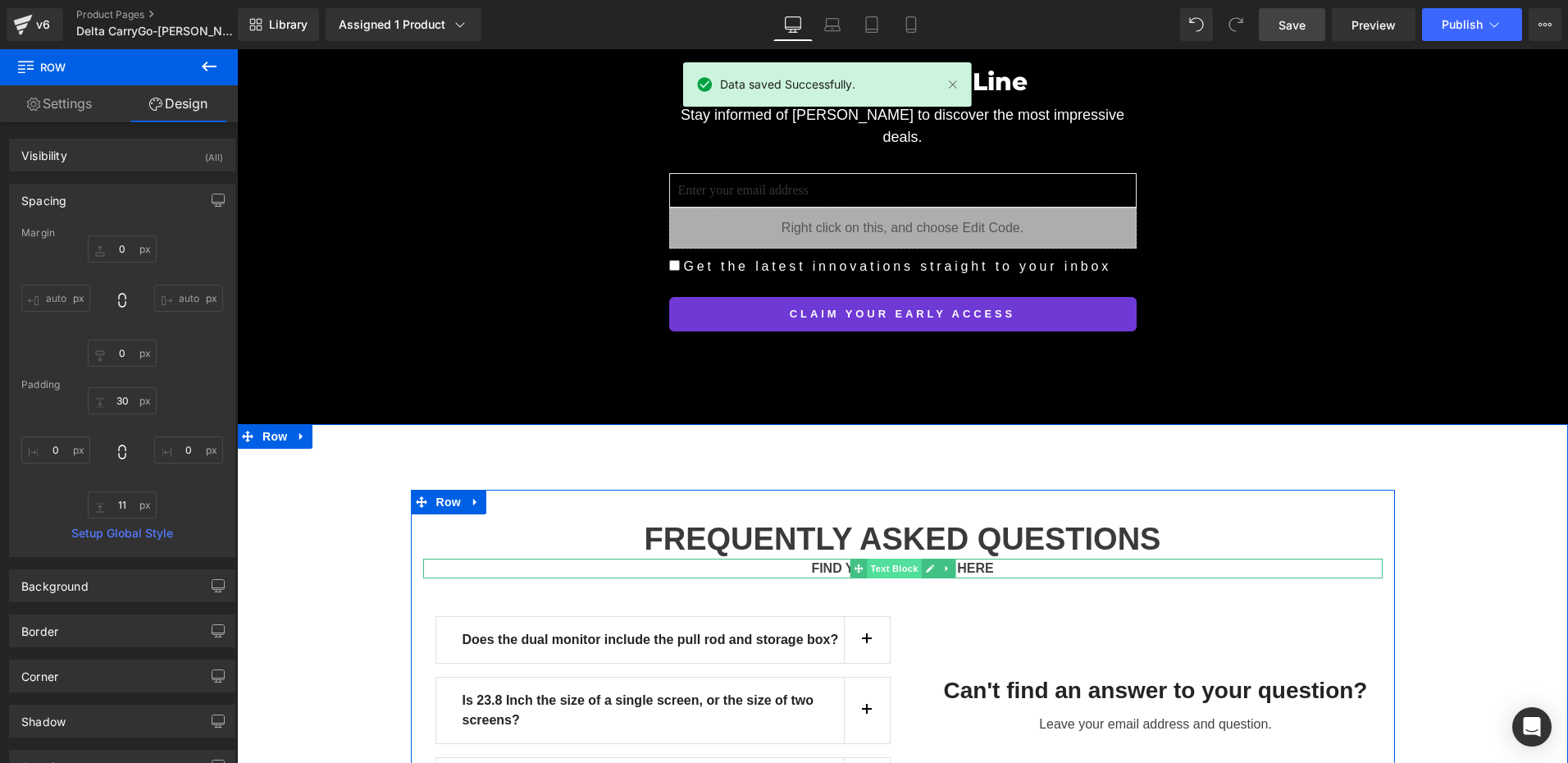
click at [893, 558] on span "Text Block" at bounding box center [893, 568] width 54 height 20
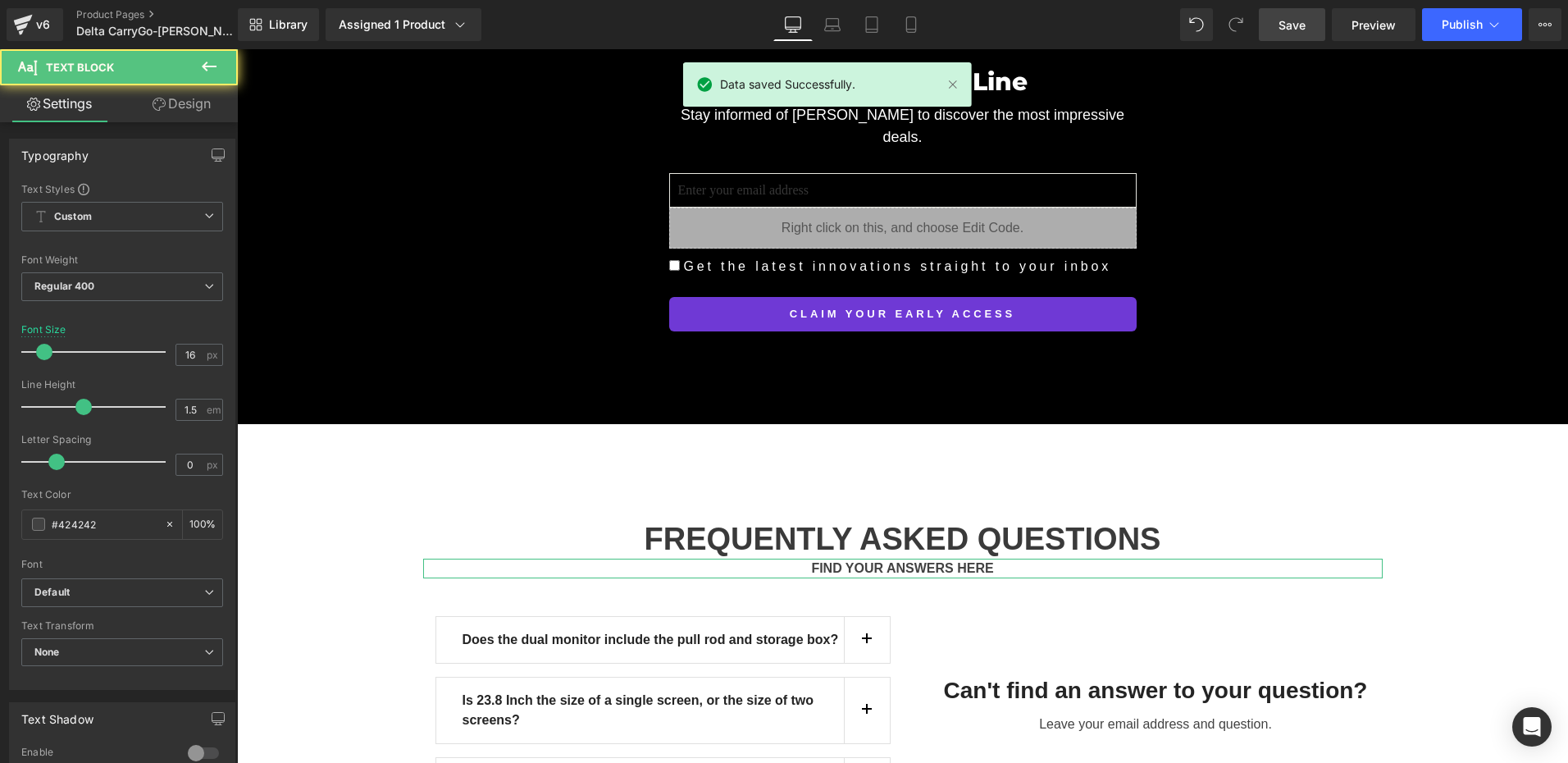
click at [198, 110] on link "Design" at bounding box center [182, 103] width 119 height 37
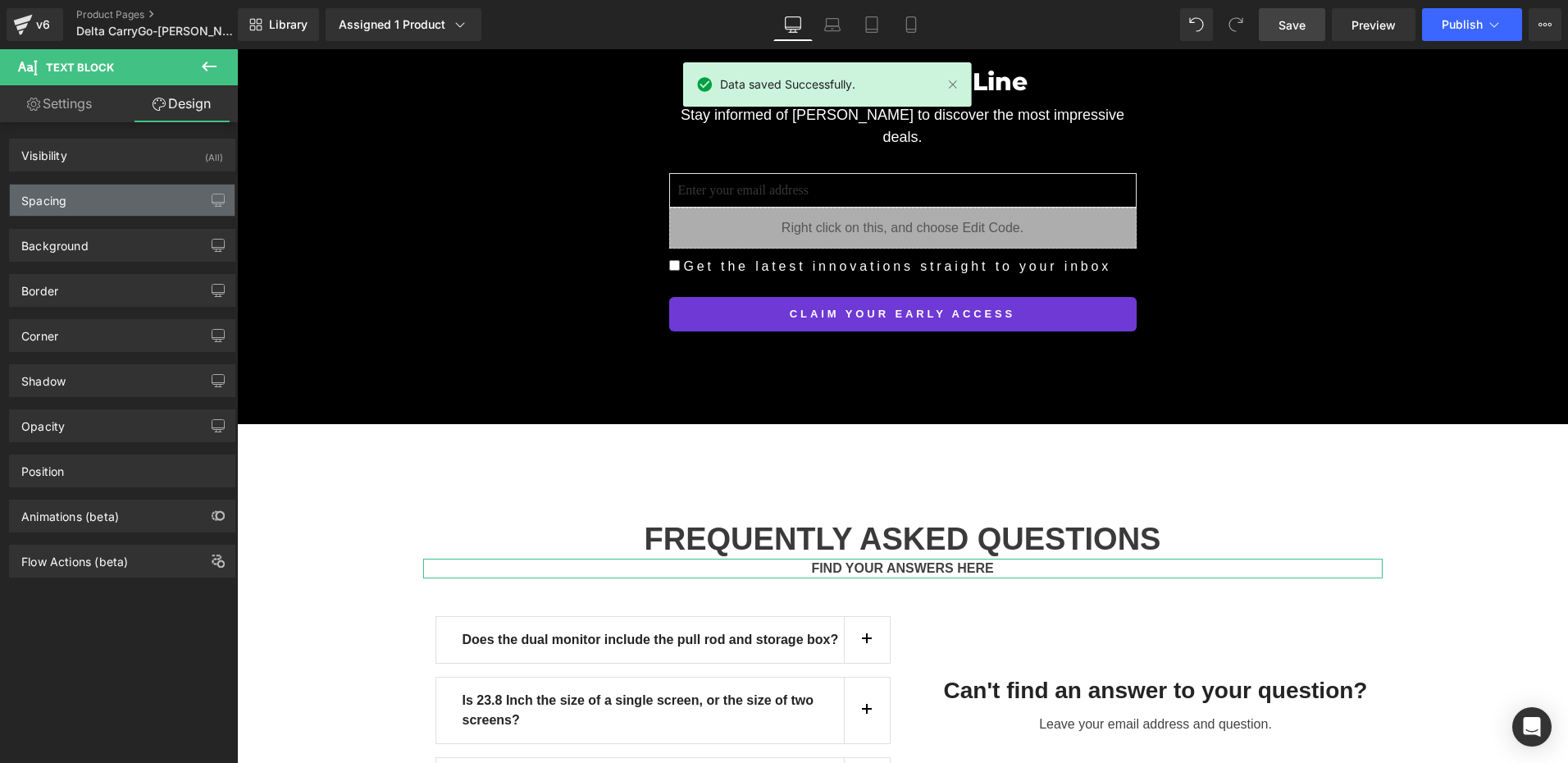
click at [104, 196] on div "Spacing" at bounding box center [122, 200] width 224 height 31
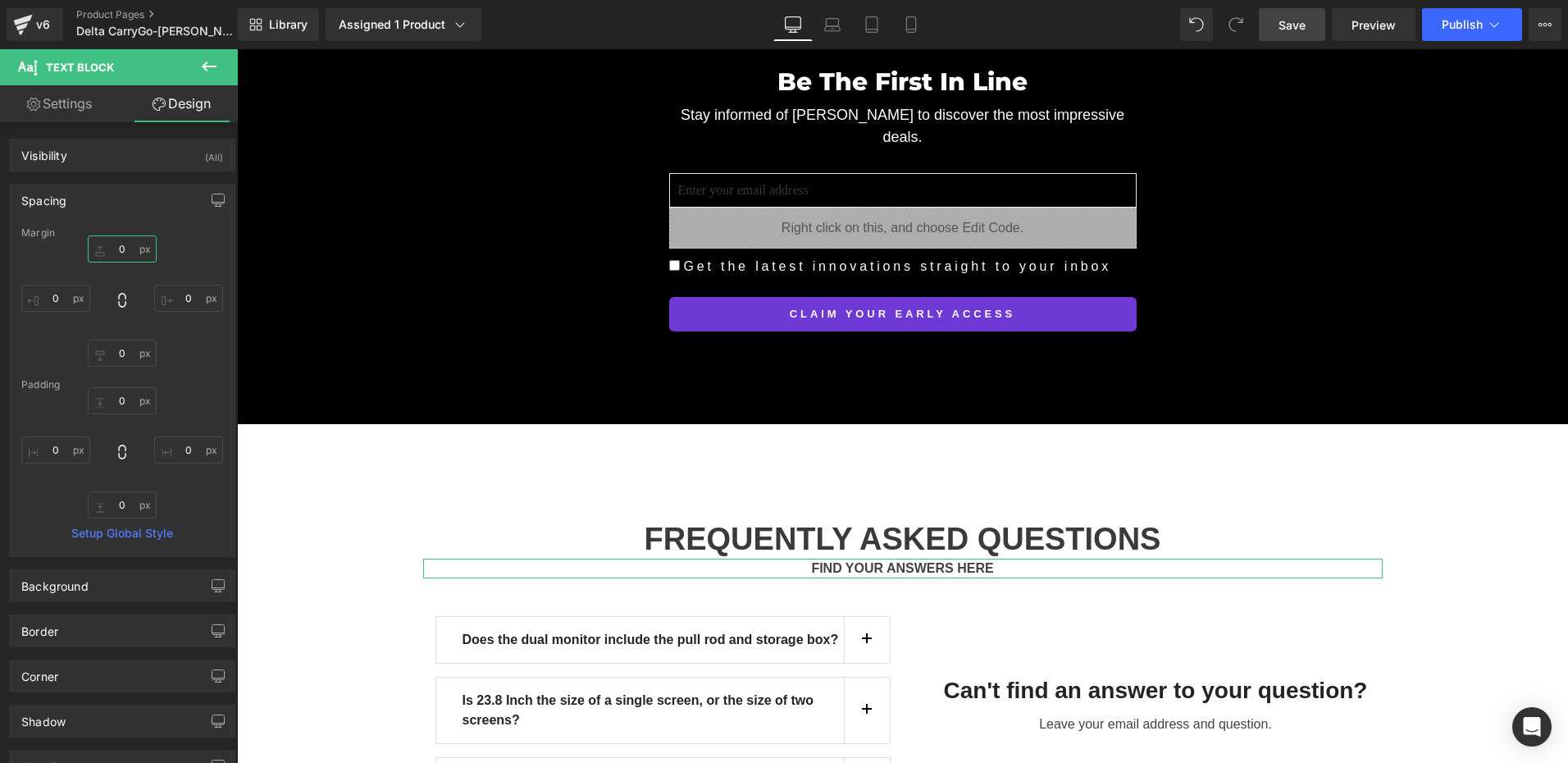
click at [125, 251] on input "0" at bounding box center [122, 249] width 69 height 27
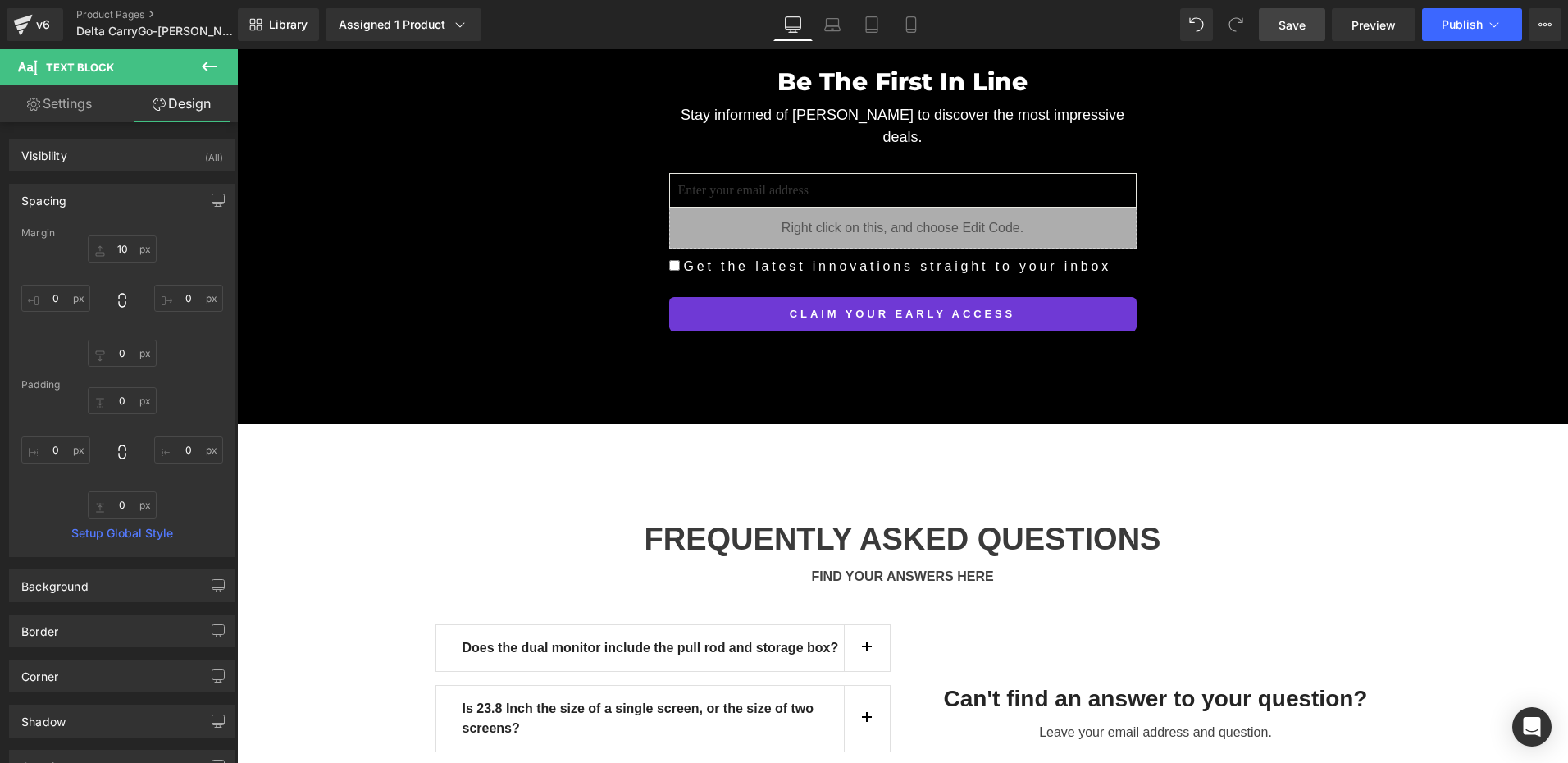
click at [1297, 29] on span "Save" at bounding box center [1292, 25] width 27 height 17
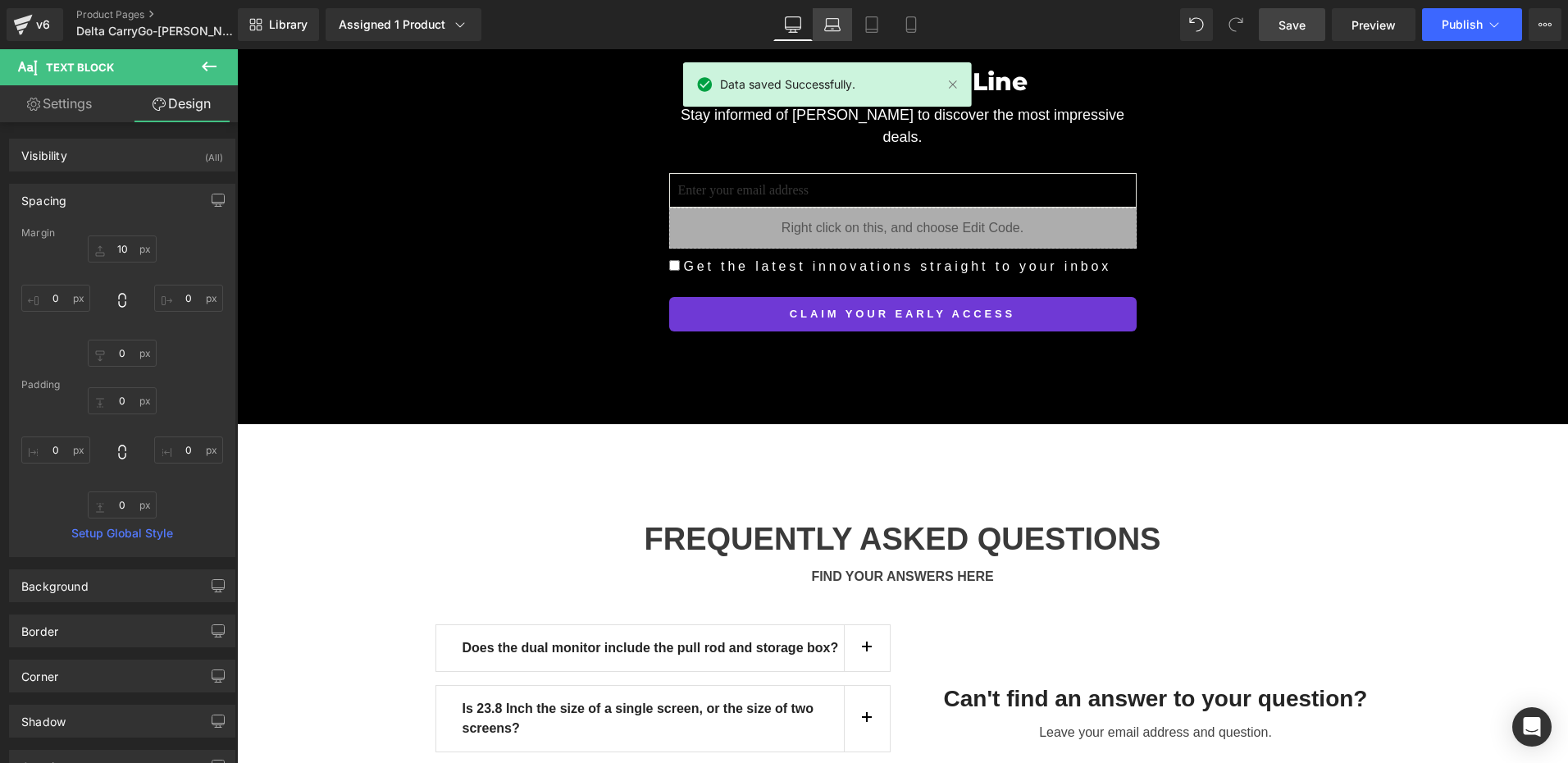
click at [815, 27] on link "Laptop" at bounding box center [833, 25] width 40 height 33
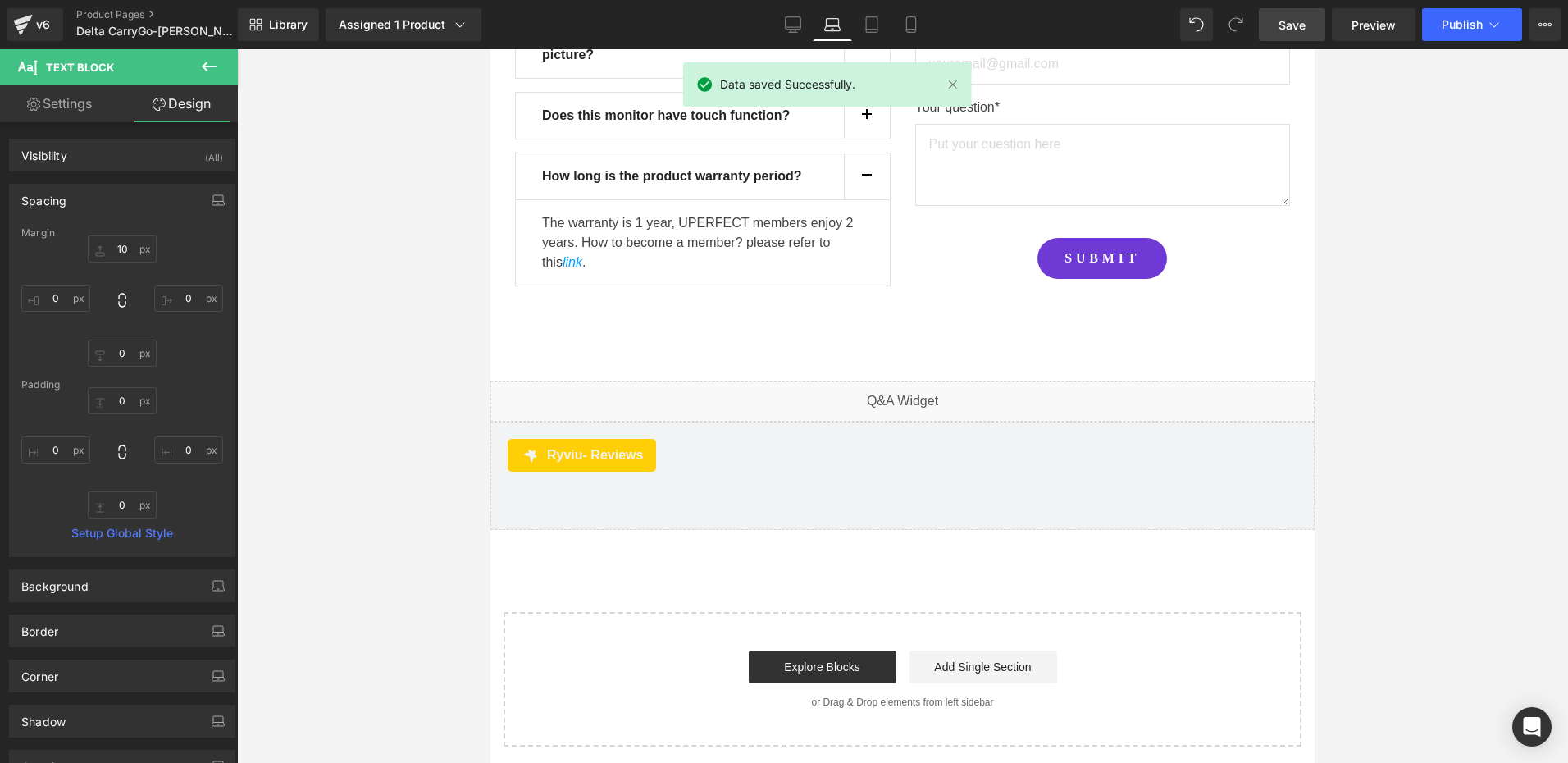
type input "10"
type input "0"
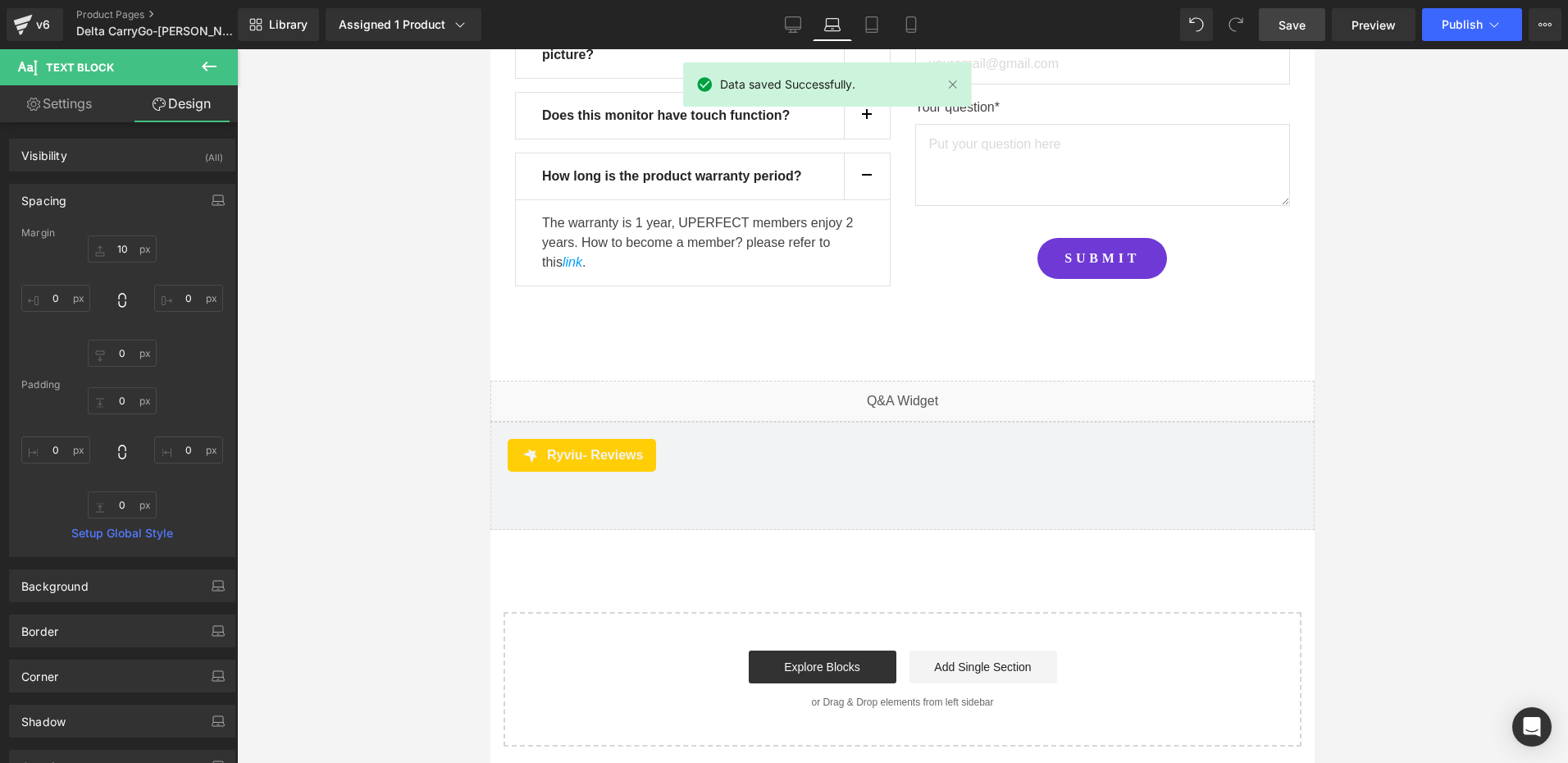
type input "0"
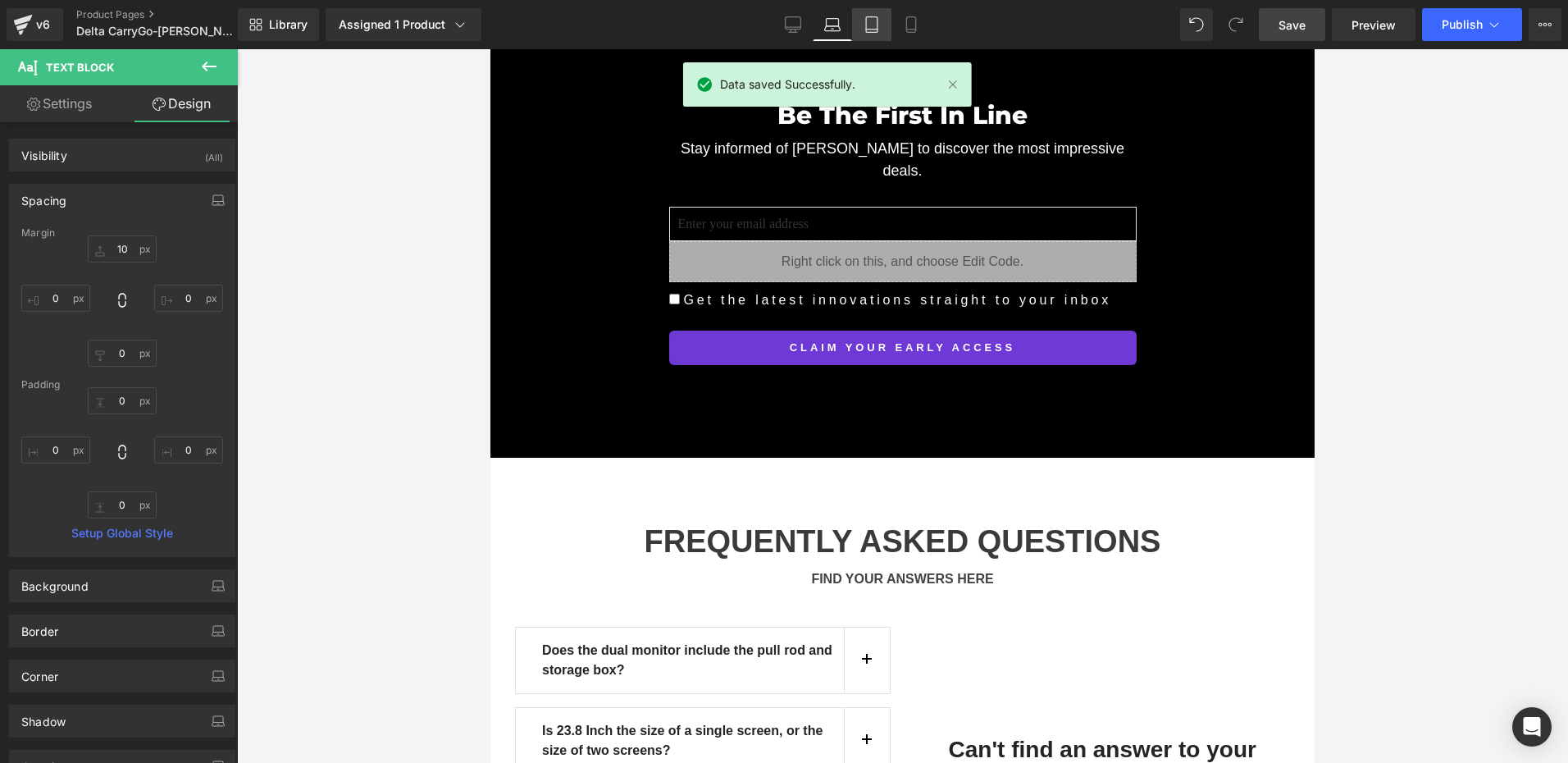
click at [873, 35] on link "Tablet" at bounding box center [872, 25] width 40 height 33
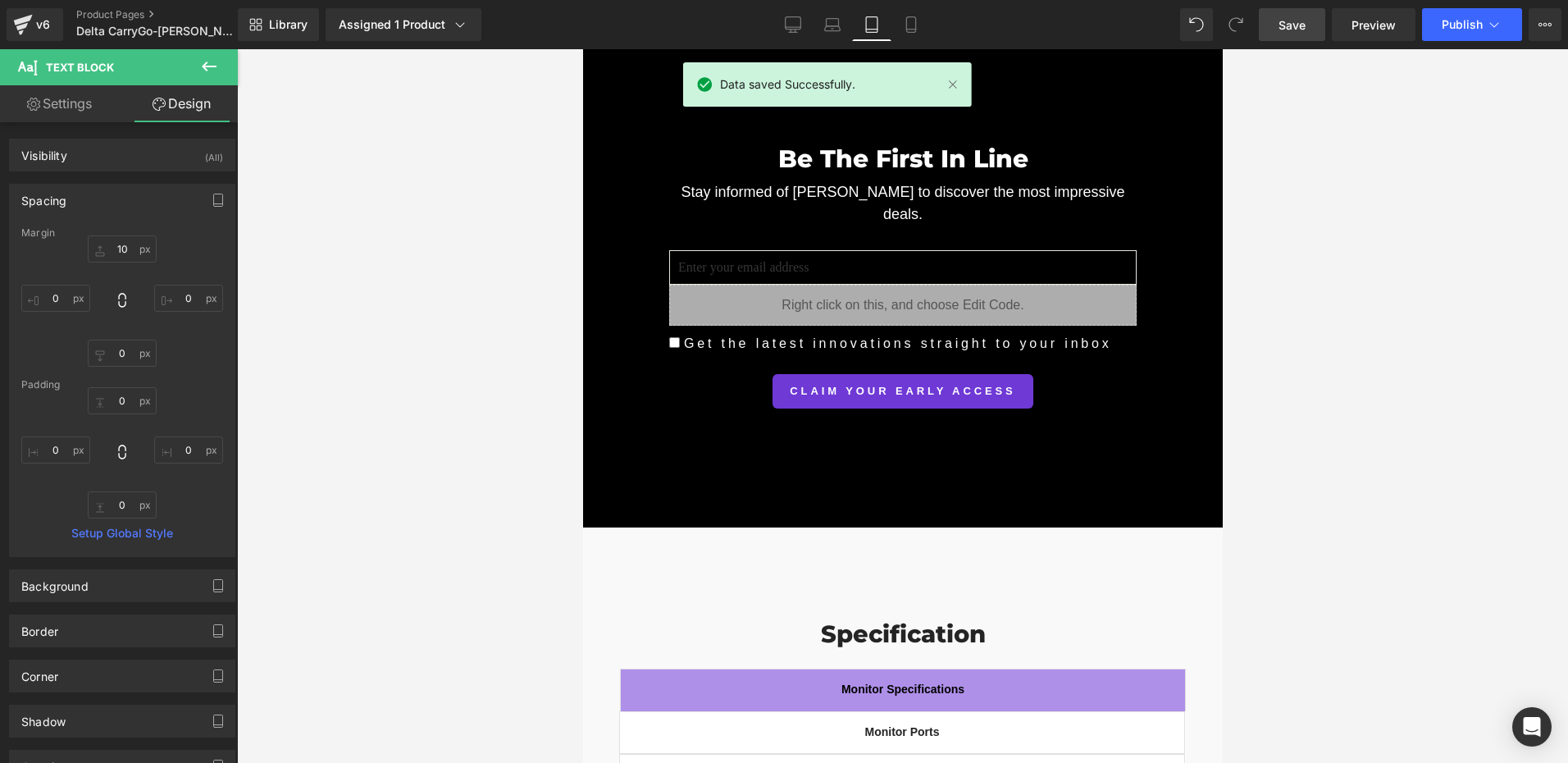
type input "10"
type input "0"
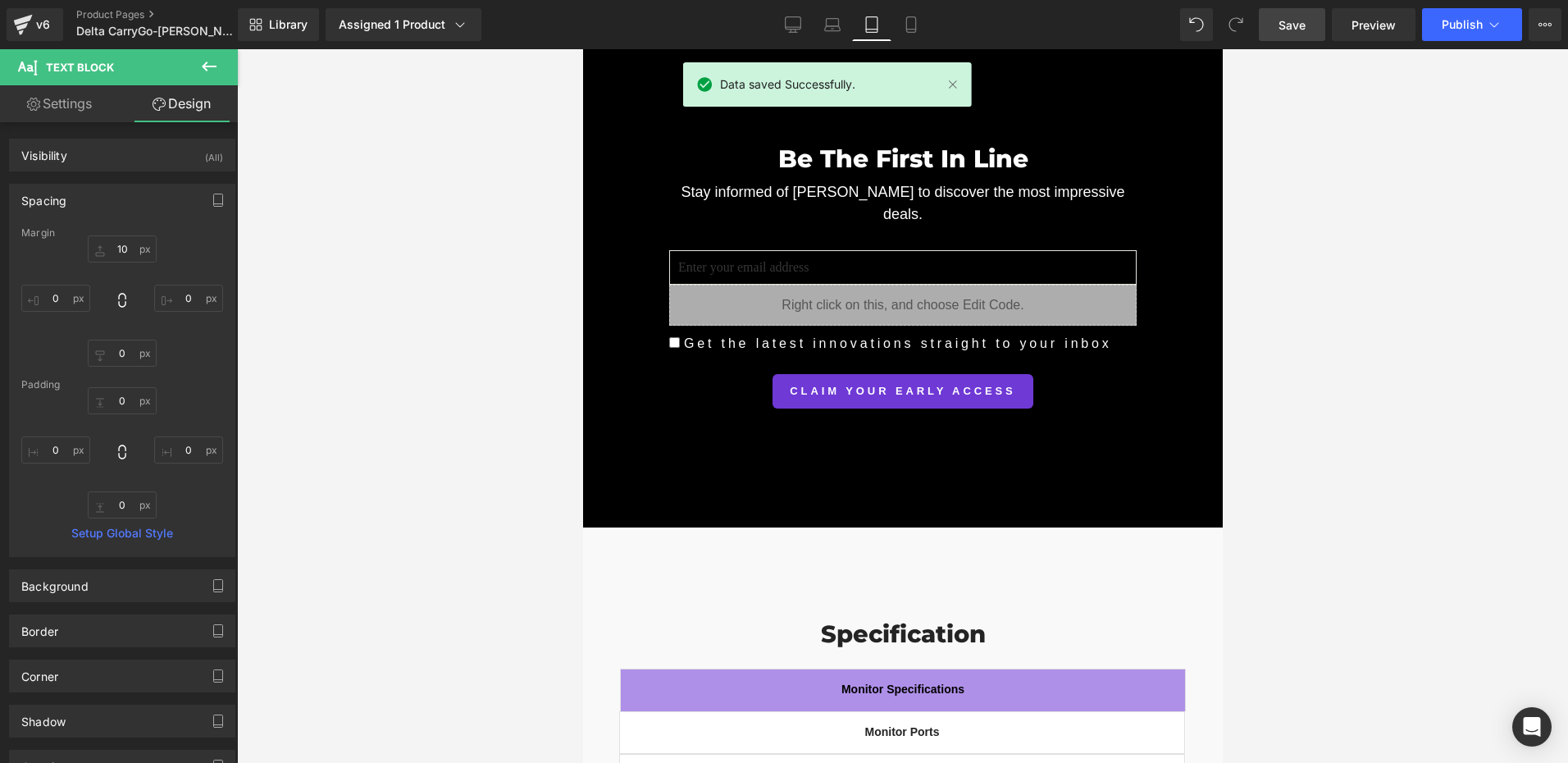
type input "0"
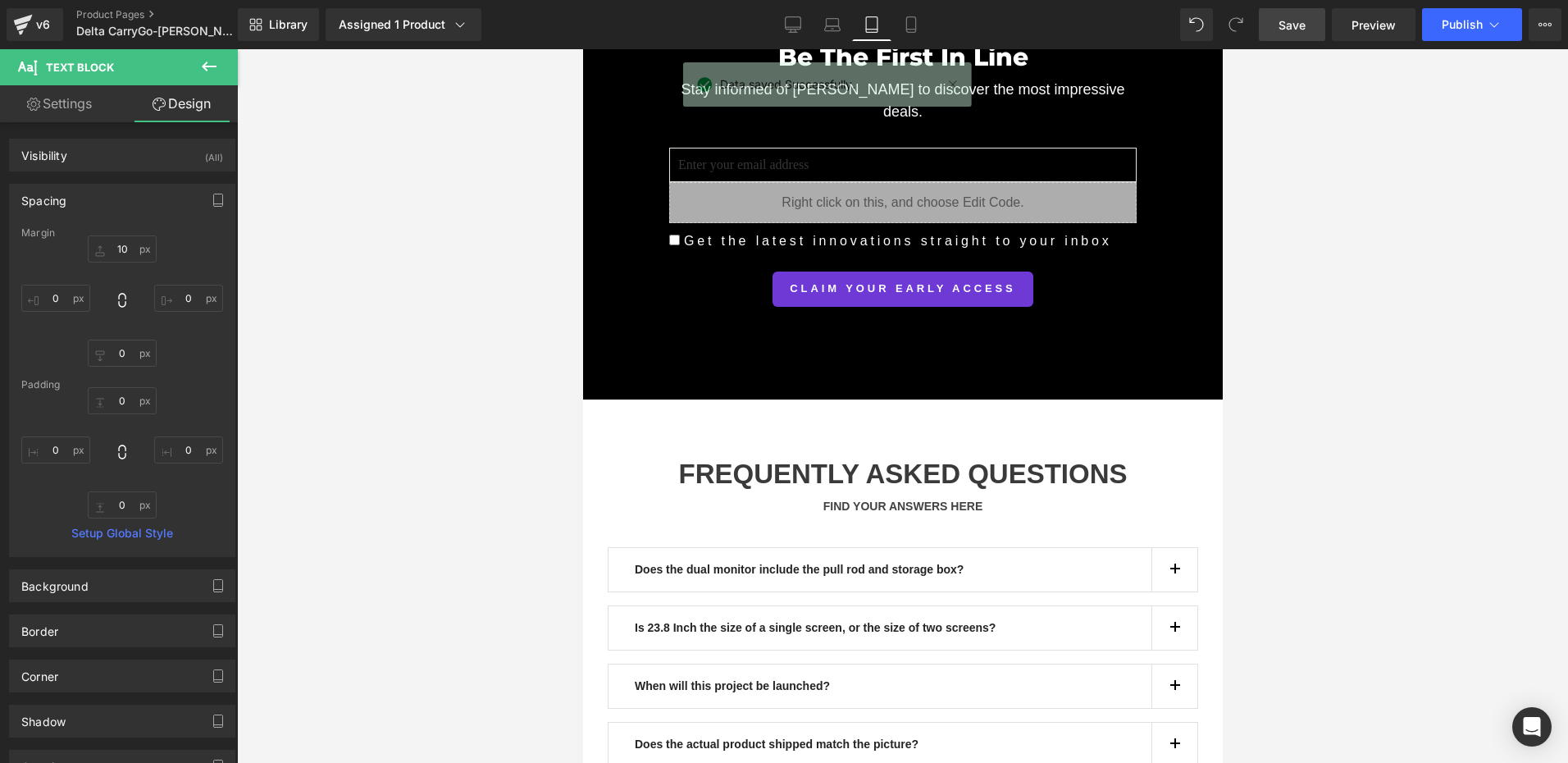
scroll to position [15990, 0]
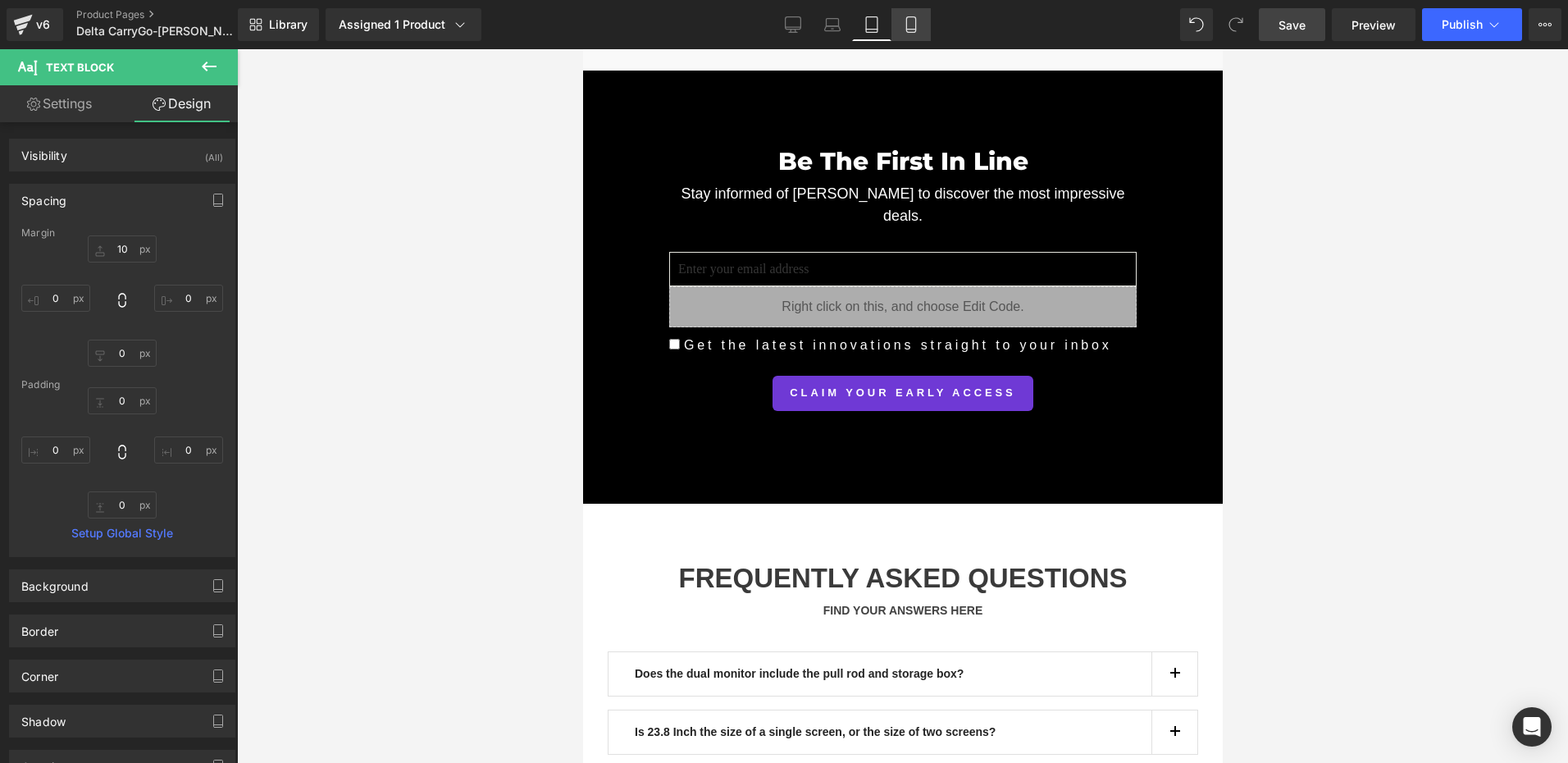
click at [916, 22] on icon at bounding box center [911, 25] width 9 height 16
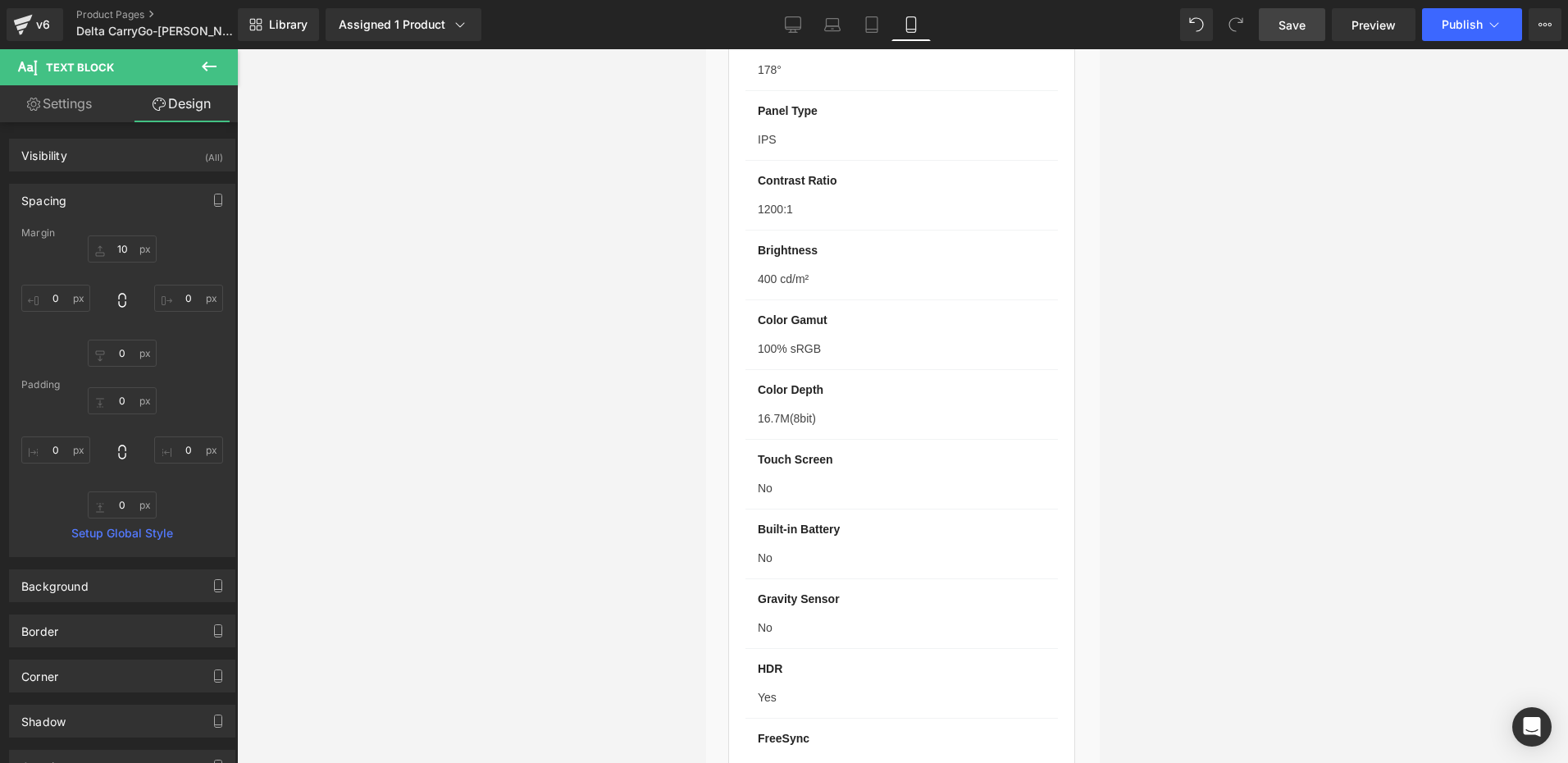
type input "10"
type input "0"
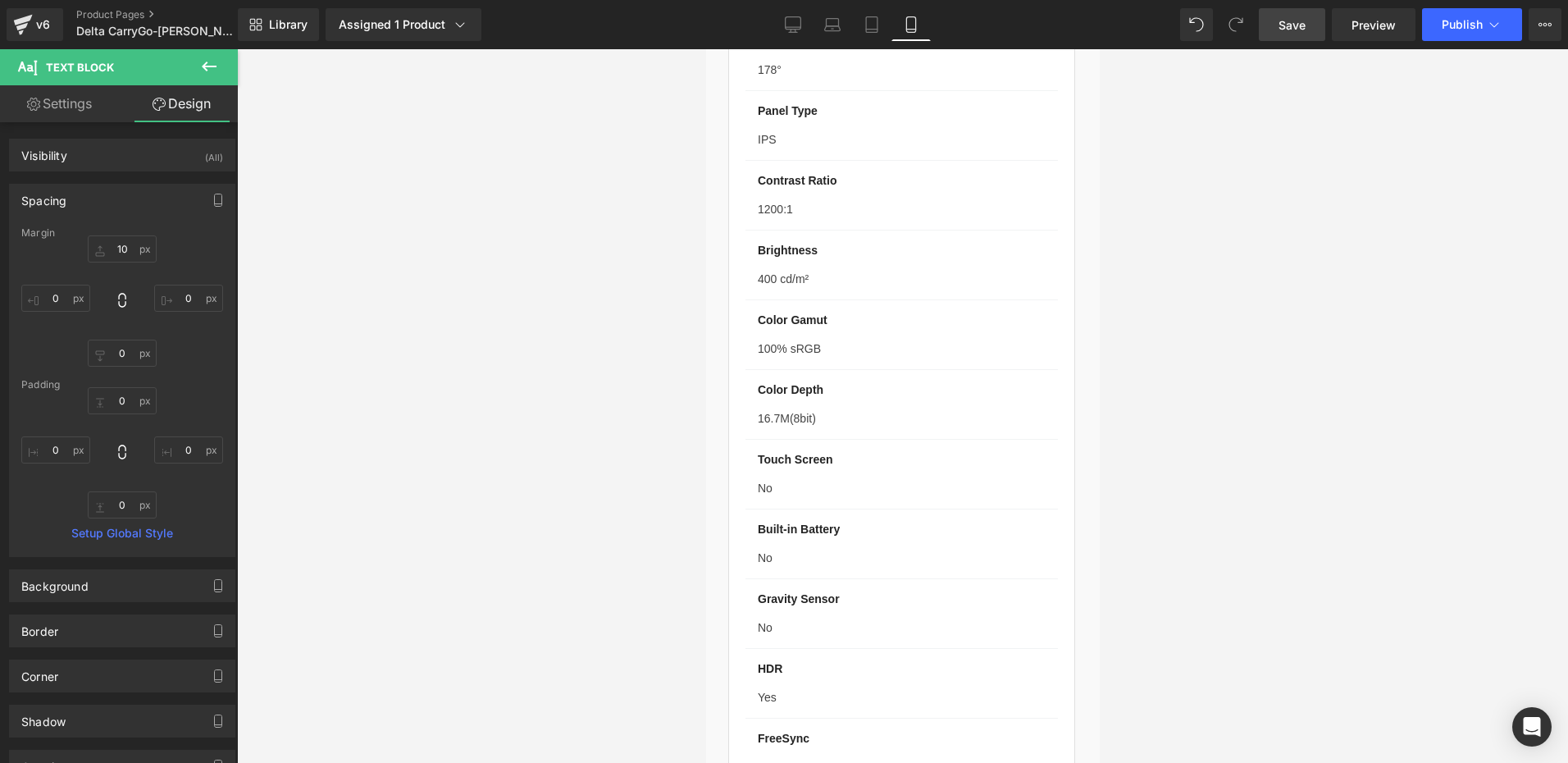
type input "0"
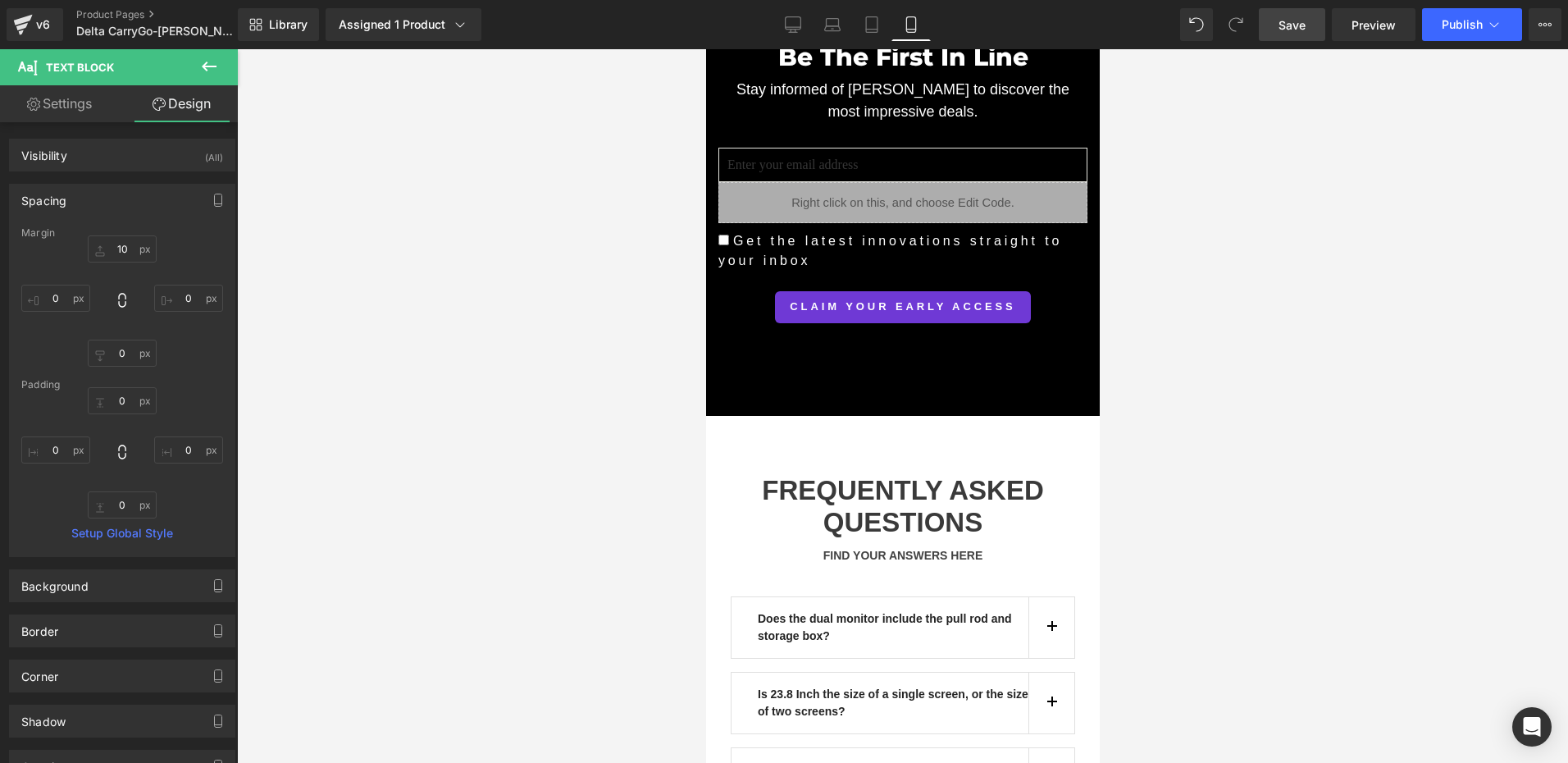
scroll to position [17418, 0]
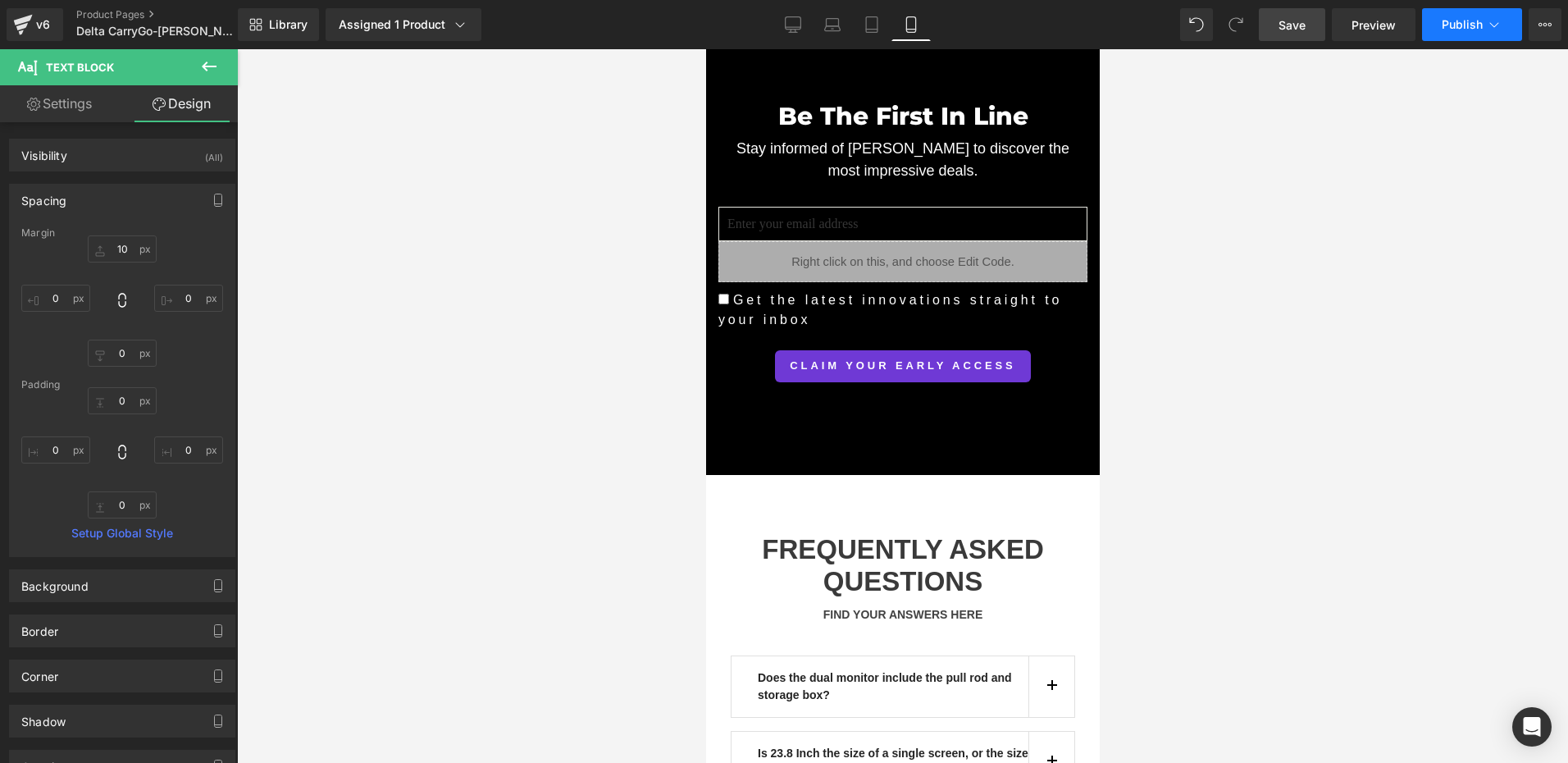
click at [1481, 31] on button "Publish" at bounding box center [1472, 25] width 100 height 33
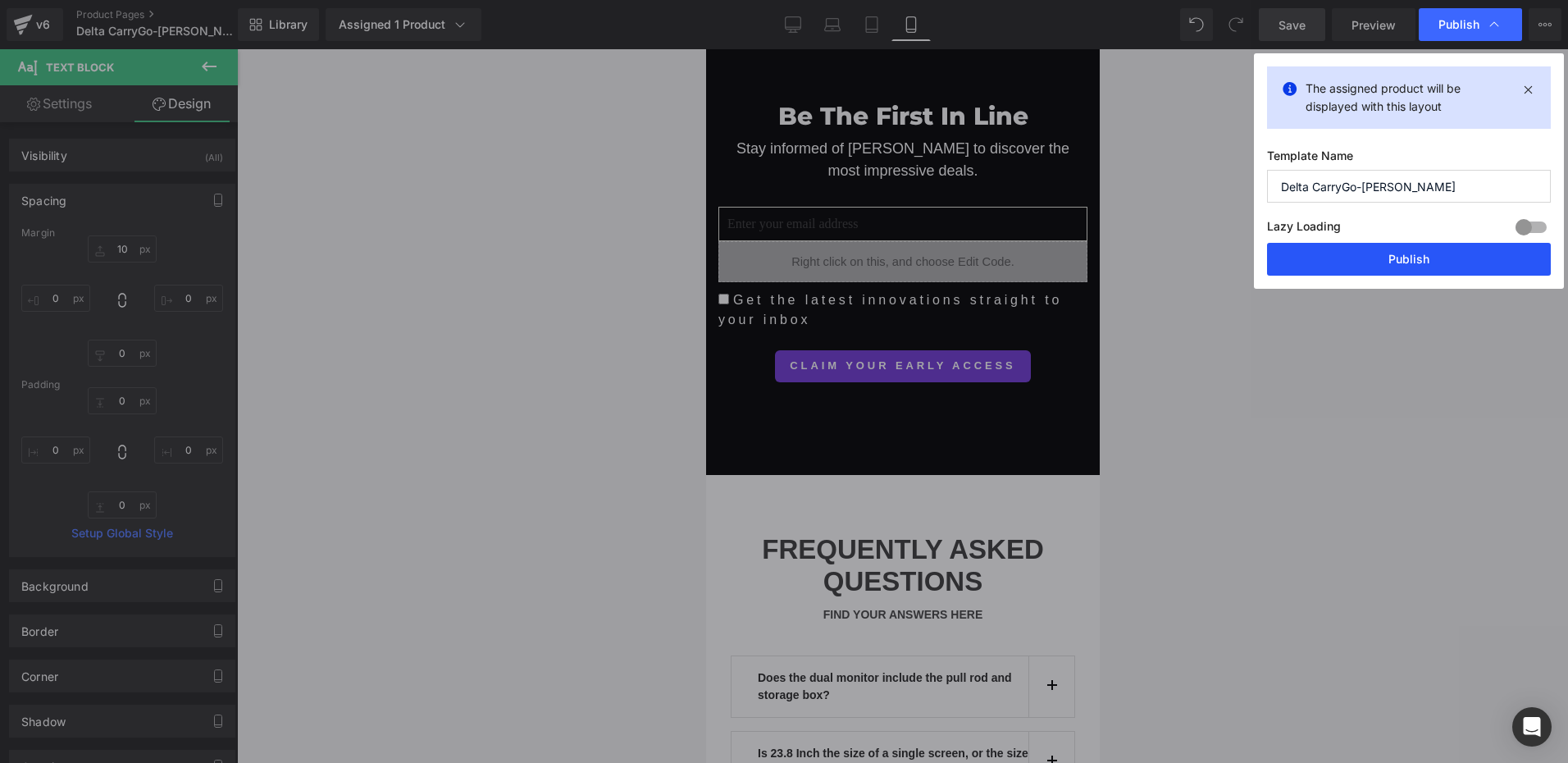
click at [1391, 261] on button "Publish" at bounding box center [1409, 258] width 284 height 33
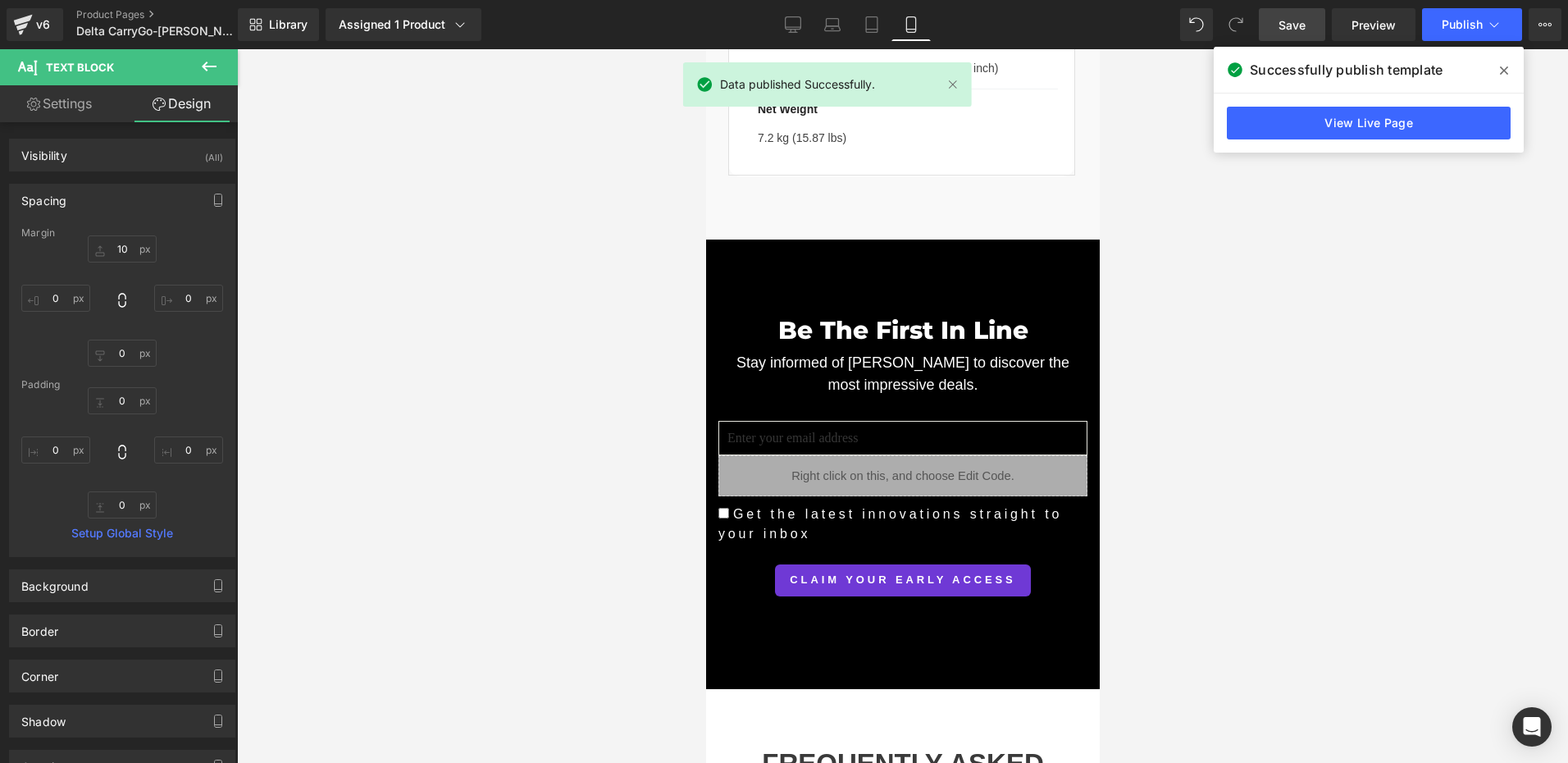
scroll to position [17091, 0]
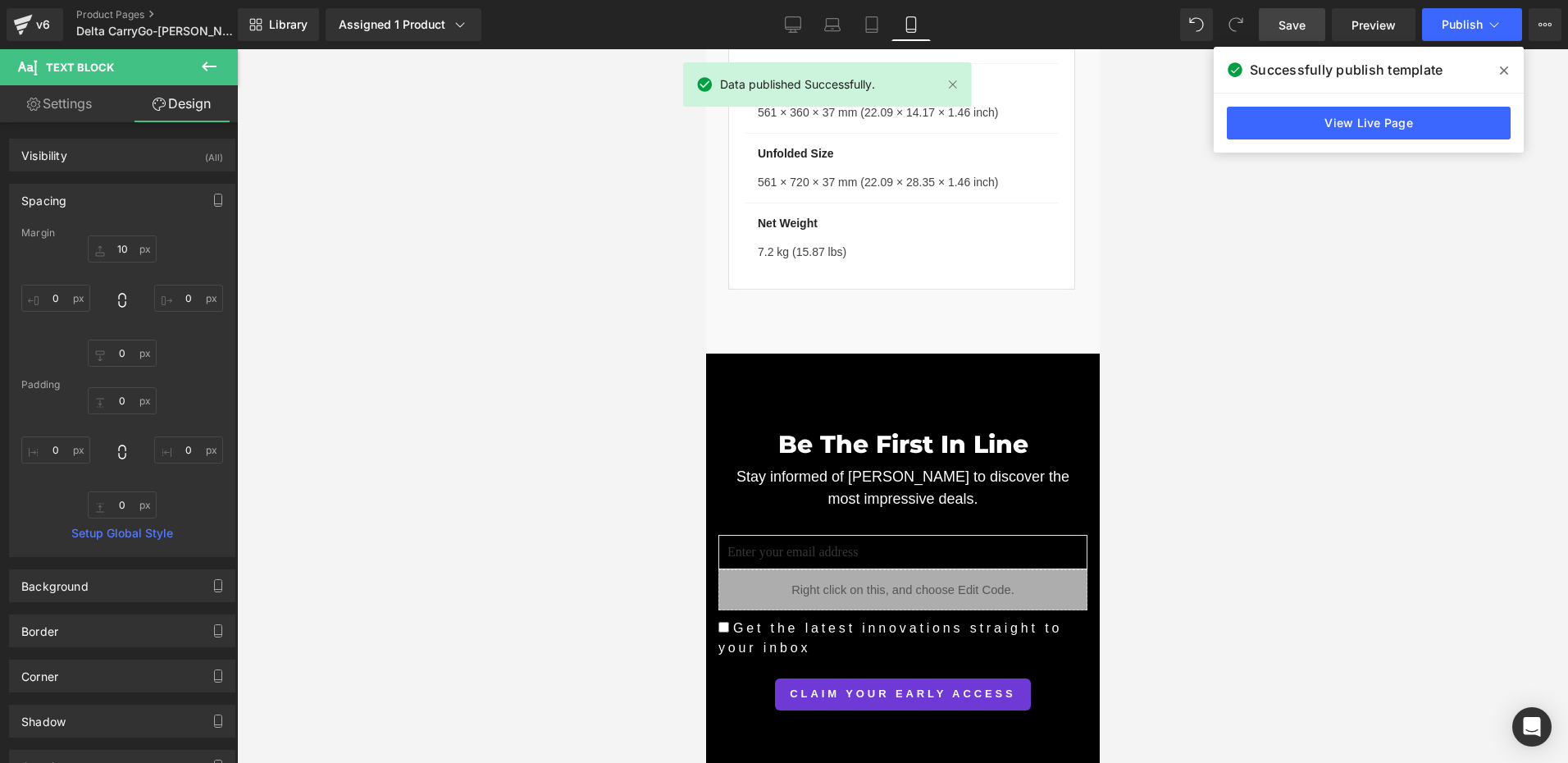
click at [578, 421] on div at bounding box center [901, 406] width 1330 height 714
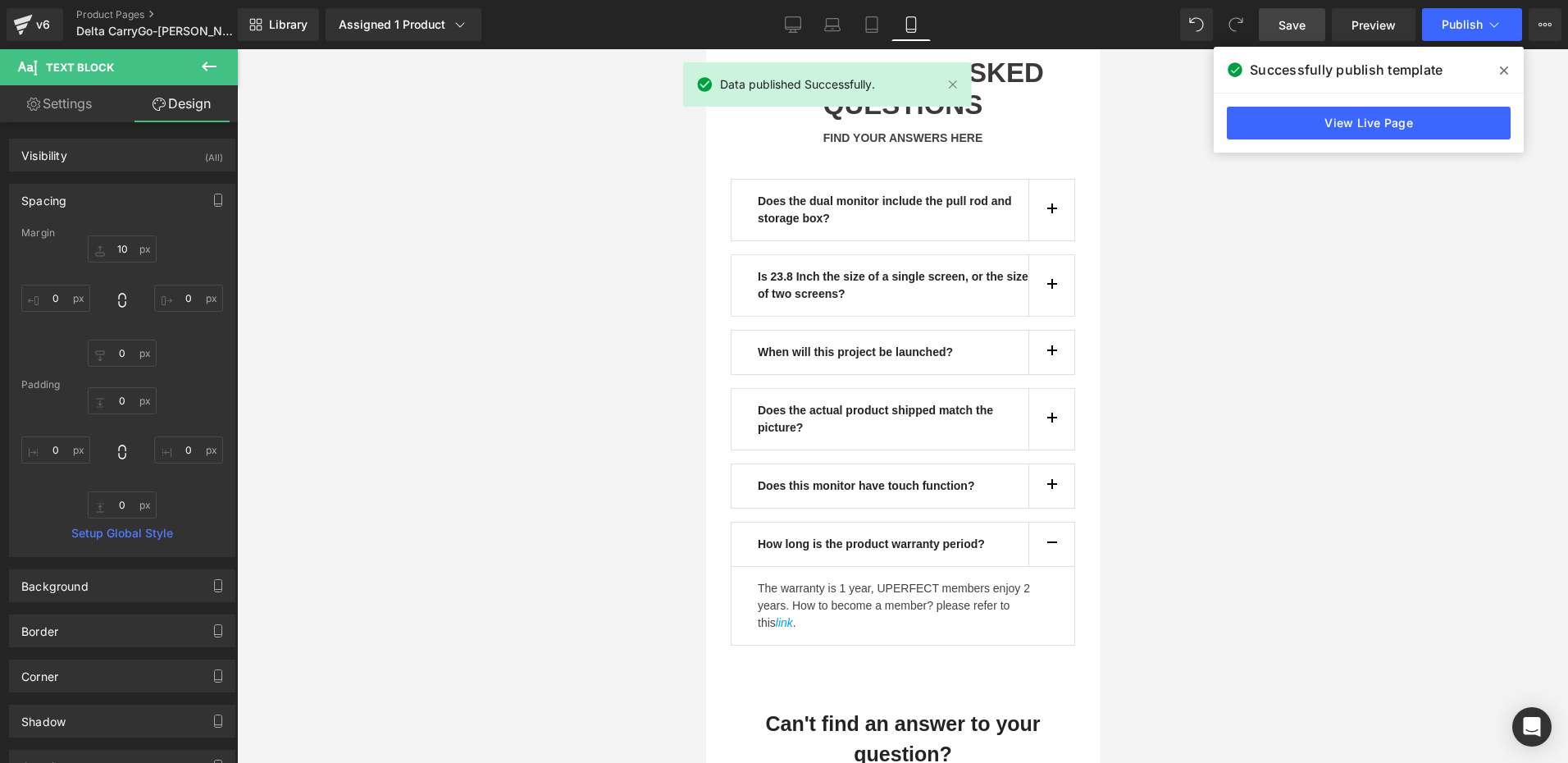
scroll to position [18156, 0]
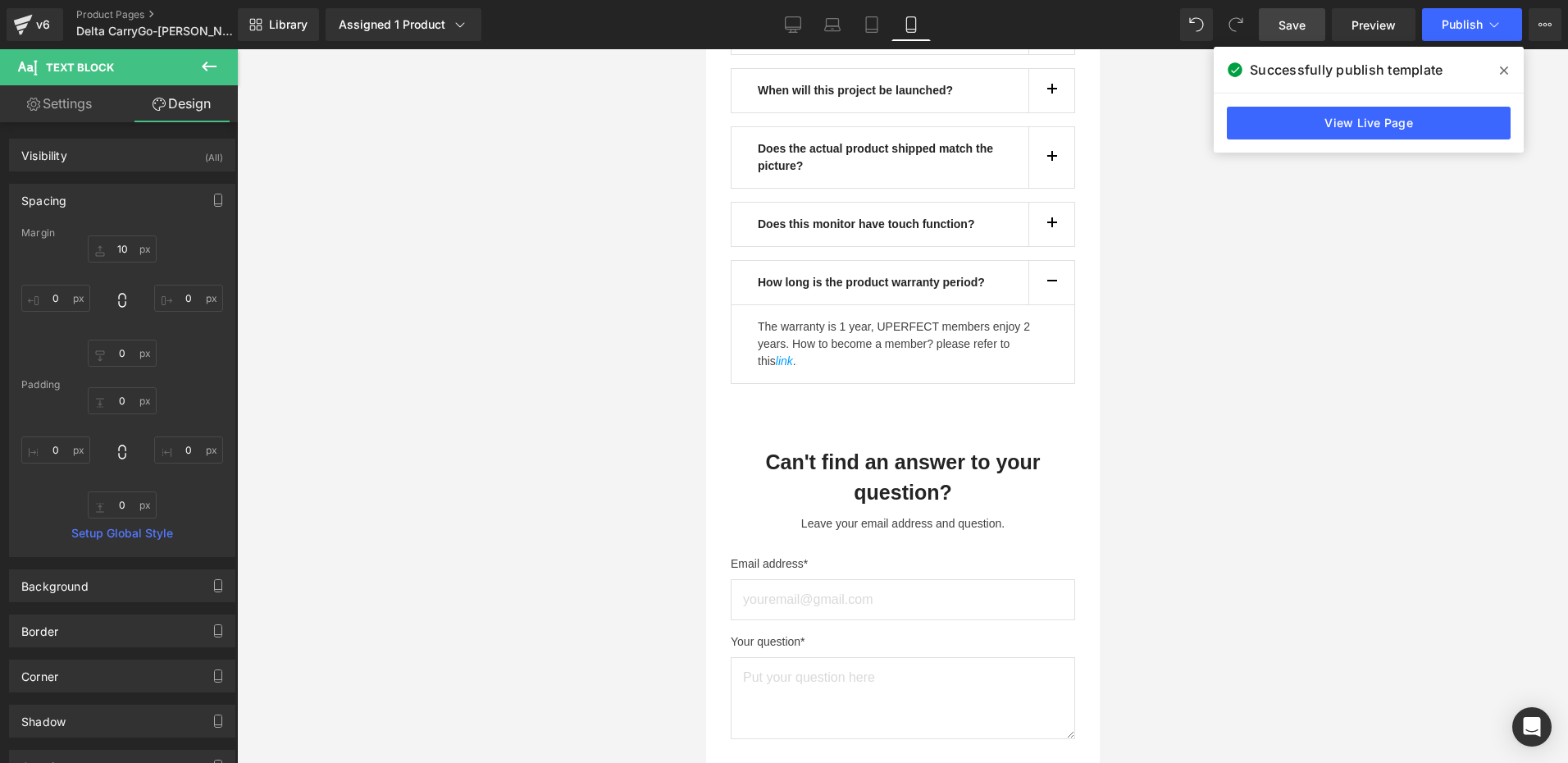
click at [1238, 300] on div at bounding box center [901, 406] width 1330 height 714
click at [1536, 731] on icon "Open Intercom Messenger" at bounding box center [1531, 726] width 22 height 22
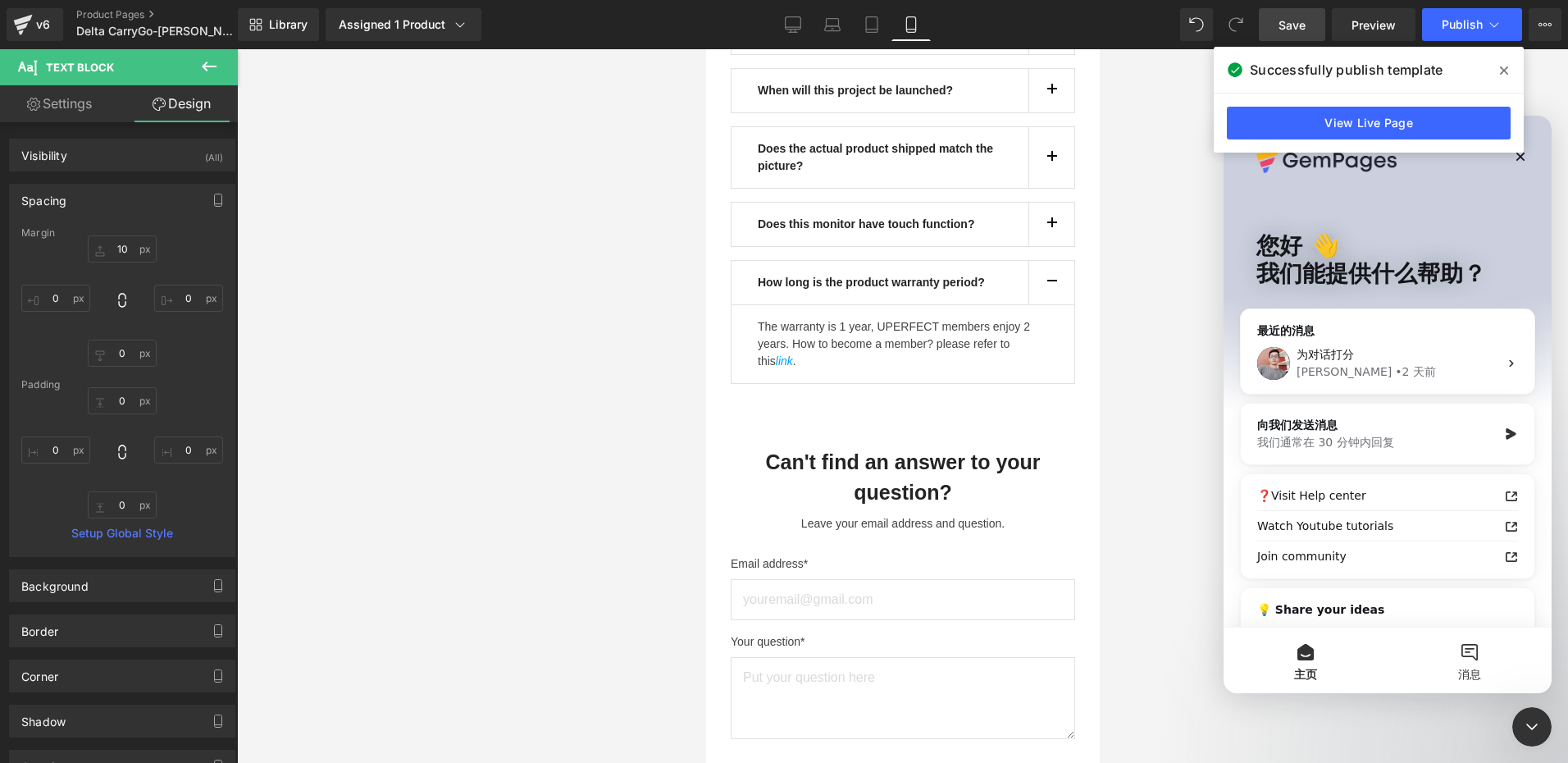
scroll to position [0, 0]
click at [1505, 69] on icon at bounding box center [1504, 70] width 8 height 8
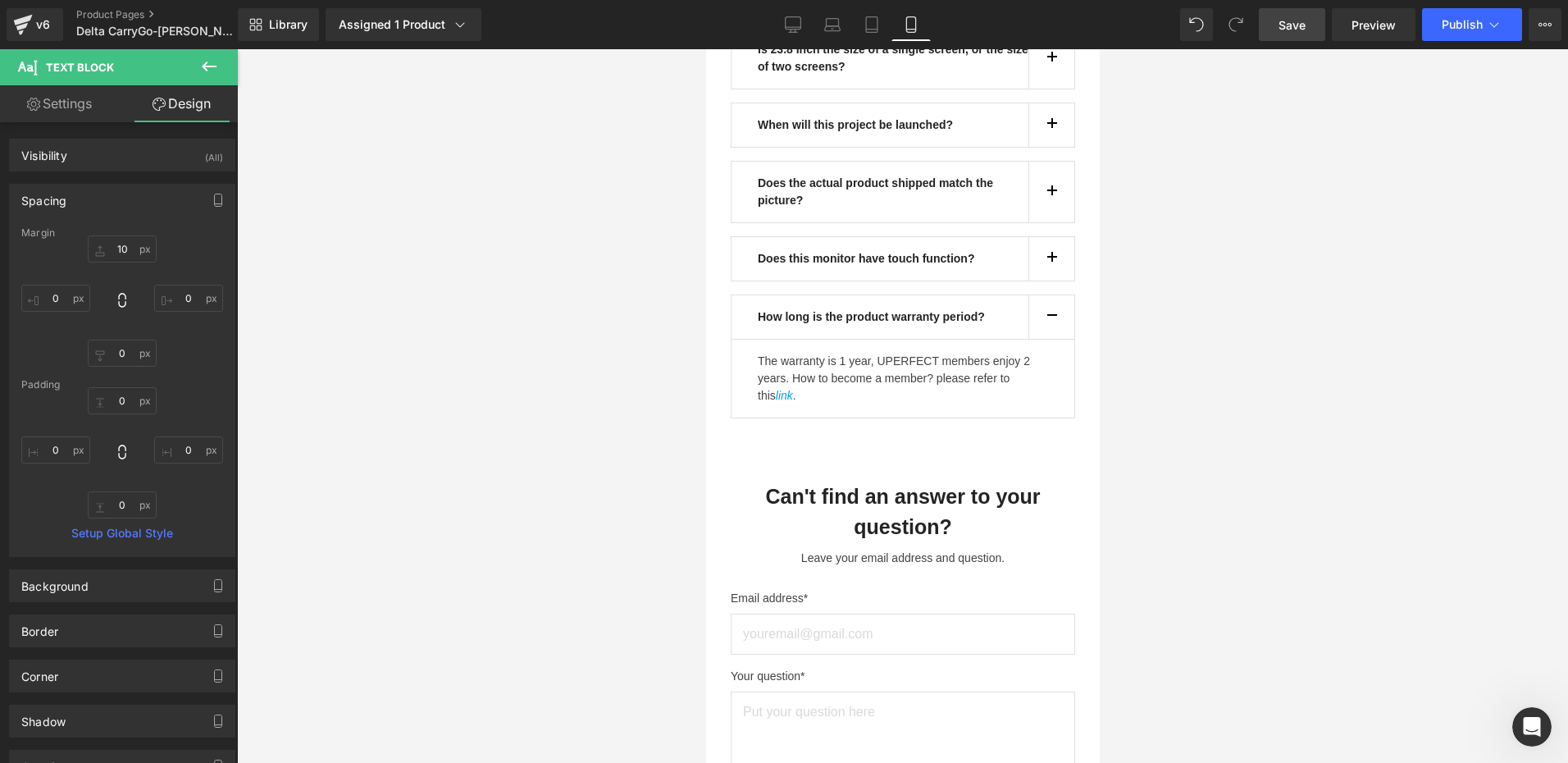
scroll to position [17910, 0]
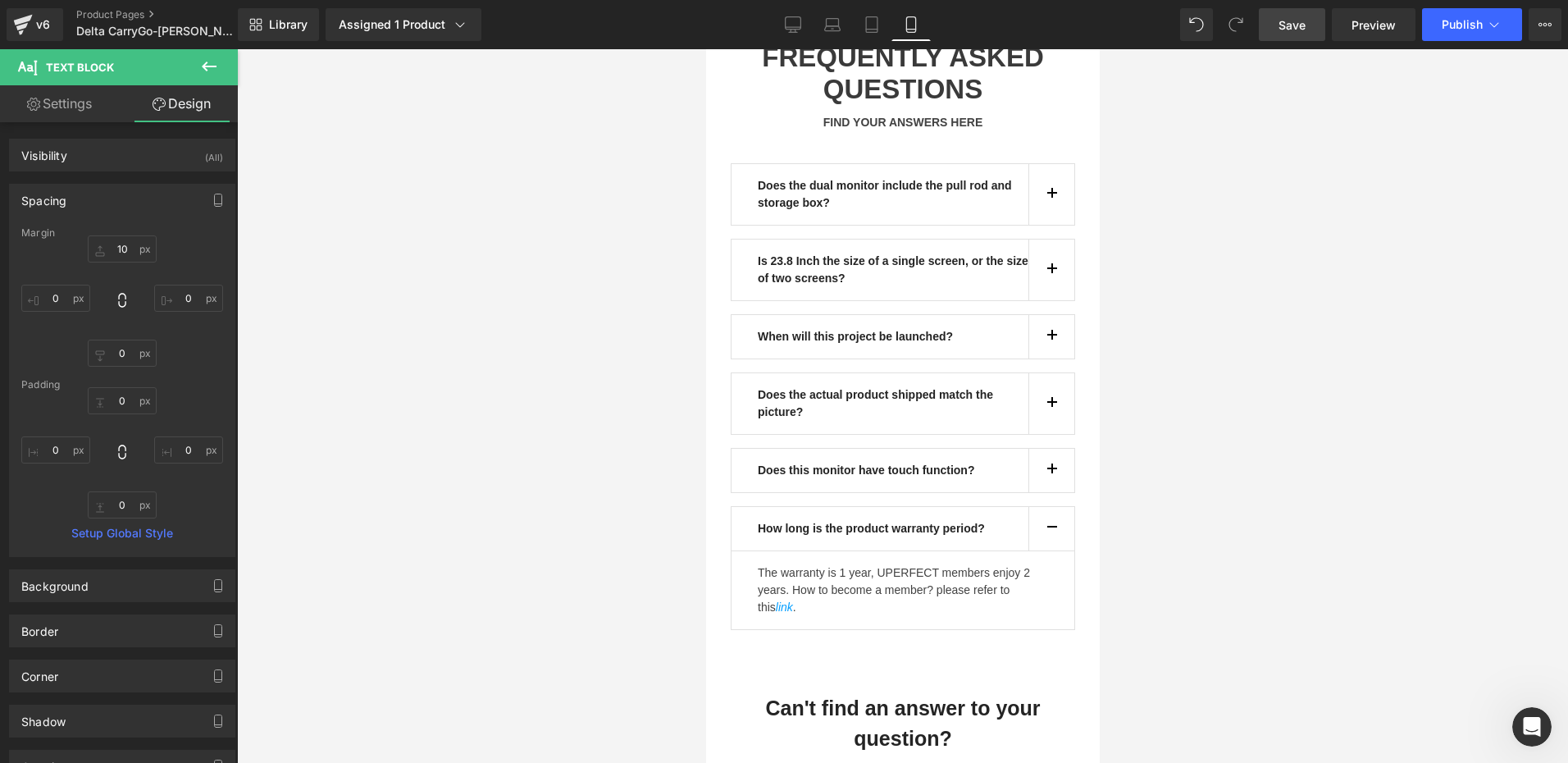
click at [1531, 727] on icon "打开 Intercom Messenger" at bounding box center [1532, 727] width 27 height 27
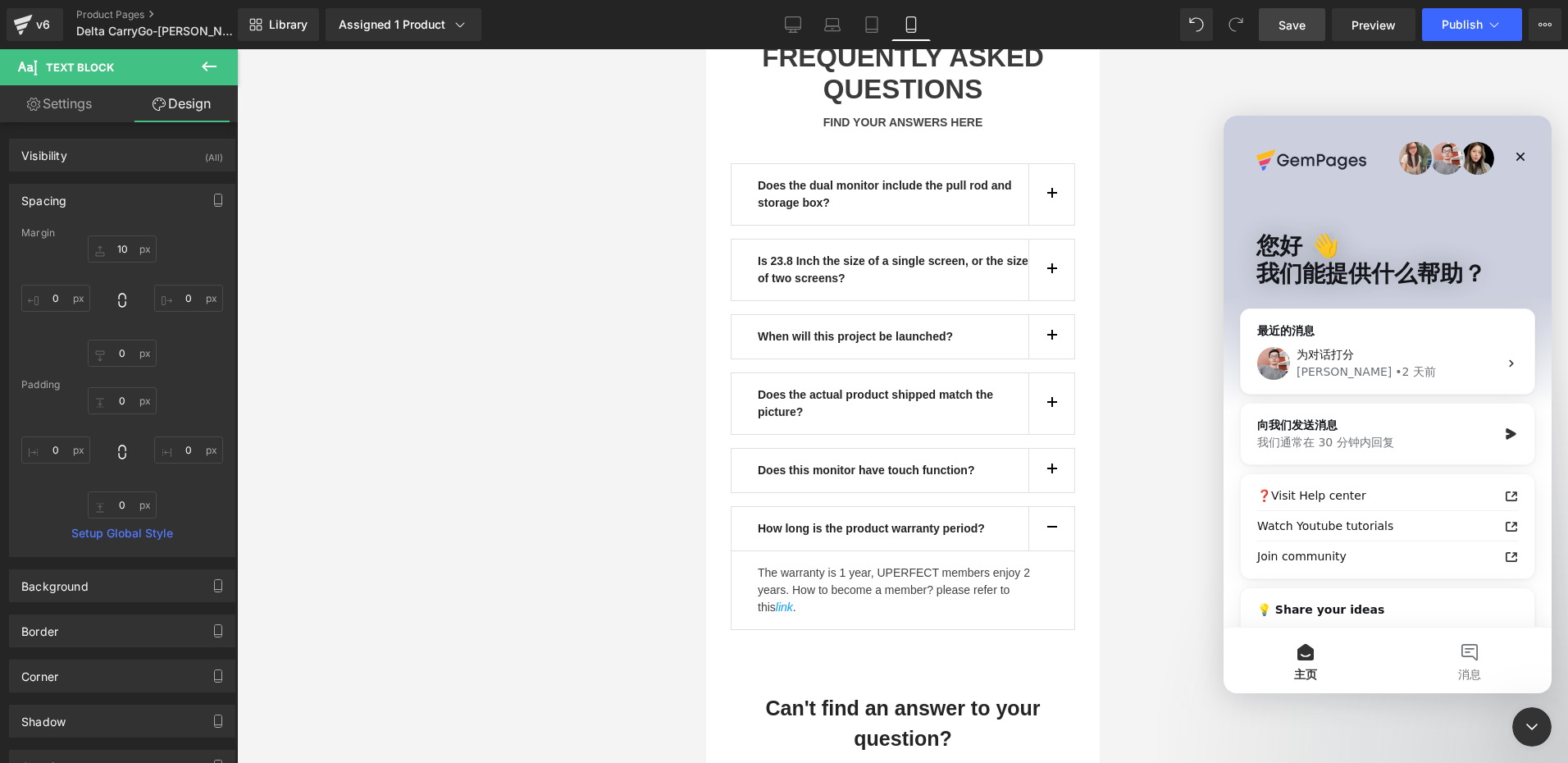
click at [450, 350] on div at bounding box center [784, 357] width 1568 height 714
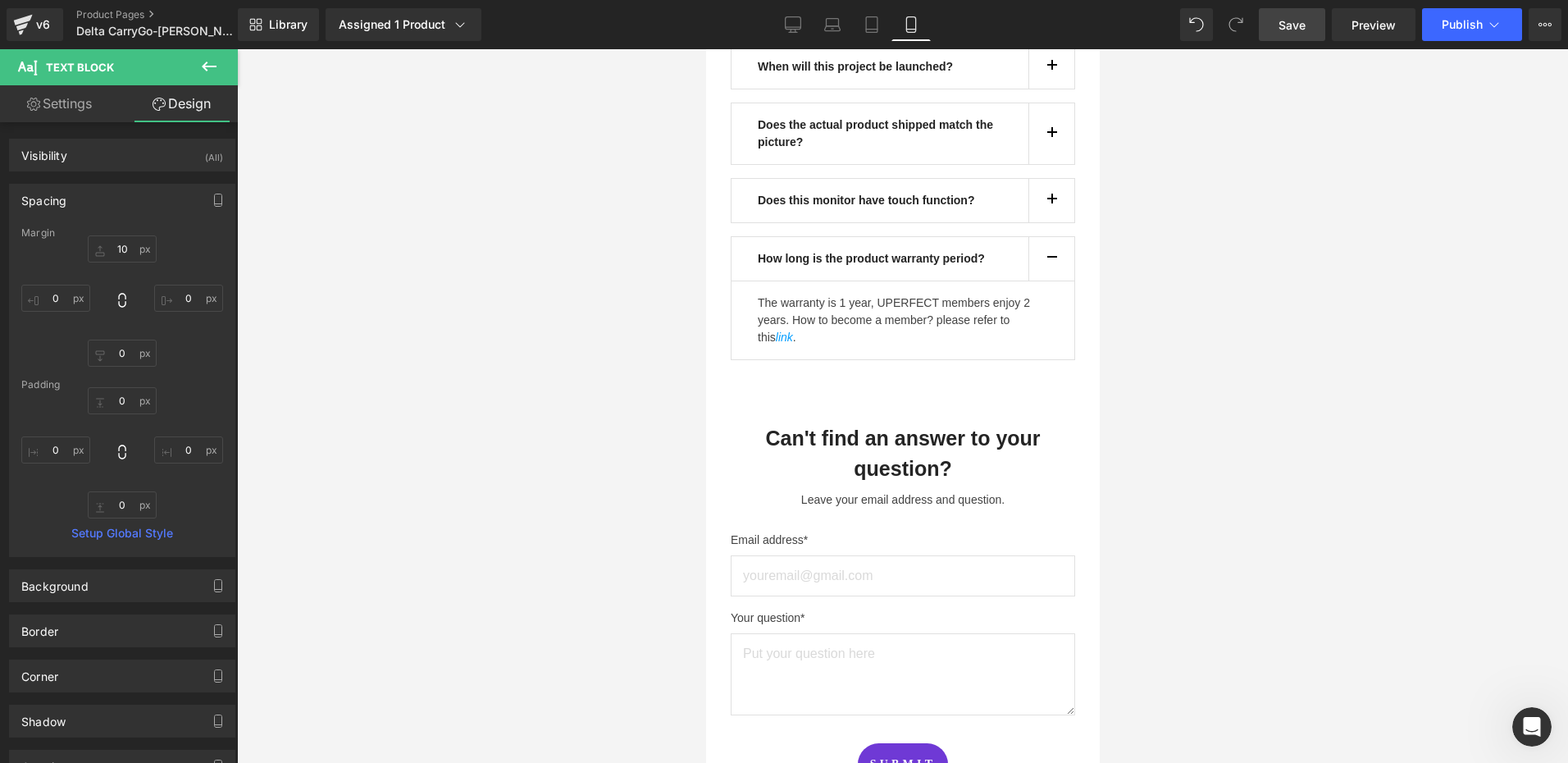
scroll to position [18156, 0]
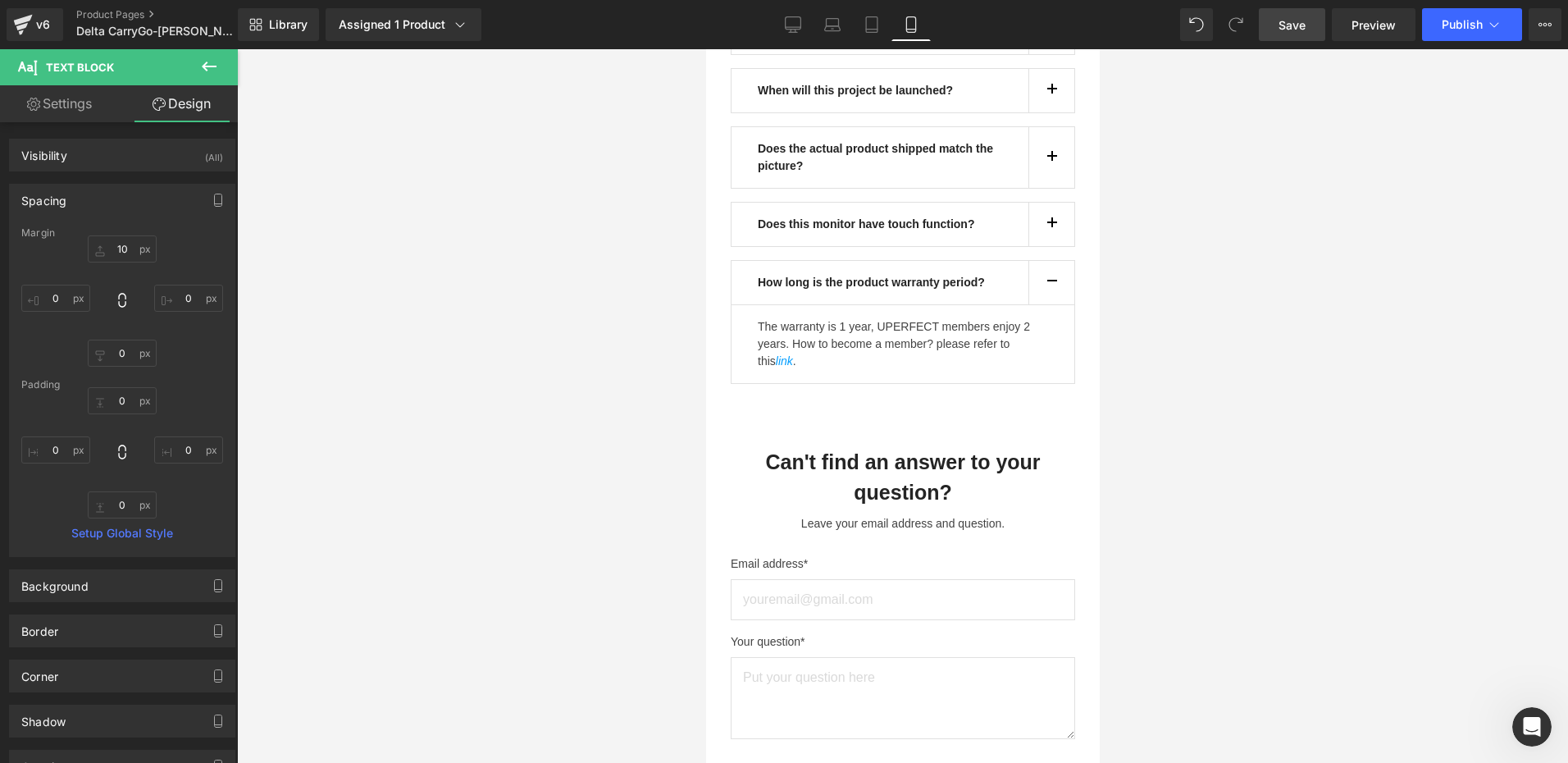
click at [528, 445] on div at bounding box center [901, 406] width 1330 height 714
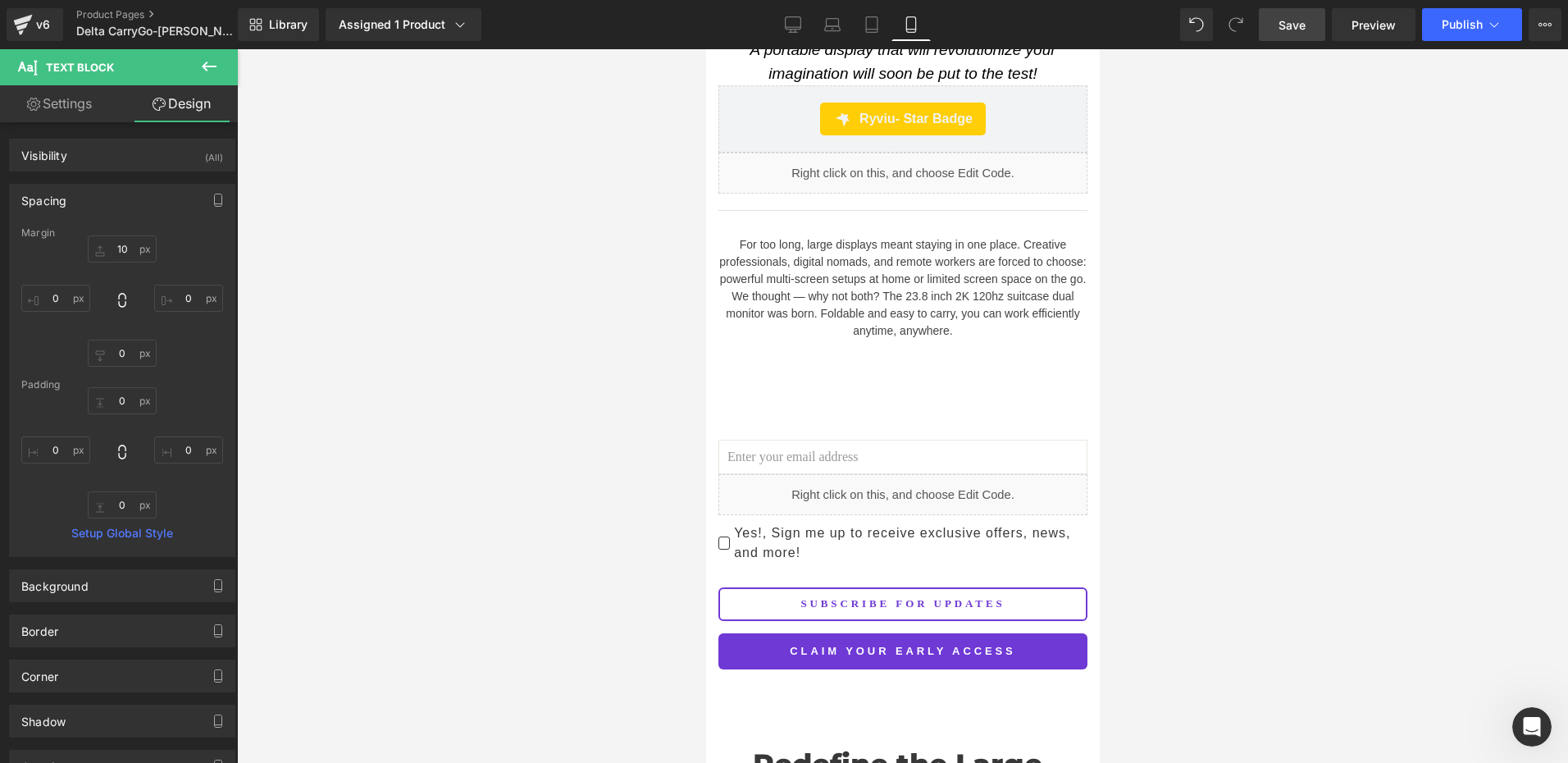
scroll to position [0, 0]
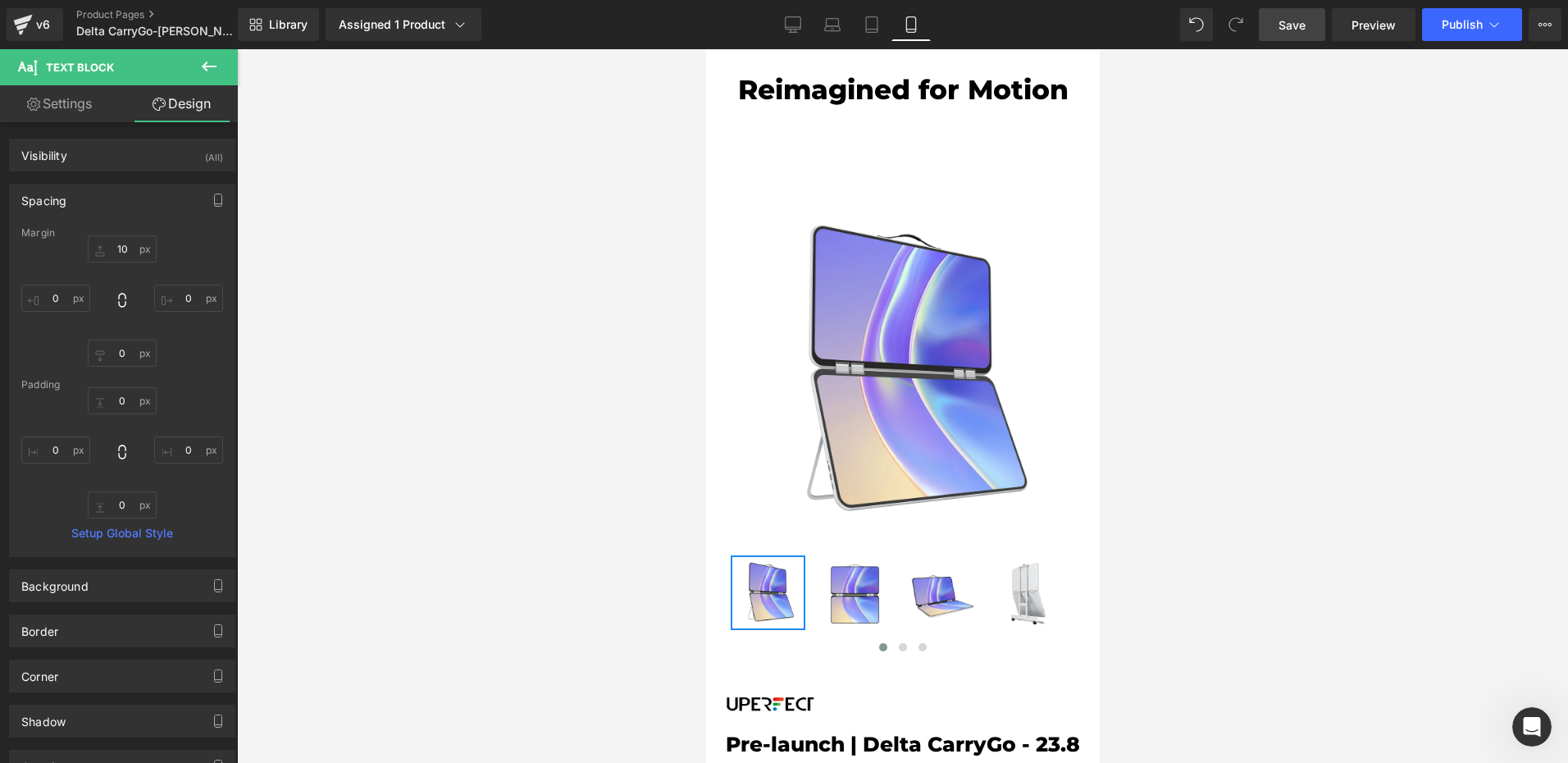
click at [1530, 729] on icon "打开 Intercom Messenger" at bounding box center [1531, 727] width 11 height 13
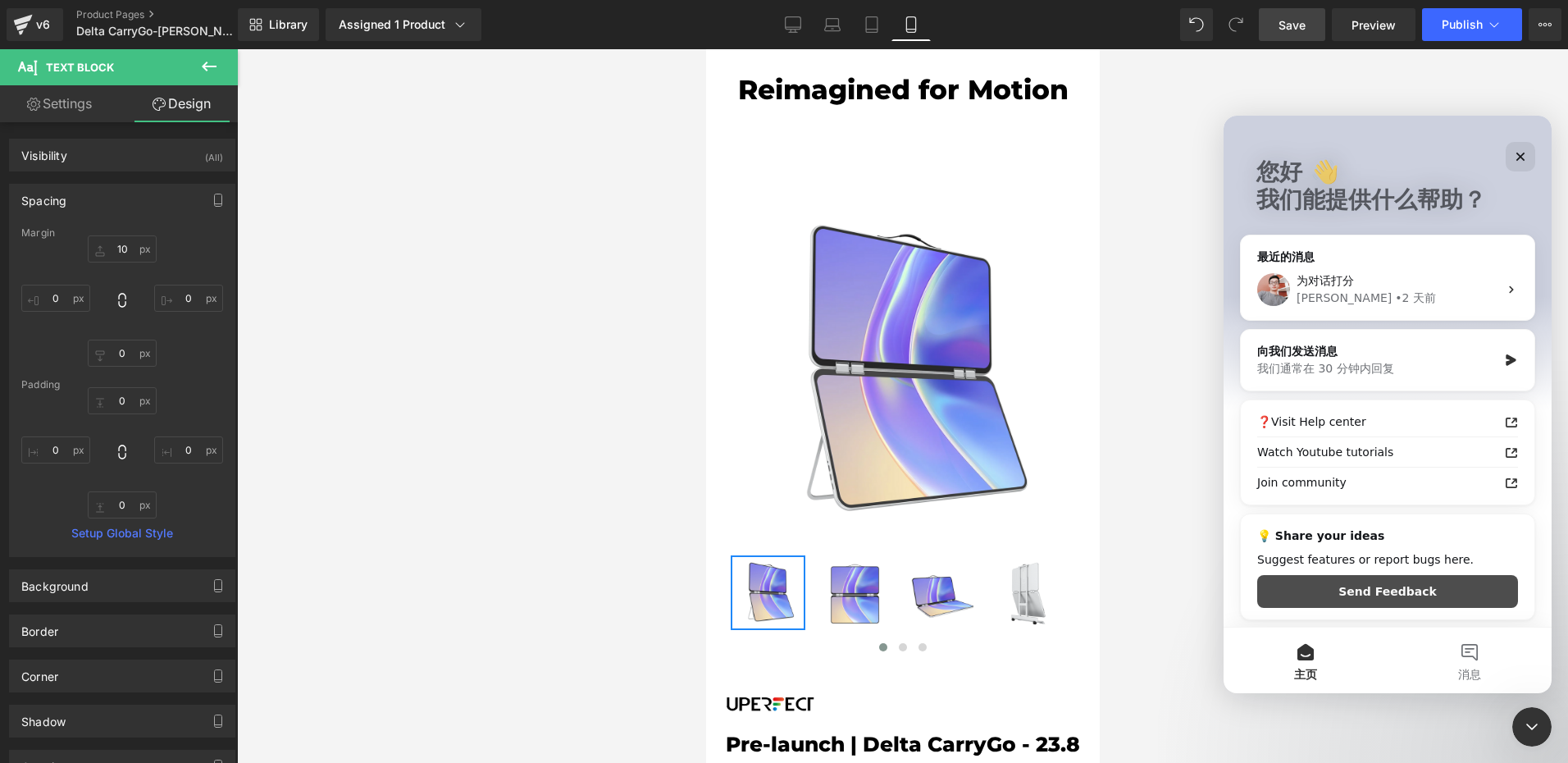
scroll to position [75, 0]
drag, startPoint x: 457, startPoint y: 338, endPoint x: 396, endPoint y: 59, distance: 285.6
click at [457, 337] on div at bounding box center [784, 357] width 1568 height 714
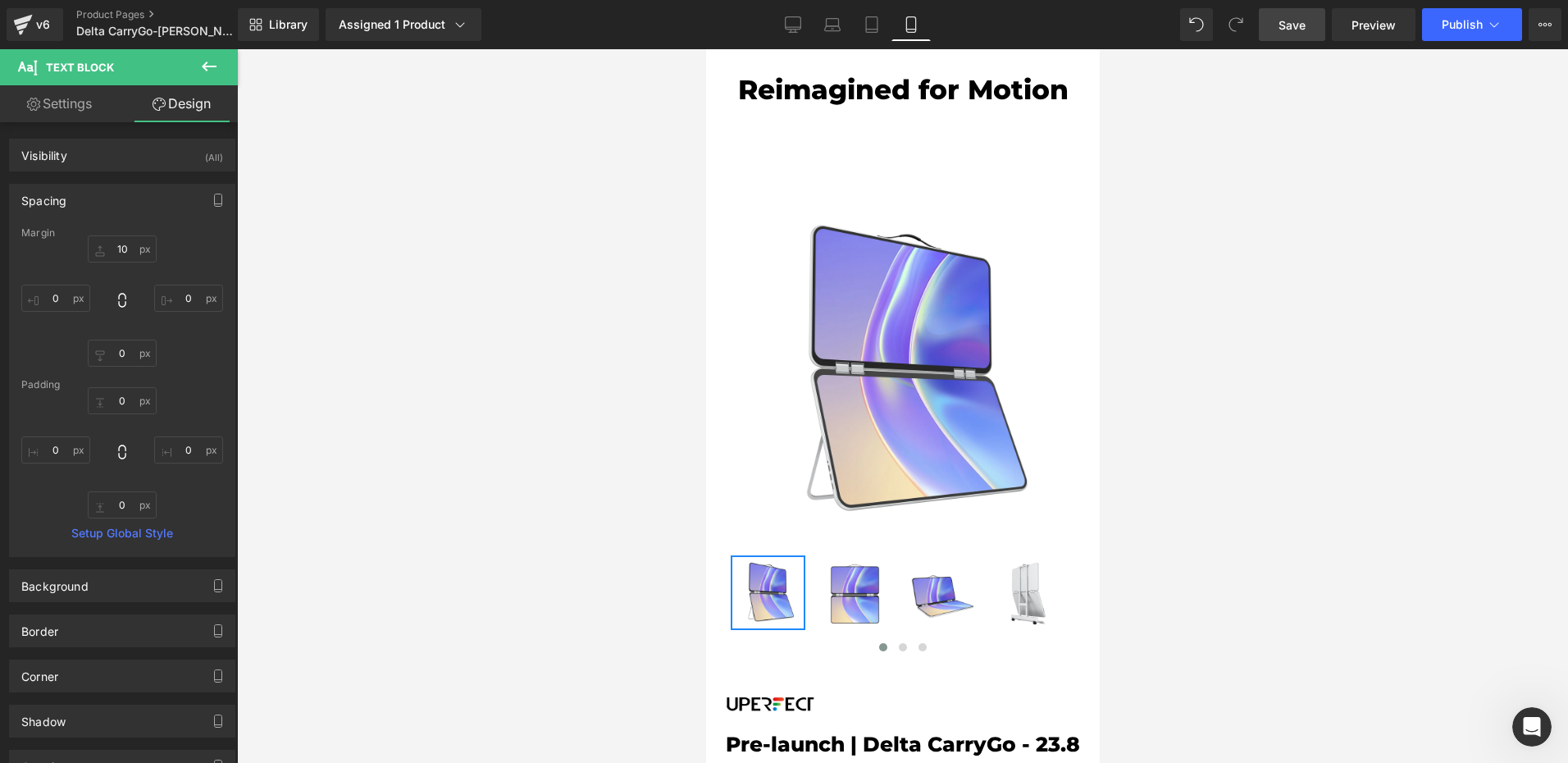
click at [1523, 721] on icon "打开 Intercom Messenger" at bounding box center [1532, 727] width 27 height 27
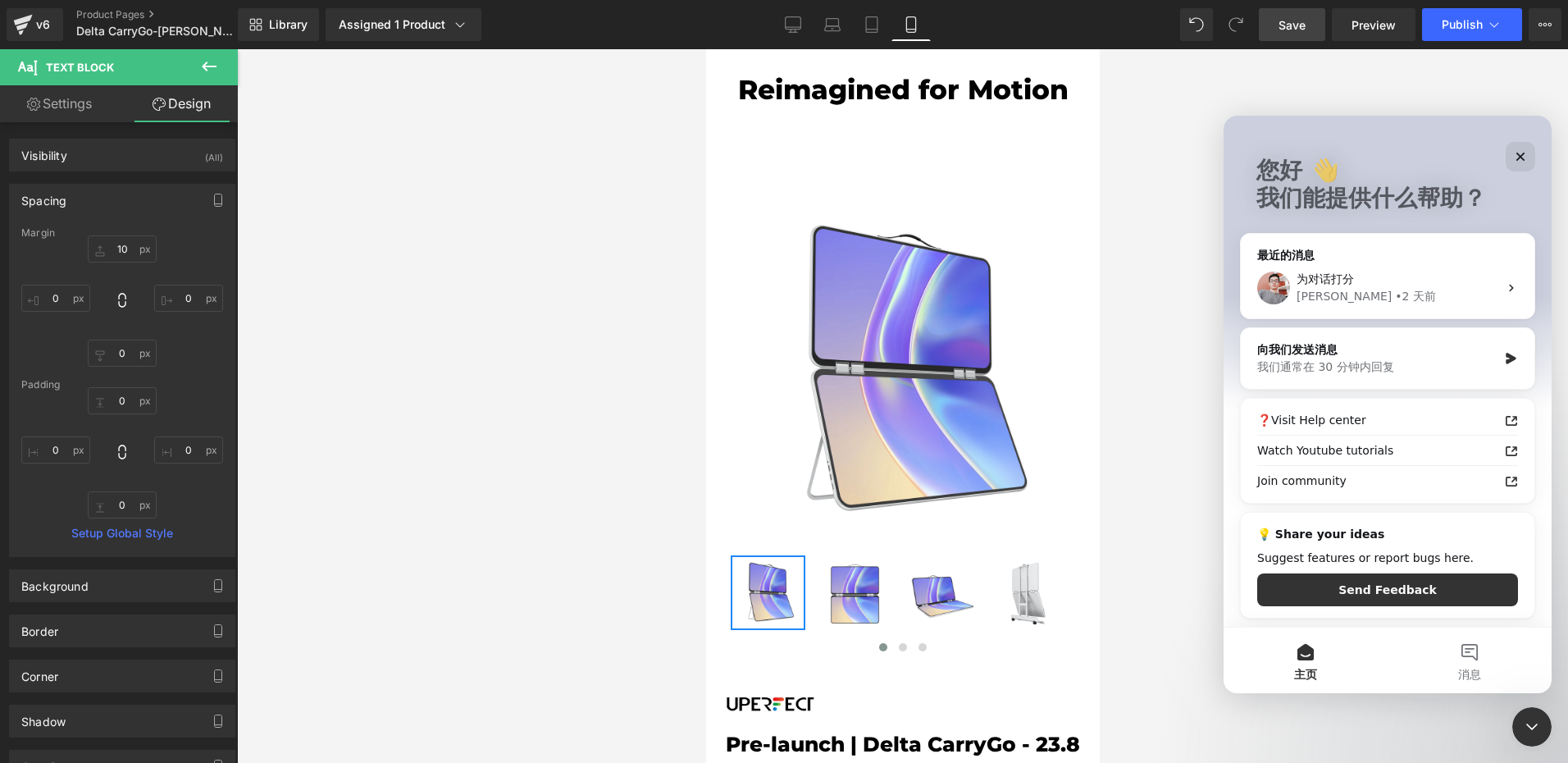
click at [482, 292] on div at bounding box center [784, 357] width 1568 height 714
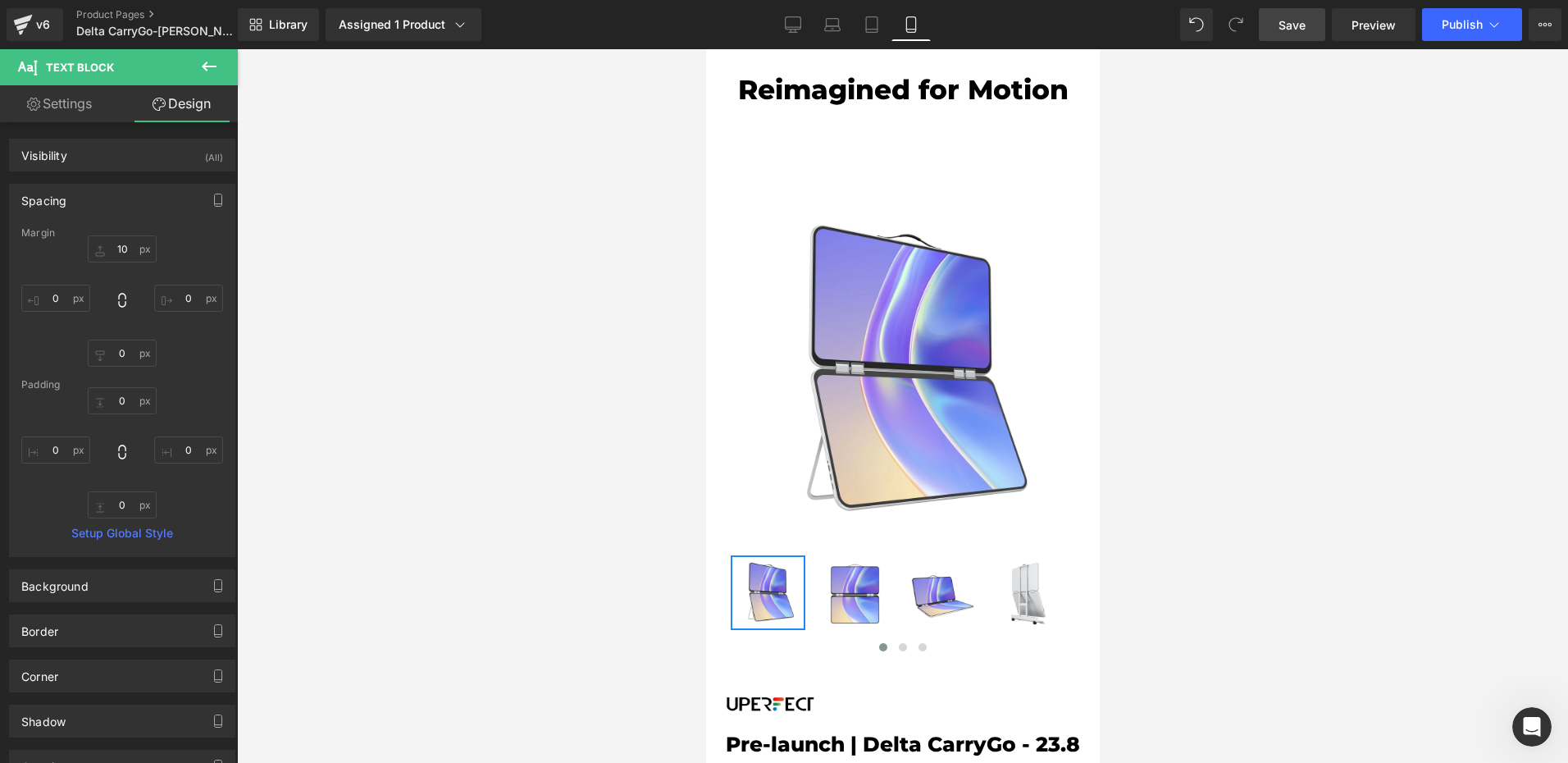
click at [1531, 726] on icon "打开 Intercom Messenger" at bounding box center [1532, 727] width 27 height 27
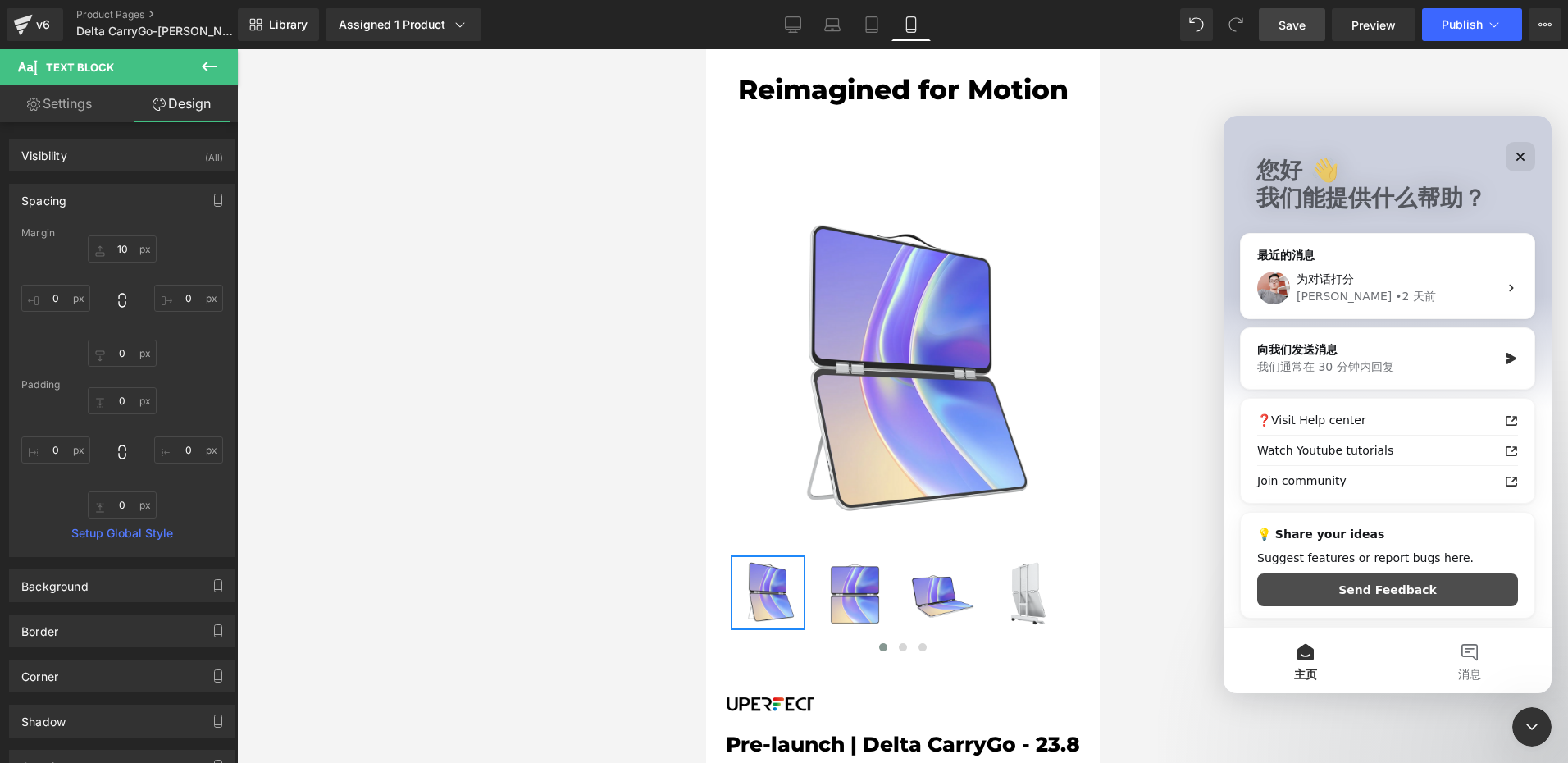
click at [1421, 585] on button "Send Feedback" at bounding box center [1387, 589] width 261 height 33
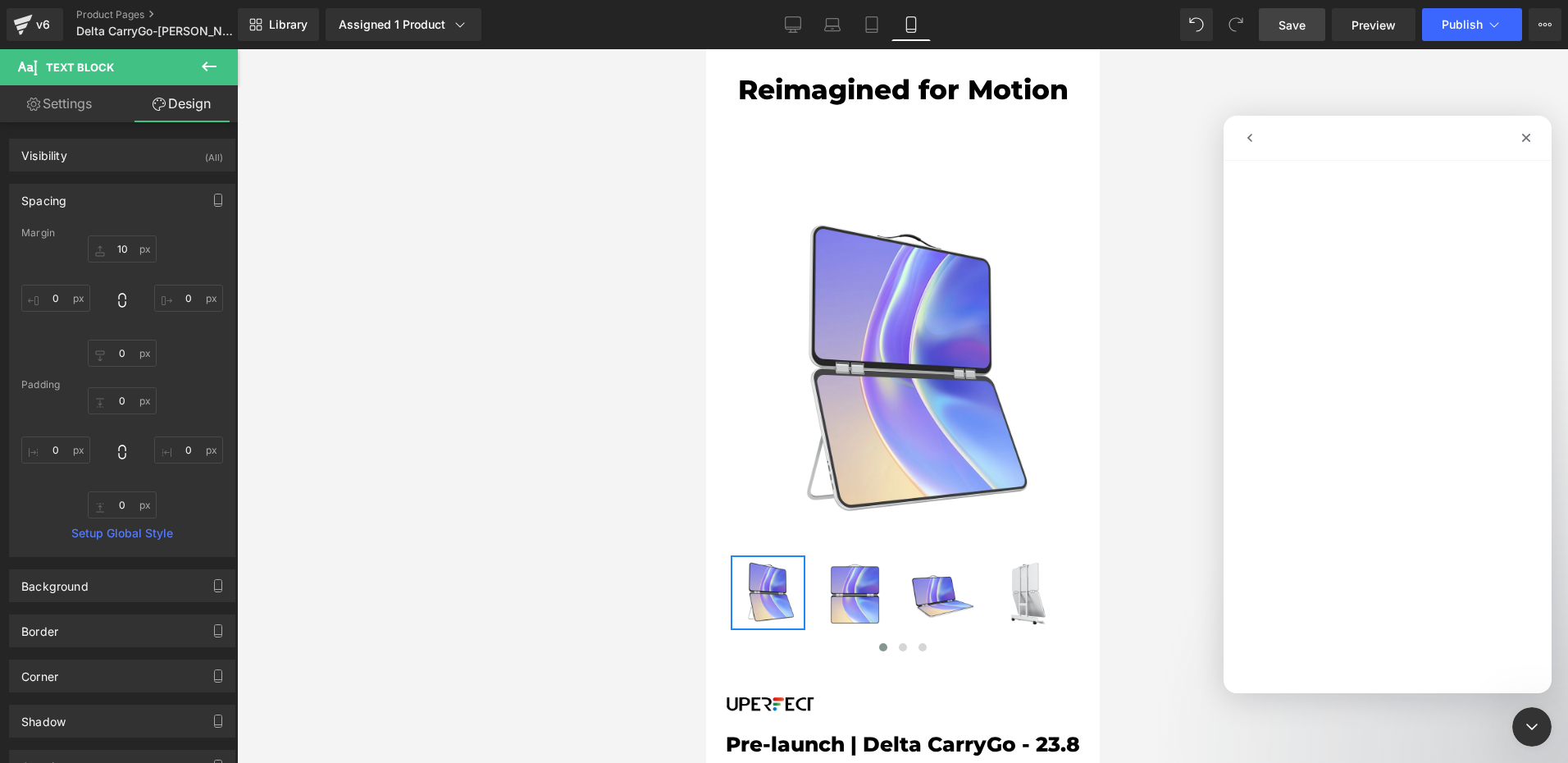
scroll to position [9, 0]
click at [1245, 134] on icon "go back" at bounding box center [1249, 138] width 13 height 13
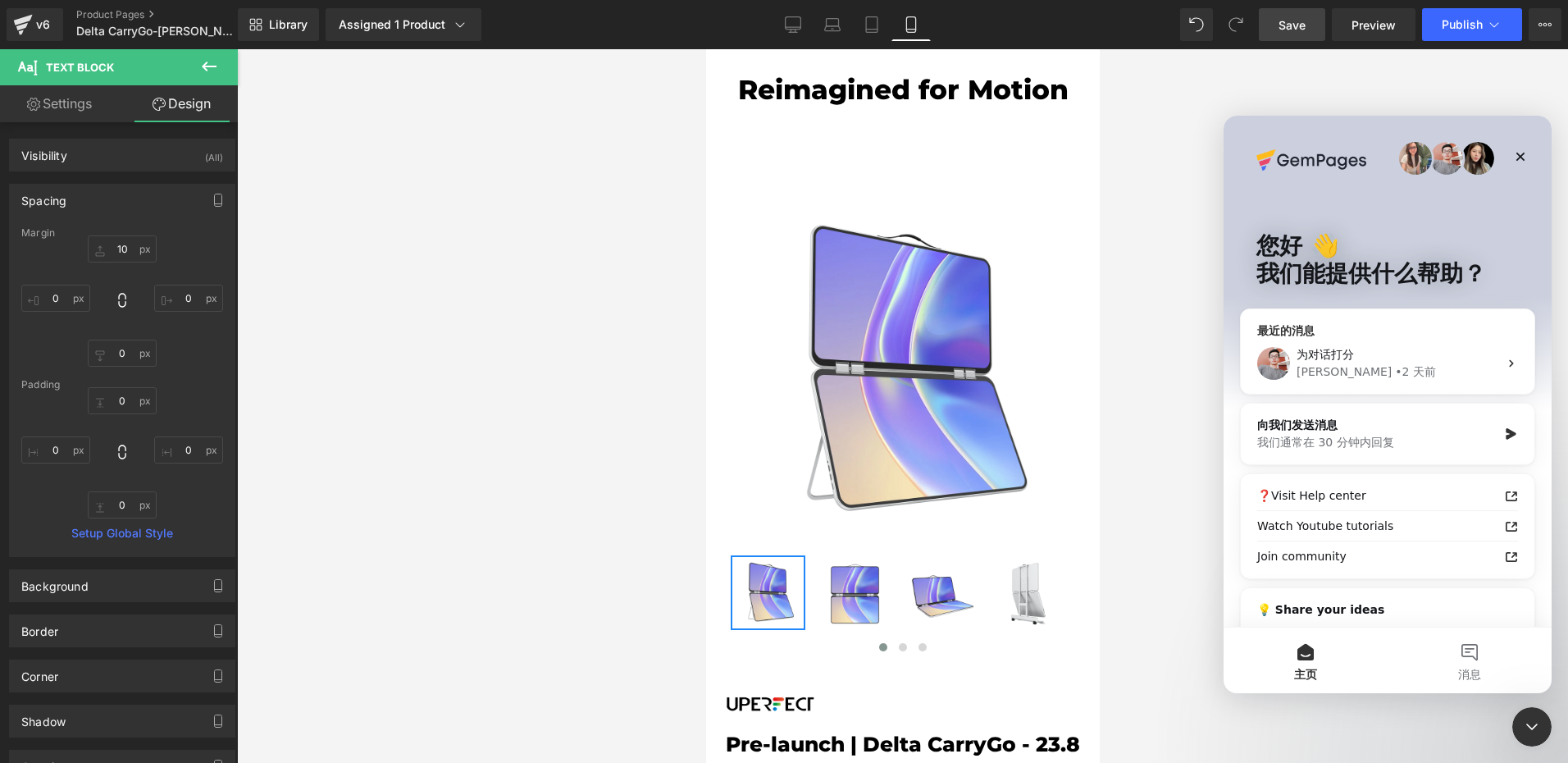
click at [1423, 354] on div "为对话打分" at bounding box center [1397, 355] width 202 height 17
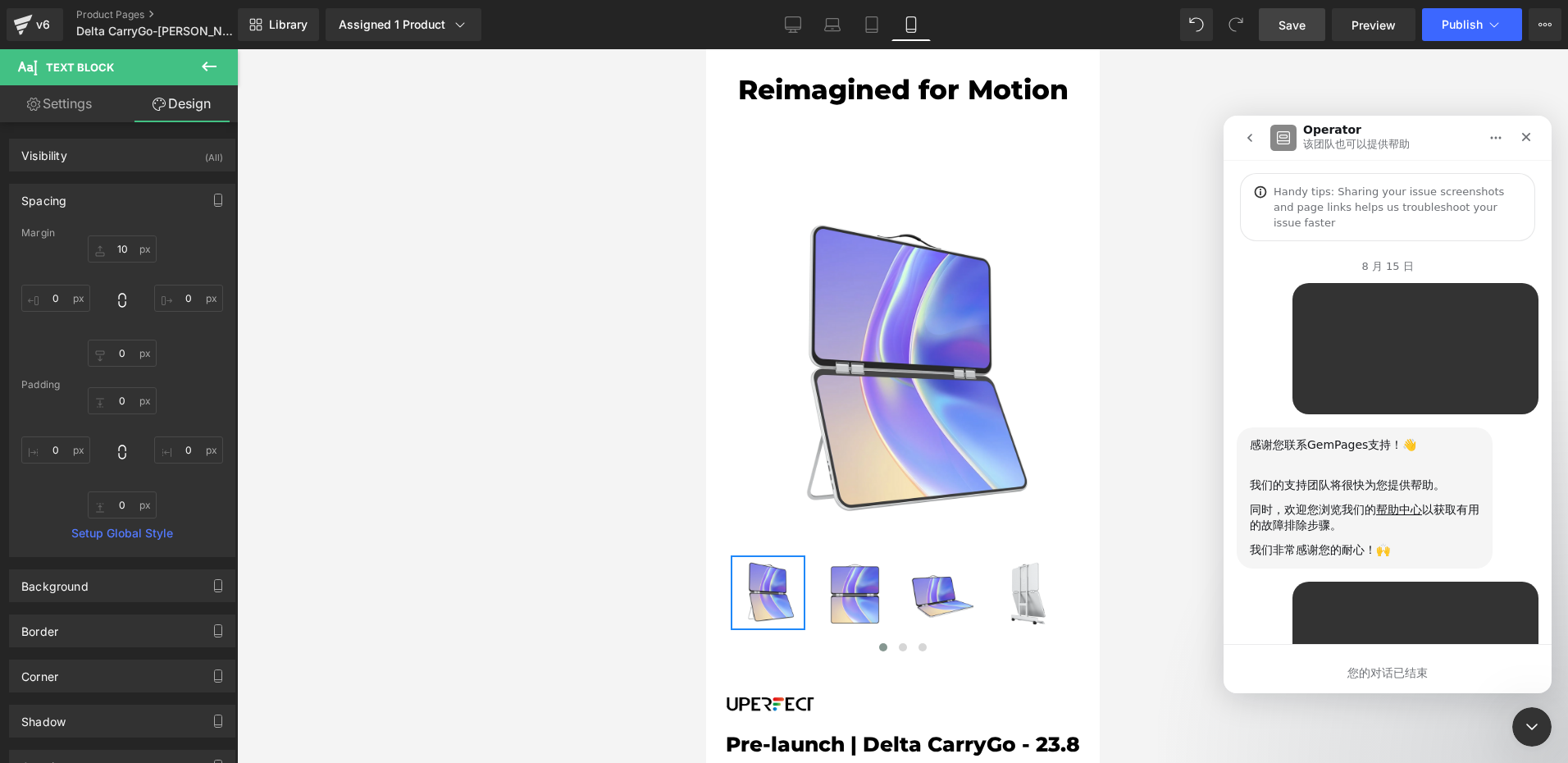
scroll to position [2547, 0]
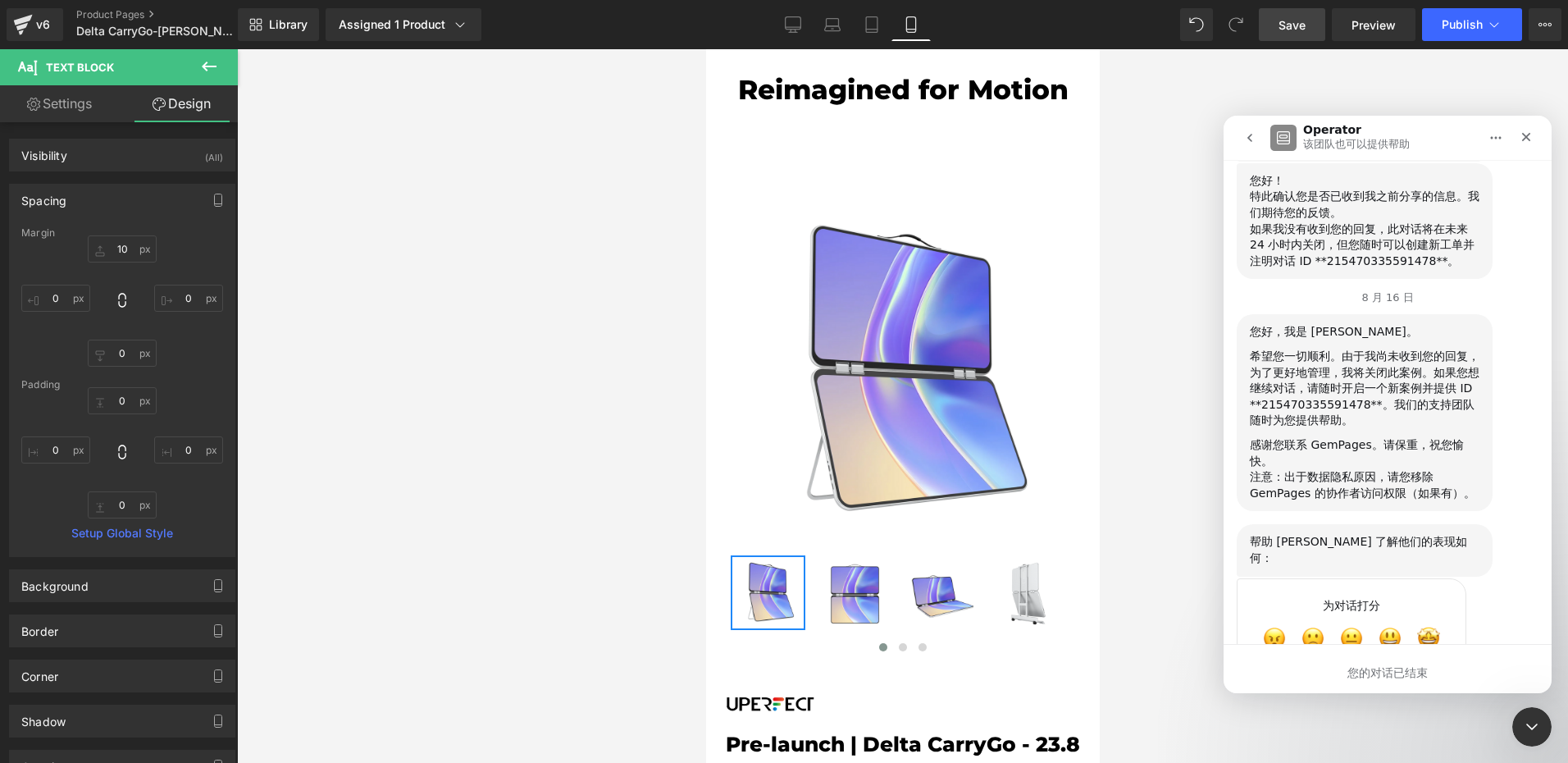
click at [1250, 137] on icon "go back" at bounding box center [1249, 138] width 13 height 13
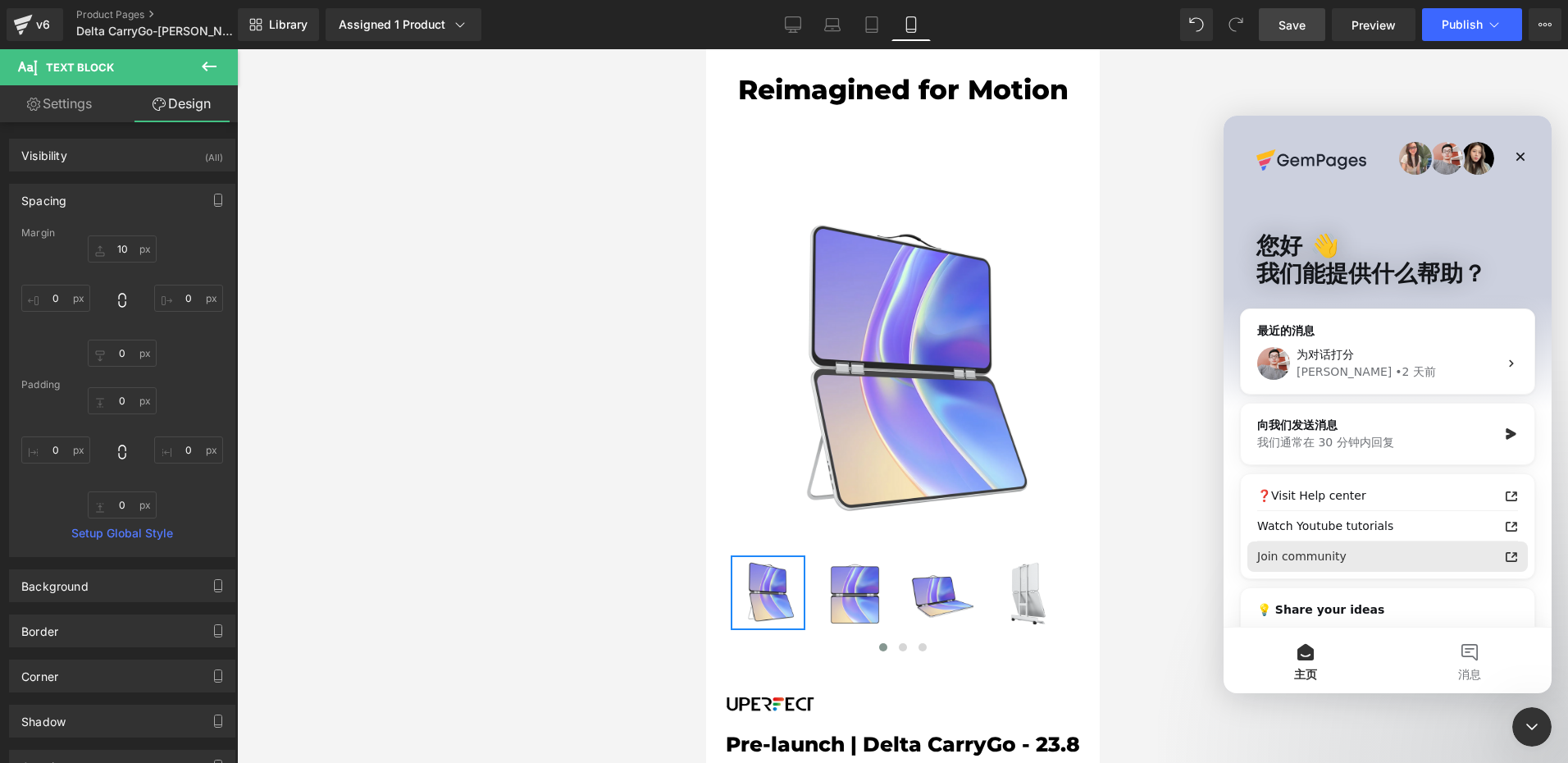
scroll to position [75, 0]
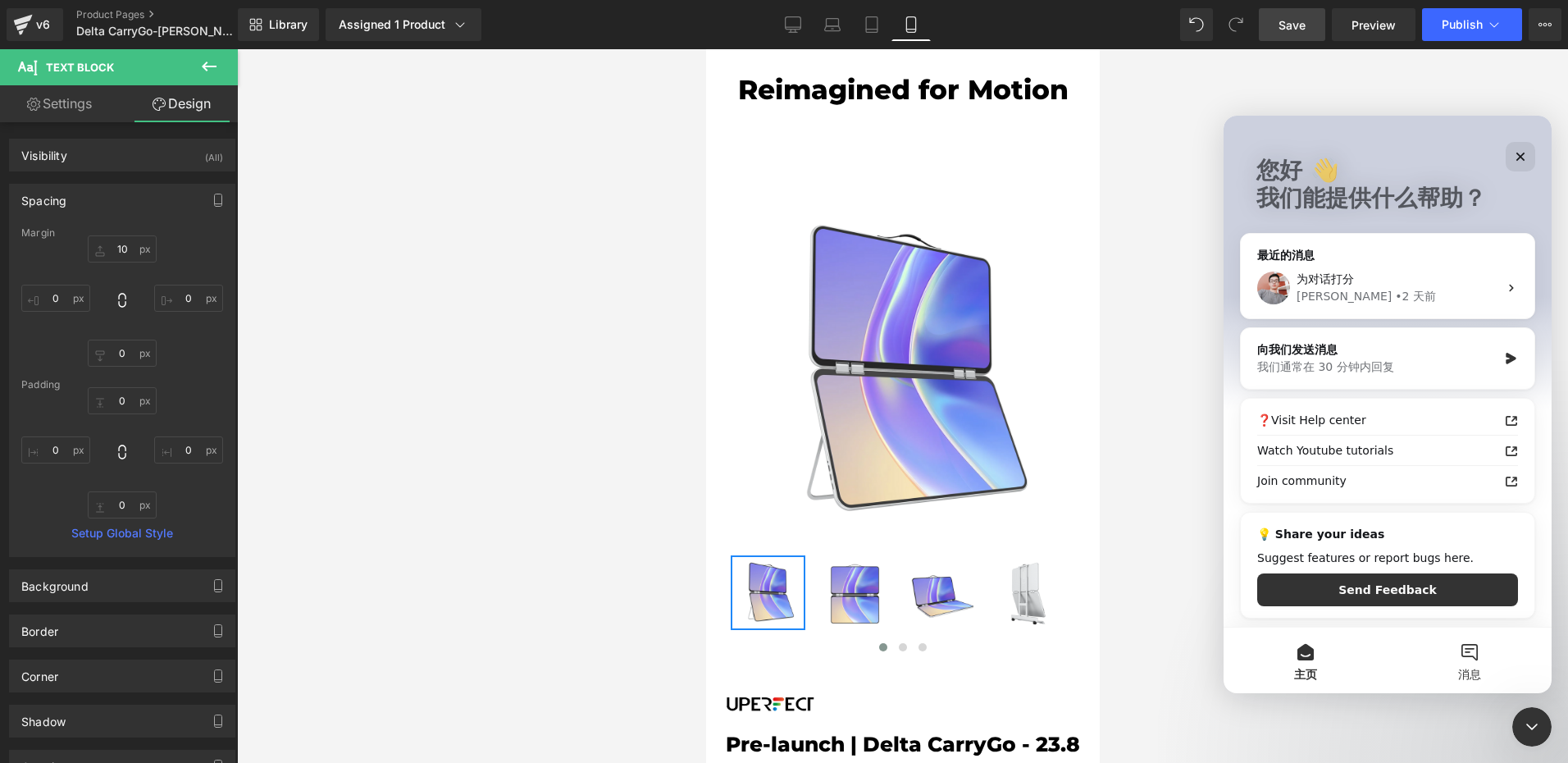
click at [1461, 656] on button "消息" at bounding box center [1469, 660] width 164 height 66
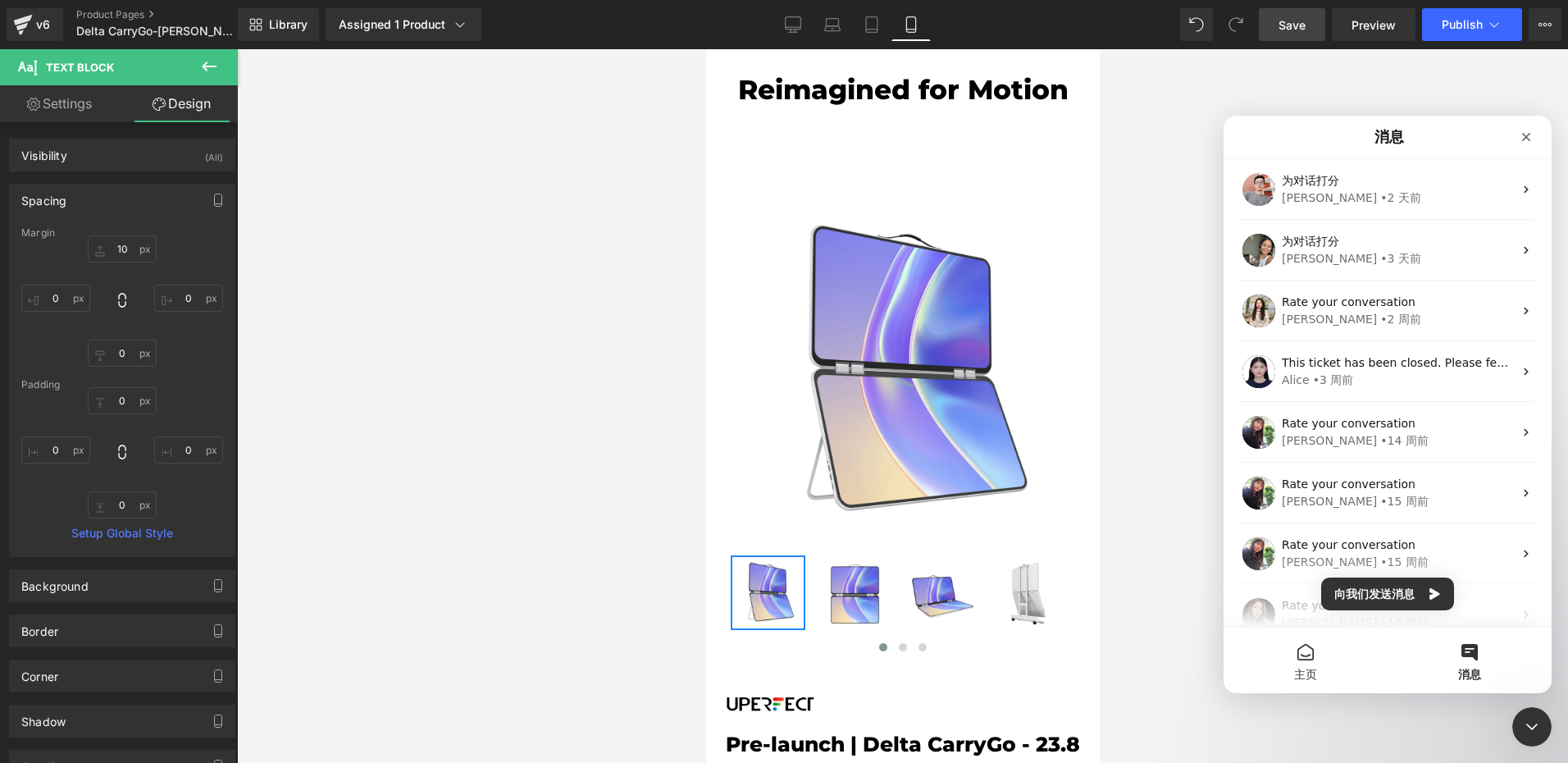
click at [1298, 675] on span "主页" at bounding box center [1305, 674] width 23 height 11
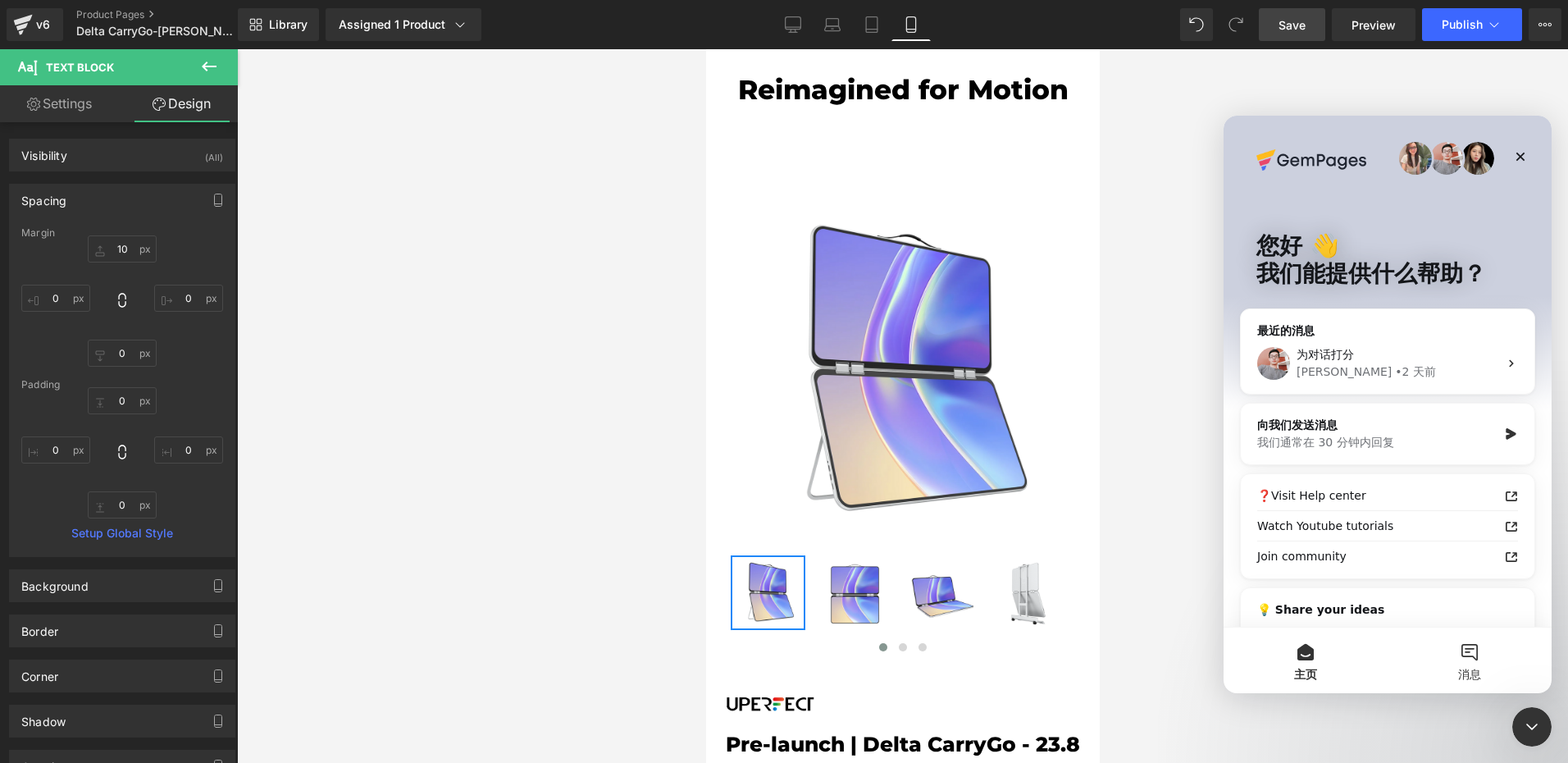
click at [1469, 659] on button "消息" at bounding box center [1469, 660] width 164 height 66
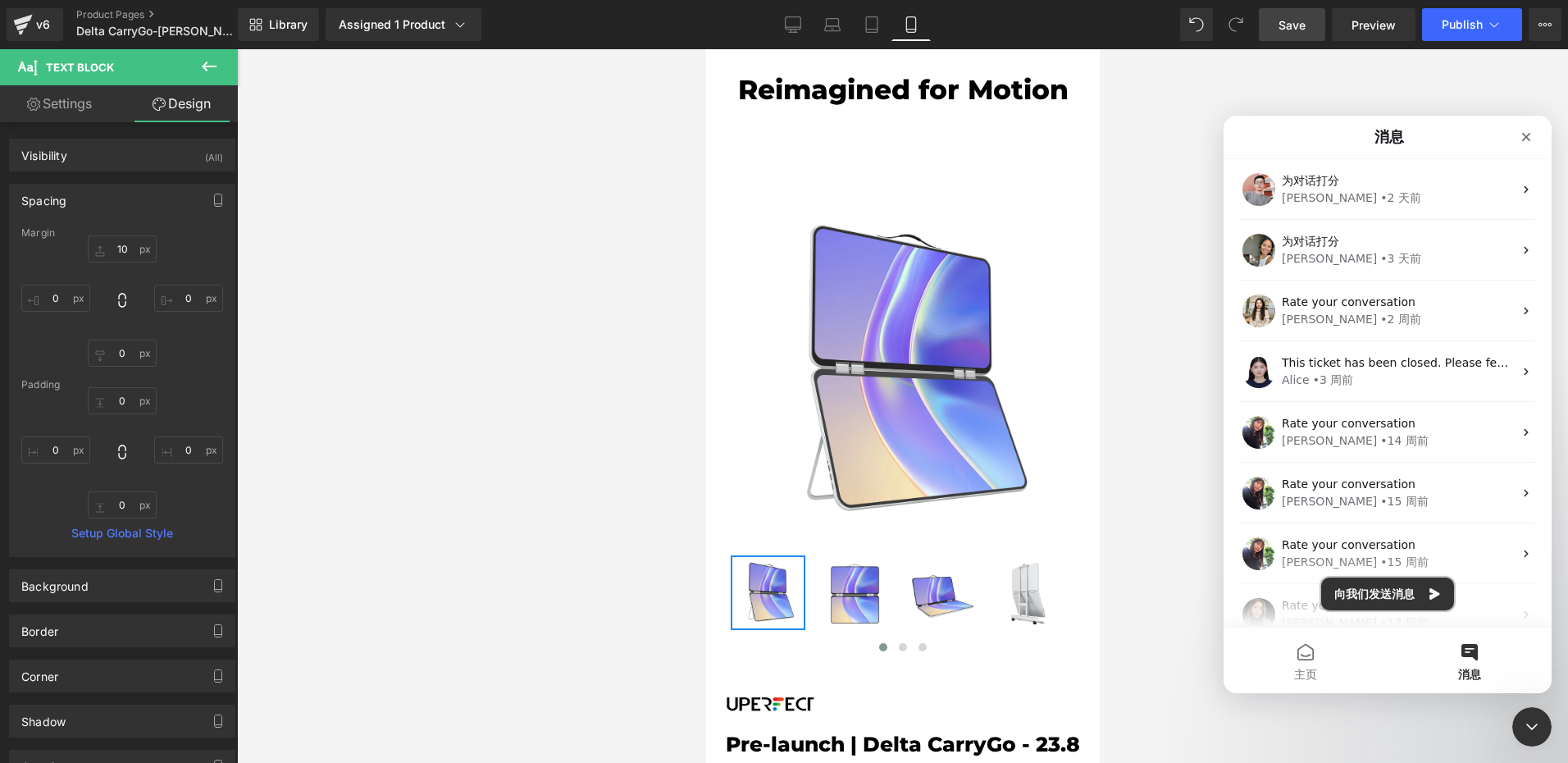
click at [1391, 591] on button "向我们发送消息" at bounding box center [1387, 593] width 133 height 33
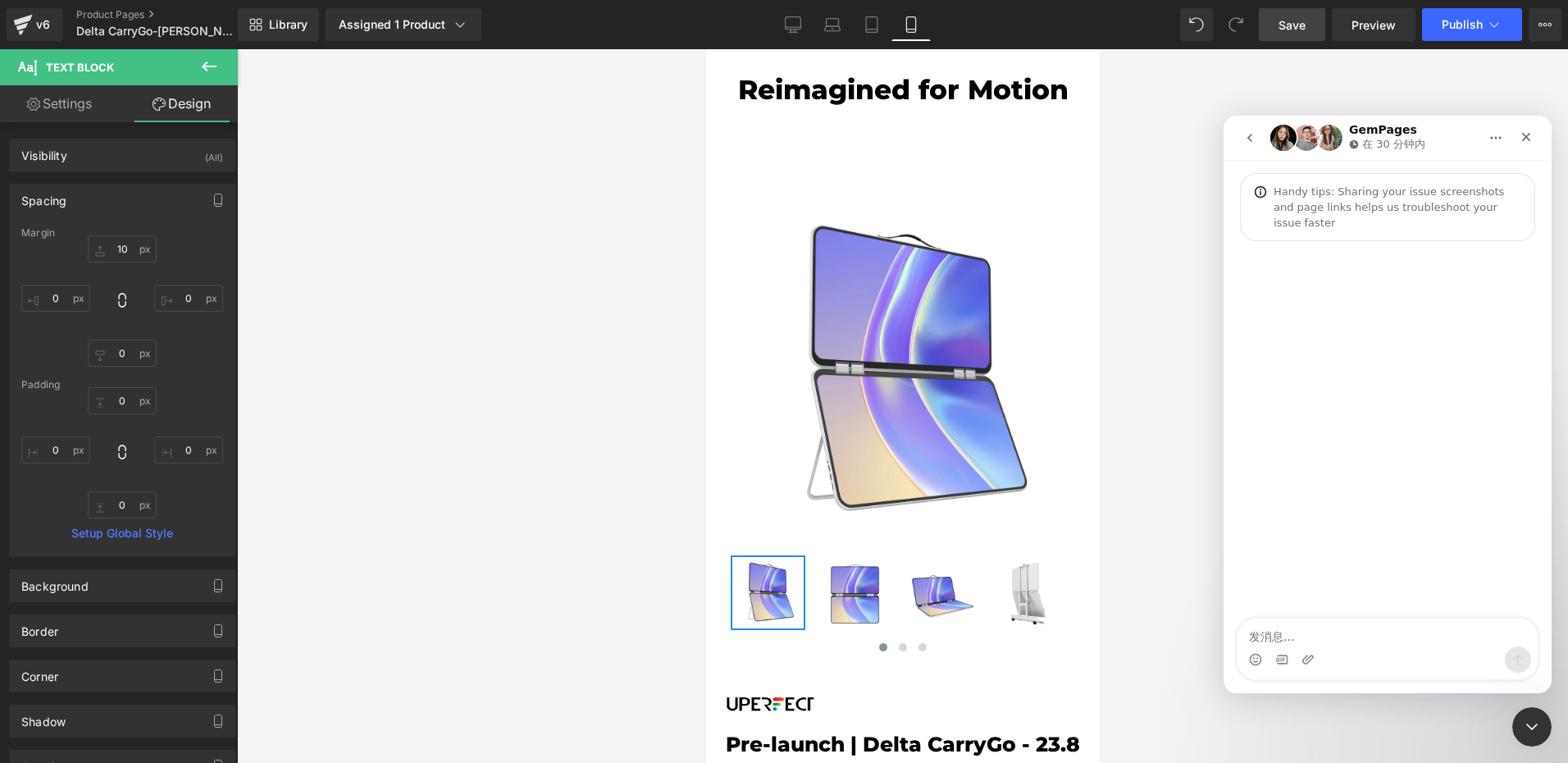
click at [1312, 632] on textarea "发消息..." at bounding box center [1387, 633] width 300 height 28
type textarea "h"
type textarea "你好"
click at [1526, 728] on icon "关闭 Intercom Messenger" at bounding box center [1531, 726] width 20 height 20
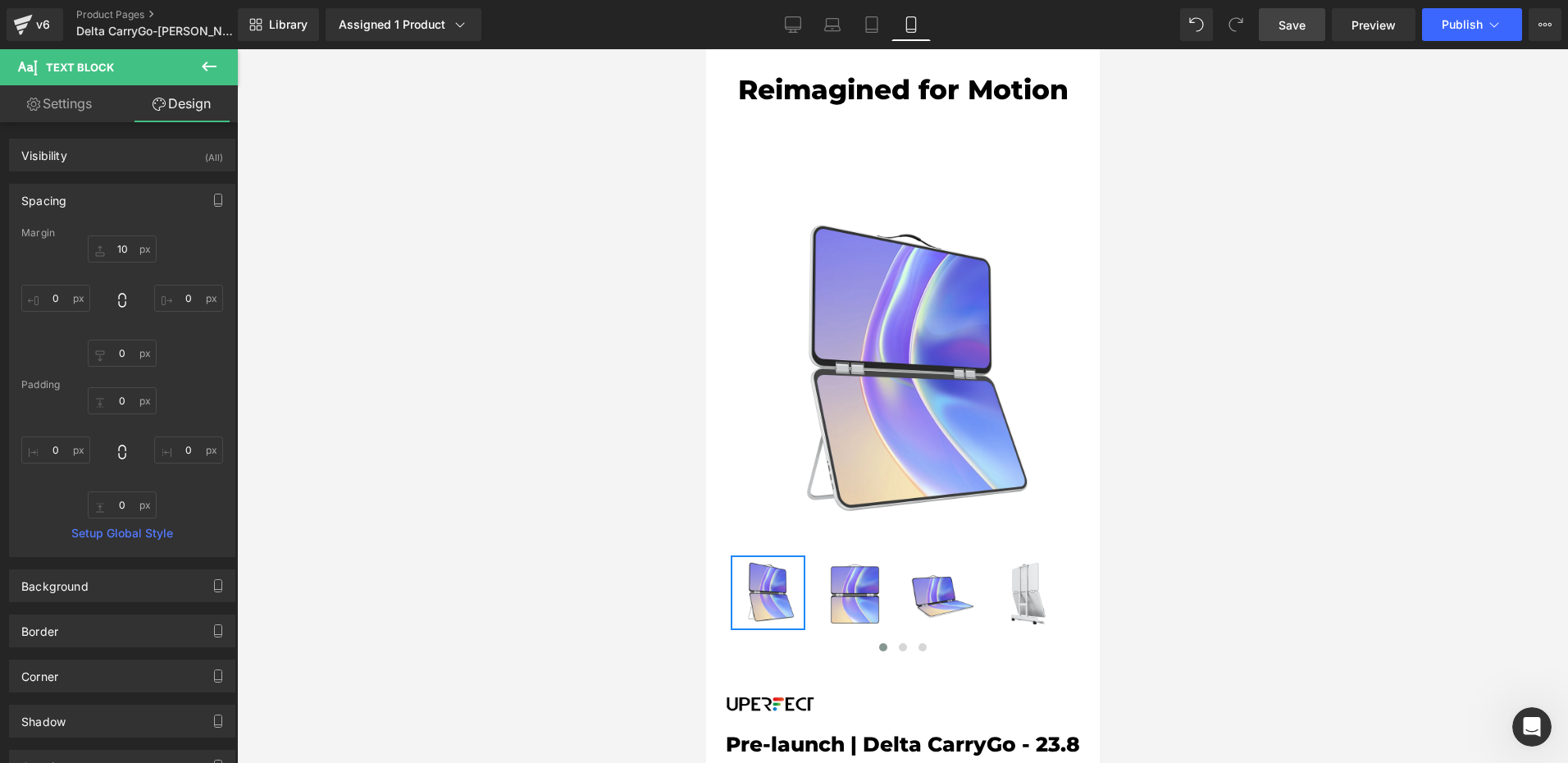
drag, startPoint x: 3011, startPoint y: 1427, endPoint x: 1532, endPoint y: 709, distance: 1644.1
click at [1538, 712] on div "打开 Intercom Messenger" at bounding box center [1531, 726] width 54 height 54
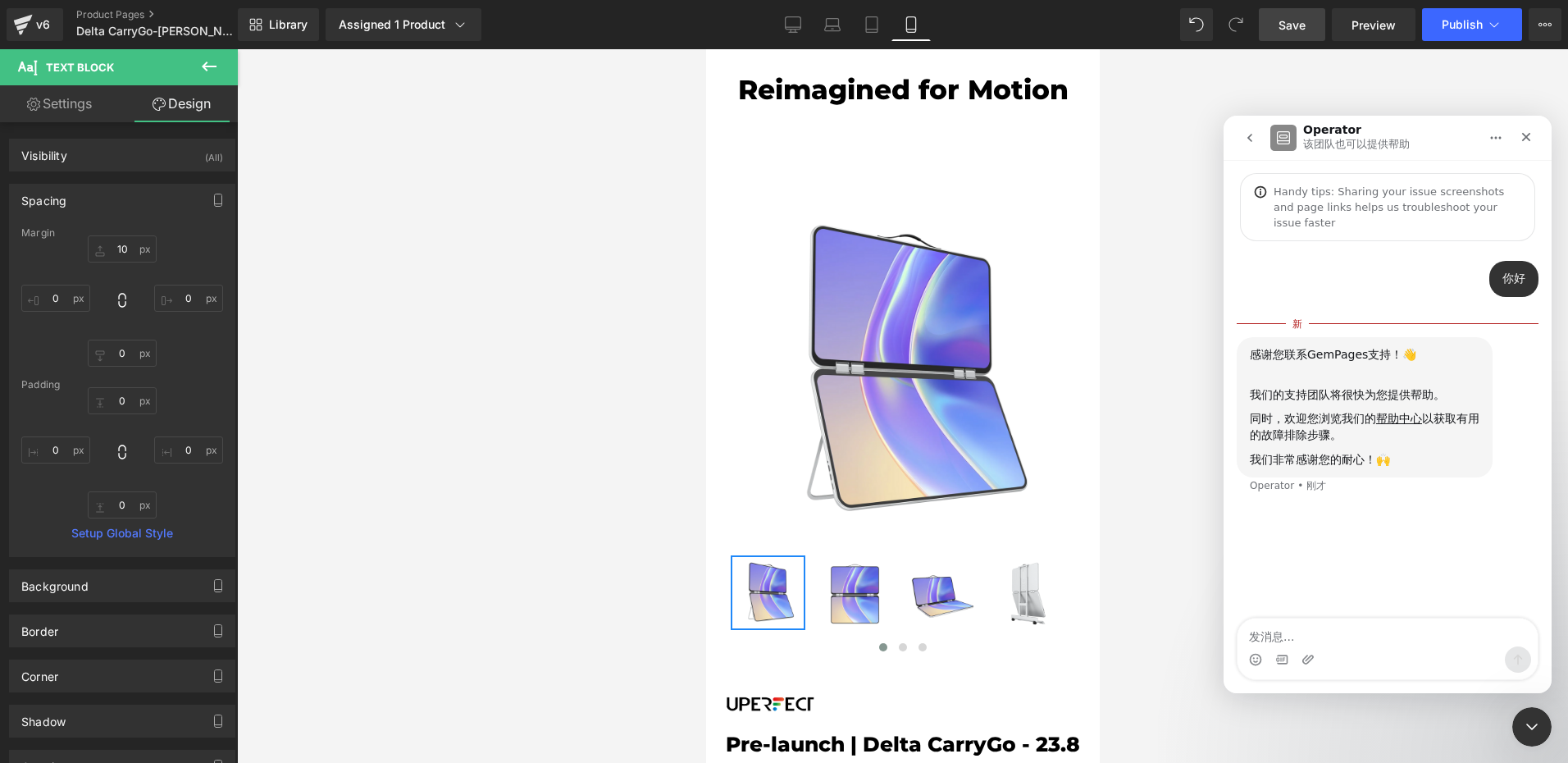
click at [1523, 727] on icon "关闭 Intercom Messenger" at bounding box center [1531, 726] width 20 height 20
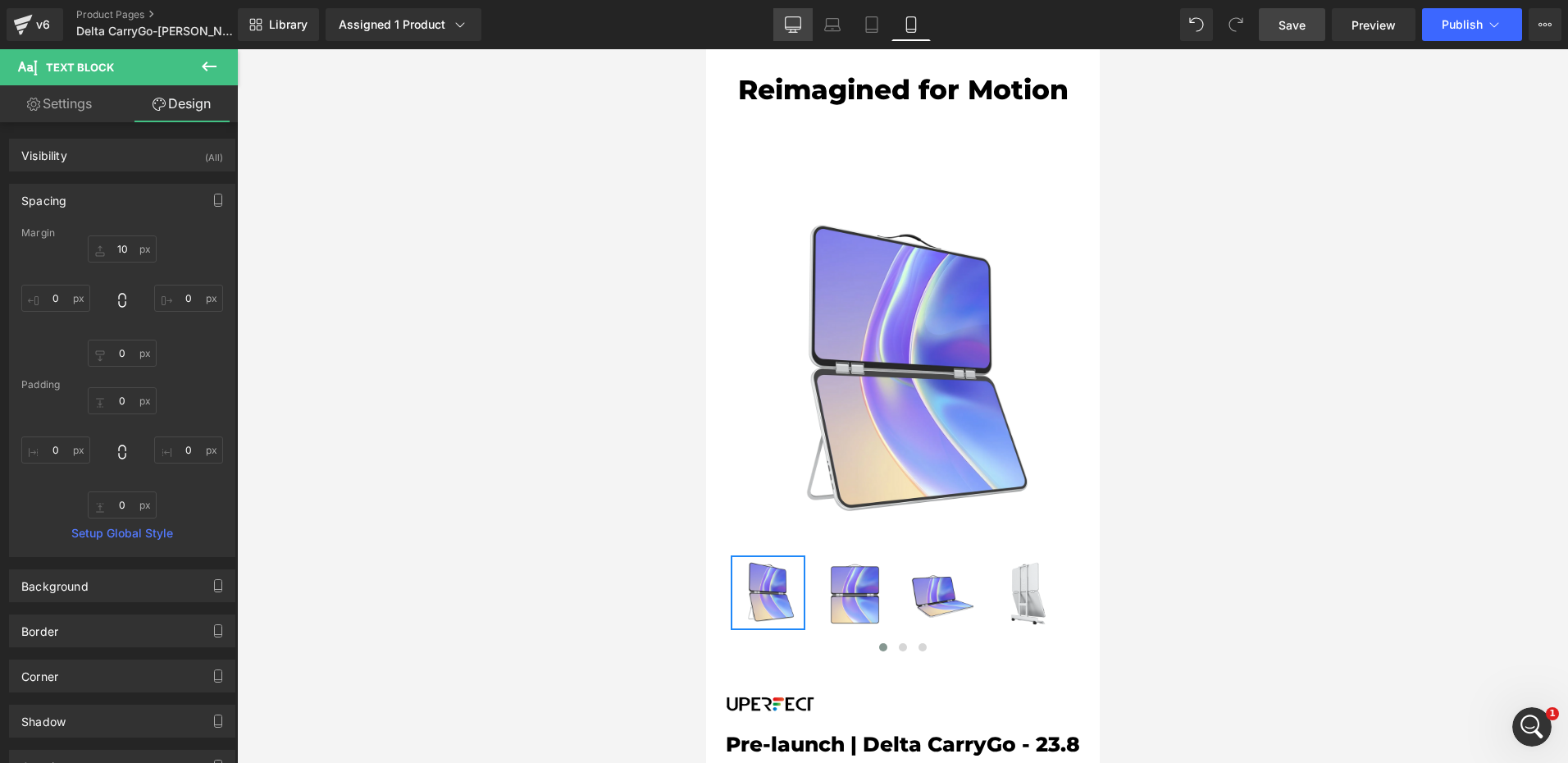
click at [808, 34] on link "Desktop" at bounding box center [793, 25] width 40 height 33
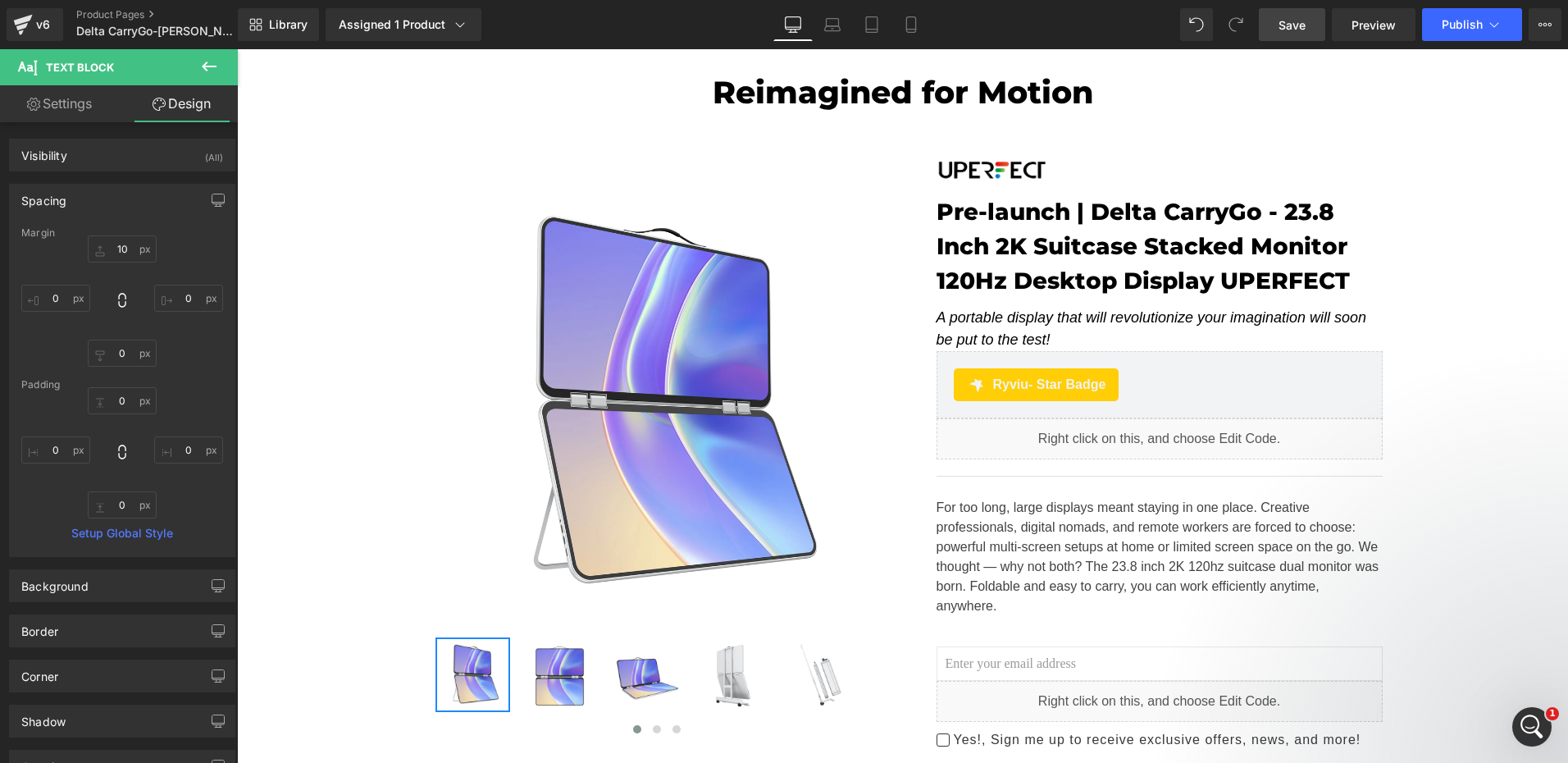
type input "10"
type input "0"
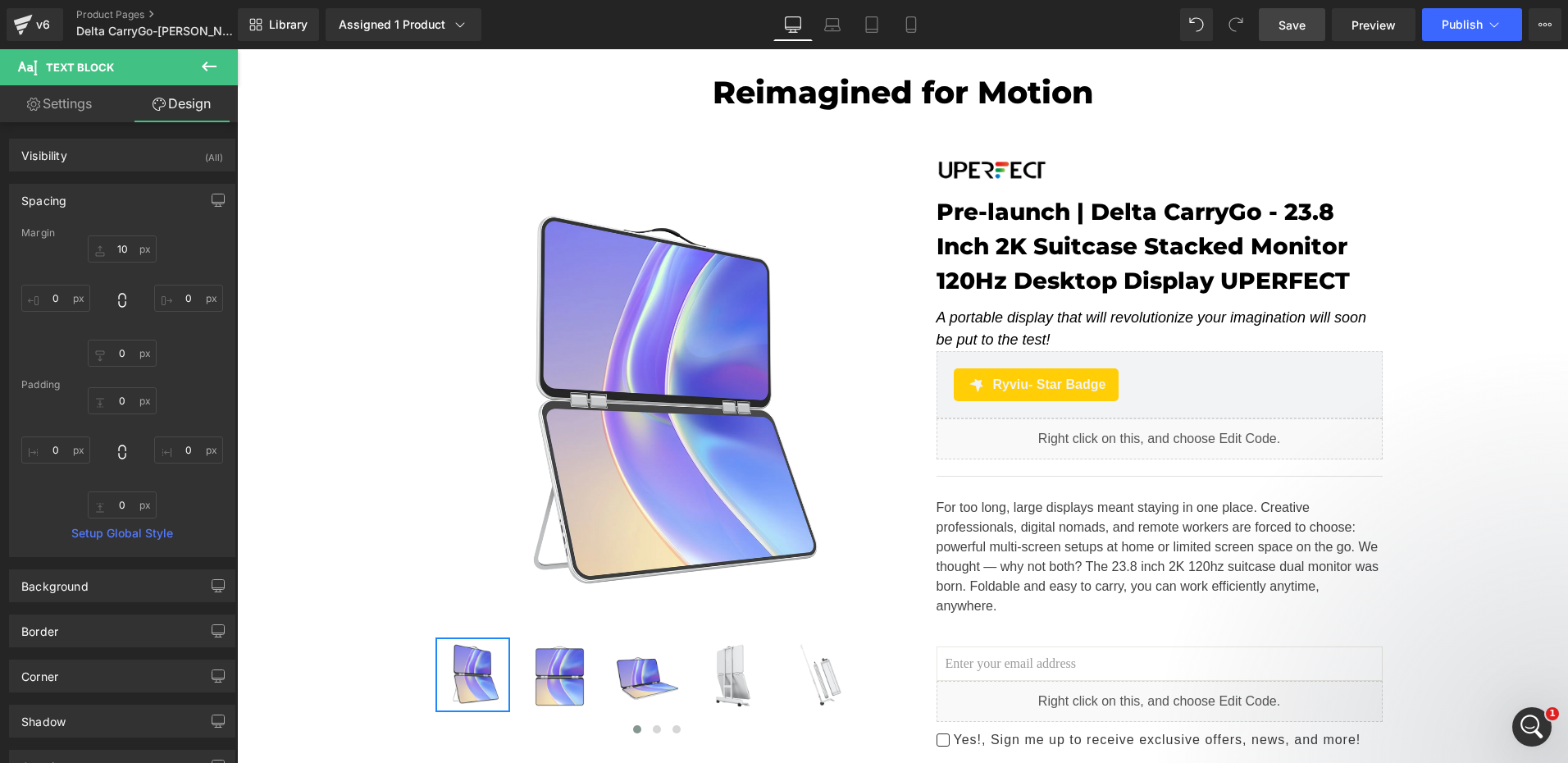
type input "0"
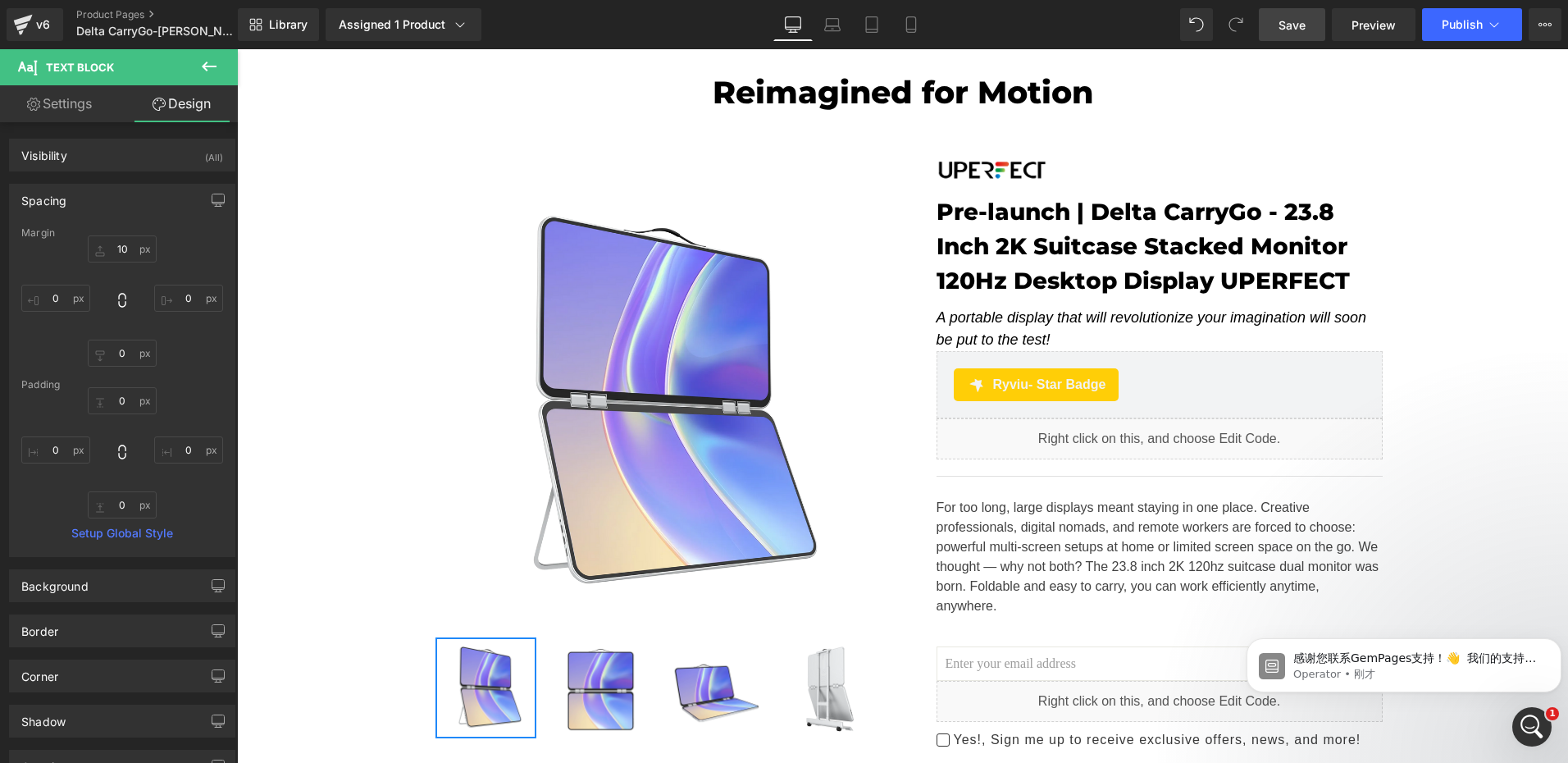
scroll to position [0, 0]
click at [1538, 729] on icon "打开 Intercom Messenger" at bounding box center [1532, 727] width 27 height 27
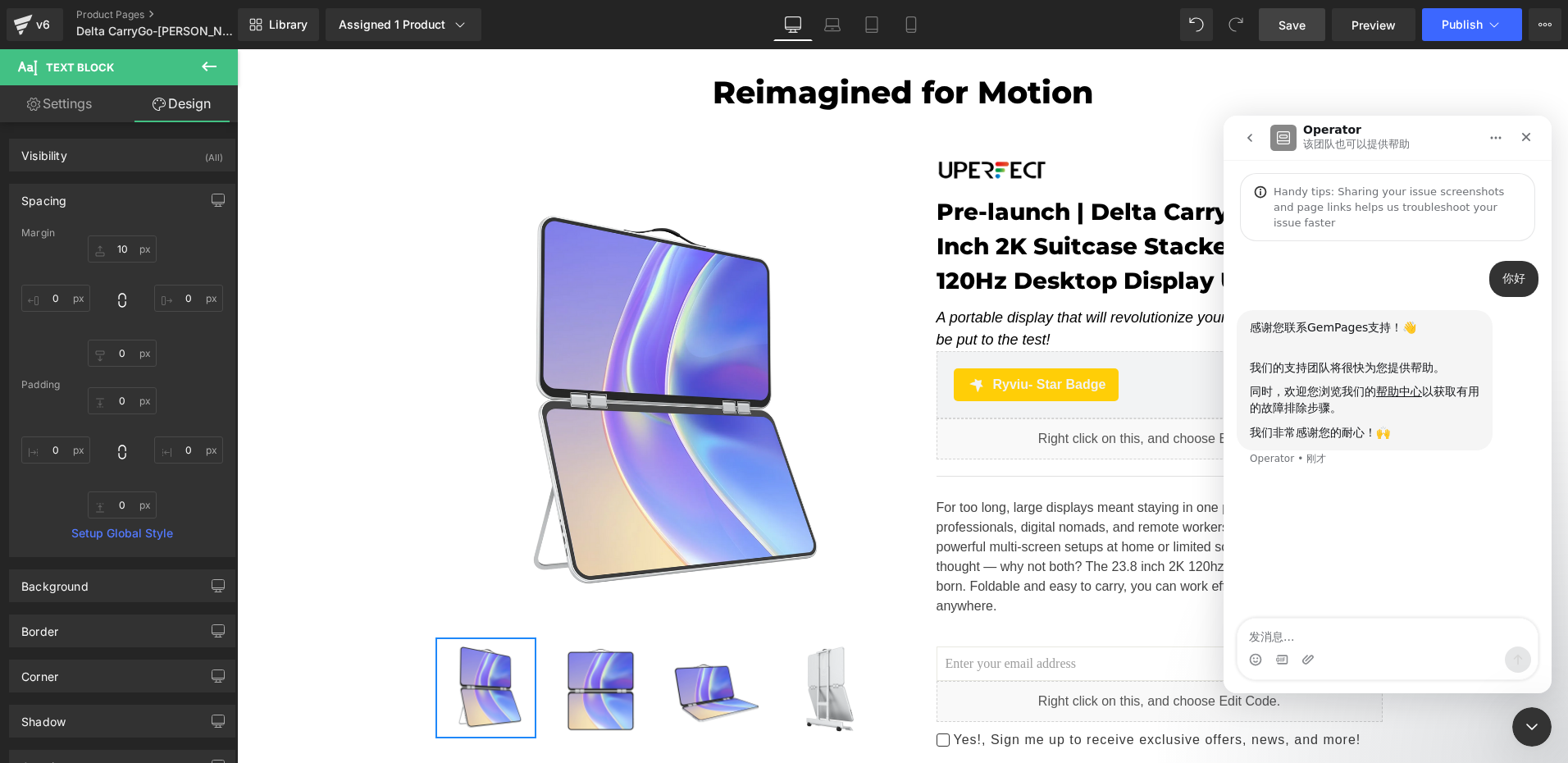
click at [1279, 637] on textarea "发消息..." at bounding box center [1387, 633] width 300 height 28
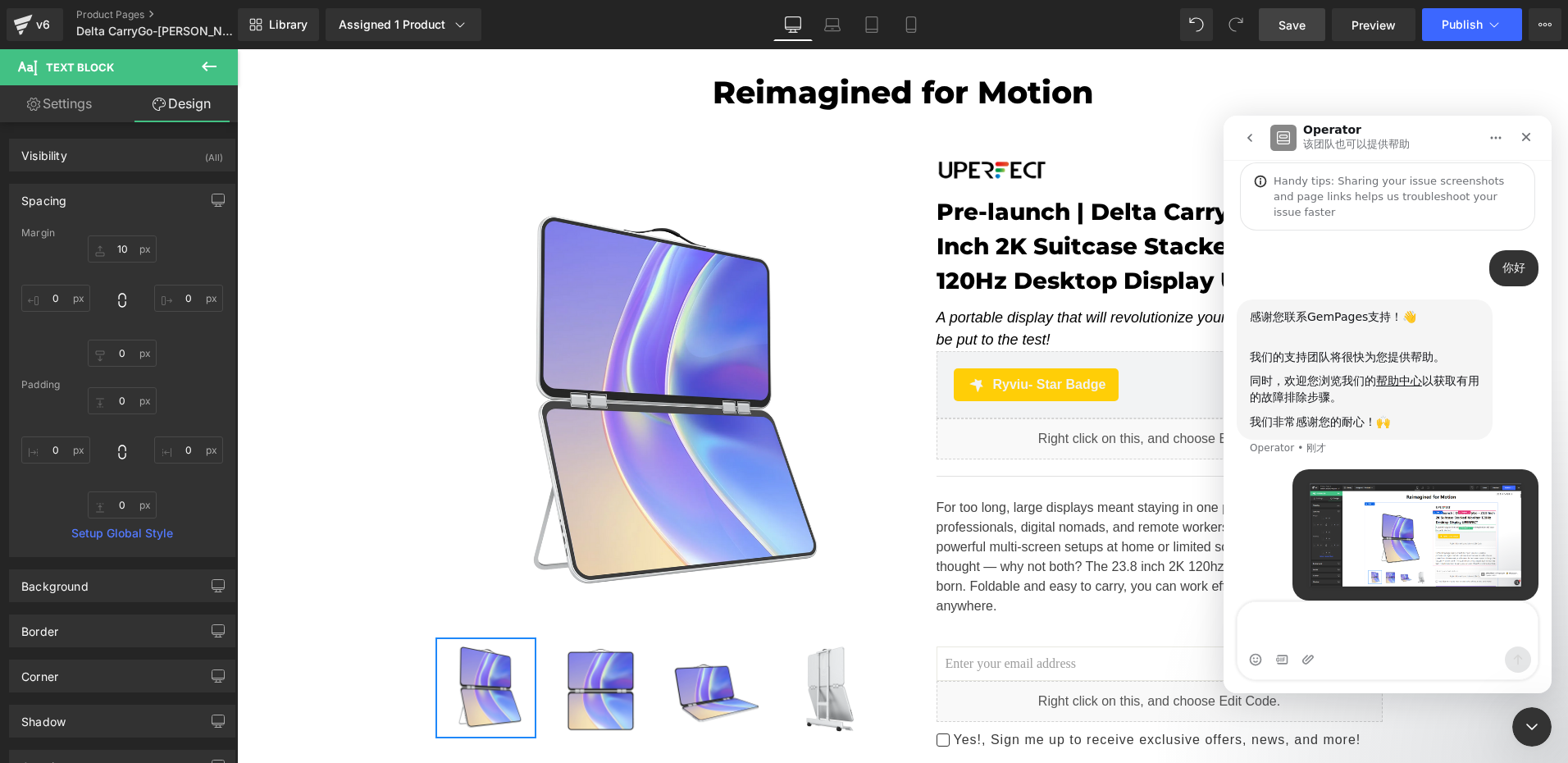
scroll to position [27, 0]
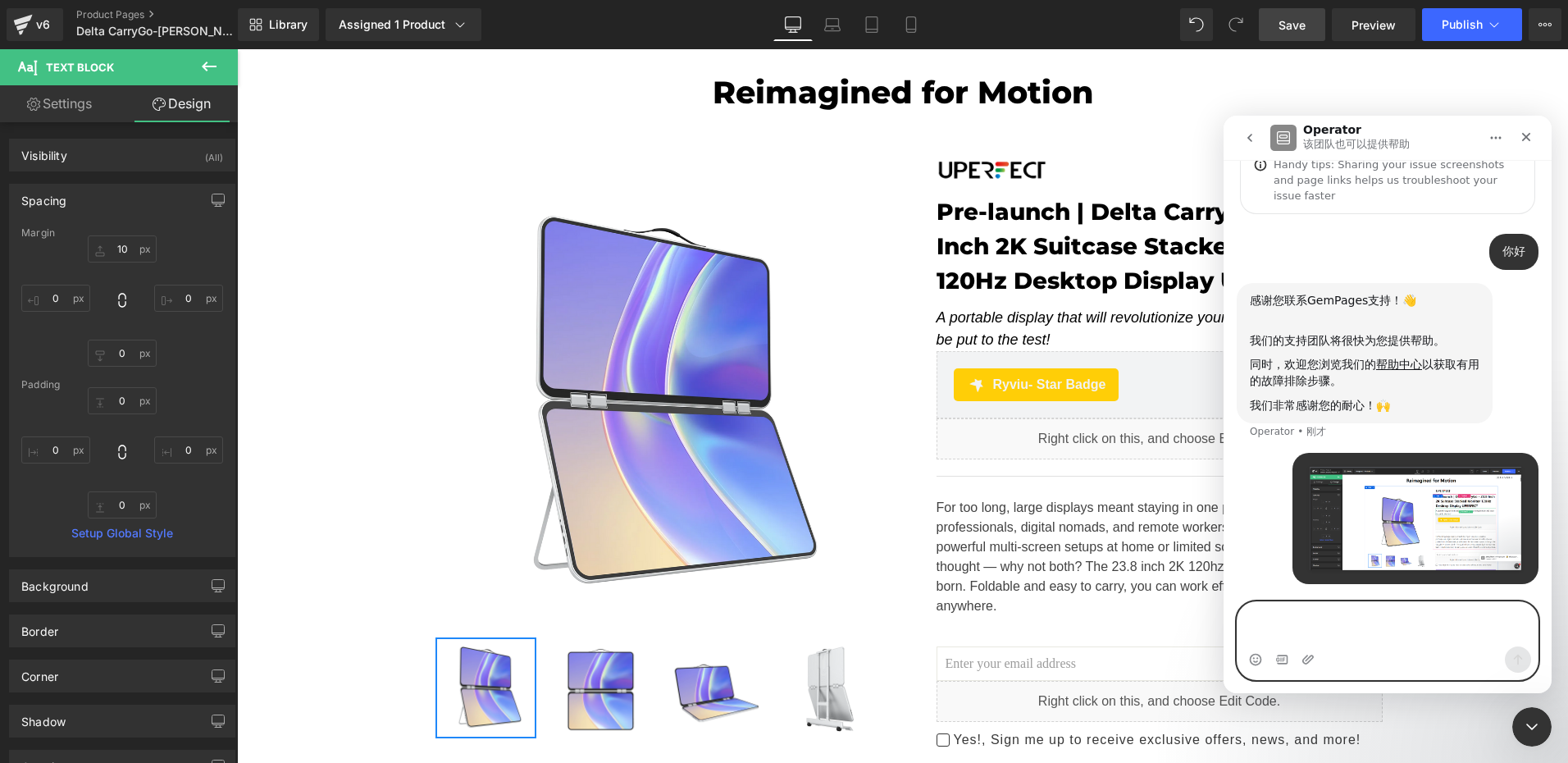
click at [1296, 621] on textarea "发消息..." at bounding box center [1387, 623] width 300 height 44
paste textarea "w"
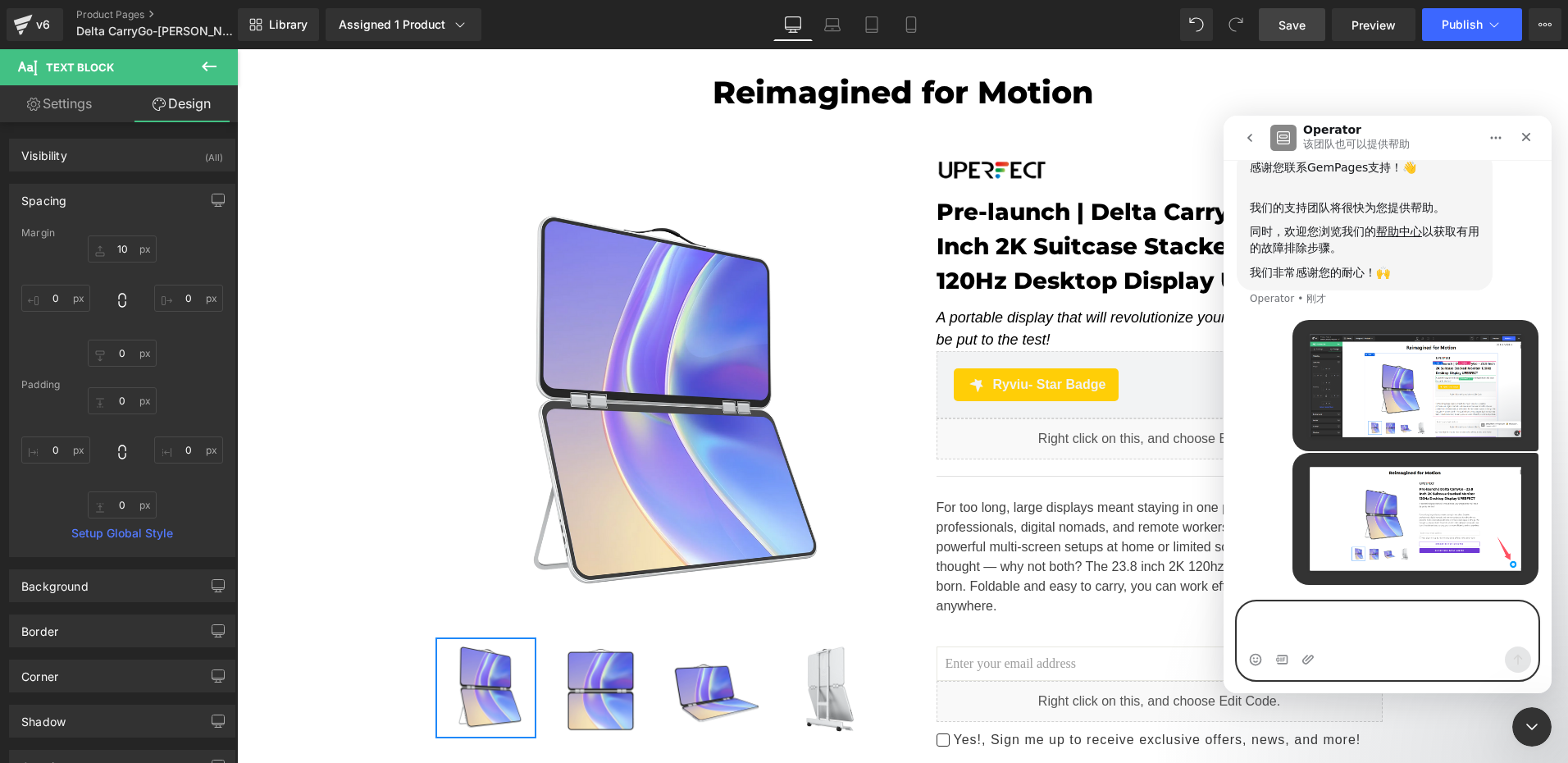
scroll to position [160, 0]
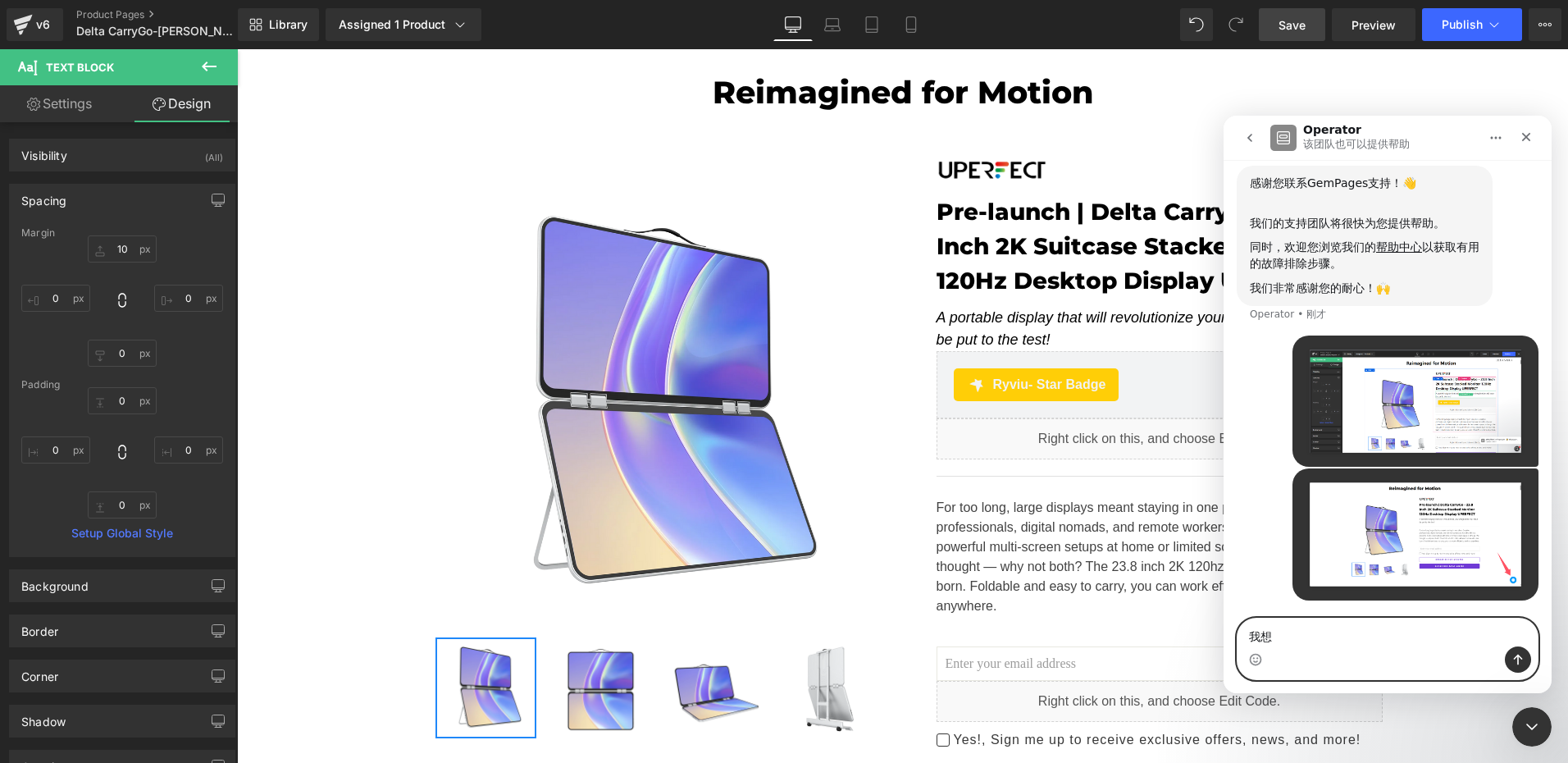
type textarea "我"
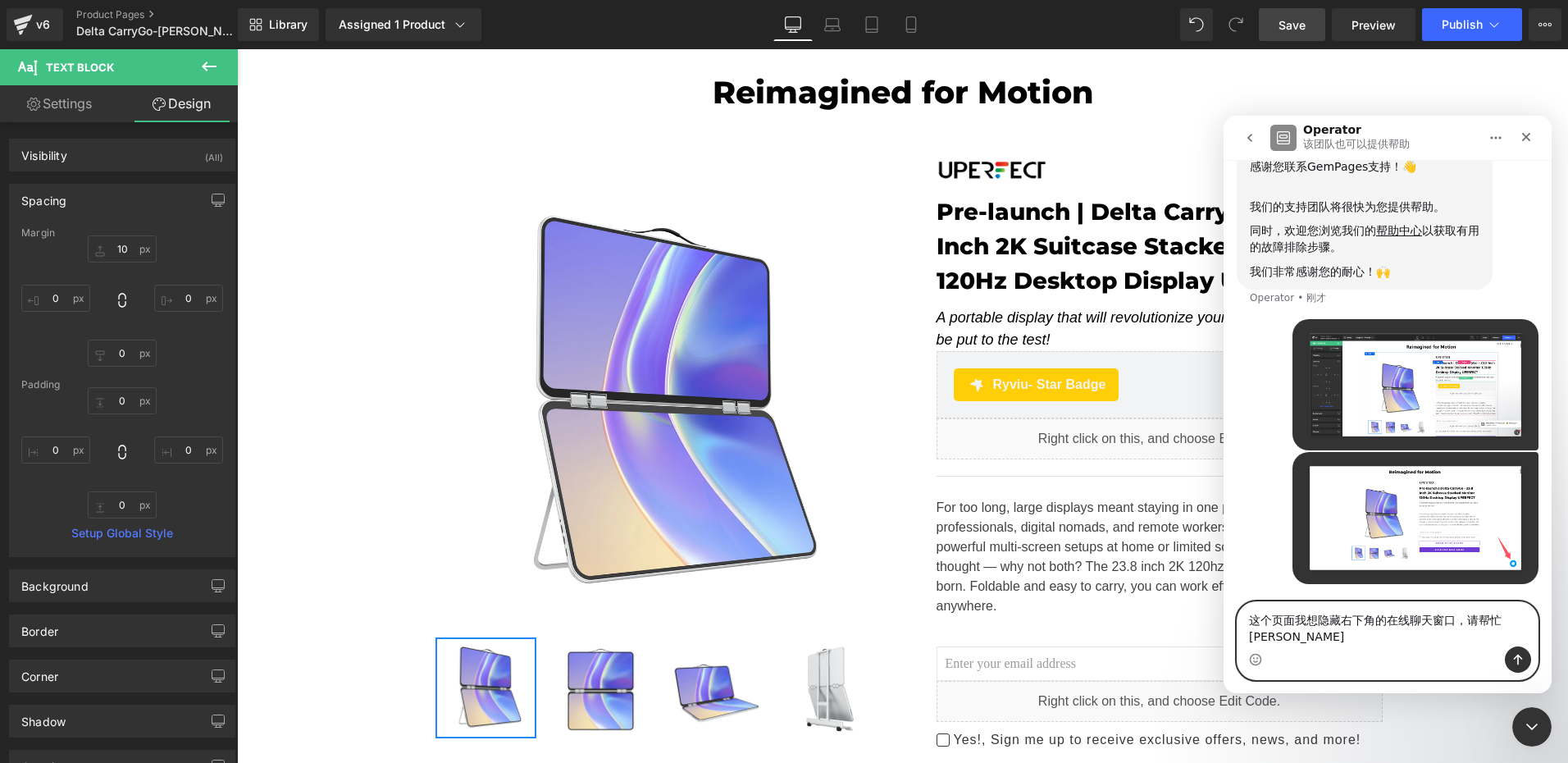
type textarea "这个页面我想隐藏右下角的在线聊天窗口，请帮忙解决"
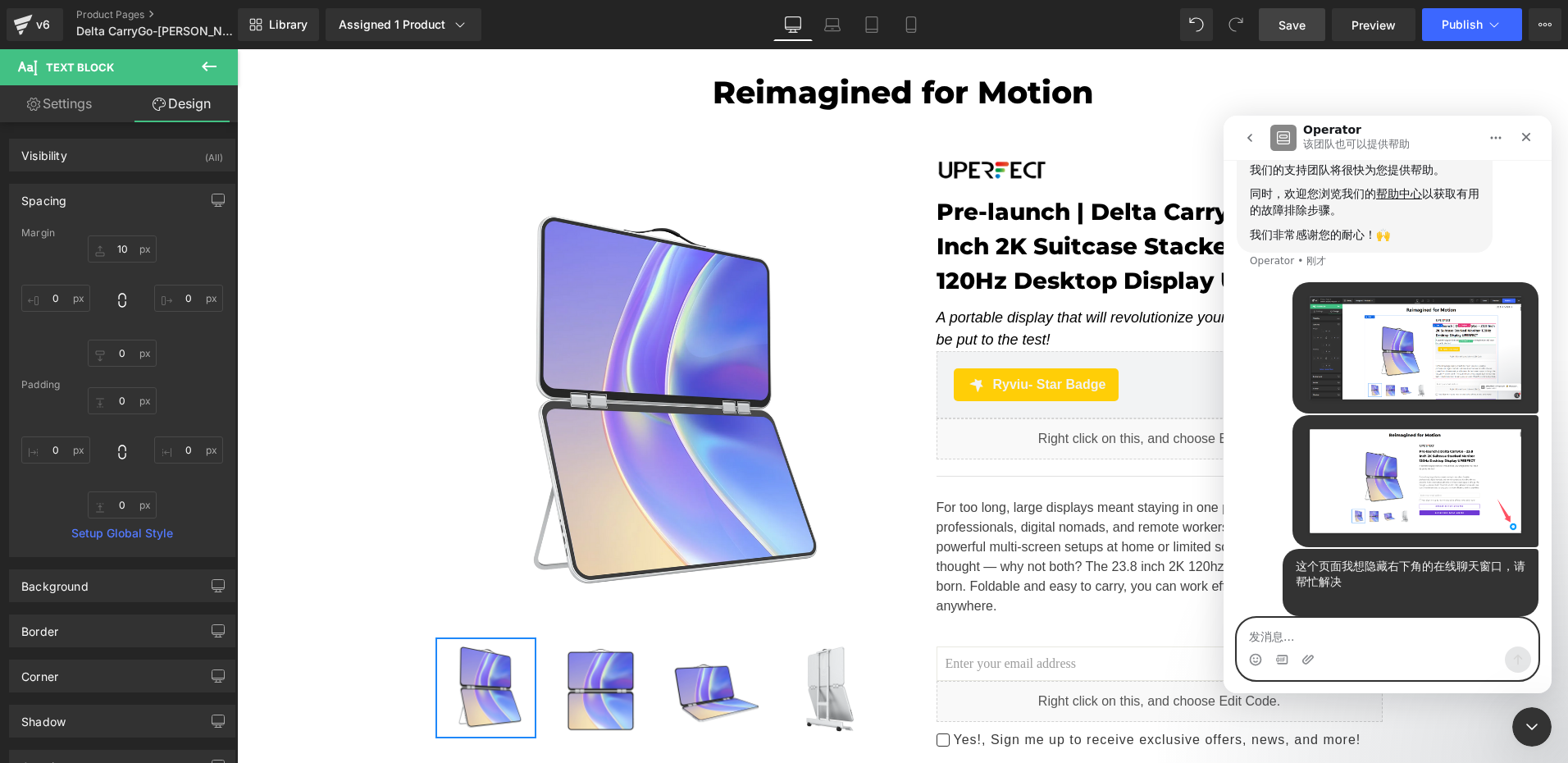
scroll to position [213, 0]
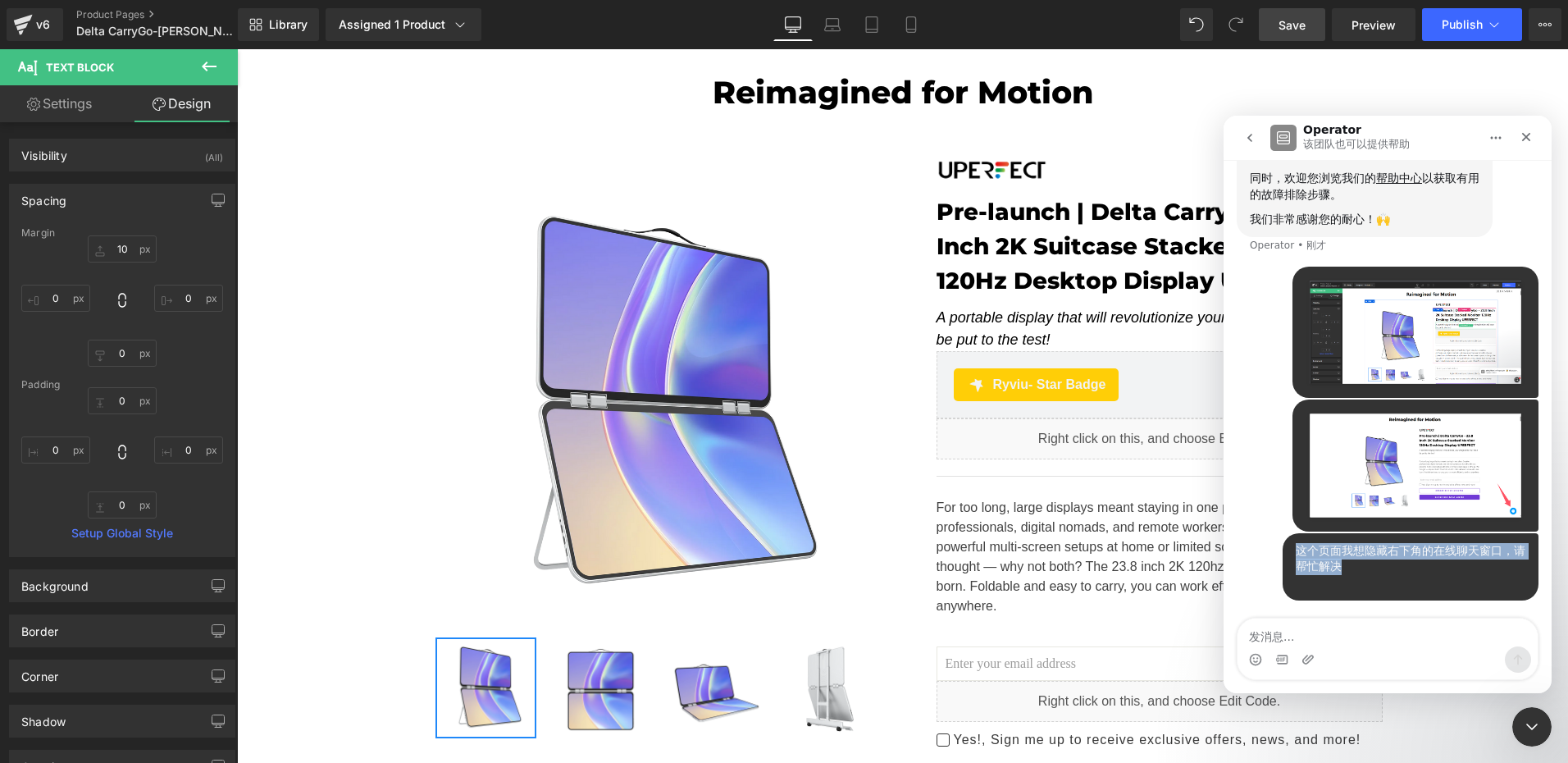
drag, startPoint x: 1286, startPoint y: 545, endPoint x: 1397, endPoint y: 570, distance: 113.8
click at [1397, 570] on div "这个页面我想隐藏右下角的在线聊天窗口，请帮忙解决 ​ UPERFECT • 刚才" at bounding box center [1410, 567] width 256 height 68
drag, startPoint x: 1397, startPoint y: 570, endPoint x: 1389, endPoint y: 587, distance: 18.8
click at [1389, 587] on div "这个页面我想隐藏右下角的在线聊天窗口，请帮忙解决 ​" at bounding box center [1410, 567] width 229 height 48
drag, startPoint x: 1427, startPoint y: 553, endPoint x: 1517, endPoint y: 556, distance: 90.0
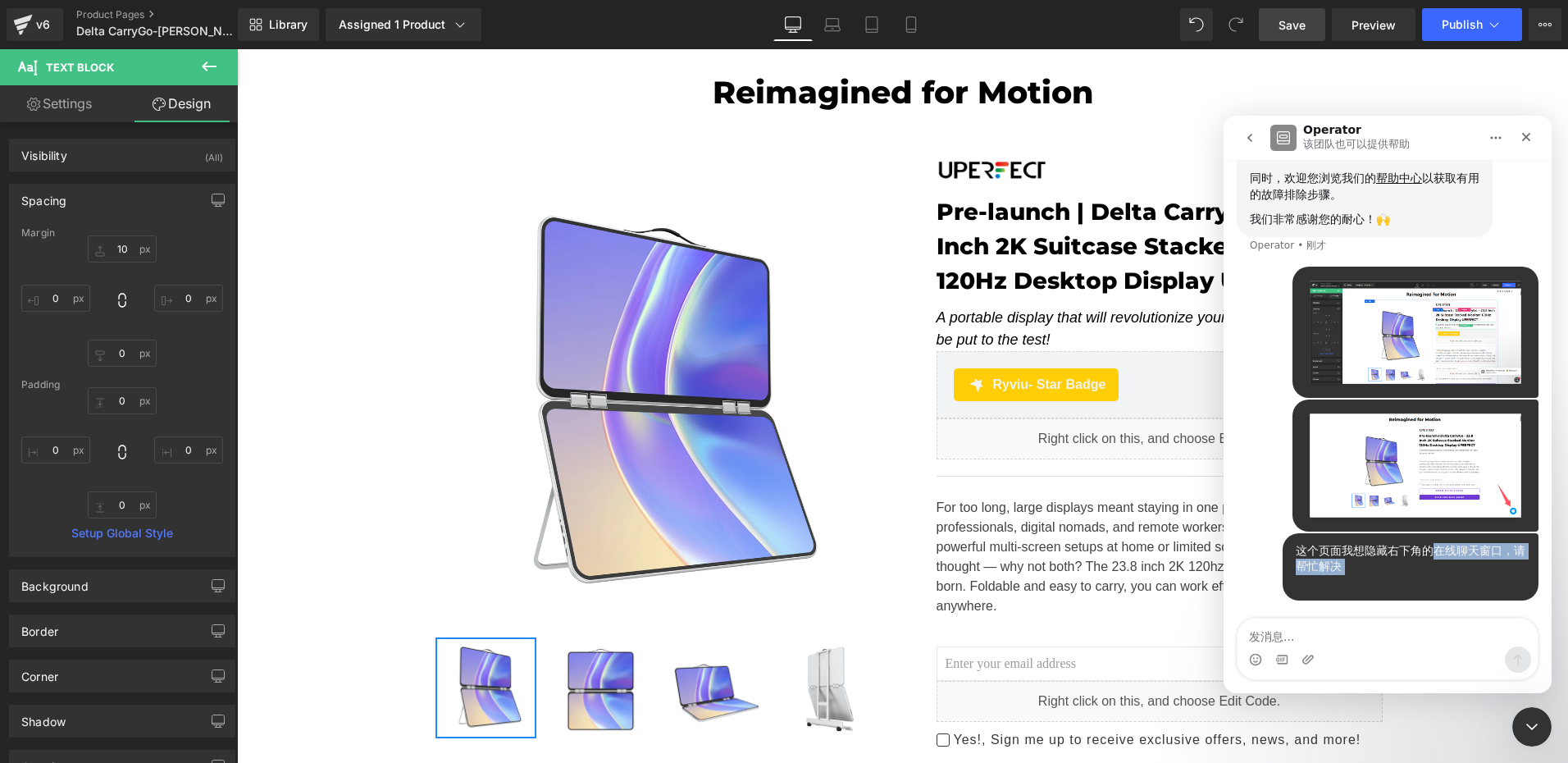
click at [1517, 556] on div "这个页面我想隐藏右下角的在线聊天窗口，请帮忙解决 ​ UPERFECT • 刚才" at bounding box center [1410, 567] width 256 height 68
copy div "在线聊天窗口，请帮忙解决 ​"
click at [1393, 572] on div "这个页面我想隐藏右下角的在线聊天窗口，请帮忙解决 ​" at bounding box center [1410, 567] width 229 height 48
drag, startPoint x: 1532, startPoint y: 727, endPoint x: 1514, endPoint y: 723, distance: 18.4
click at [1532, 727] on icon "关闭 Intercom Messenger" at bounding box center [1531, 726] width 11 height 7
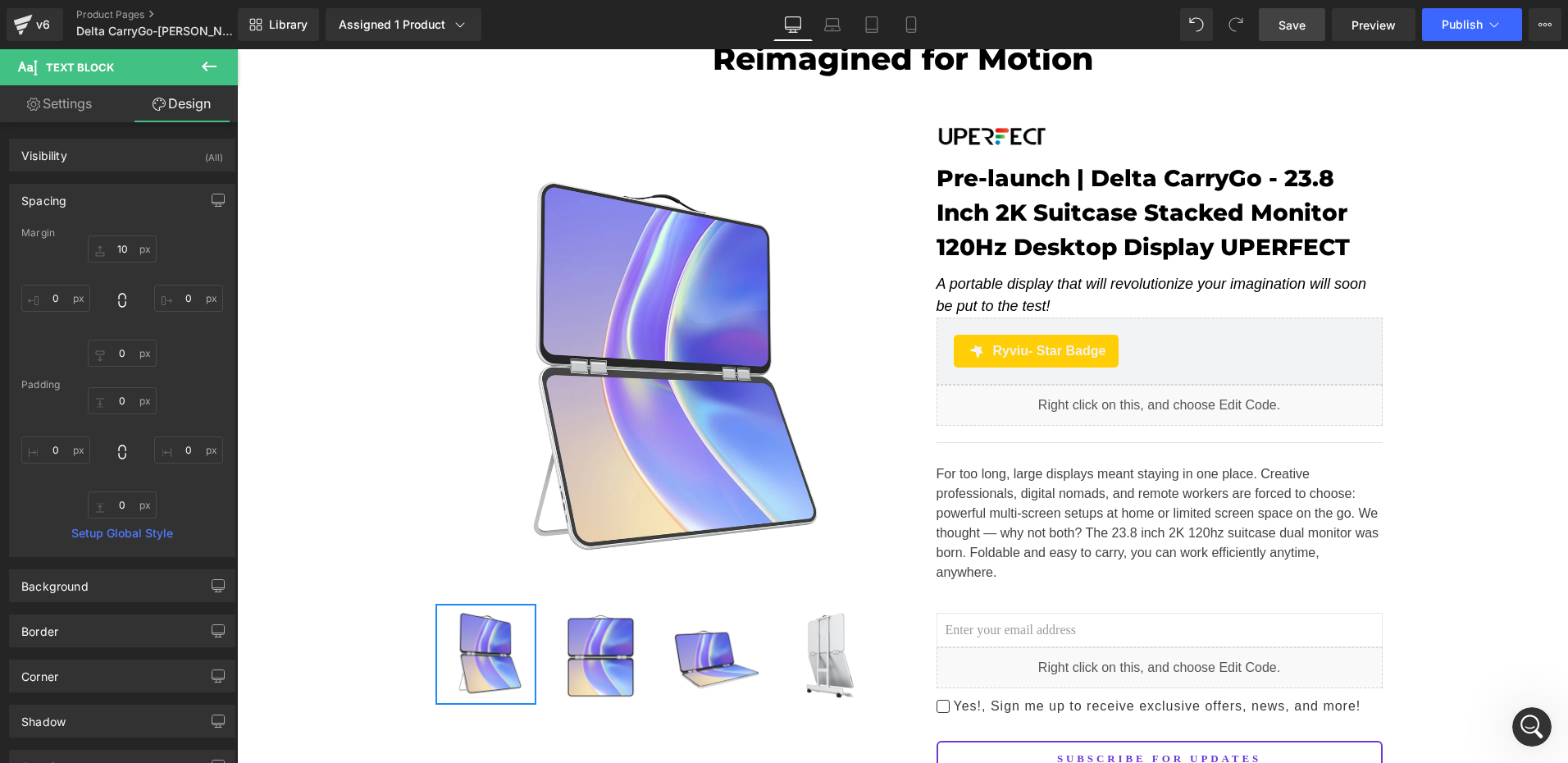
scroll to position [0, 0]
